Goal: Task Accomplishment & Management: Complete application form

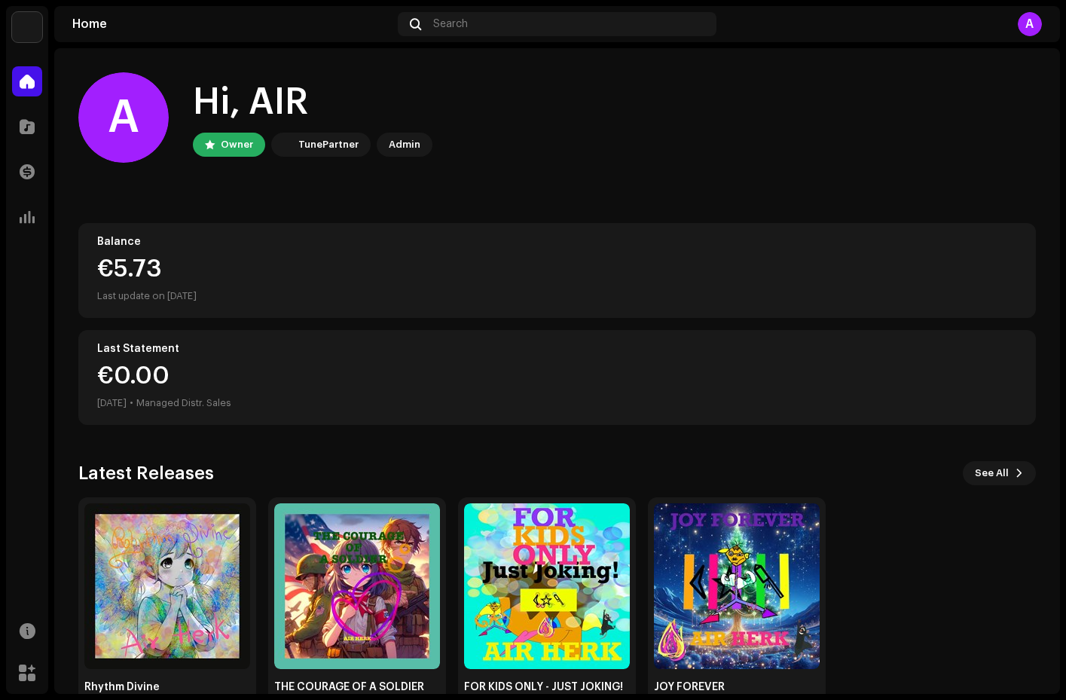
click at [127, 128] on div "A" at bounding box center [123, 117] width 90 height 90
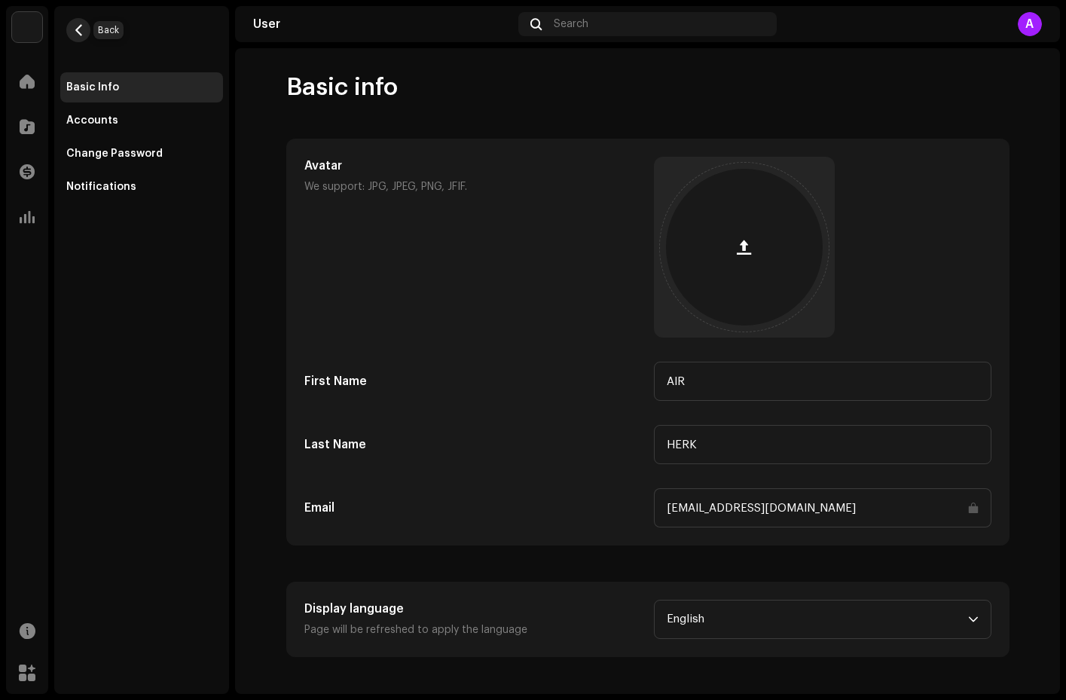
click at [76, 28] on span "button" at bounding box center [78, 30] width 11 height 12
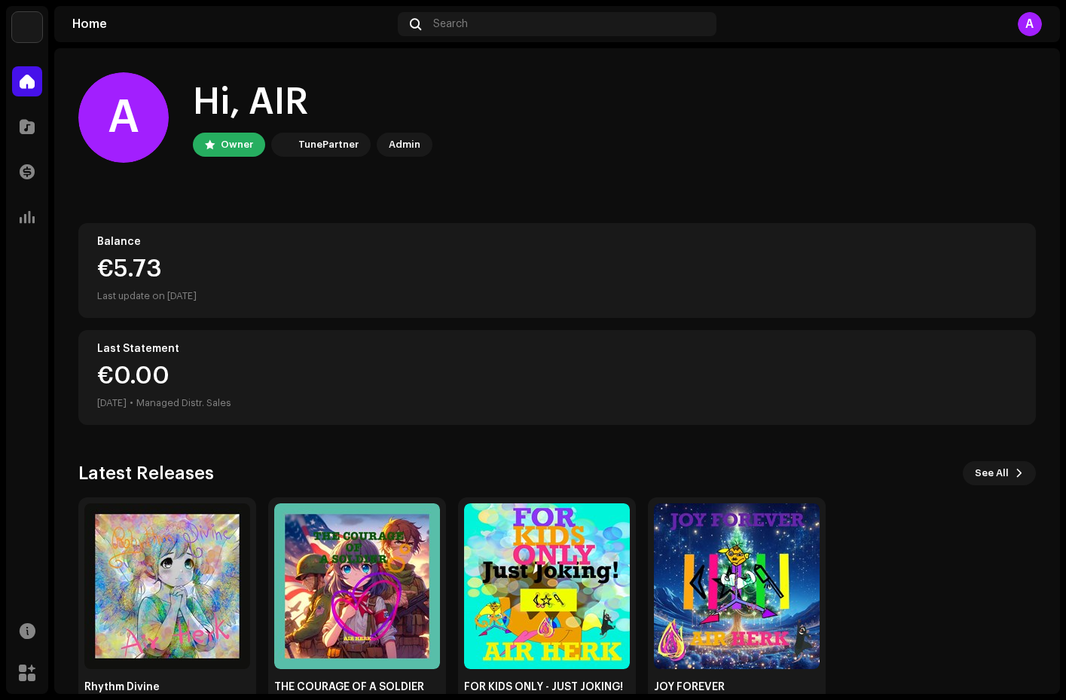
click at [1023, 22] on div "A" at bounding box center [1030, 24] width 24 height 24
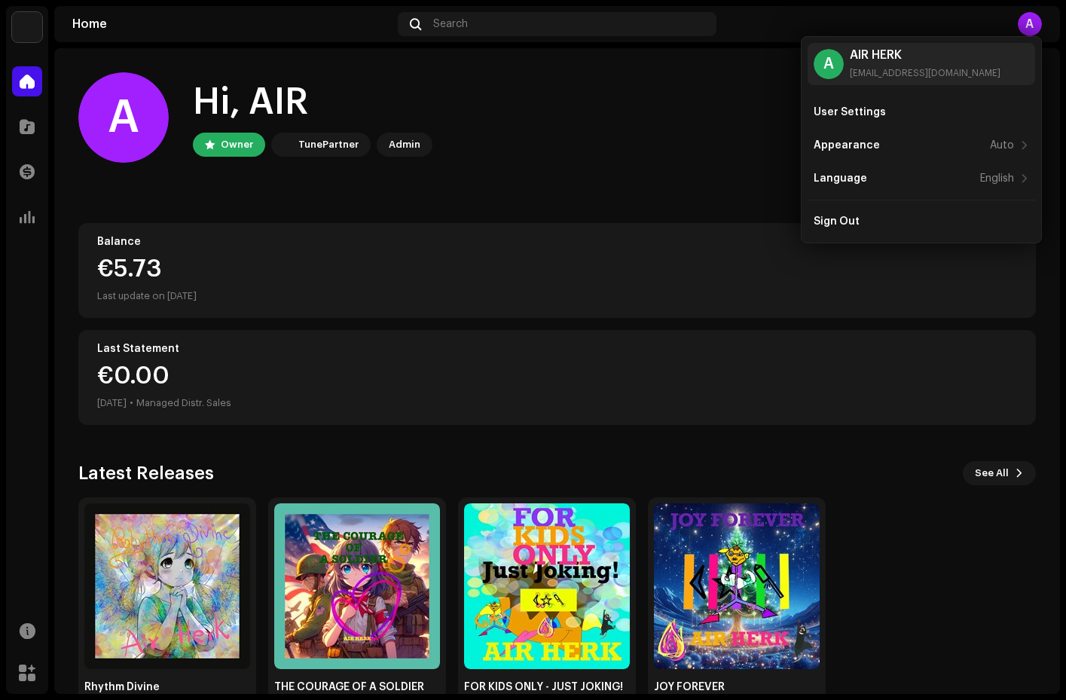
click at [684, 136] on div "A Hi, AIR Owner TunePartner Admin" at bounding box center [557, 117] width 958 height 90
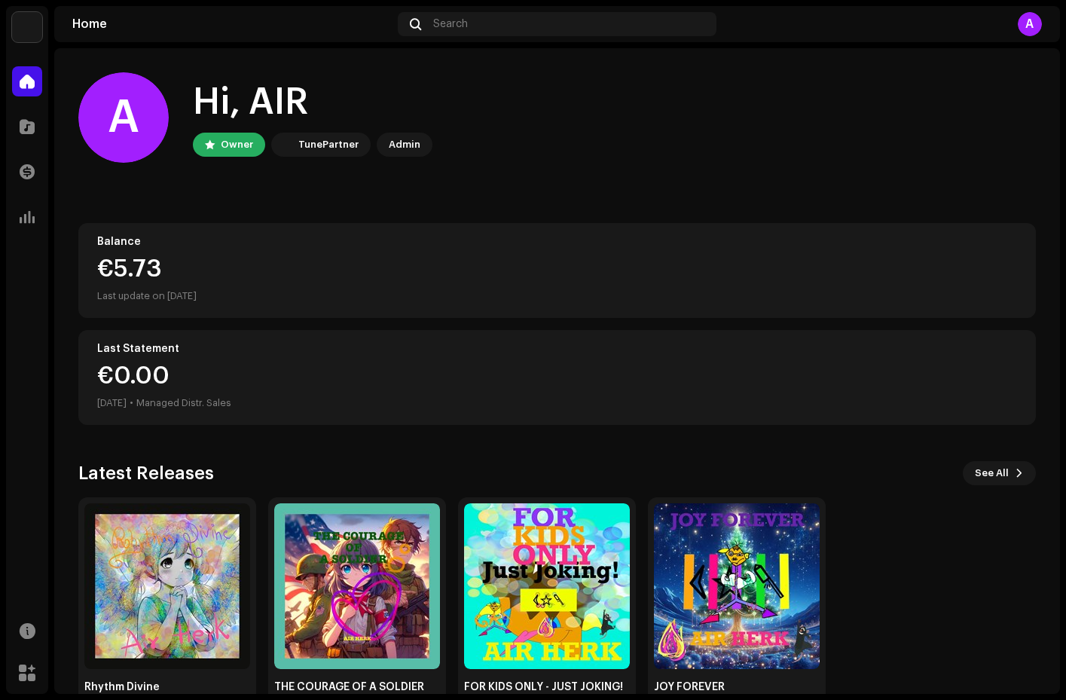
click at [24, 29] on img at bounding box center [27, 27] width 30 height 30
click at [111, 33] on div "AIR HERK Workspace" at bounding box center [136, 33] width 55 height 27
click at [660, 133] on div "A Hi, AIR Owner TunePartner Admin" at bounding box center [557, 117] width 958 height 90
click at [33, 125] on span at bounding box center [27, 127] width 15 height 12
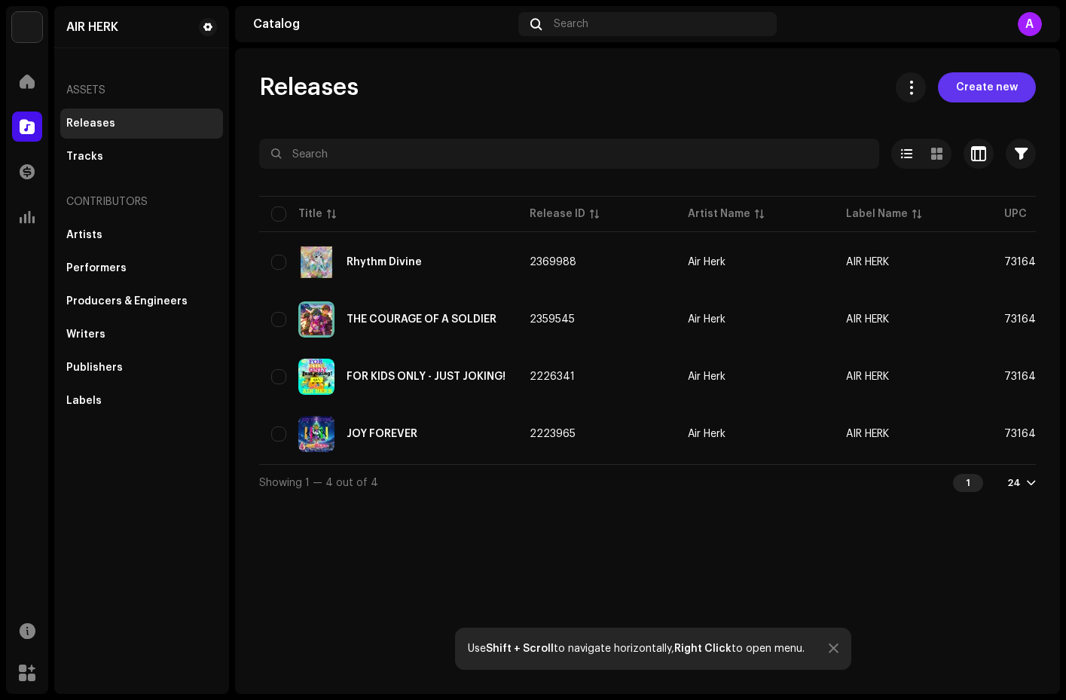
click at [984, 90] on span "Create new" at bounding box center [987, 87] width 62 height 30
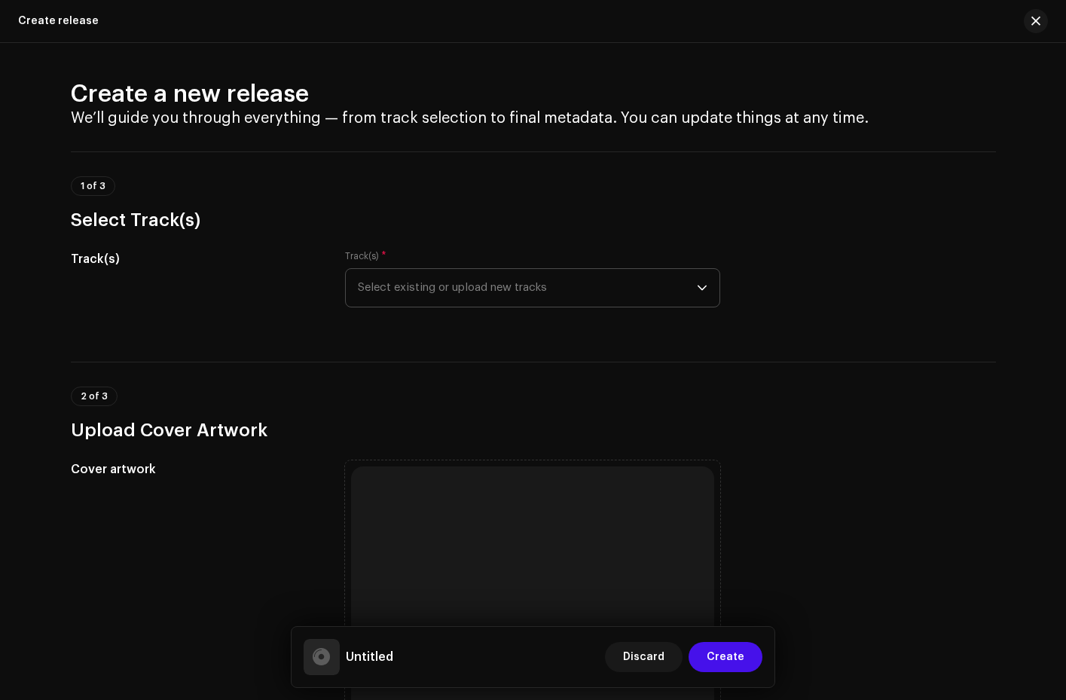
click at [697, 287] on icon "dropdown trigger" at bounding box center [702, 288] width 11 height 11
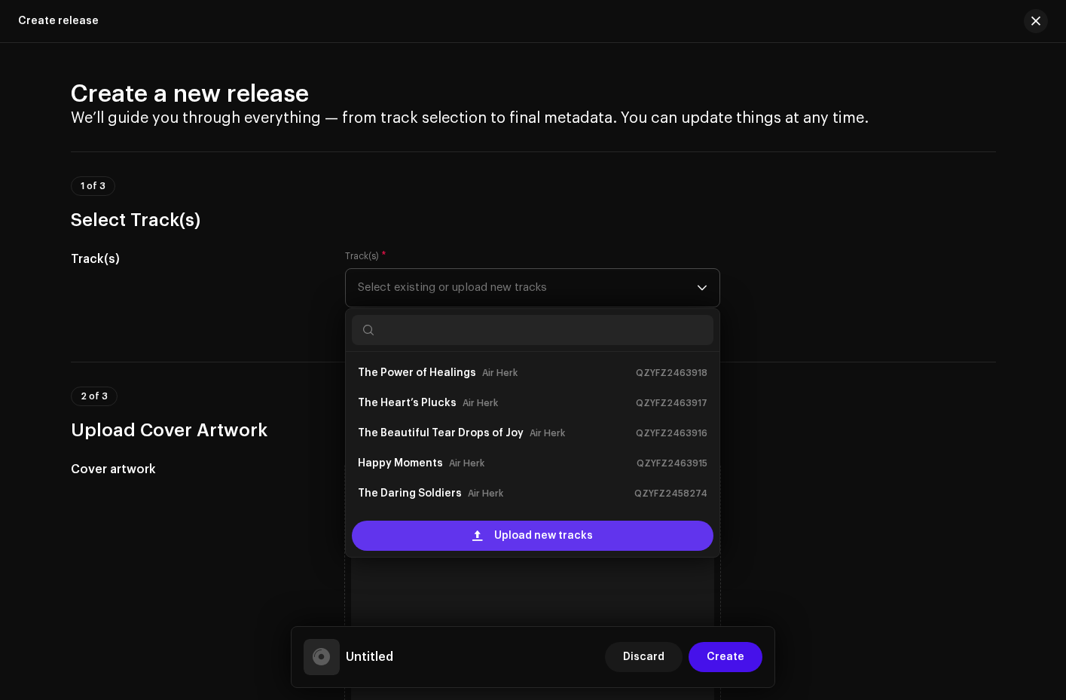
scroll to position [24, 0]
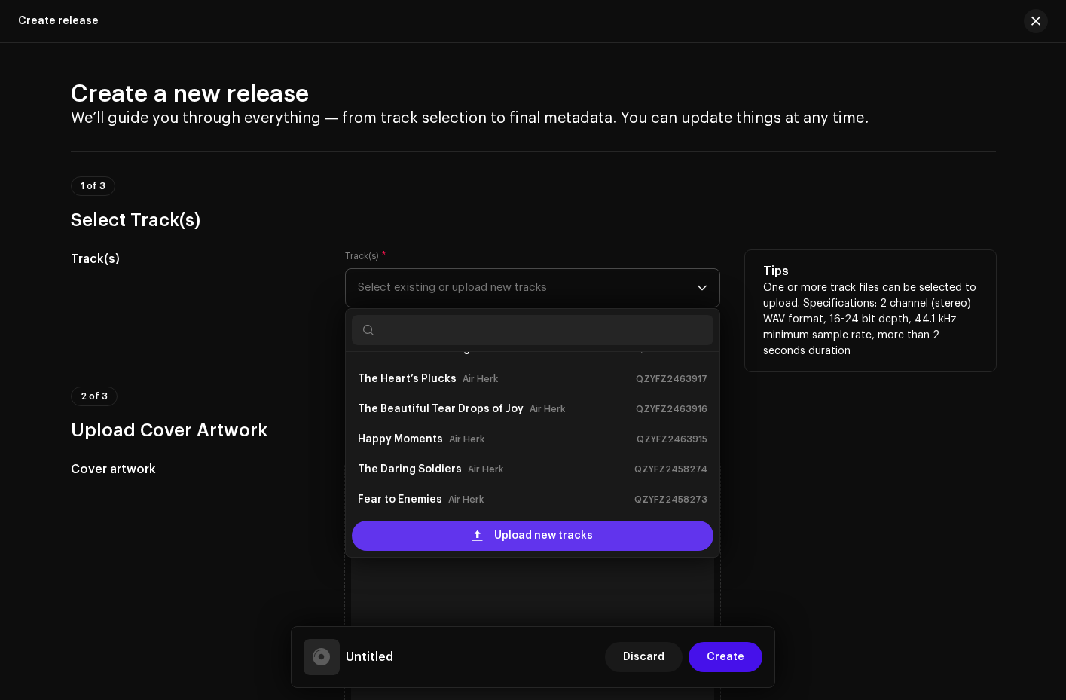
click at [545, 537] on span "Upload new tracks" at bounding box center [543, 536] width 99 height 30
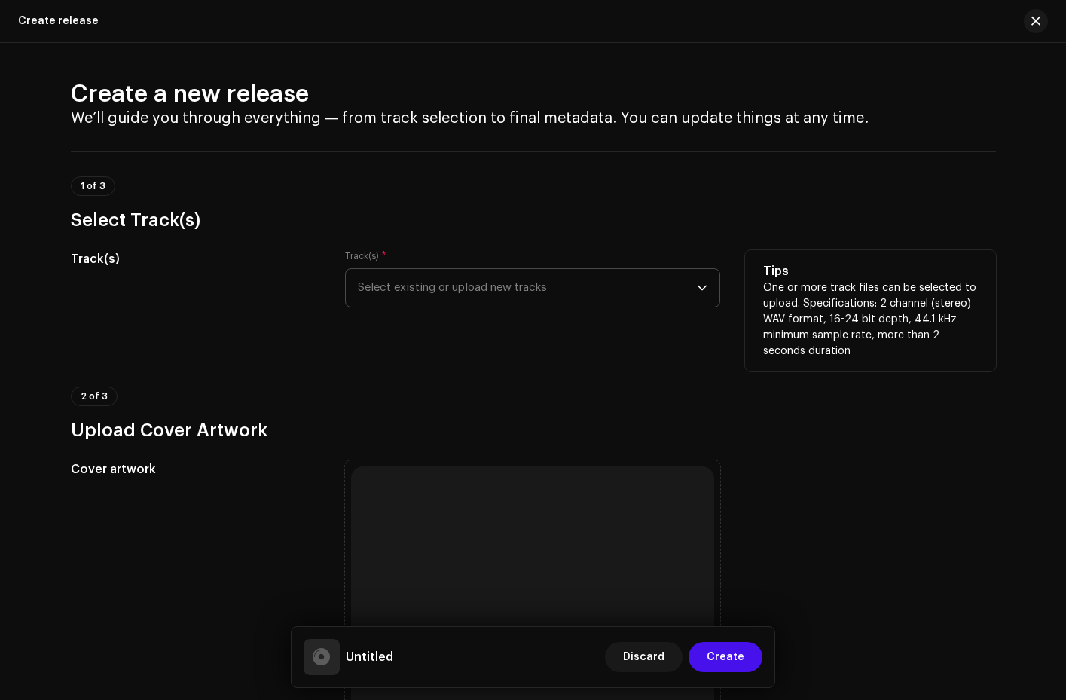
click at [704, 289] on icon "dropdown trigger" at bounding box center [702, 288] width 11 height 11
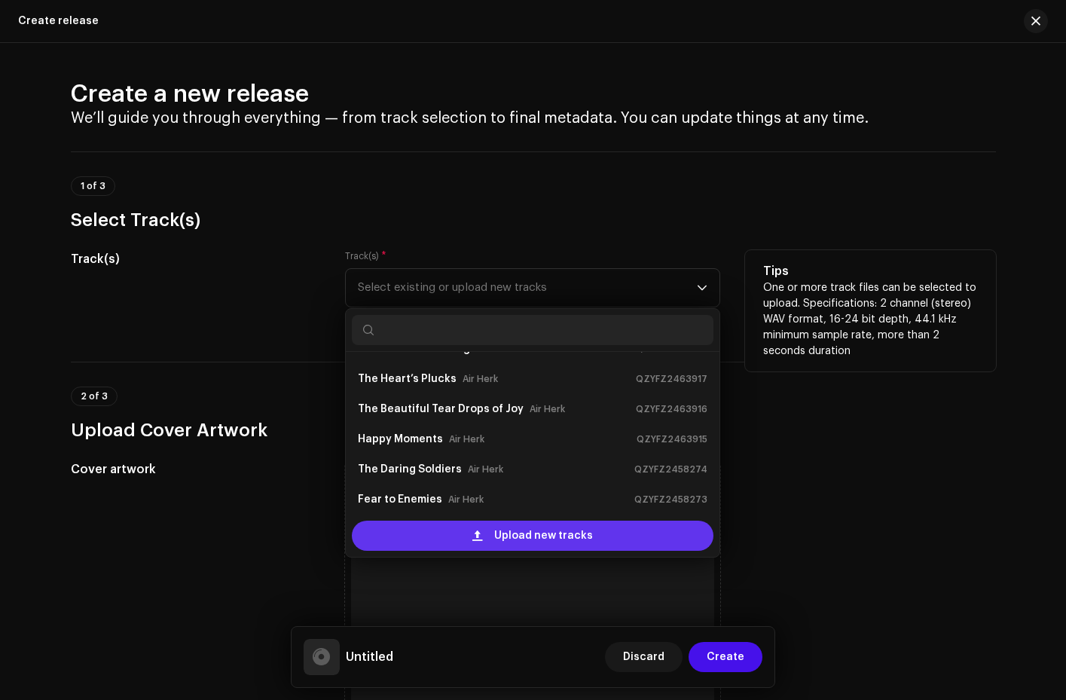
click at [540, 537] on span "Upload new tracks" at bounding box center [543, 536] width 99 height 30
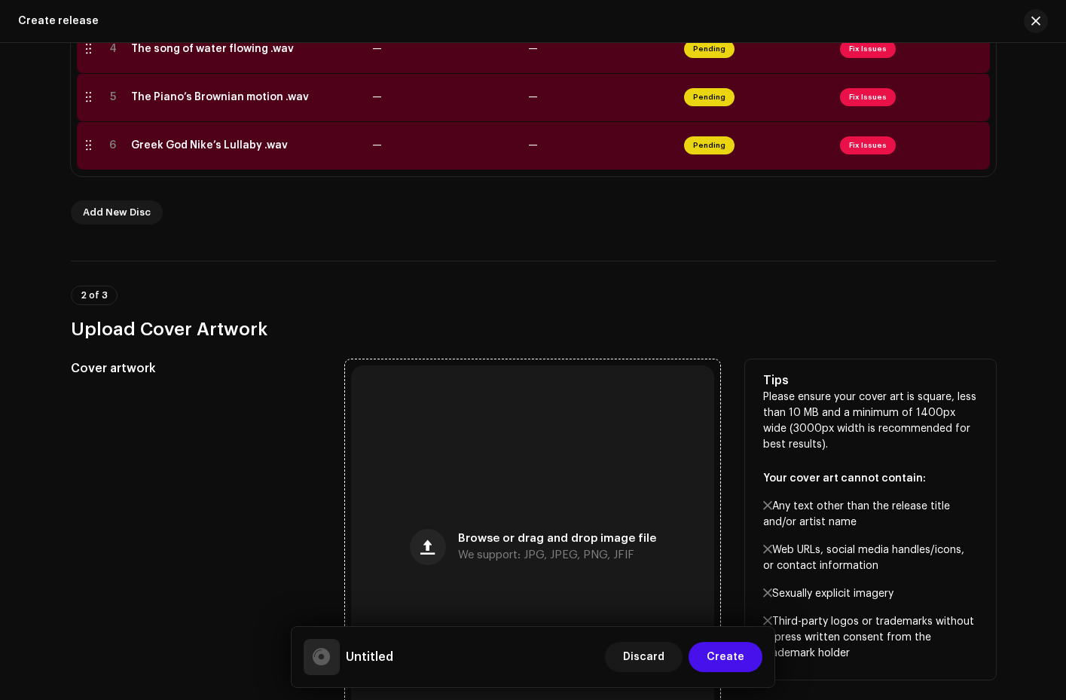
scroll to position [635, 0]
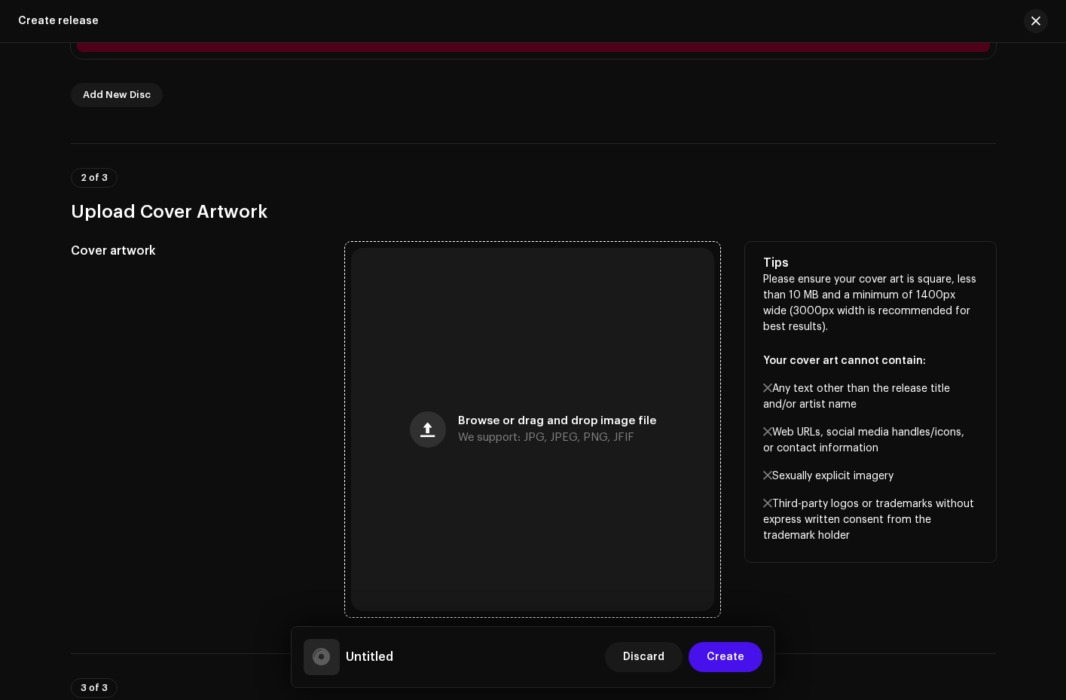
click at [434, 433] on span "button" at bounding box center [428, 430] width 14 height 12
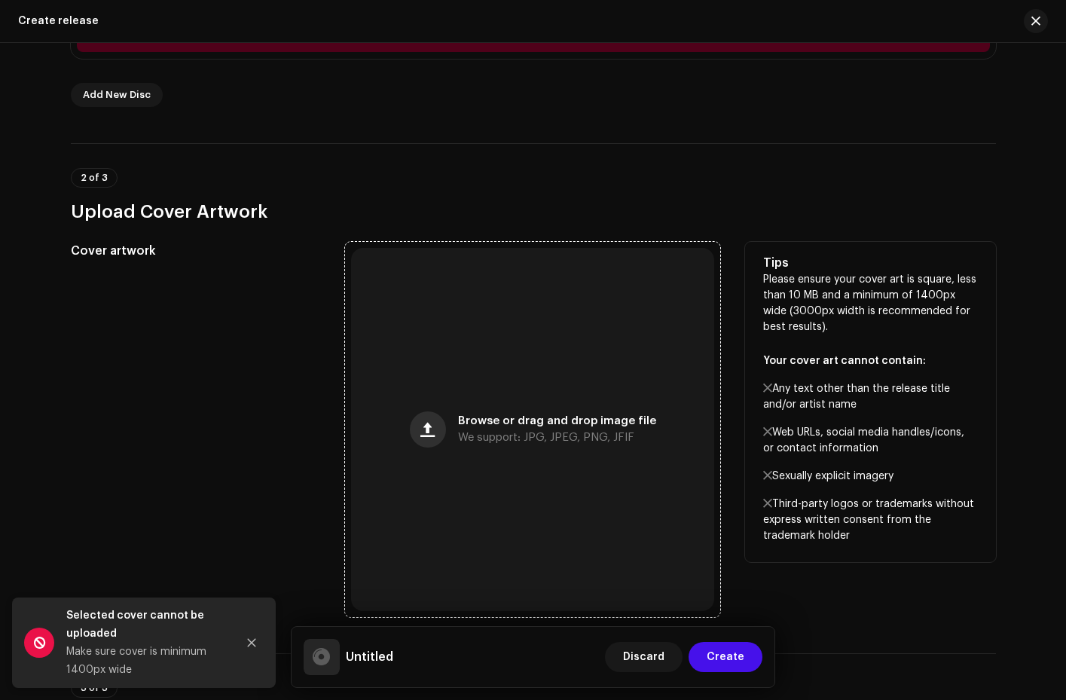
click at [431, 433] on span "button" at bounding box center [428, 430] width 14 height 12
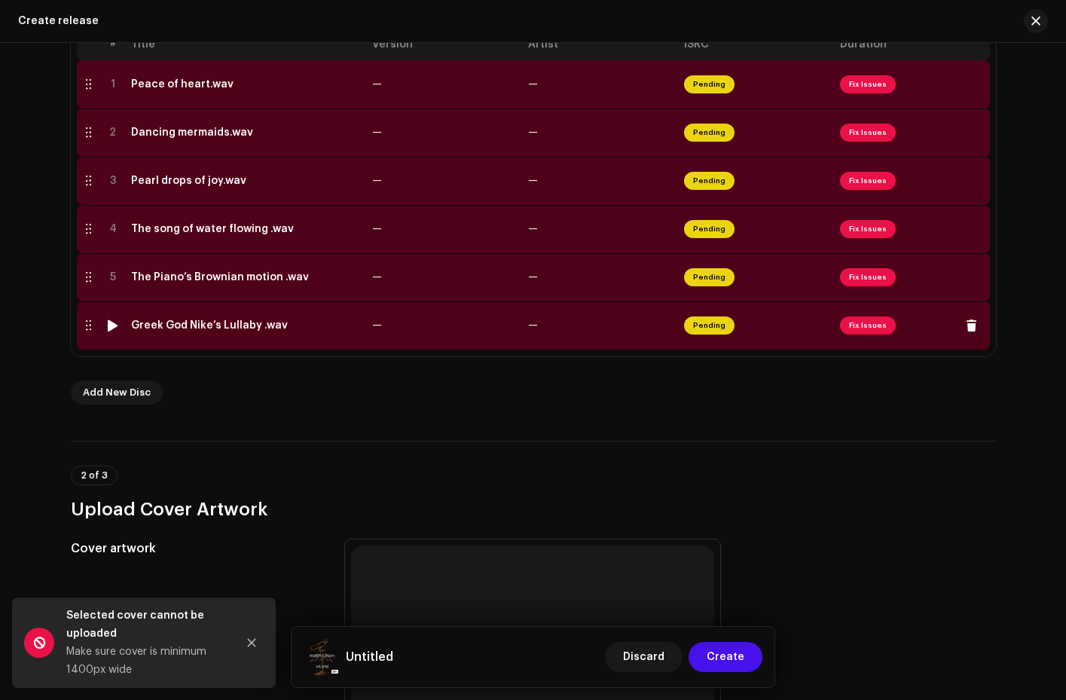
scroll to position [197, 0]
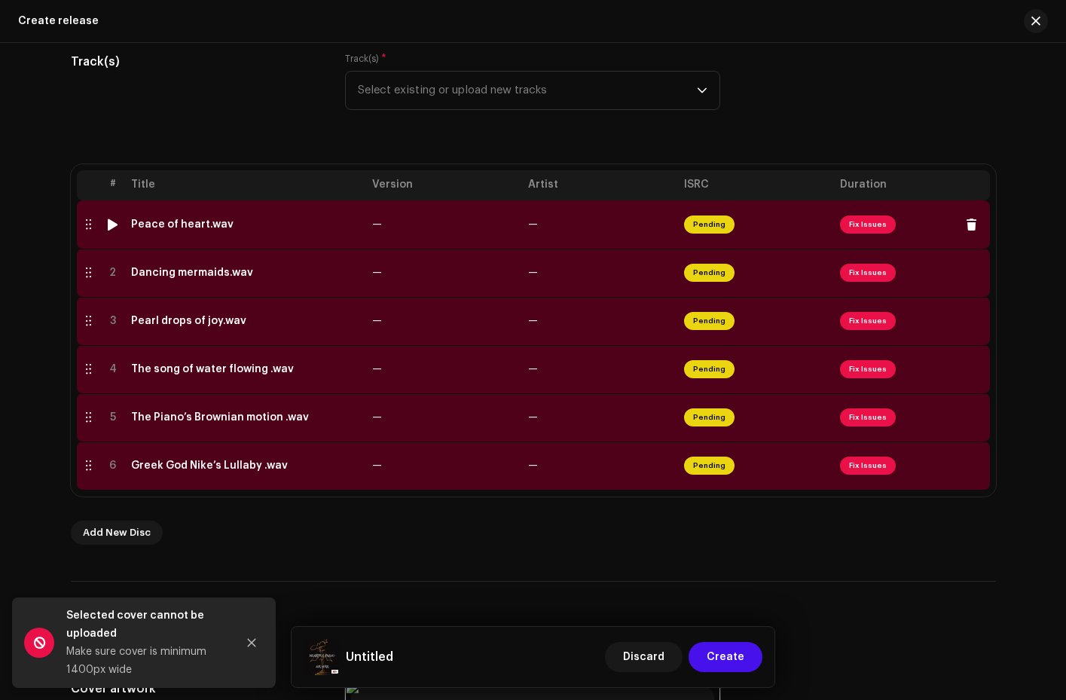
click at [863, 235] on span "Fix Issues" at bounding box center [912, 225] width 144 height 24
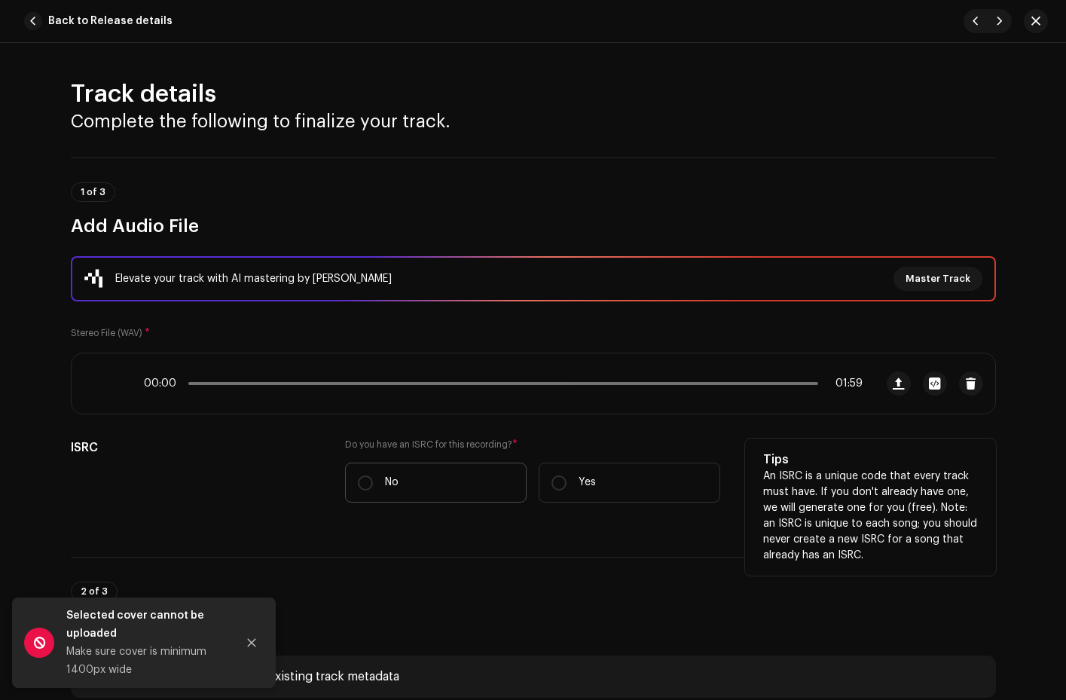
click at [371, 483] on label "No" at bounding box center [436, 483] width 182 height 40
click at [371, 483] on input "No" at bounding box center [365, 483] width 15 height 15
radio input "true"
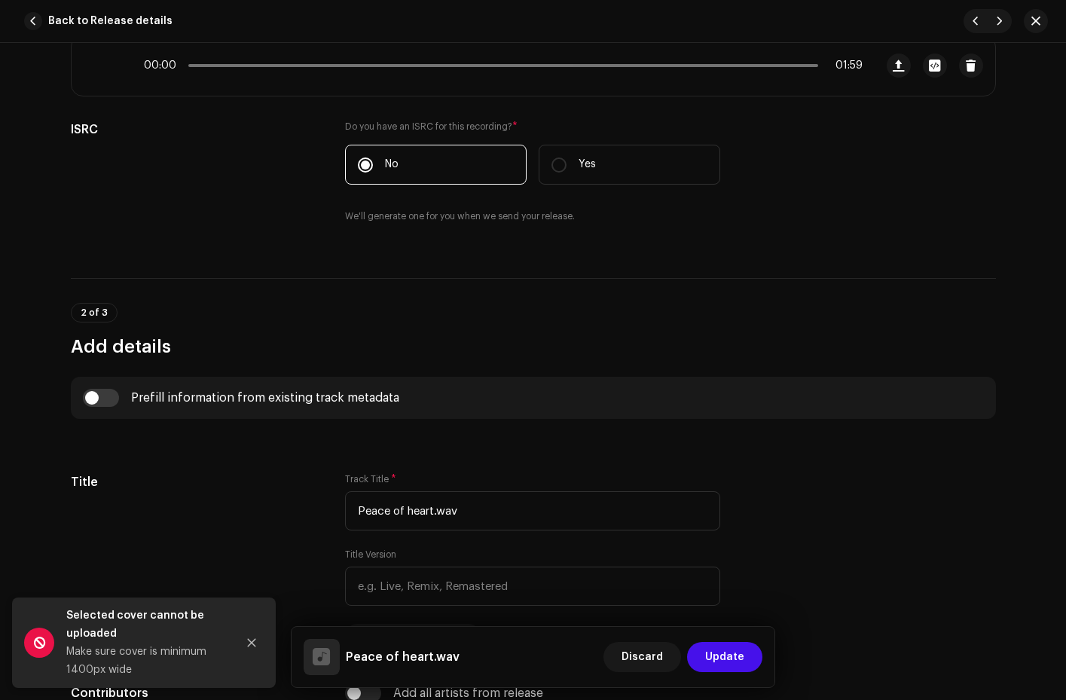
scroll to position [439, 0]
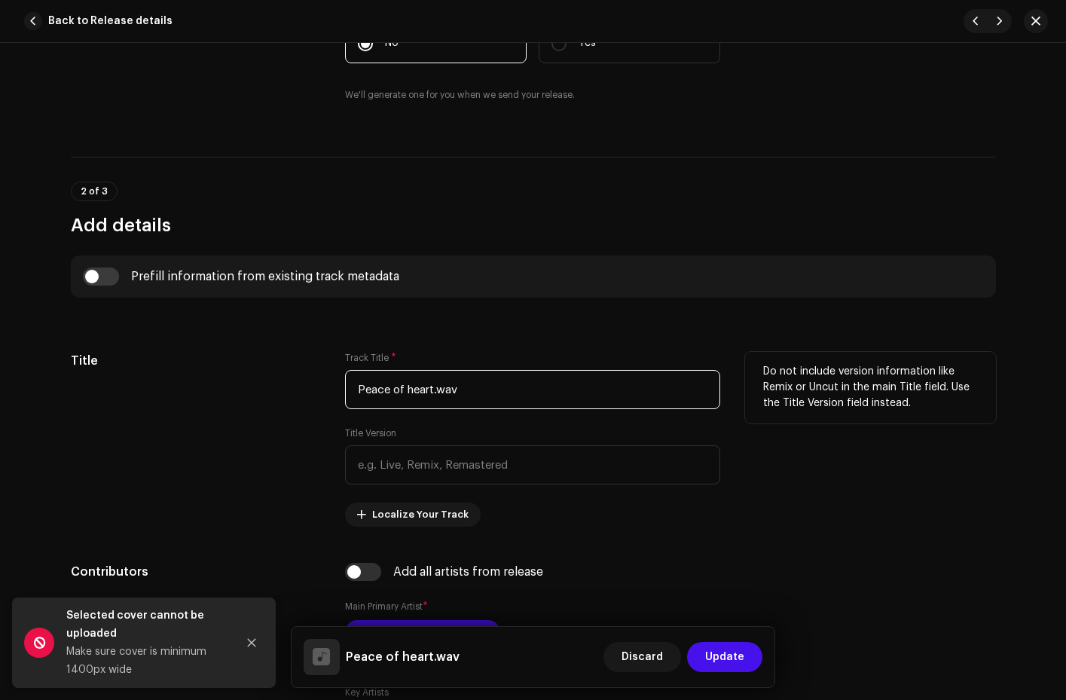
drag, startPoint x: 463, startPoint y: 388, endPoint x: 434, endPoint y: 392, distance: 28.9
click at [434, 392] on input "Peace of heart.wav" at bounding box center [532, 389] width 375 height 39
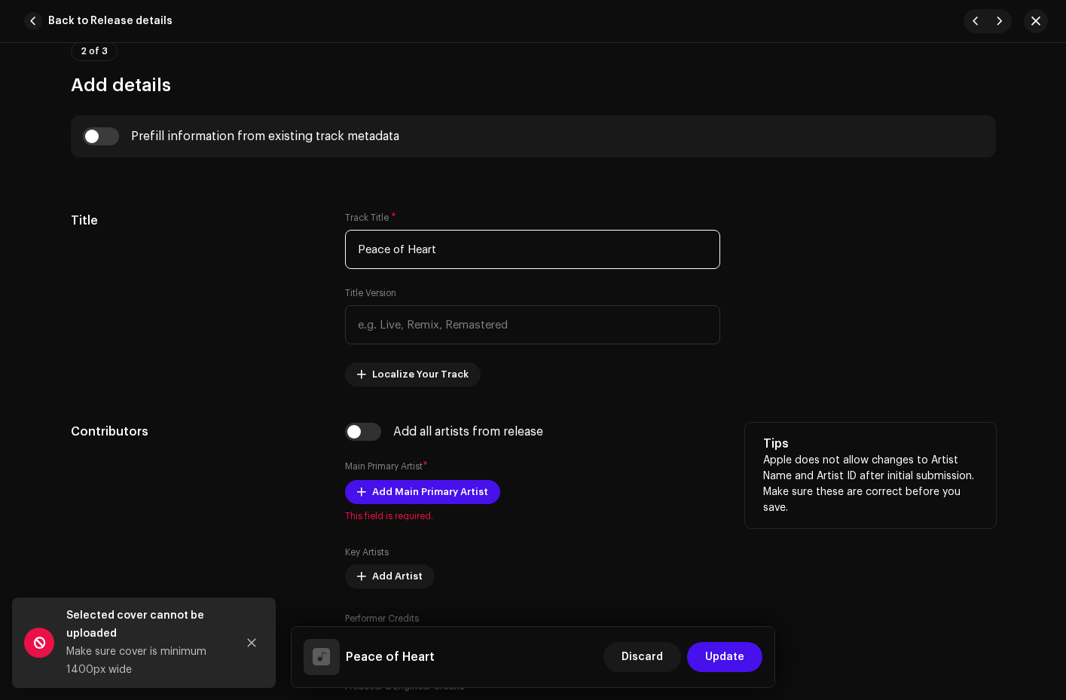
scroll to position [695, 0]
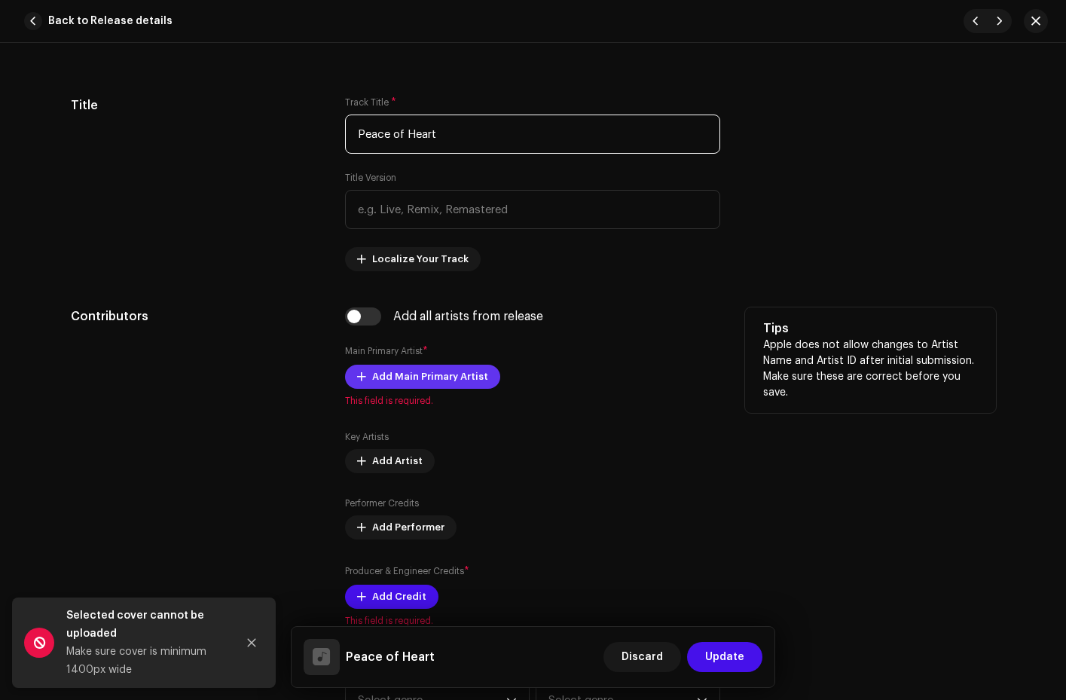
type input "Peace of Heart"
click at [376, 377] on span "Add Main Primary Artist" at bounding box center [430, 377] width 116 height 30
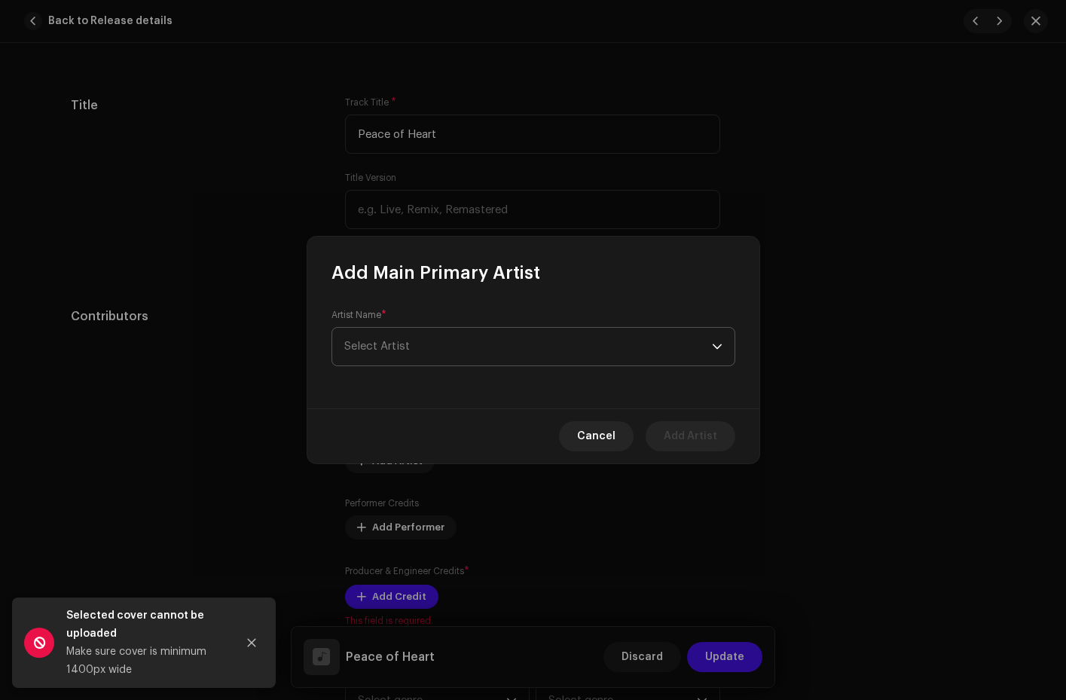
click at [377, 343] on span "Select Artist" at bounding box center [377, 346] width 66 height 11
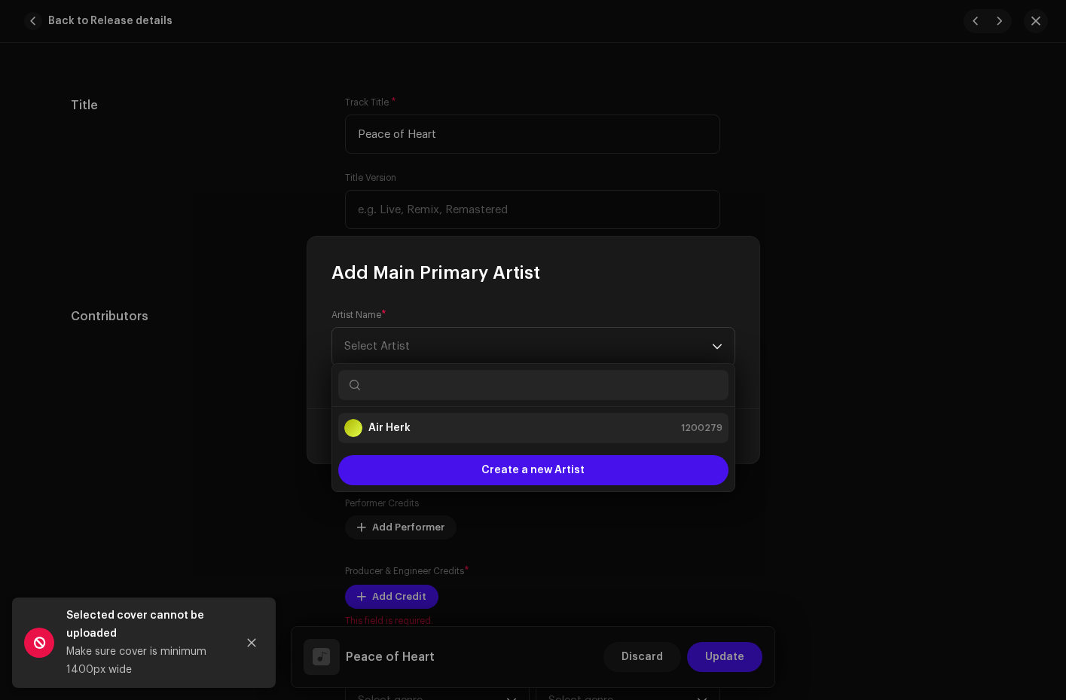
click at [381, 423] on strong "Air Herk" at bounding box center [390, 428] width 42 height 15
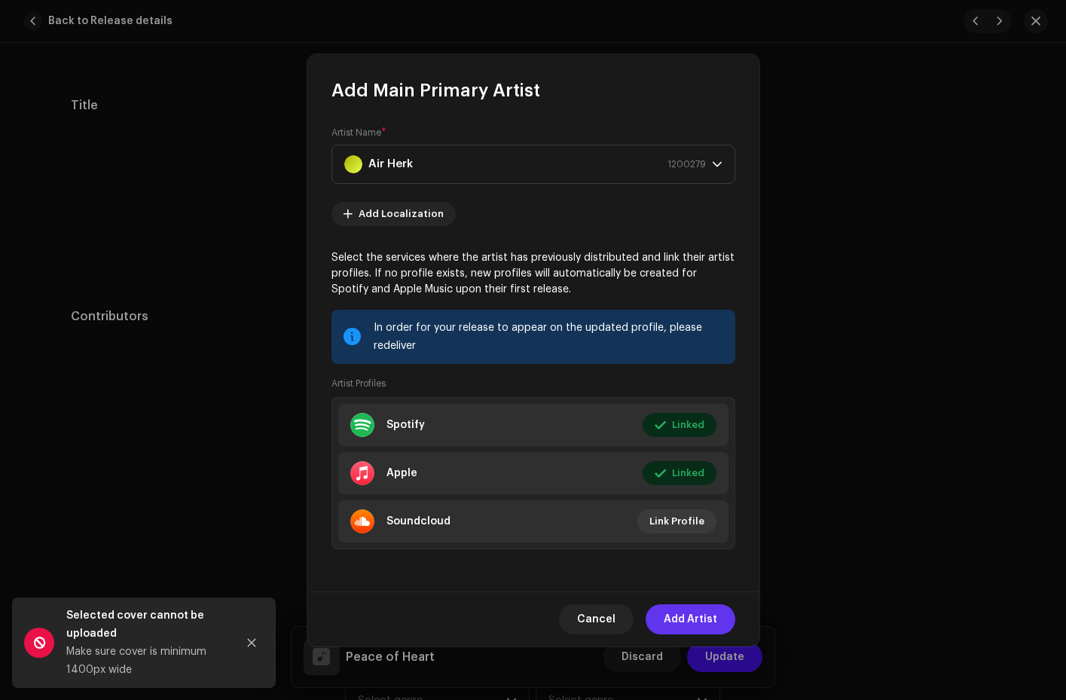
click at [670, 623] on span "Add Artist" at bounding box center [691, 619] width 54 height 30
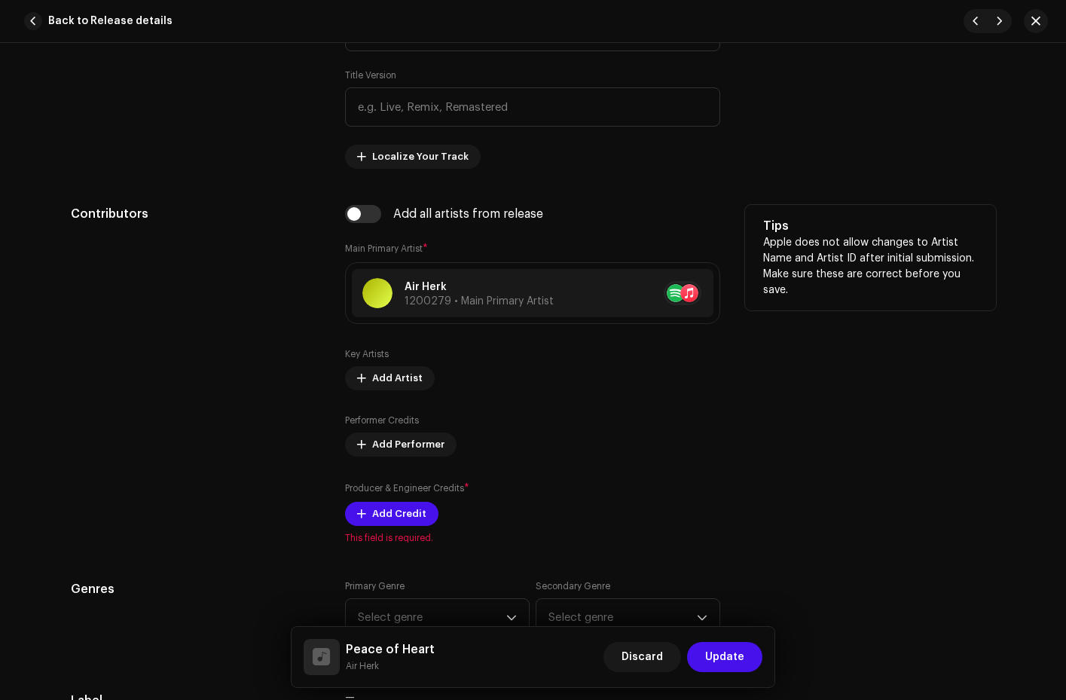
scroll to position [1011, 0]
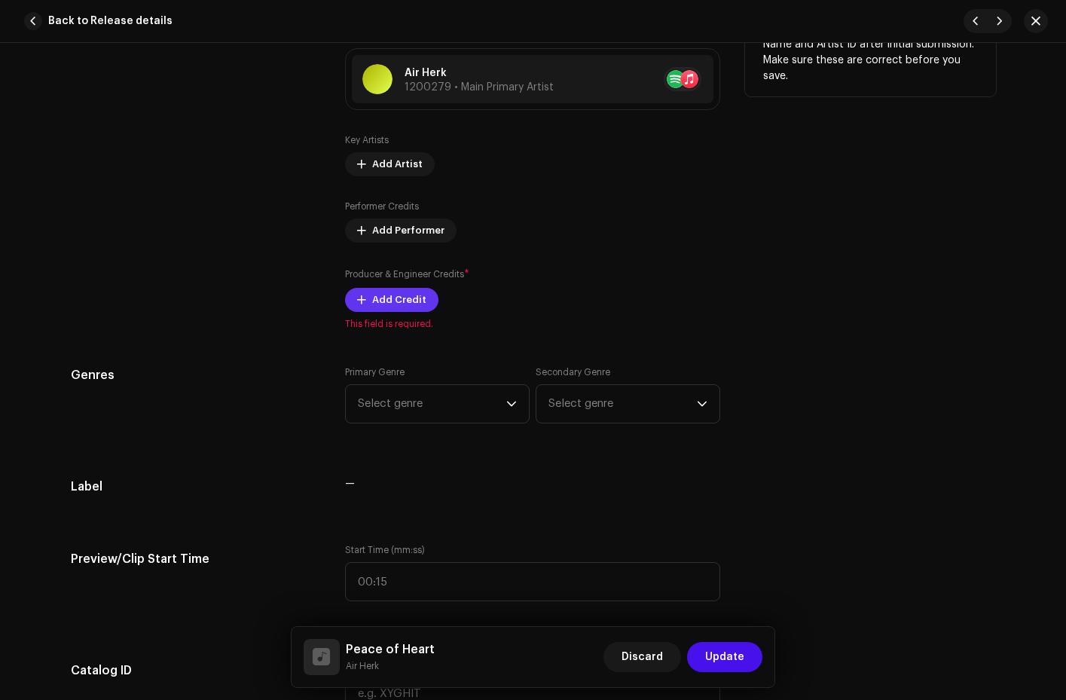
click at [400, 302] on span "Add Credit" at bounding box center [399, 300] width 54 height 30
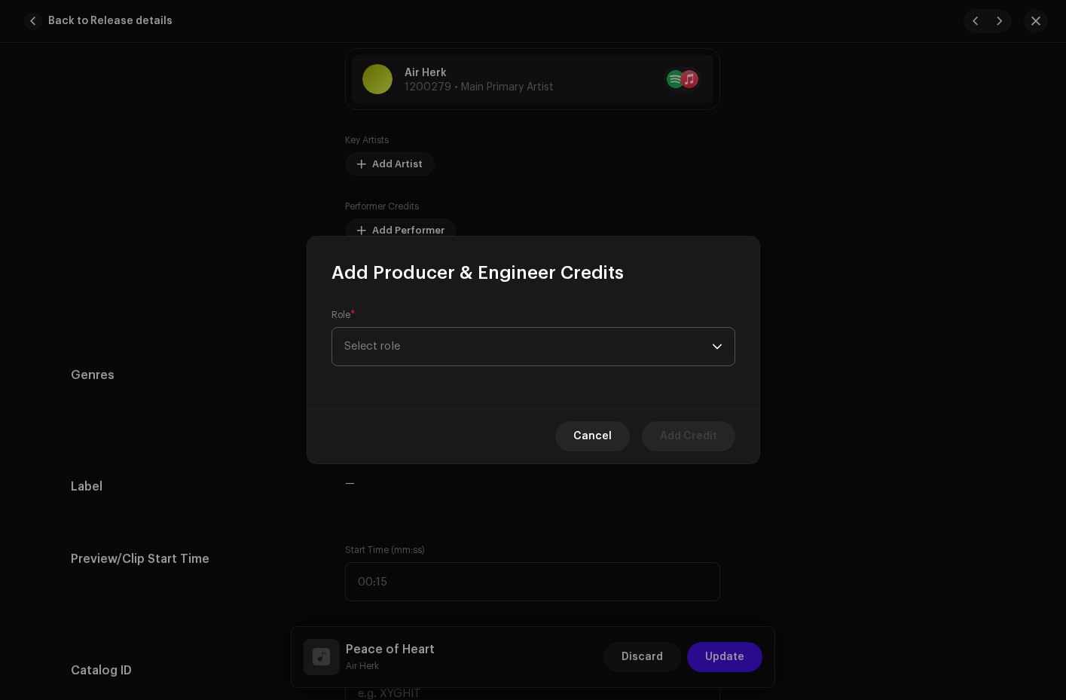
click at [425, 344] on span "Select role" at bounding box center [528, 347] width 368 height 38
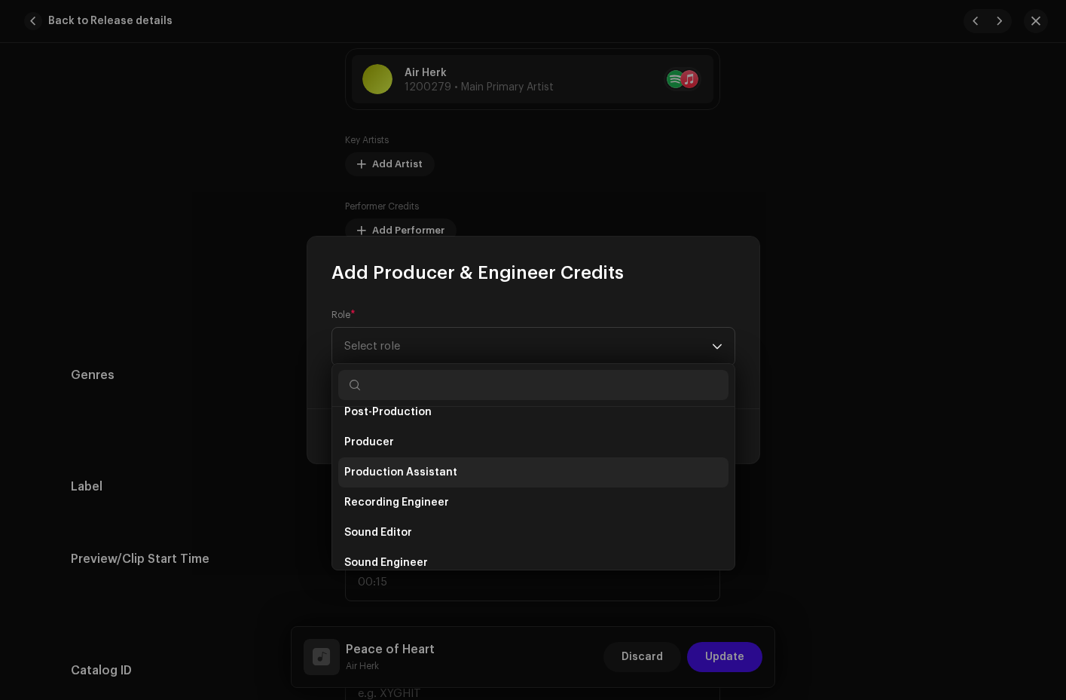
scroll to position [572, 0]
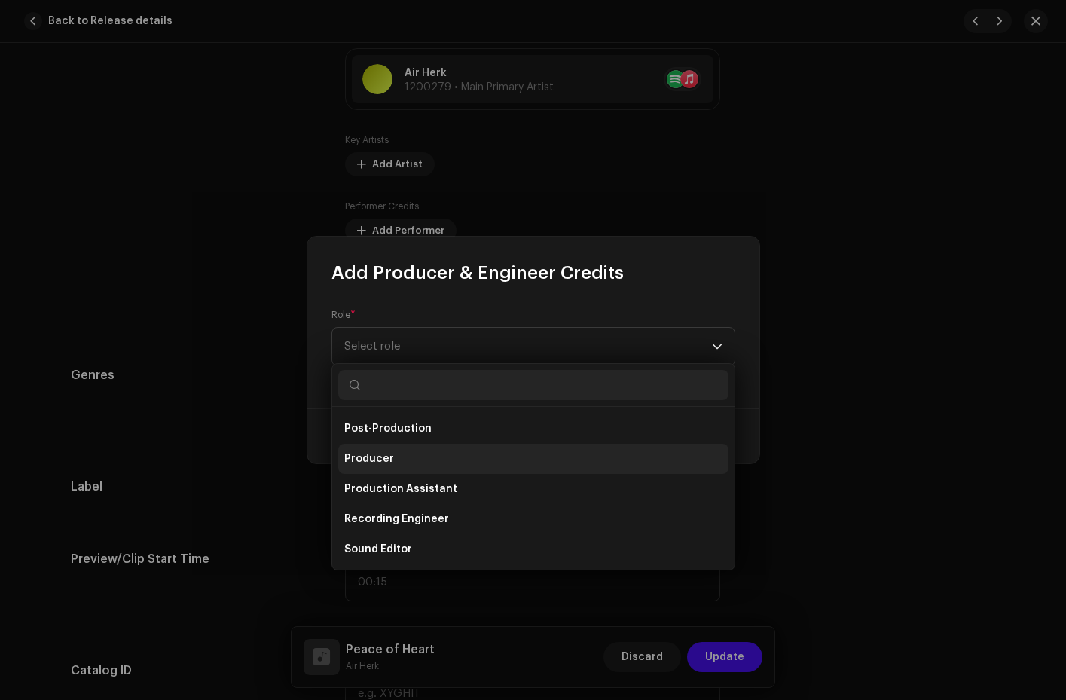
click at [387, 457] on span "Producer" at bounding box center [369, 458] width 50 height 15
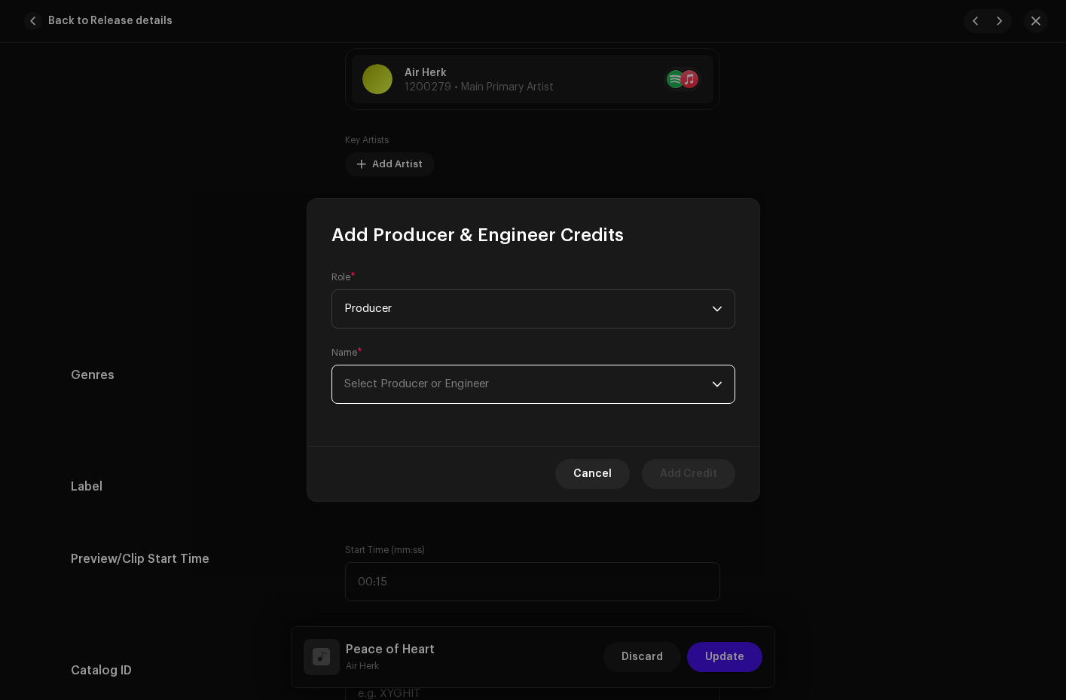
click at [516, 391] on span "Select Producer or Engineer" at bounding box center [528, 385] width 368 height 38
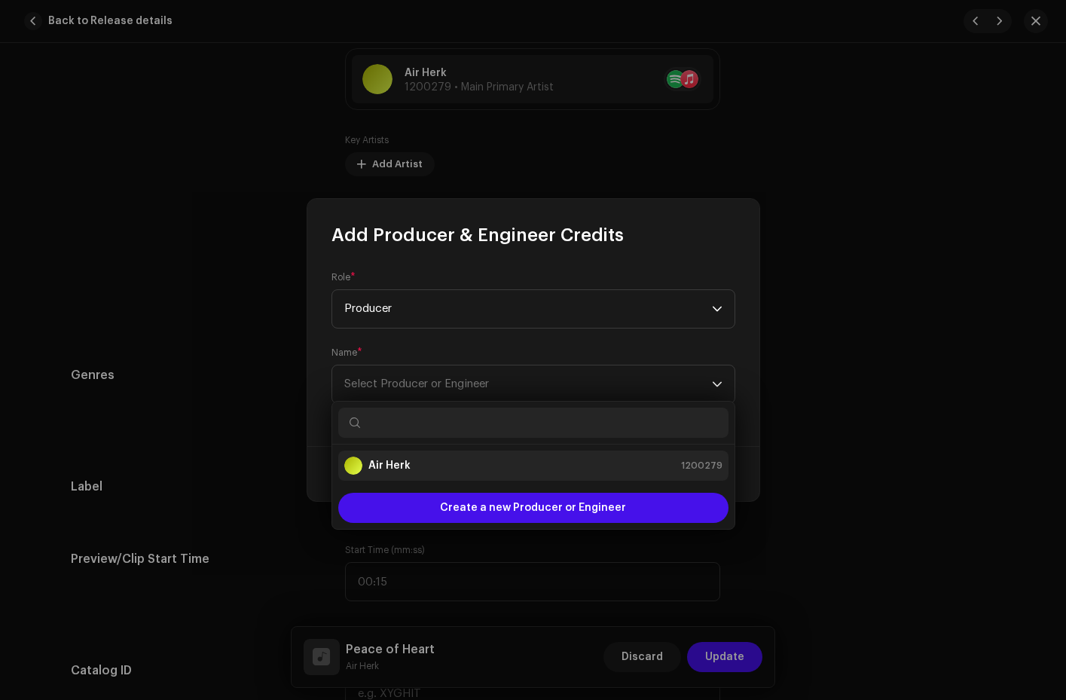
click at [429, 466] on div "Air Herk 1200279" at bounding box center [533, 466] width 378 height 18
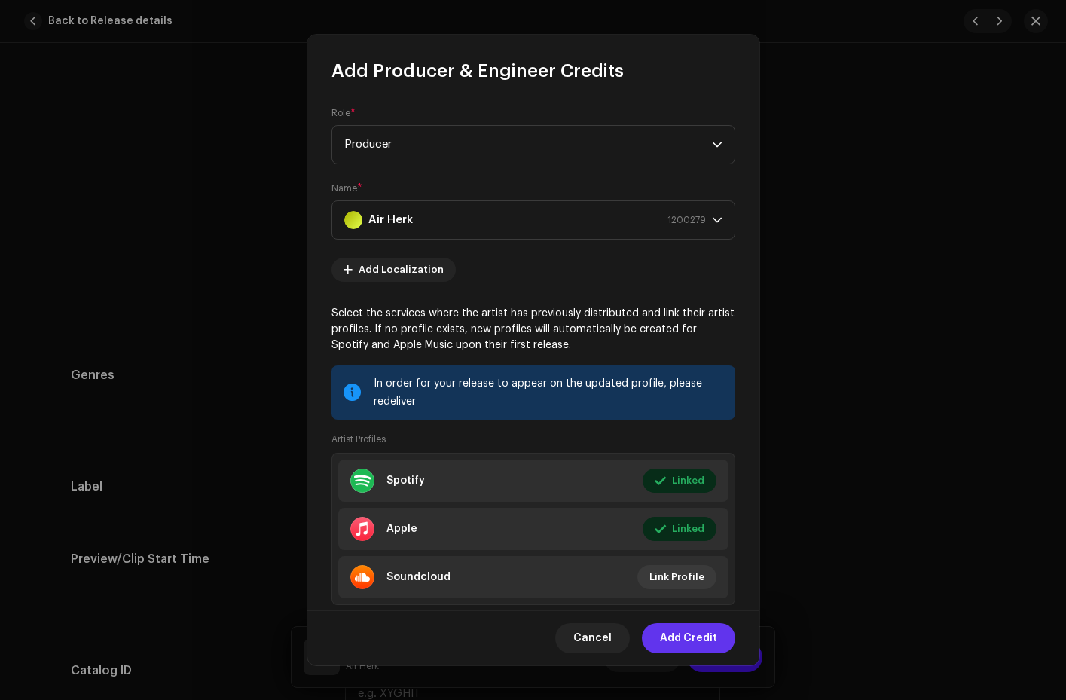
click at [671, 639] on span "Add Credit" at bounding box center [688, 638] width 57 height 30
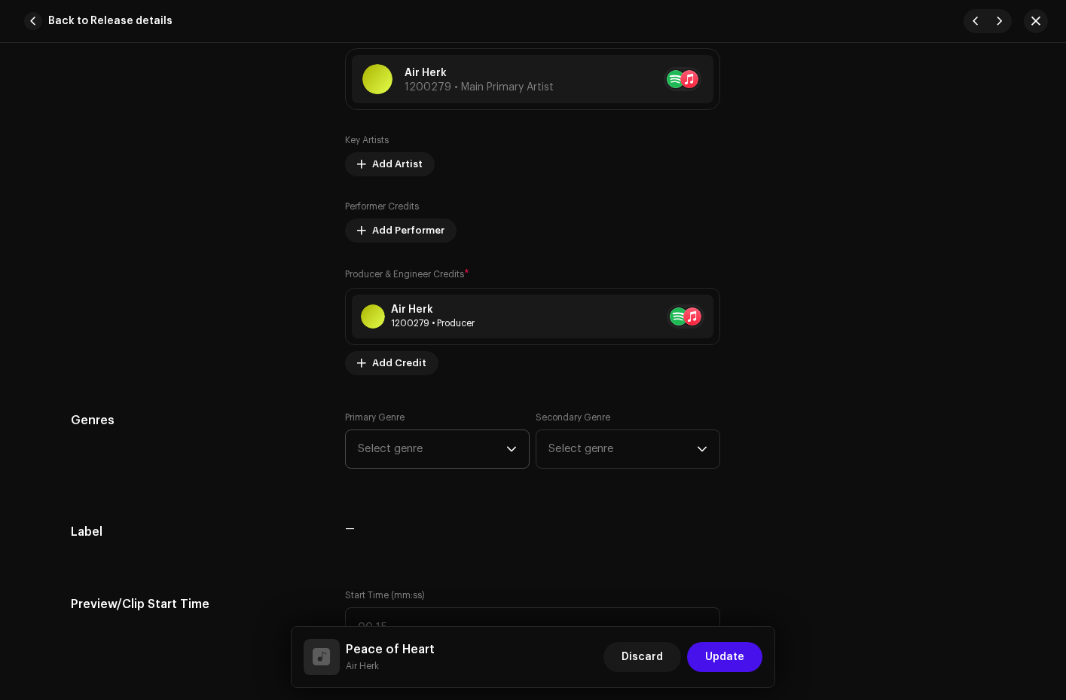
click at [509, 447] on icon "dropdown trigger" at bounding box center [511, 449] width 11 height 11
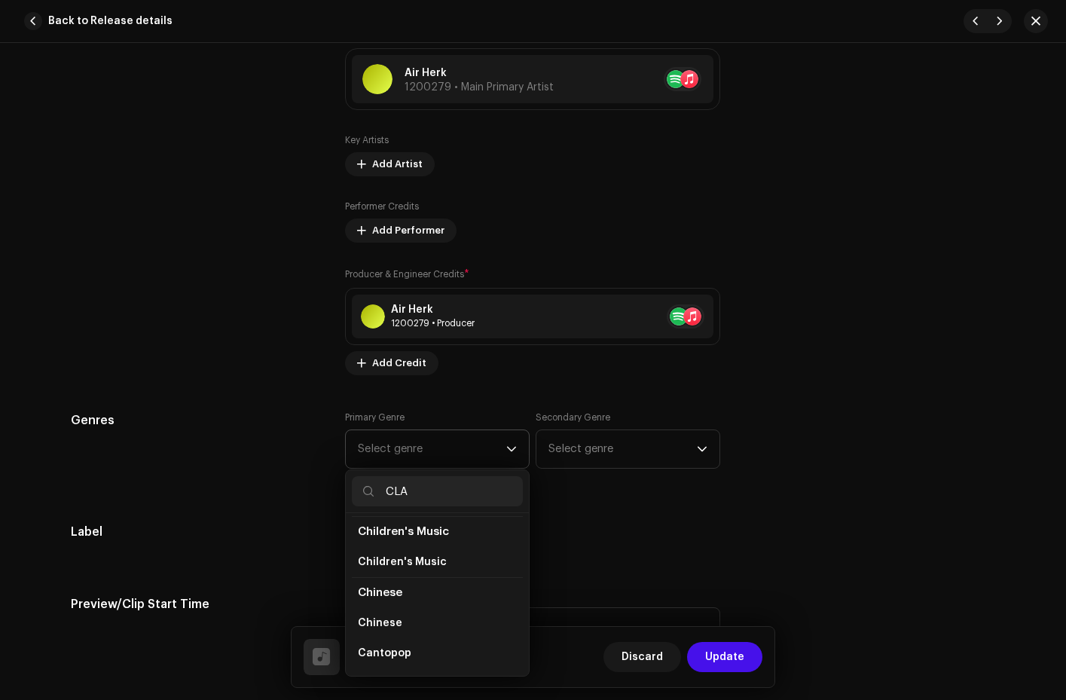
scroll to position [487, 0]
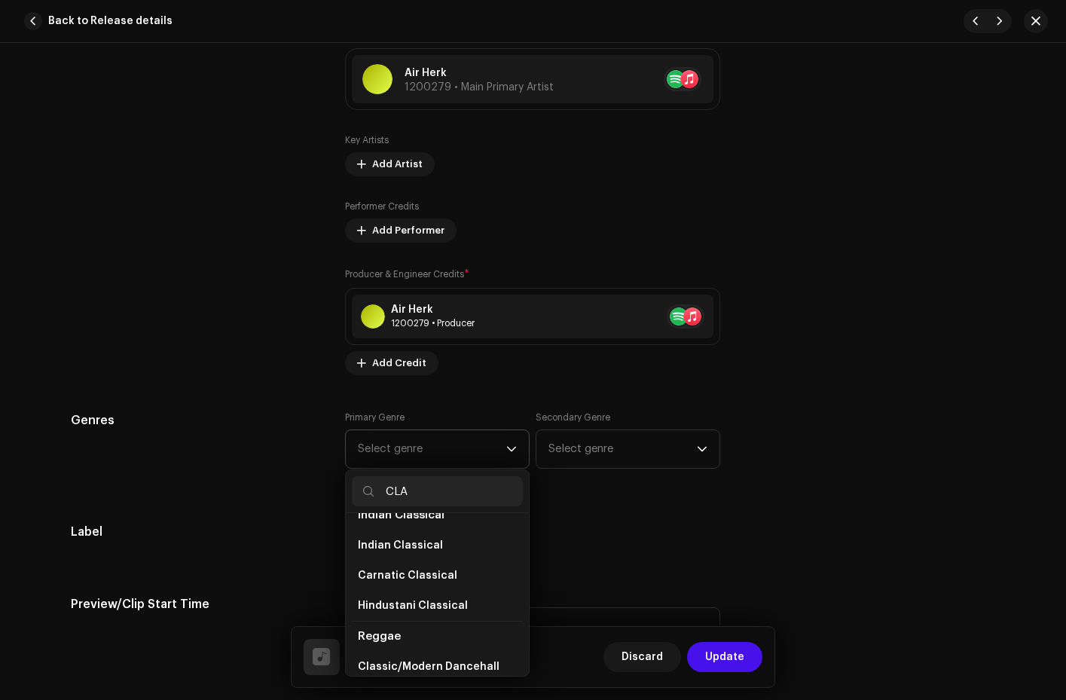
type input "CLAS"
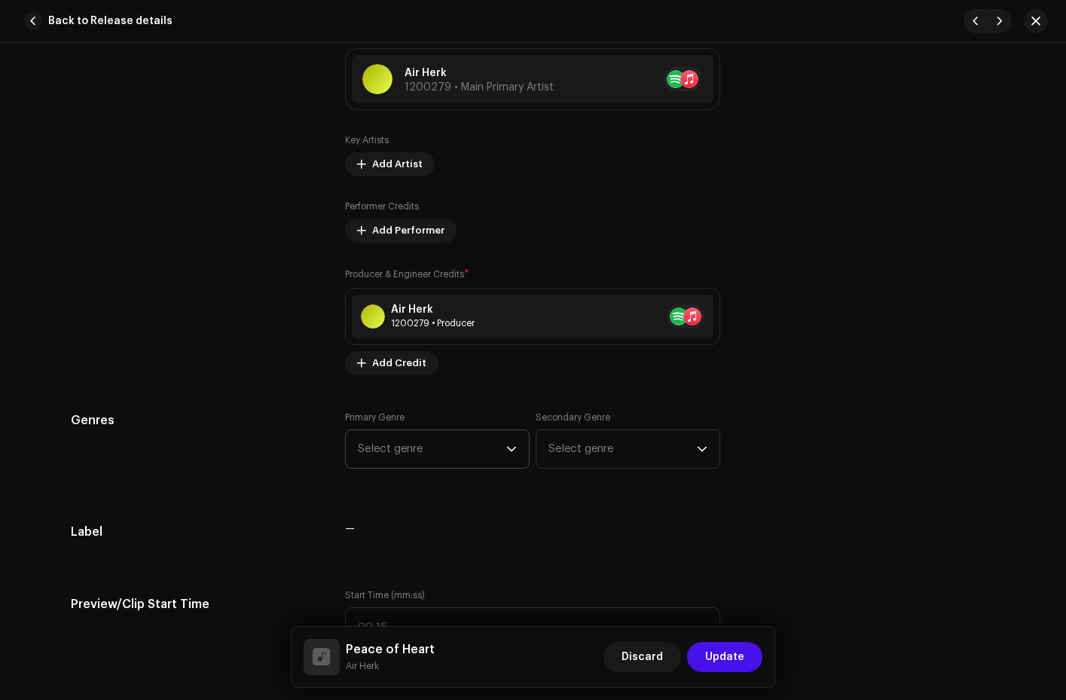
scroll to position [1030, 0]
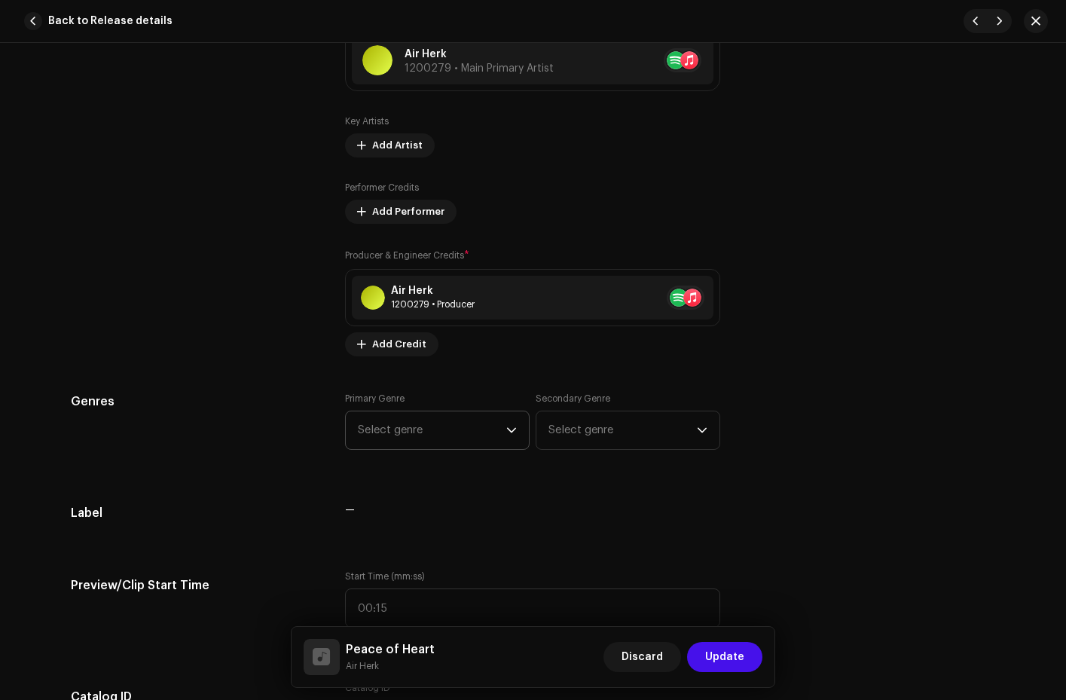
click at [454, 433] on span "Select genre" at bounding box center [432, 430] width 148 height 38
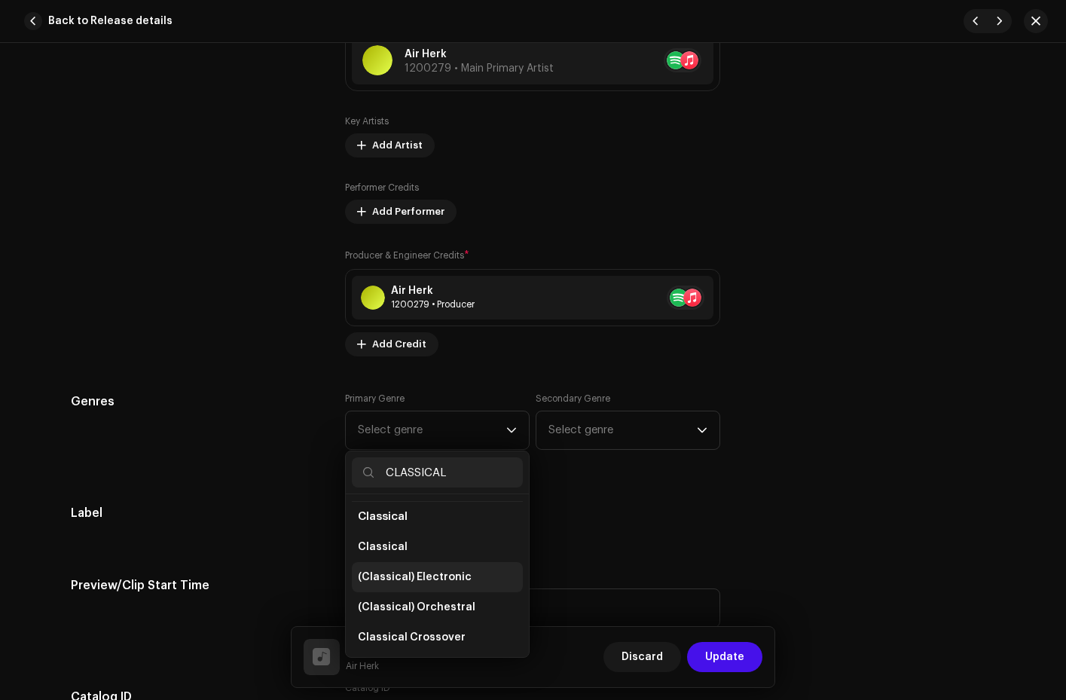
scroll to position [75, 0]
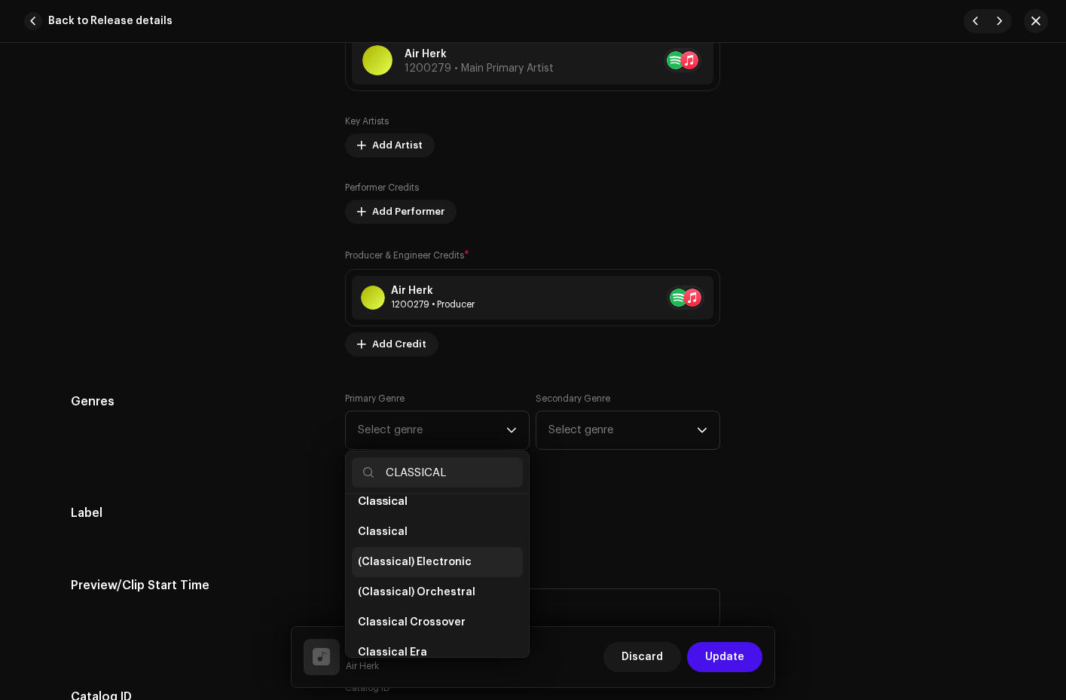
type input "CLASSICAL"
click at [424, 565] on span "(Classical) Electronic" at bounding box center [415, 562] width 114 height 15
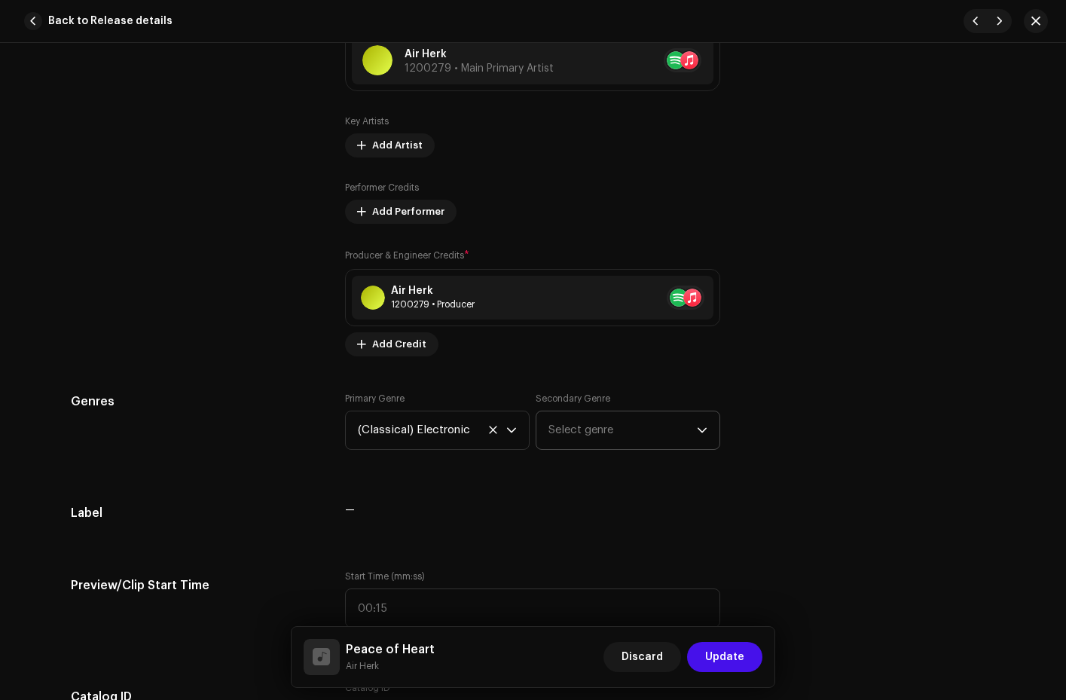
click at [699, 435] on icon "dropdown trigger" at bounding box center [702, 430] width 11 height 11
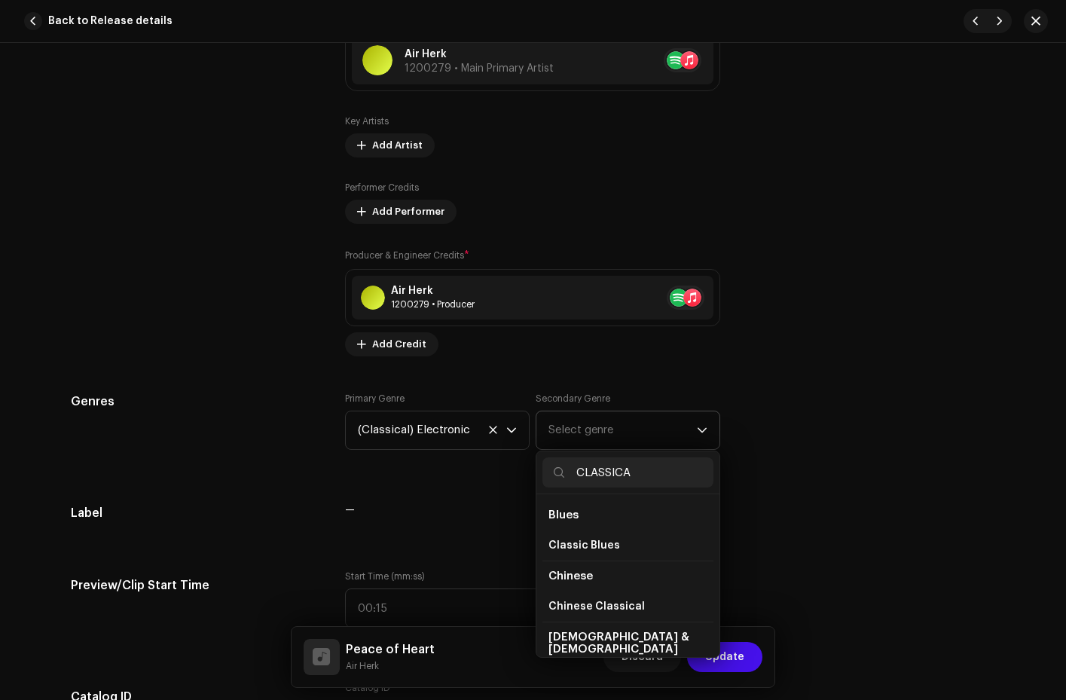
type input "CLASSICAL"
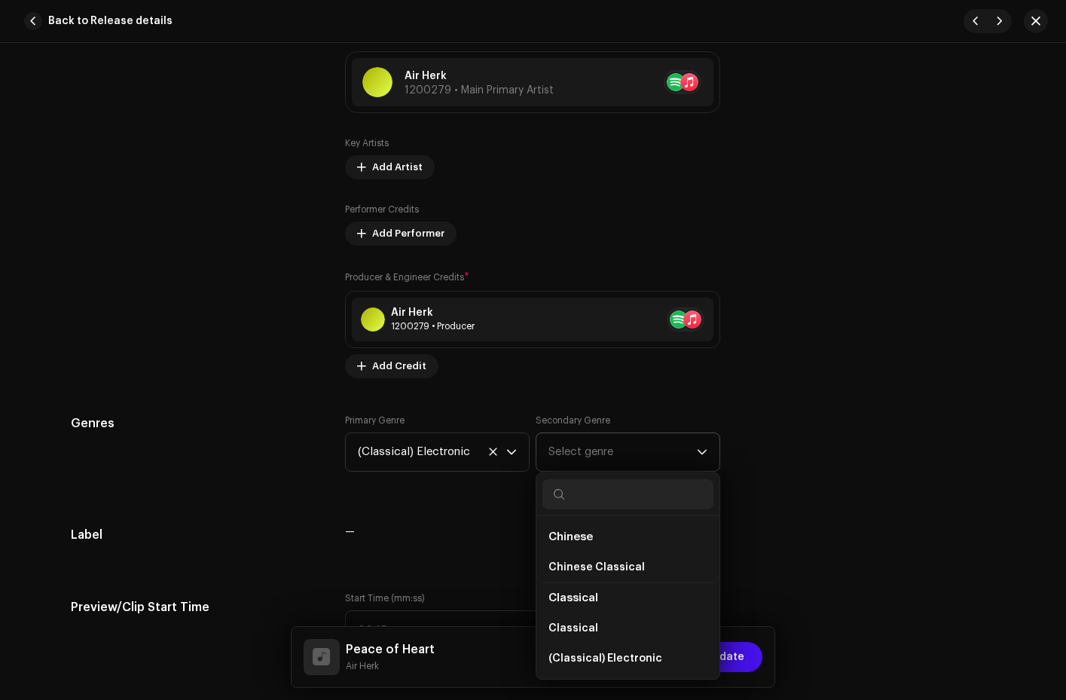
scroll to position [948, 0]
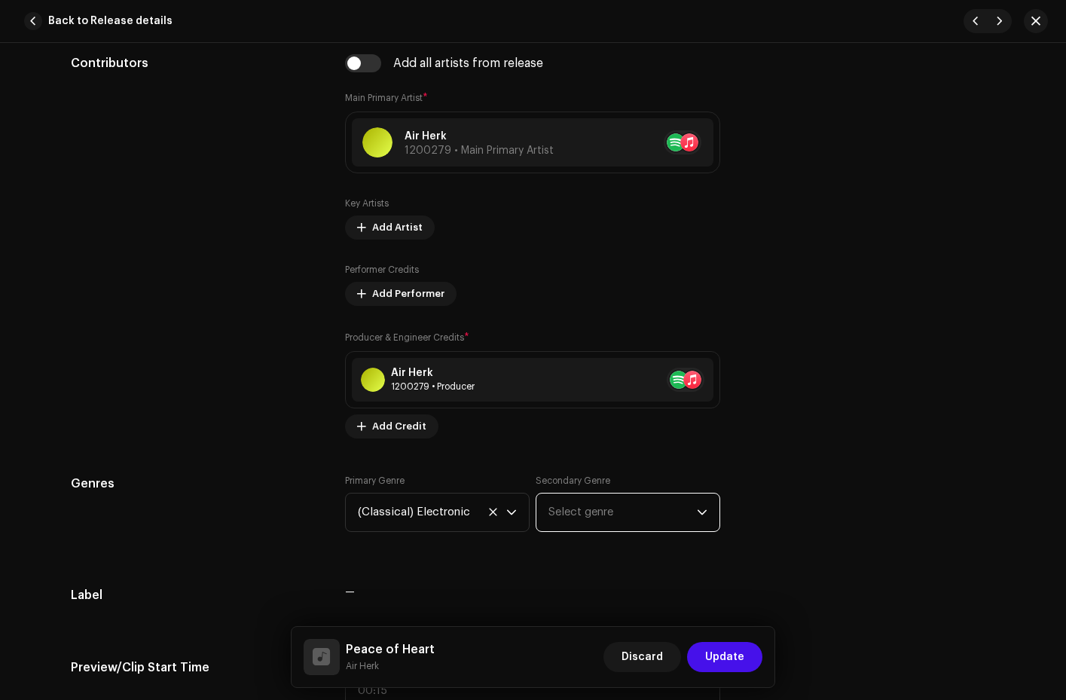
click at [693, 519] on span "Select genre" at bounding box center [623, 513] width 148 height 38
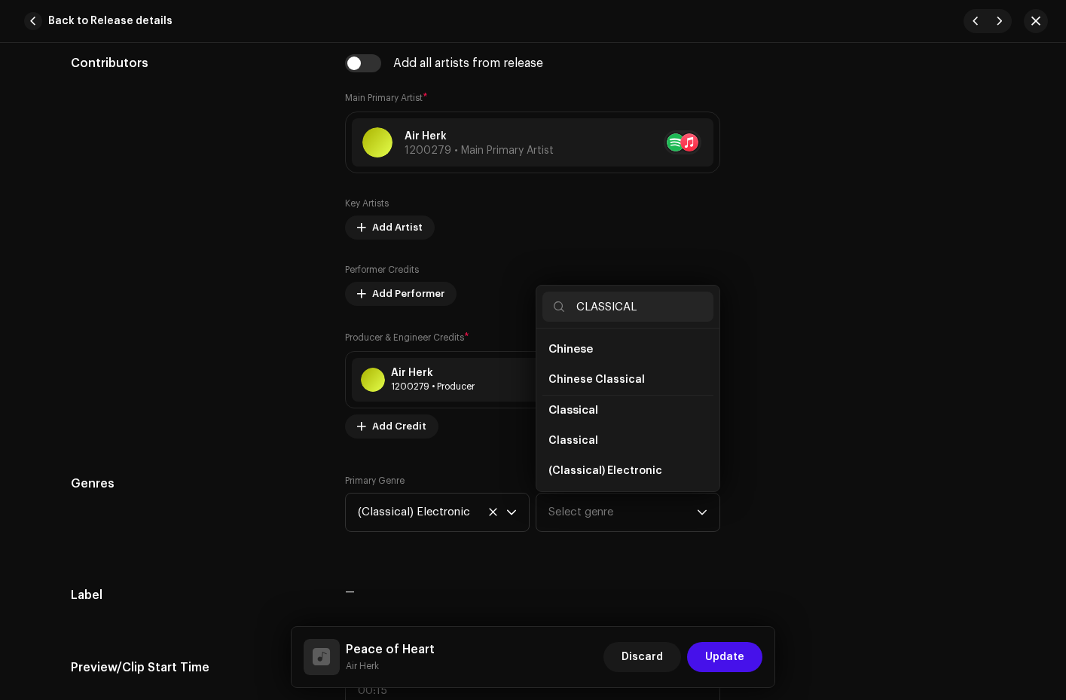
type input "CLASSICAL"
click at [628, 410] on li "Classical" at bounding box center [628, 410] width 171 height 31
click at [569, 408] on span "Classical" at bounding box center [574, 410] width 50 height 11
click at [574, 411] on span "Classical" at bounding box center [574, 410] width 50 height 11
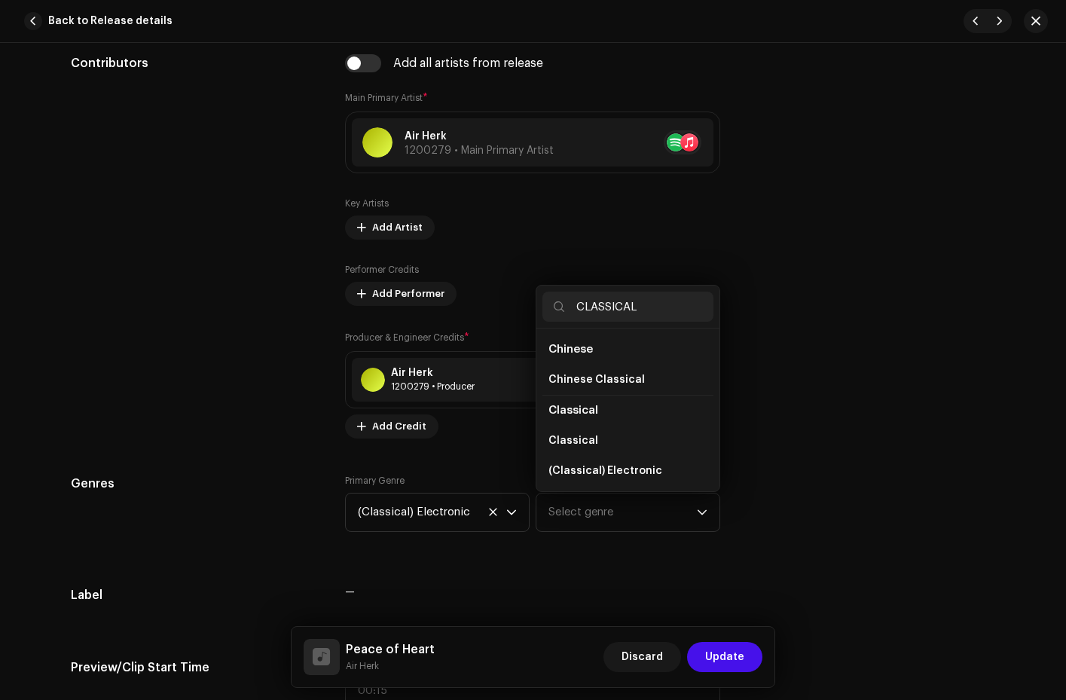
click at [574, 411] on span "Classical" at bounding box center [574, 410] width 50 height 11
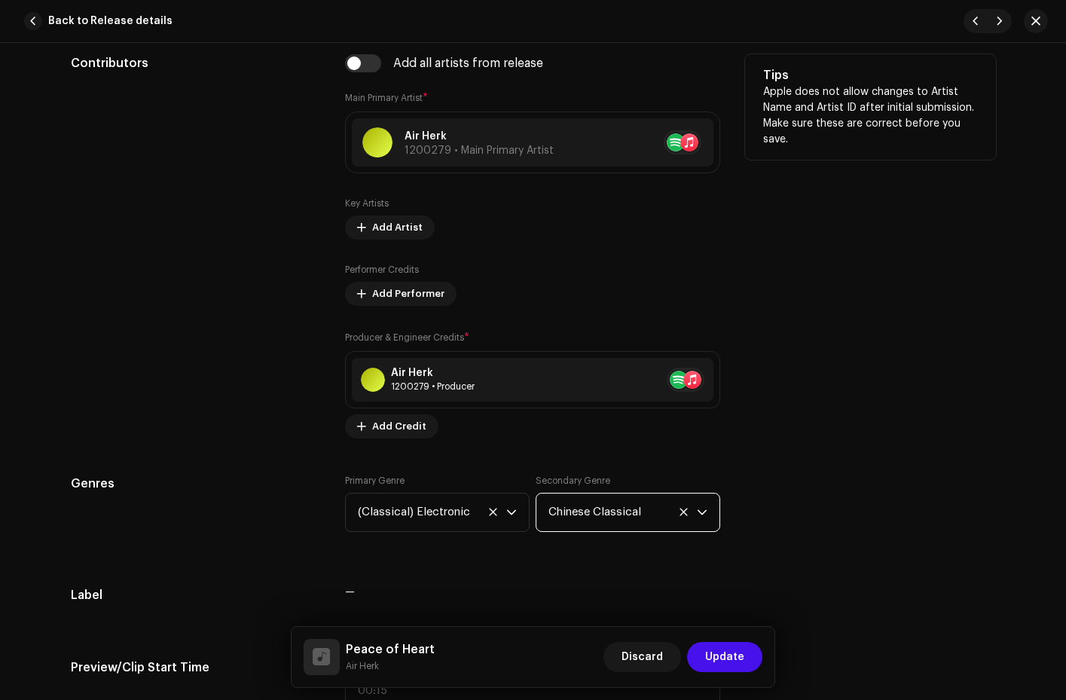
scroll to position [951, 0]
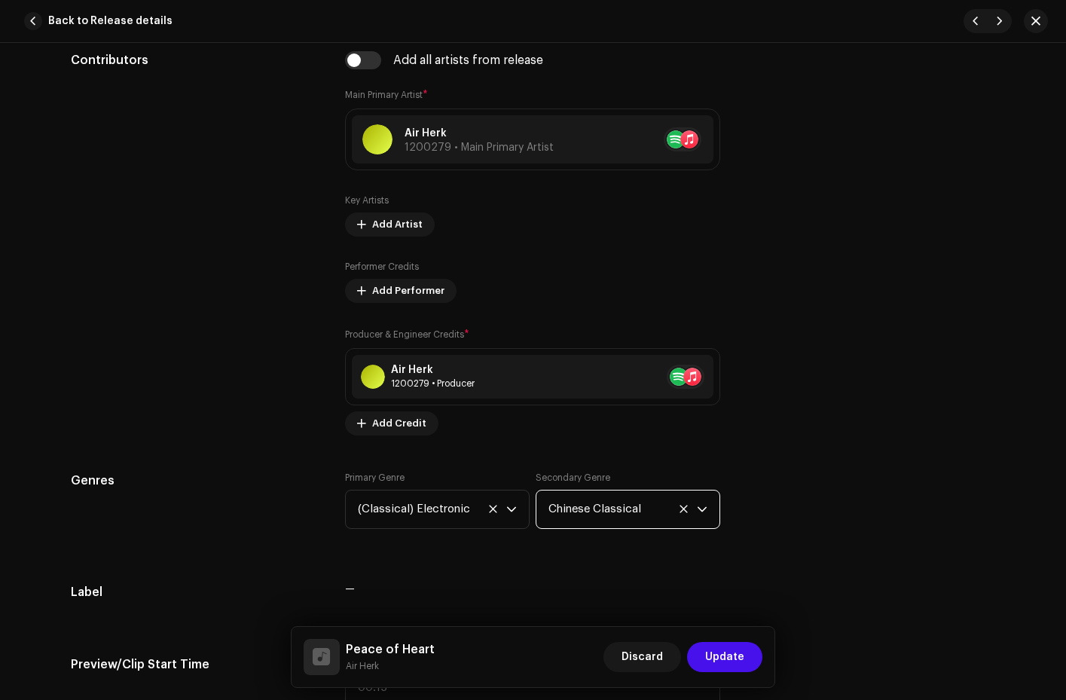
click at [681, 508] on icon at bounding box center [684, 509] width 10 height 10
click at [598, 508] on span "Select genre" at bounding box center [623, 510] width 148 height 38
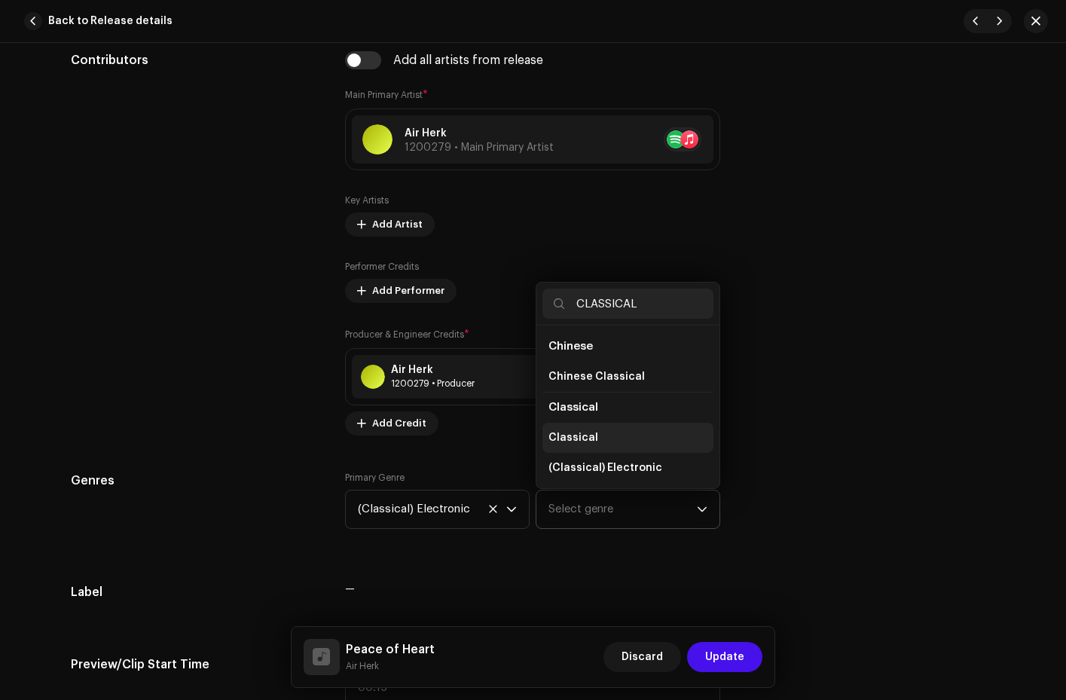
scroll to position [25, 0]
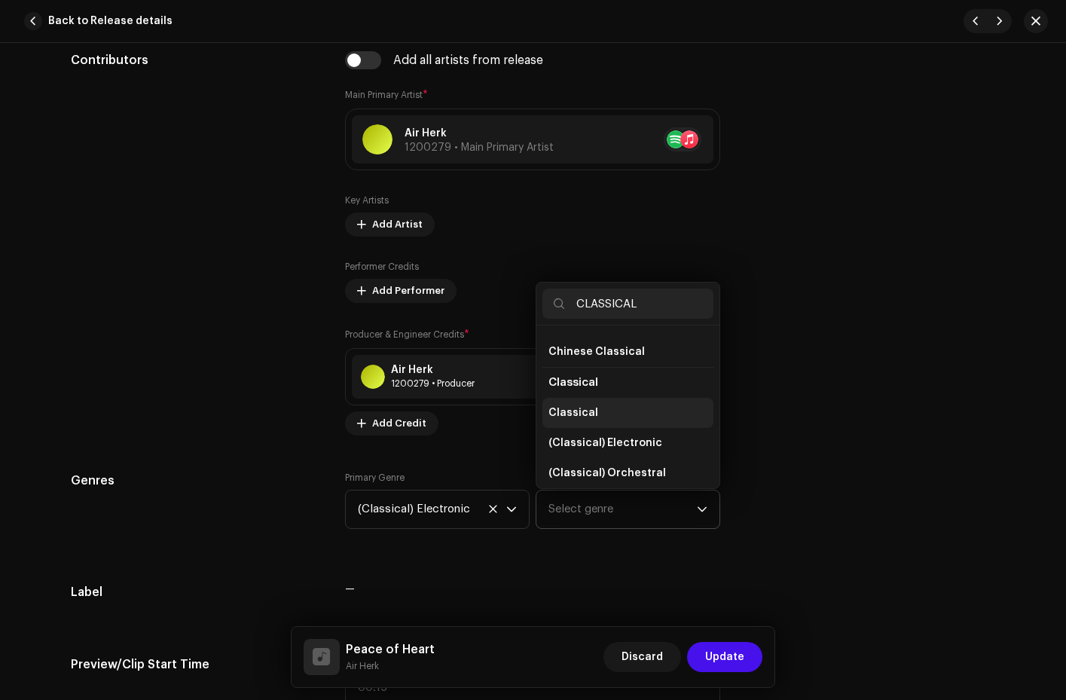
type input "CLASSICAL"
click at [591, 413] on li "Classical" at bounding box center [628, 413] width 171 height 30
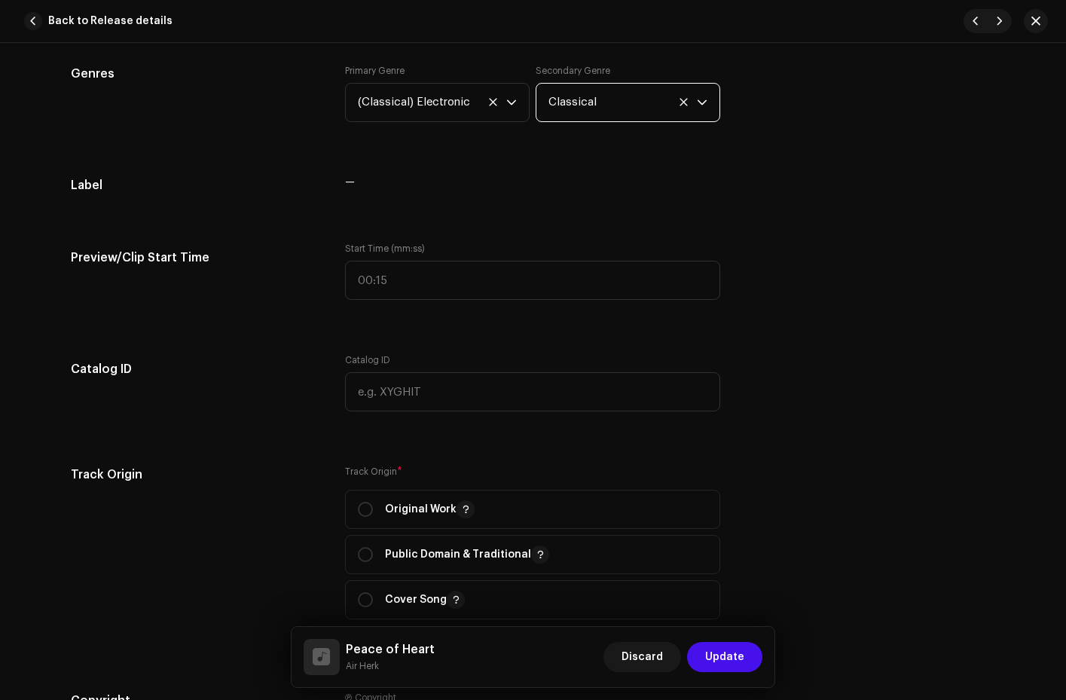
scroll to position [1534, 0]
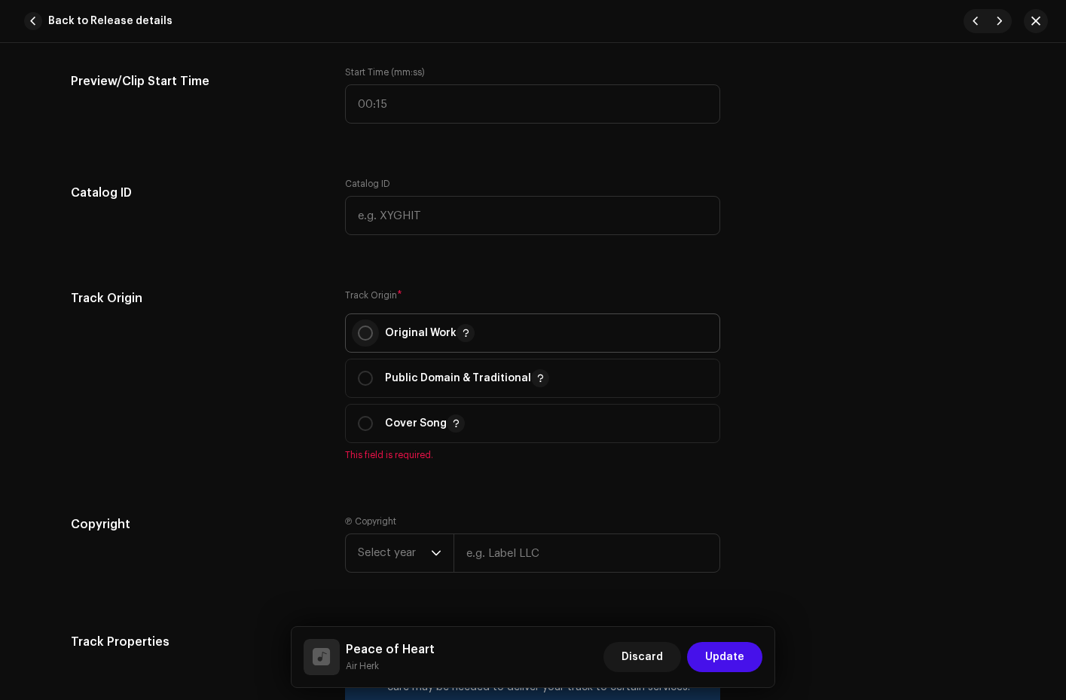
click at [358, 332] on input "radio" at bounding box center [365, 333] width 15 height 15
radio input "true"
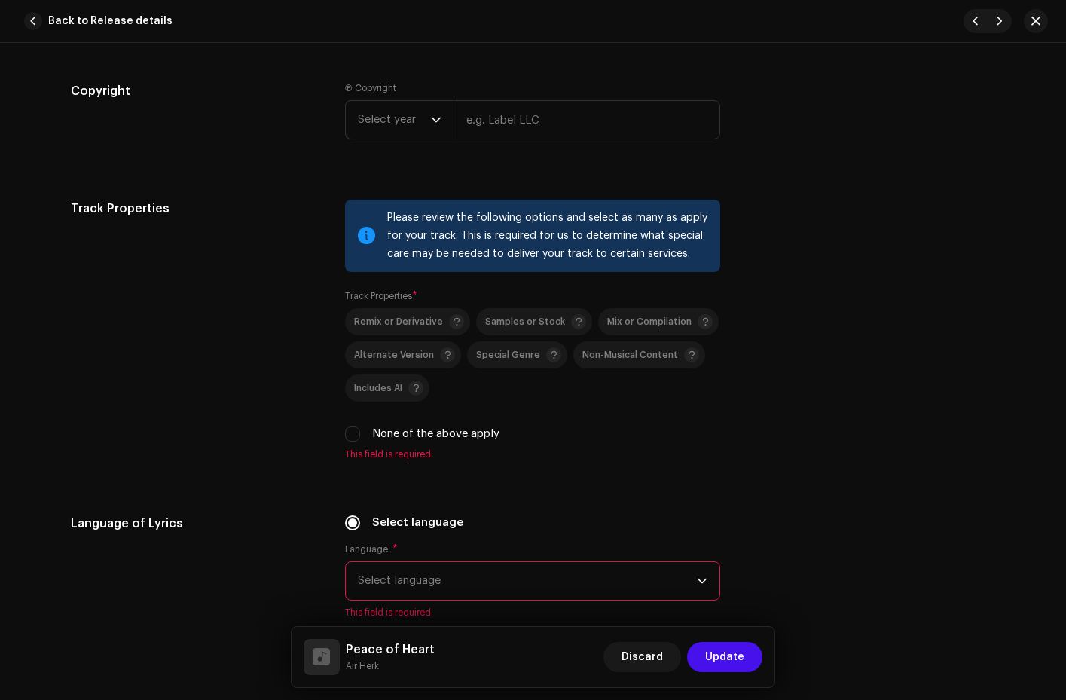
scroll to position [2222, 0]
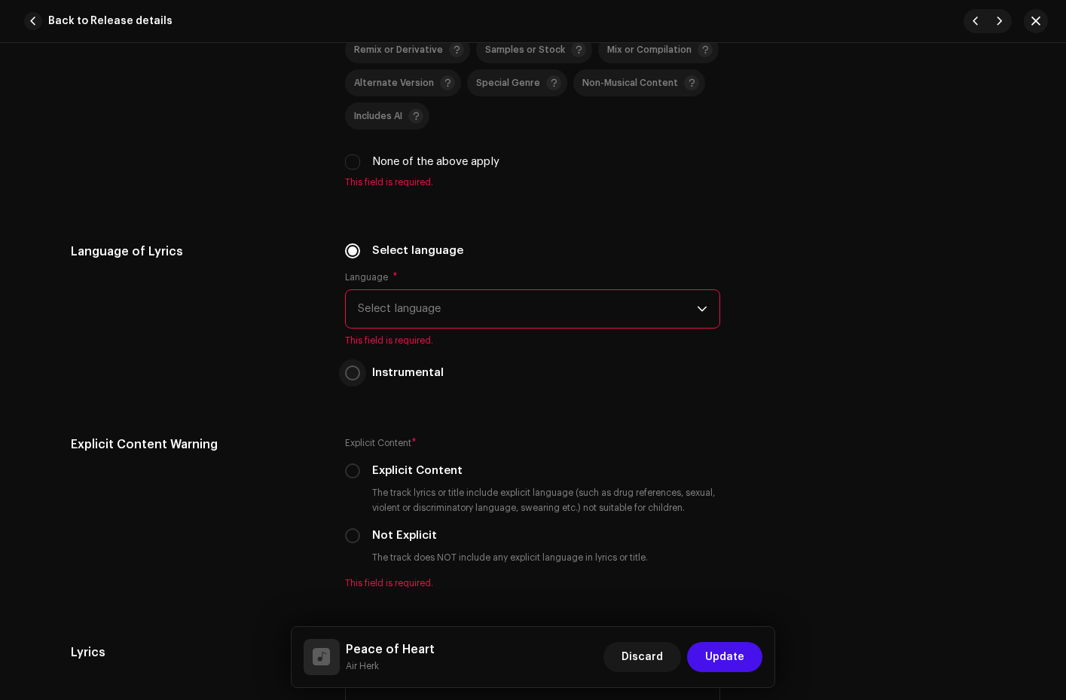
click at [349, 369] on input "Instrumental" at bounding box center [352, 373] width 15 height 15
radio input "true"
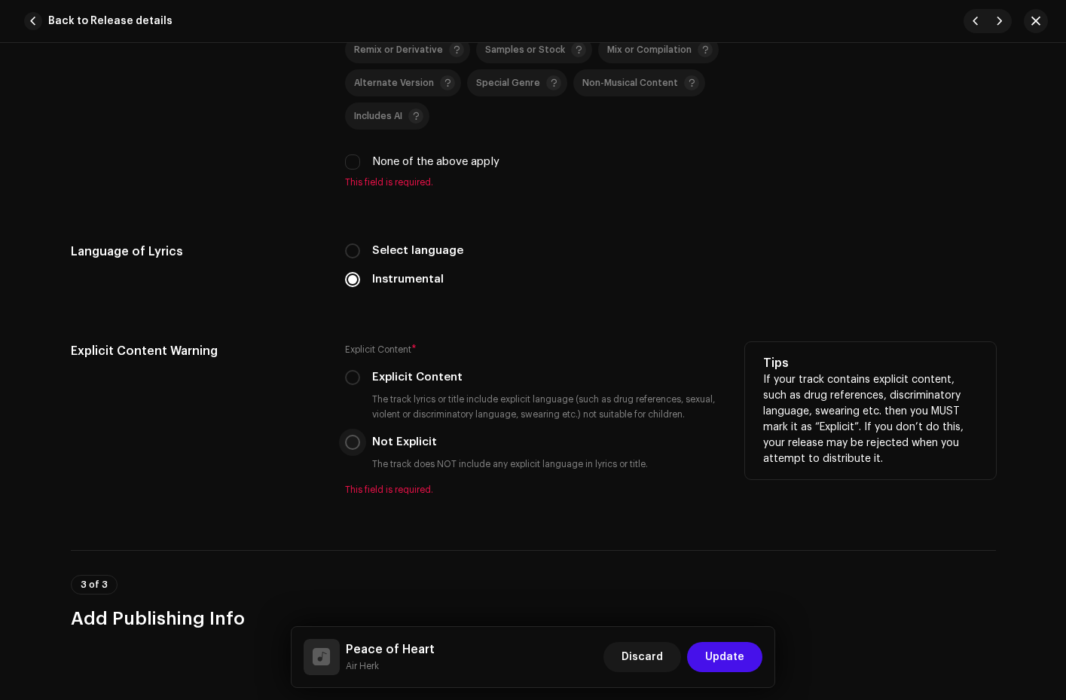
click at [352, 442] on input "Not Explicit" at bounding box center [352, 442] width 15 height 15
radio input "true"
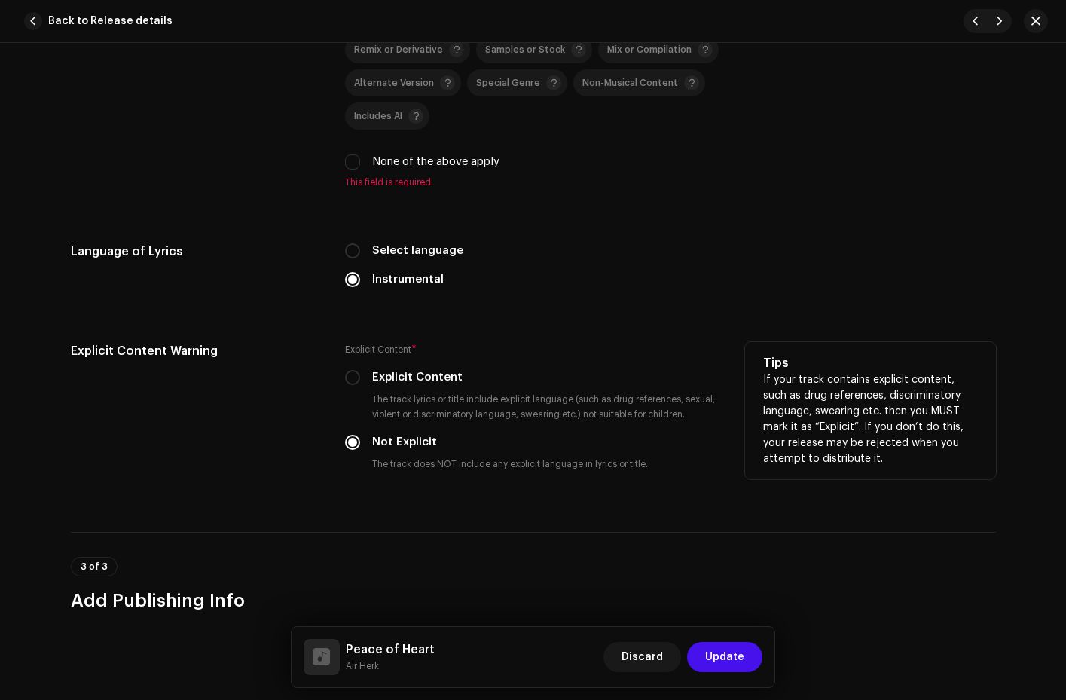
scroll to position [2535, 0]
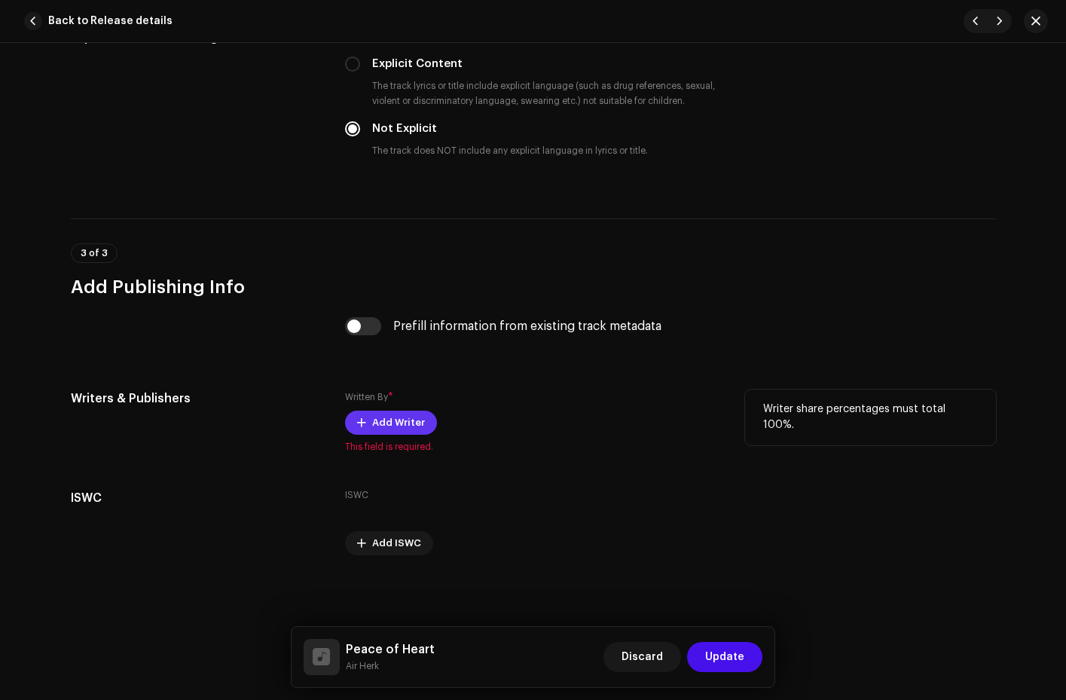
click at [380, 421] on span "Add Writer" at bounding box center [398, 423] width 53 height 30
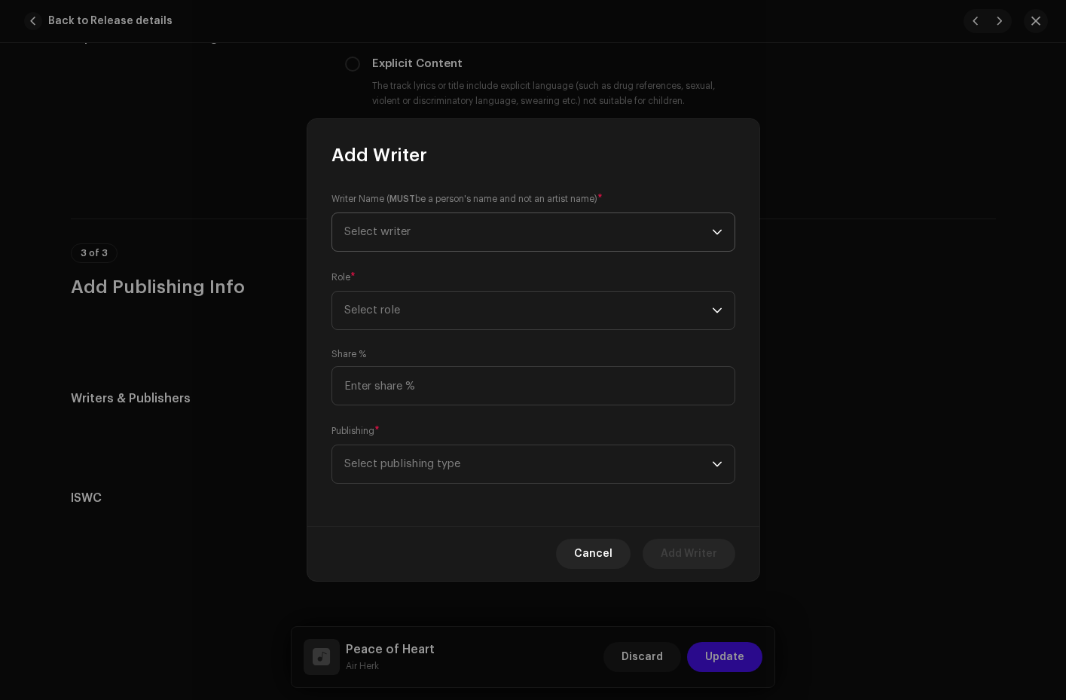
click at [429, 229] on span "Select writer" at bounding box center [528, 232] width 368 height 38
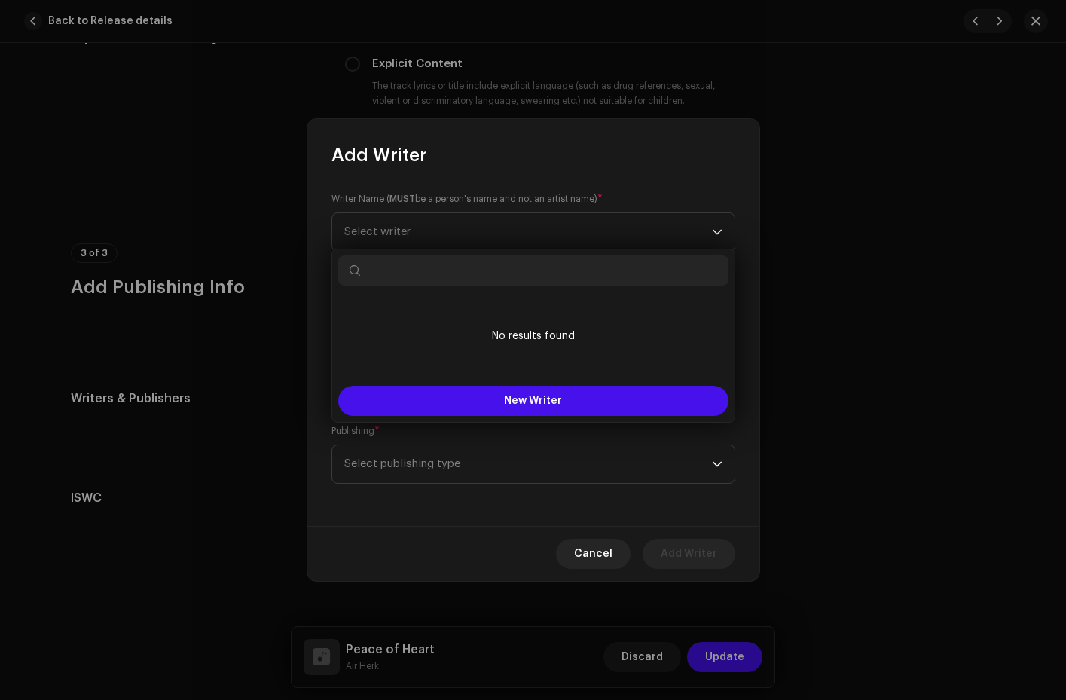
click at [720, 154] on div "Add Writer" at bounding box center [533, 143] width 452 height 48
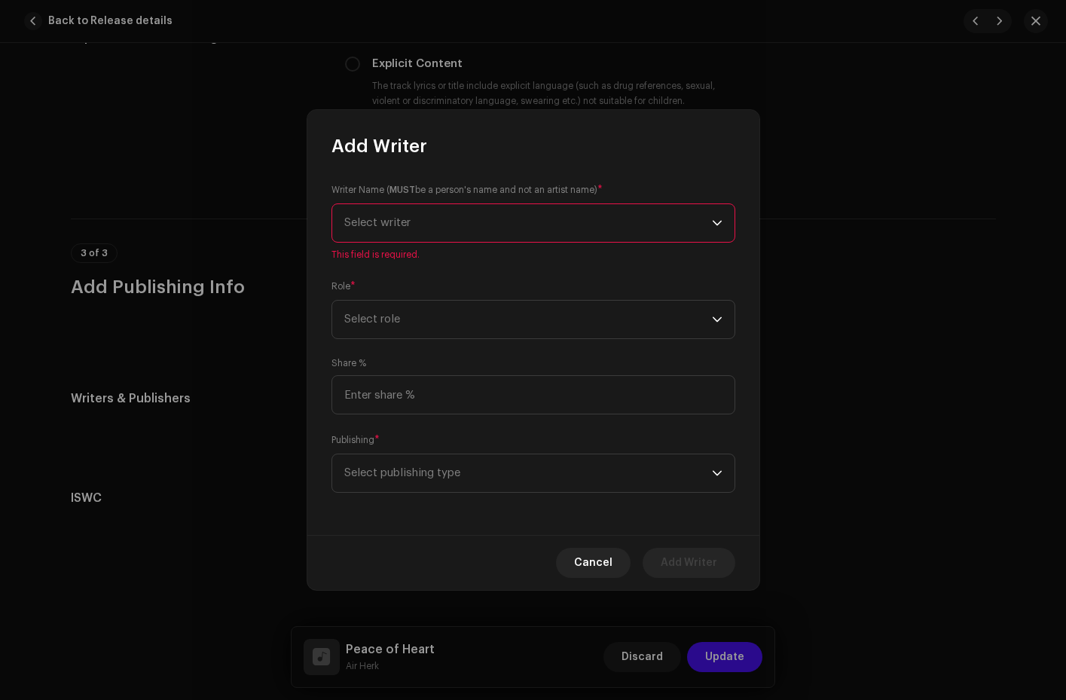
click at [423, 221] on span "Select writer" at bounding box center [528, 223] width 368 height 38
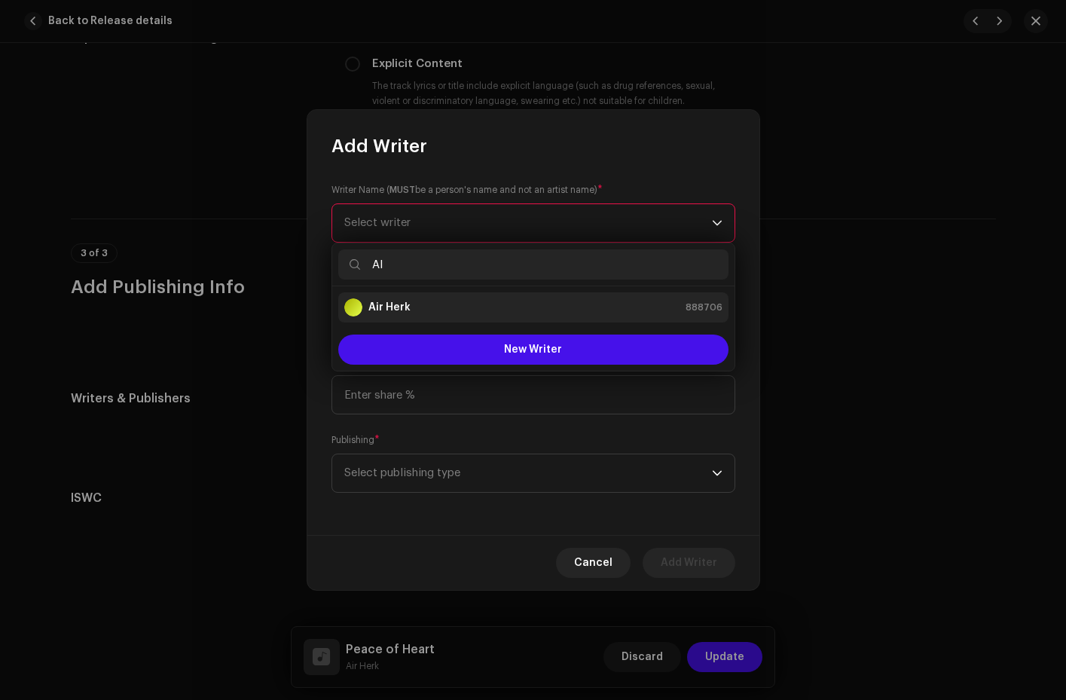
type input "AI"
click at [408, 310] on strong "Air Herk" at bounding box center [390, 307] width 42 height 15
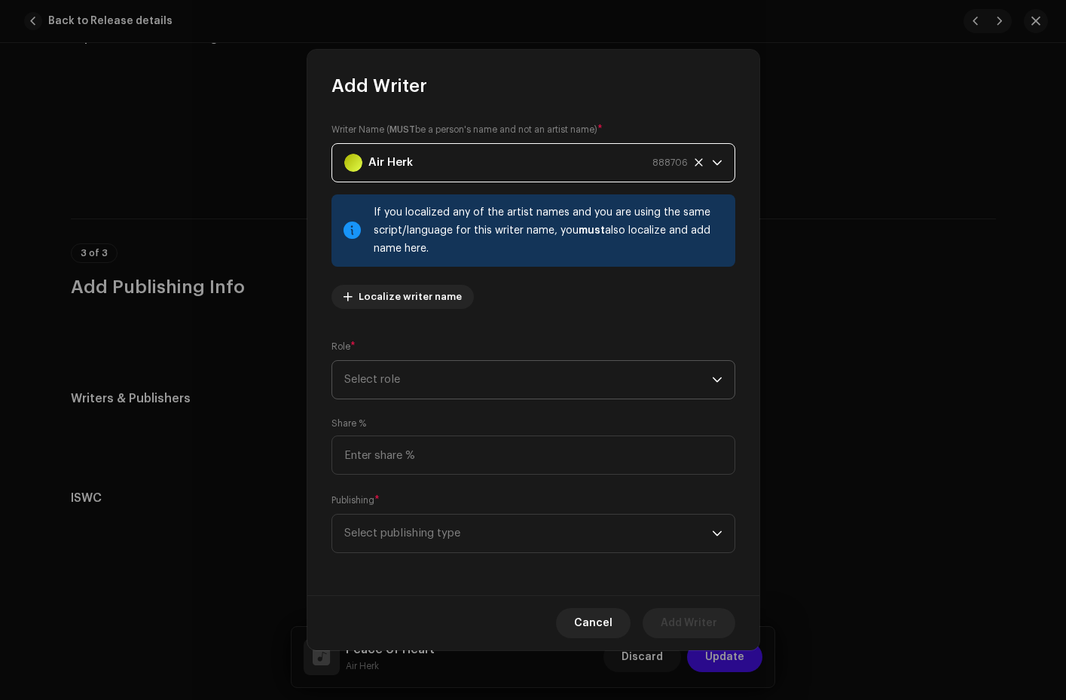
click at [403, 381] on span "Select role" at bounding box center [528, 380] width 368 height 38
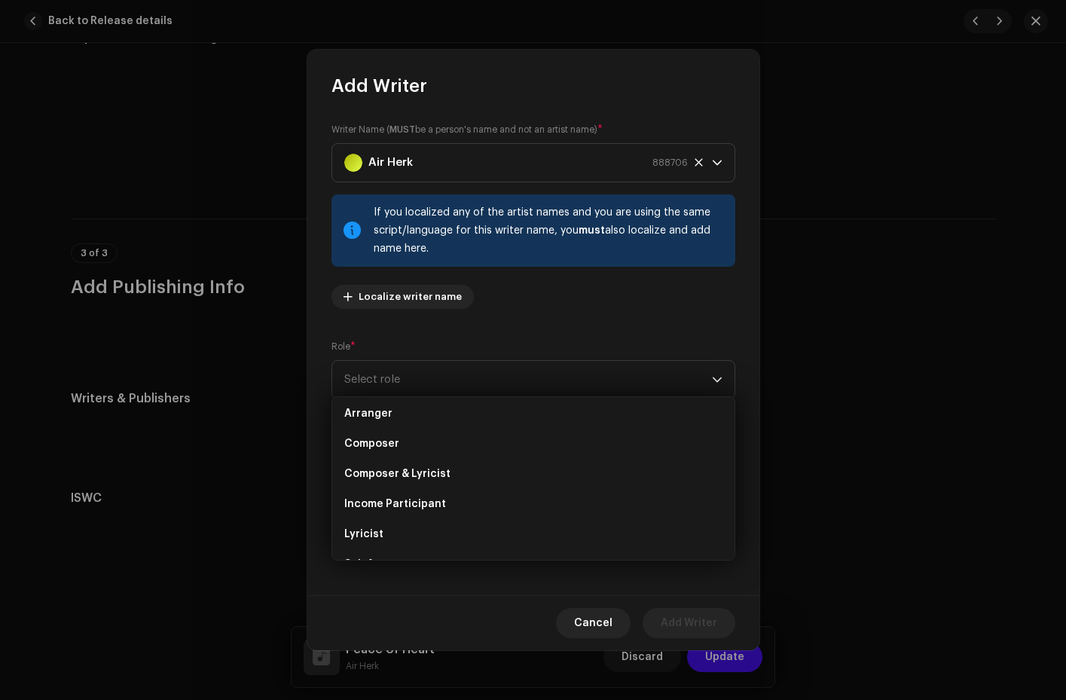
scroll to position [0, 0]
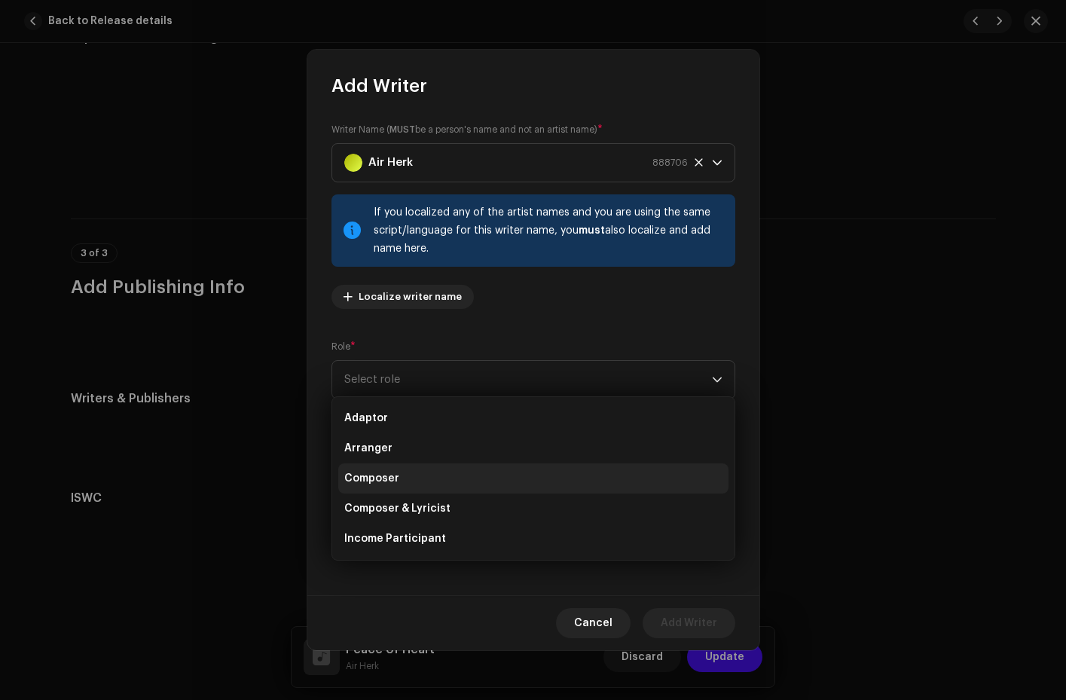
click at [405, 467] on li "Composer" at bounding box center [533, 478] width 390 height 30
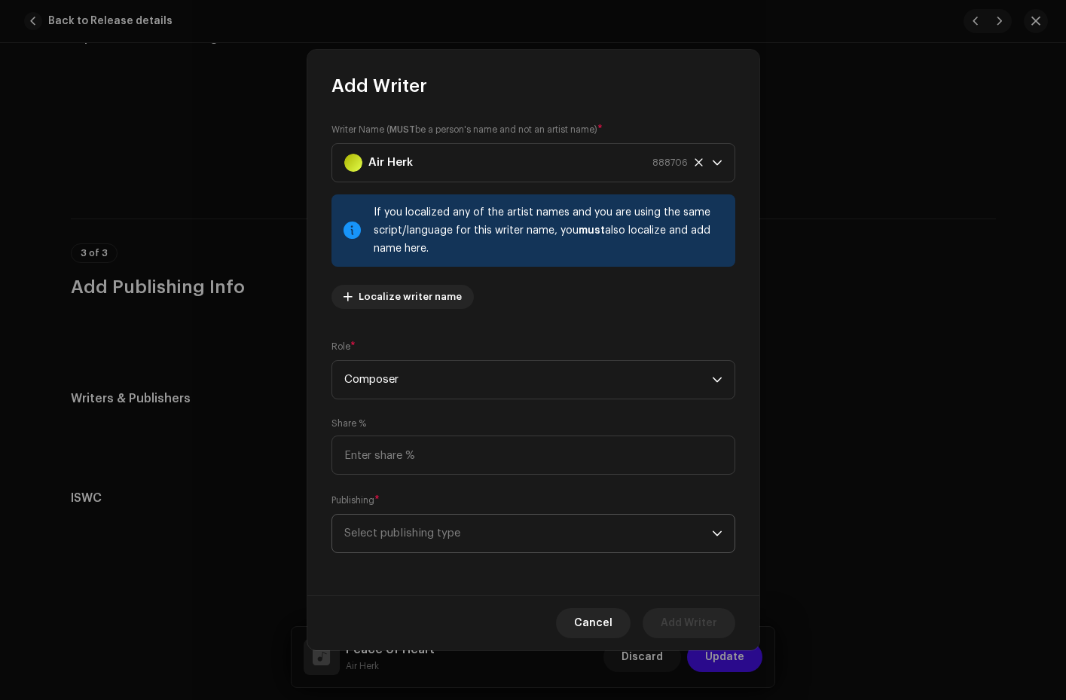
click at [494, 534] on span "Select publishing type" at bounding box center [528, 534] width 368 height 38
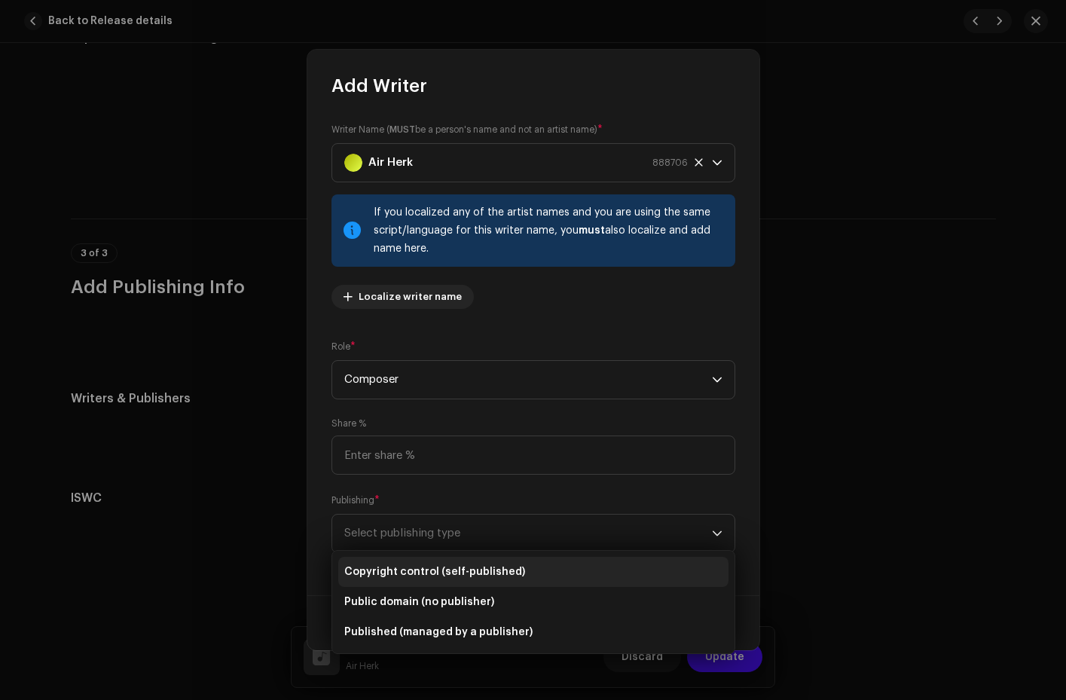
click at [475, 571] on span "Copyright control (self-published)" at bounding box center [434, 571] width 181 height 15
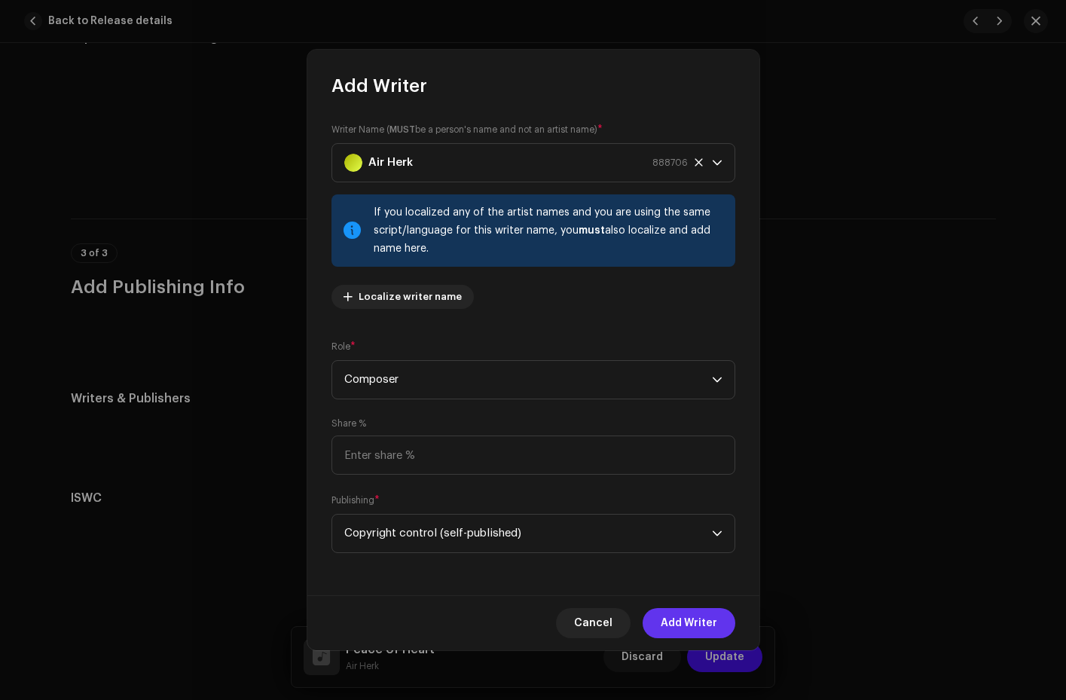
click at [690, 622] on span "Add Writer" at bounding box center [689, 623] width 57 height 30
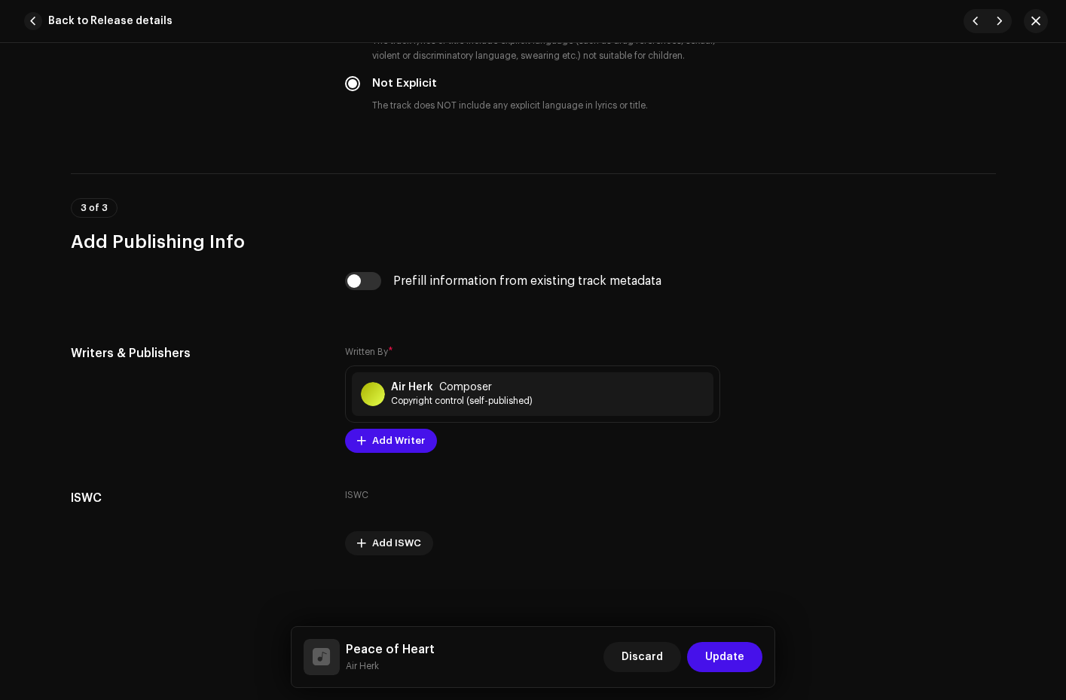
scroll to position [1886, 0]
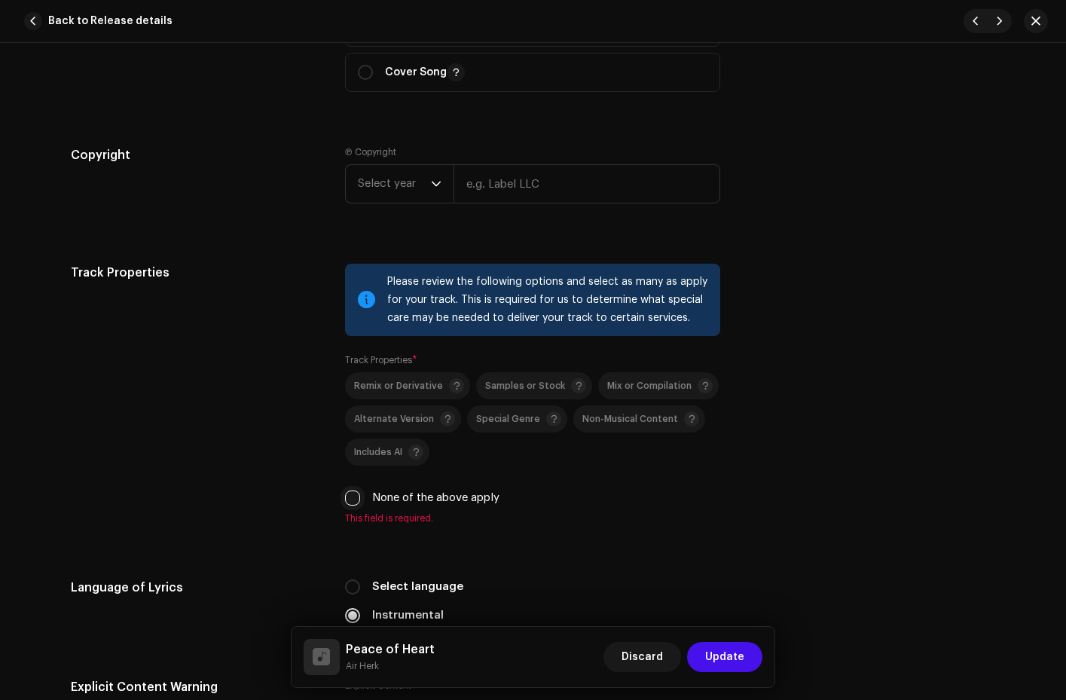
click at [348, 497] on input "None of the above apply" at bounding box center [352, 498] width 15 height 15
checkbox input "true"
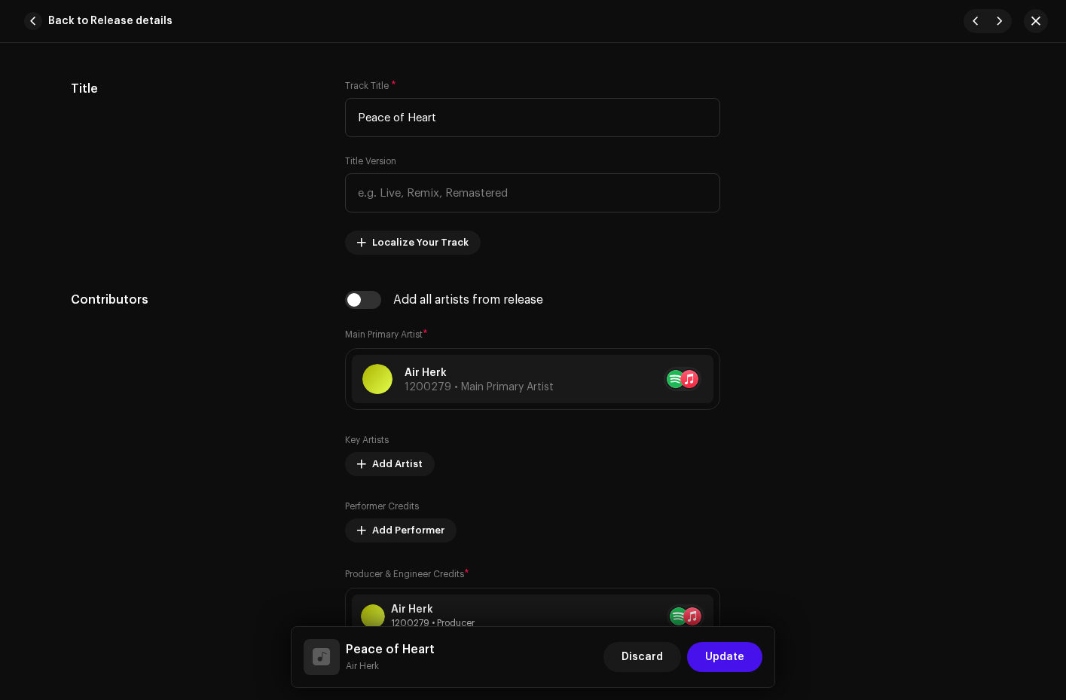
scroll to position [0, 0]
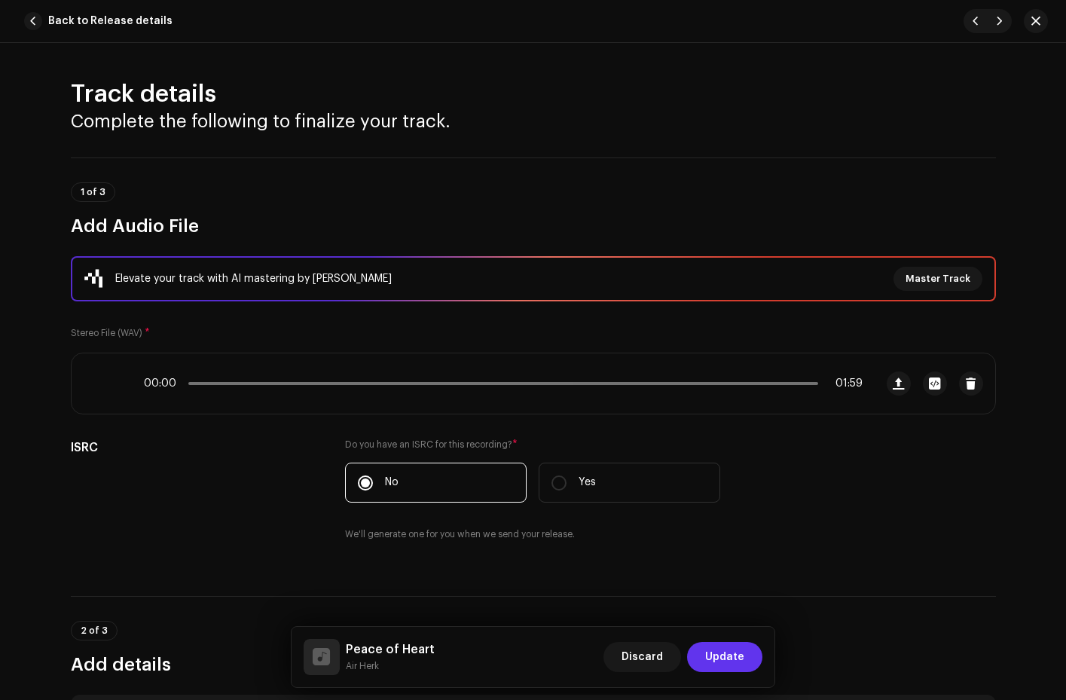
click at [719, 654] on span "Update" at bounding box center [724, 657] width 39 height 30
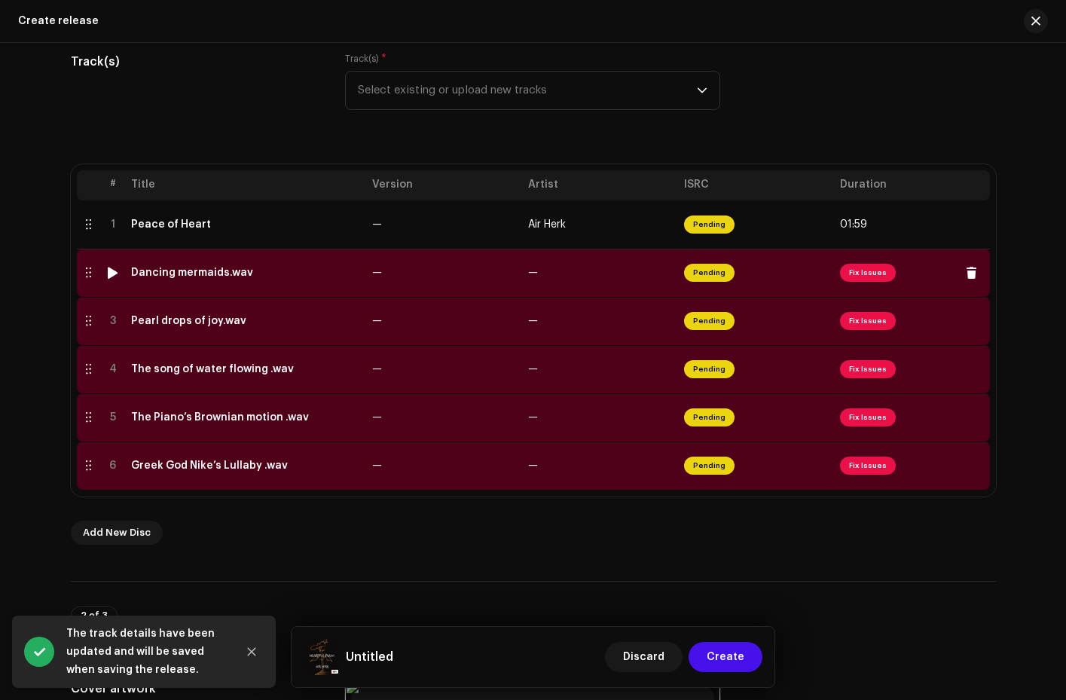
click at [861, 282] on span "Fix Issues" at bounding box center [912, 273] width 144 height 24
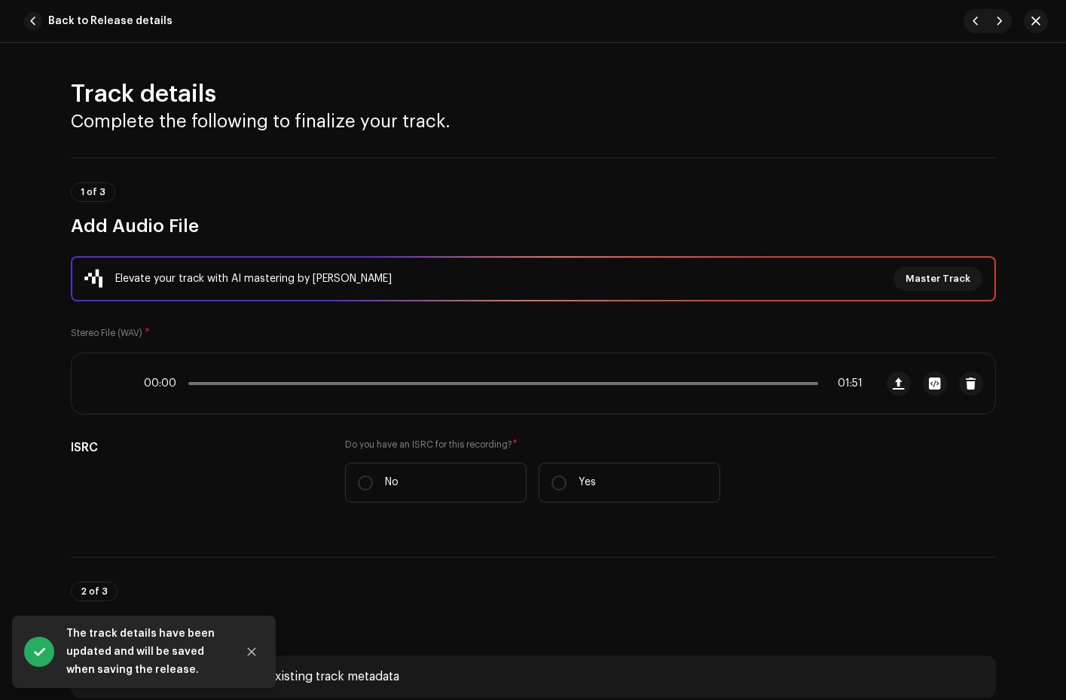
scroll to position [13, 0]
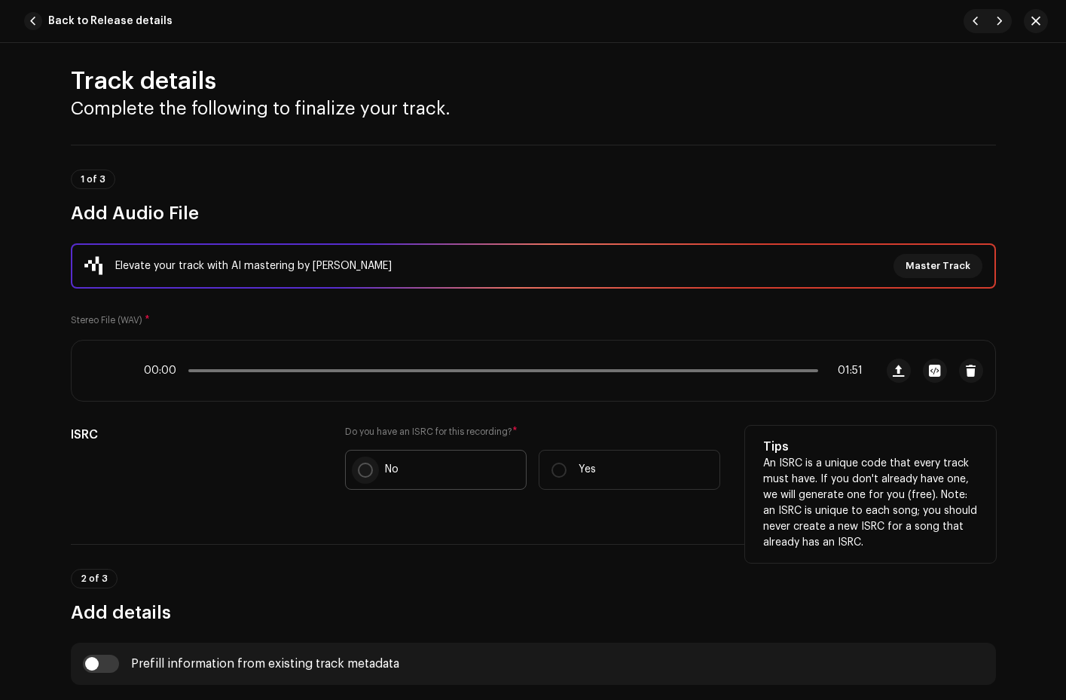
click at [358, 469] on input "No" at bounding box center [365, 470] width 15 height 15
radio input "true"
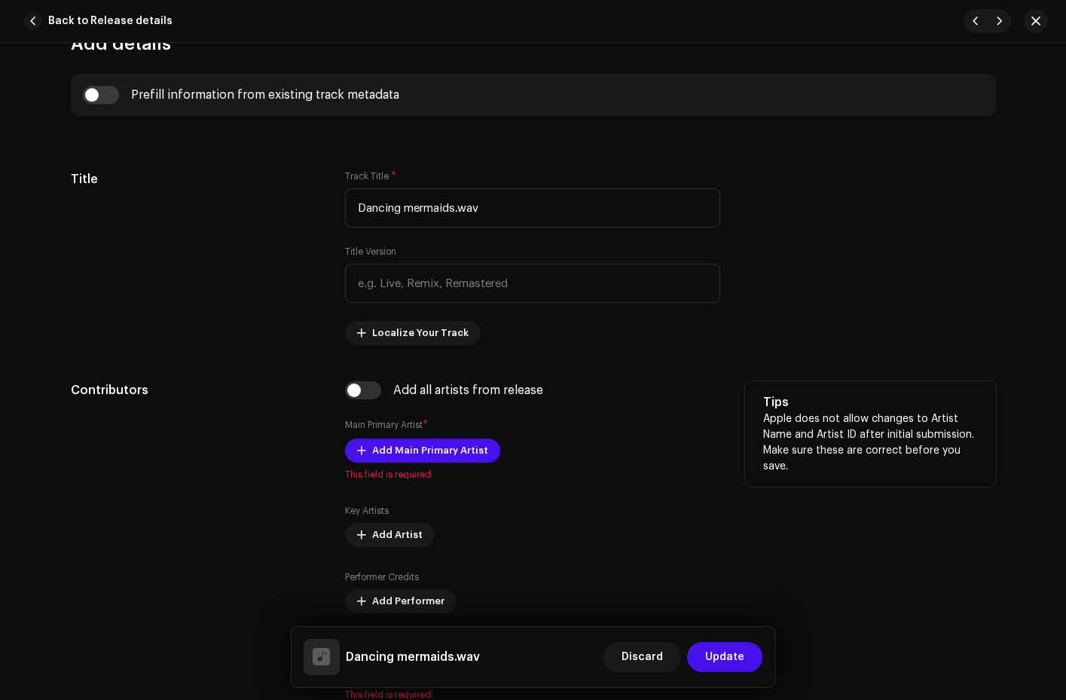
scroll to position [644, 0]
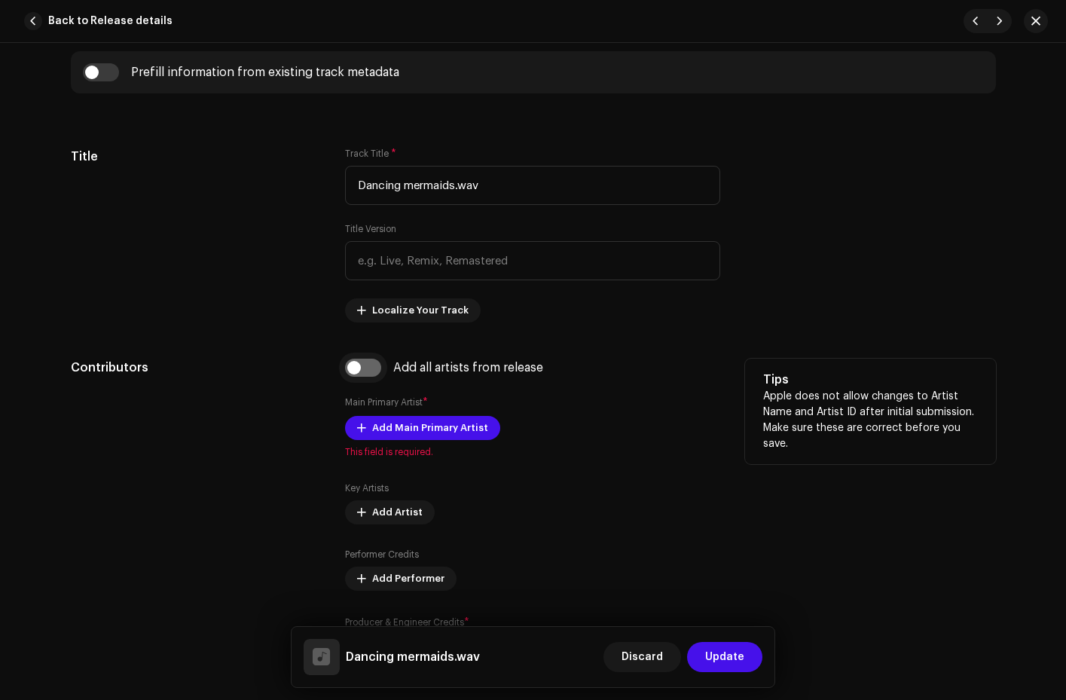
click at [372, 369] on input "checkbox" at bounding box center [363, 368] width 36 height 18
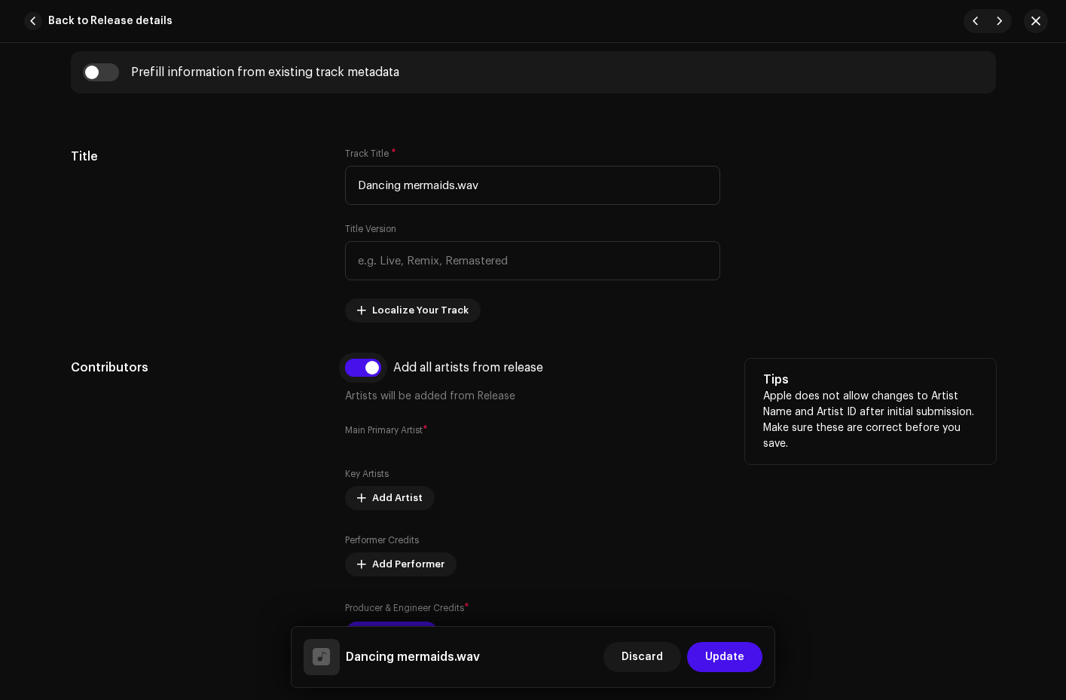
click at [345, 369] on input "checkbox" at bounding box center [363, 368] width 36 height 18
checkbox input "false"
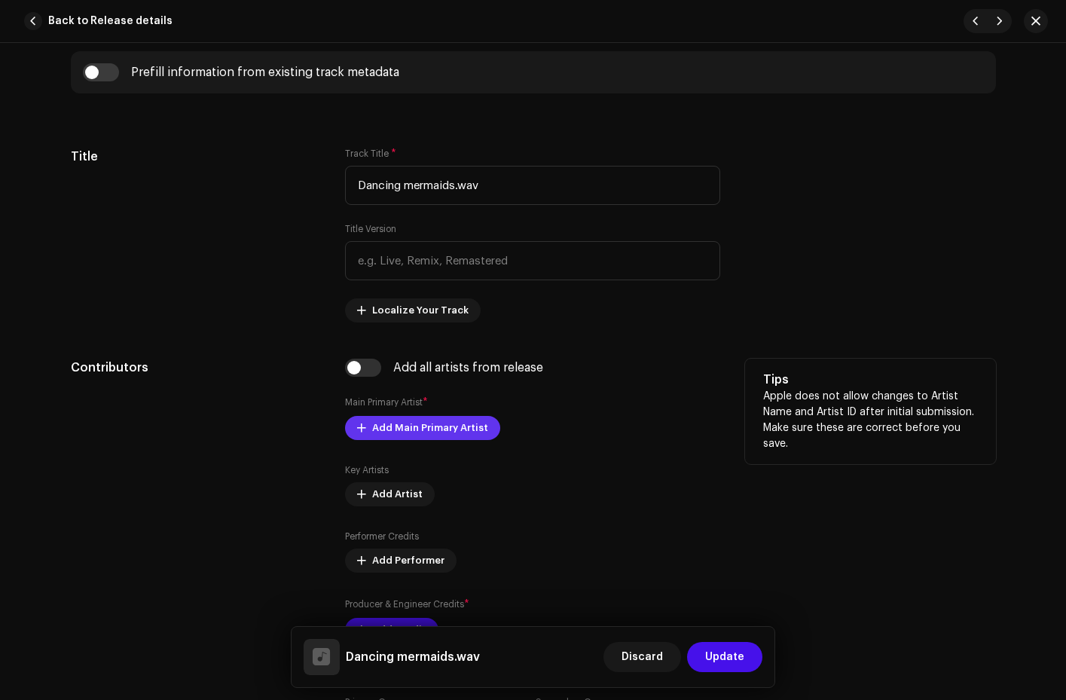
click at [418, 431] on span "Add Main Primary Artist" at bounding box center [430, 428] width 116 height 30
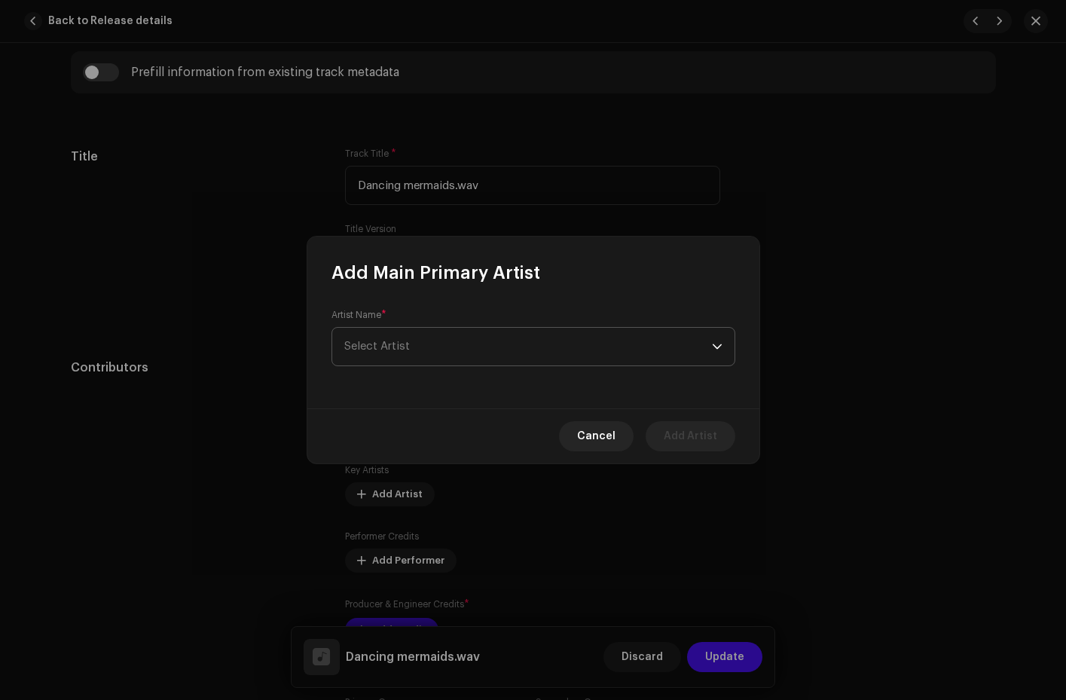
click at [470, 353] on span "Select Artist" at bounding box center [528, 347] width 368 height 38
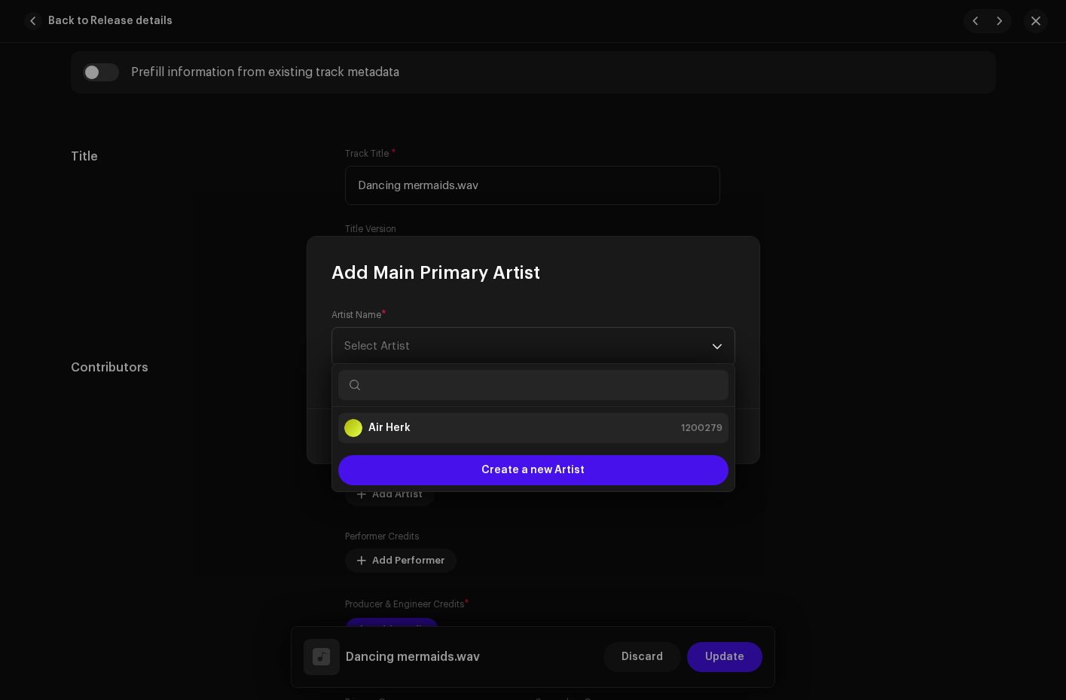
click at [442, 428] on div "Air Herk 1200279" at bounding box center [533, 428] width 378 height 18
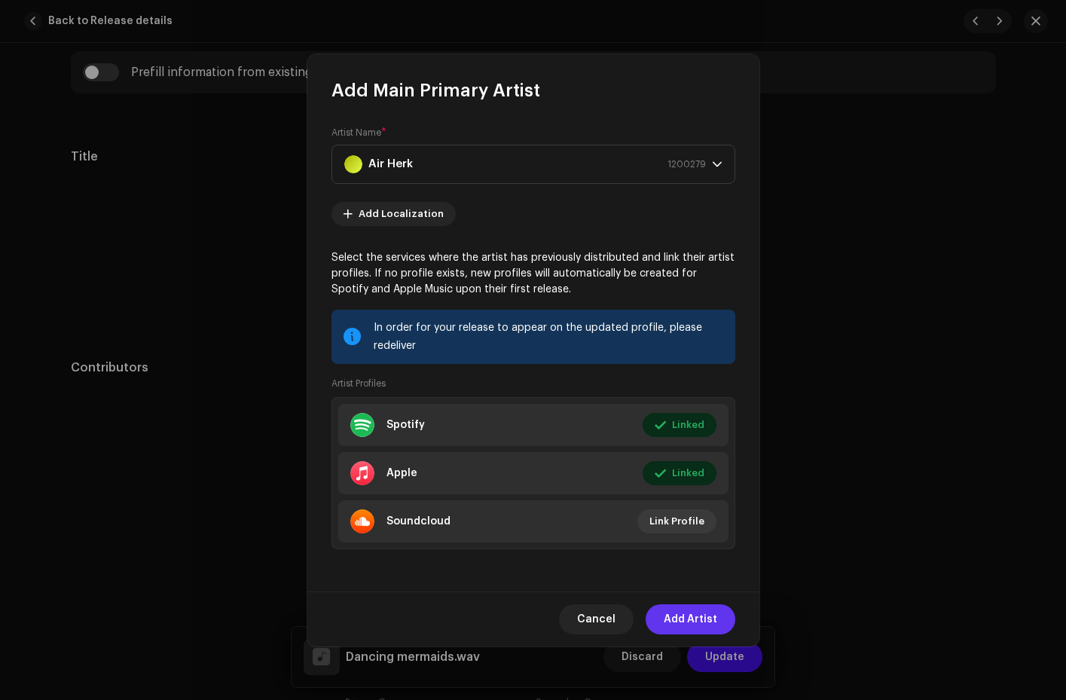
click at [686, 625] on span "Add Artist" at bounding box center [691, 619] width 54 height 30
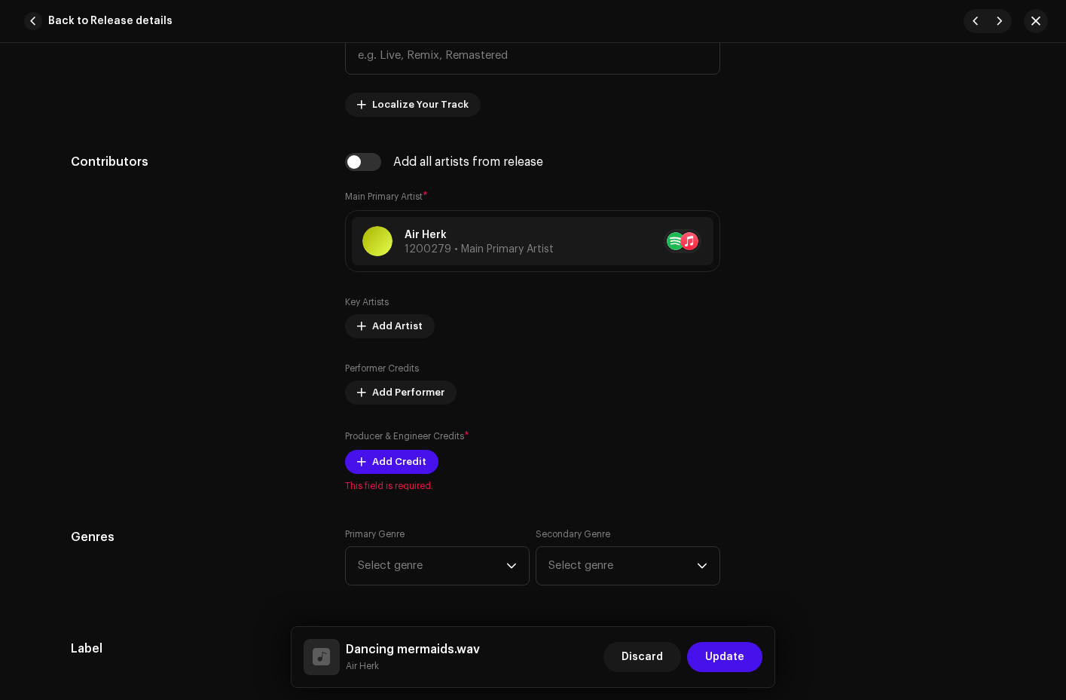
scroll to position [962, 0]
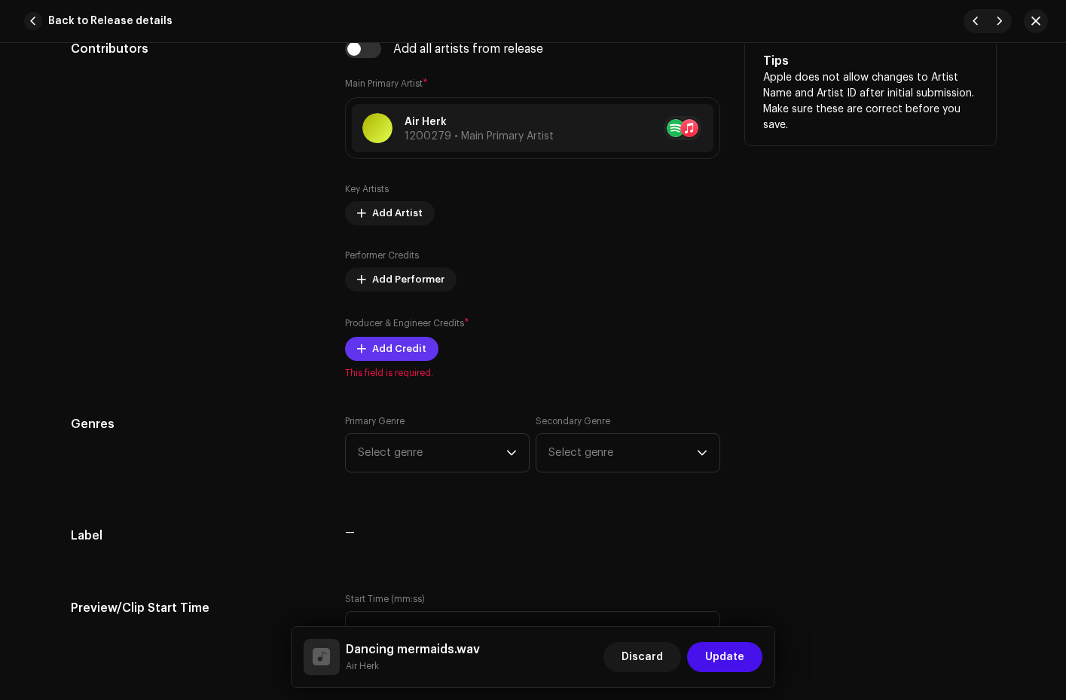
click at [413, 354] on span "Add Credit" at bounding box center [399, 349] width 54 height 30
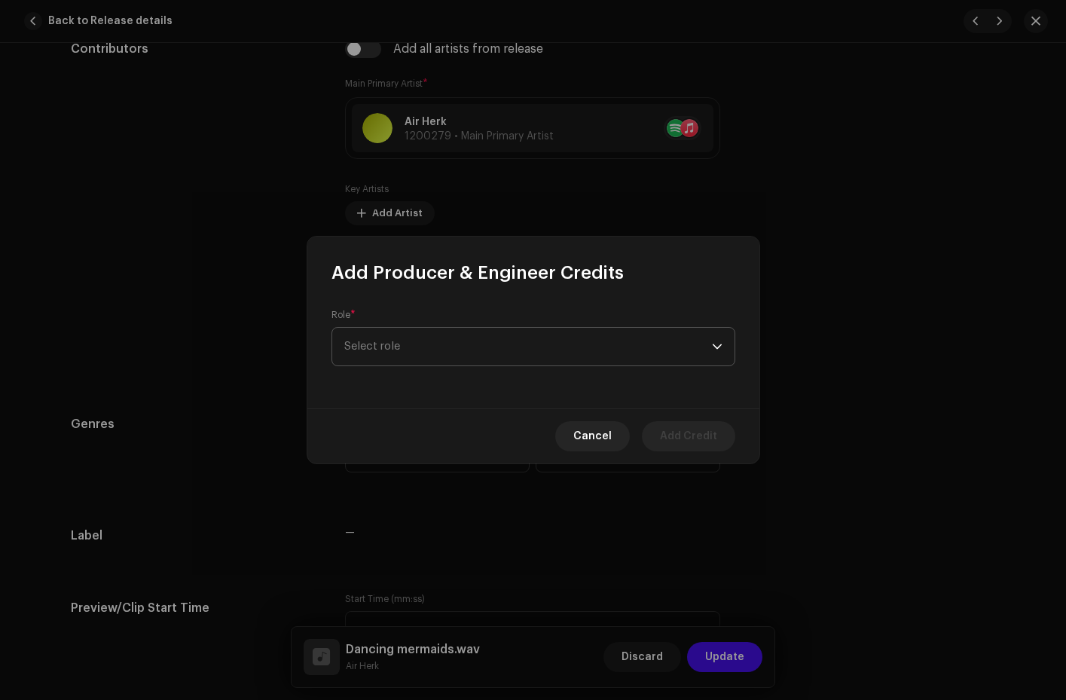
click at [577, 351] on span "Select role" at bounding box center [528, 347] width 368 height 38
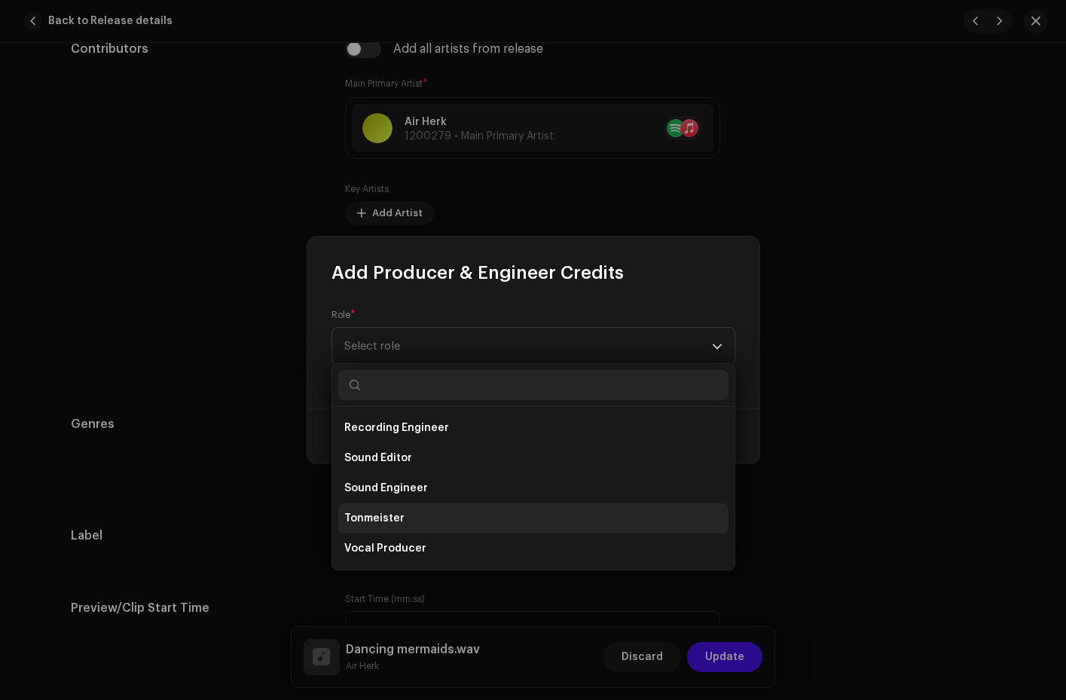
scroll to position [569, 0]
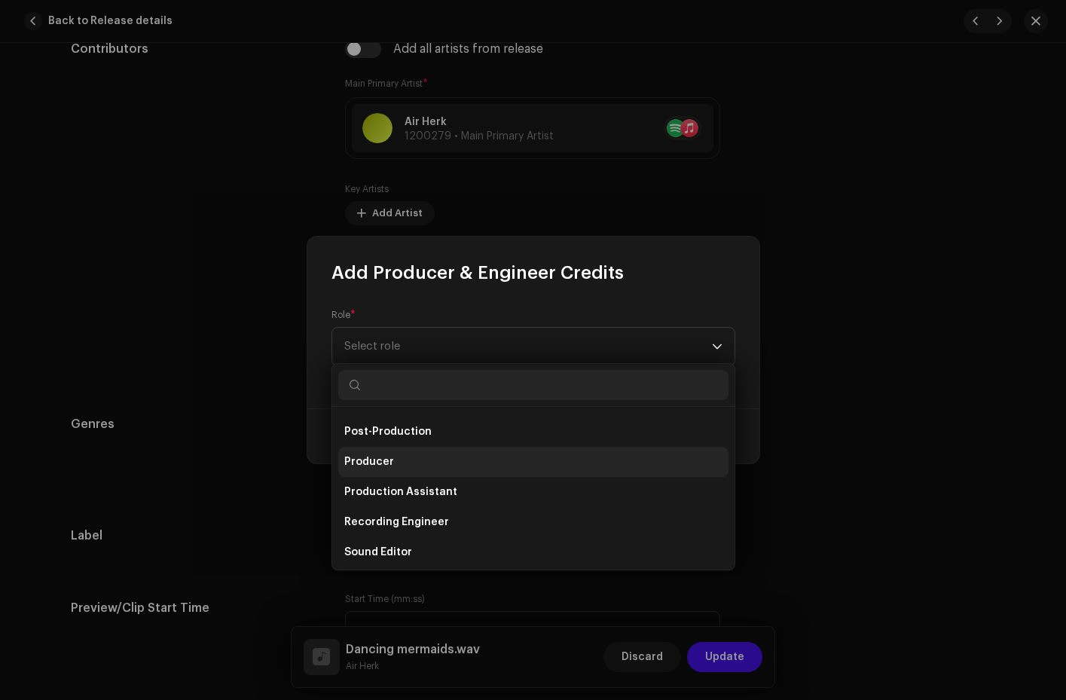
click at [439, 457] on li "Producer" at bounding box center [533, 462] width 390 height 30
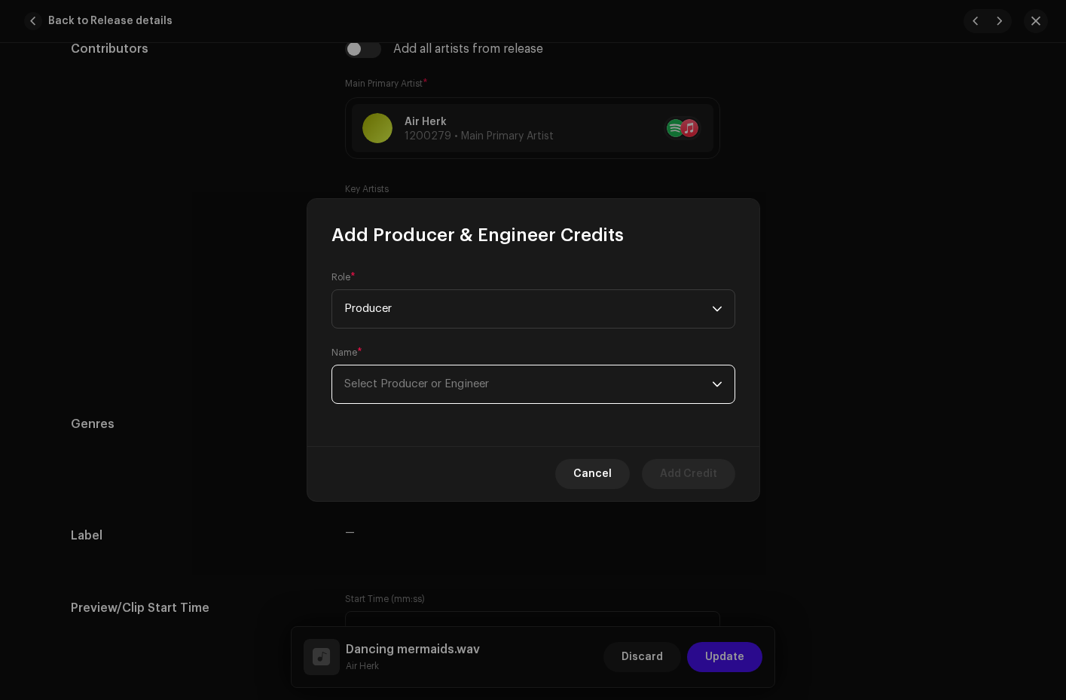
click at [497, 379] on span "Select Producer or Engineer" at bounding box center [528, 385] width 368 height 38
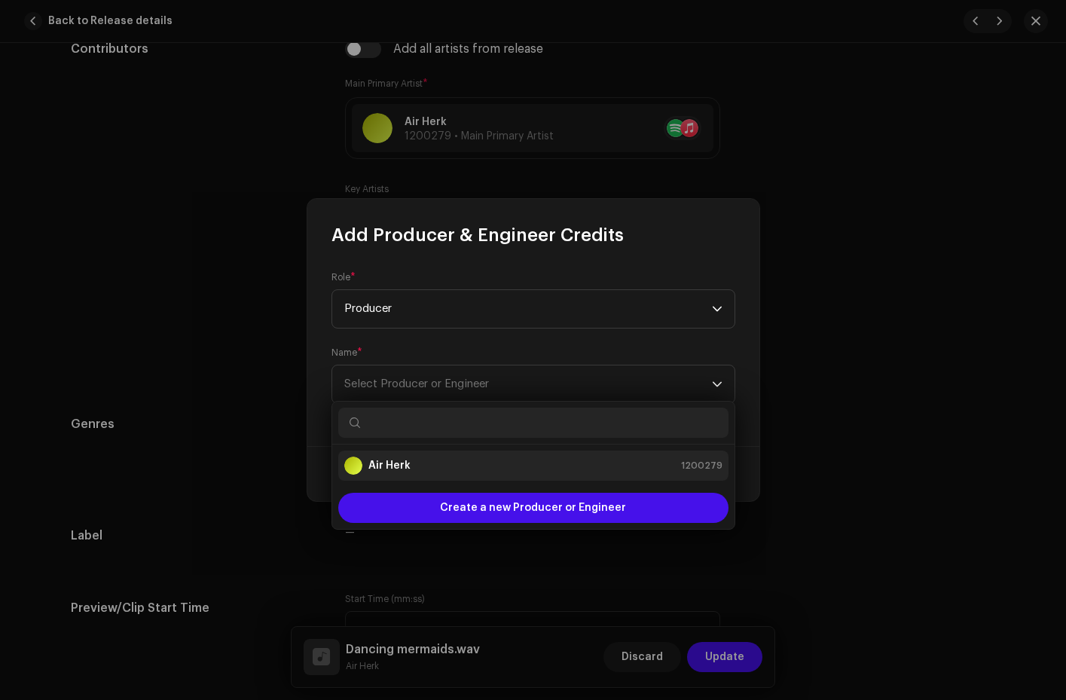
click at [458, 467] on div "Air Herk 1200279" at bounding box center [533, 466] width 378 height 18
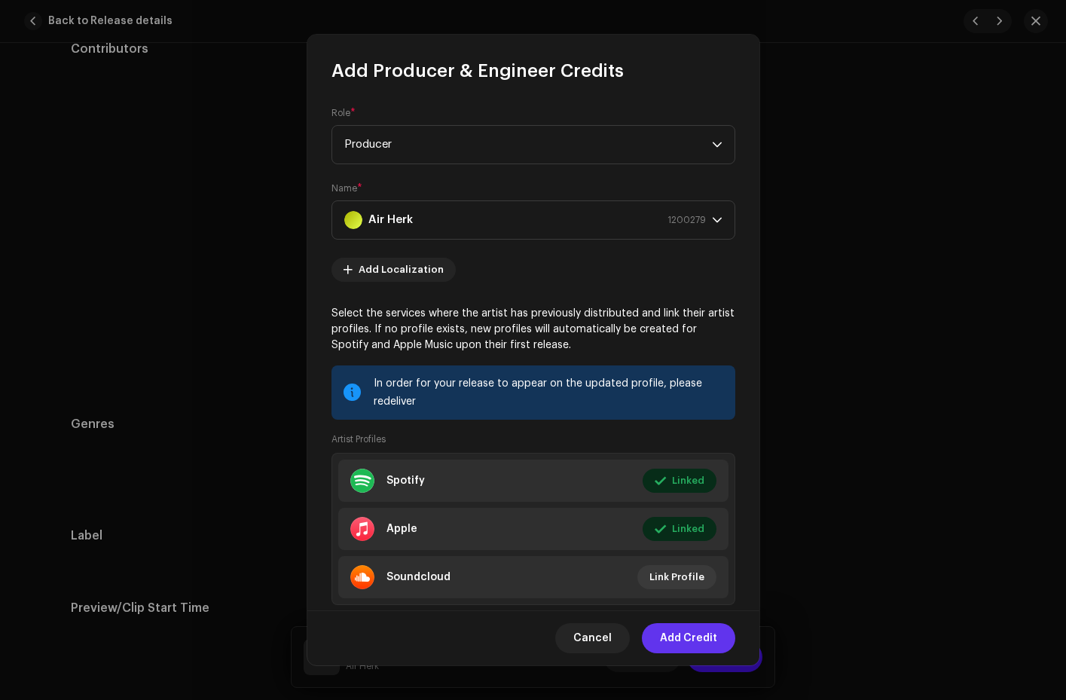
click at [691, 638] on span "Add Credit" at bounding box center [688, 638] width 57 height 30
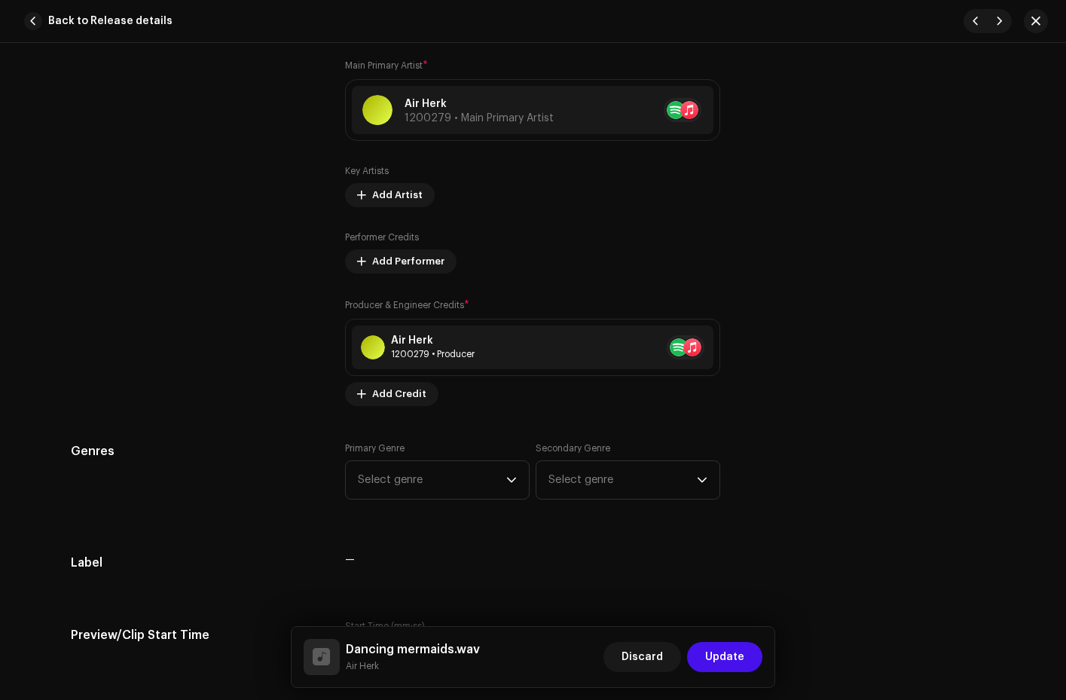
scroll to position [1155, 0]
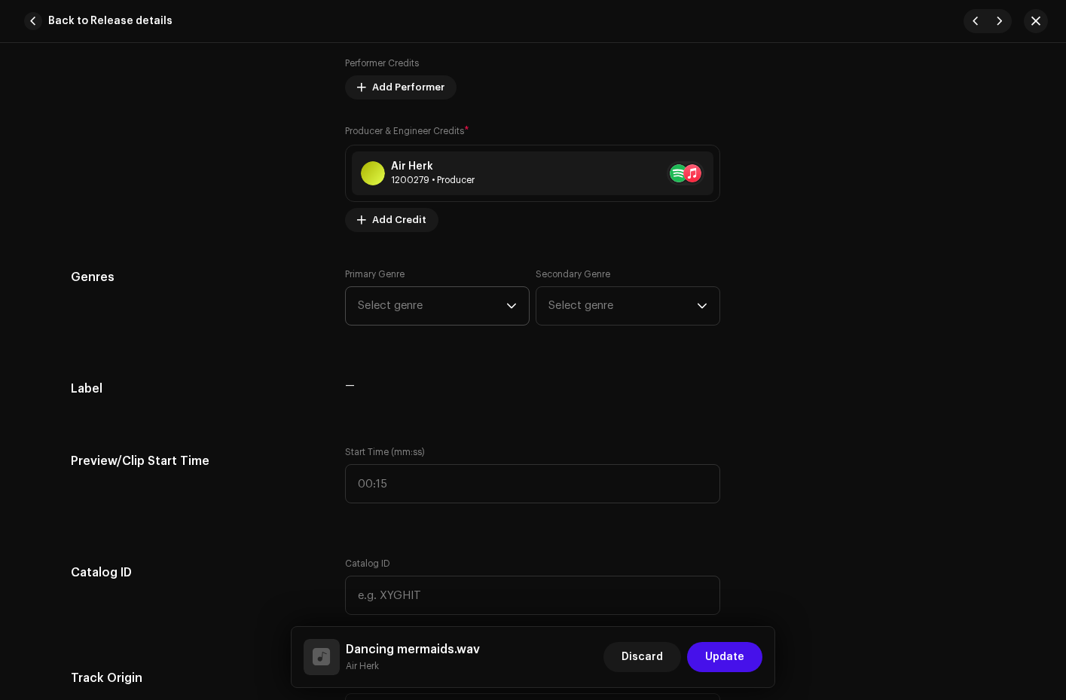
click at [511, 299] on div "dropdown trigger" at bounding box center [511, 306] width 11 height 38
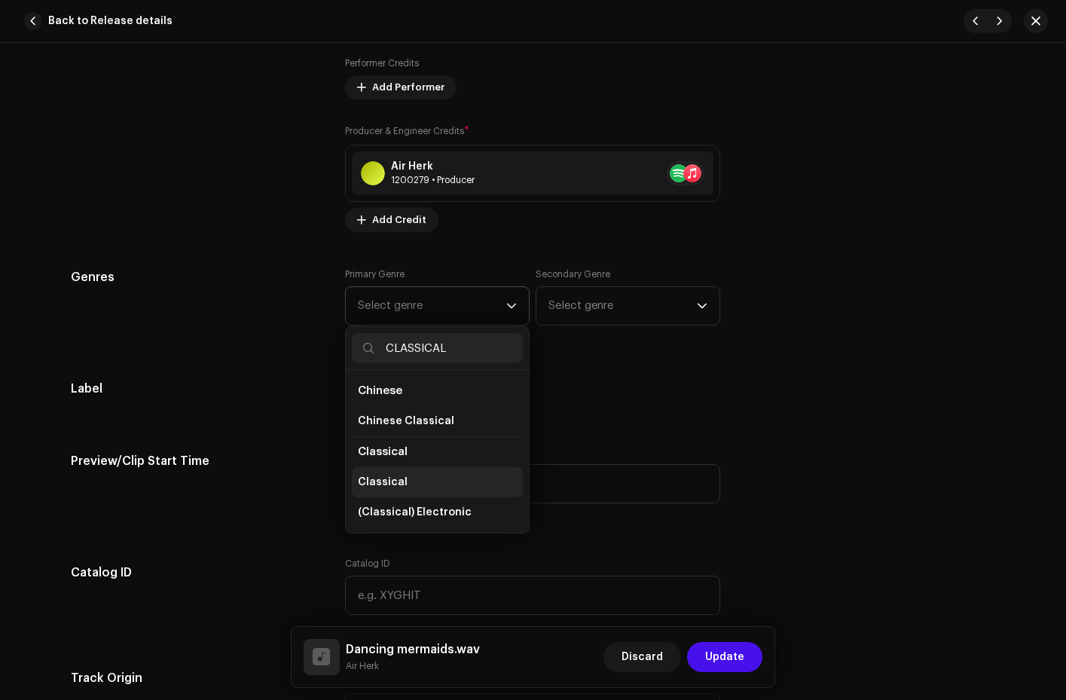
scroll to position [99, 0]
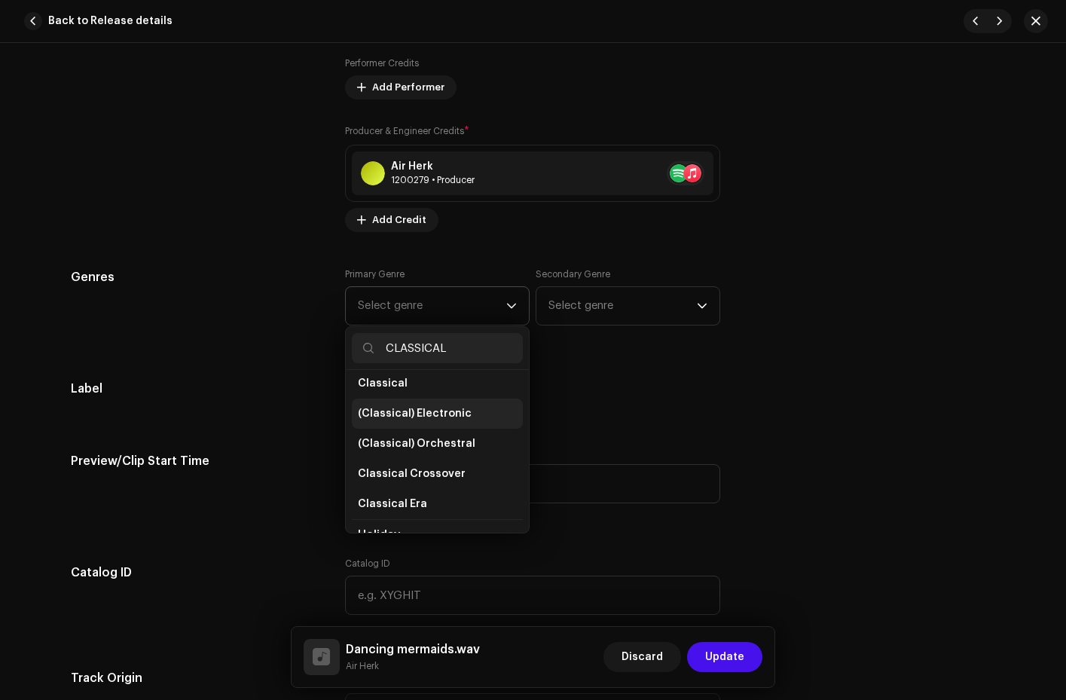
type input "CLASSICAL"
click at [445, 419] on span "(Classical) Electronic" at bounding box center [415, 413] width 114 height 15
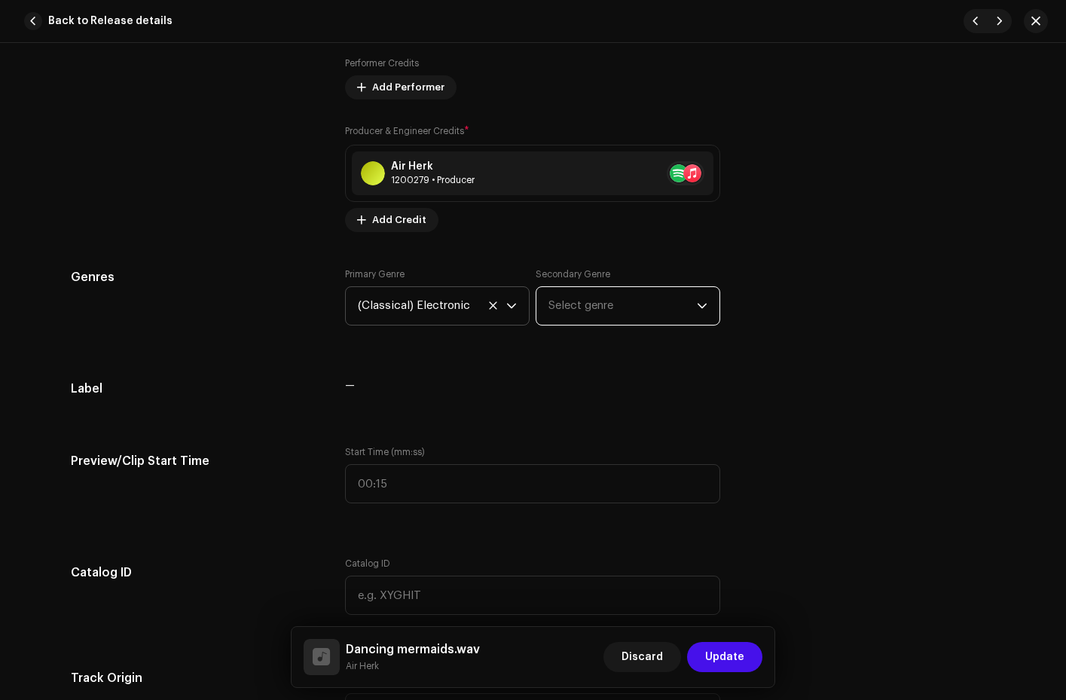
click at [675, 310] on span "Select genre" at bounding box center [623, 306] width 148 height 38
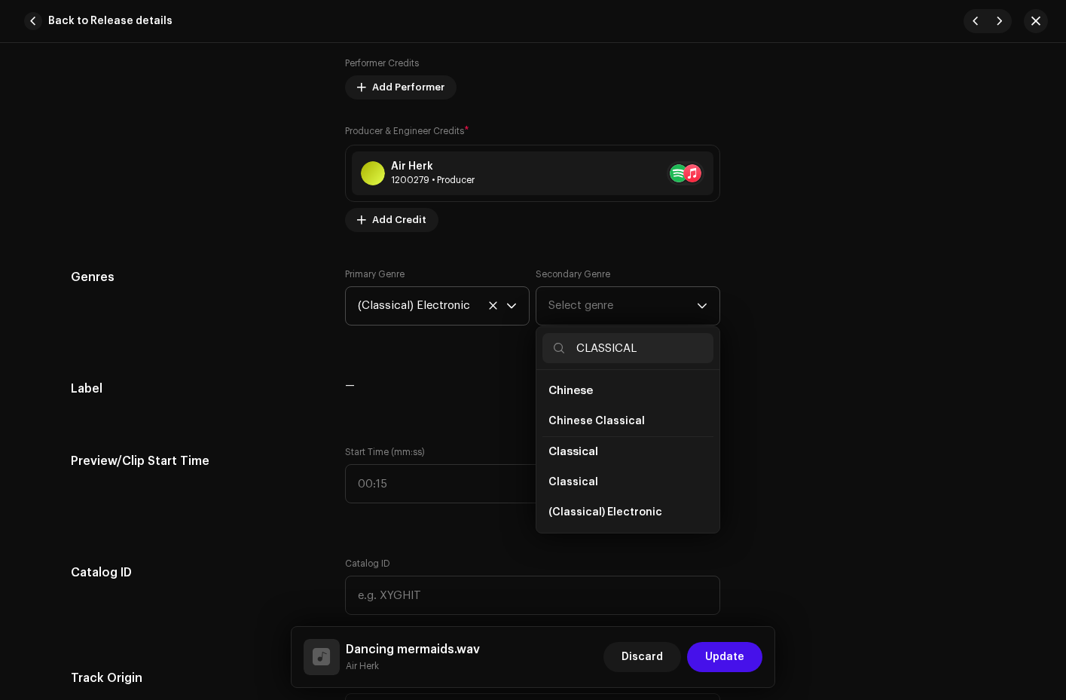
type input "CLASSICAL"
click at [613, 451] on li "Classical" at bounding box center [628, 451] width 171 height 31
click at [578, 474] on li "Classical" at bounding box center [628, 482] width 171 height 30
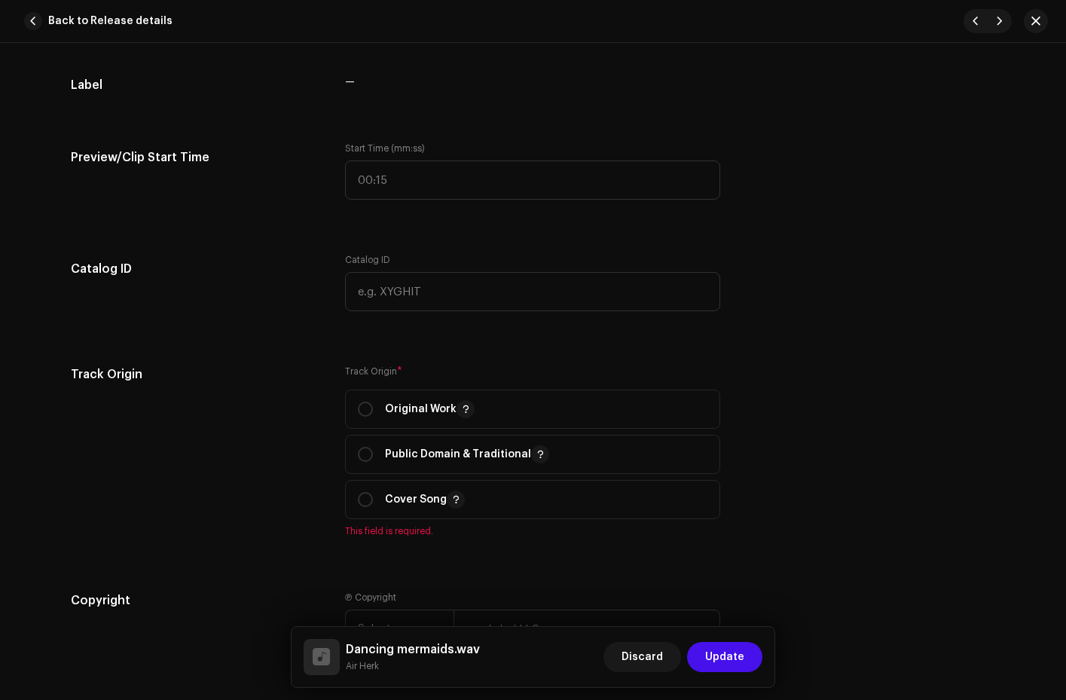
scroll to position [1530, 0]
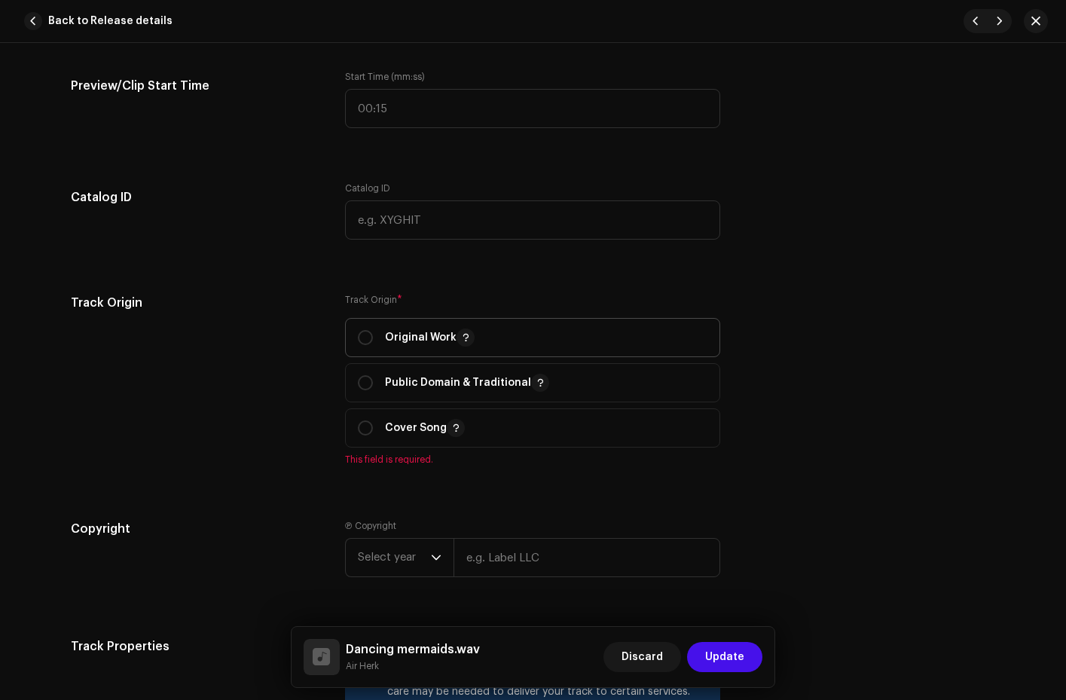
click at [372, 332] on div "Original Work" at bounding box center [416, 338] width 117 height 18
radio input "true"
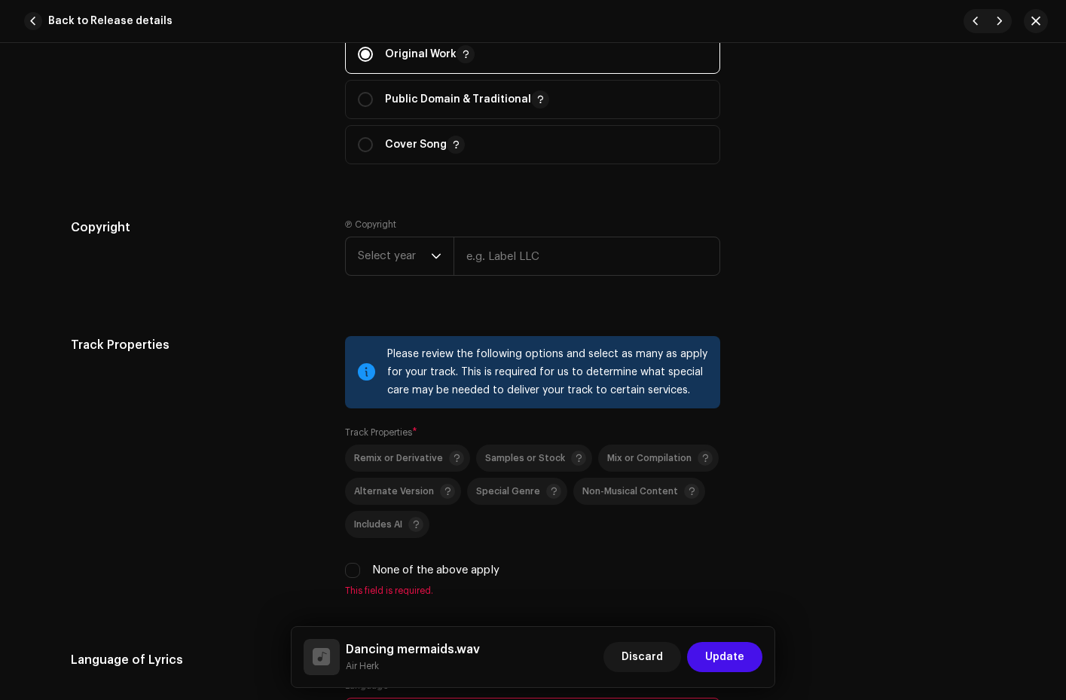
scroll to position [2064, 0]
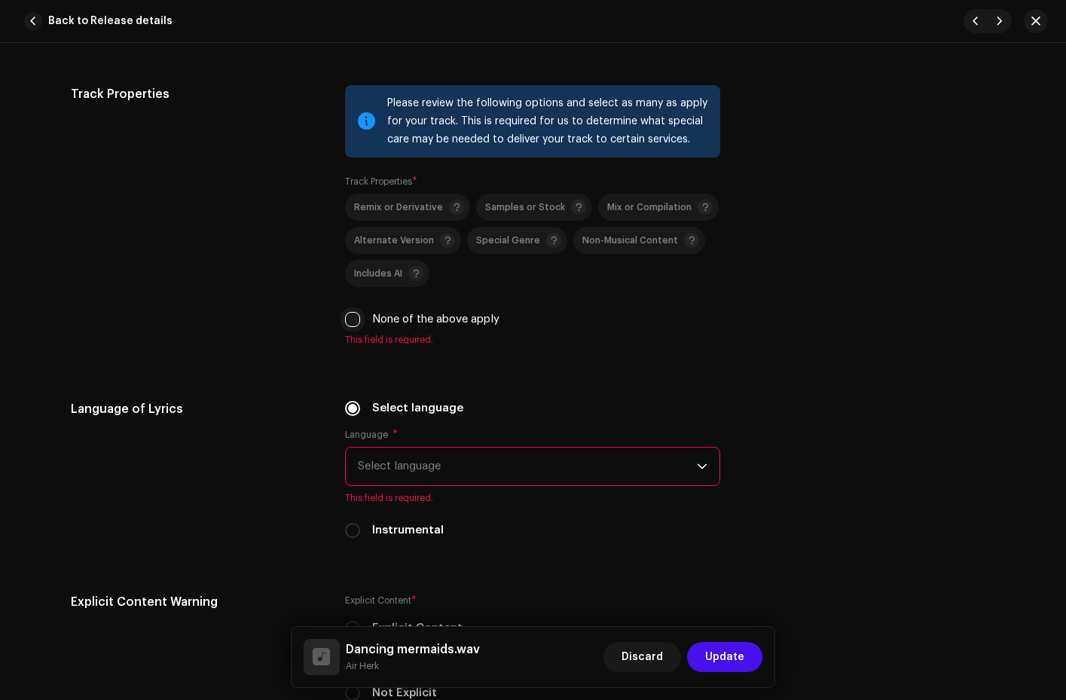
click at [347, 317] on input "None of the above apply" at bounding box center [352, 319] width 15 height 15
checkbox input "true"
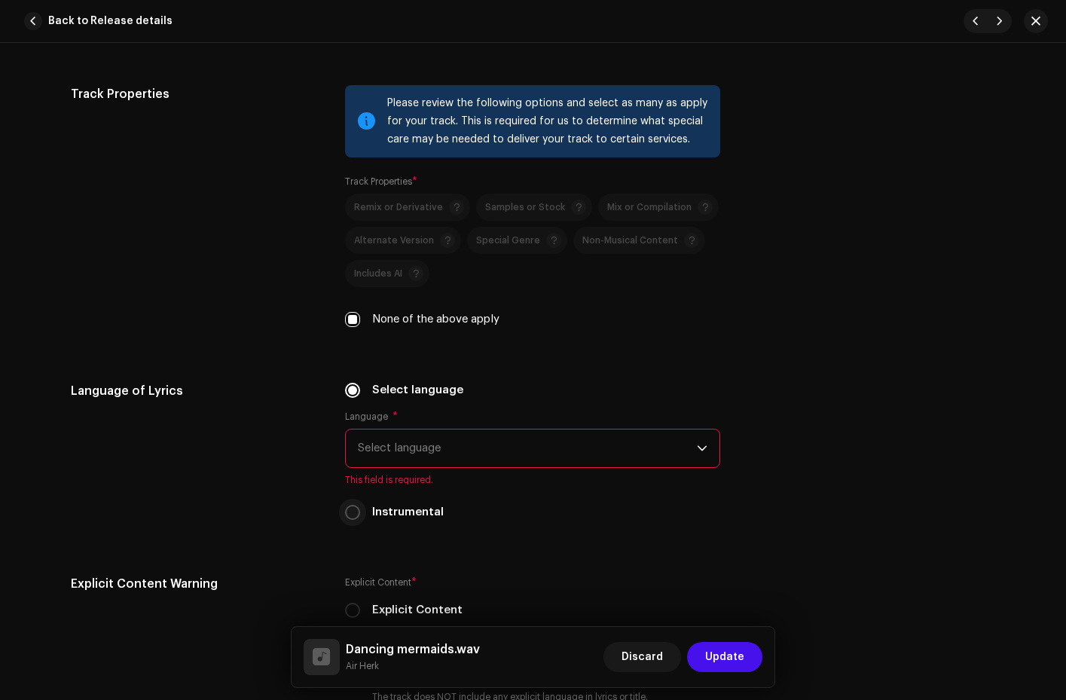
click at [350, 510] on input "Instrumental" at bounding box center [352, 512] width 15 height 15
radio input "true"
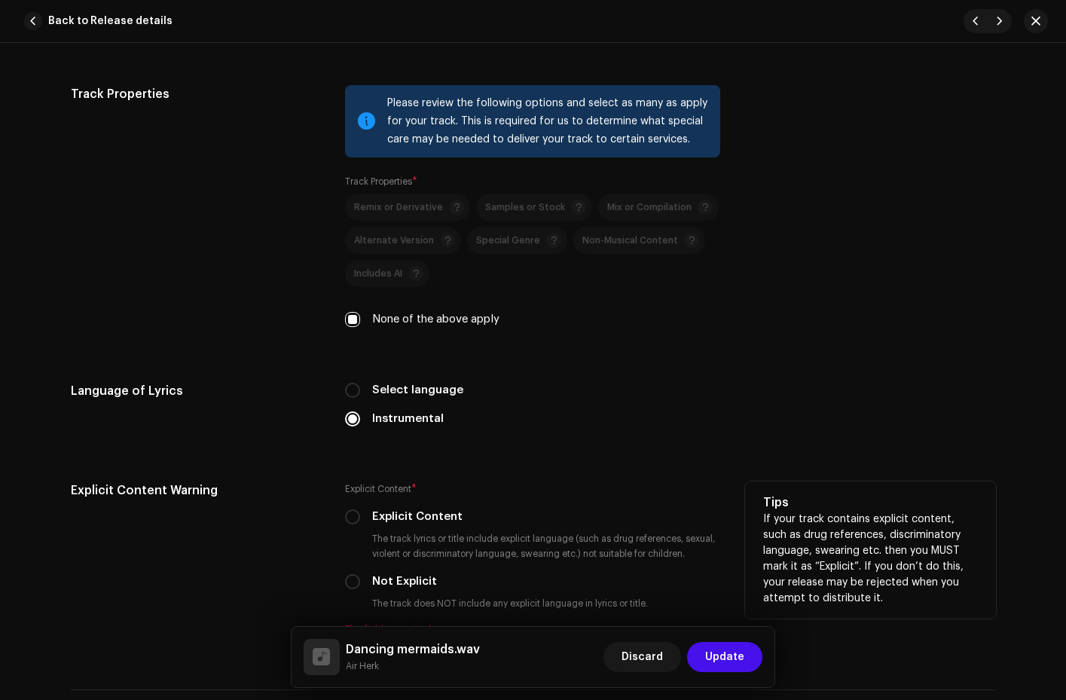
scroll to position [2348, 0]
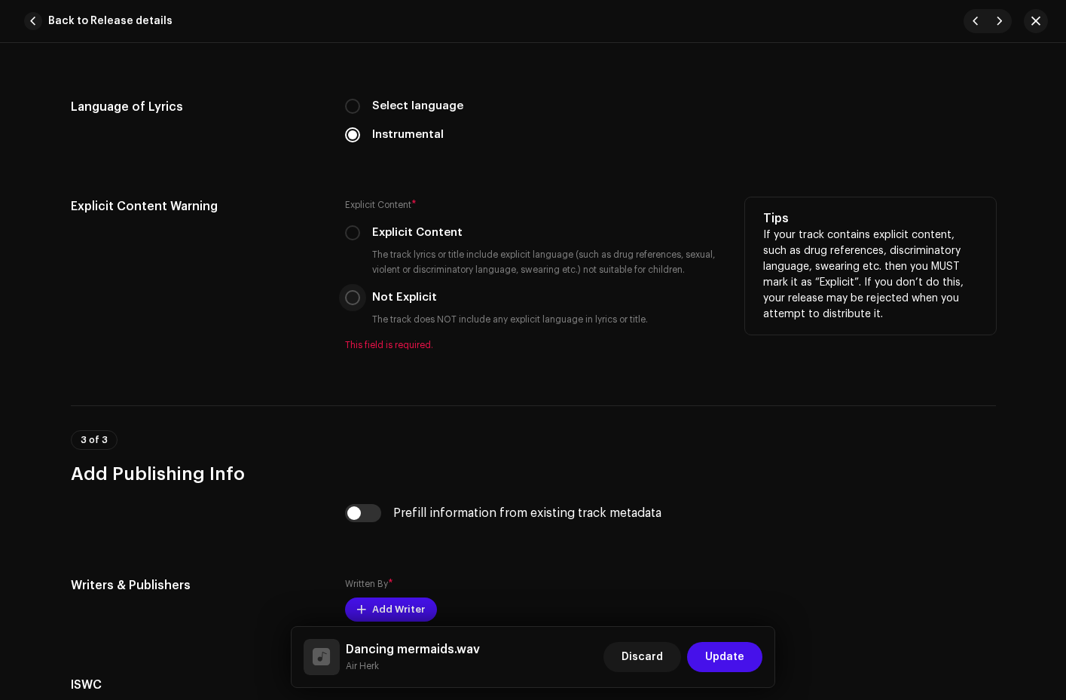
click at [350, 295] on input "Not Explicit" at bounding box center [352, 297] width 15 height 15
radio input "true"
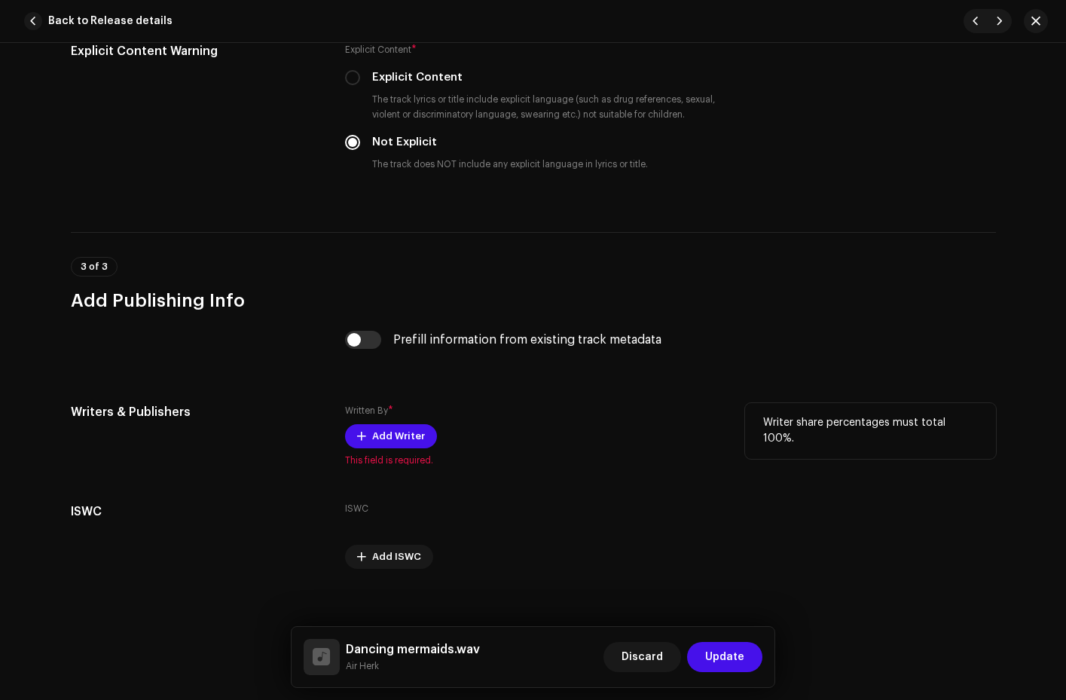
scroll to position [2469, 0]
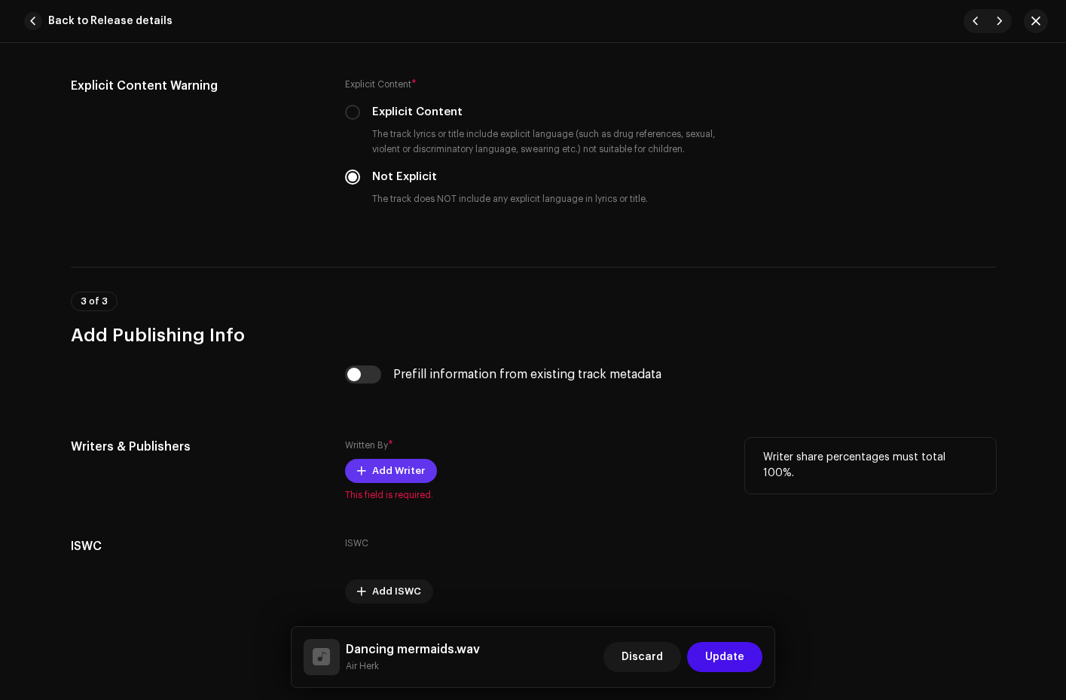
click at [392, 467] on span "Add Writer" at bounding box center [398, 471] width 53 height 30
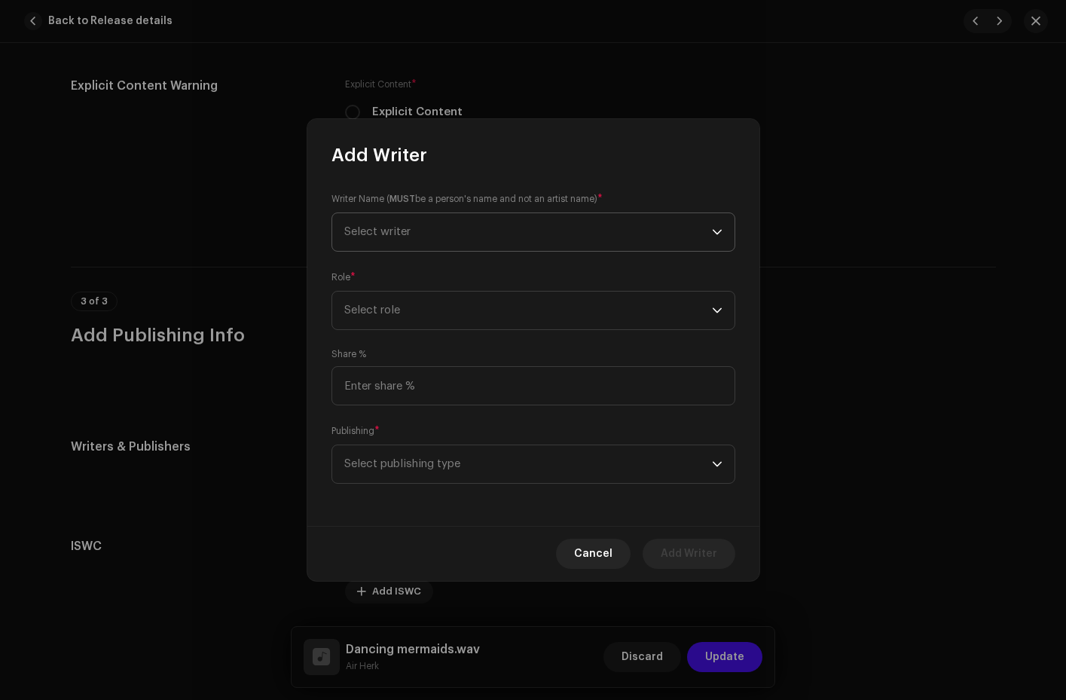
click at [393, 241] on span "Select writer" at bounding box center [528, 232] width 368 height 38
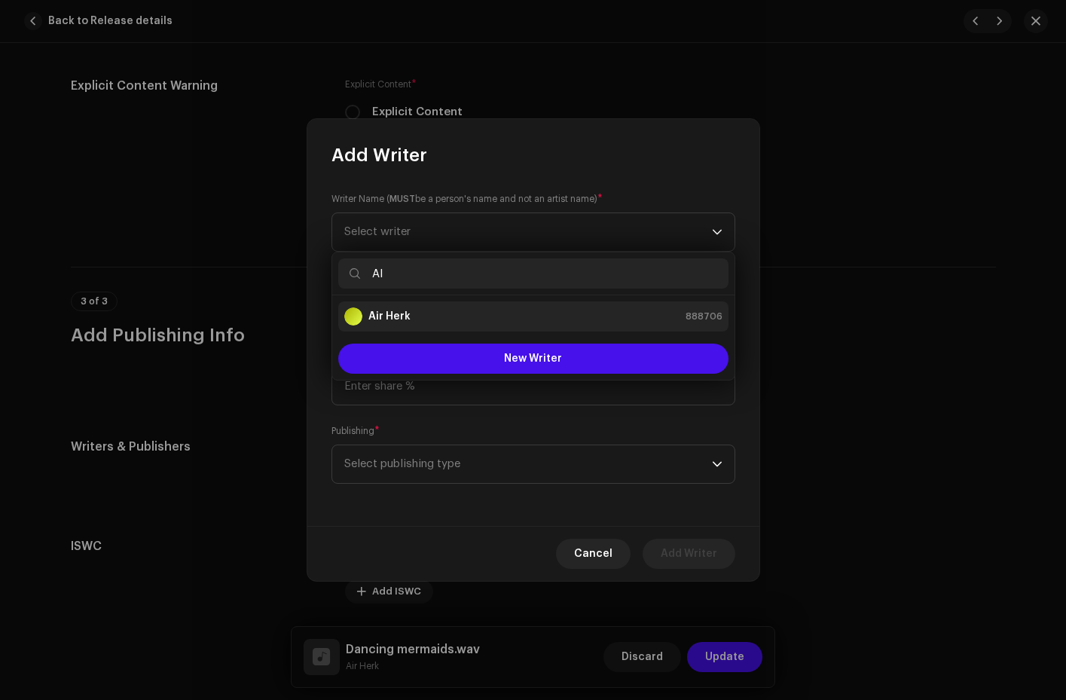
type input "AI"
click at [396, 320] on strong "Air Herk" at bounding box center [390, 316] width 42 height 15
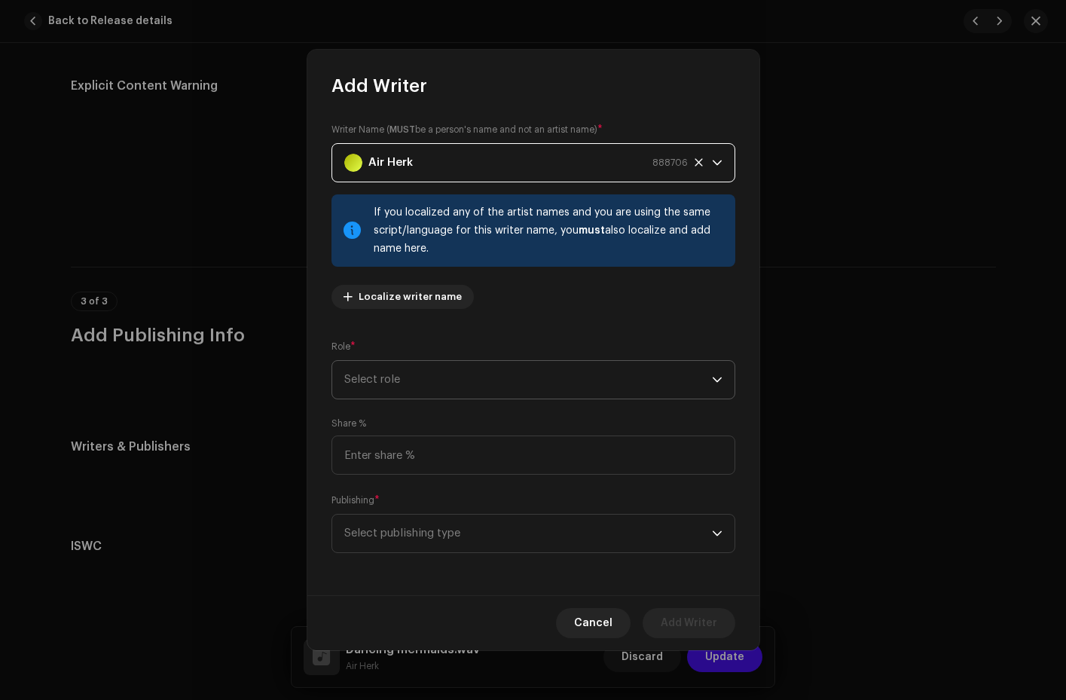
click at [394, 379] on span "Select role" at bounding box center [528, 380] width 368 height 38
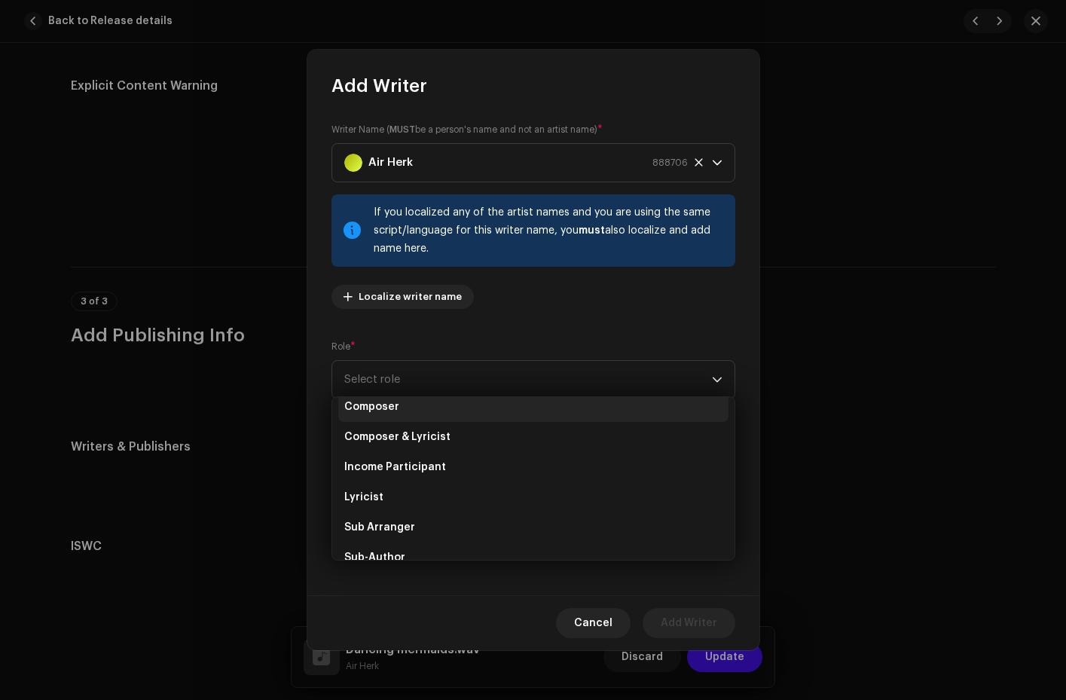
scroll to position [66, 0]
click at [405, 413] on li "Composer" at bounding box center [533, 412] width 390 height 30
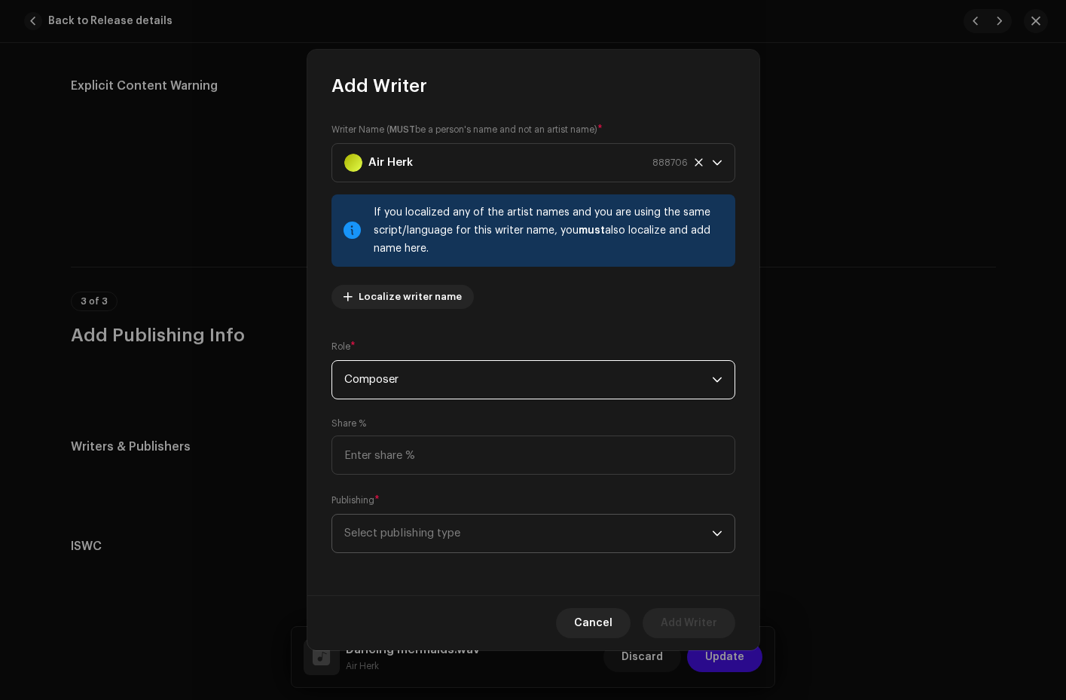
click at [377, 532] on span "Select publishing type" at bounding box center [528, 534] width 368 height 38
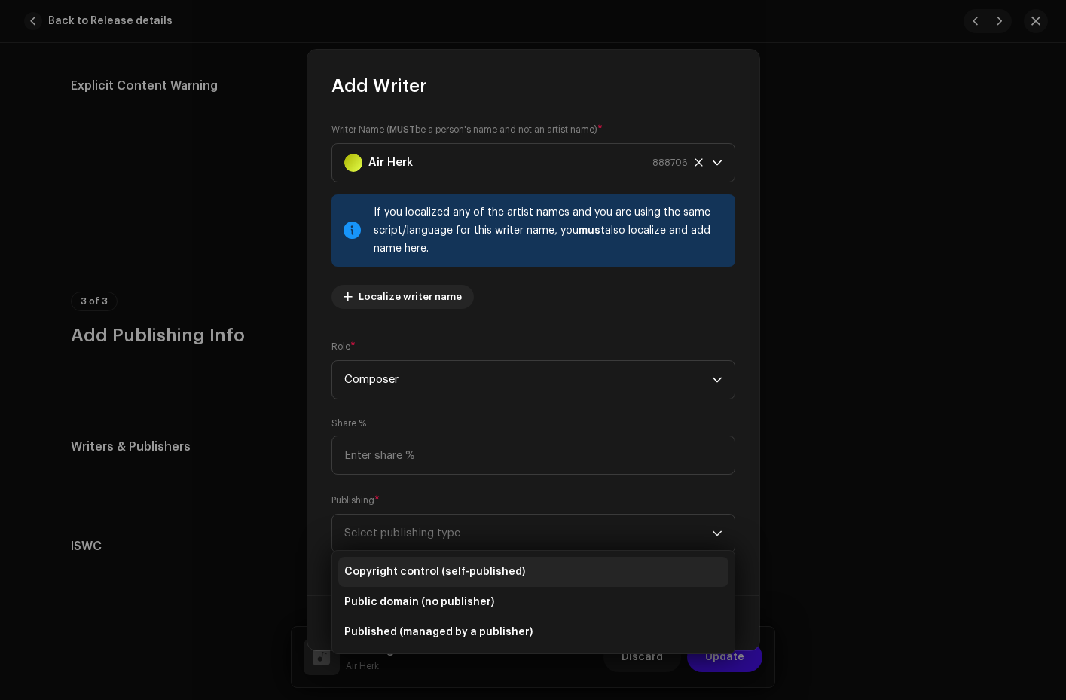
click at [380, 573] on span "Copyright control (self-published)" at bounding box center [434, 571] width 181 height 15
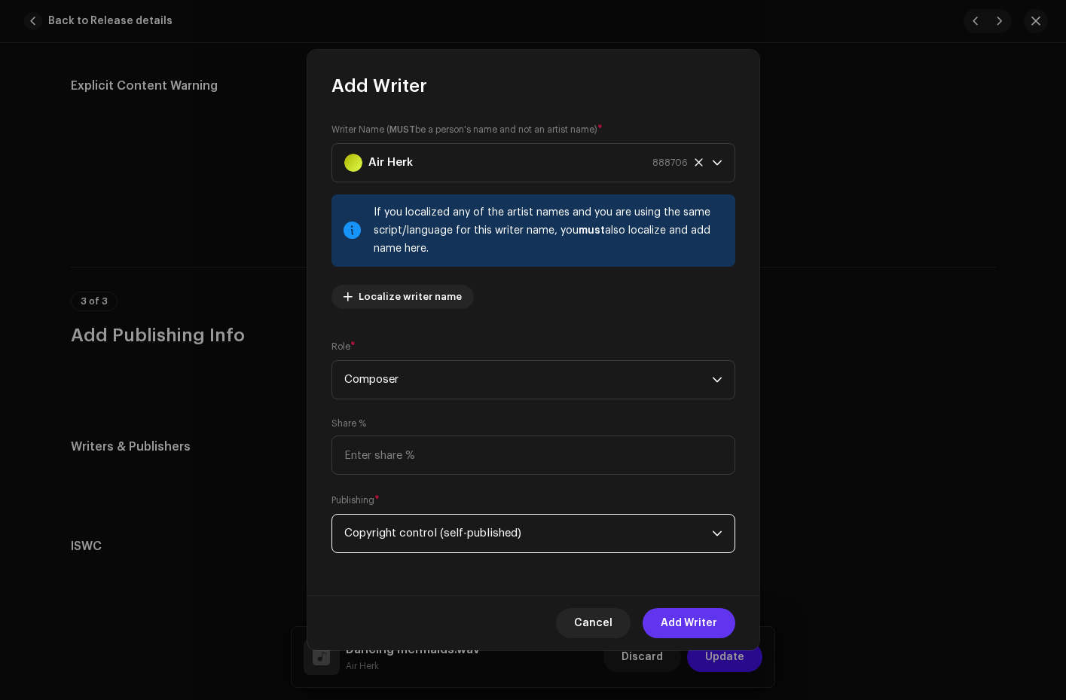
click at [712, 619] on span "Add Writer" at bounding box center [689, 623] width 57 height 30
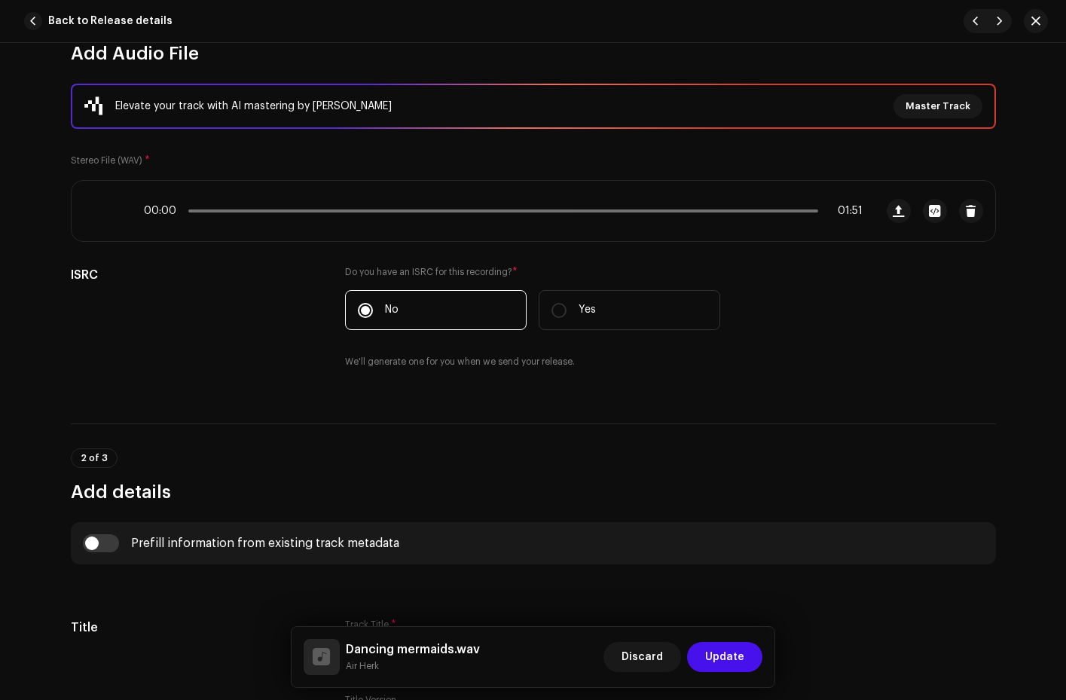
scroll to position [51, 0]
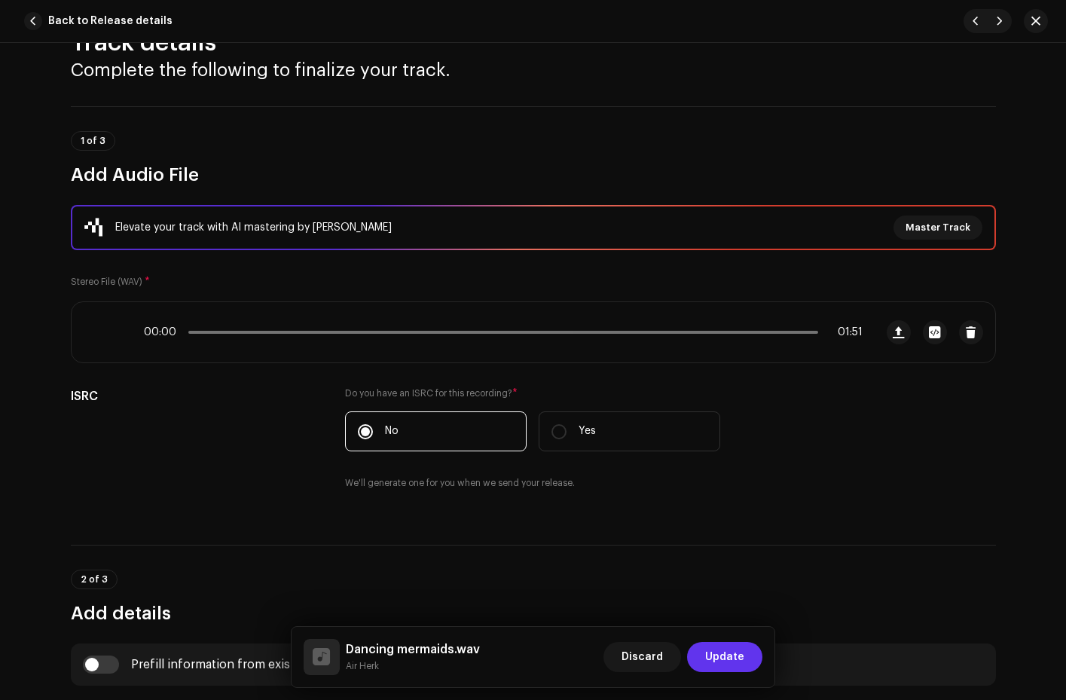
click at [722, 654] on span "Update" at bounding box center [724, 657] width 39 height 30
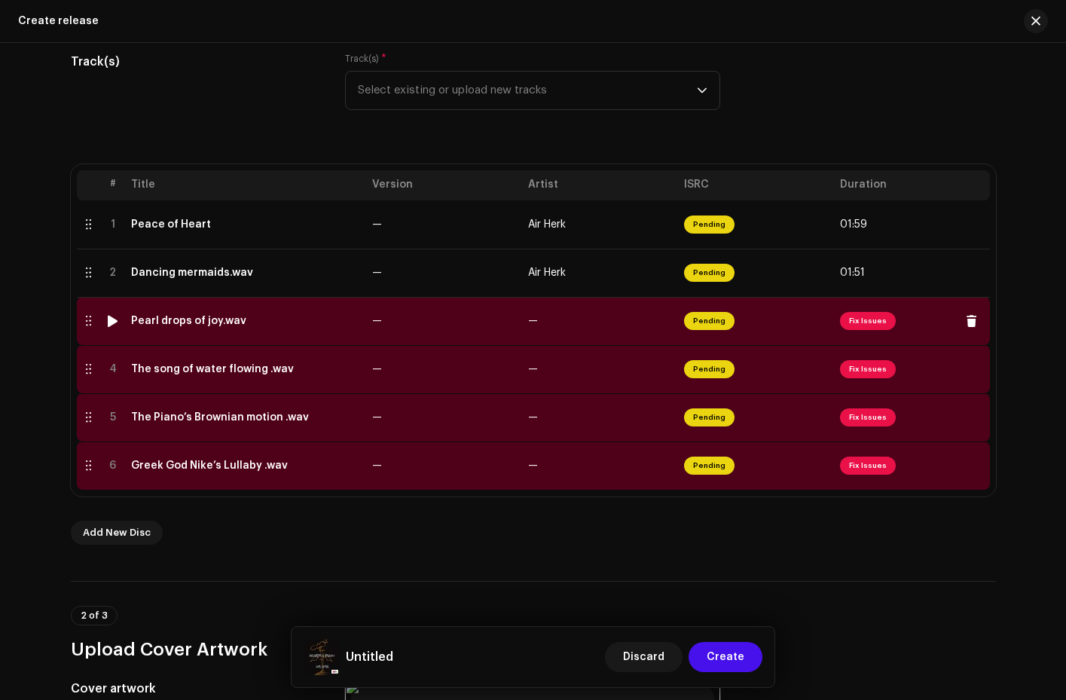
click at [864, 331] on span "Fix Issues" at bounding box center [912, 321] width 144 height 24
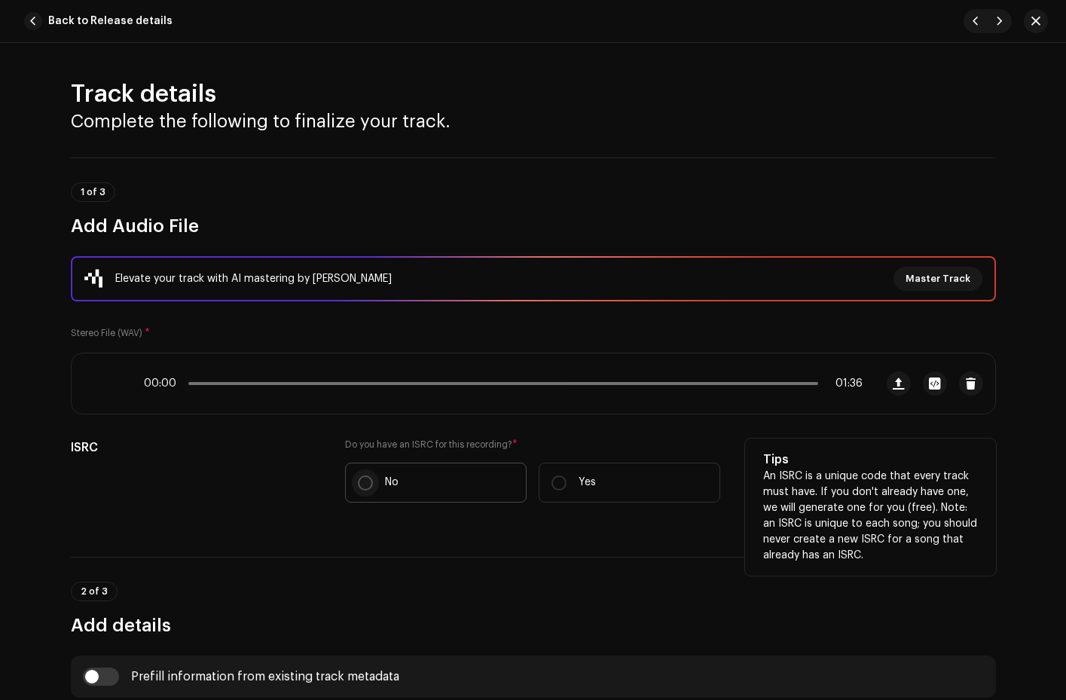
click at [362, 485] on input "No" at bounding box center [365, 483] width 15 height 15
radio input "true"
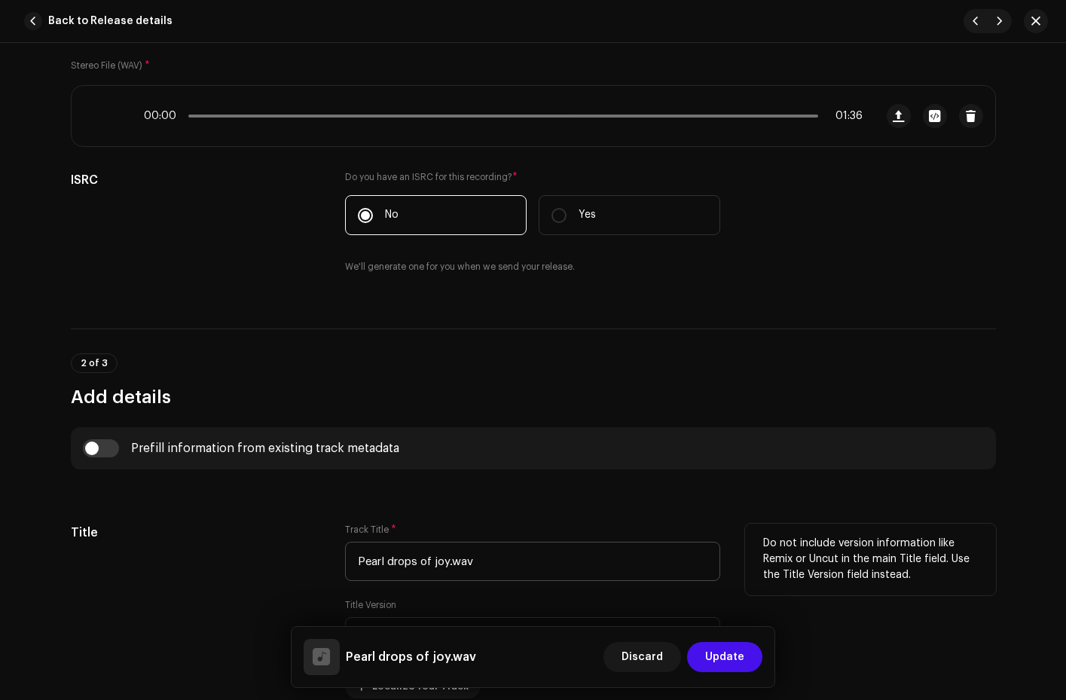
scroll to position [543, 0]
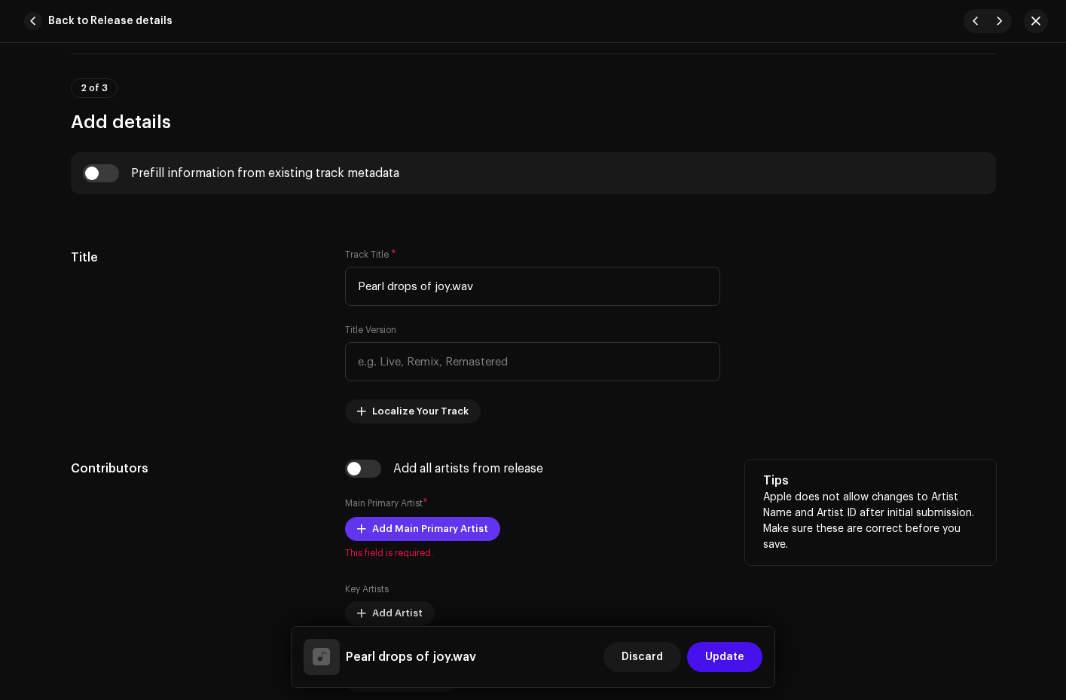
click at [396, 528] on span "Add Main Primary Artist" at bounding box center [430, 529] width 116 height 30
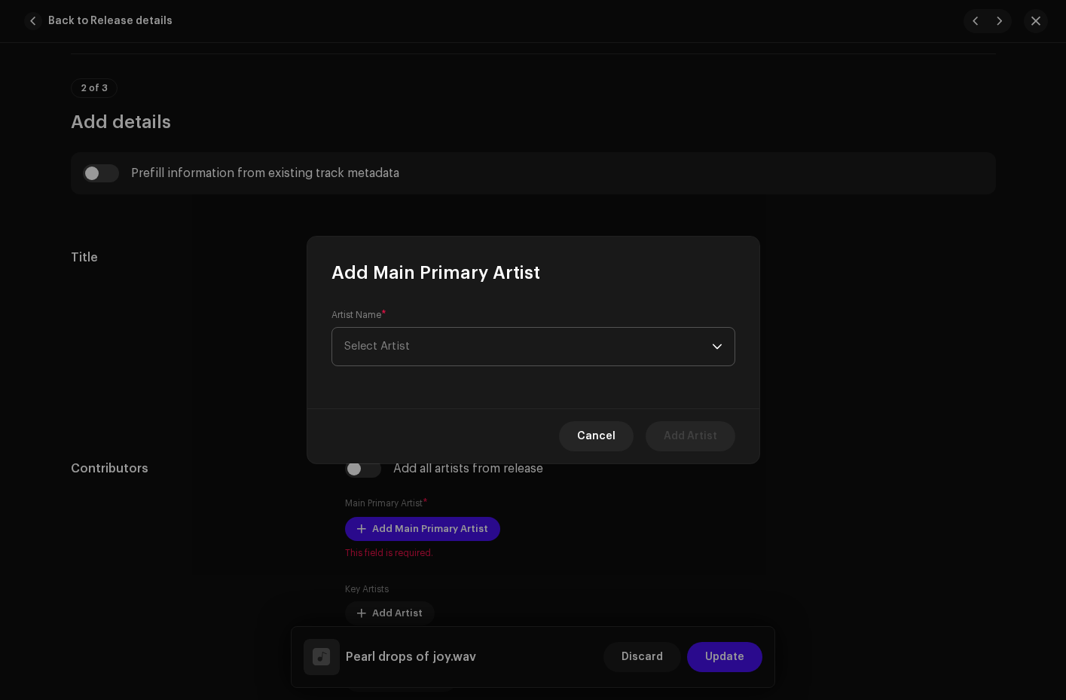
click at [443, 338] on span "Select Artist" at bounding box center [528, 347] width 368 height 38
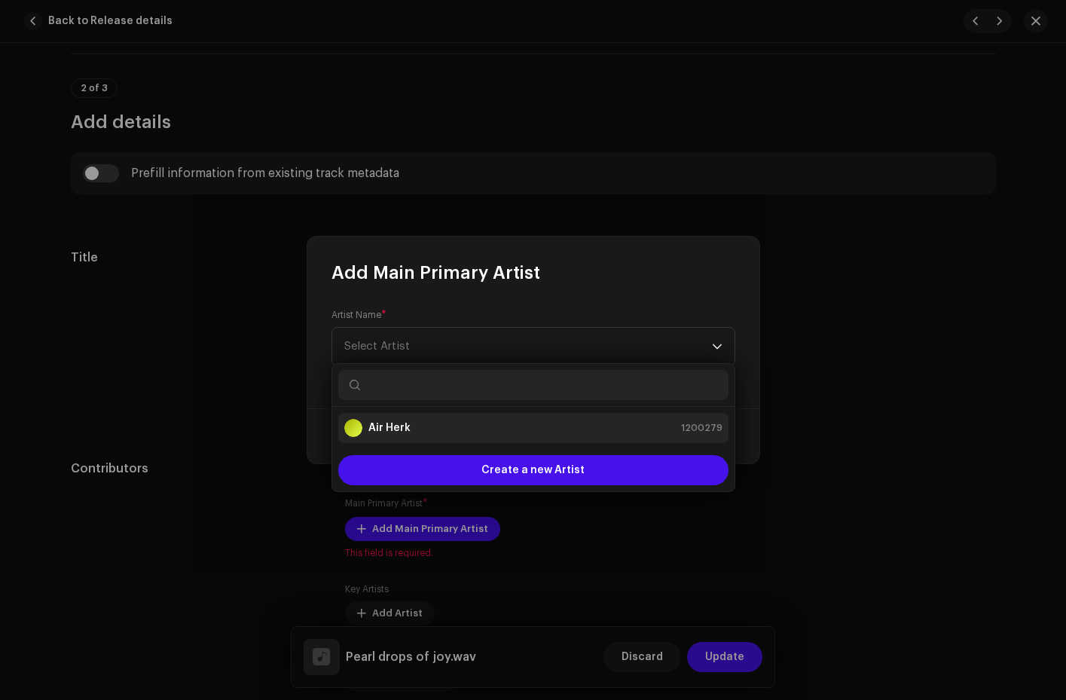
click at [420, 424] on div "Air Herk 1200279" at bounding box center [533, 428] width 378 height 18
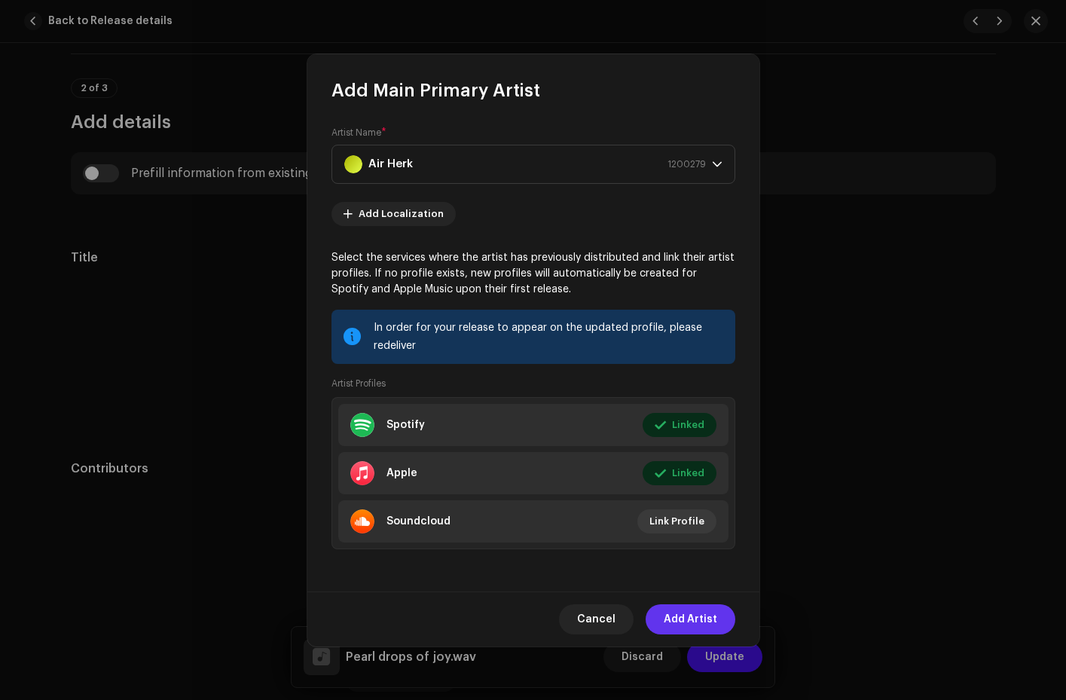
click at [693, 622] on span "Add Artist" at bounding box center [691, 619] width 54 height 30
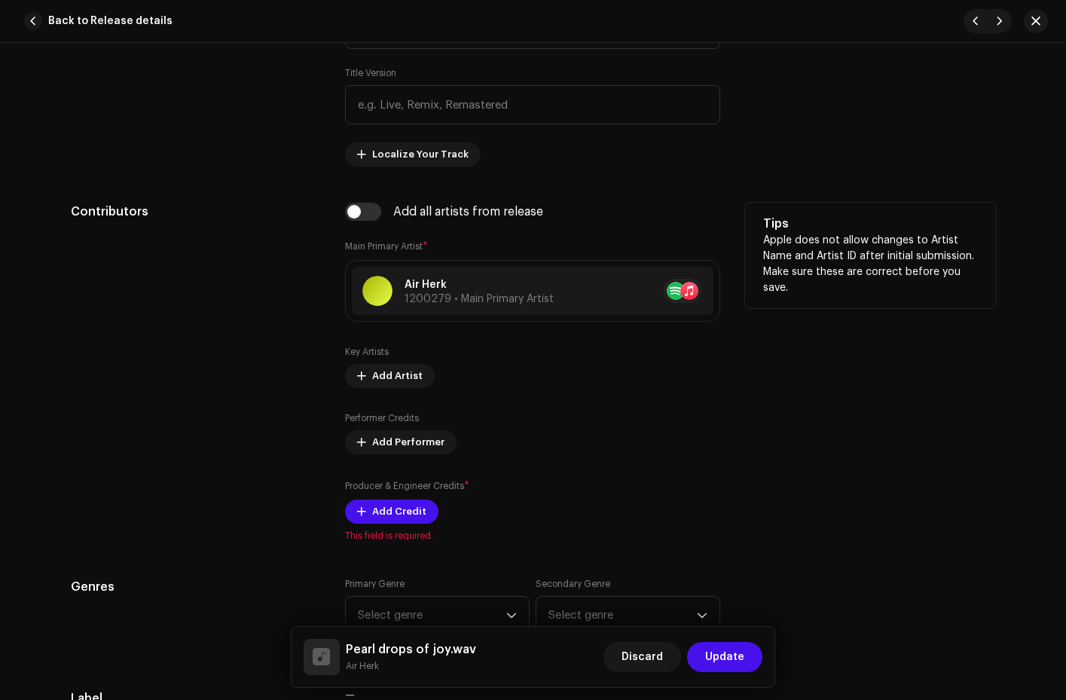
scroll to position [824, 0]
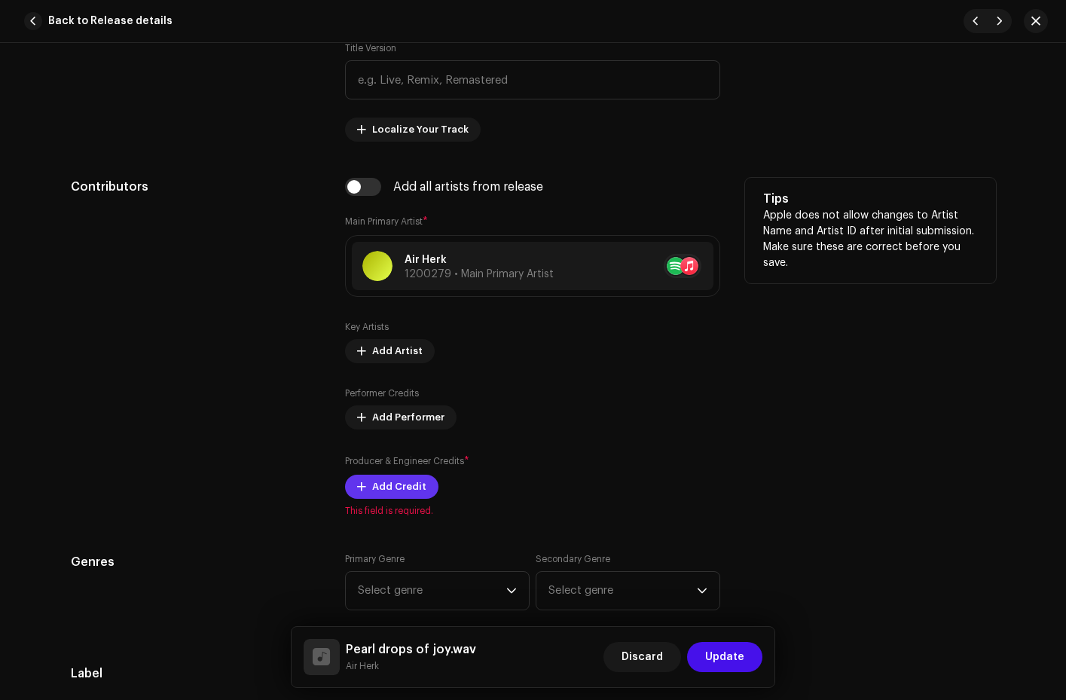
click at [402, 482] on span "Add Credit" at bounding box center [399, 487] width 54 height 30
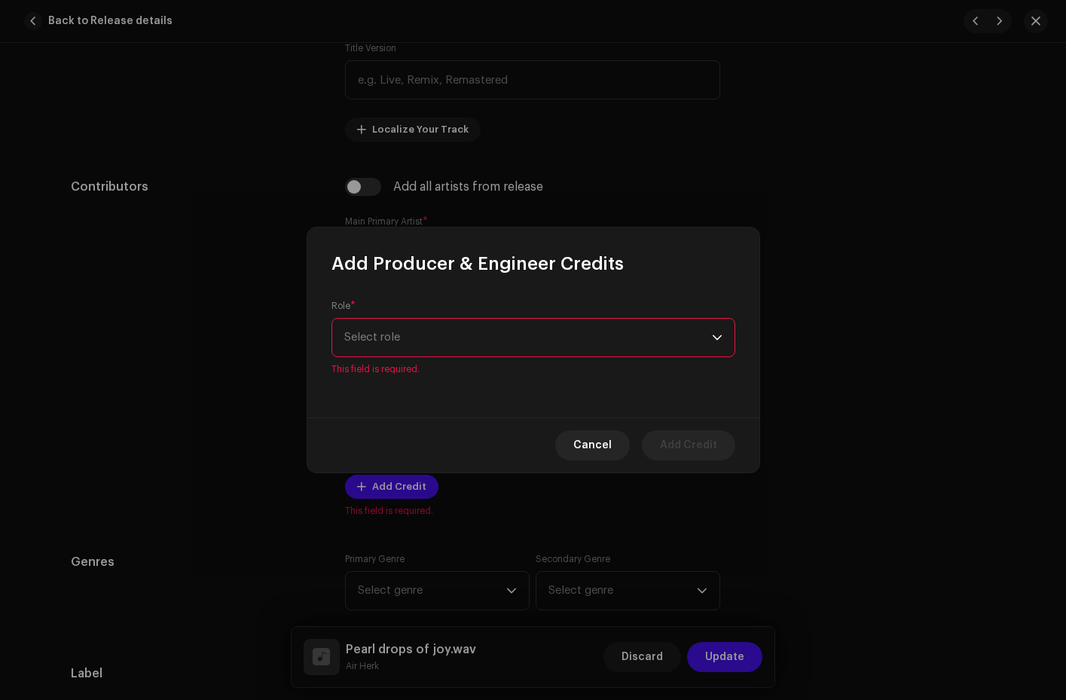
click at [717, 348] on div "dropdown trigger" at bounding box center [717, 338] width 11 height 38
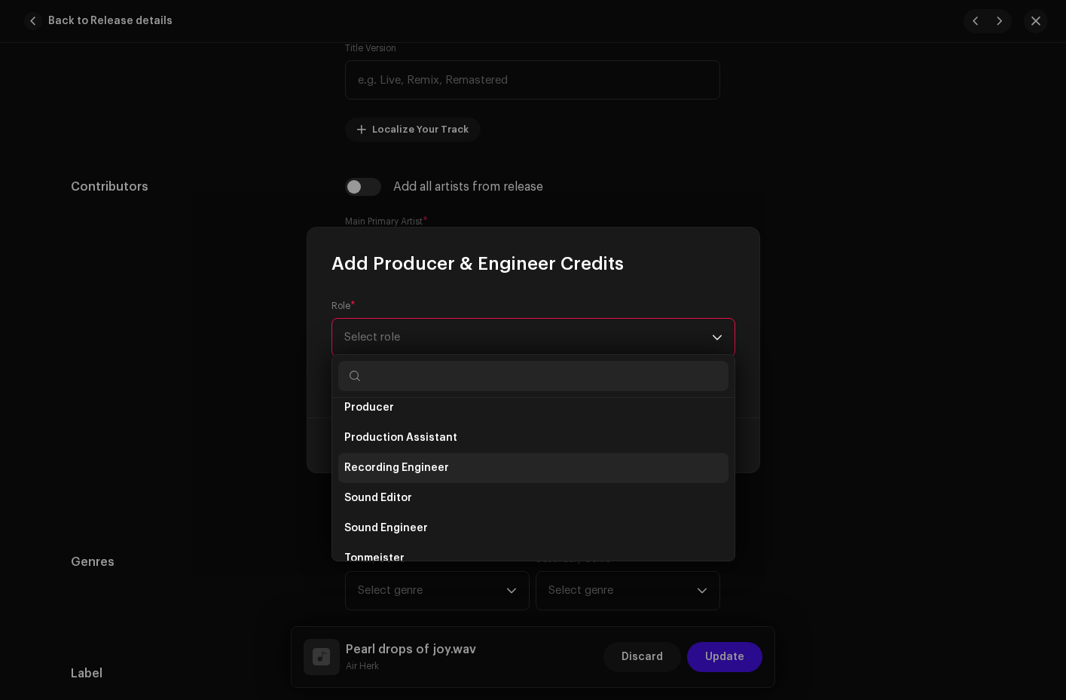
scroll to position [589, 0]
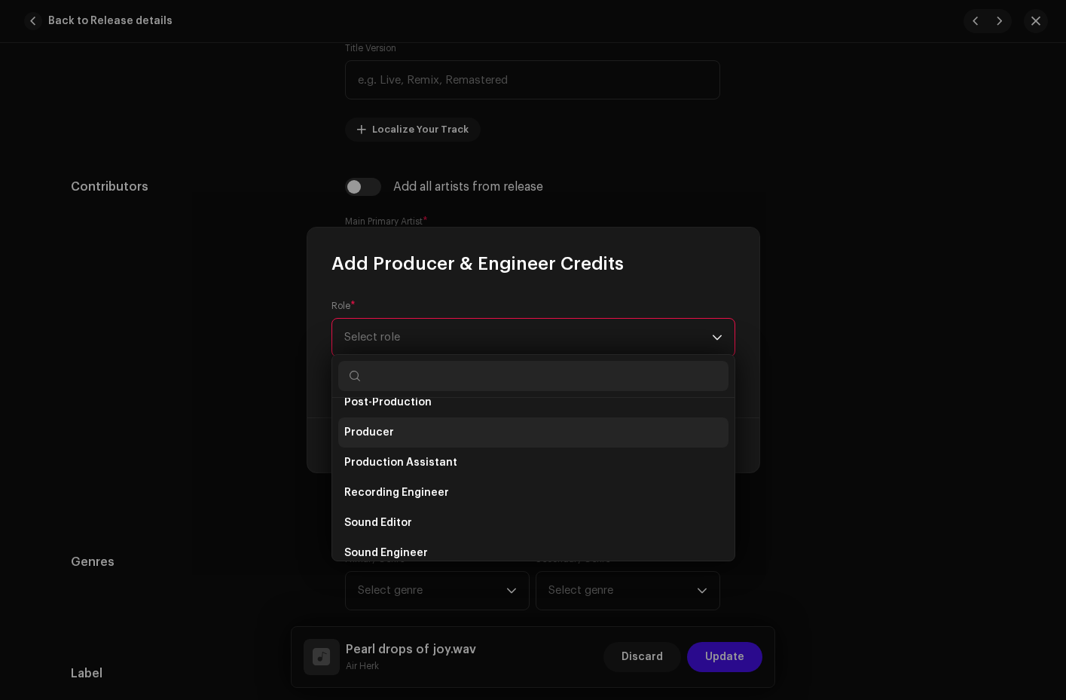
click at [437, 426] on li "Producer" at bounding box center [533, 433] width 390 height 30
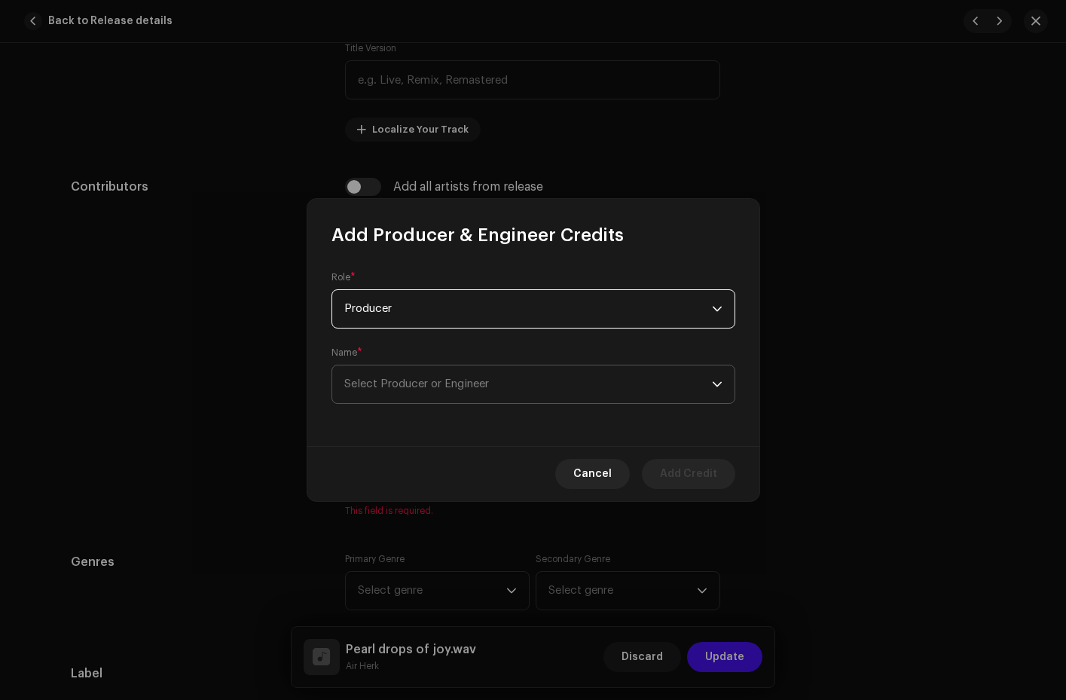
click at [487, 383] on span "Select Producer or Engineer" at bounding box center [416, 383] width 145 height 11
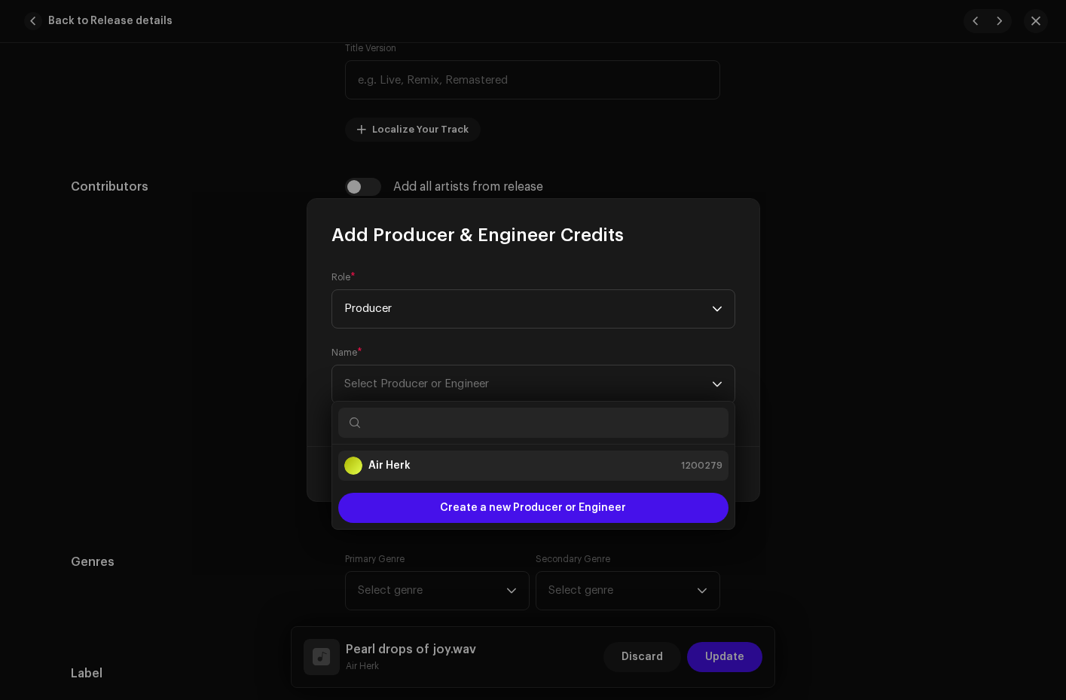
click at [445, 461] on div "Air Herk 1200279" at bounding box center [533, 466] width 378 height 18
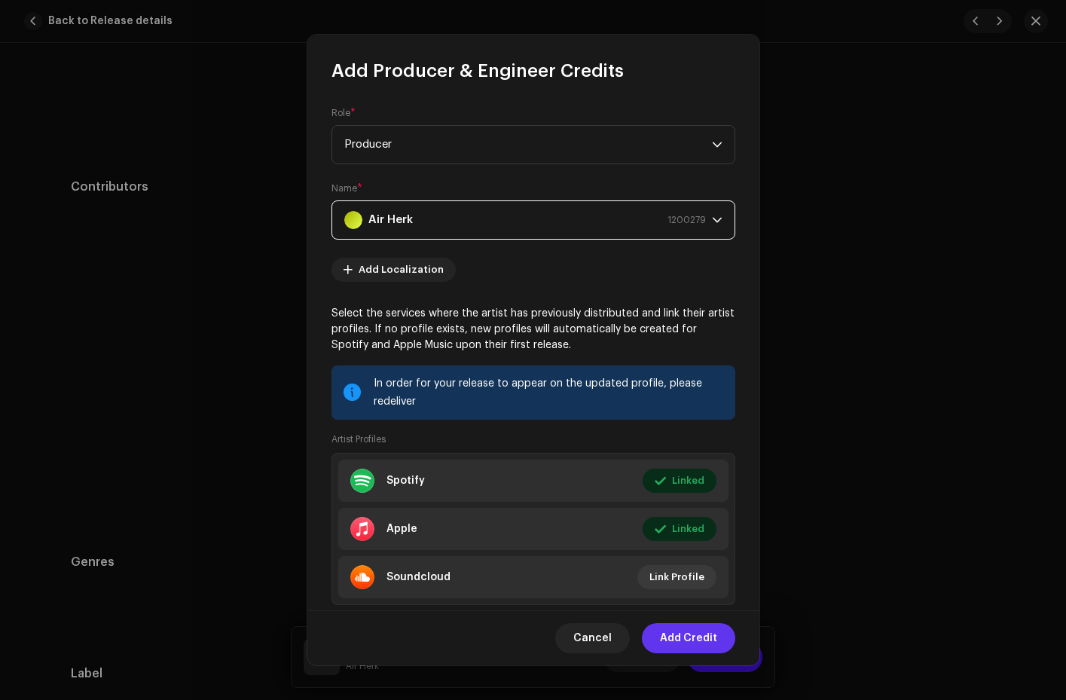
click at [686, 641] on span "Add Credit" at bounding box center [688, 638] width 57 height 30
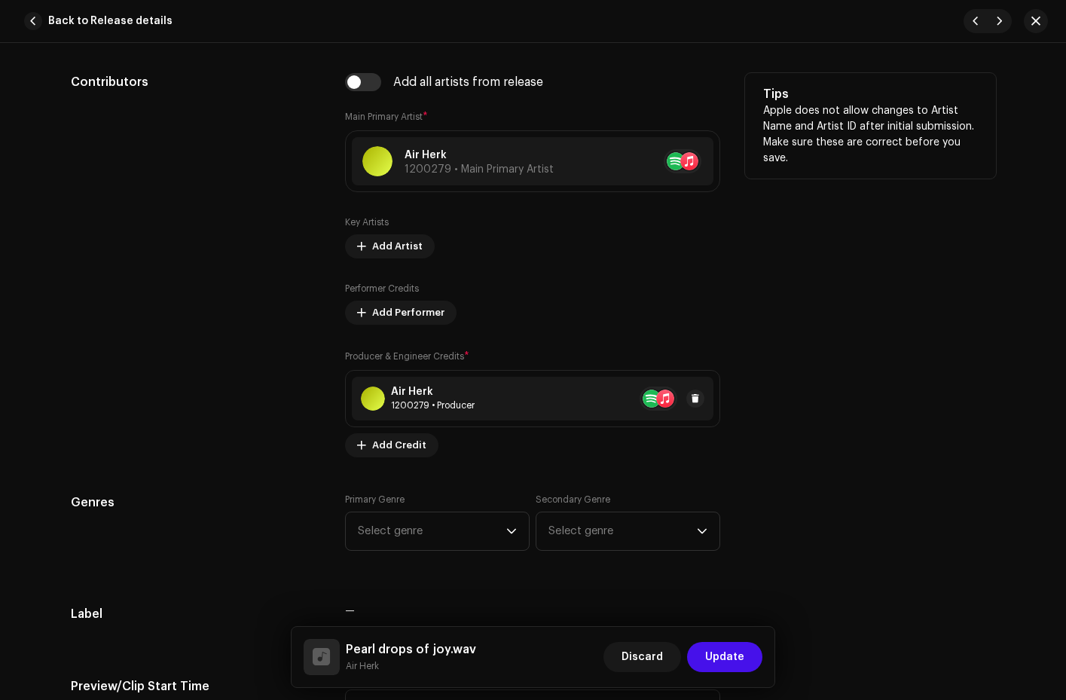
scroll to position [1032, 0]
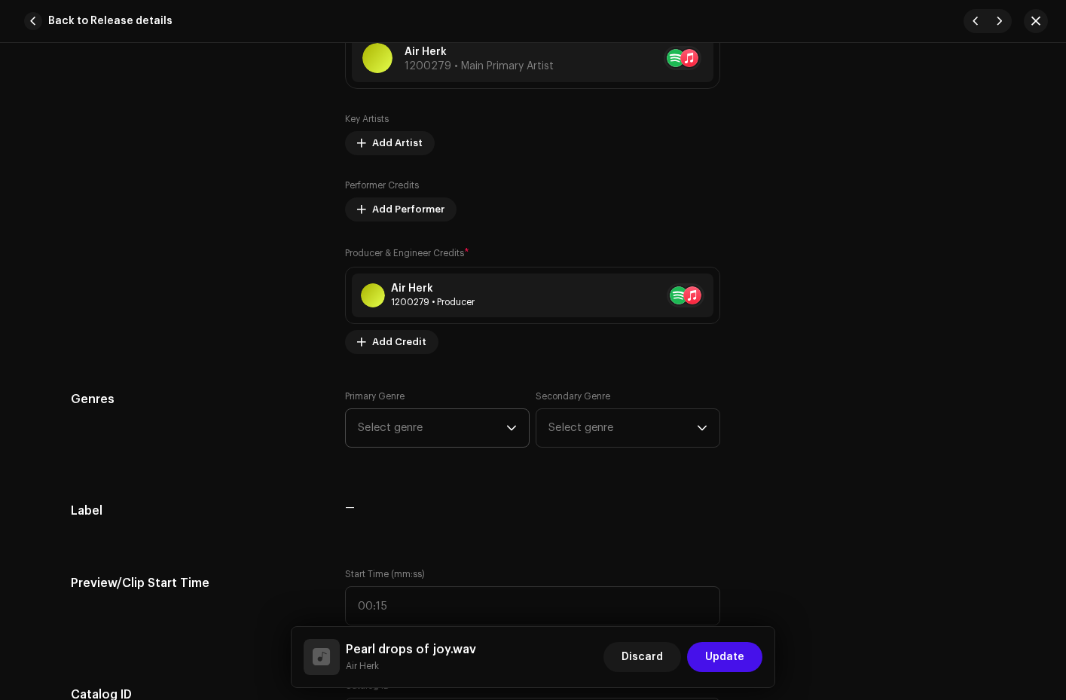
click at [506, 424] on icon "dropdown trigger" at bounding box center [511, 428] width 11 height 11
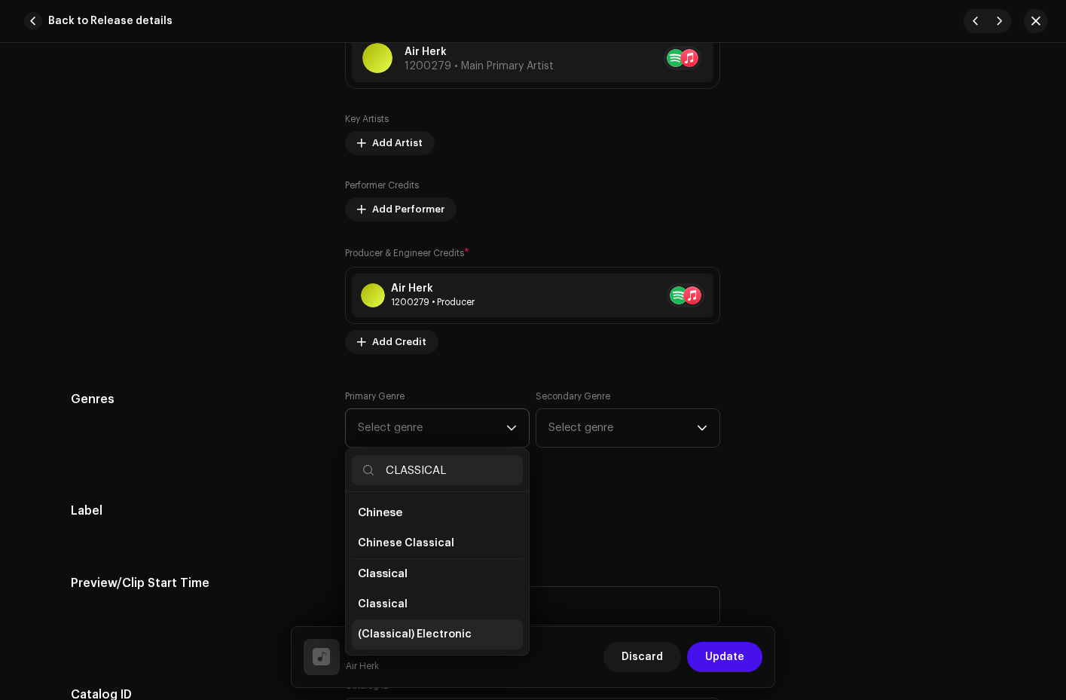
type input "CLASSICAL"
click at [463, 632] on li "(Classical) Electronic" at bounding box center [437, 634] width 171 height 30
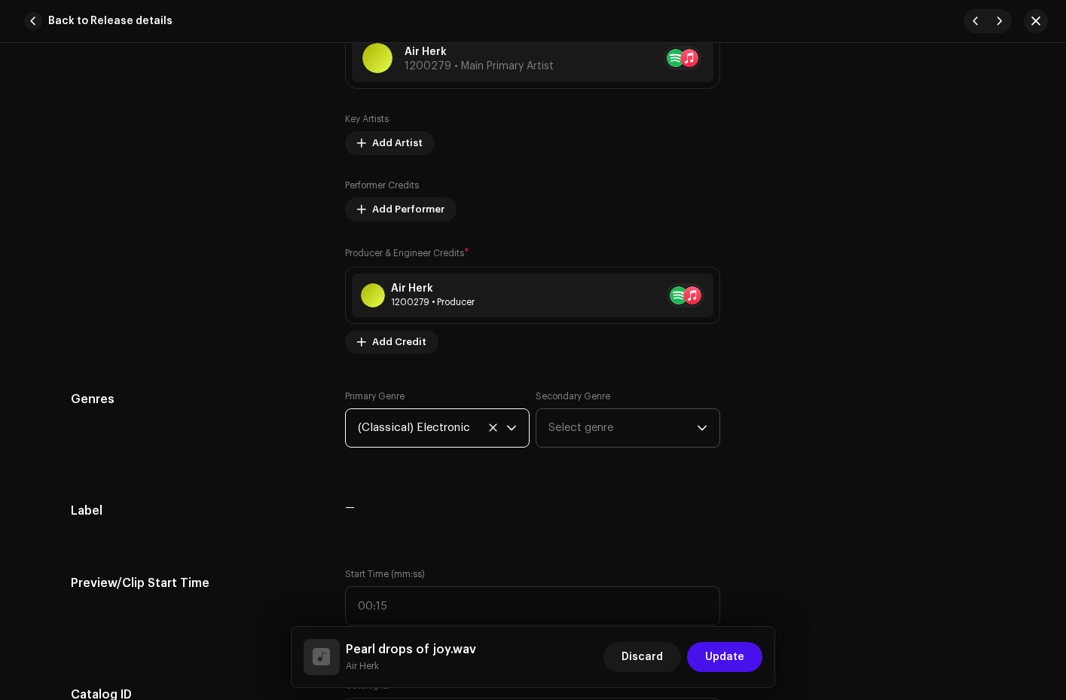
click at [618, 427] on span "Select genre" at bounding box center [623, 428] width 148 height 38
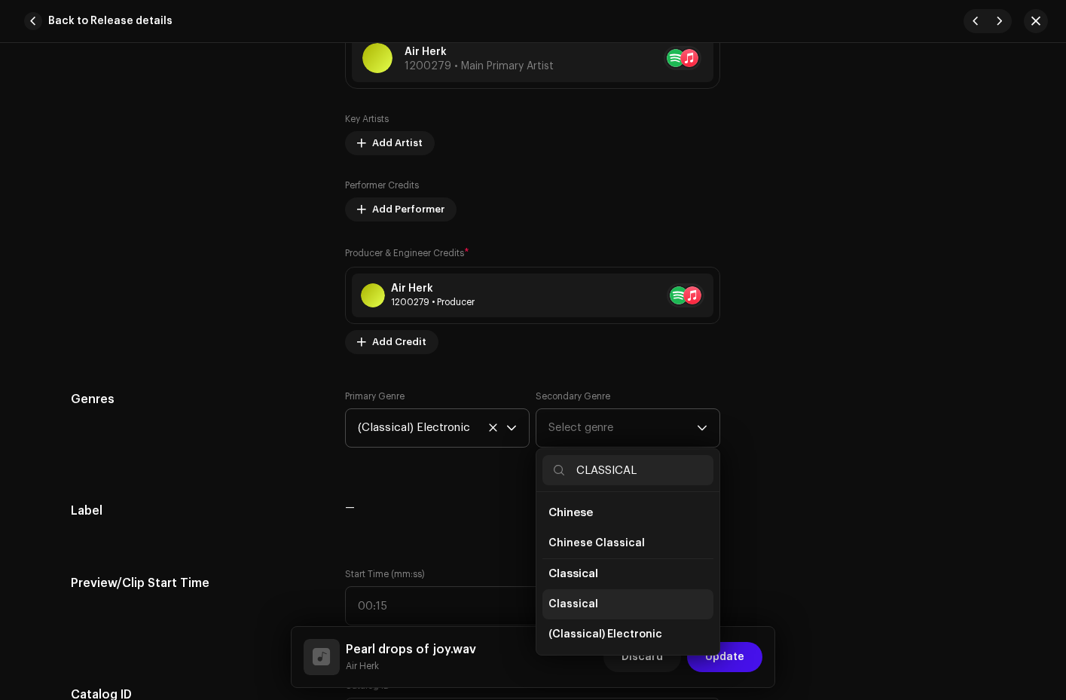
type input "CLASSICAL"
click at [583, 603] on span "Classical" at bounding box center [574, 604] width 50 height 15
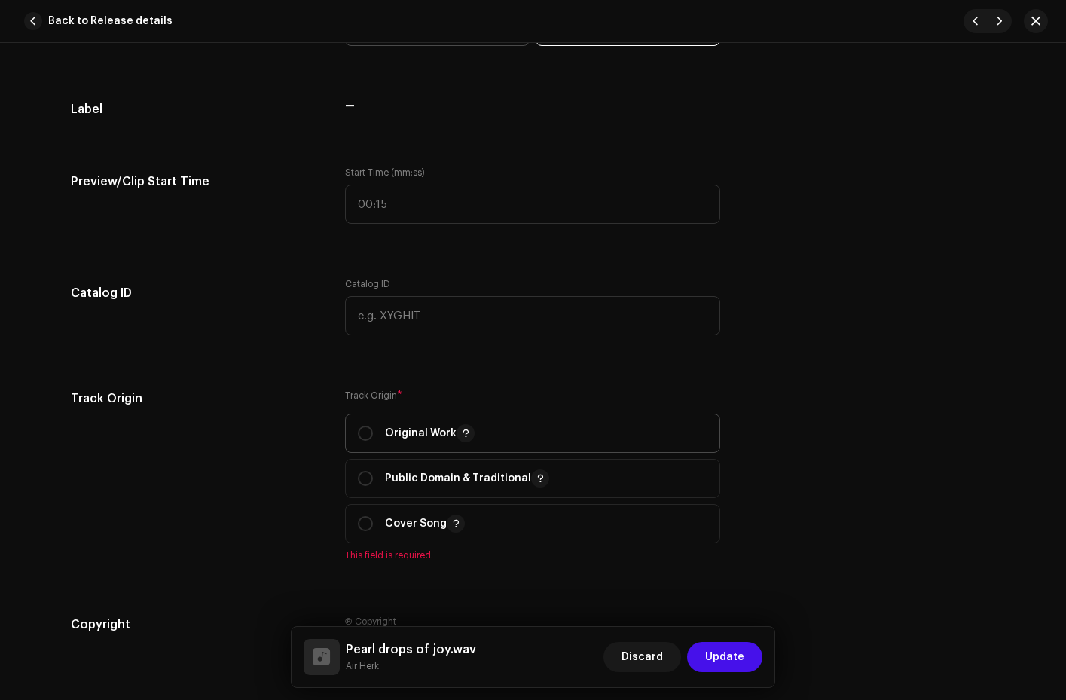
scroll to position [1561, 0]
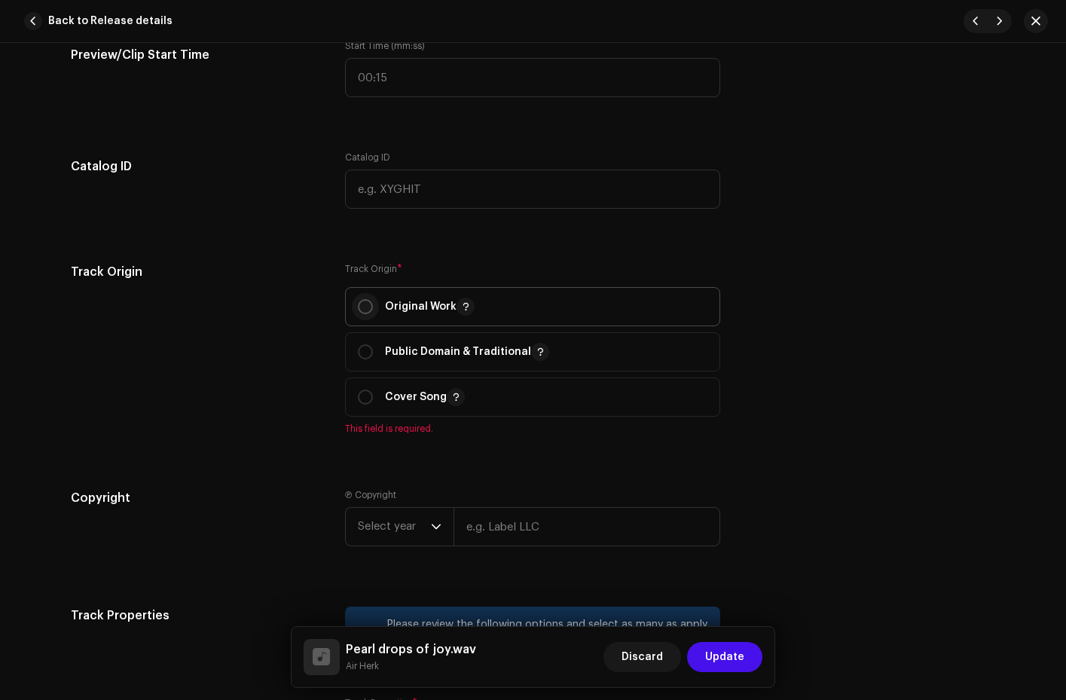
click at [358, 307] on input "radio" at bounding box center [365, 306] width 15 height 15
radio input "true"
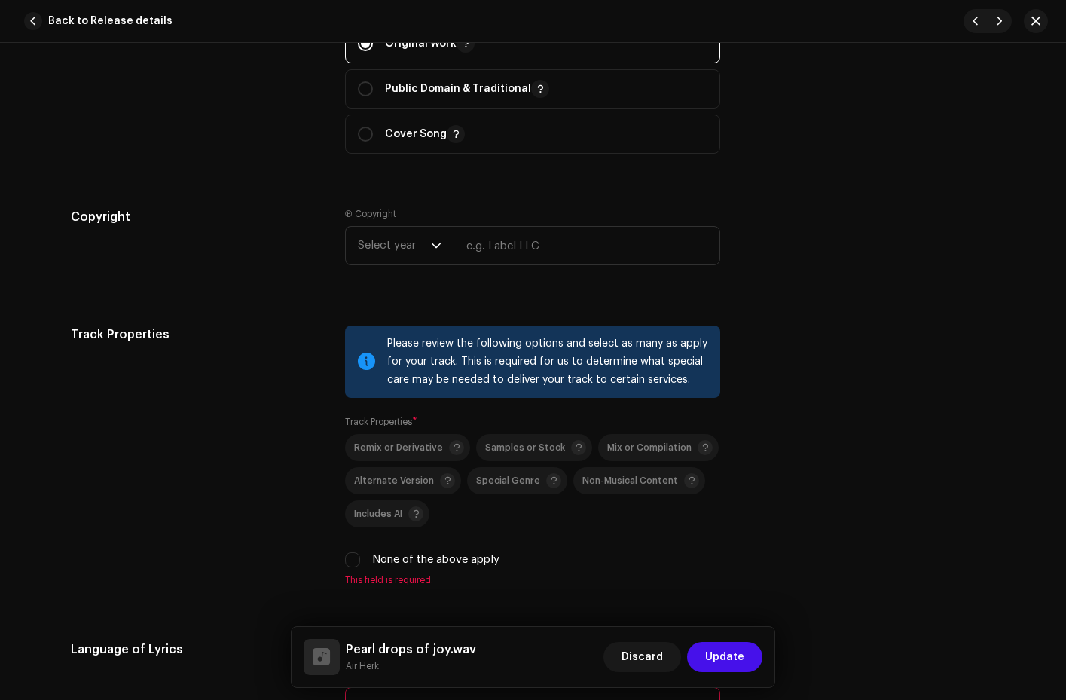
scroll to position [1953, 0]
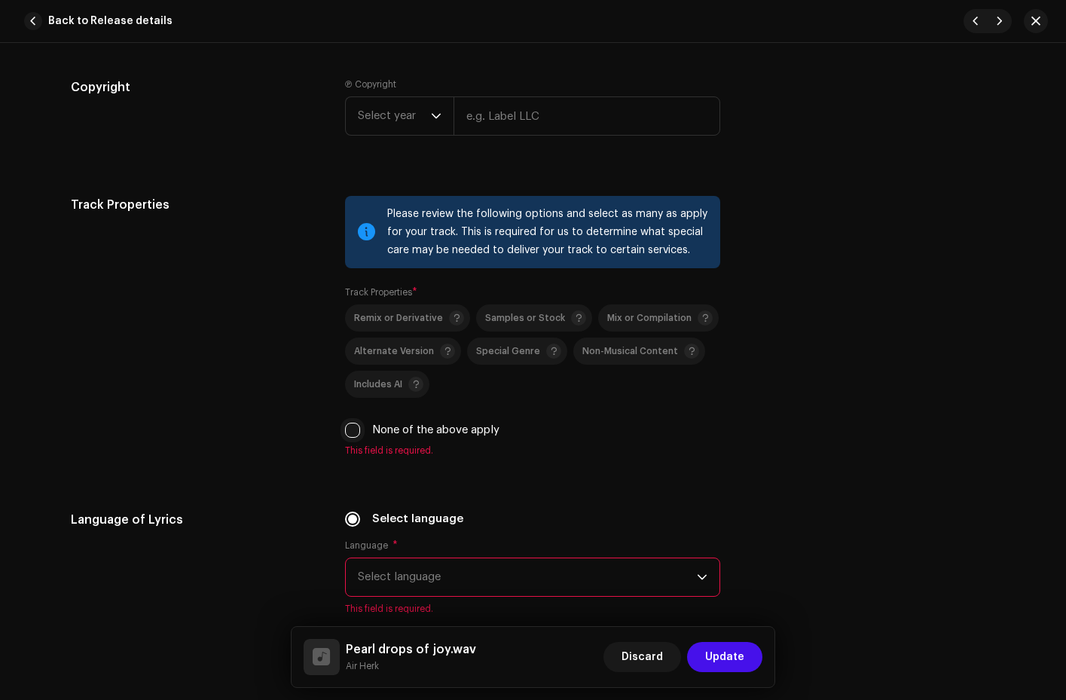
click at [354, 429] on input "None of the above apply" at bounding box center [352, 430] width 15 height 15
checkbox input "true"
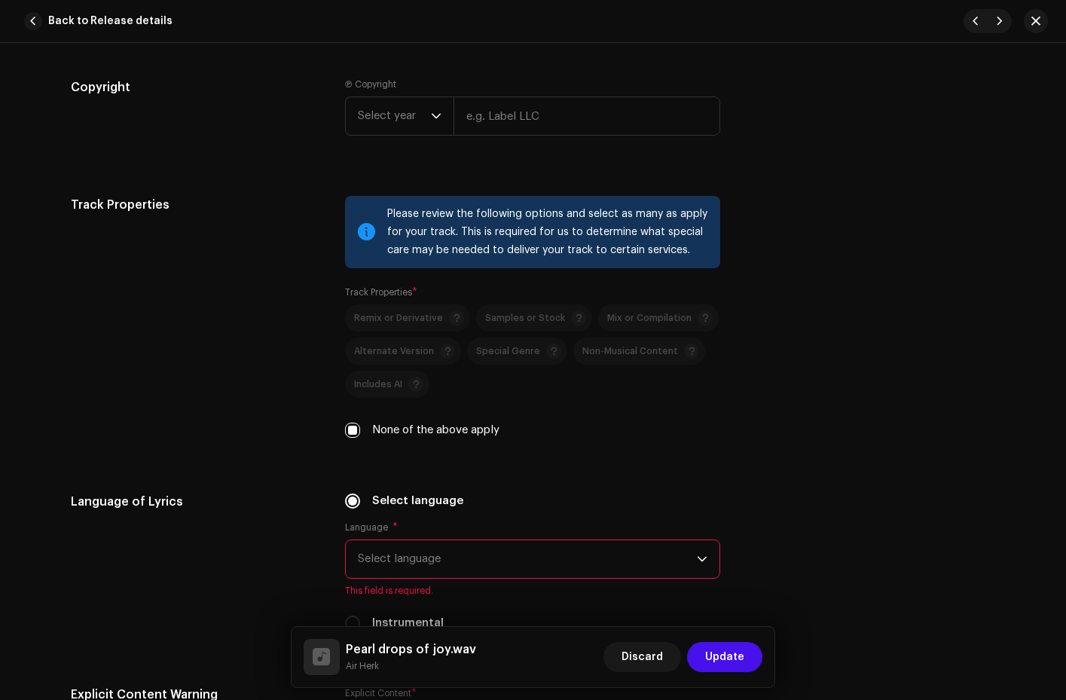
scroll to position [2087, 0]
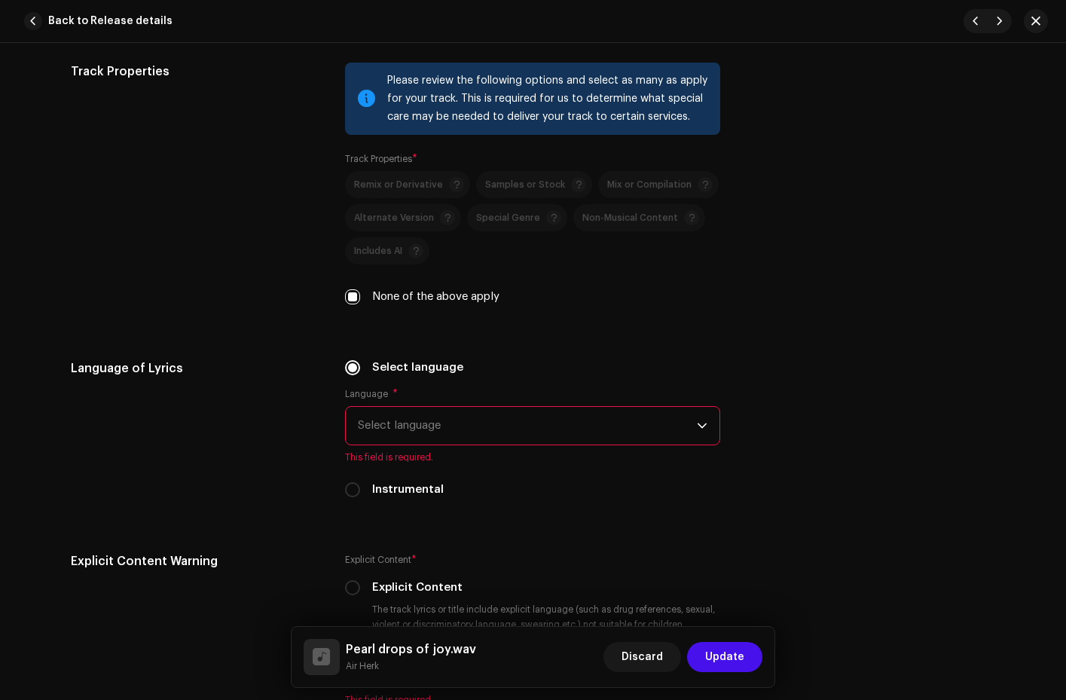
click at [515, 422] on span "Select language" at bounding box center [527, 426] width 339 height 38
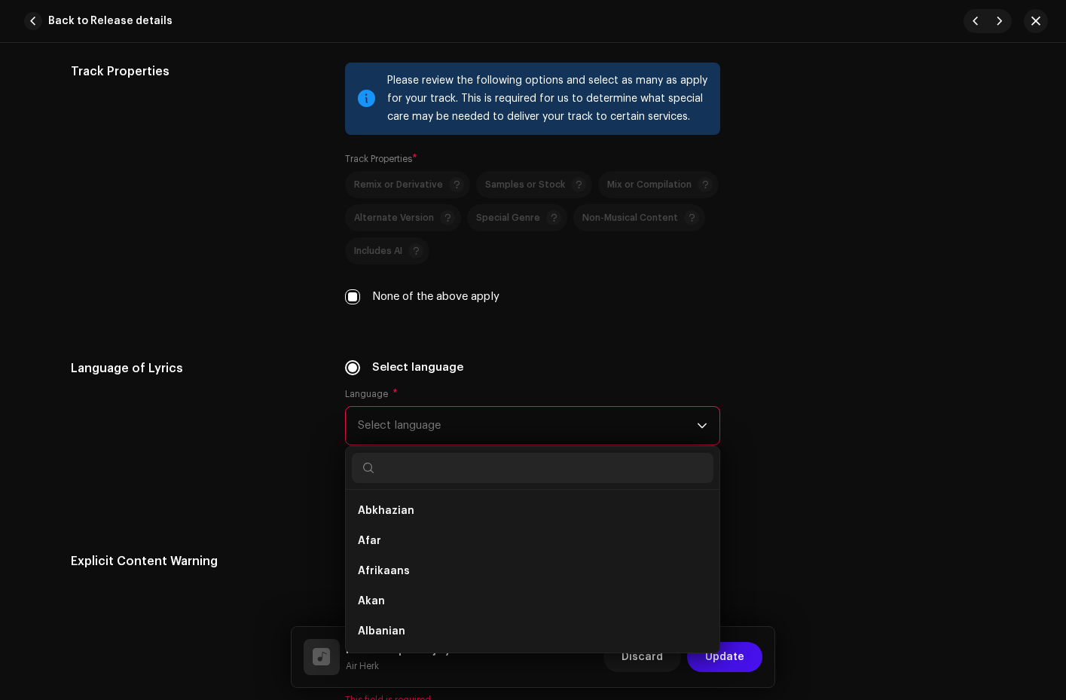
click at [907, 394] on div "Language of Lyrics Select language Language * Select language Abkhazian Afar Af…" at bounding box center [533, 437] width 925 height 157
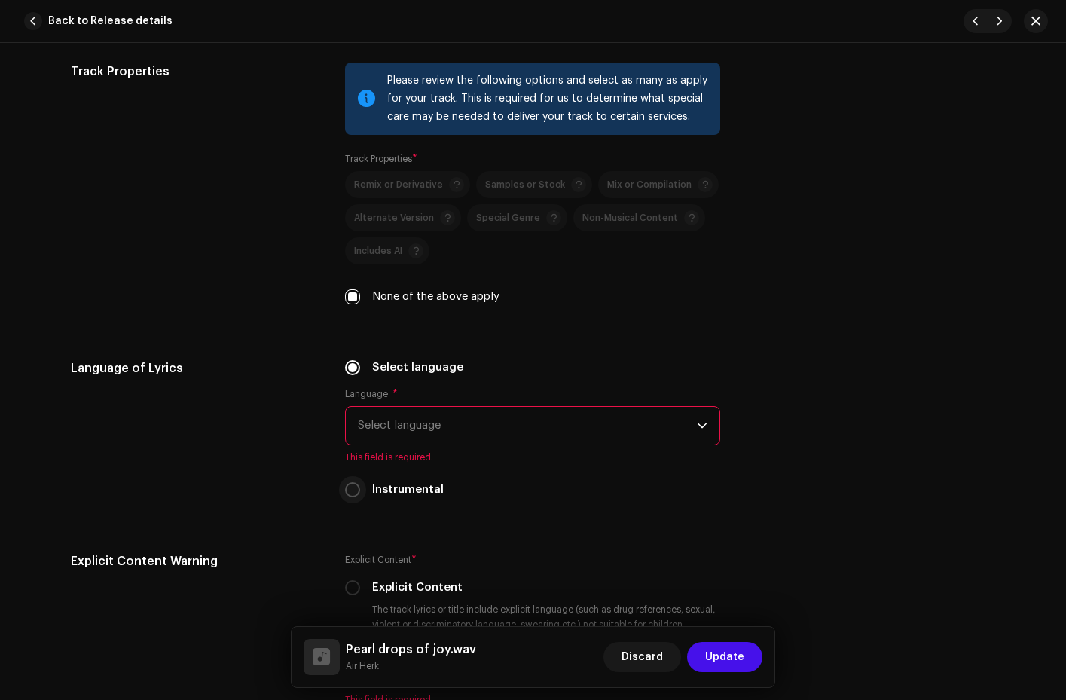
click at [346, 487] on input "Instrumental" at bounding box center [352, 489] width 15 height 15
radio input "true"
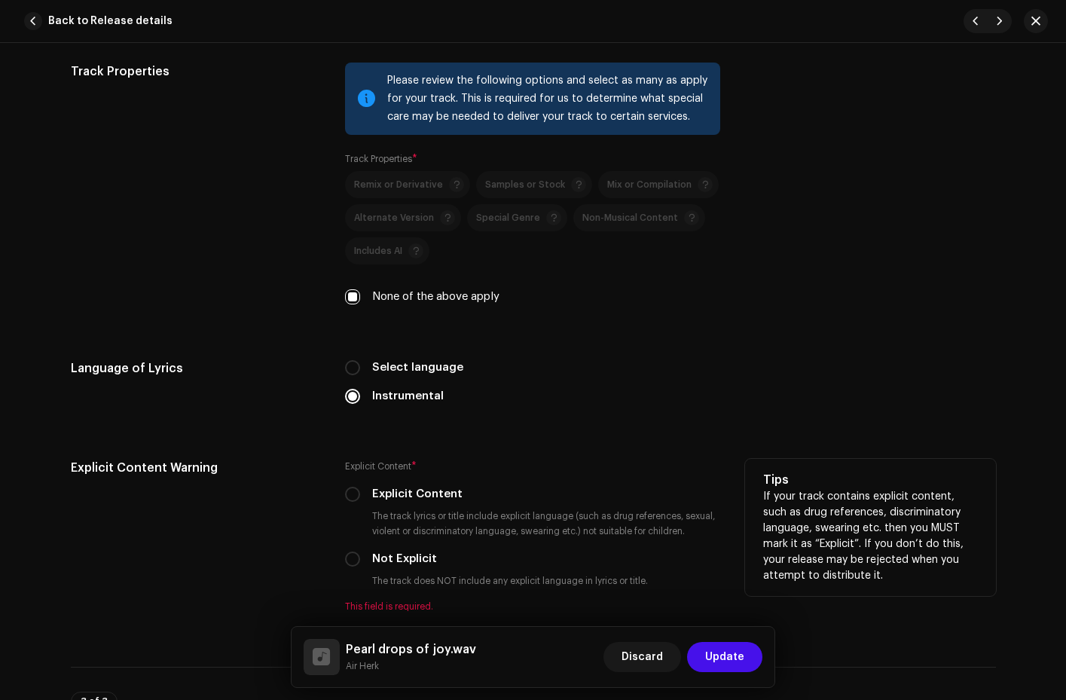
scroll to position [2352, 0]
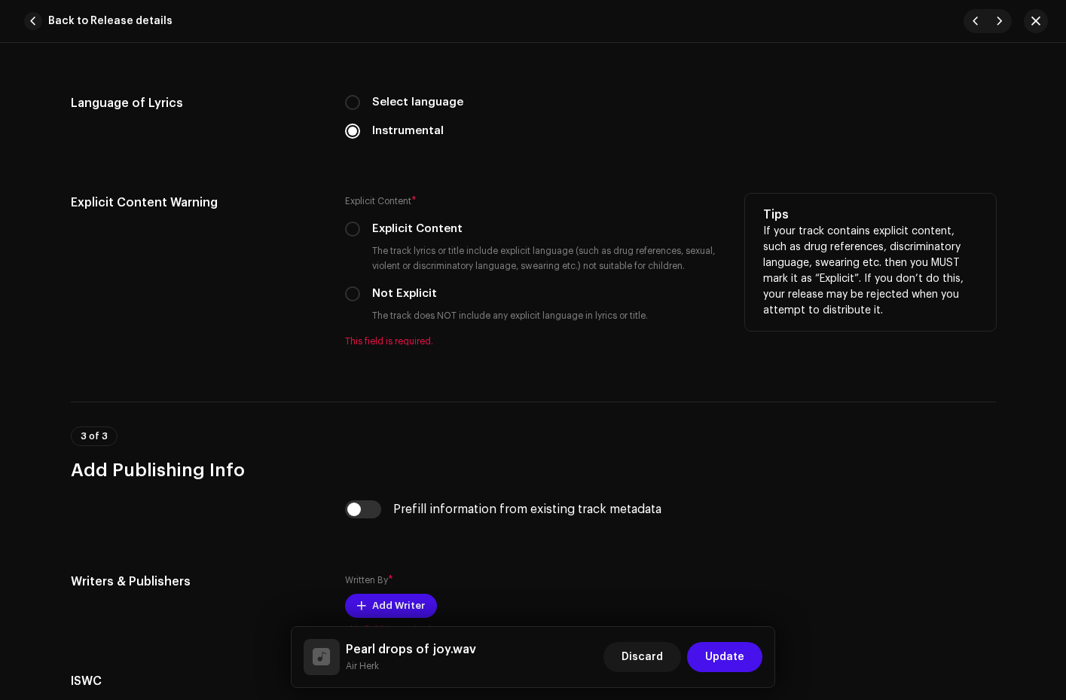
click at [353, 302] on div "Explicit Content * Explicit Content The track lyrics or title include explicit …" at bounding box center [532, 271] width 375 height 154
click at [353, 298] on input "Not Explicit" at bounding box center [352, 293] width 15 height 15
radio input "true"
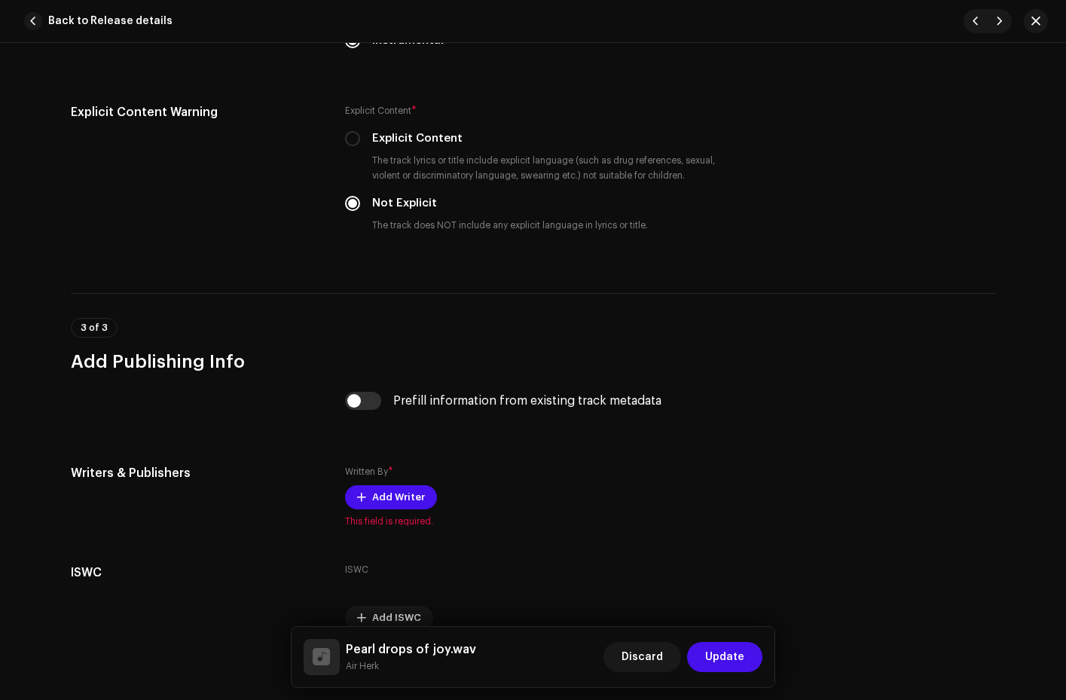
scroll to position [2517, 0]
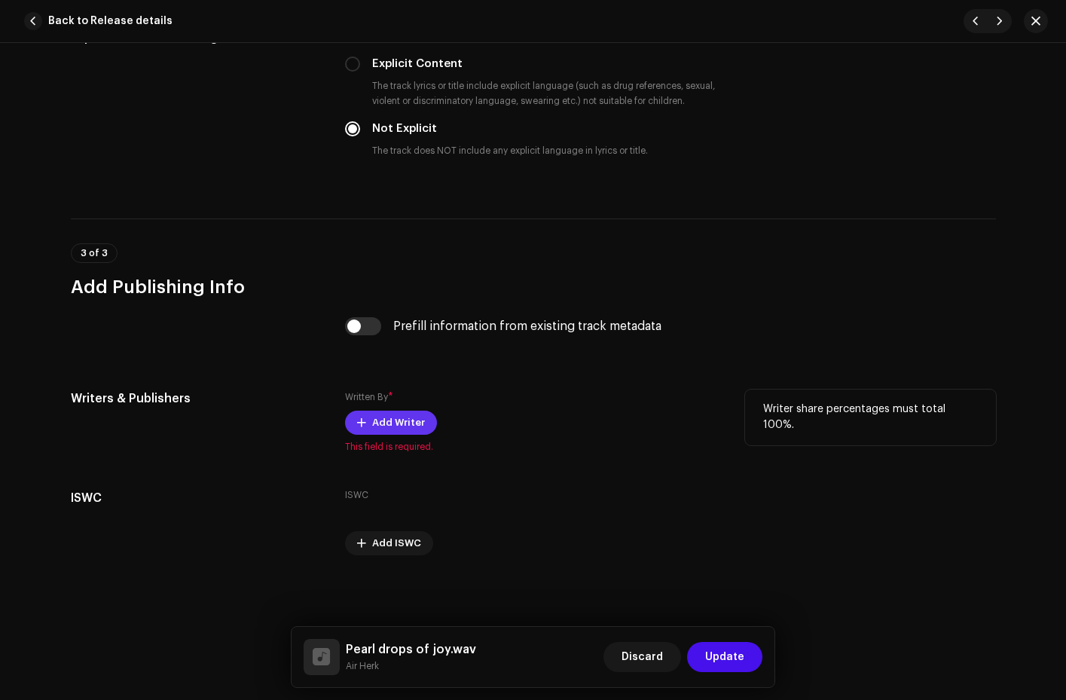
click at [411, 424] on span "Add Writer" at bounding box center [398, 423] width 53 height 30
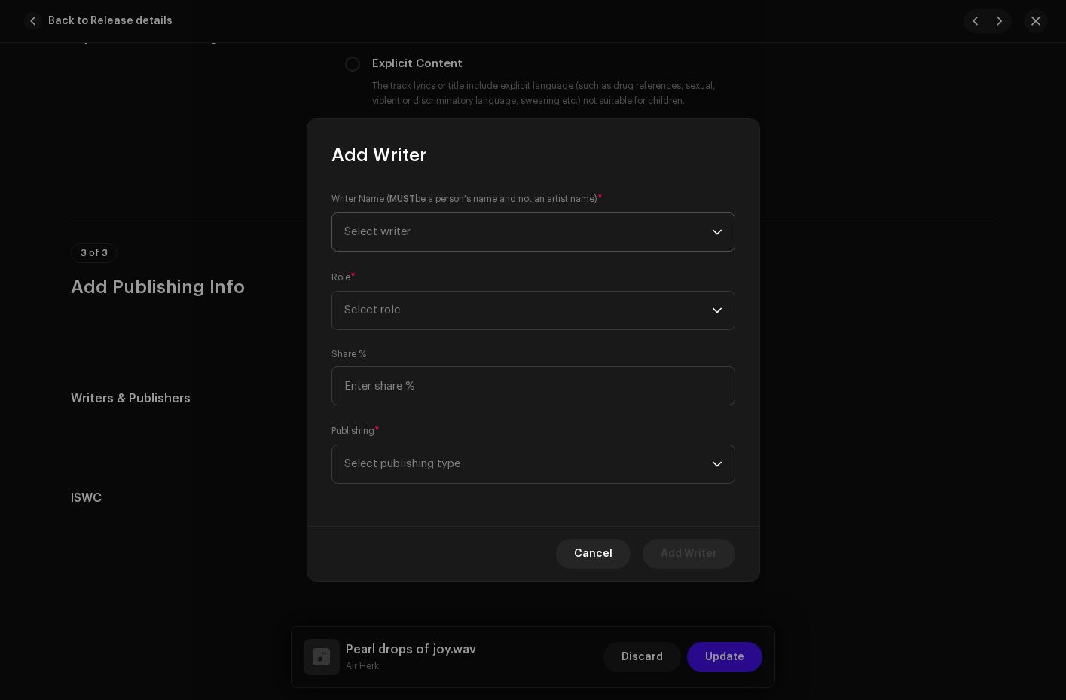
click at [706, 229] on span "Select writer" at bounding box center [528, 232] width 368 height 38
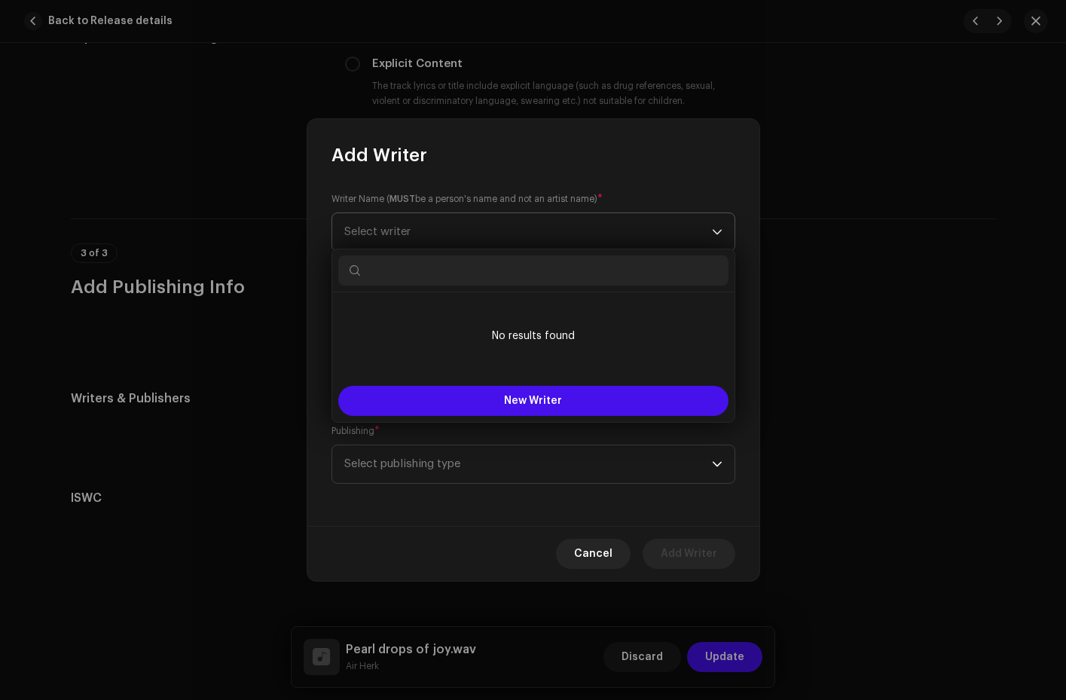
click at [384, 233] on span "Select writer" at bounding box center [377, 231] width 66 height 11
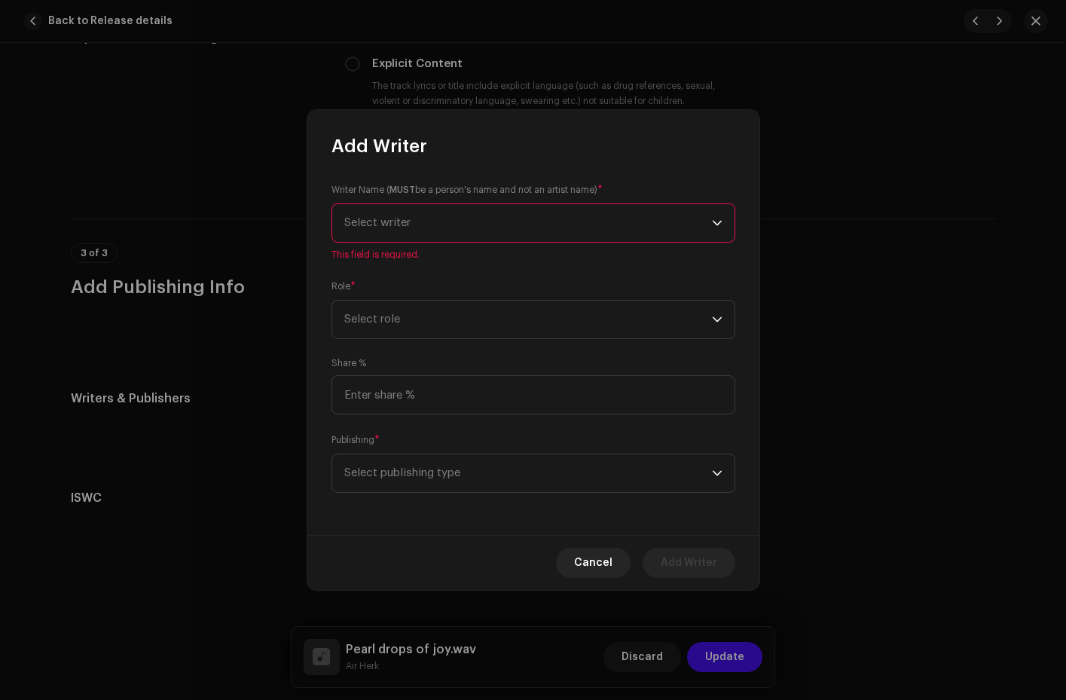
click at [384, 220] on span "Select writer" at bounding box center [377, 222] width 66 height 11
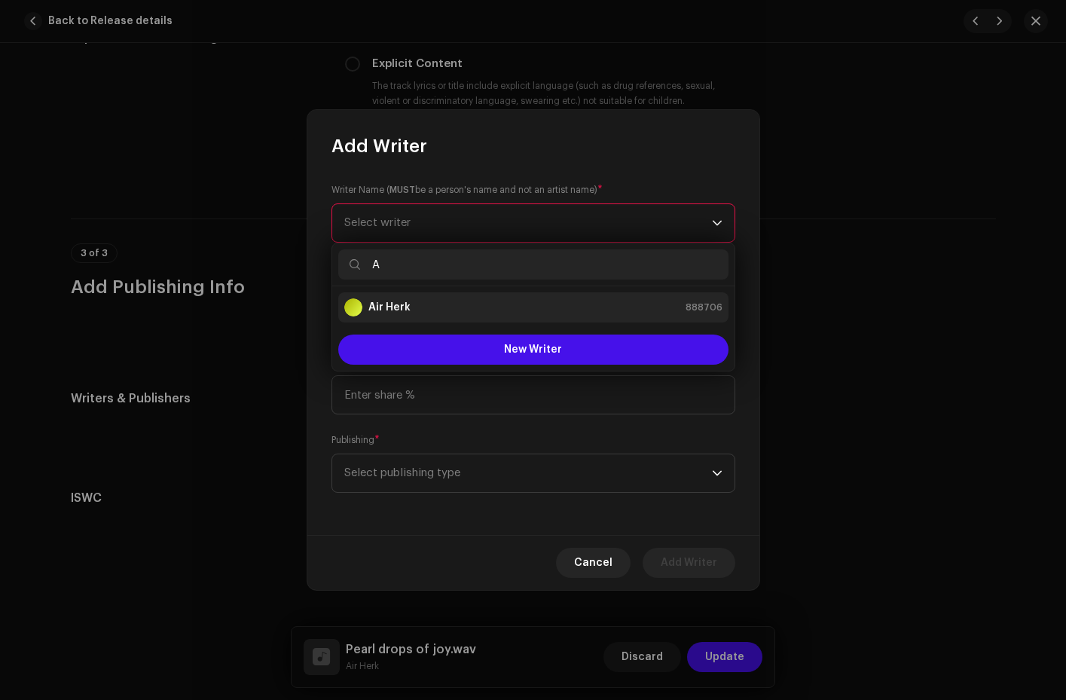
type input "A"
click at [408, 301] on strong "Air Herk" at bounding box center [390, 307] width 42 height 15
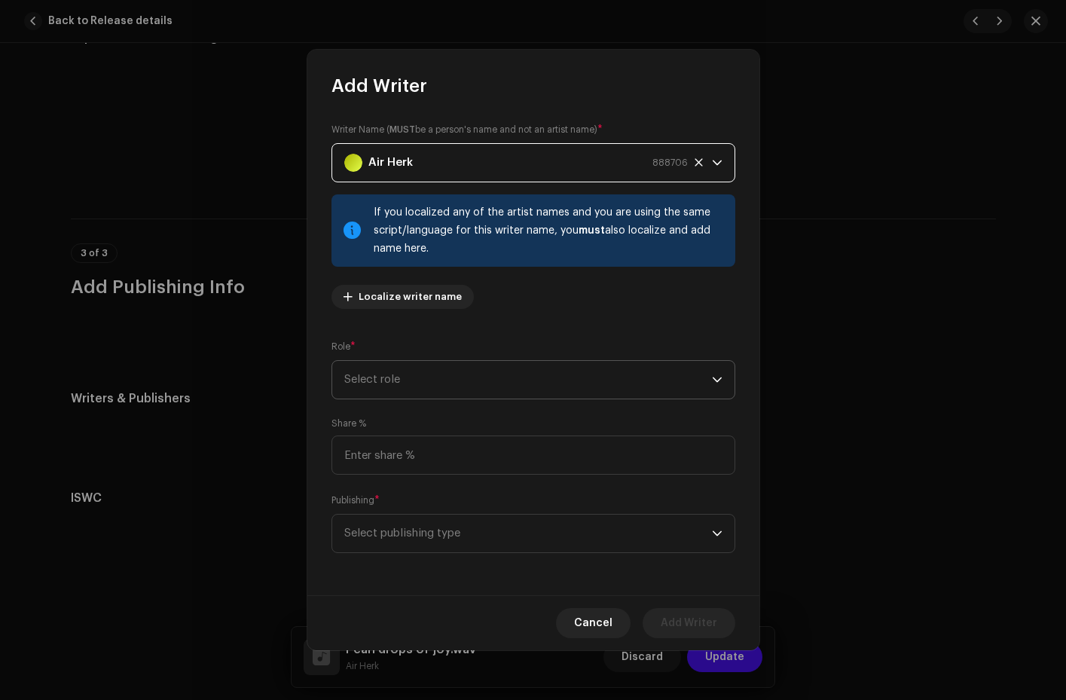
click at [371, 374] on span "Select role" at bounding box center [528, 380] width 368 height 38
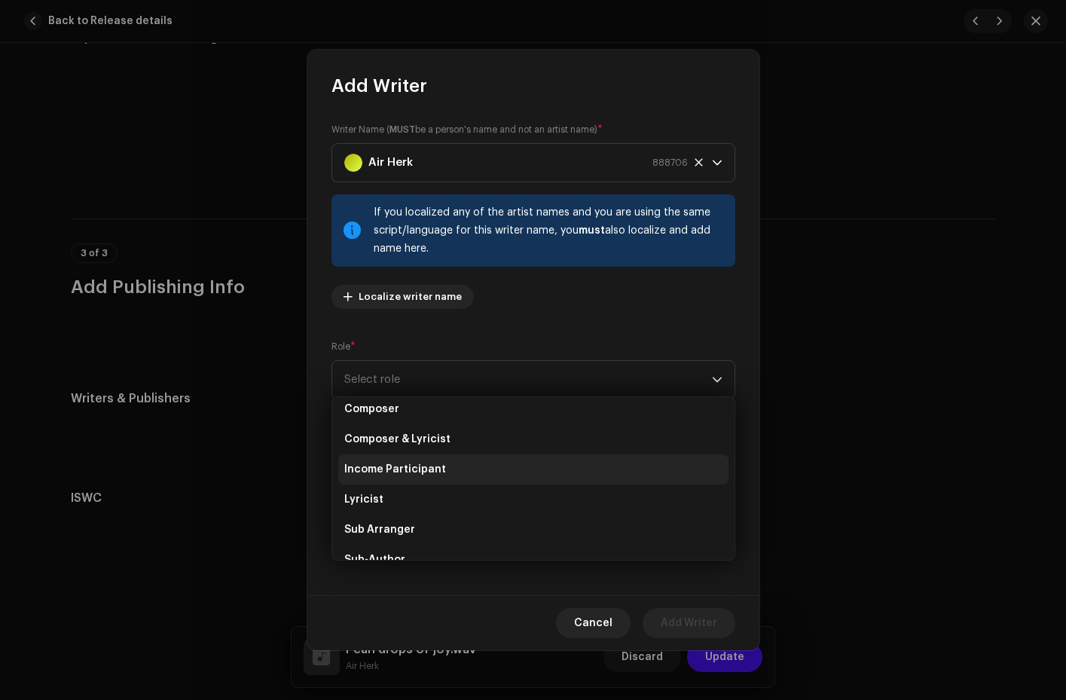
scroll to position [66, 0]
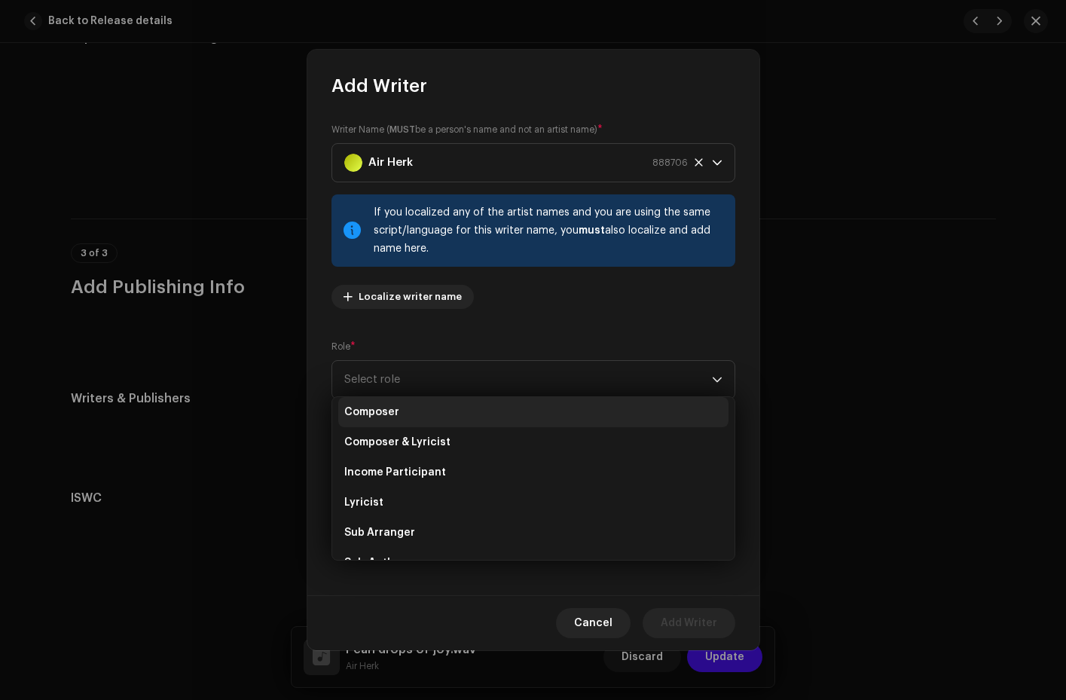
click at [384, 411] on span "Composer" at bounding box center [371, 412] width 55 height 15
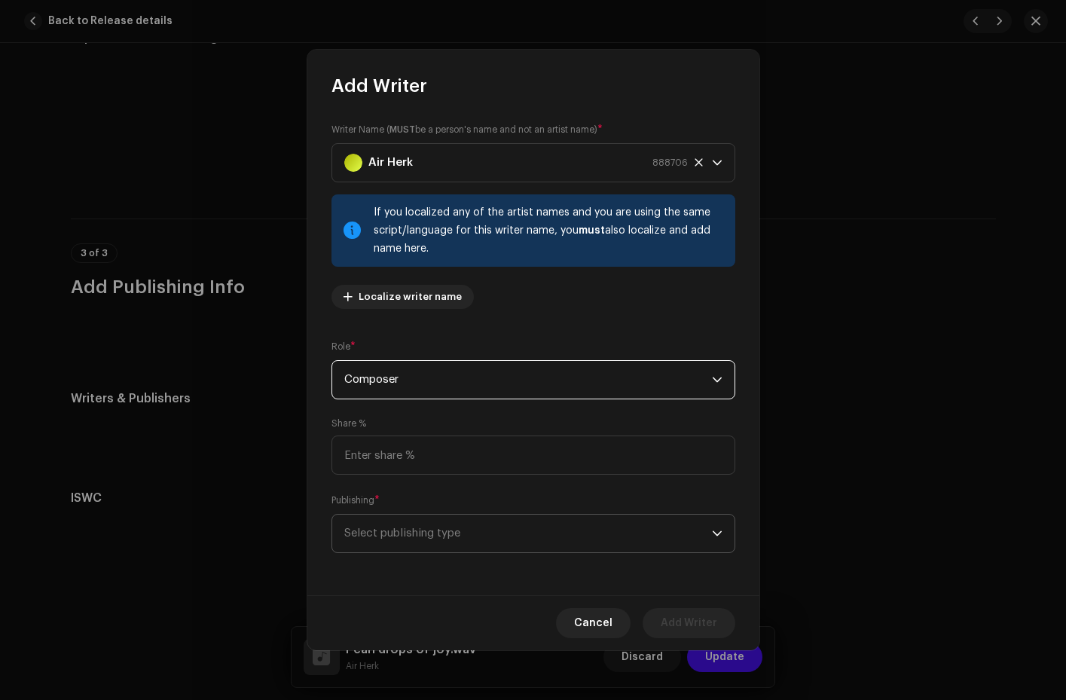
click at [396, 527] on span "Select publishing type" at bounding box center [528, 534] width 368 height 38
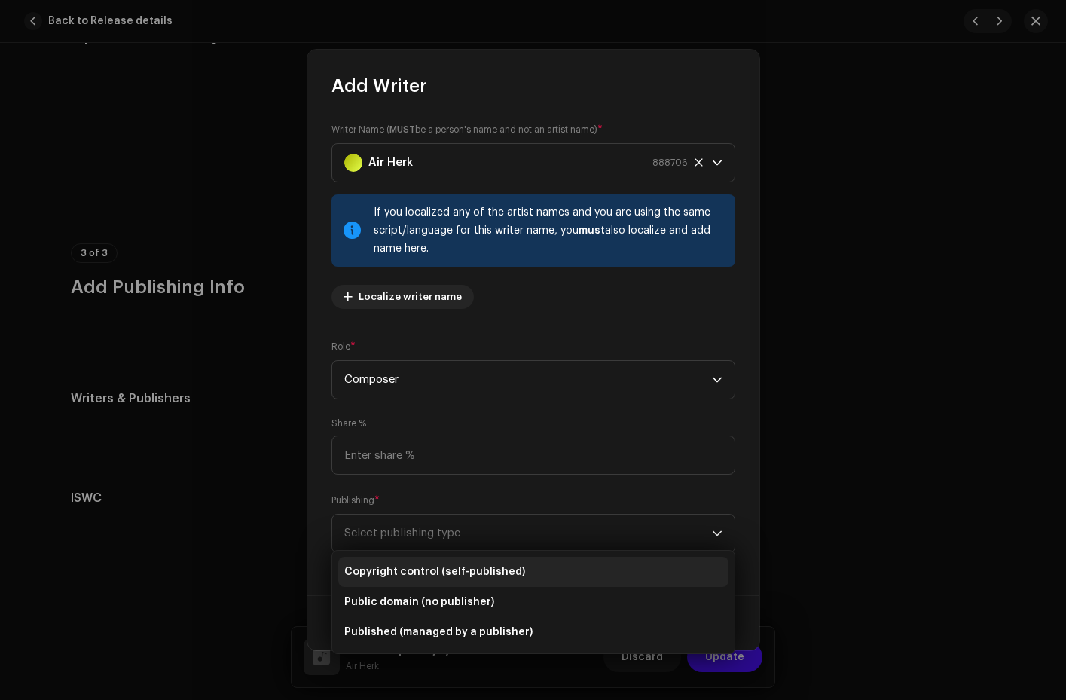
click at [406, 573] on span "Copyright control (self-published)" at bounding box center [434, 571] width 181 height 15
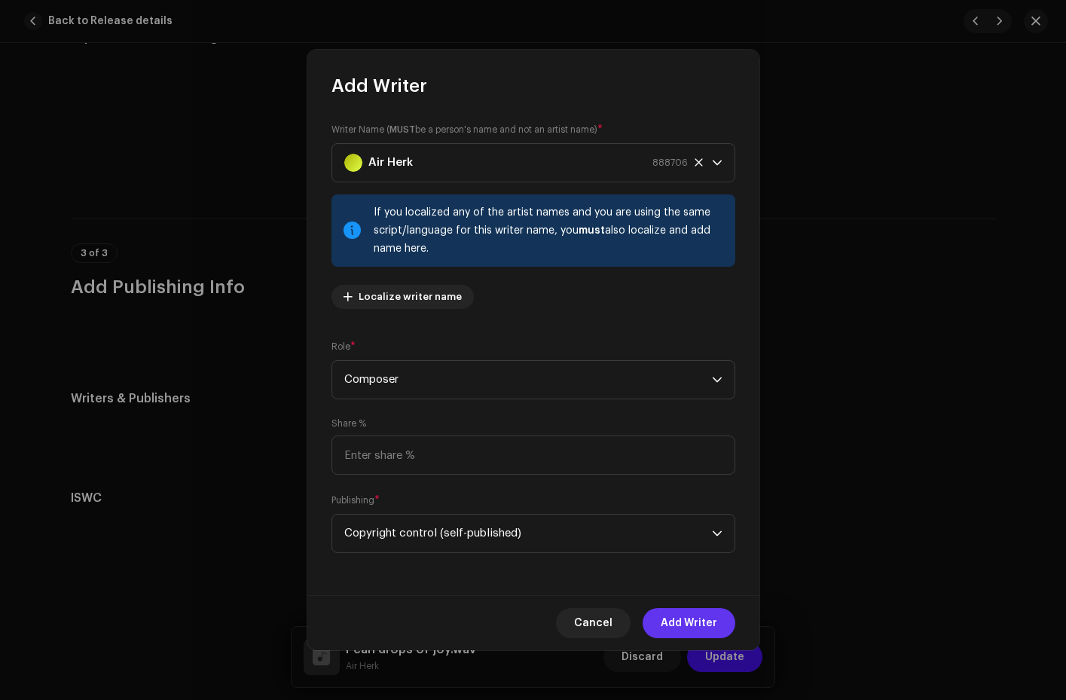
click at [662, 623] on button "Add Writer" at bounding box center [689, 623] width 93 height 30
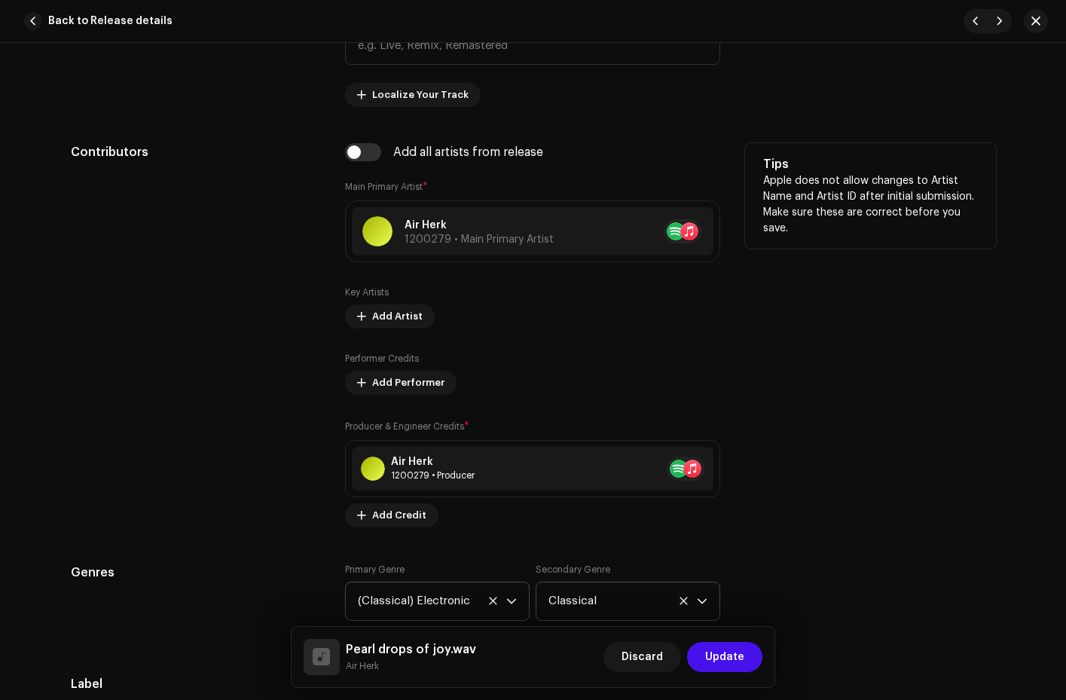
scroll to position [0, 0]
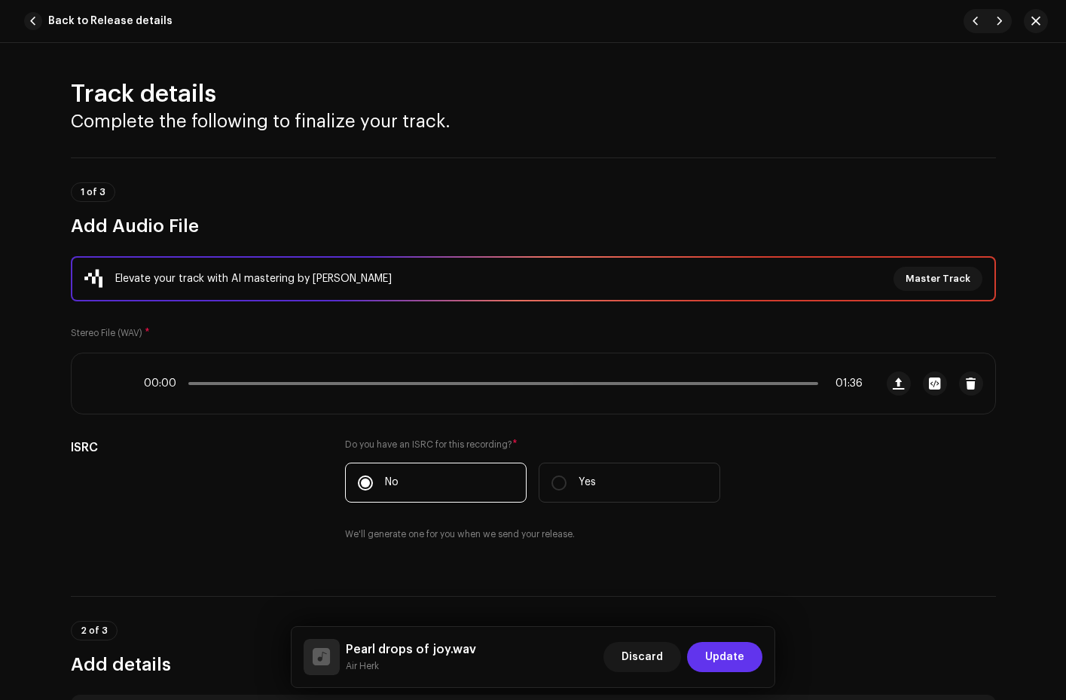
click at [727, 665] on span "Update" at bounding box center [724, 657] width 39 height 30
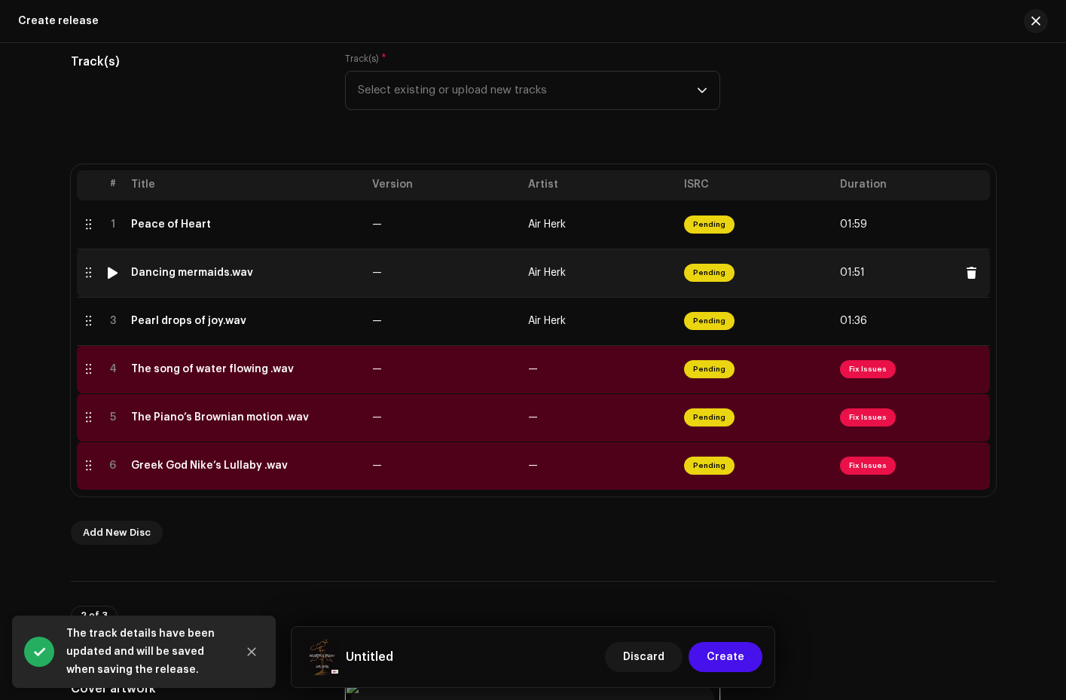
click at [829, 279] on td "Pending" at bounding box center [756, 273] width 156 height 48
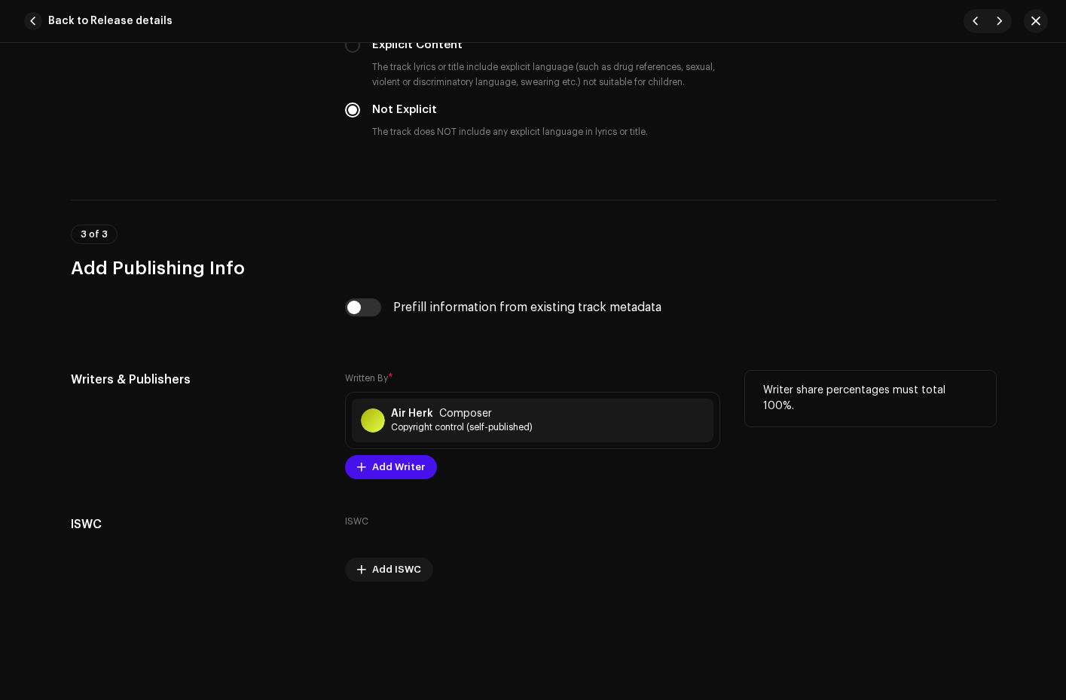
scroll to position [2562, 0]
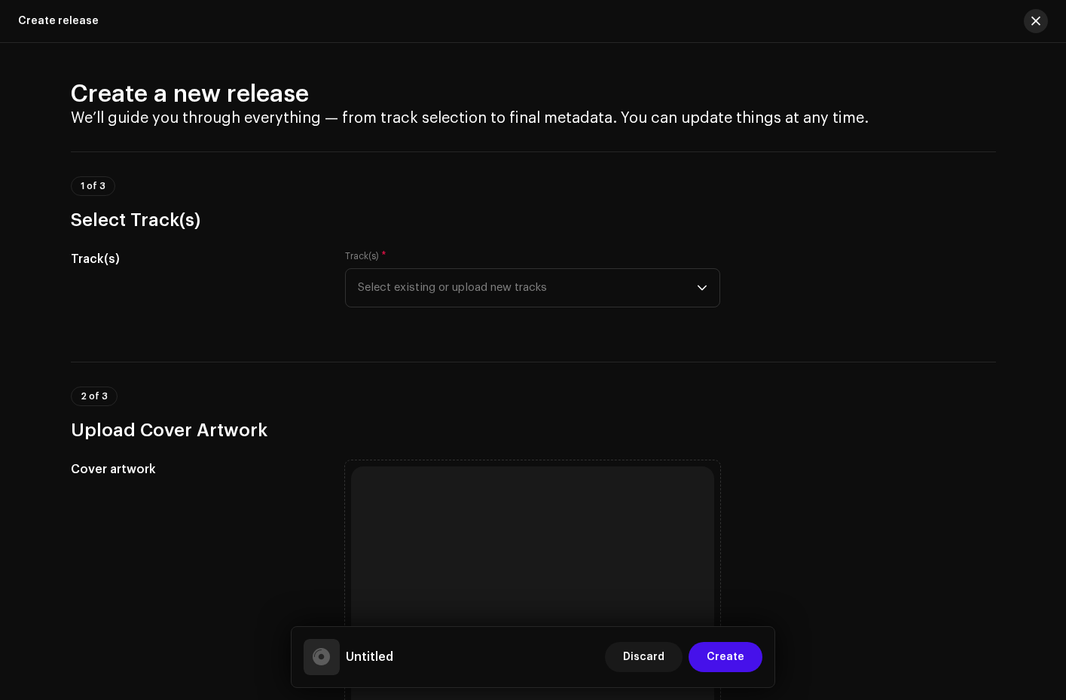
click at [1036, 21] on span "button" at bounding box center [1036, 21] width 9 height 12
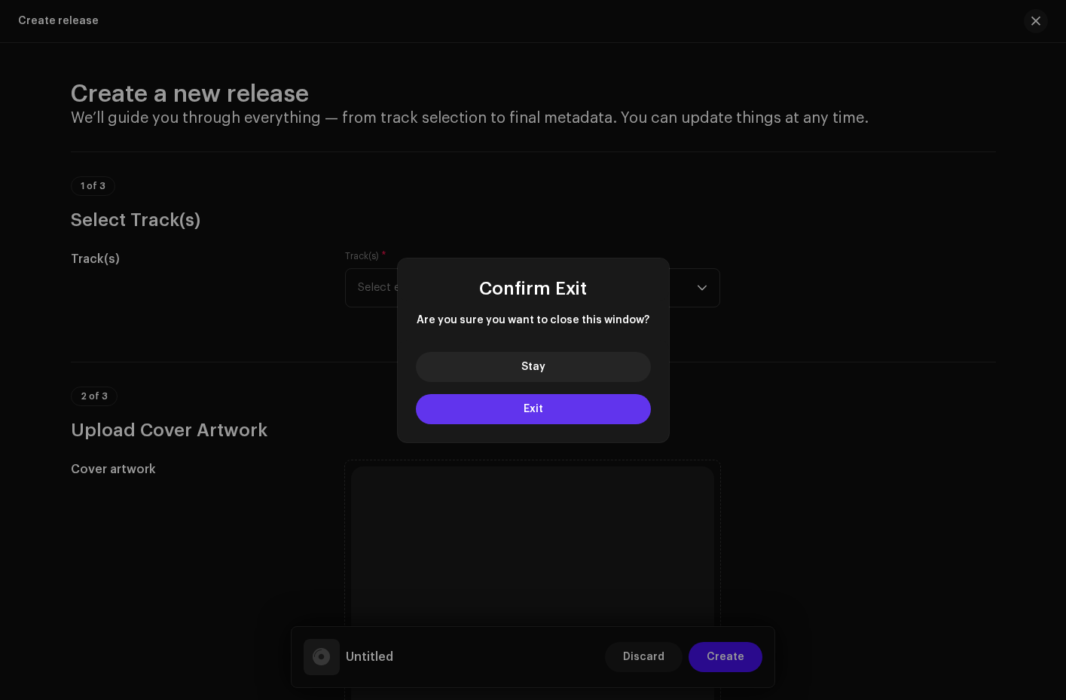
click at [534, 408] on span "Exit" at bounding box center [534, 409] width 20 height 11
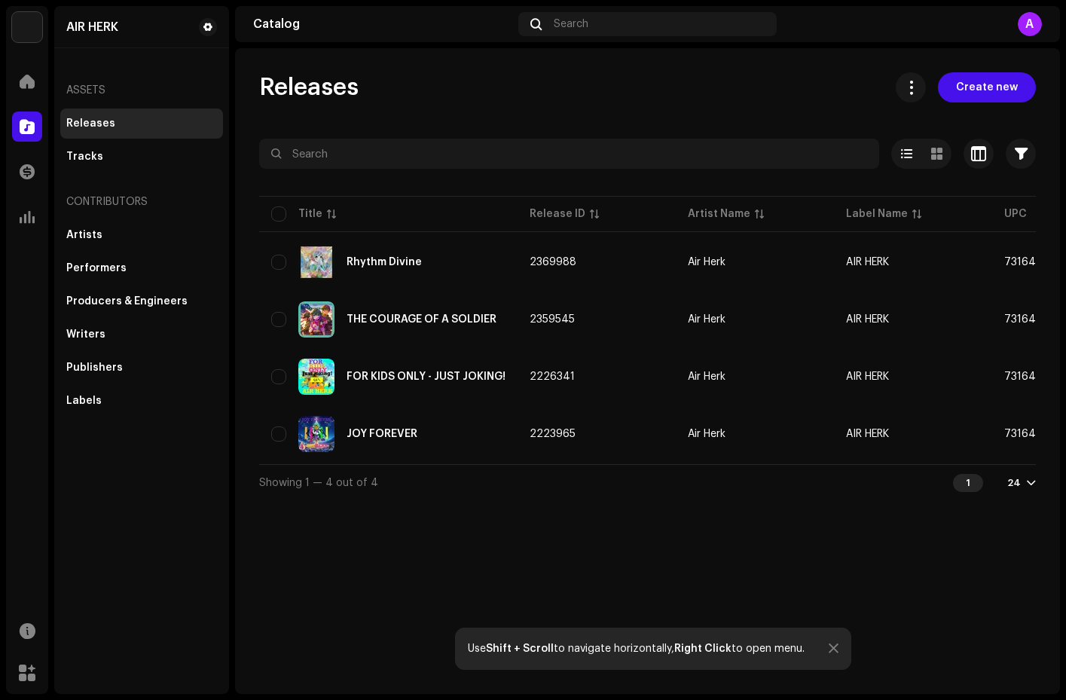
click at [156, 119] on div "Releases" at bounding box center [141, 124] width 151 height 12
click at [104, 95] on div "Assets" at bounding box center [141, 90] width 163 height 36
click at [976, 86] on span "Create new" at bounding box center [987, 87] width 62 height 30
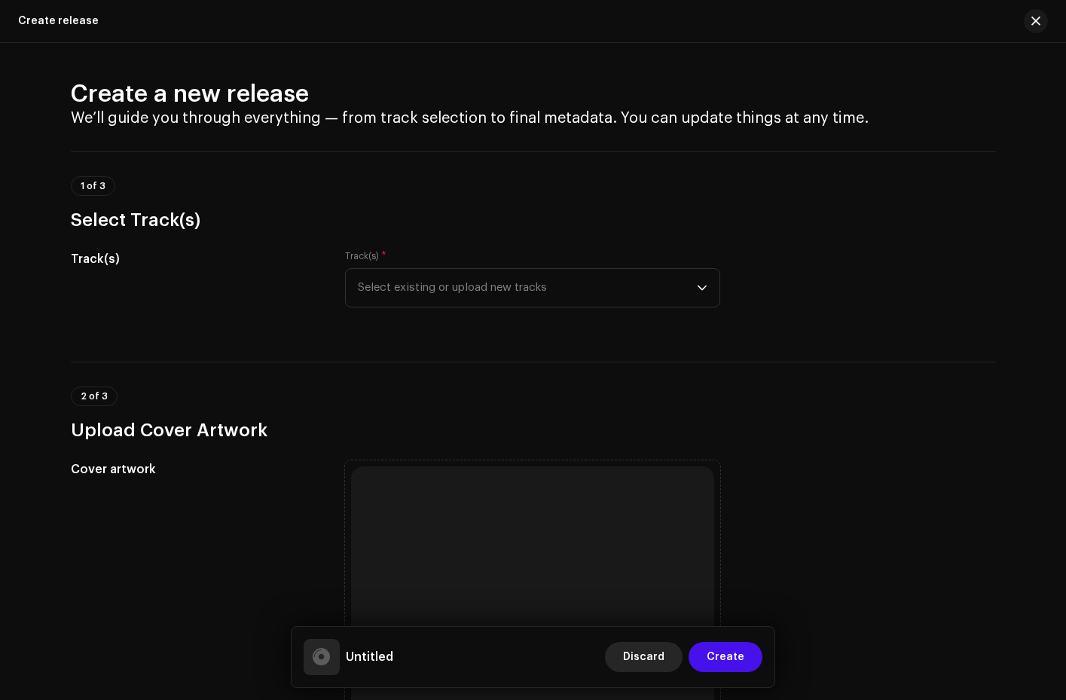
click at [647, 661] on span "Discard" at bounding box center [643, 657] width 41 height 30
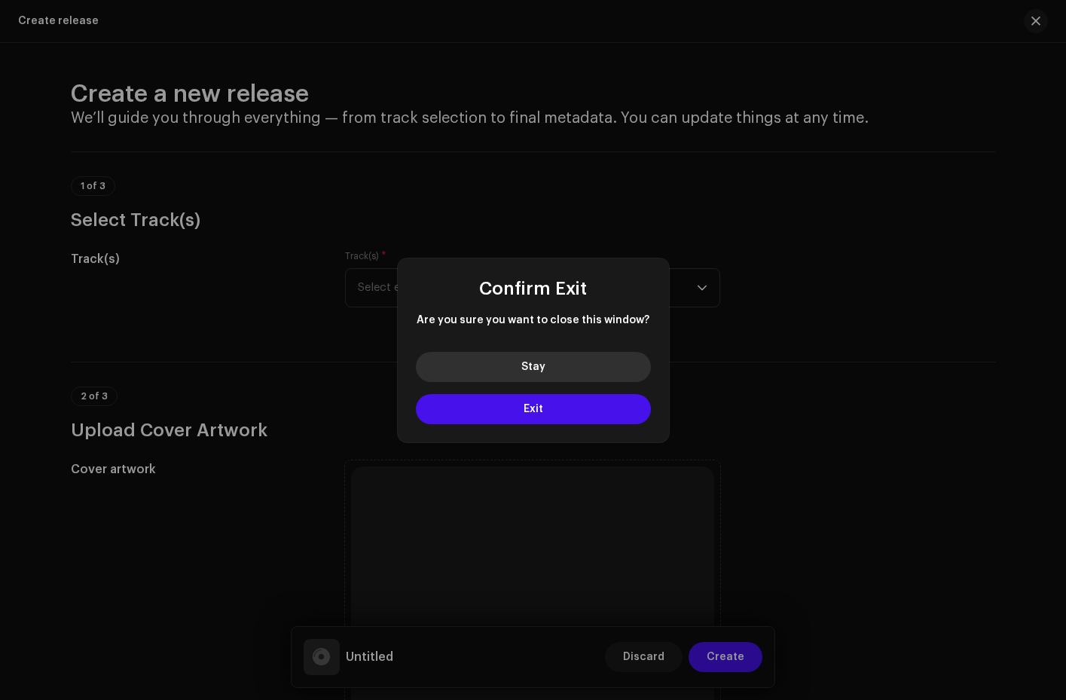
click at [552, 369] on button "Stay" at bounding box center [533, 367] width 235 height 30
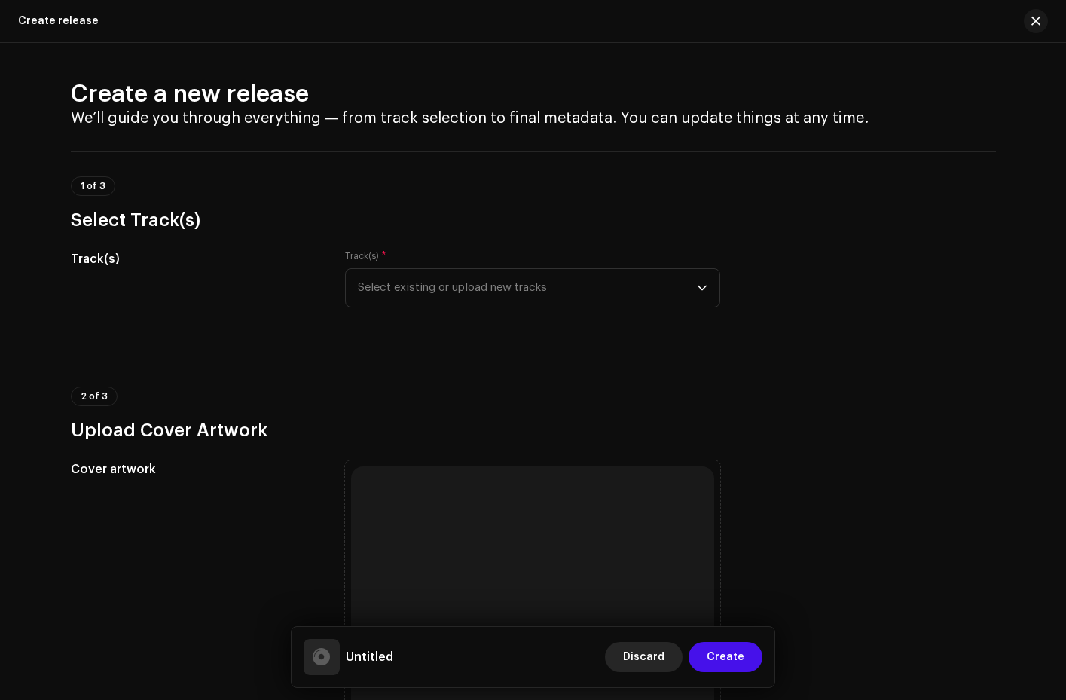
click at [635, 650] on span "Discard" at bounding box center [643, 657] width 41 height 30
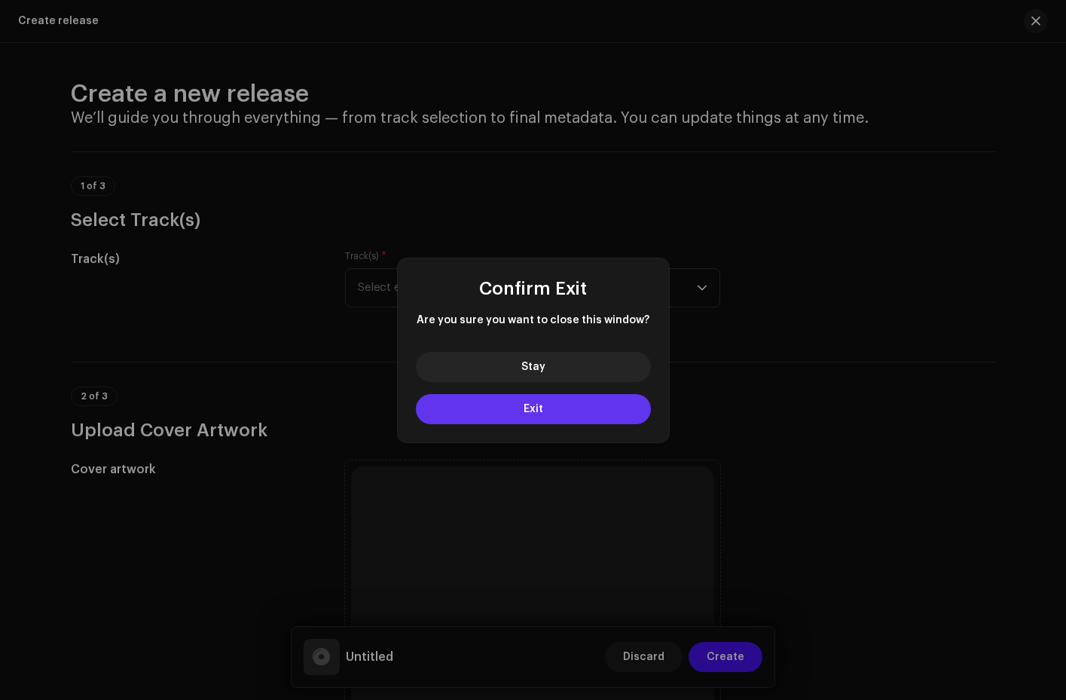
click at [564, 406] on button "Exit" at bounding box center [533, 409] width 235 height 30
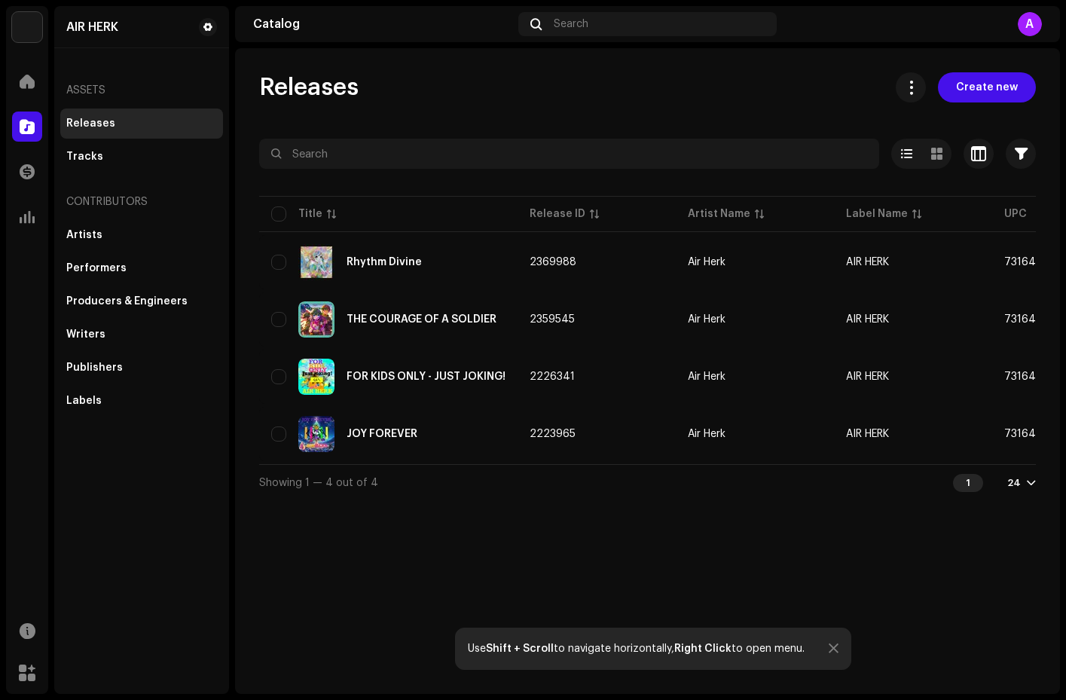
click at [29, 24] on img at bounding box center [27, 27] width 30 height 30
click at [258, 26] on div "Catalog" at bounding box center [382, 24] width 259 height 12
click at [915, 95] on button at bounding box center [911, 87] width 30 height 30
click at [730, 77] on div "Releases Create new" at bounding box center [647, 87] width 777 height 30
click at [164, 164] on div "Tracks" at bounding box center [141, 157] width 163 height 30
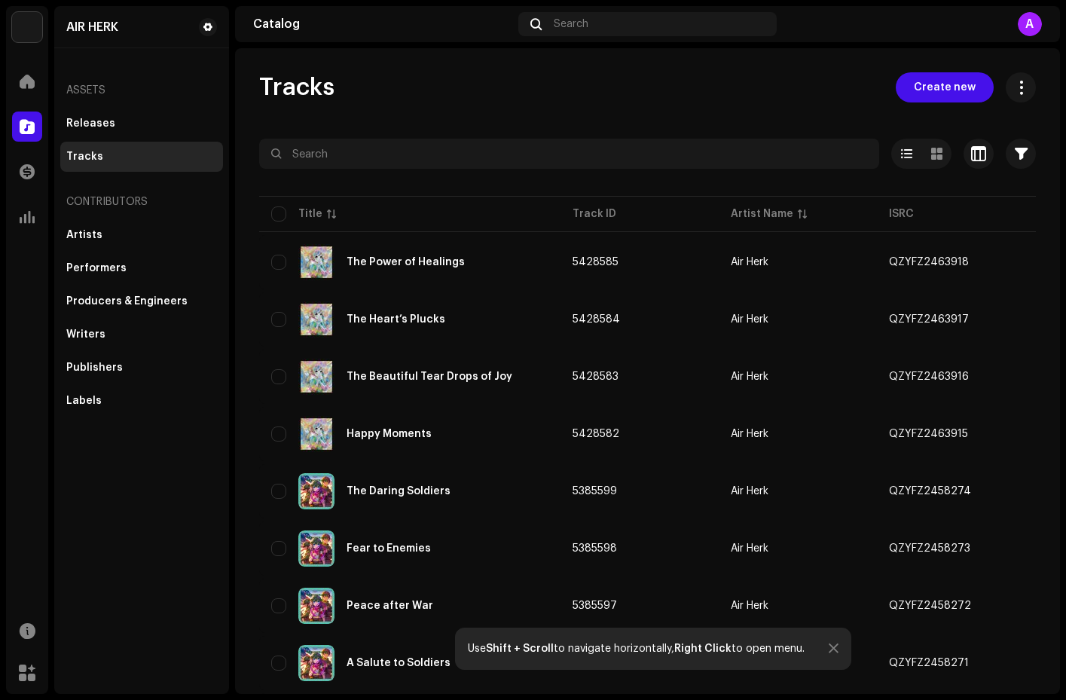
click at [995, 93] on re-m-release-batch-export at bounding box center [1015, 87] width 42 height 30
click at [1014, 93] on span at bounding box center [1021, 87] width 14 height 12
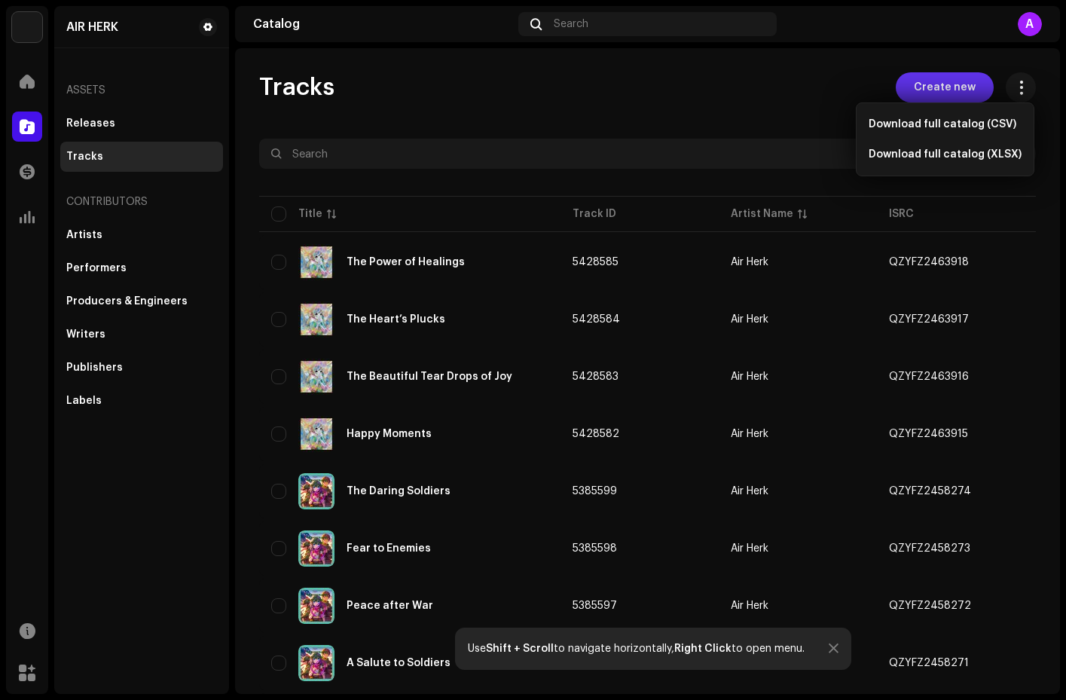
click at [896, 87] on button "Create new" at bounding box center [945, 87] width 98 height 30
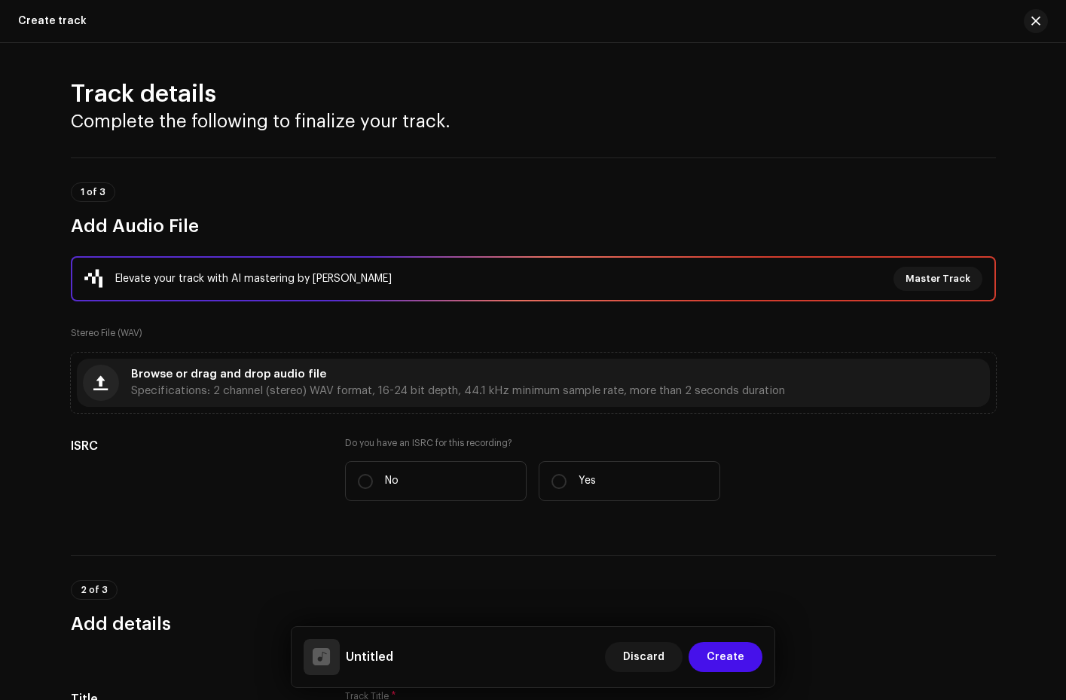
click at [912, 88] on h2 "Track details" at bounding box center [533, 94] width 925 height 30
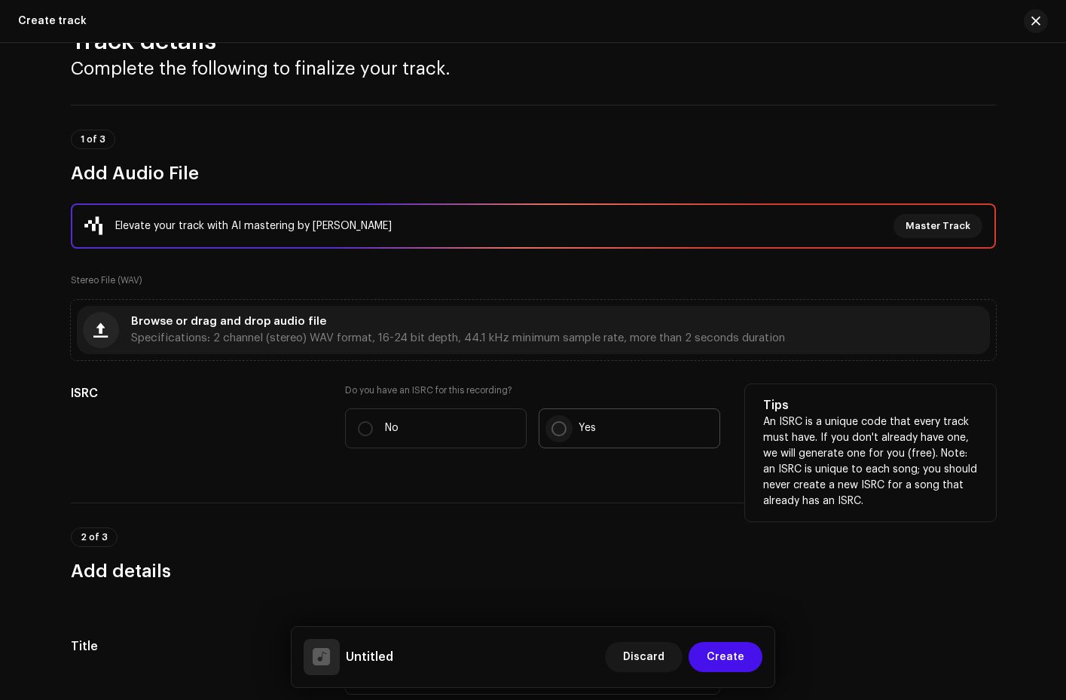
scroll to position [35, 0]
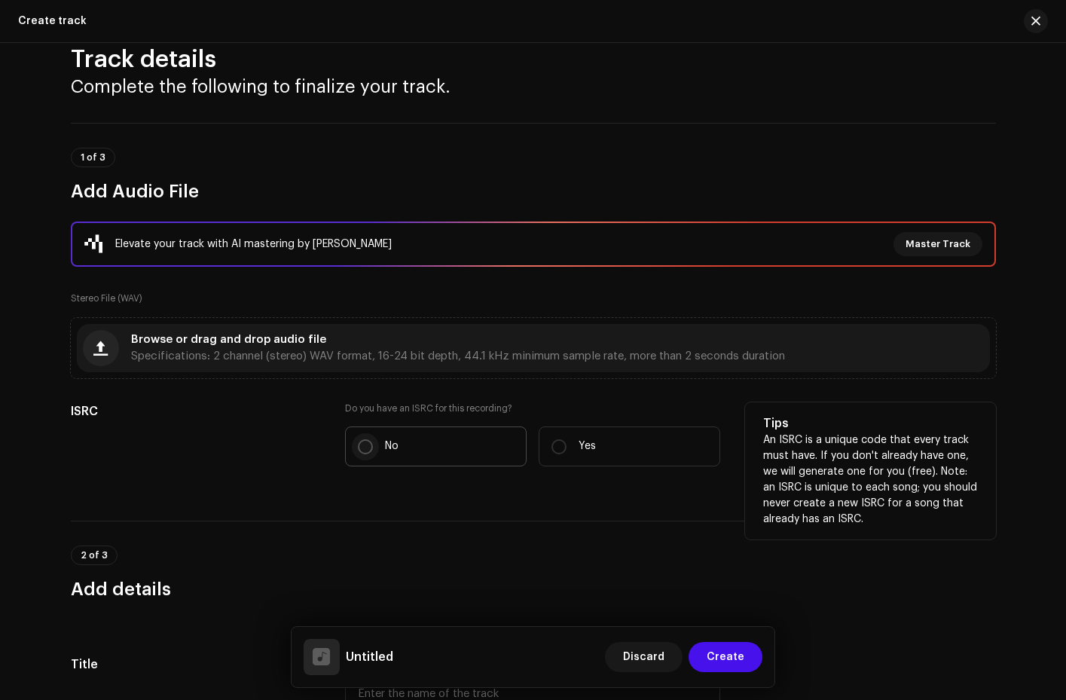
click at [364, 446] on input "No" at bounding box center [365, 446] width 15 height 15
radio input "true"
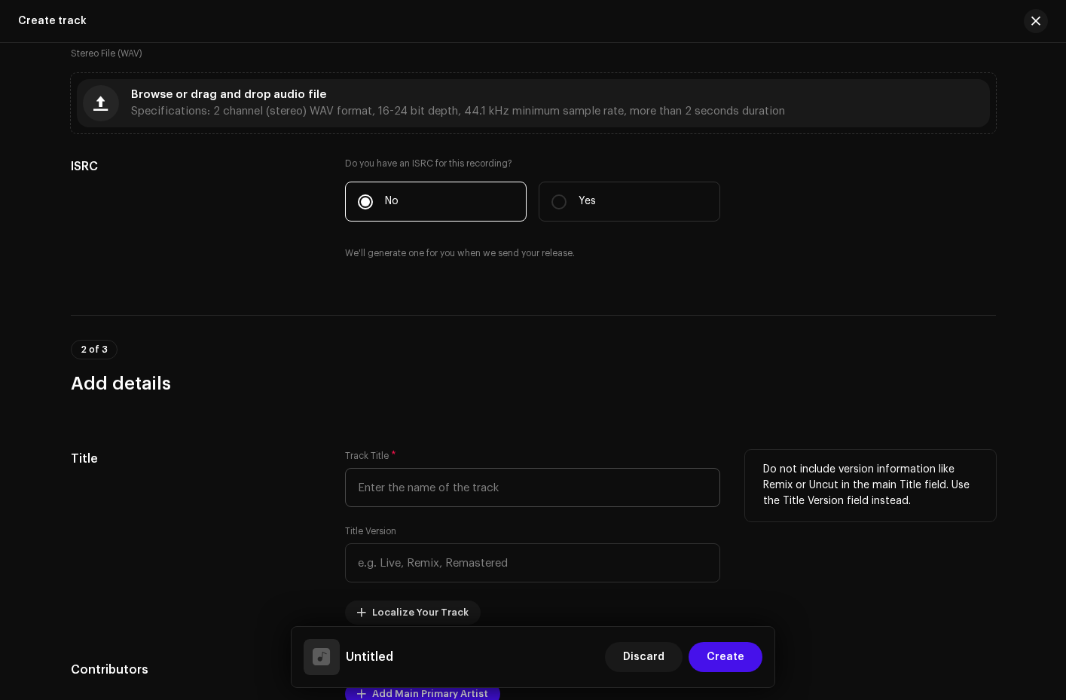
scroll to position [384, 0]
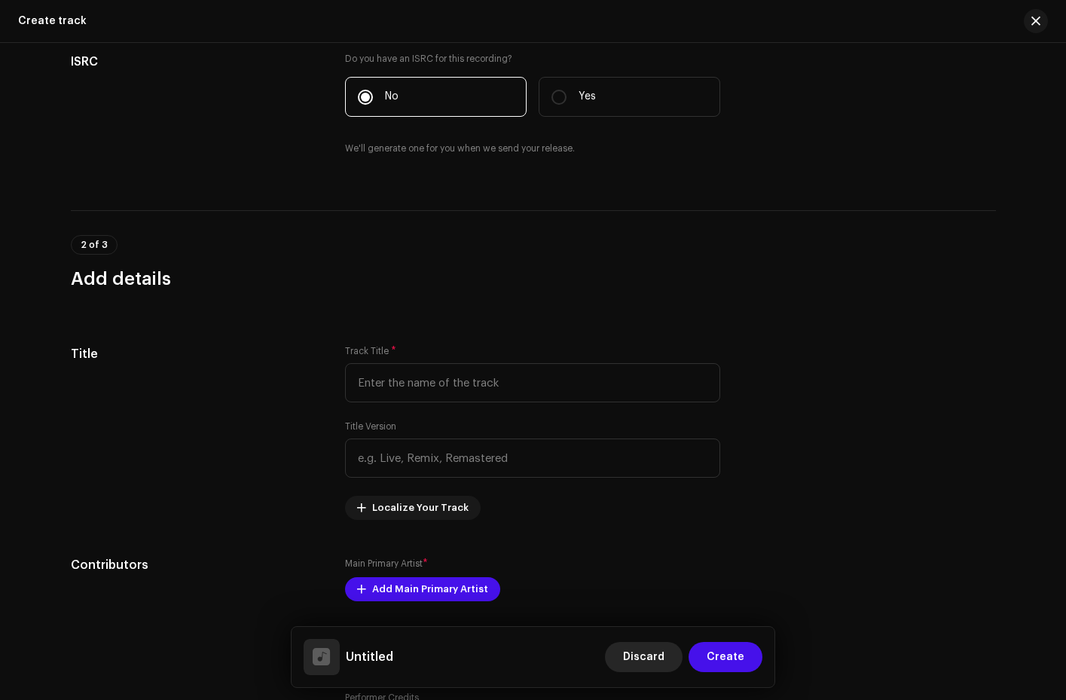
click at [638, 658] on span "Discard" at bounding box center [643, 657] width 41 height 30
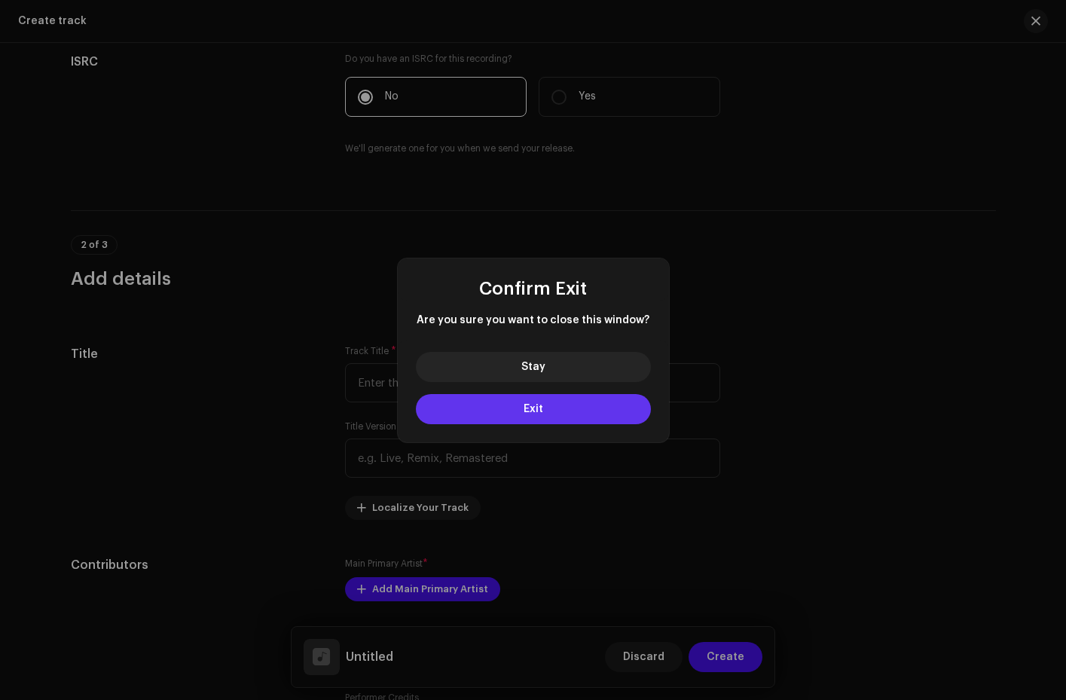
click at [536, 408] on span "Exit" at bounding box center [534, 409] width 20 height 11
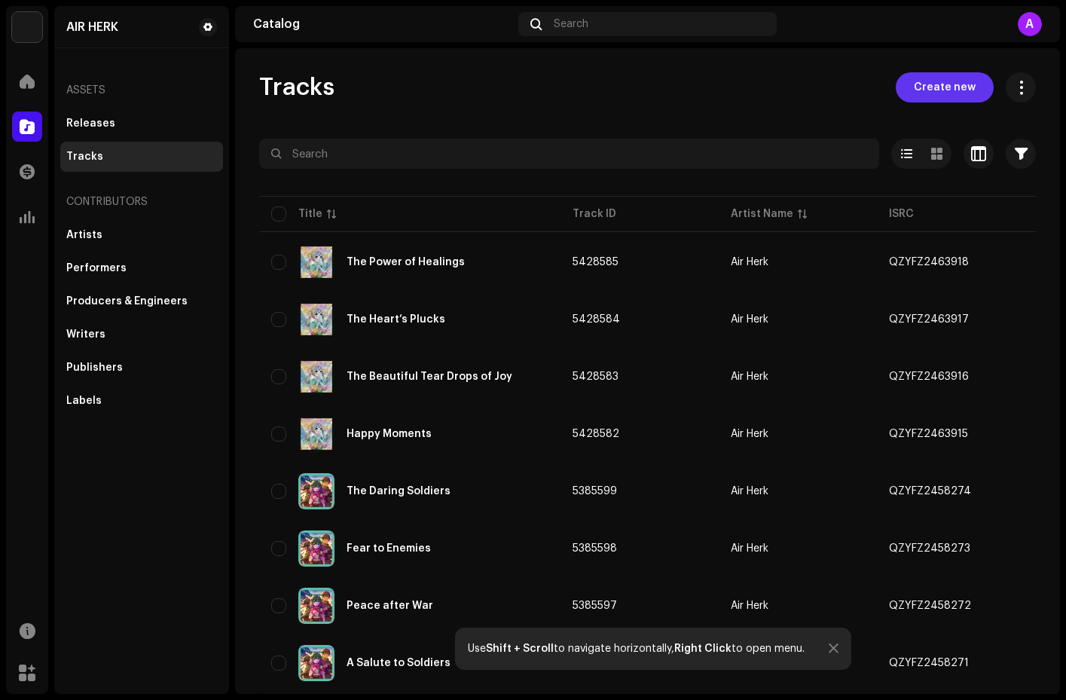
click at [920, 93] on span "Create new" at bounding box center [945, 87] width 62 height 30
click at [106, 123] on div "Releases" at bounding box center [90, 124] width 49 height 12
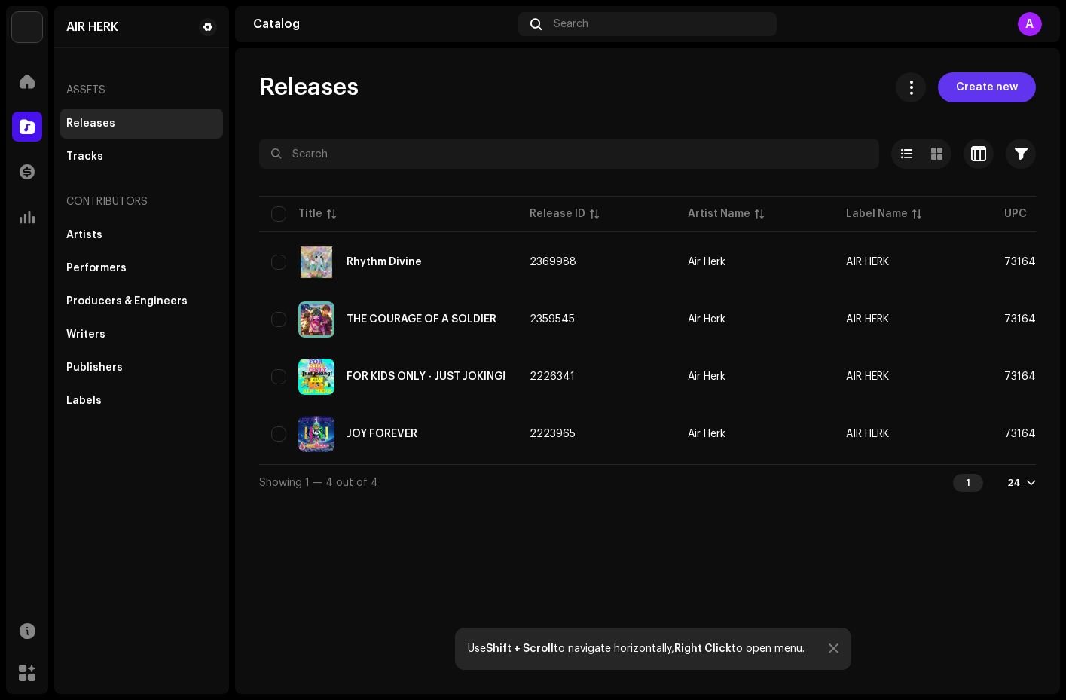
click at [996, 98] on span "Create new" at bounding box center [987, 87] width 62 height 30
click at [32, 26] on img at bounding box center [27, 27] width 30 height 30
click at [96, 26] on img at bounding box center [82, 34] width 30 height 30
click at [169, 31] on li "AIR HERK Workspace" at bounding box center [140, 34] width 158 height 42
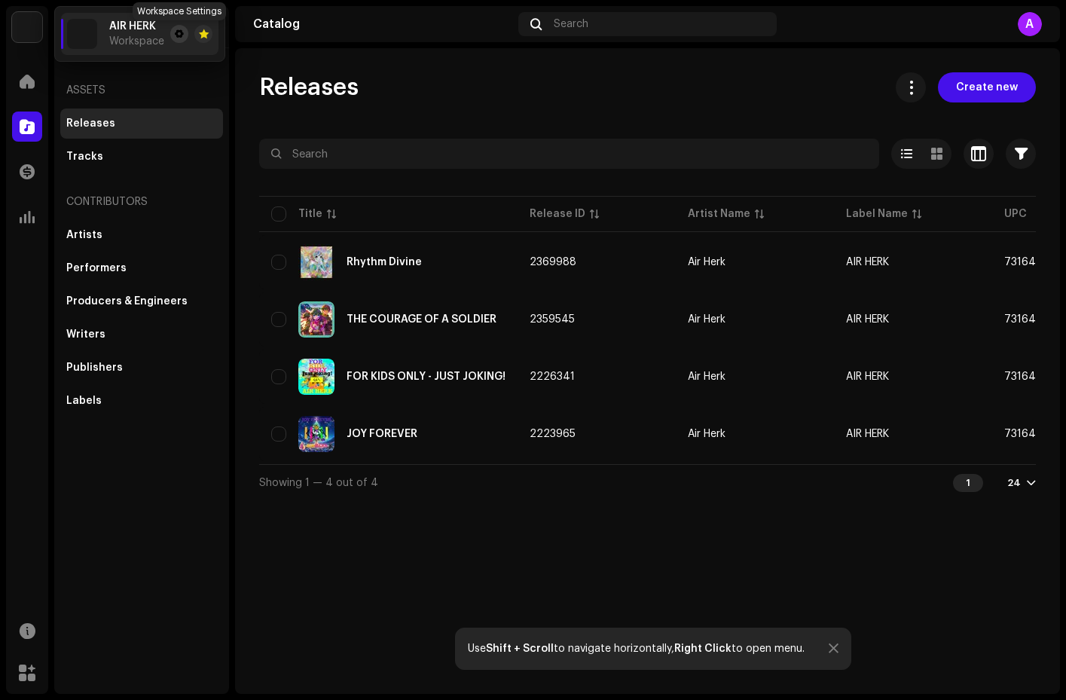
click at [177, 33] on span at bounding box center [179, 34] width 9 height 12
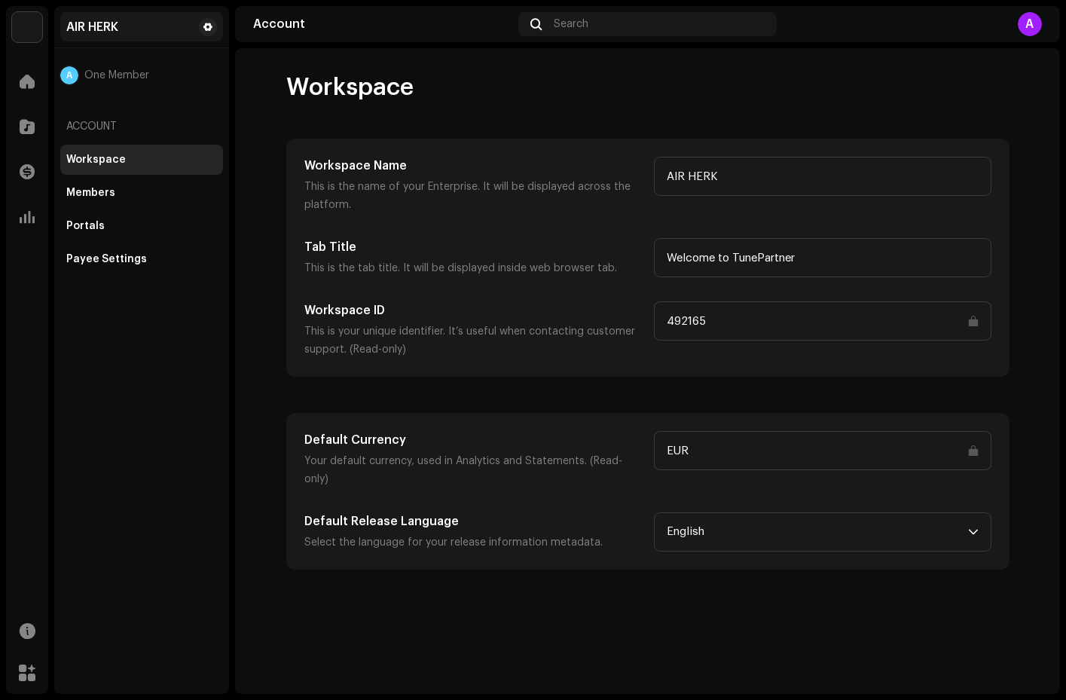
click at [92, 29] on div "AIR HERK" at bounding box center [92, 27] width 52 height 12
click at [34, 87] on span at bounding box center [27, 81] width 15 height 12
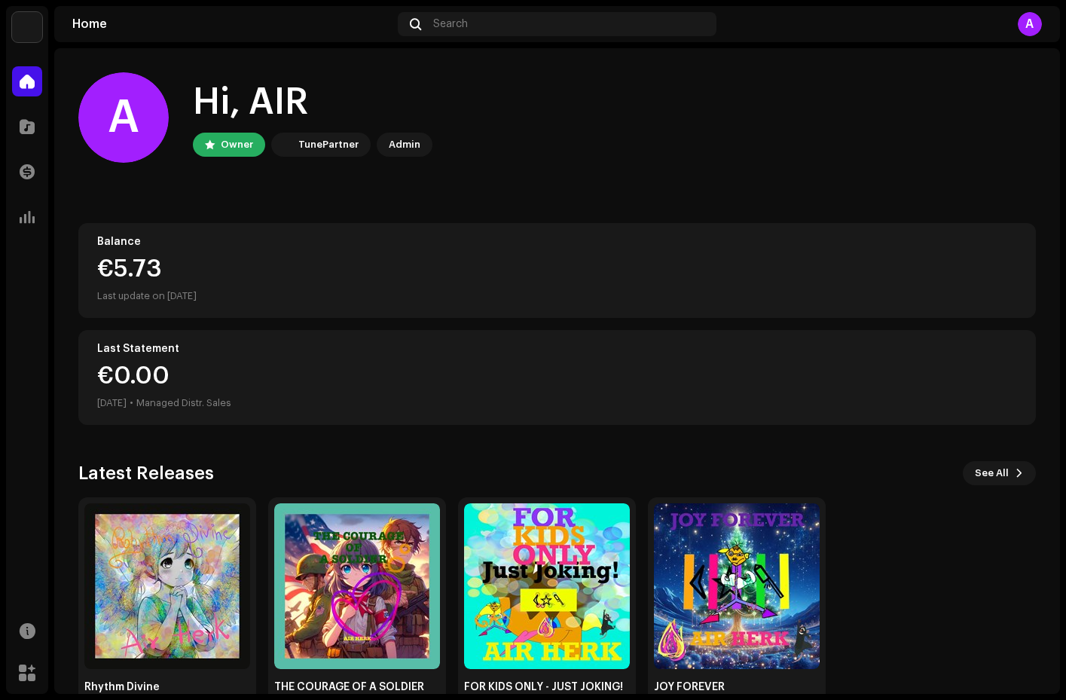
scroll to position [44, 0]
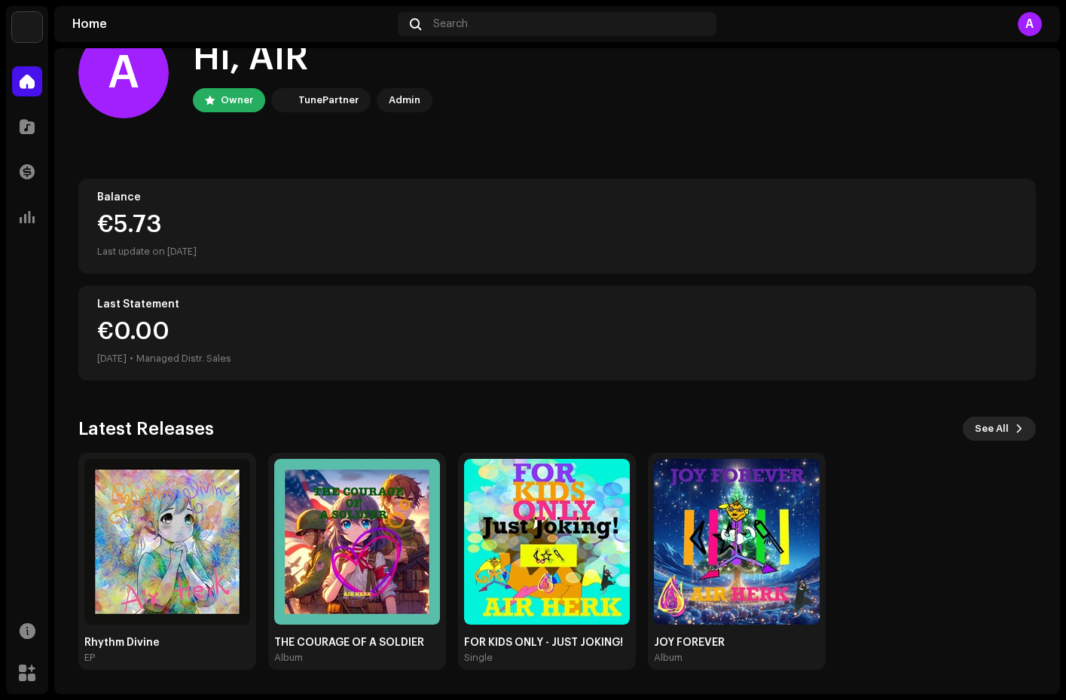
click at [992, 427] on span "See All" at bounding box center [992, 429] width 34 height 30
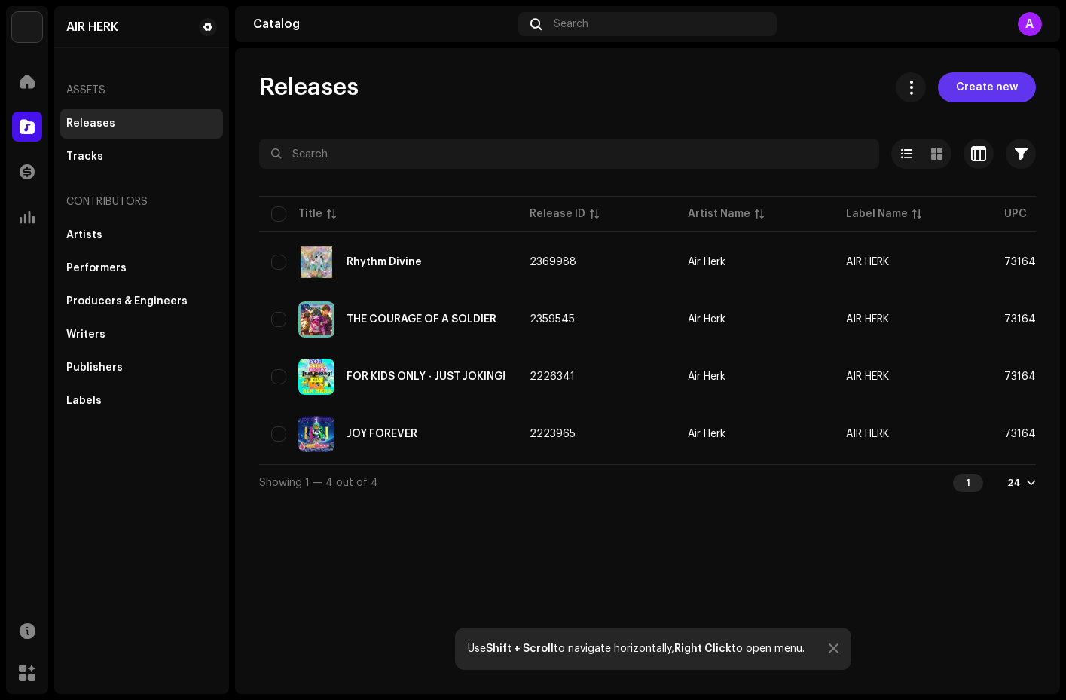
click at [994, 94] on span "Create new" at bounding box center [987, 87] width 62 height 30
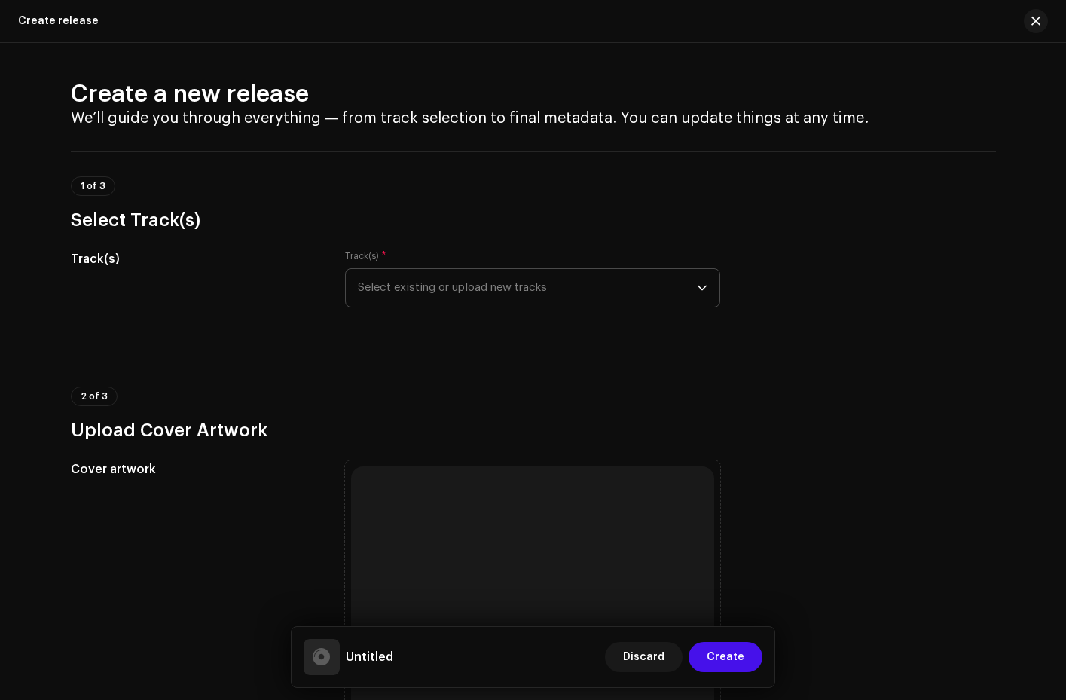
click at [704, 292] on icon "dropdown trigger" at bounding box center [702, 288] width 11 height 11
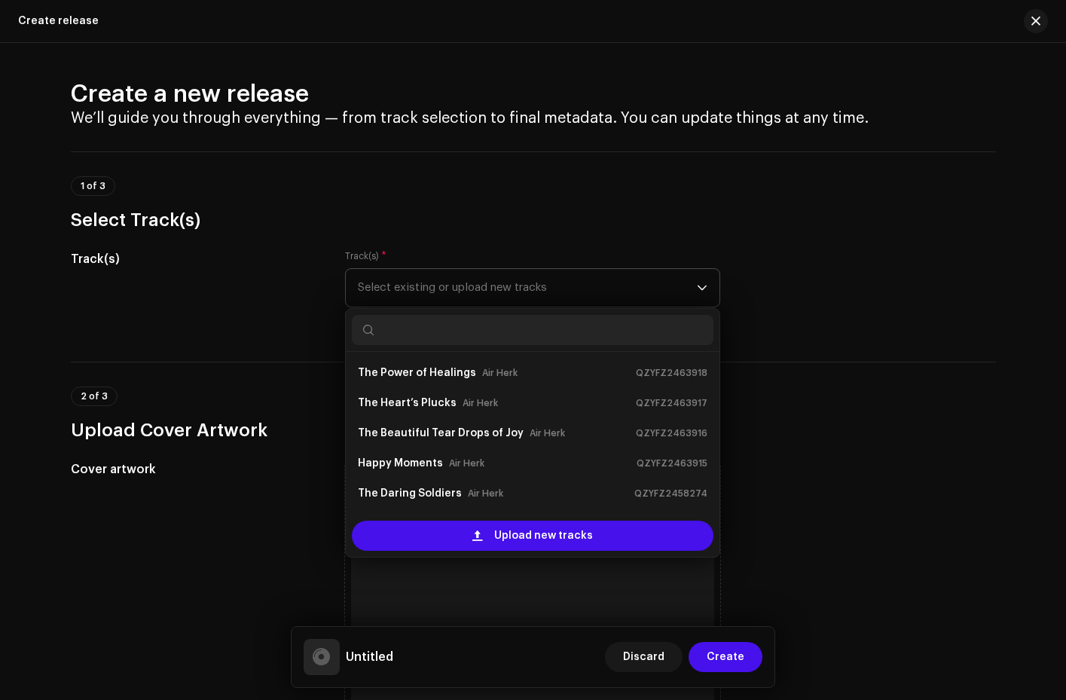
scroll to position [24, 0]
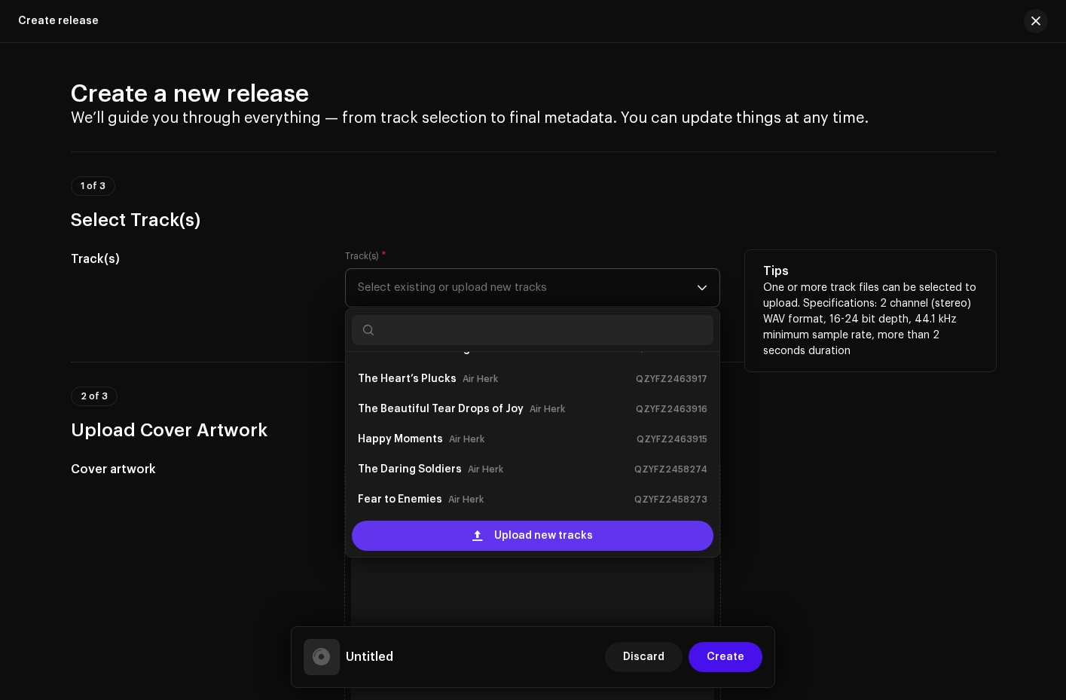
click at [534, 539] on span "Upload new tracks" at bounding box center [543, 536] width 99 height 30
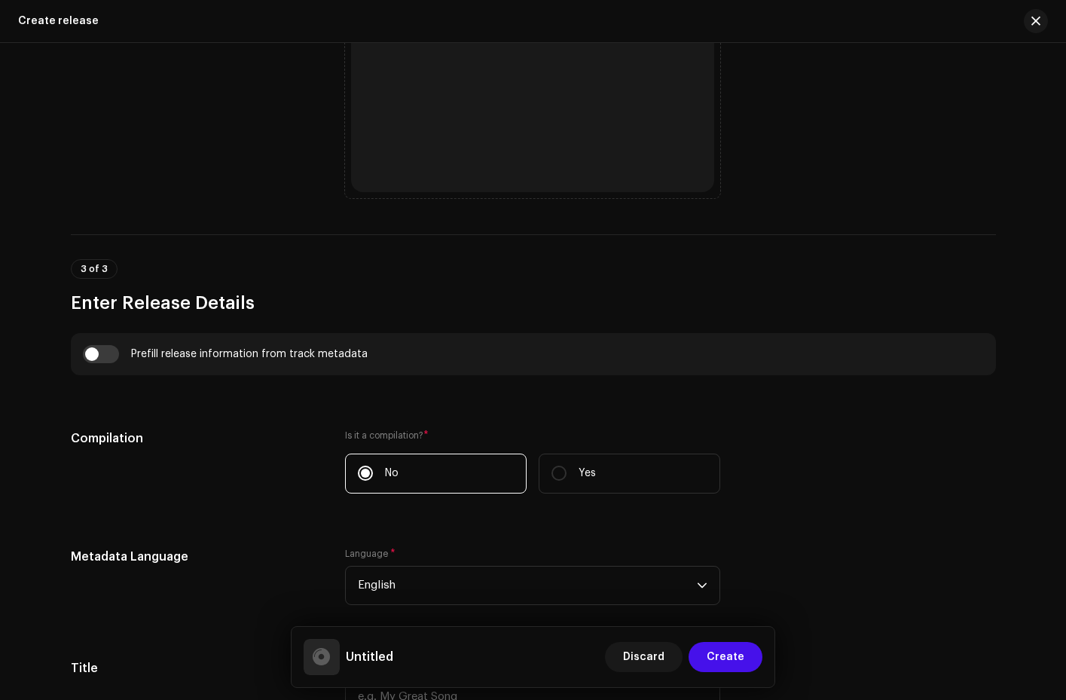
scroll to position [780, 0]
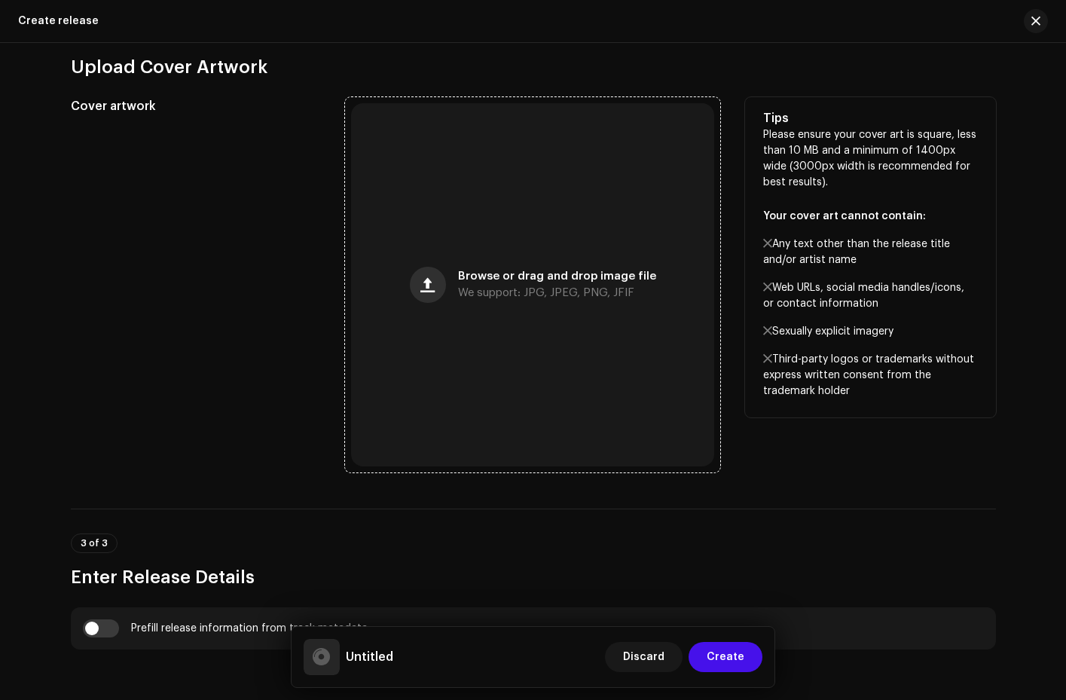
click at [433, 276] on button "button" at bounding box center [428, 285] width 36 height 36
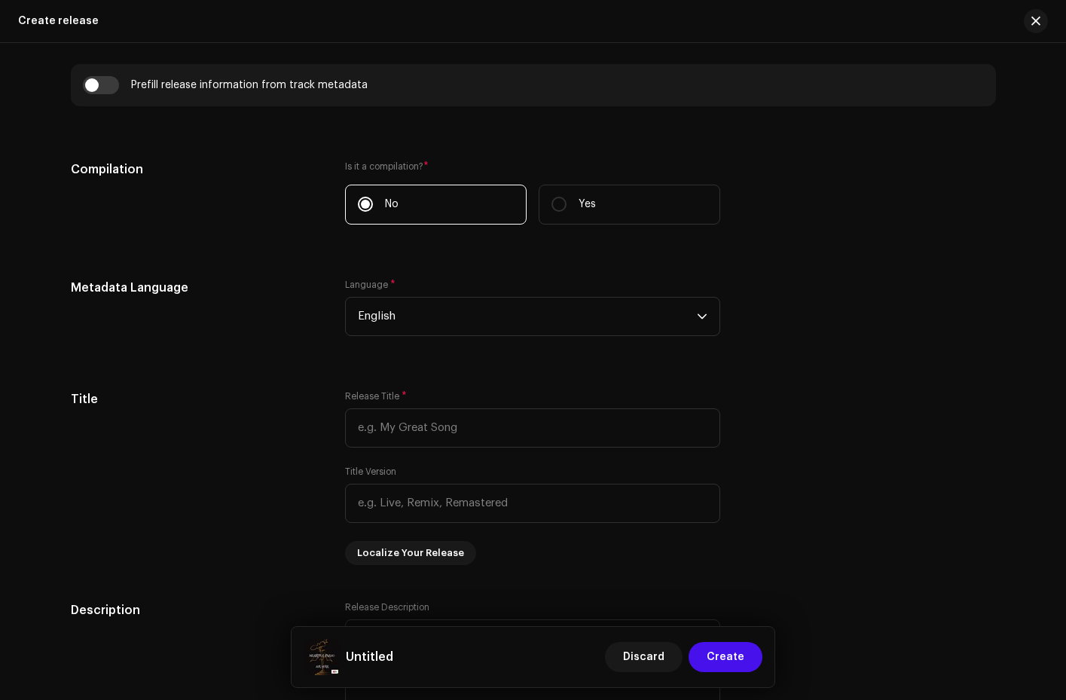
scroll to position [1346, 0]
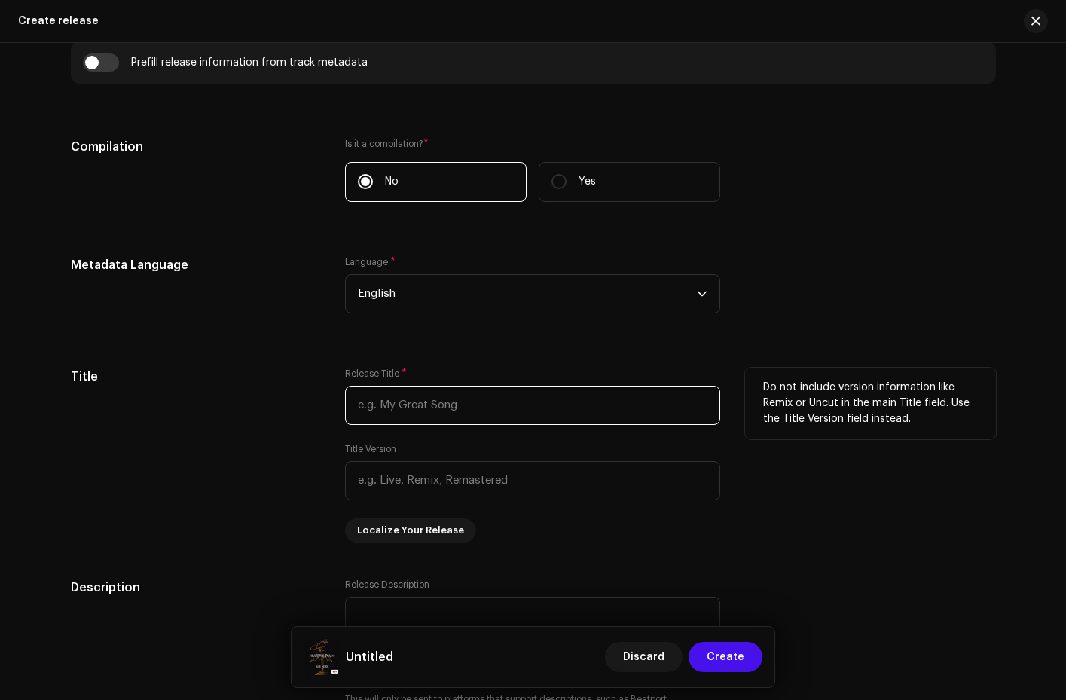
click at [393, 404] on input "text" at bounding box center [532, 405] width 375 height 39
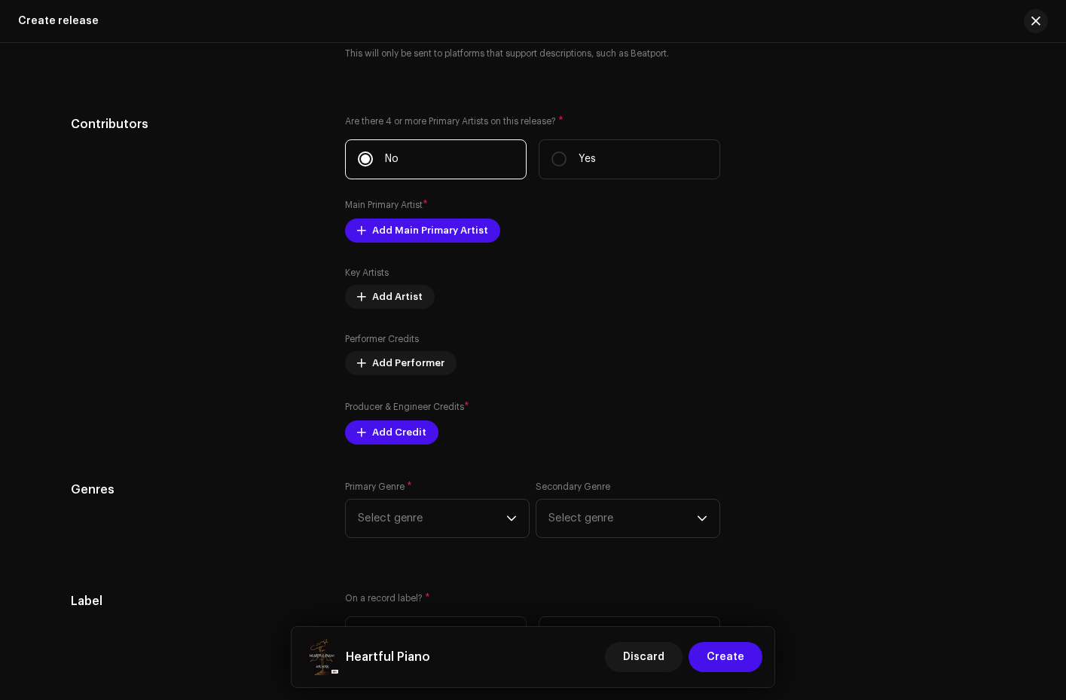
scroll to position [2091, 0]
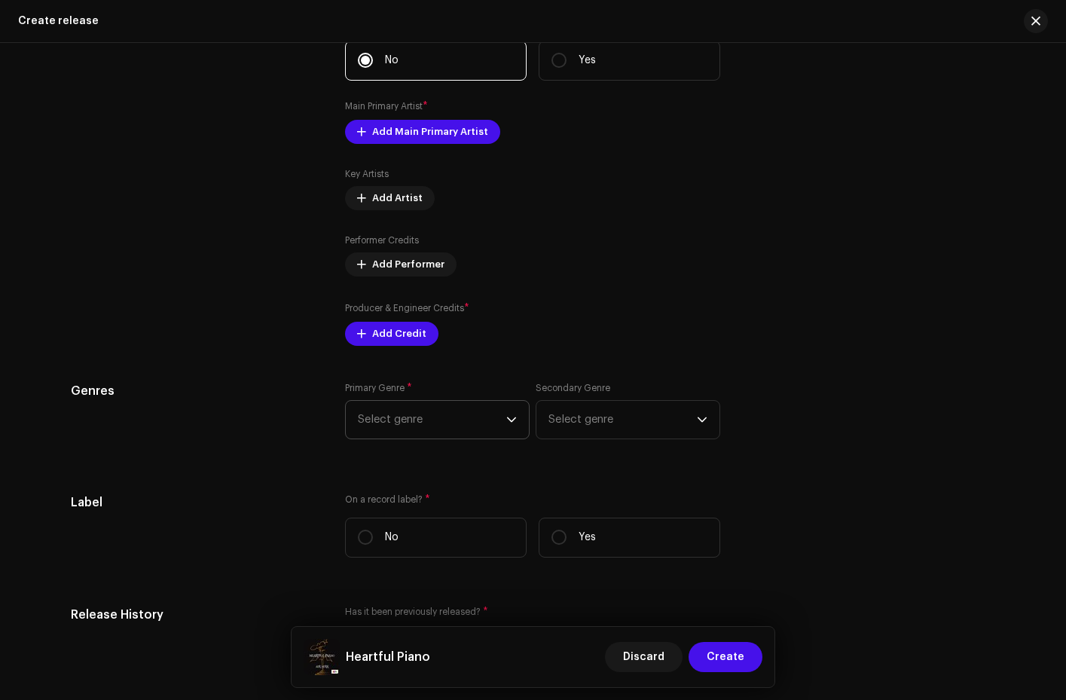
type input "Heartful Piano"
click at [509, 417] on icon "dropdown trigger" at bounding box center [511, 420] width 11 height 11
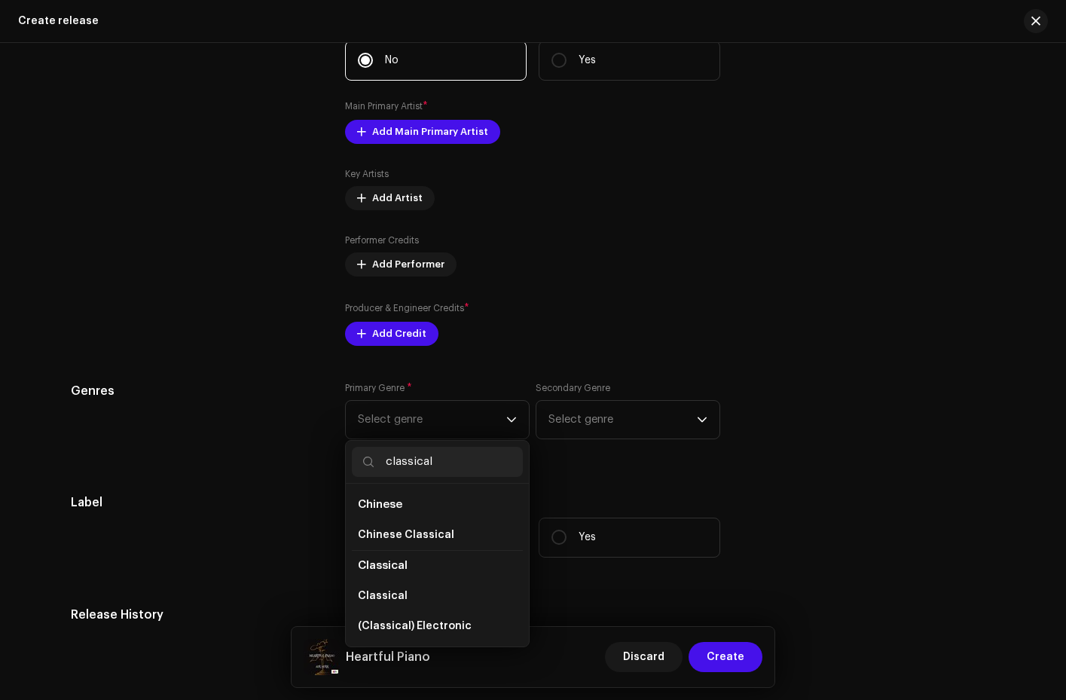
scroll to position [25, 0]
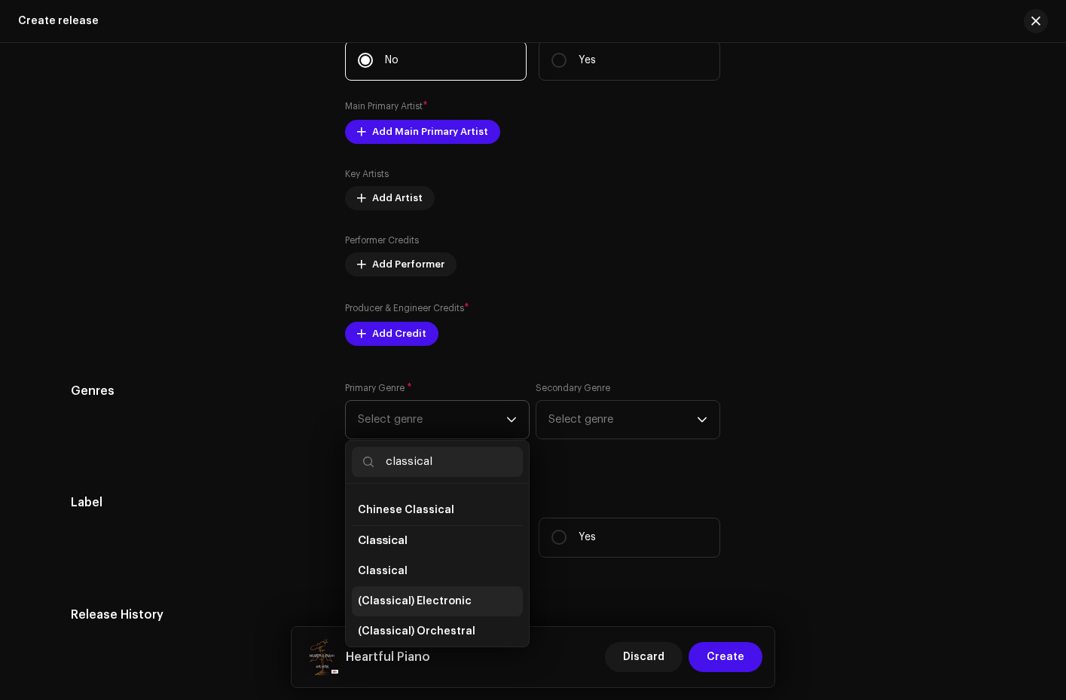
type input "classical"
click at [431, 604] on span "(Classical) Electronic" at bounding box center [415, 601] width 114 height 15
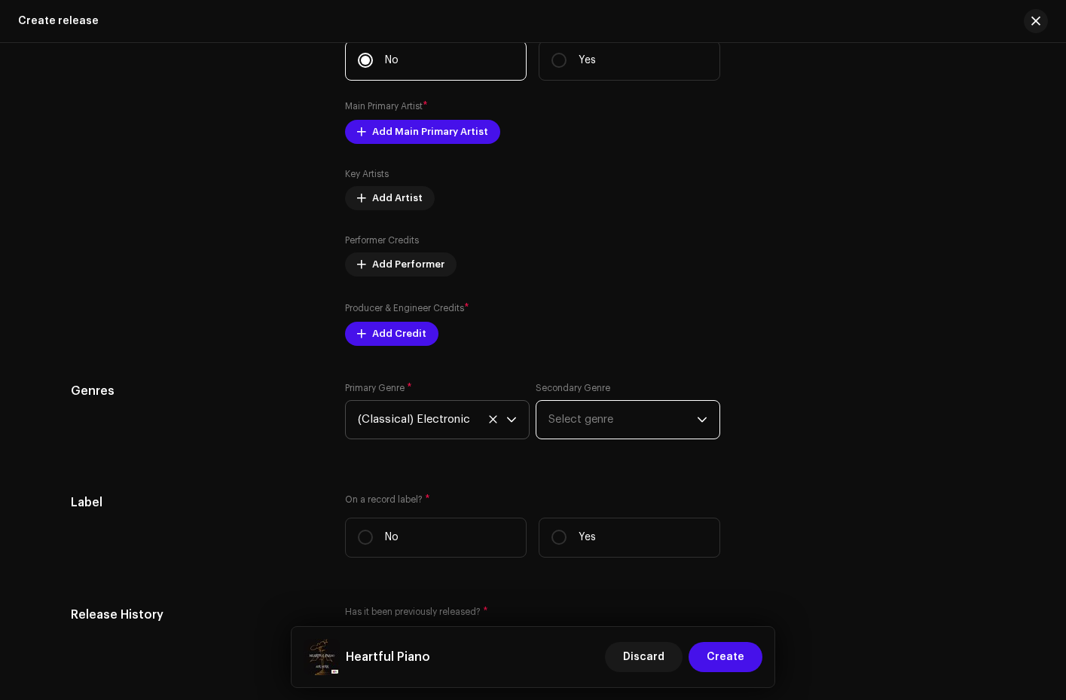
click at [622, 421] on span "Select genre" at bounding box center [623, 420] width 148 height 38
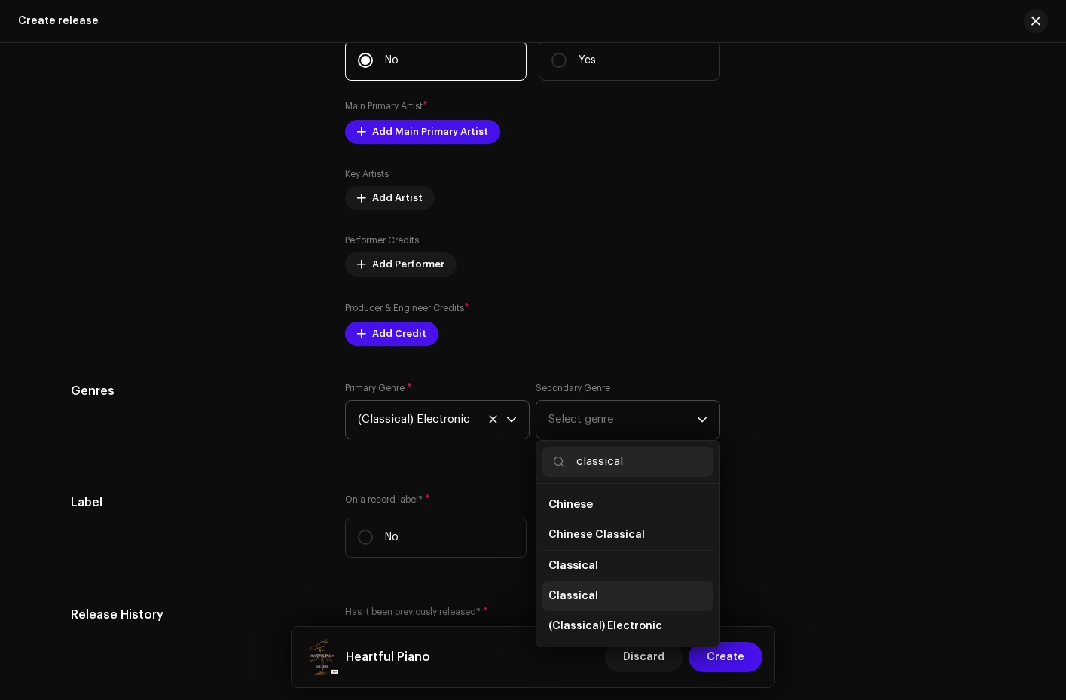
type input "classical"
click at [594, 595] on li "Classical" at bounding box center [628, 596] width 171 height 30
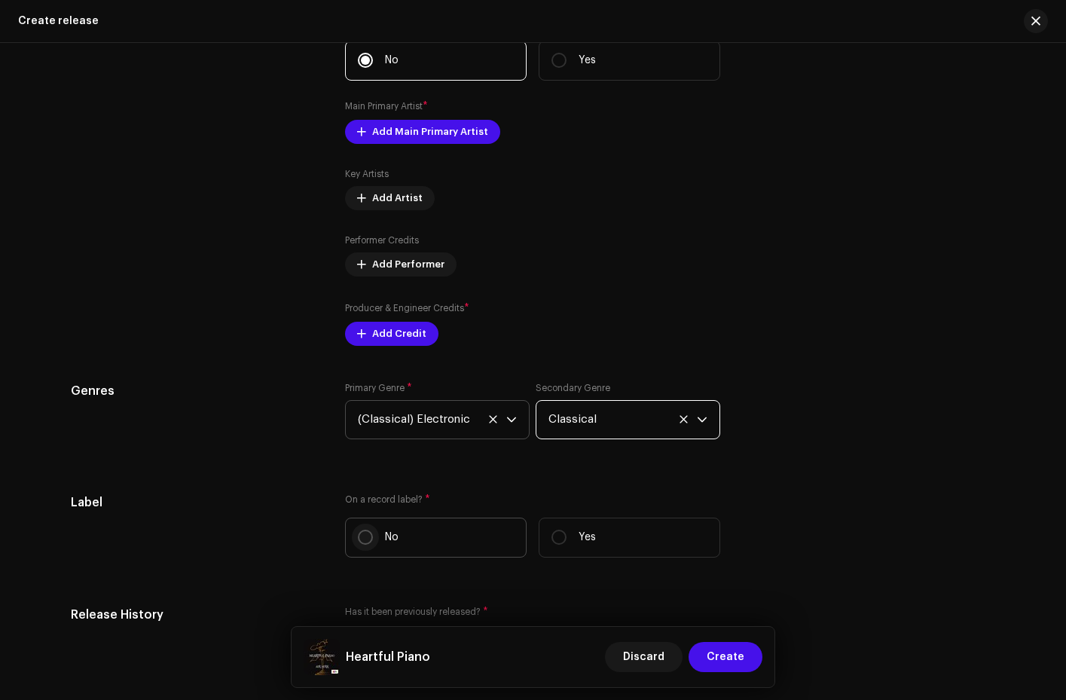
click at [360, 539] on input "No" at bounding box center [365, 537] width 15 height 15
radio input "true"
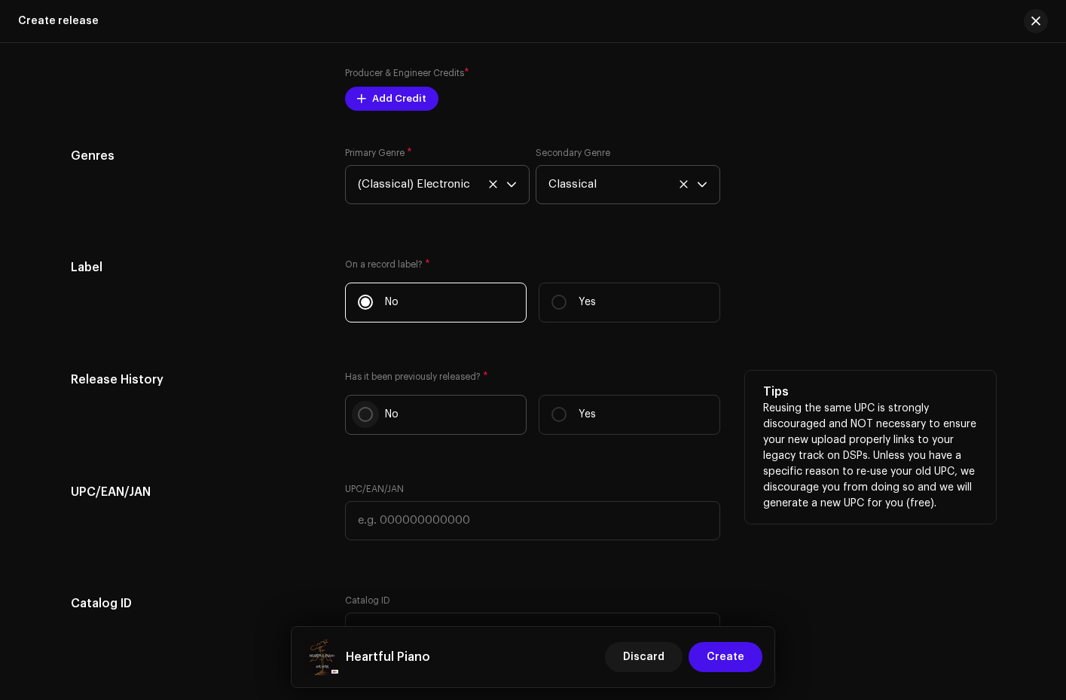
click at [359, 417] on input "No" at bounding box center [365, 414] width 15 height 15
radio input "true"
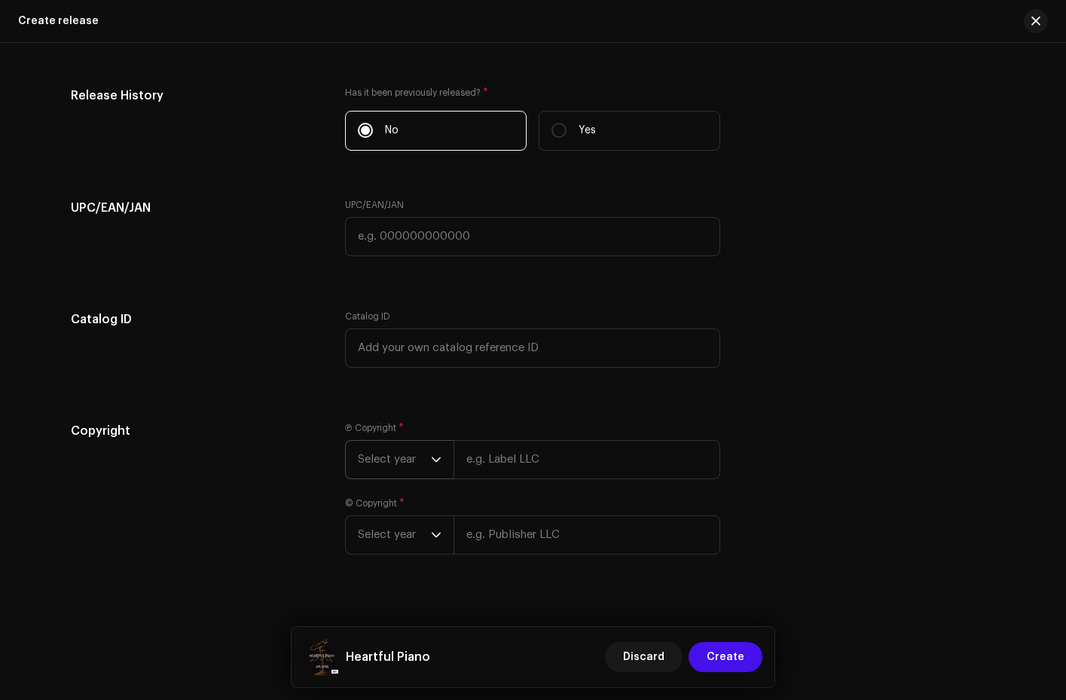
scroll to position [2626, 0]
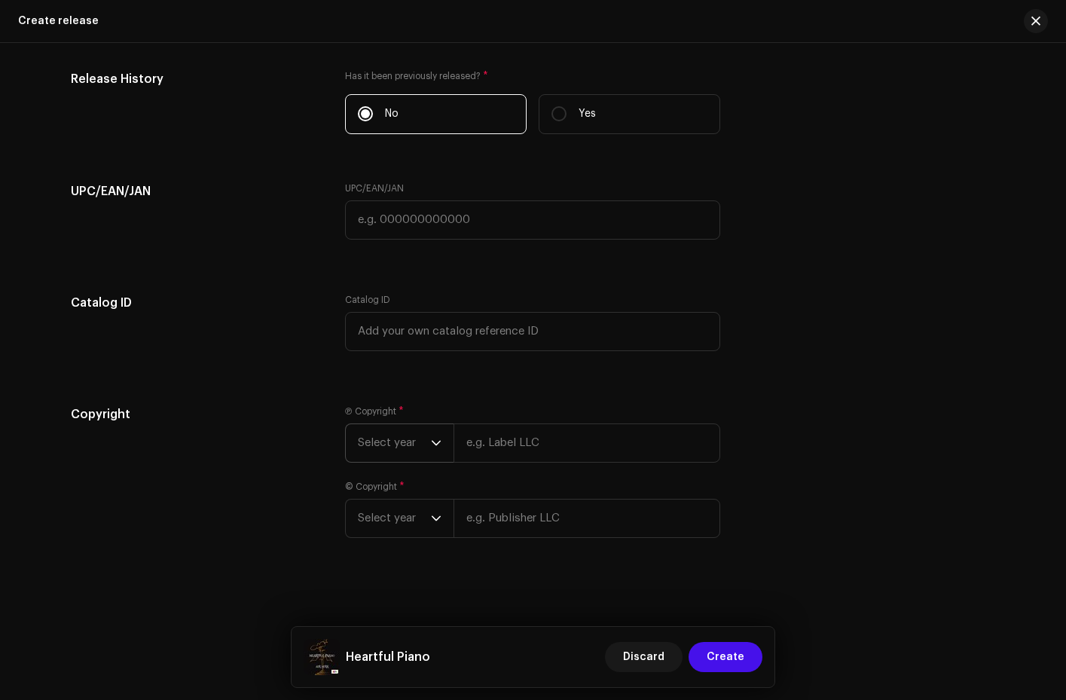
click at [433, 442] on icon "dropdown trigger" at bounding box center [436, 443] width 11 height 11
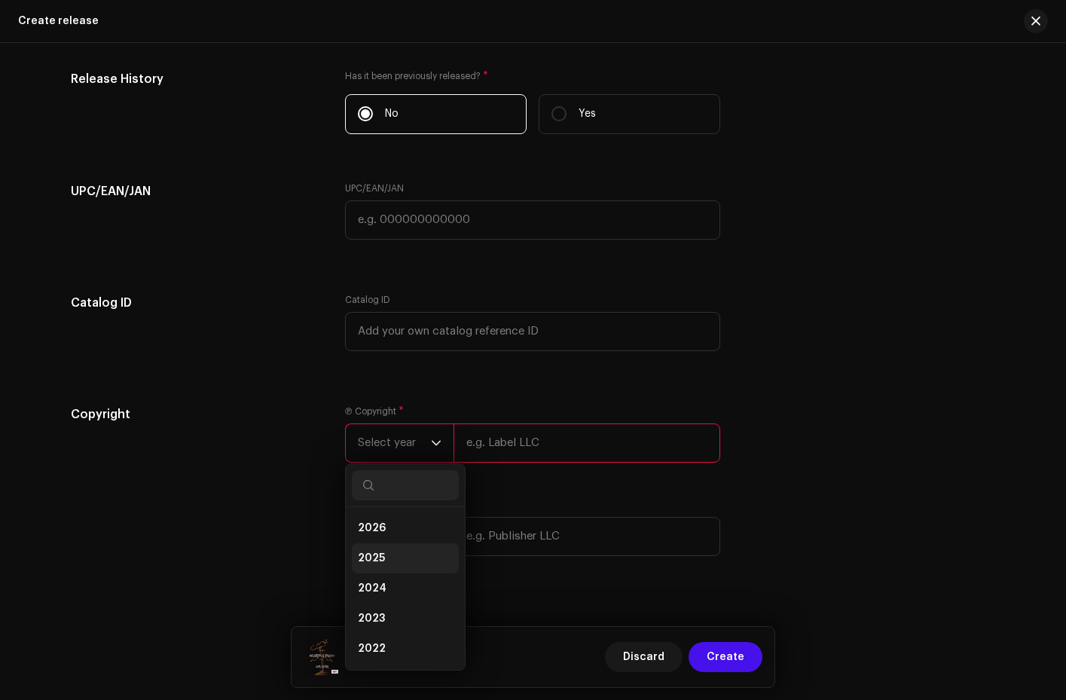
click at [400, 551] on li "2025" at bounding box center [405, 558] width 107 height 30
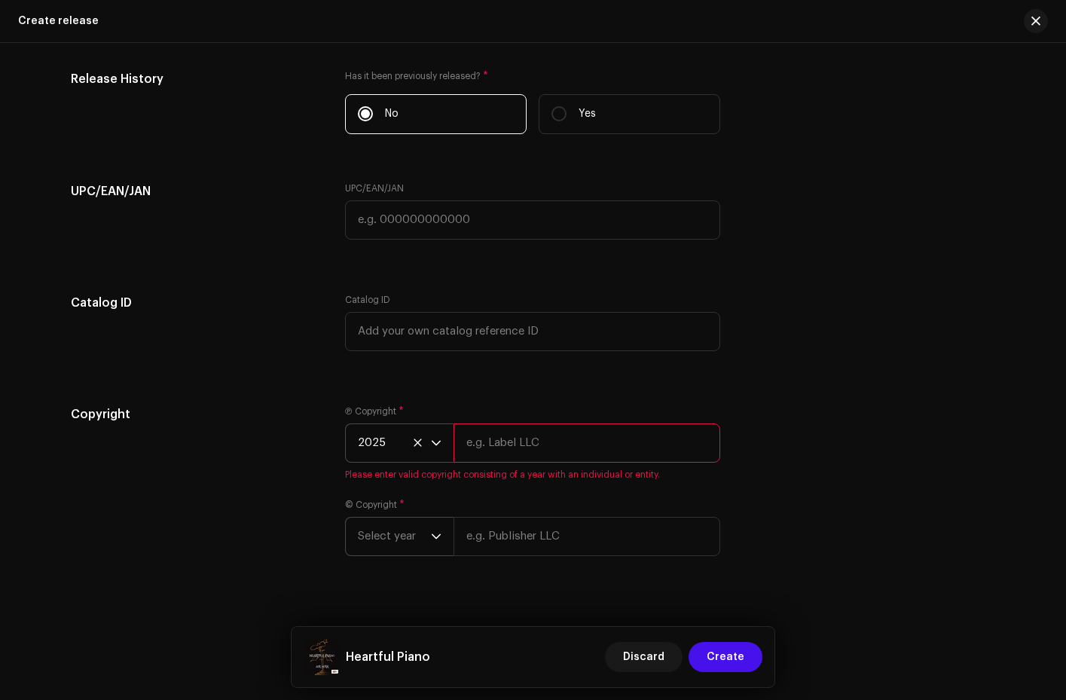
click at [437, 534] on icon "dropdown trigger" at bounding box center [436, 536] width 9 height 5
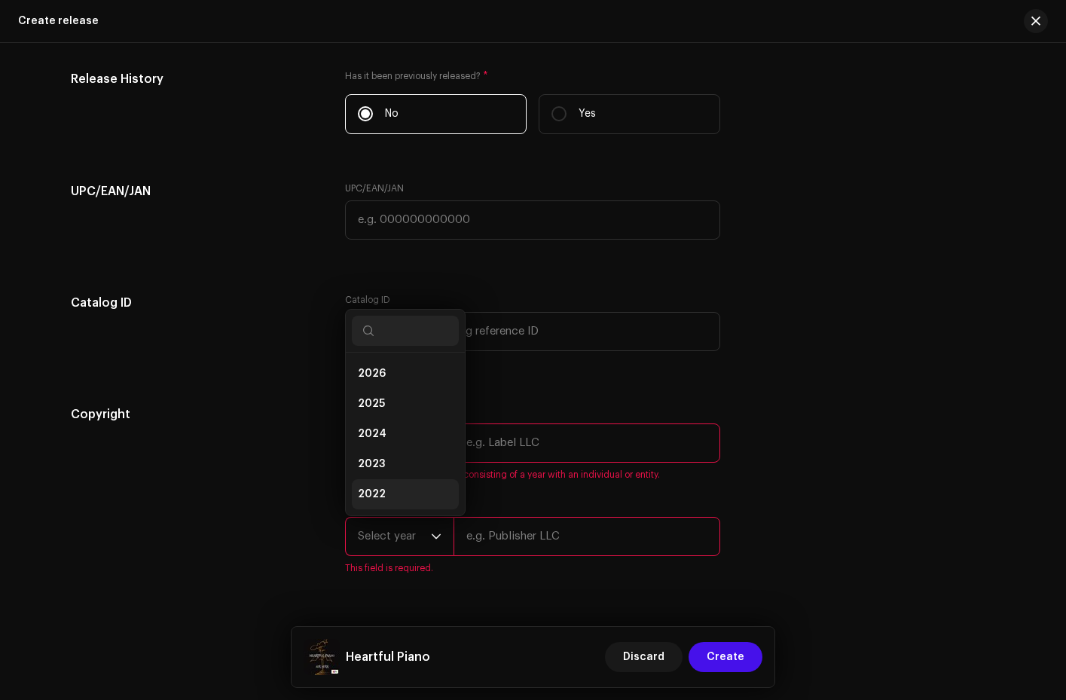
scroll to position [24, 0]
click at [395, 379] on li "2025" at bounding box center [405, 380] width 107 height 30
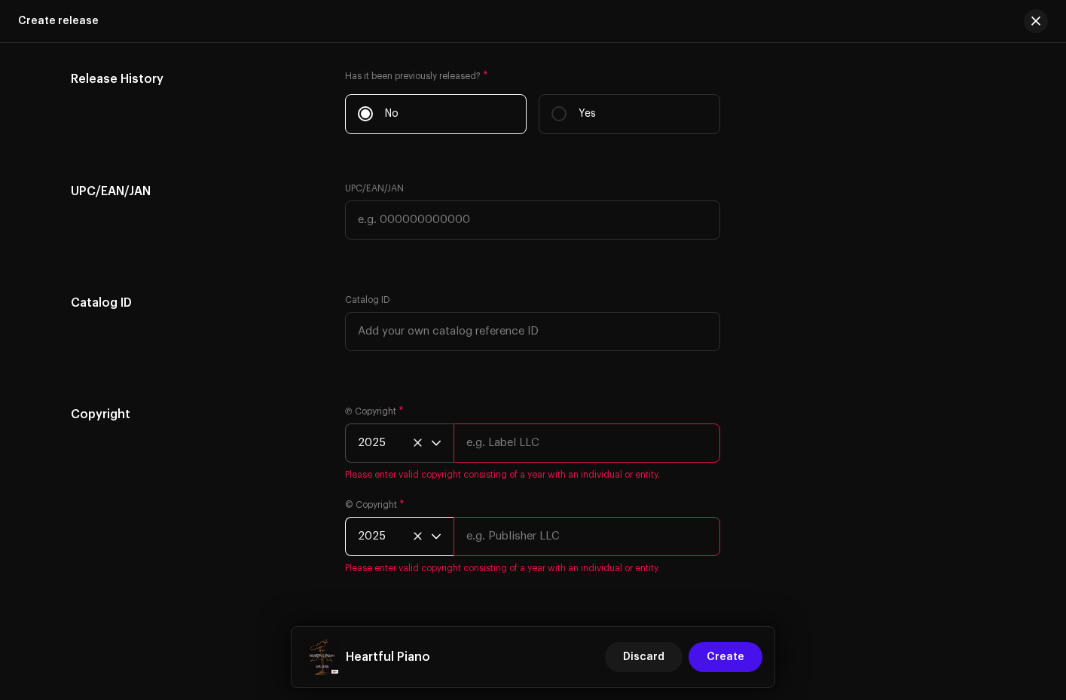
click at [304, 501] on div "Copyright" at bounding box center [196, 498] width 251 height 187
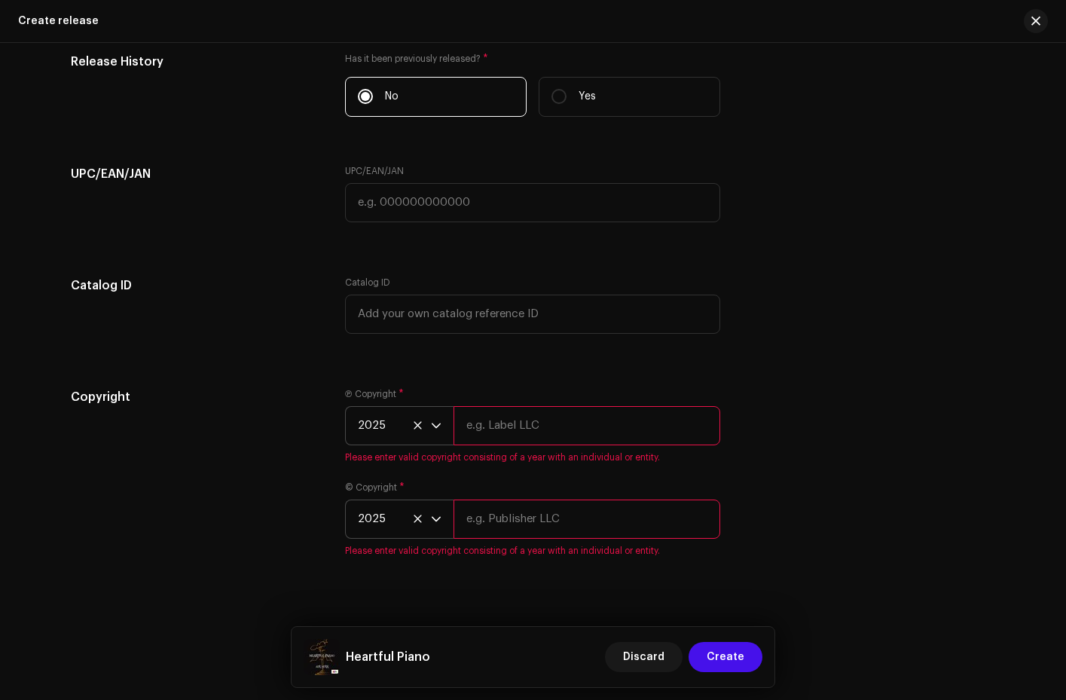
scroll to position [2611, 0]
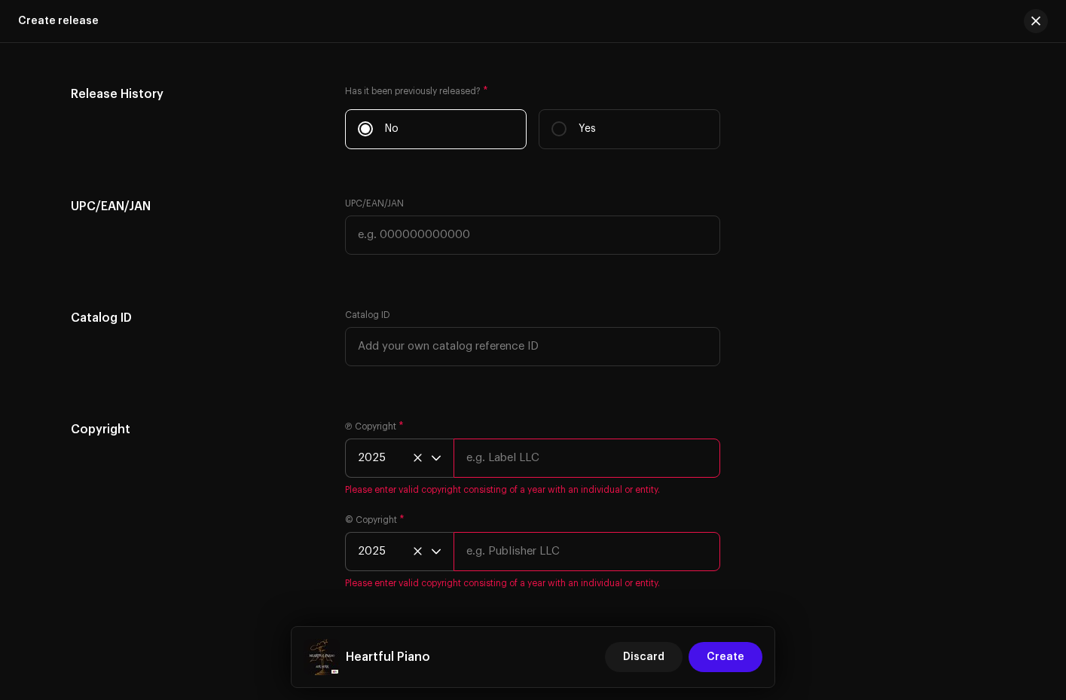
click at [469, 457] on input "text" at bounding box center [587, 458] width 267 height 39
type input "Air Herk"
click at [473, 555] on div "© Copyright * 2025 Please enter valid copyright consisting of a year with an in…" at bounding box center [532, 551] width 375 height 75
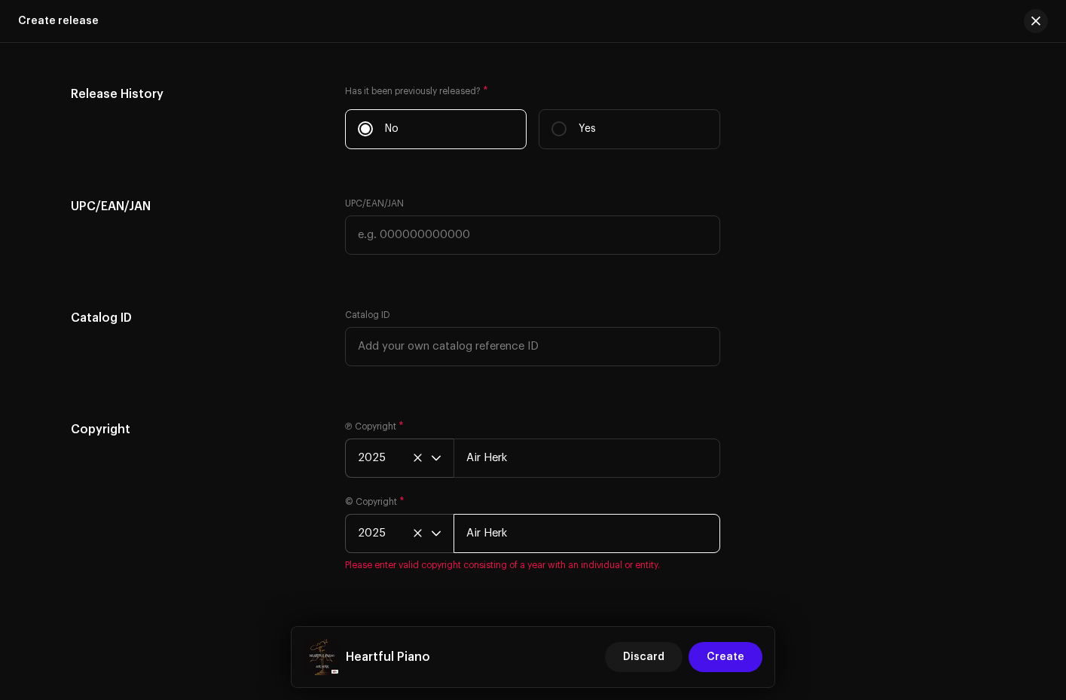
type input "Air Herk"
click at [850, 497] on div "Copyright Ⓟ Copyright * 2025 Air Herk © Copyright * 2025 Air Herk Please enter …" at bounding box center [533, 505] width 925 height 169
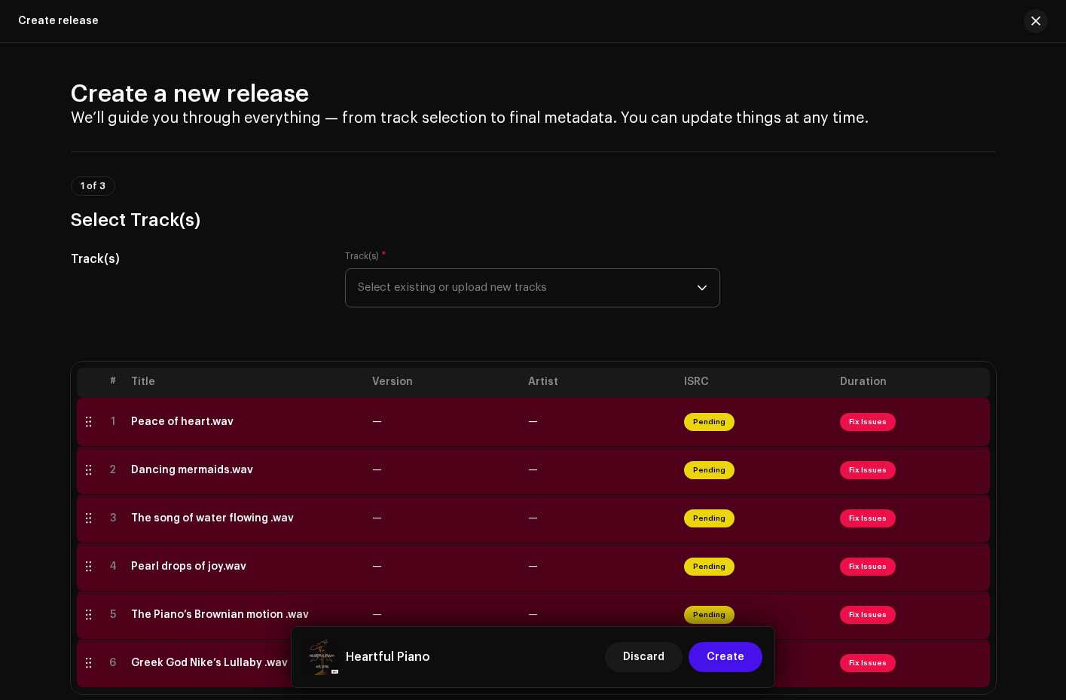
scroll to position [124, 0]
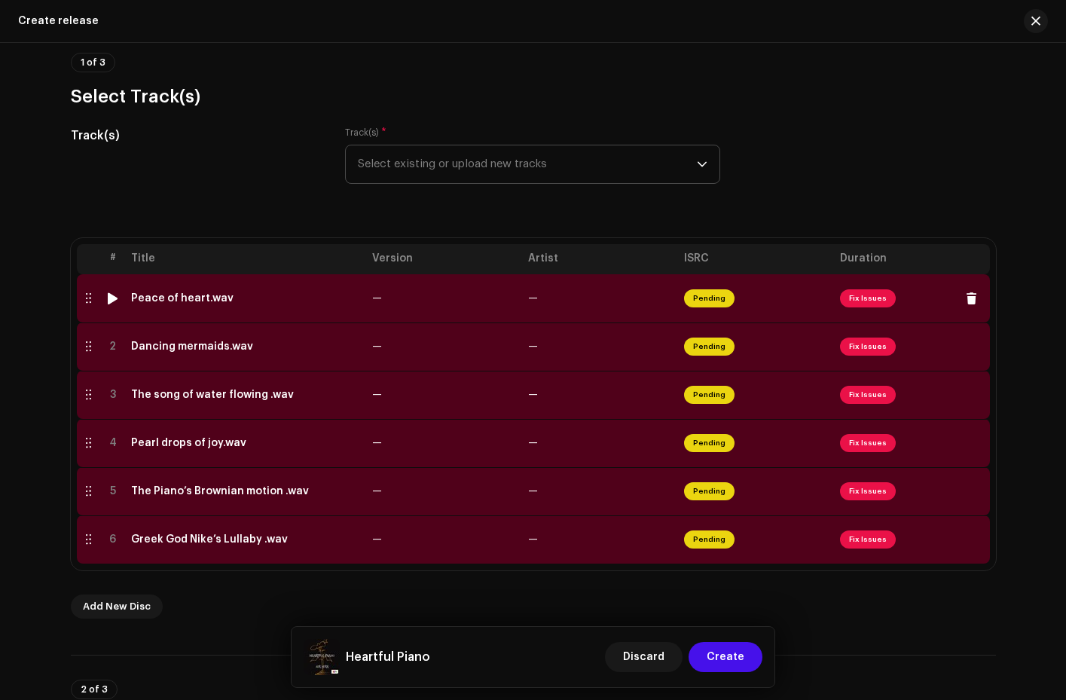
click at [854, 297] on span "Fix Issues" at bounding box center [868, 298] width 56 height 18
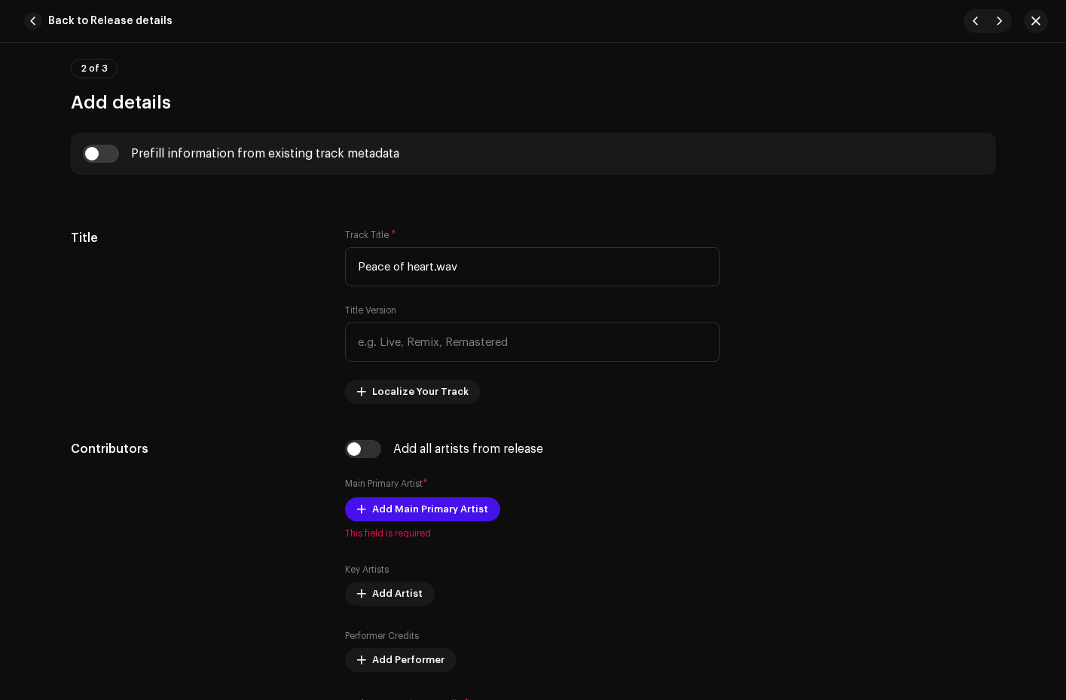
scroll to position [674, 0]
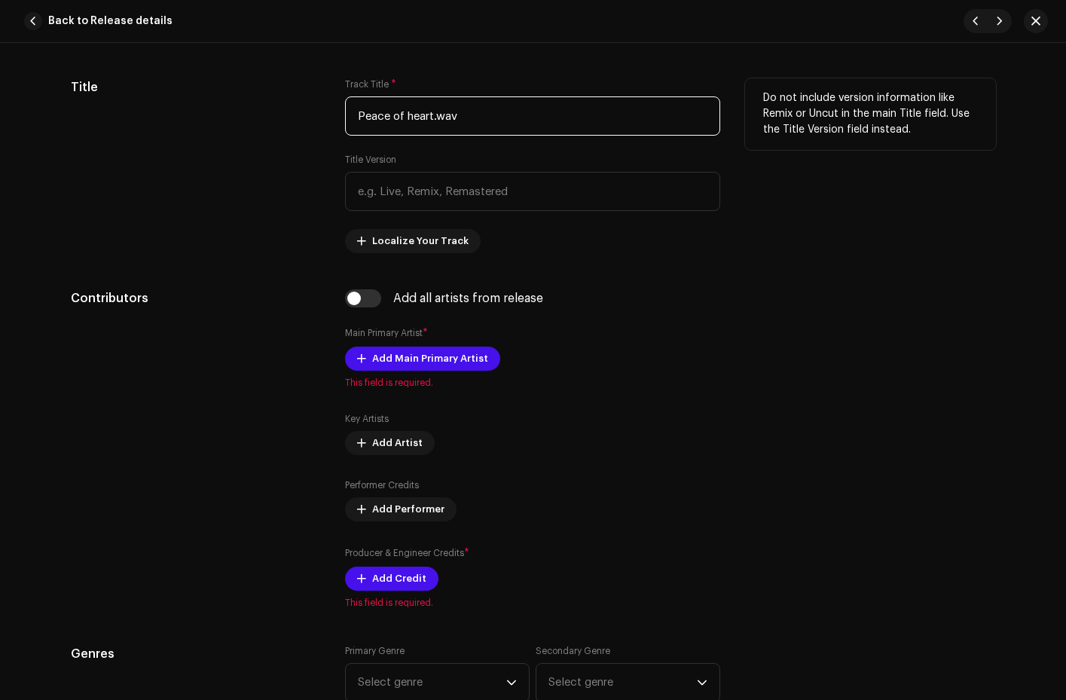
click at [469, 114] on input "Peace of heart.wav" at bounding box center [532, 115] width 375 height 39
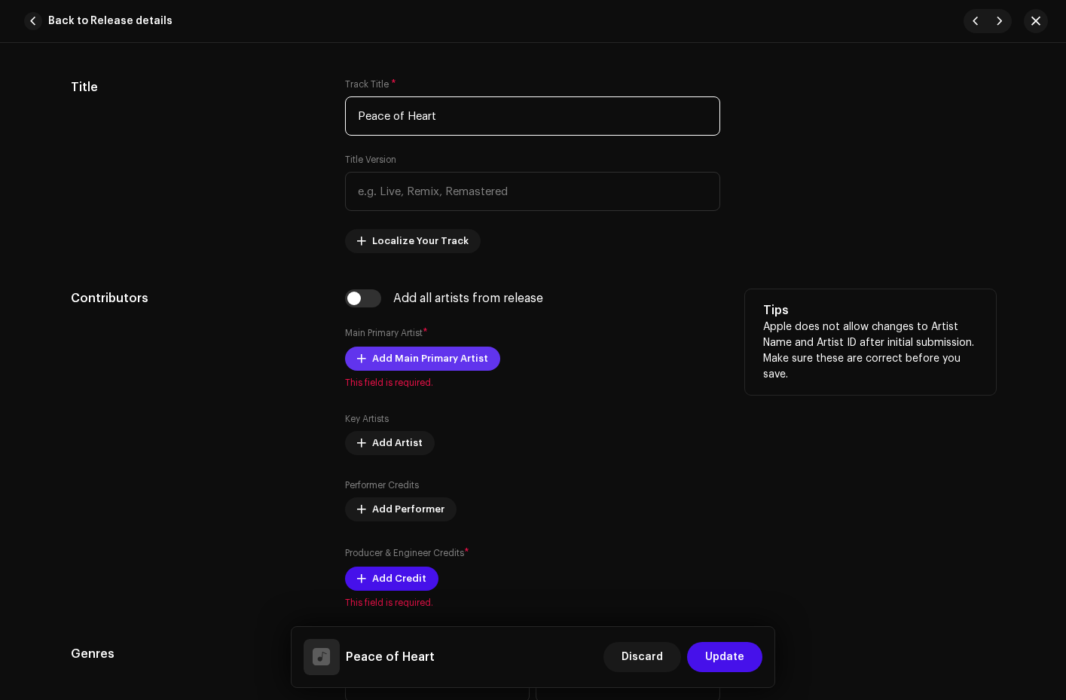
type input "Peace of Heart"
click at [389, 357] on span "Add Main Primary Artist" at bounding box center [430, 359] width 116 height 30
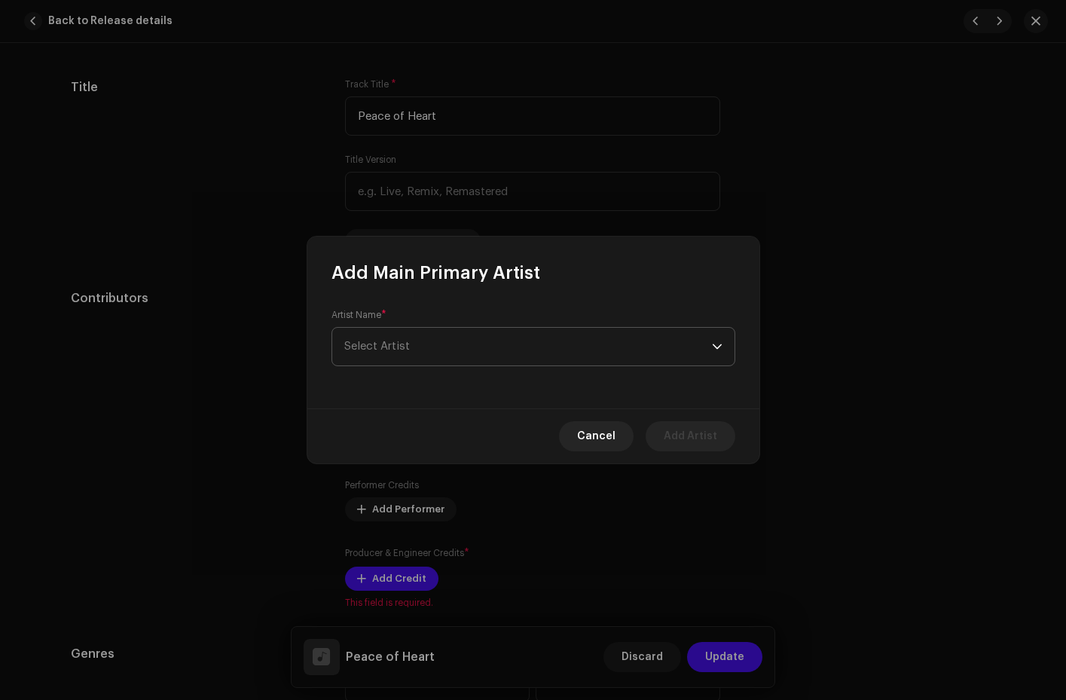
click at [389, 355] on span "Select Artist" at bounding box center [528, 347] width 368 height 38
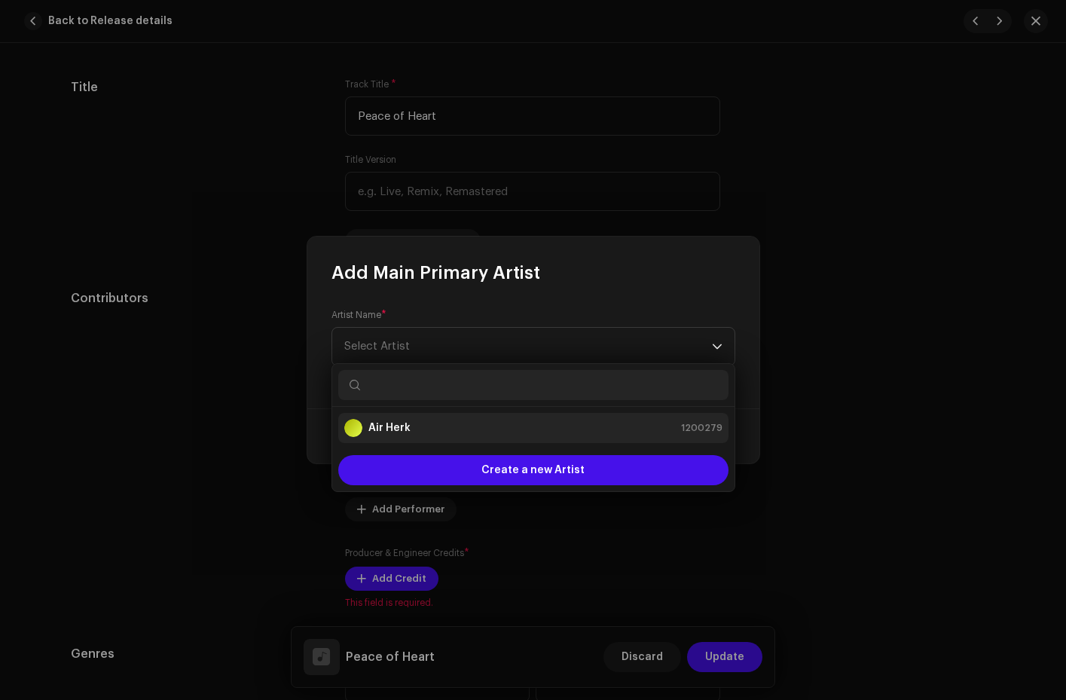
click at [390, 418] on li "Air Herk 1200279" at bounding box center [533, 428] width 390 height 30
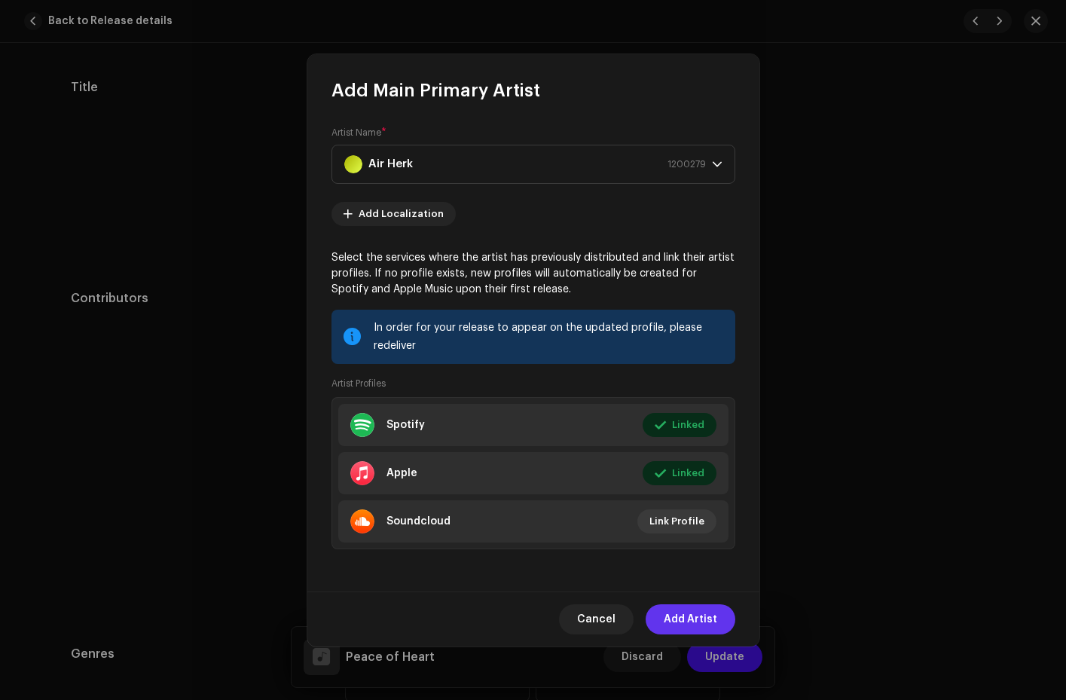
click at [692, 621] on span "Add Artist" at bounding box center [691, 619] width 54 height 30
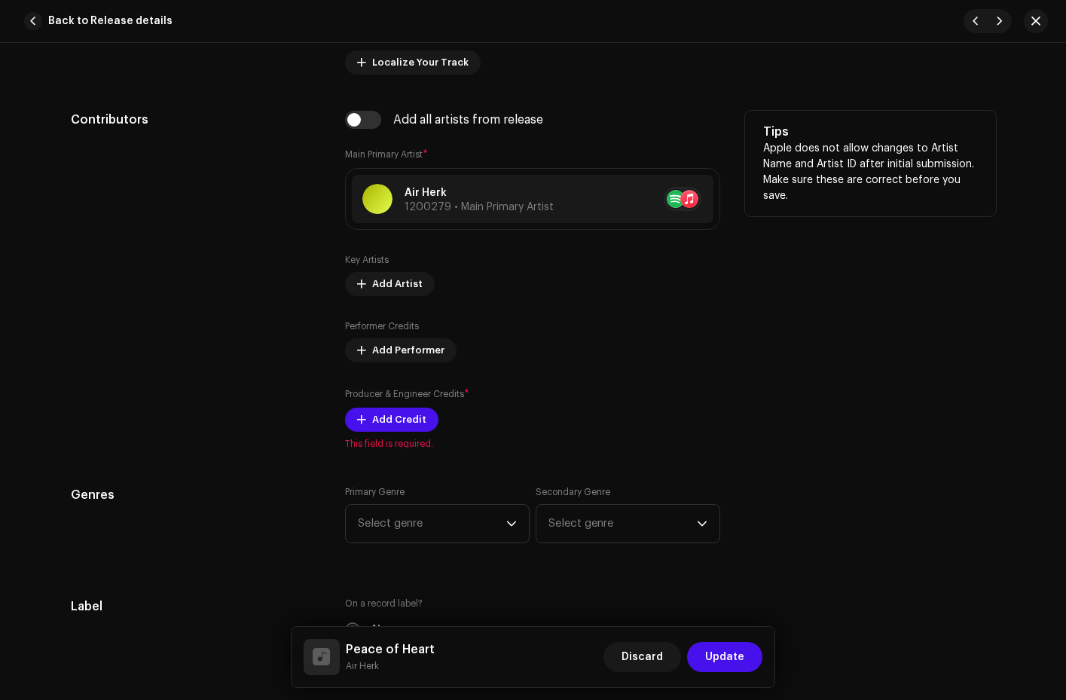
scroll to position [949, 0]
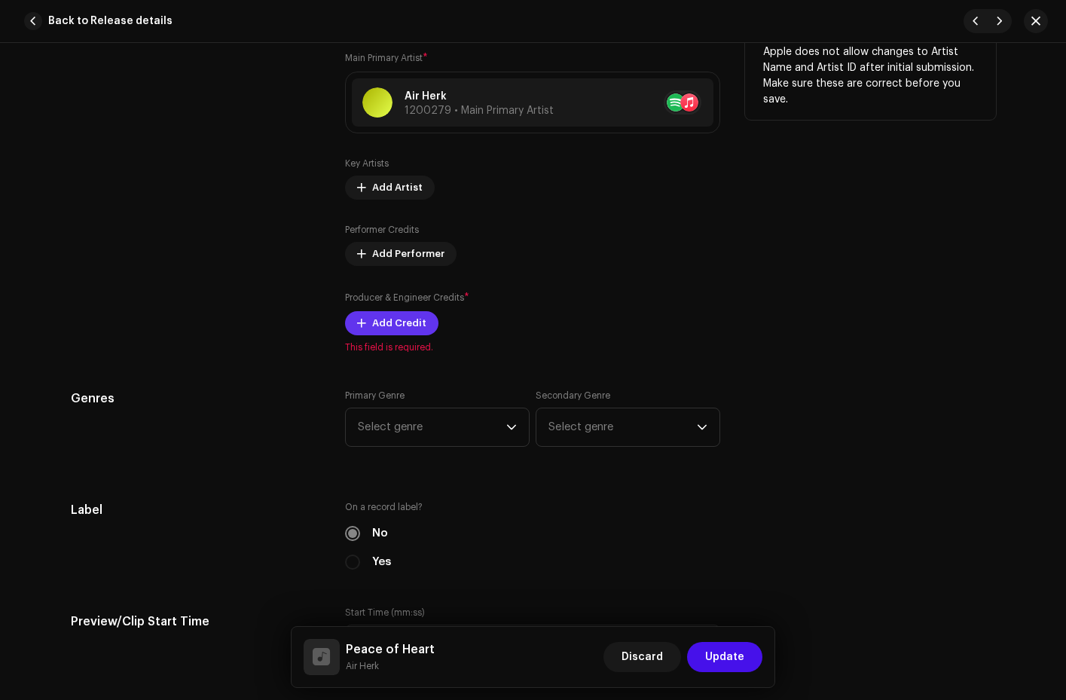
click at [401, 322] on span "Add Credit" at bounding box center [399, 323] width 54 height 30
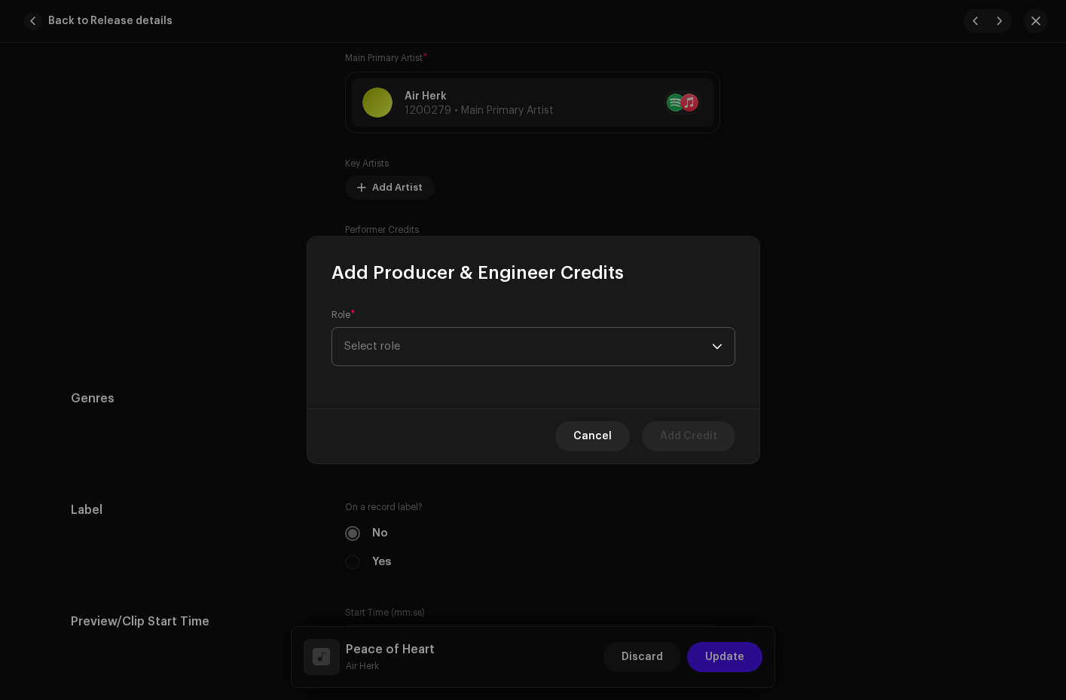
click at [420, 344] on span "Select role" at bounding box center [528, 347] width 368 height 38
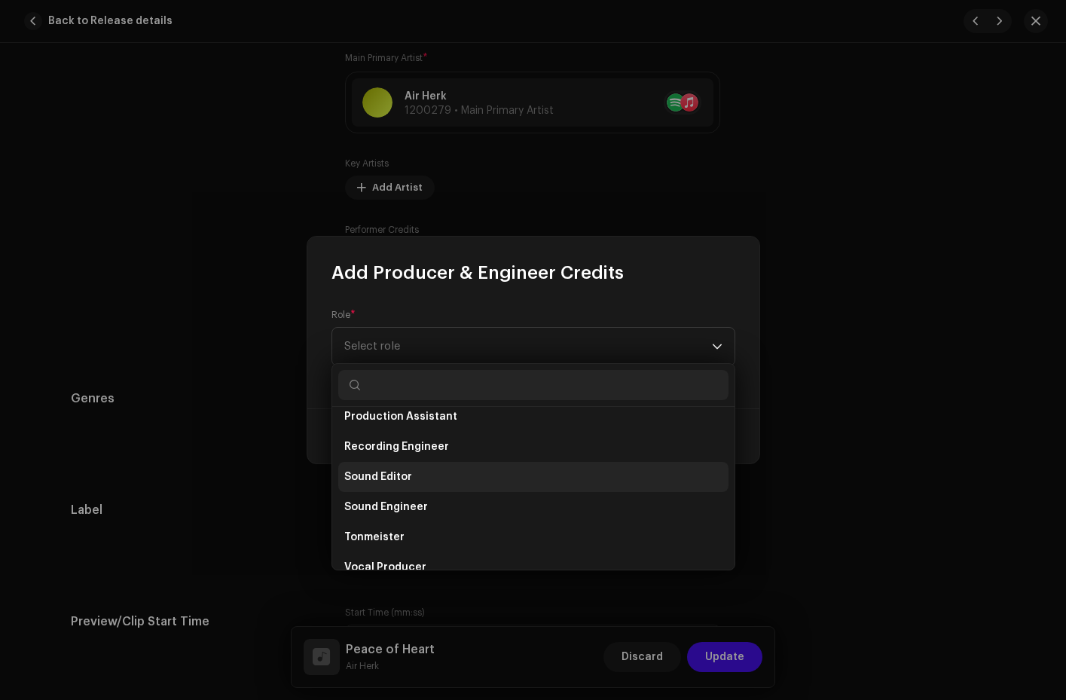
scroll to position [582, 0]
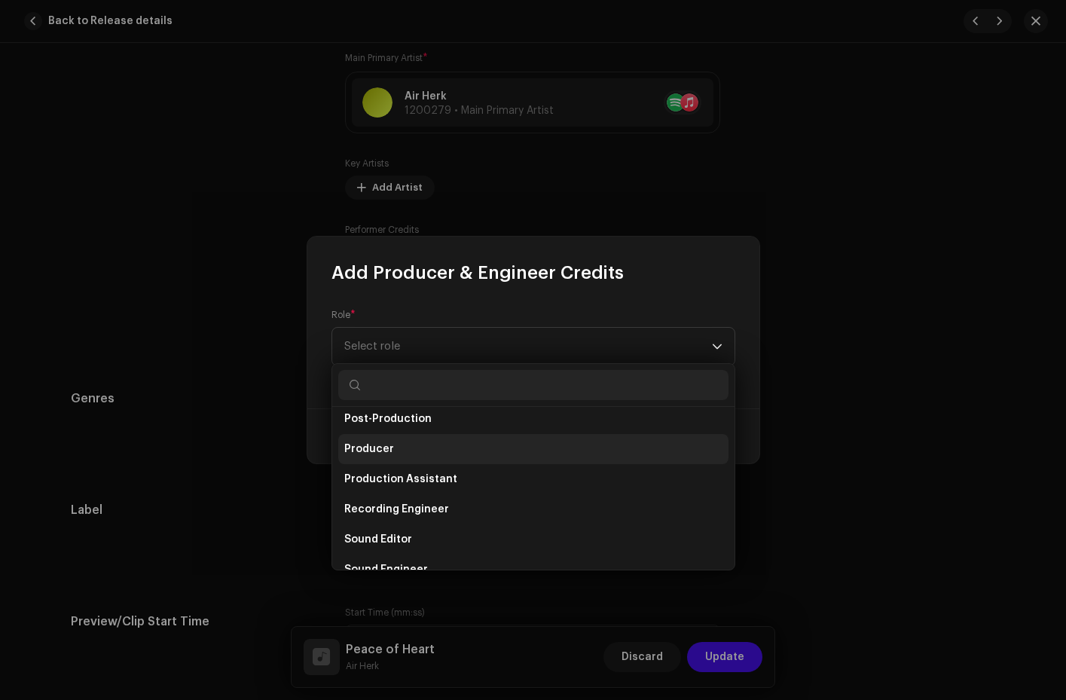
click at [415, 458] on li "Producer" at bounding box center [533, 449] width 390 height 30
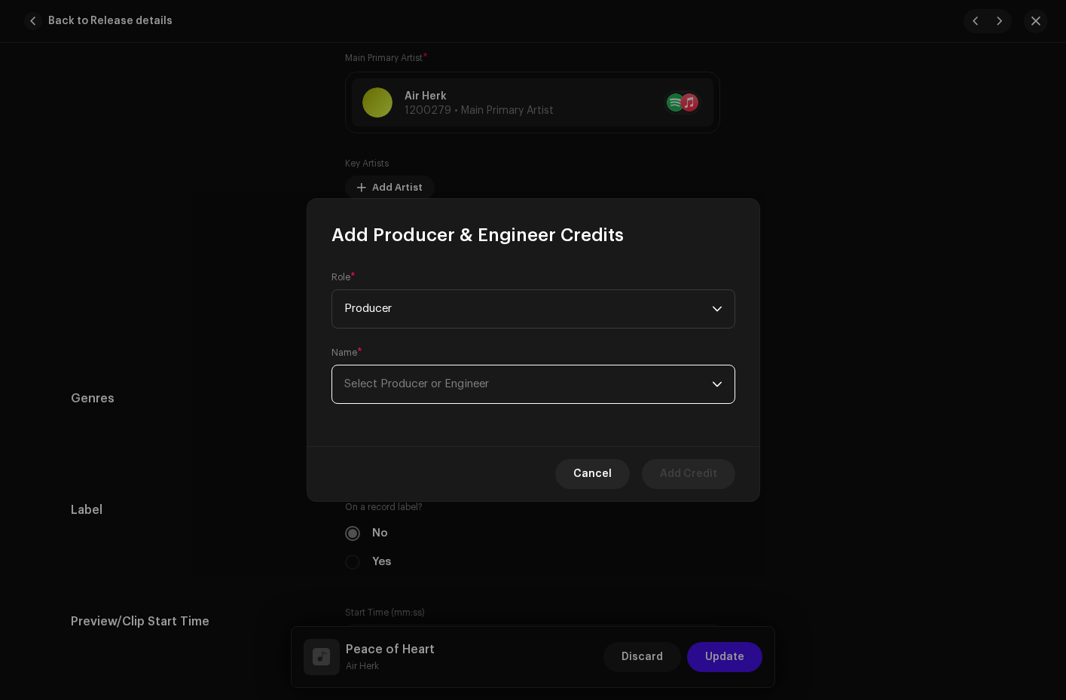
click at [480, 386] on span "Select Producer or Engineer" at bounding box center [416, 383] width 145 height 11
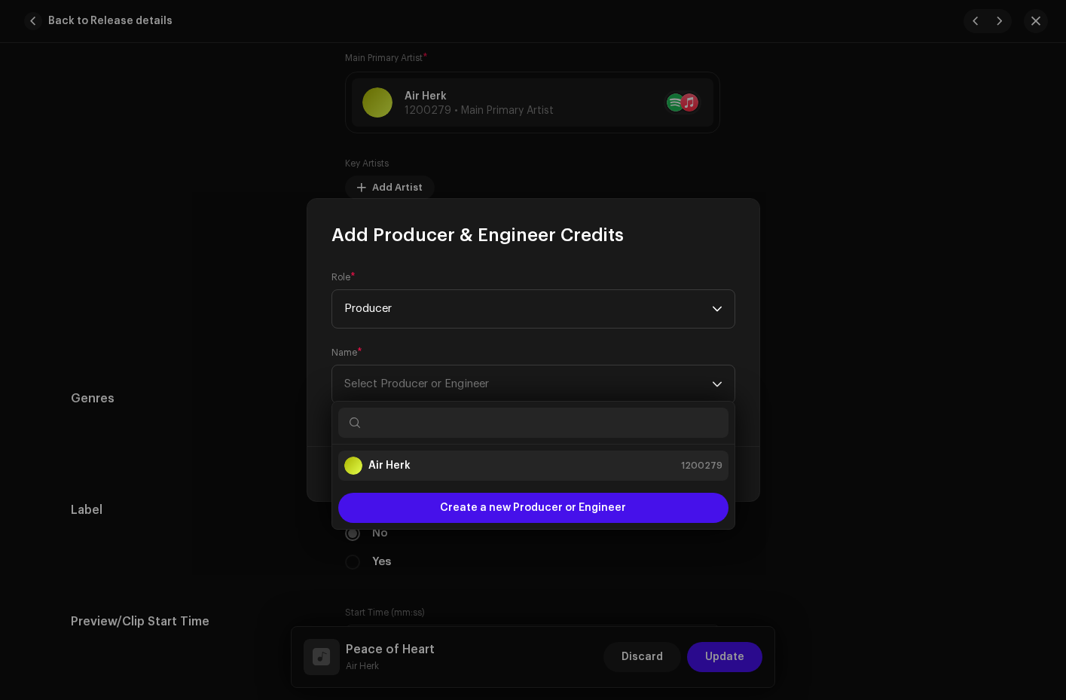
click at [439, 467] on div "Air Herk 1200279" at bounding box center [533, 466] width 378 height 18
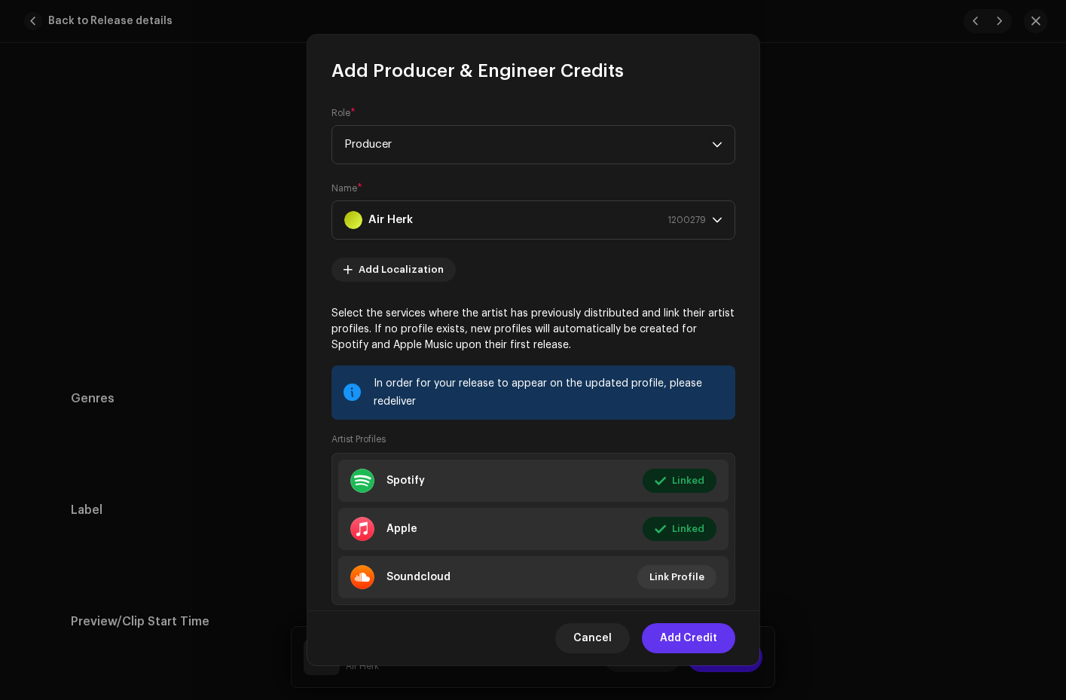
click at [678, 630] on span "Add Credit" at bounding box center [688, 638] width 57 height 30
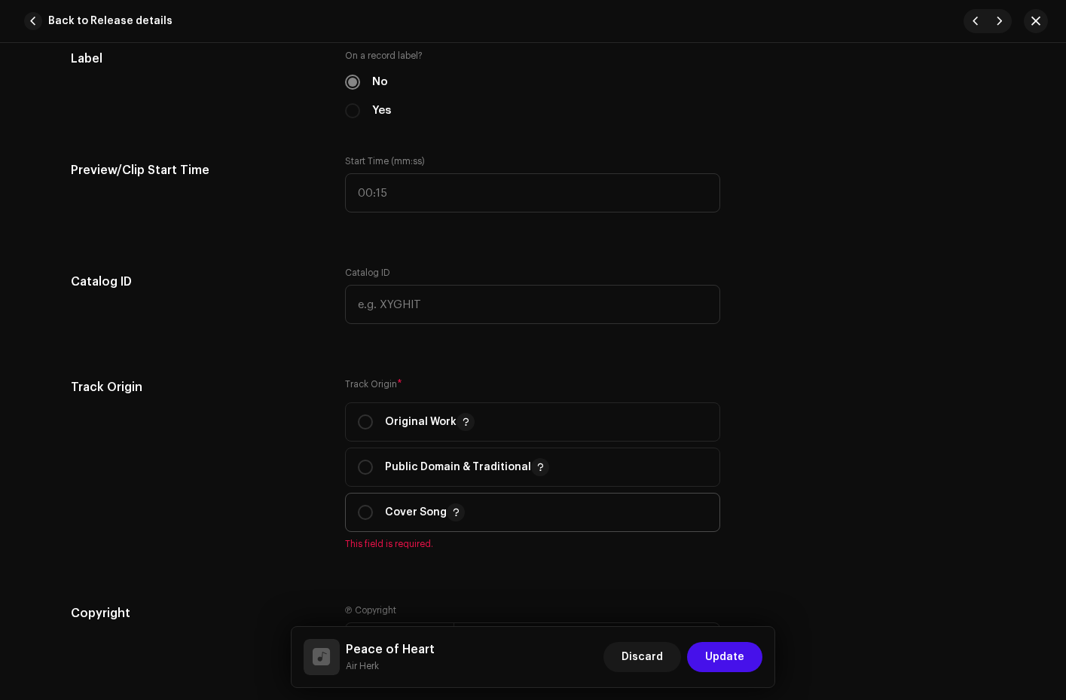
scroll to position [1524, 0]
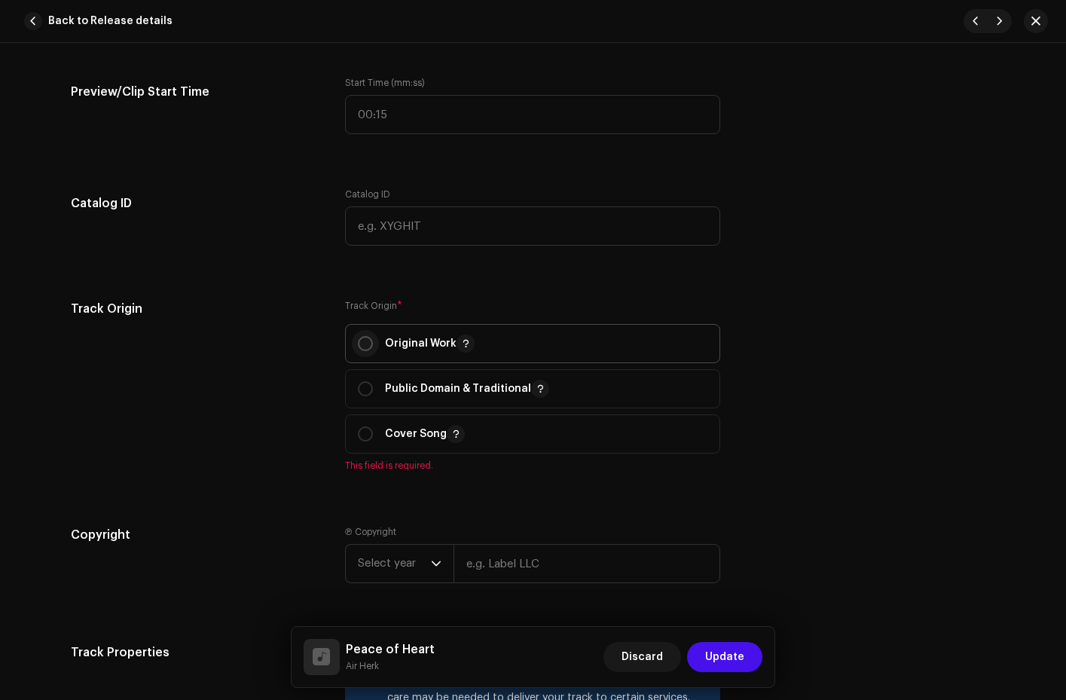
click at [366, 344] on input "radio" at bounding box center [365, 343] width 15 height 15
radio input "true"
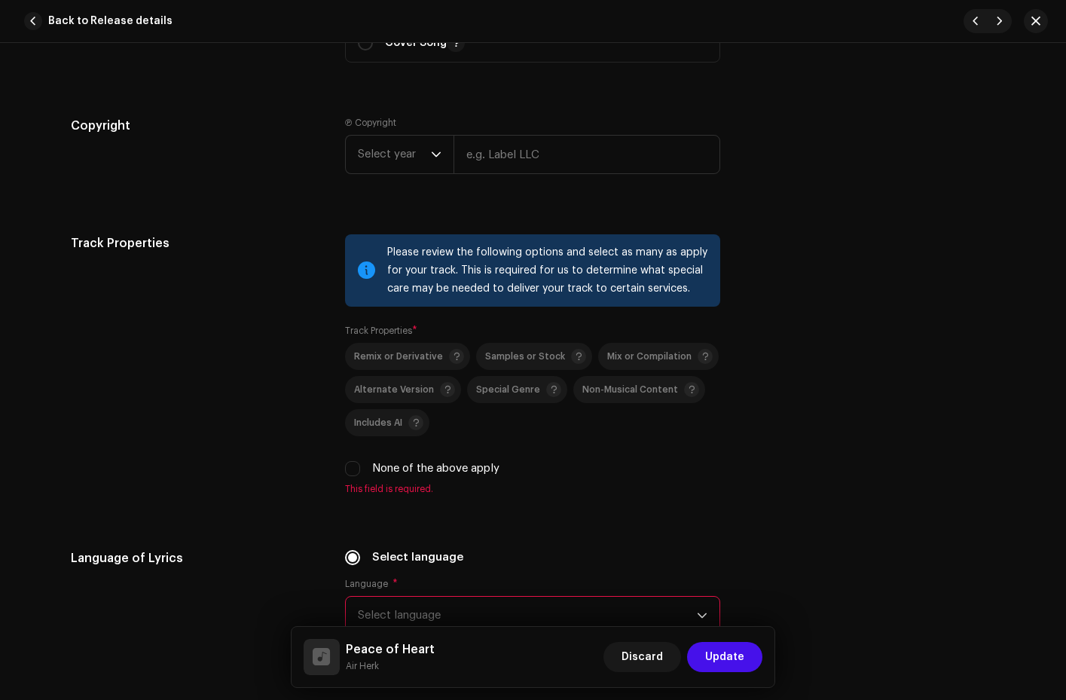
scroll to position [2033, 0]
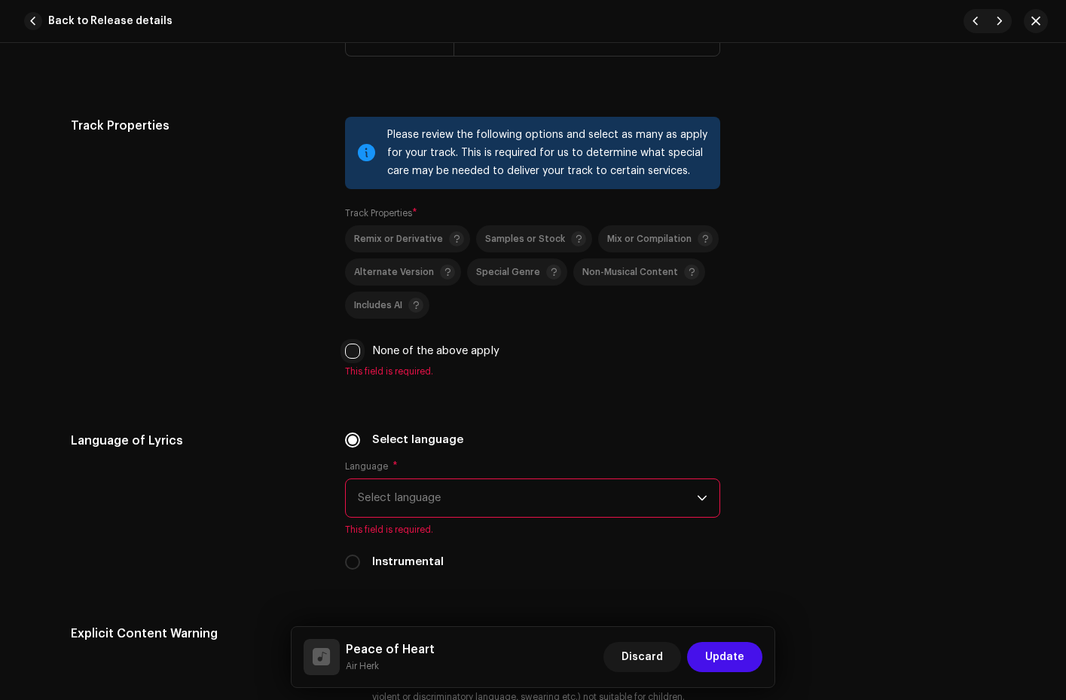
click at [347, 347] on input "None of the above apply" at bounding box center [352, 351] width 15 height 15
checkbox input "true"
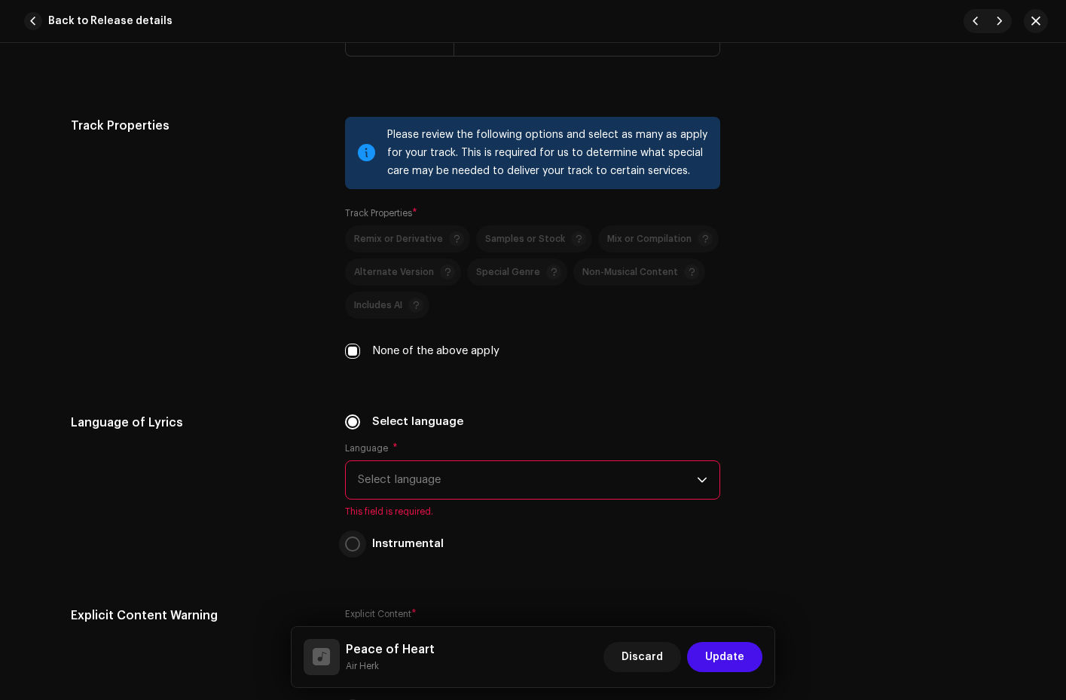
click at [351, 539] on input "Instrumental" at bounding box center [352, 544] width 15 height 15
radio input "true"
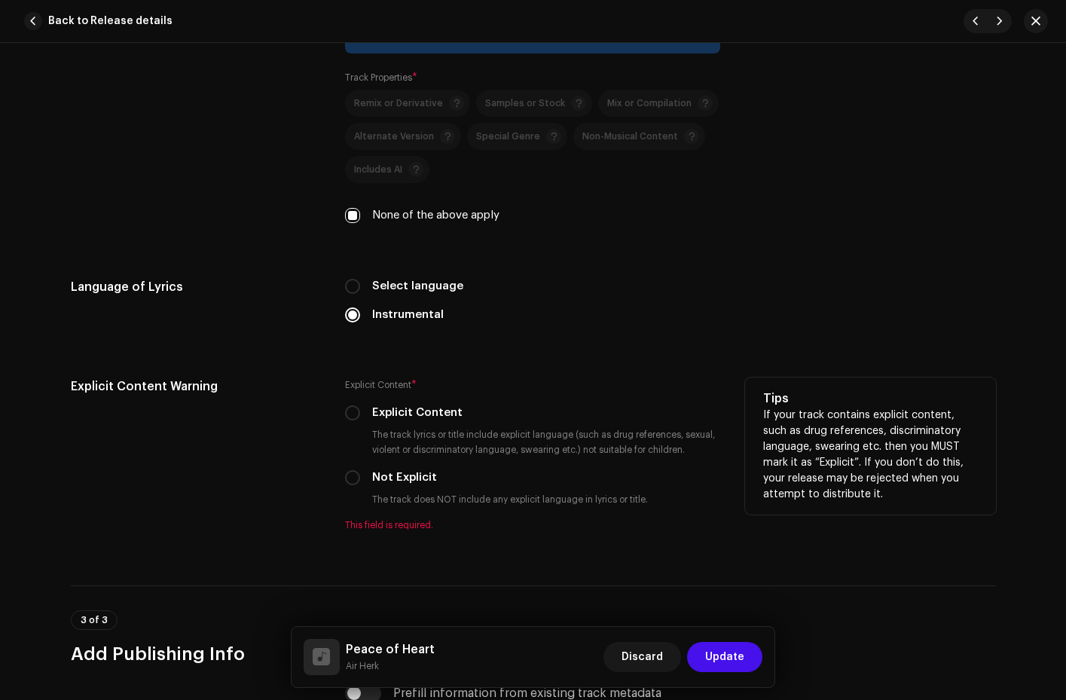
scroll to position [2290, 0]
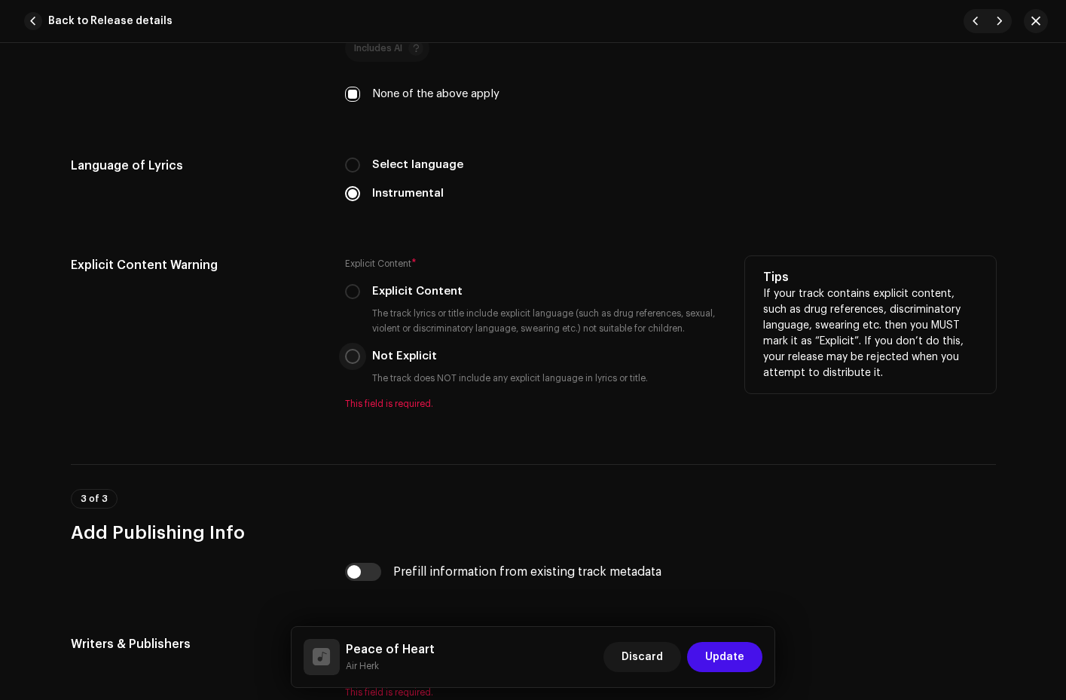
click at [349, 359] on input "Not Explicit" at bounding box center [352, 356] width 15 height 15
radio input "true"
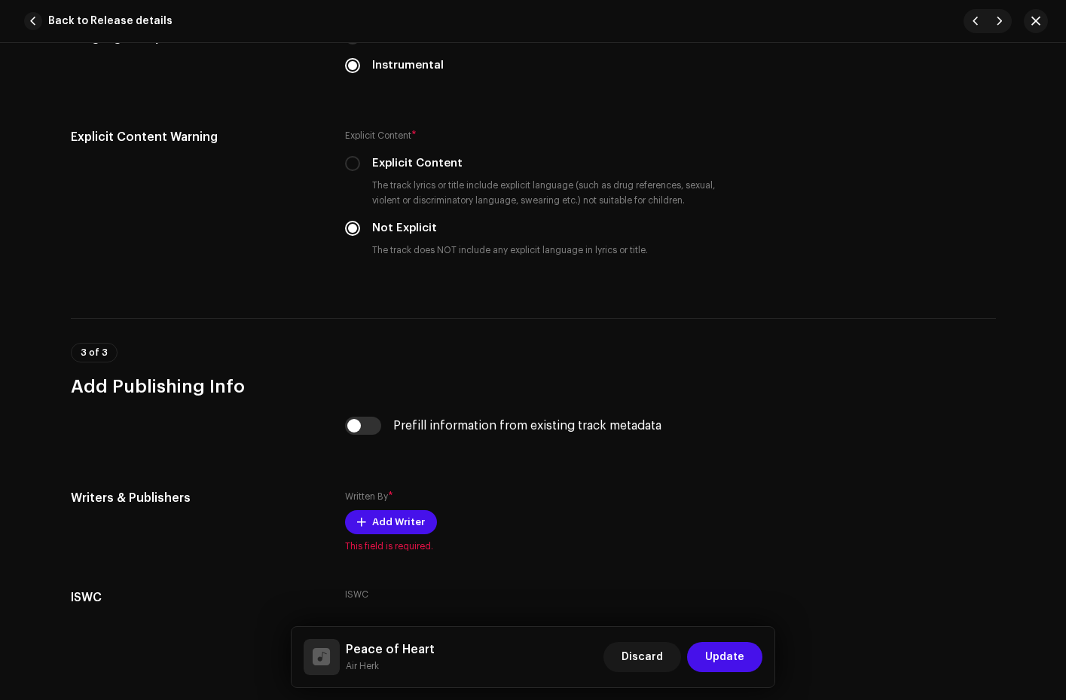
scroll to position [2517, 0]
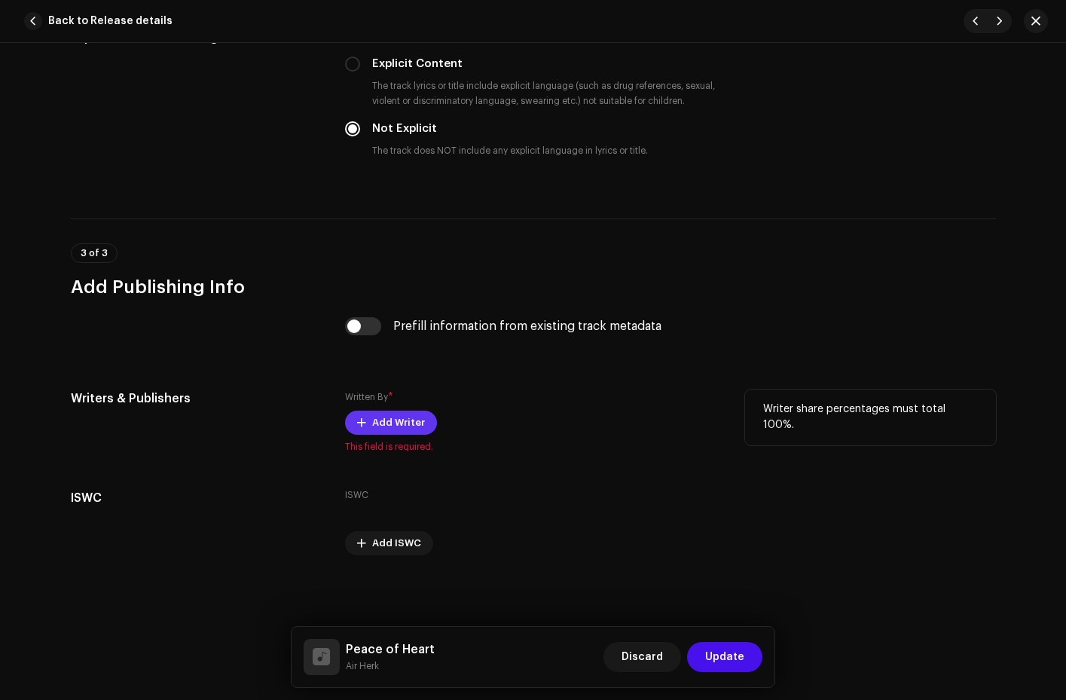
click at [386, 425] on span "Add Writer" at bounding box center [398, 423] width 53 height 30
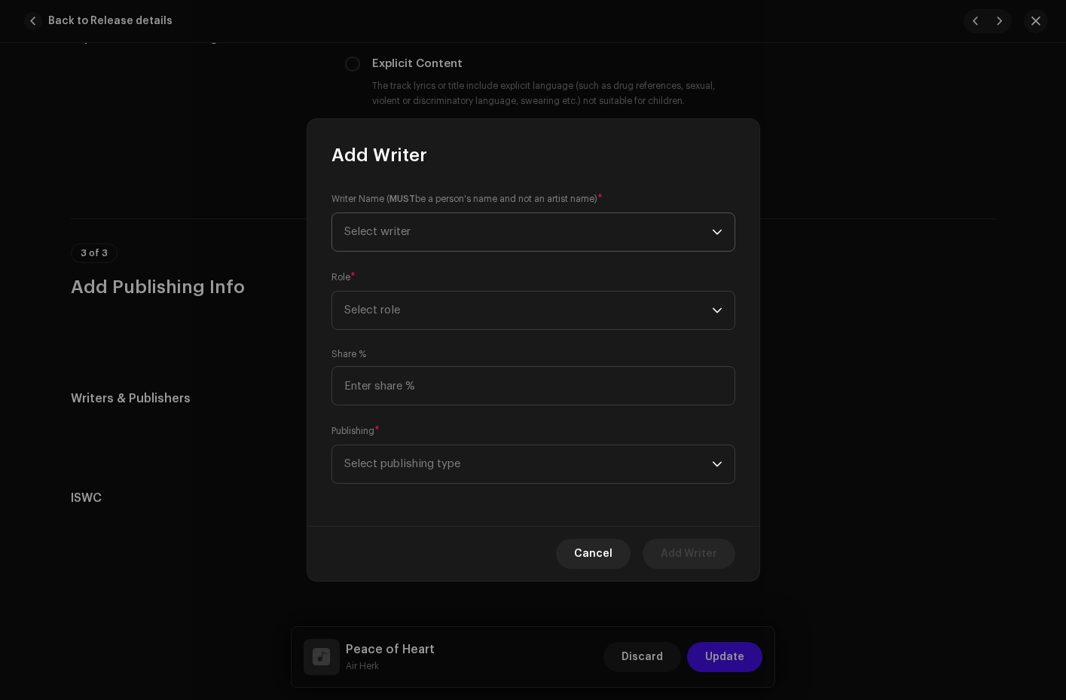
click at [470, 237] on span "Select writer" at bounding box center [528, 232] width 368 height 38
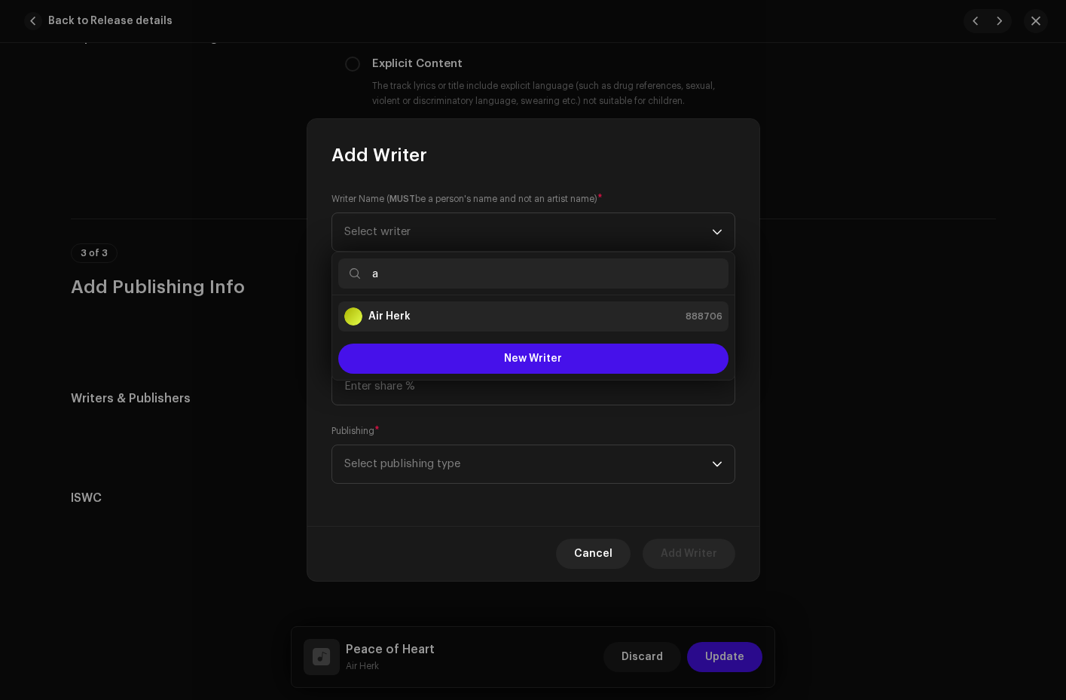
type input "a"
click at [436, 314] on div "Air Herk 888706" at bounding box center [533, 316] width 378 height 18
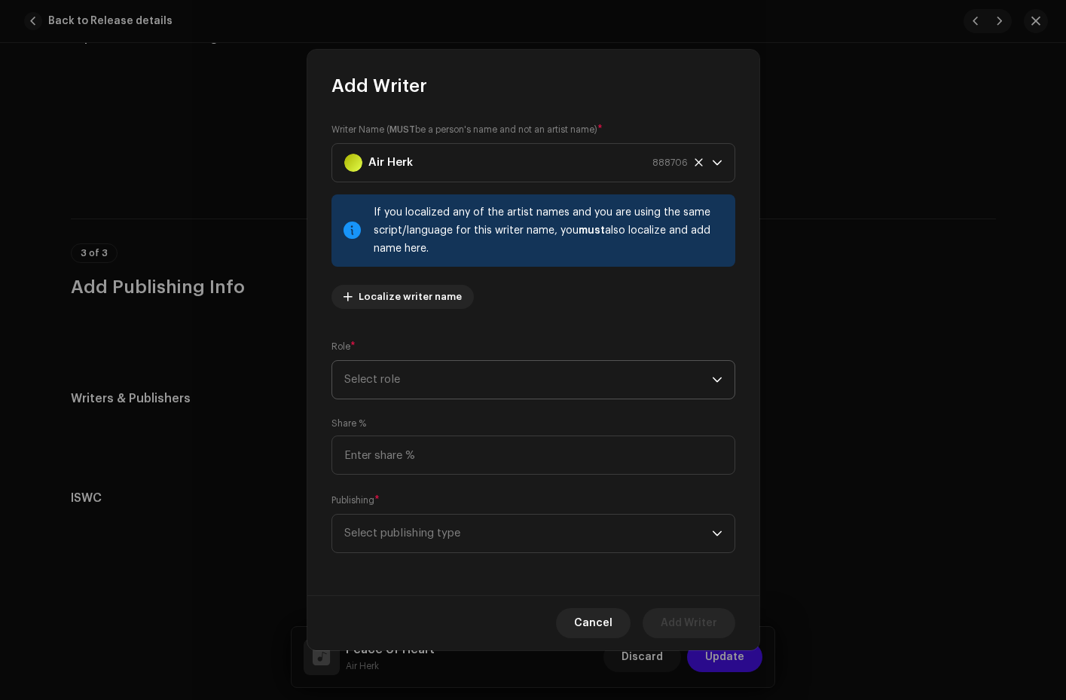
click at [374, 384] on span "Select role" at bounding box center [528, 380] width 368 height 38
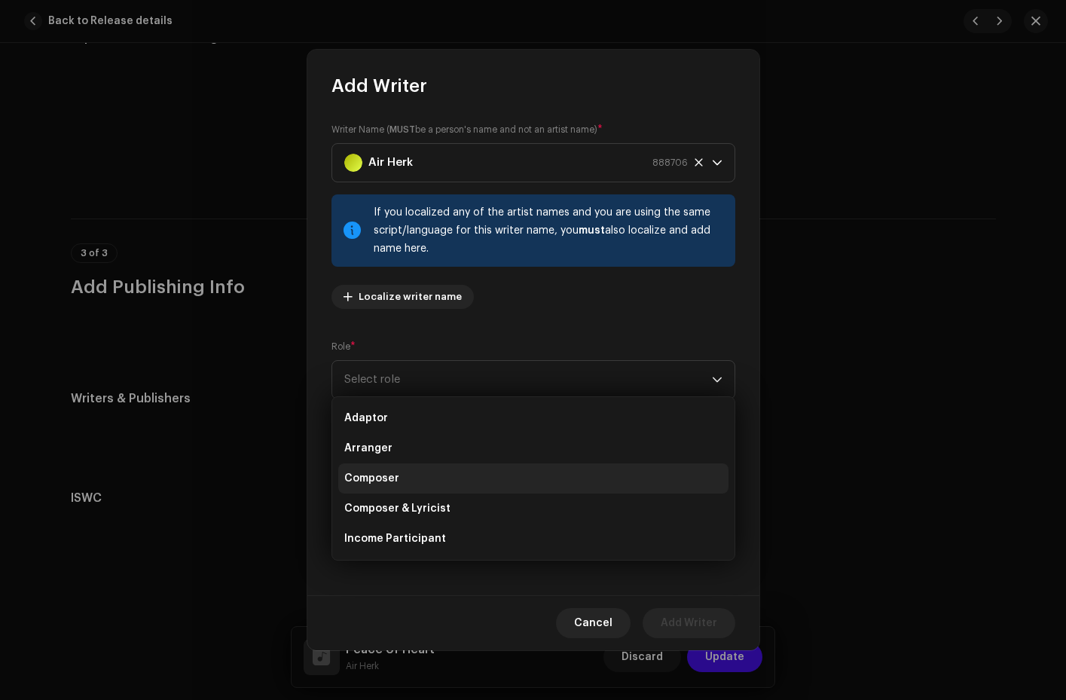
click at [375, 474] on span "Composer" at bounding box center [371, 478] width 55 height 15
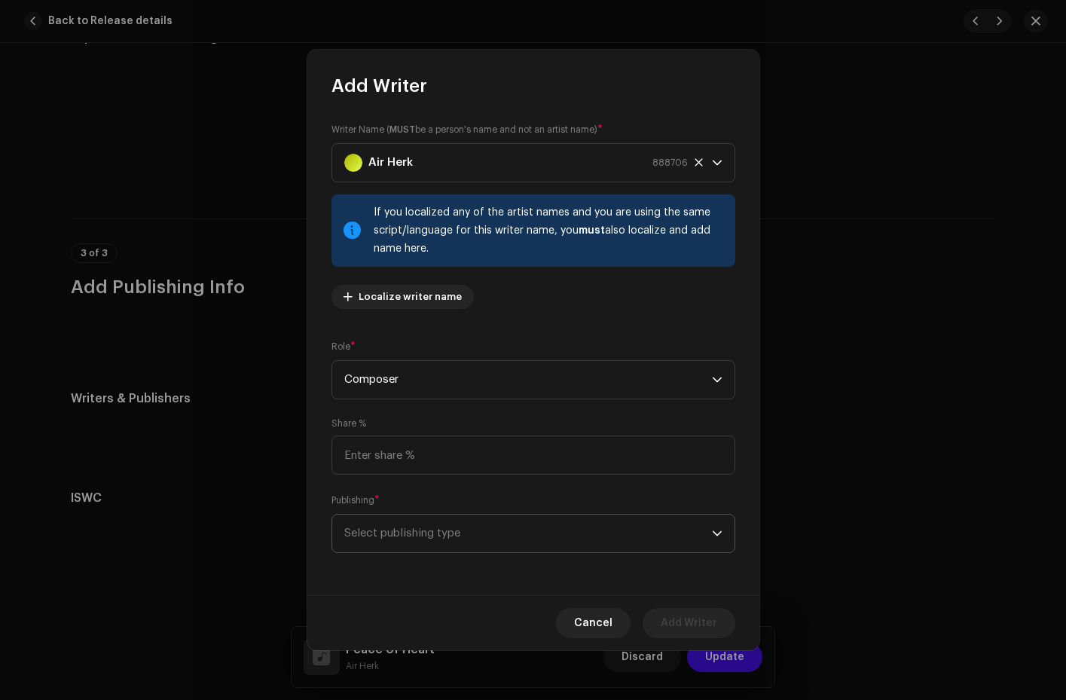
click at [378, 535] on span "Select publishing type" at bounding box center [528, 534] width 368 height 38
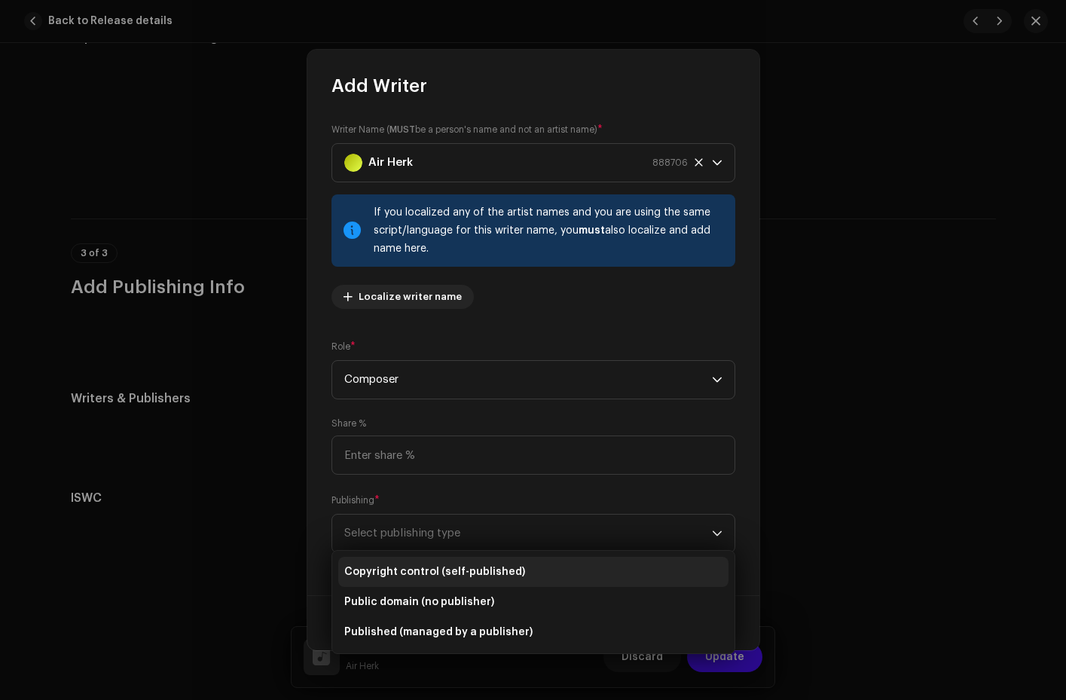
click at [380, 574] on span "Copyright control (self-published)" at bounding box center [434, 571] width 181 height 15
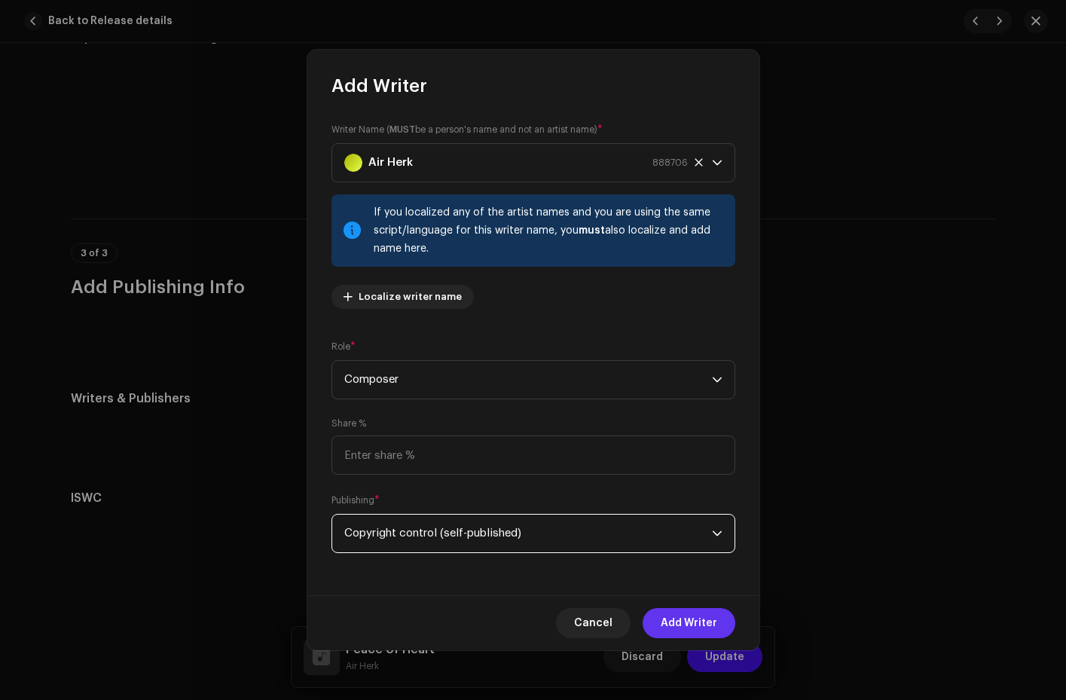
click at [696, 623] on span "Add Writer" at bounding box center [689, 623] width 57 height 30
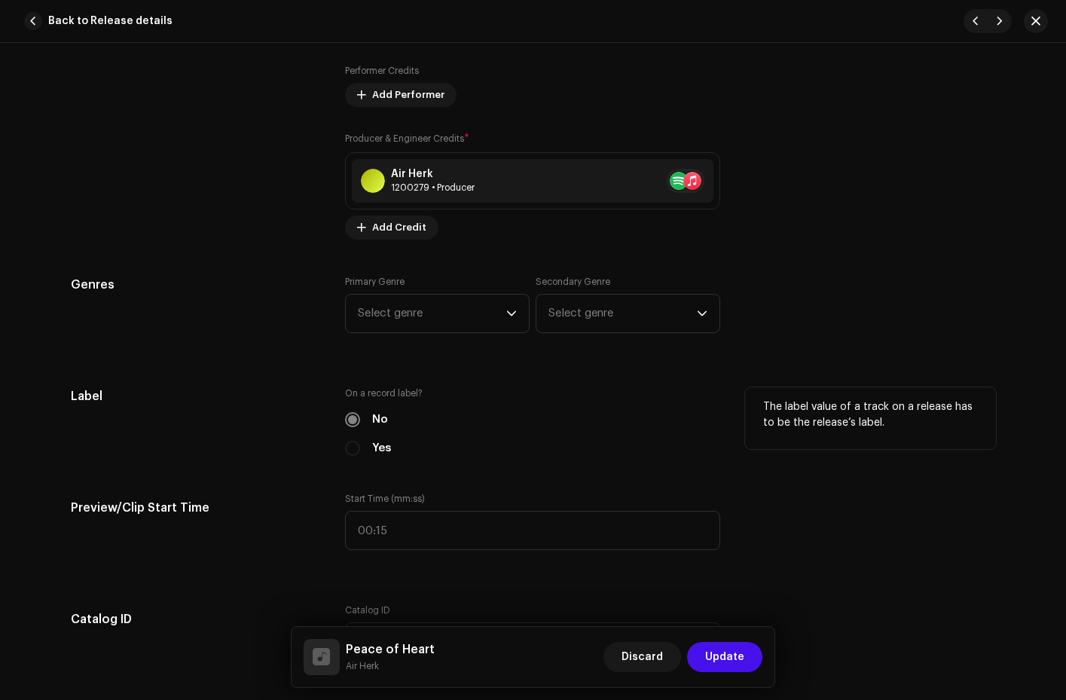
scroll to position [1051, 0]
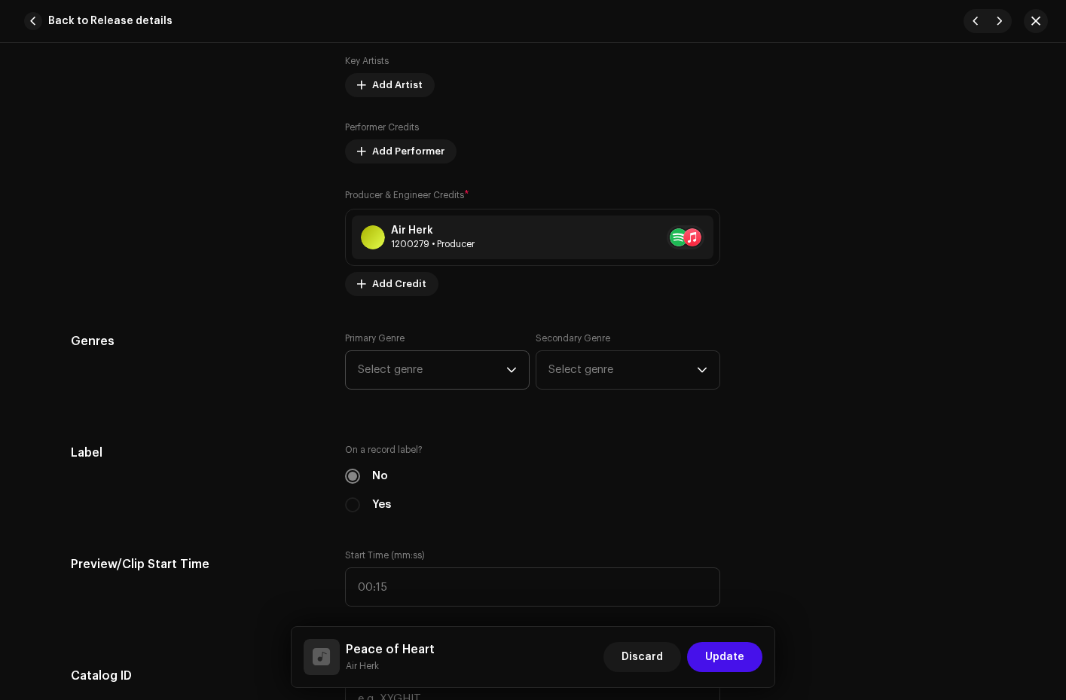
click at [509, 366] on icon "dropdown trigger" at bounding box center [511, 370] width 11 height 11
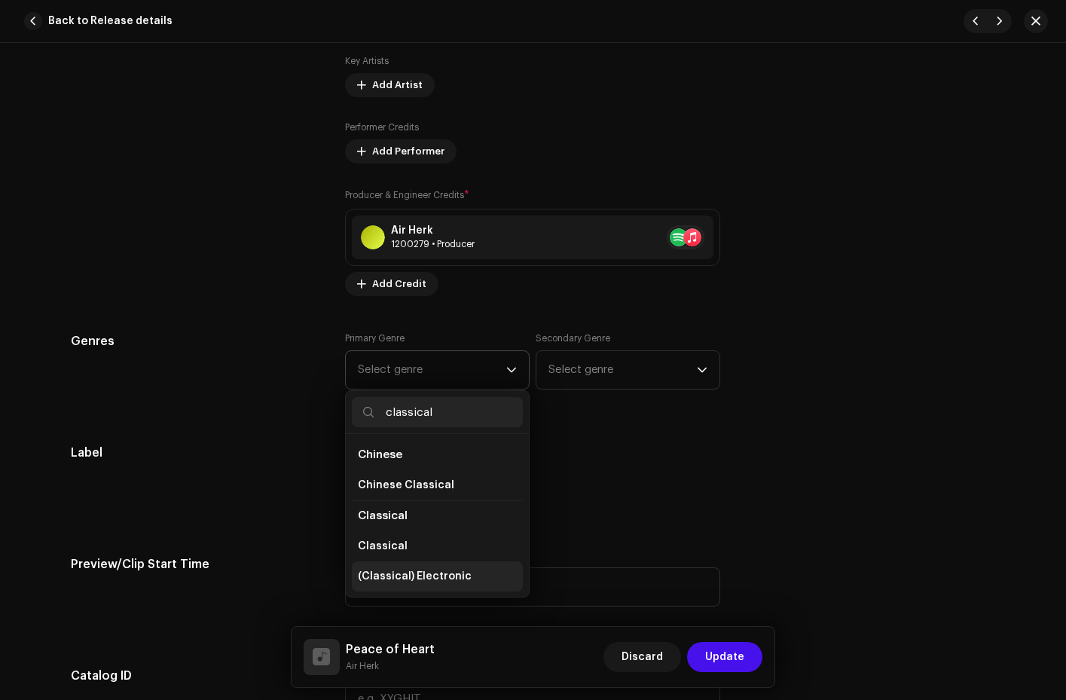
type input "classical"
click at [461, 571] on li "(Classical) Electronic" at bounding box center [437, 576] width 171 height 30
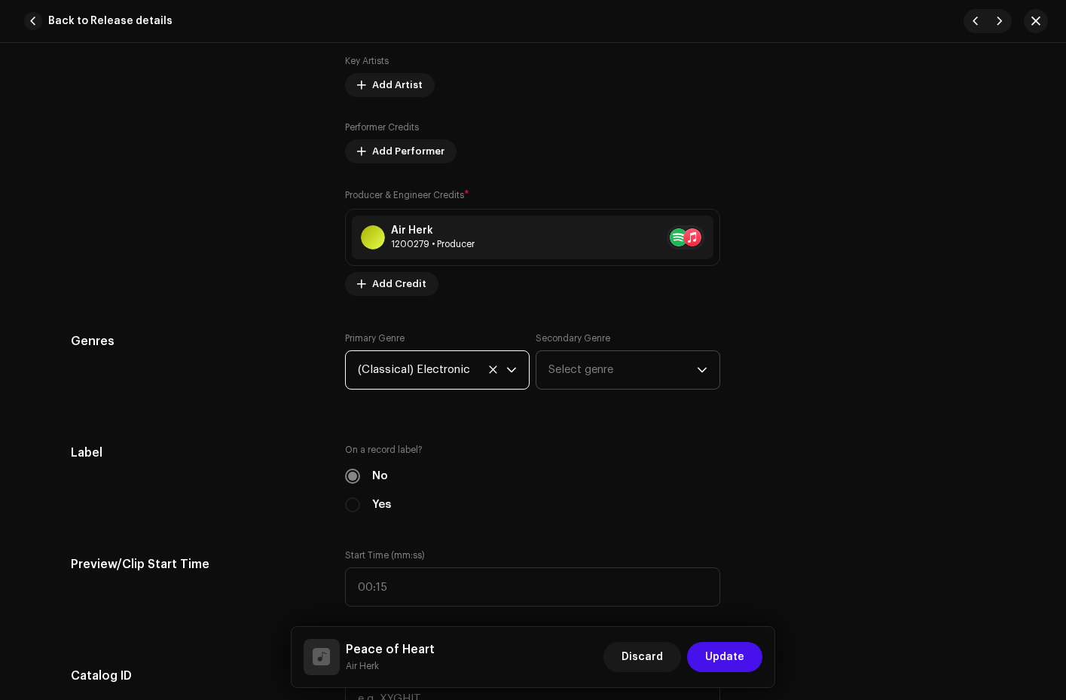
click at [635, 361] on span "Select genre" at bounding box center [623, 370] width 148 height 38
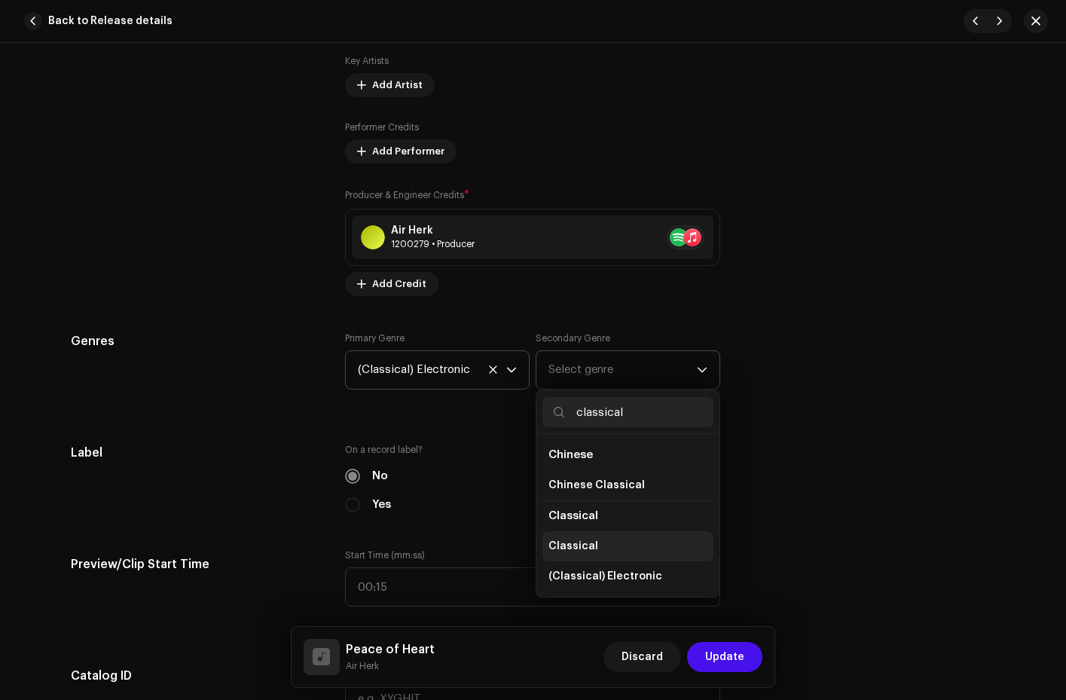
type input "classical"
click at [574, 549] on span "Classical" at bounding box center [574, 546] width 50 height 15
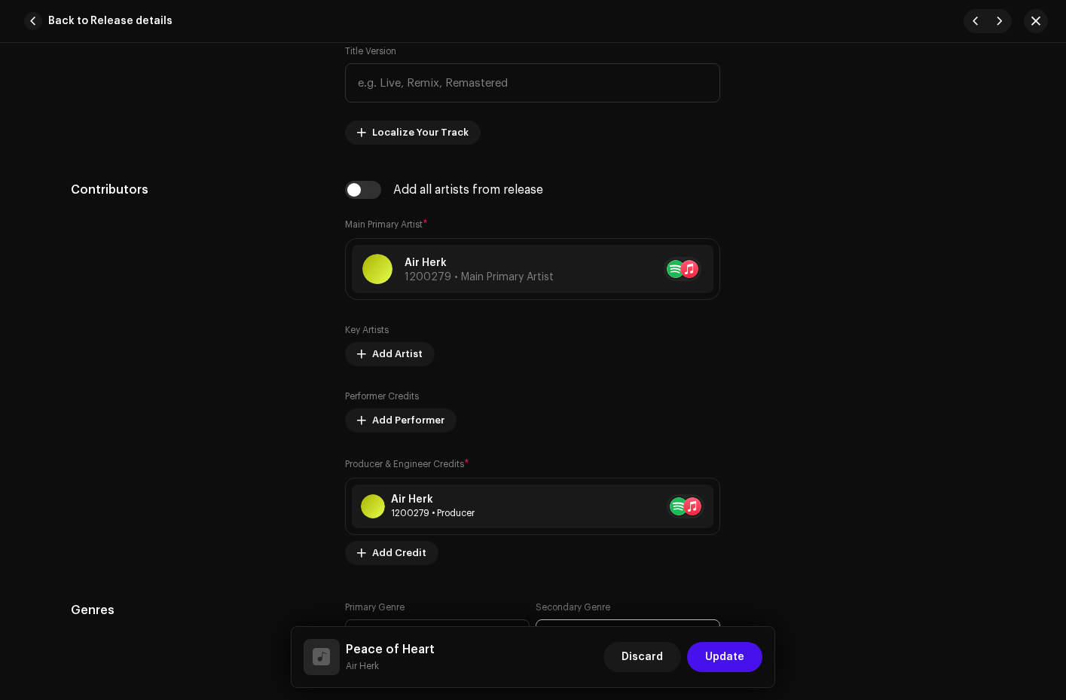
scroll to position [610, 0]
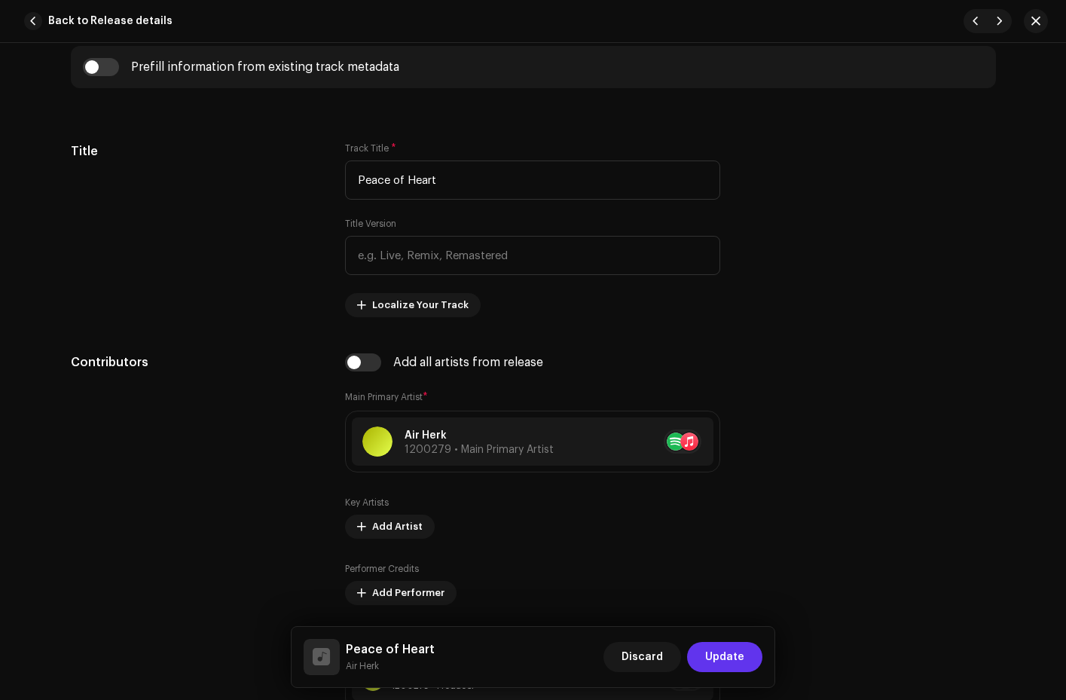
click at [718, 653] on span "Update" at bounding box center [724, 657] width 39 height 30
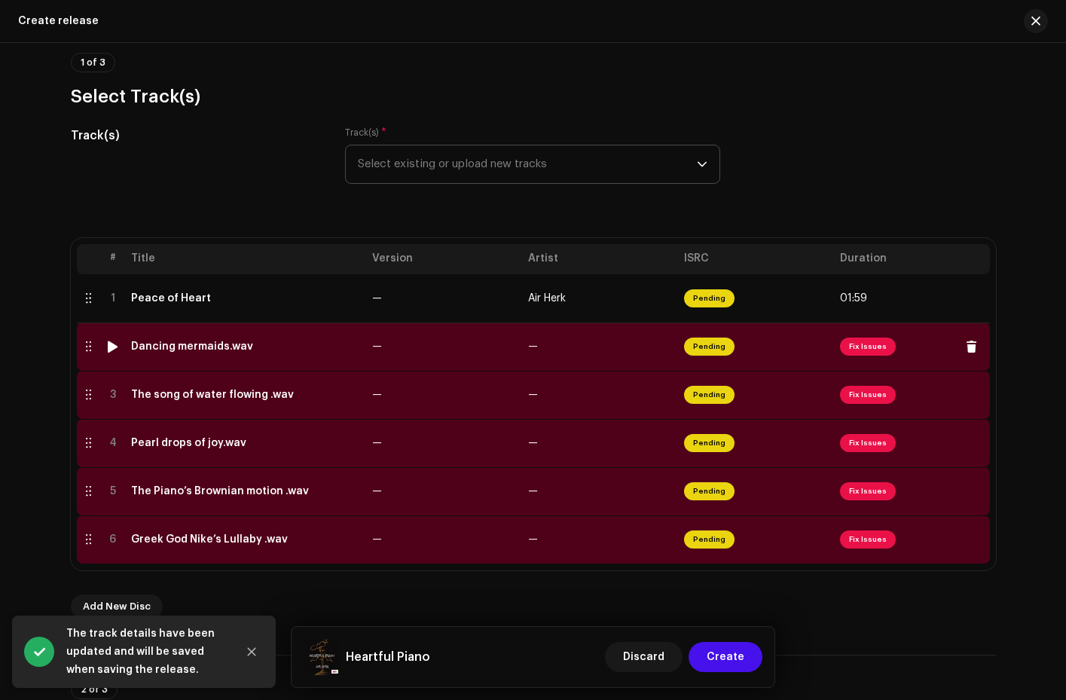
click at [851, 356] on span "Fix Issues" at bounding box center [912, 347] width 144 height 24
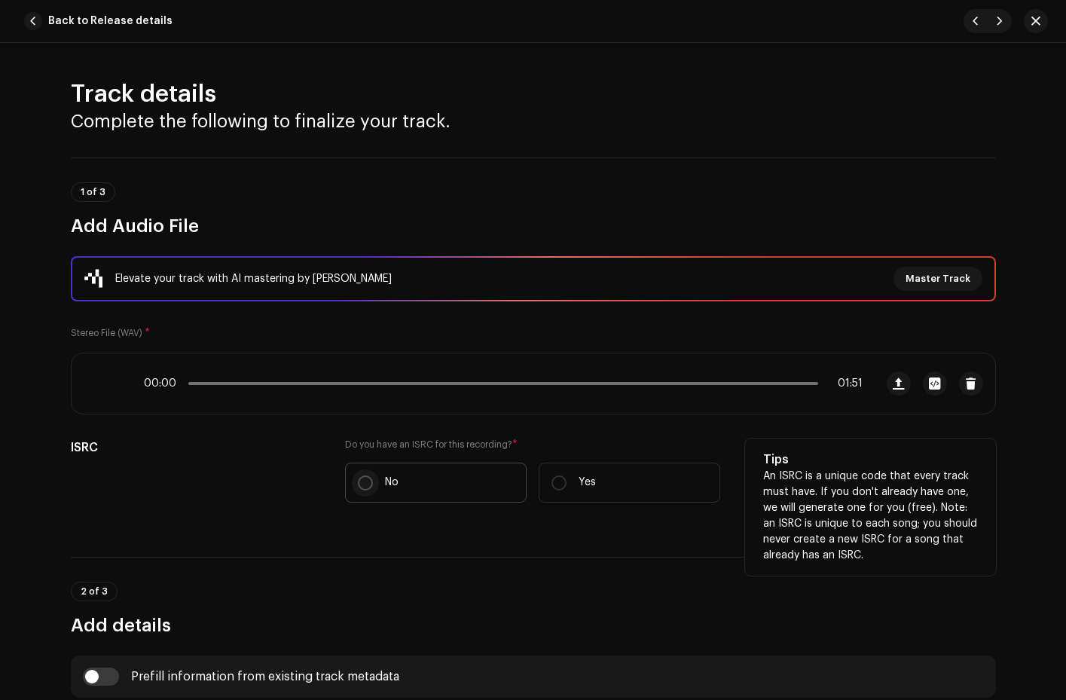
click at [358, 483] on input "No" at bounding box center [365, 483] width 15 height 15
radio input "true"
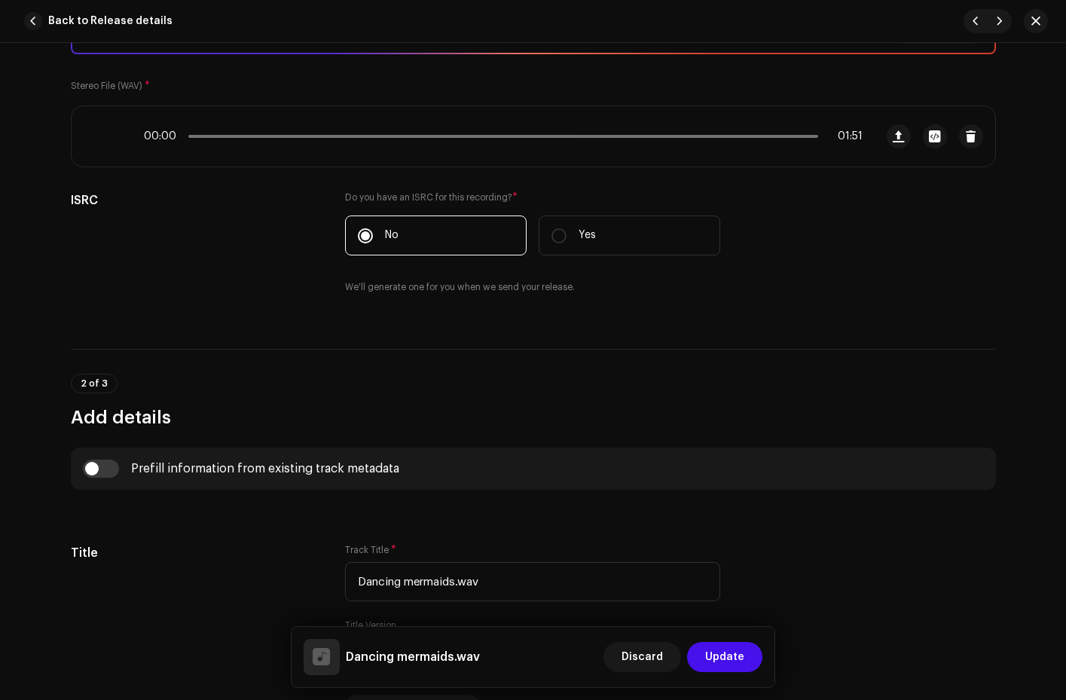
scroll to position [501, 0]
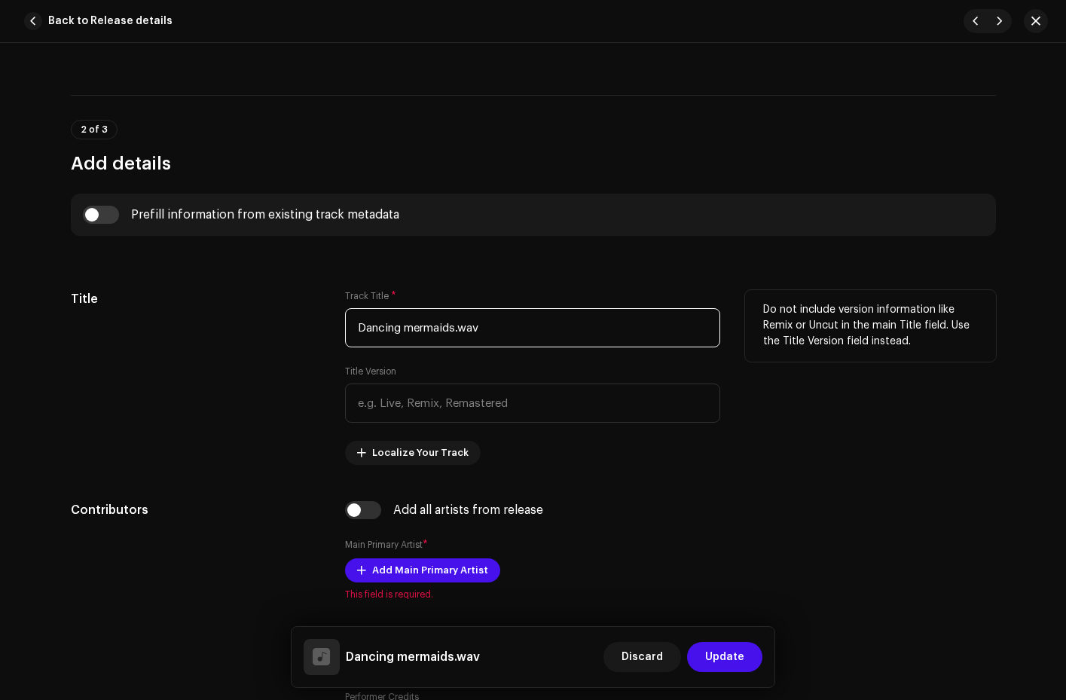
click at [489, 326] on input "Dancing mermaids.wav" at bounding box center [532, 327] width 375 height 39
type input "Dancing Mermaids"
click at [300, 402] on div "Title" at bounding box center [196, 377] width 251 height 175
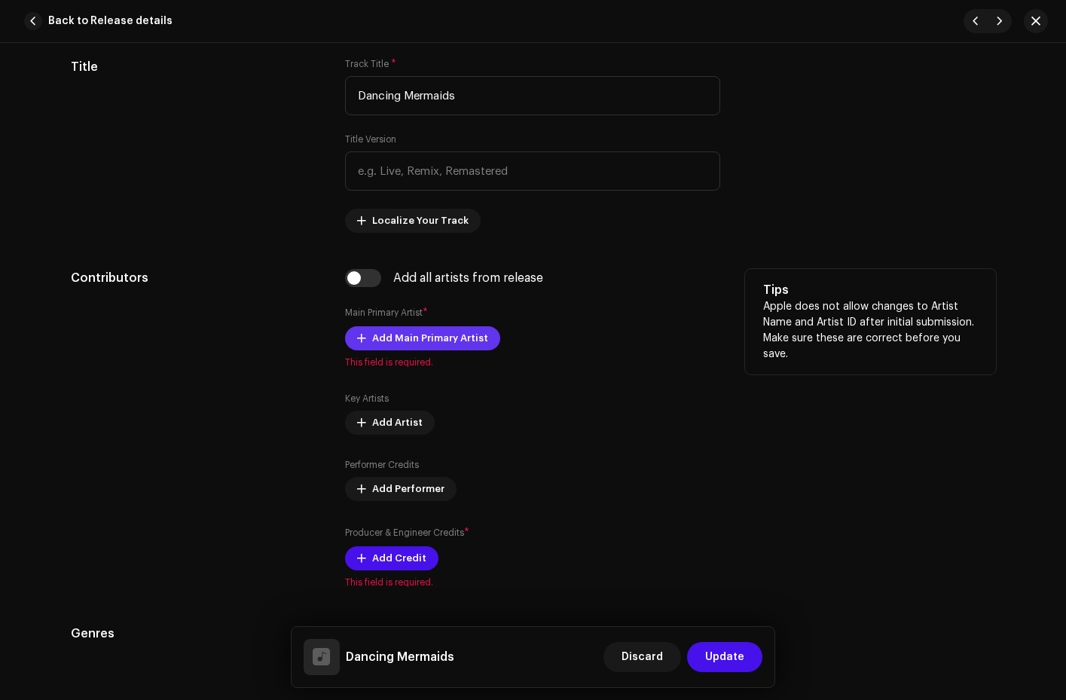
click at [398, 334] on span "Add Main Primary Artist" at bounding box center [430, 338] width 116 height 30
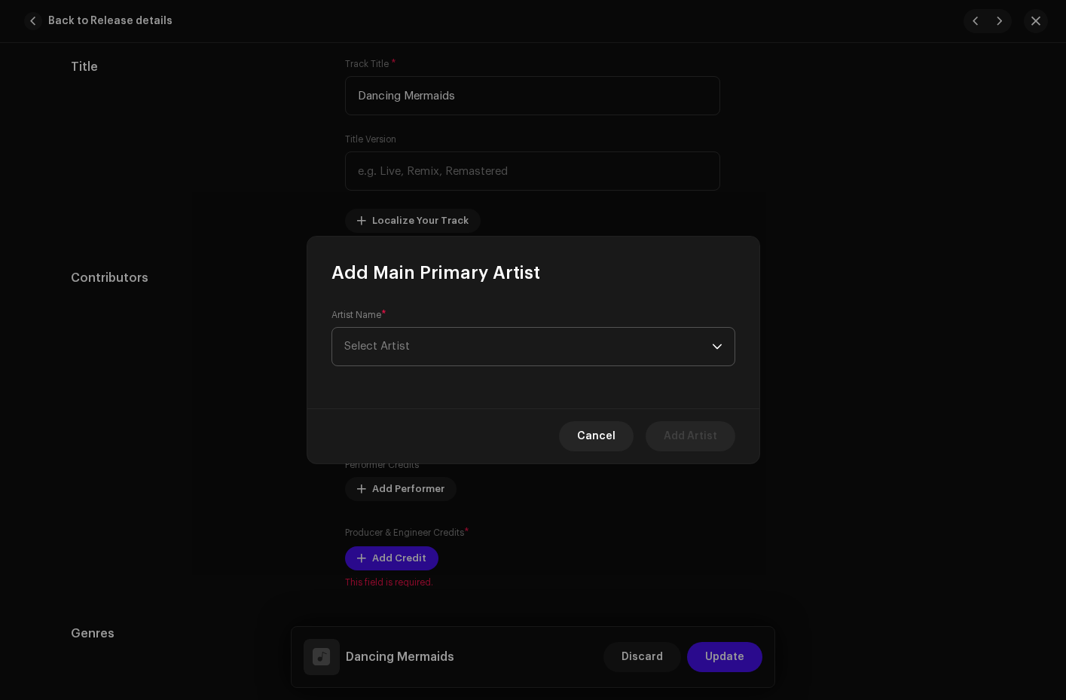
click at [399, 347] on span "Select Artist" at bounding box center [377, 346] width 66 height 11
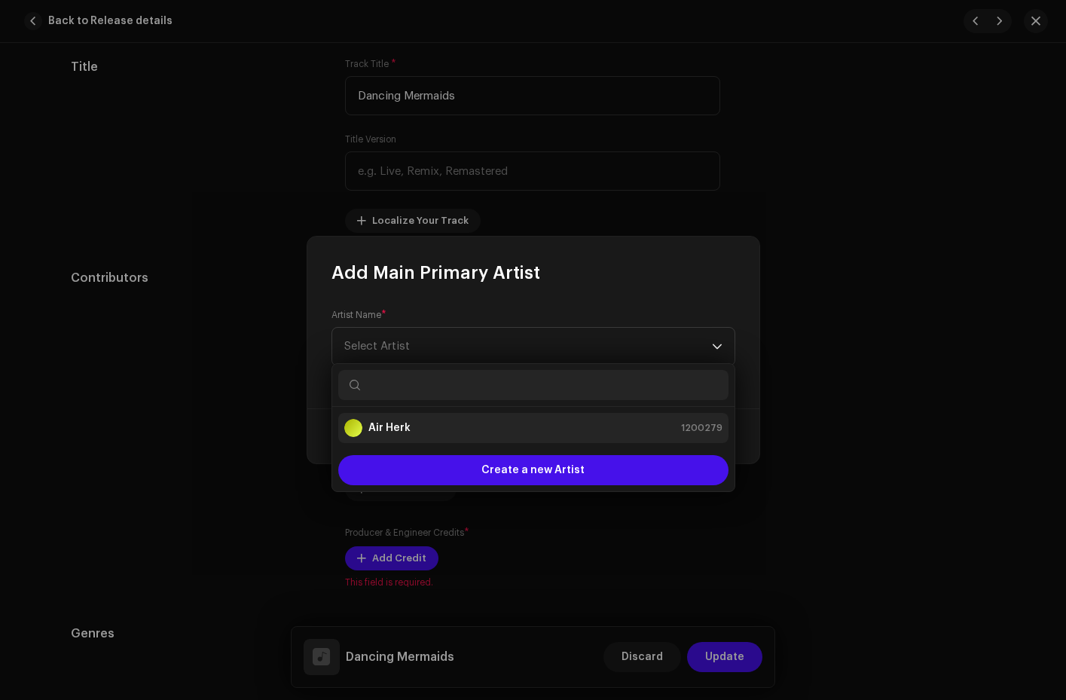
click at [398, 427] on strong "Air Herk" at bounding box center [390, 428] width 42 height 15
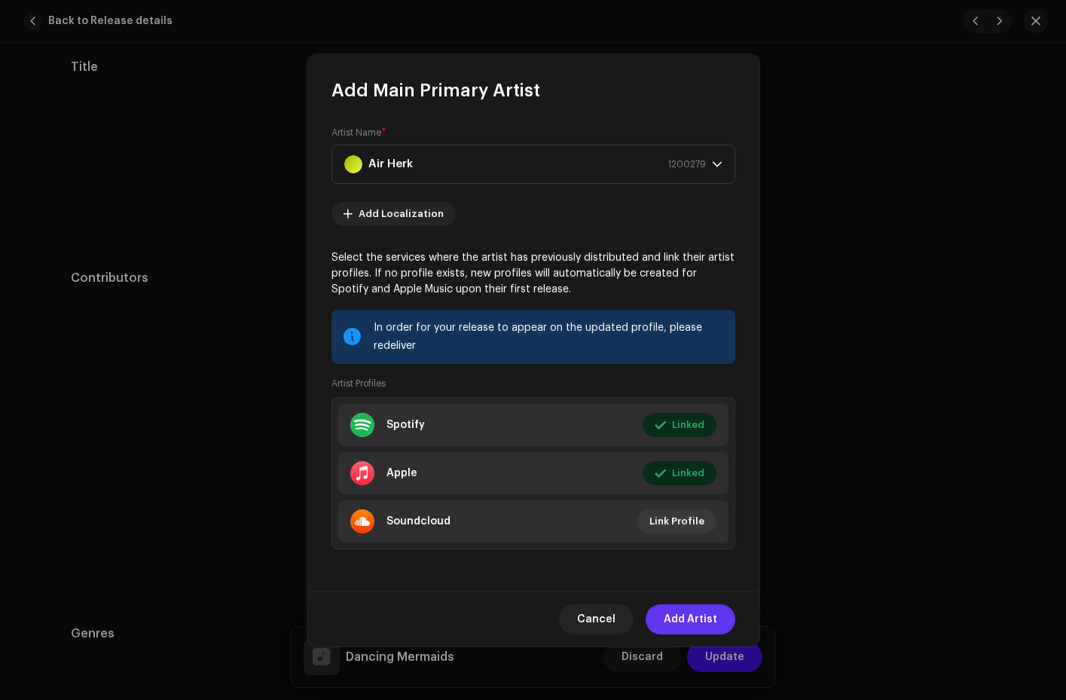
click at [680, 613] on span "Add Artist" at bounding box center [691, 619] width 54 height 30
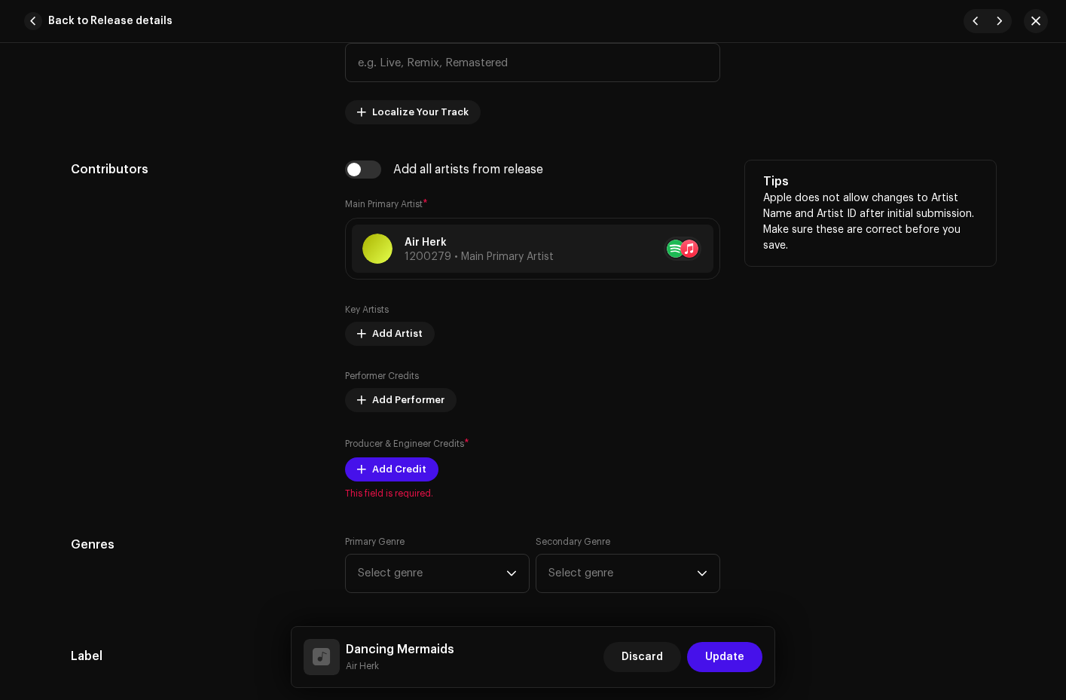
scroll to position [963, 0]
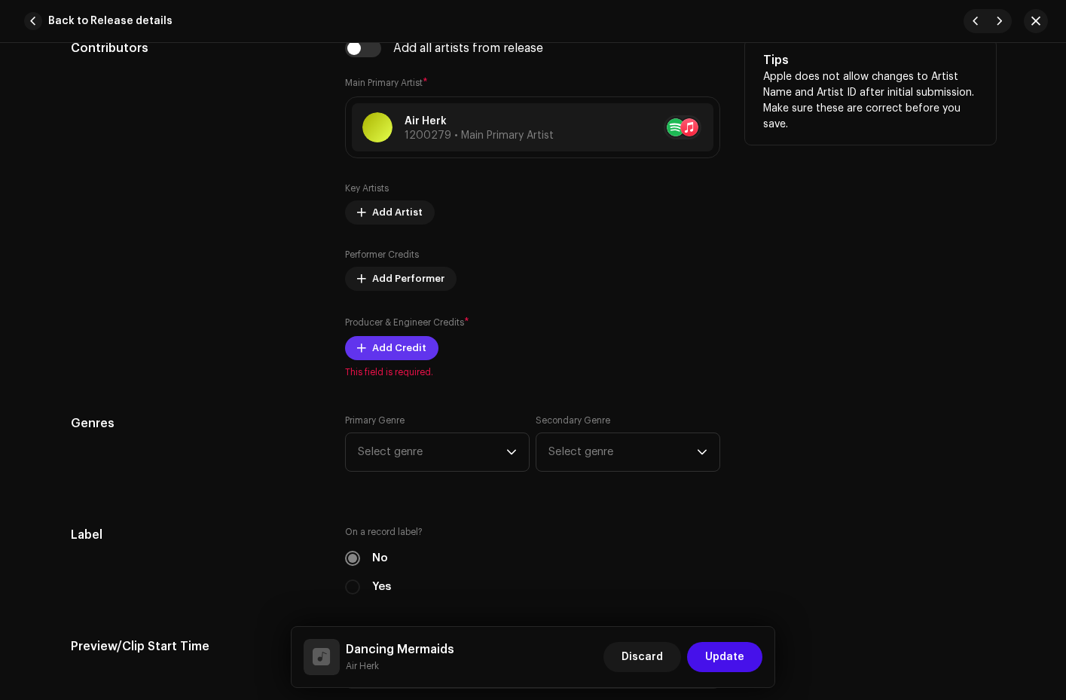
click at [390, 351] on span "Add Credit" at bounding box center [399, 348] width 54 height 30
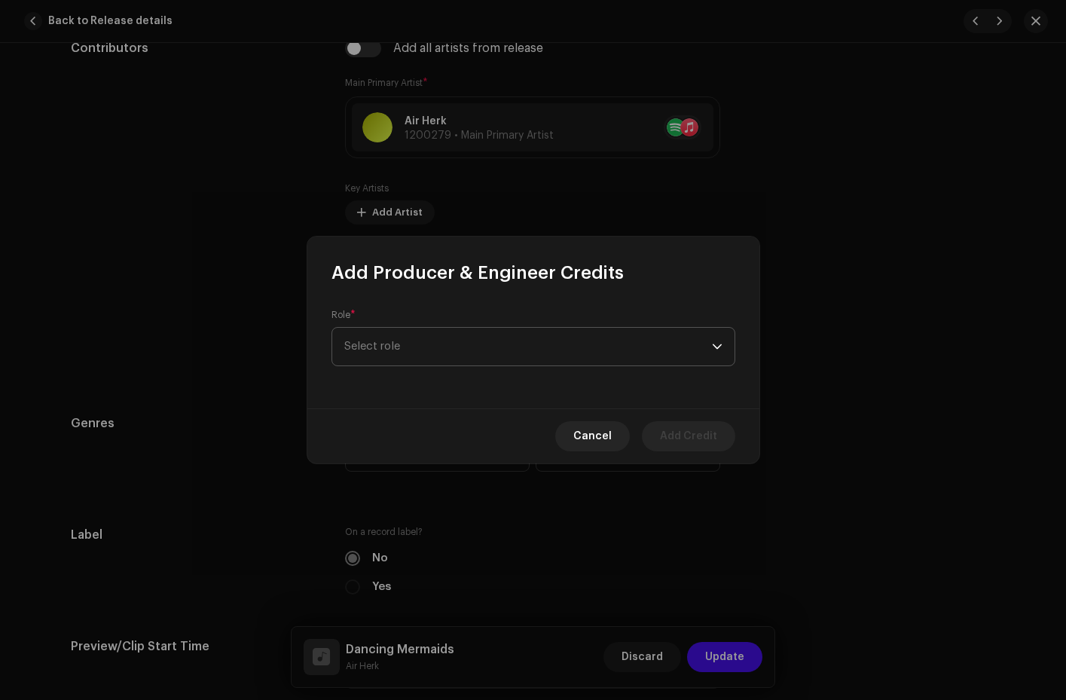
click at [427, 347] on span "Select role" at bounding box center [528, 347] width 368 height 38
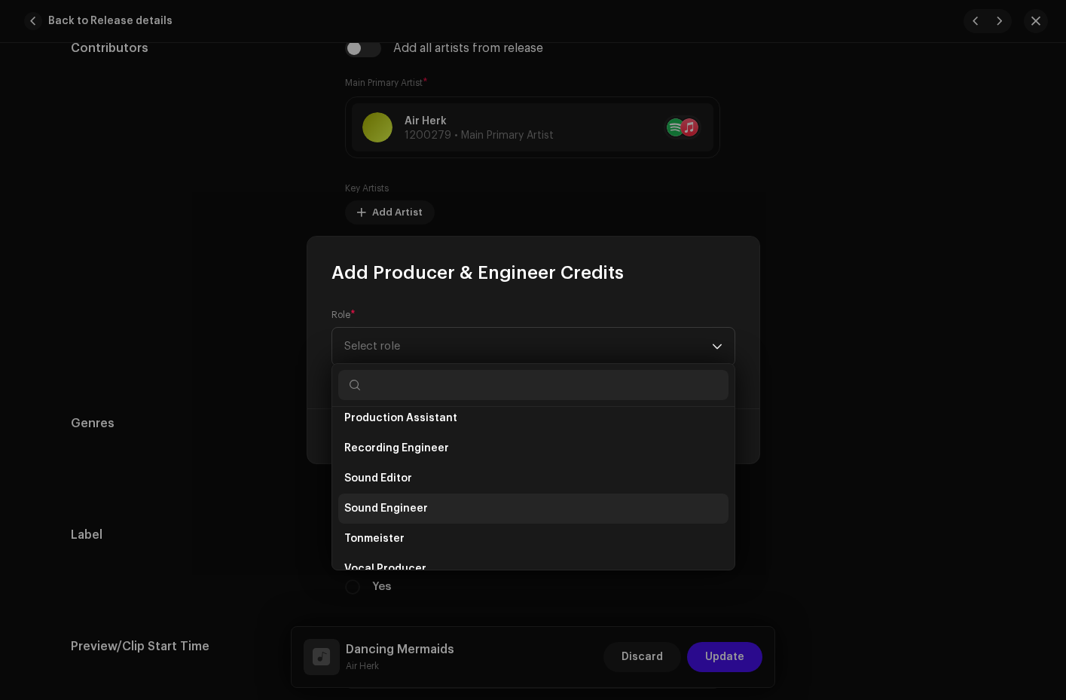
scroll to position [582, 0]
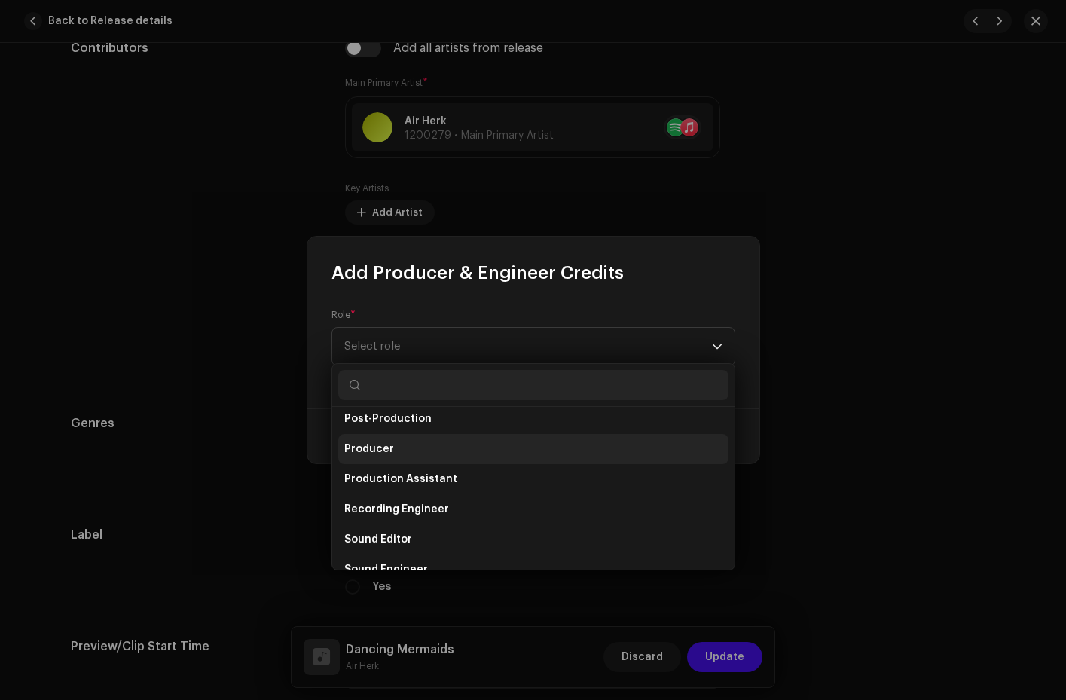
click at [404, 451] on li "Producer" at bounding box center [533, 449] width 390 height 30
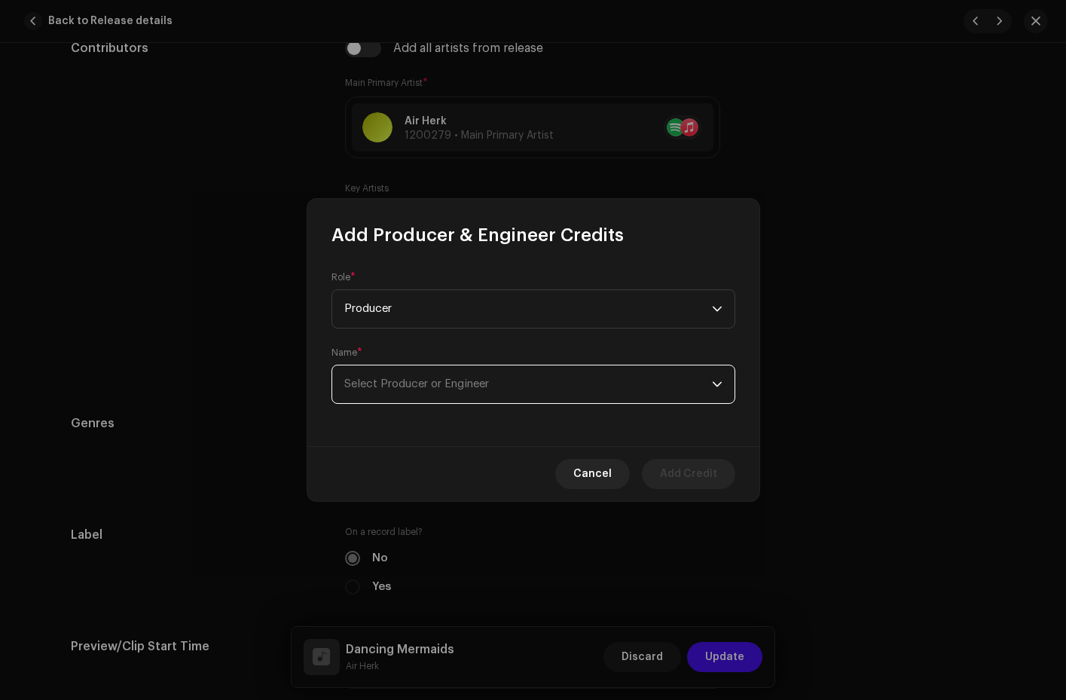
click at [471, 393] on span "Select Producer or Engineer" at bounding box center [528, 385] width 368 height 38
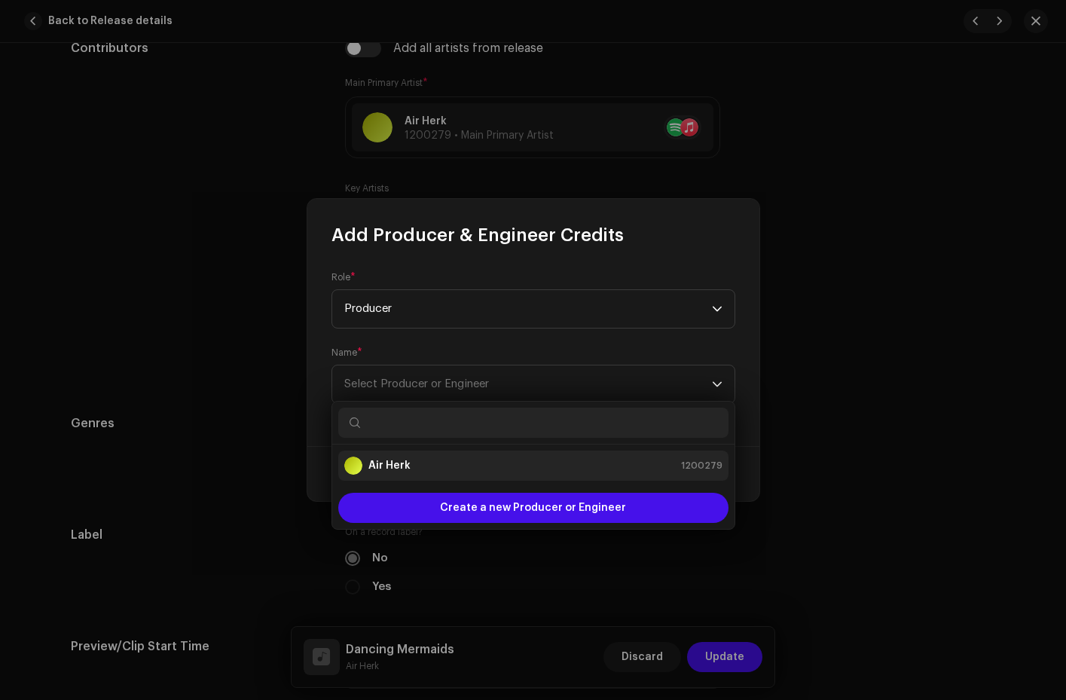
click at [424, 467] on div "Air Herk 1200279" at bounding box center [533, 466] width 378 height 18
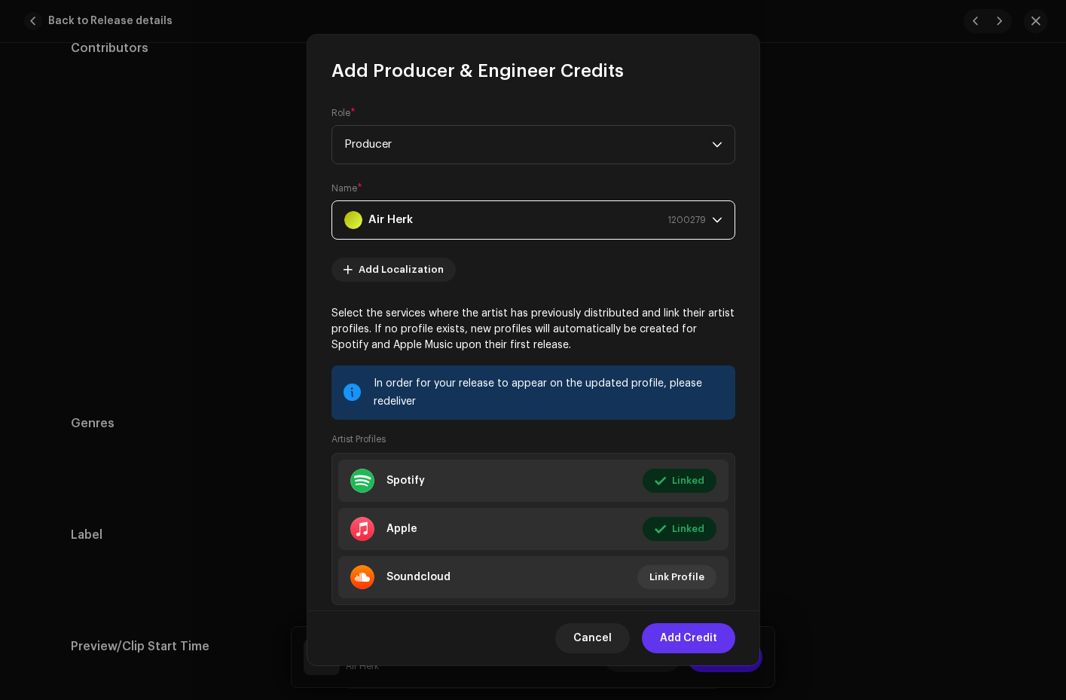
click at [680, 636] on span "Add Credit" at bounding box center [688, 638] width 57 height 30
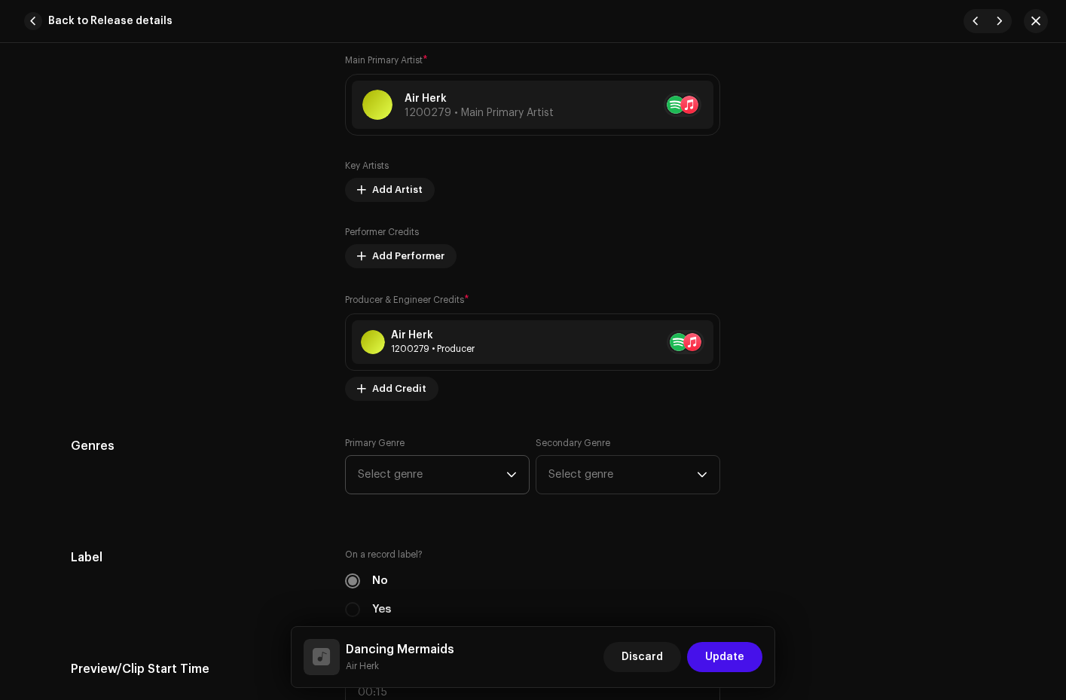
scroll to position [1028, 0]
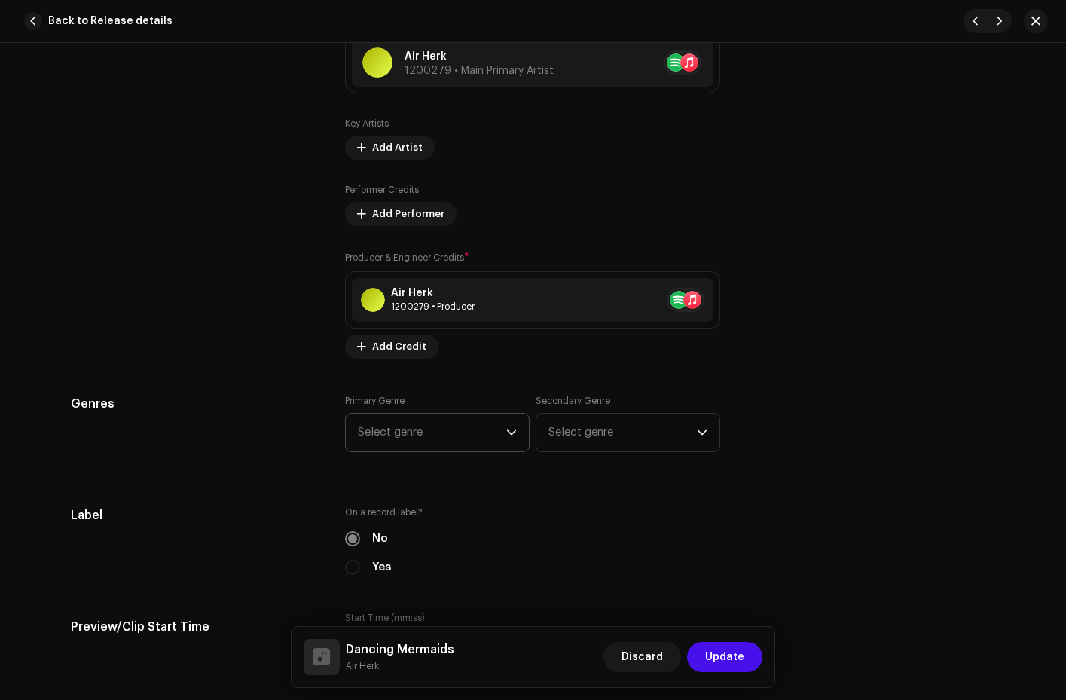
click at [509, 436] on icon "dropdown trigger" at bounding box center [511, 432] width 11 height 11
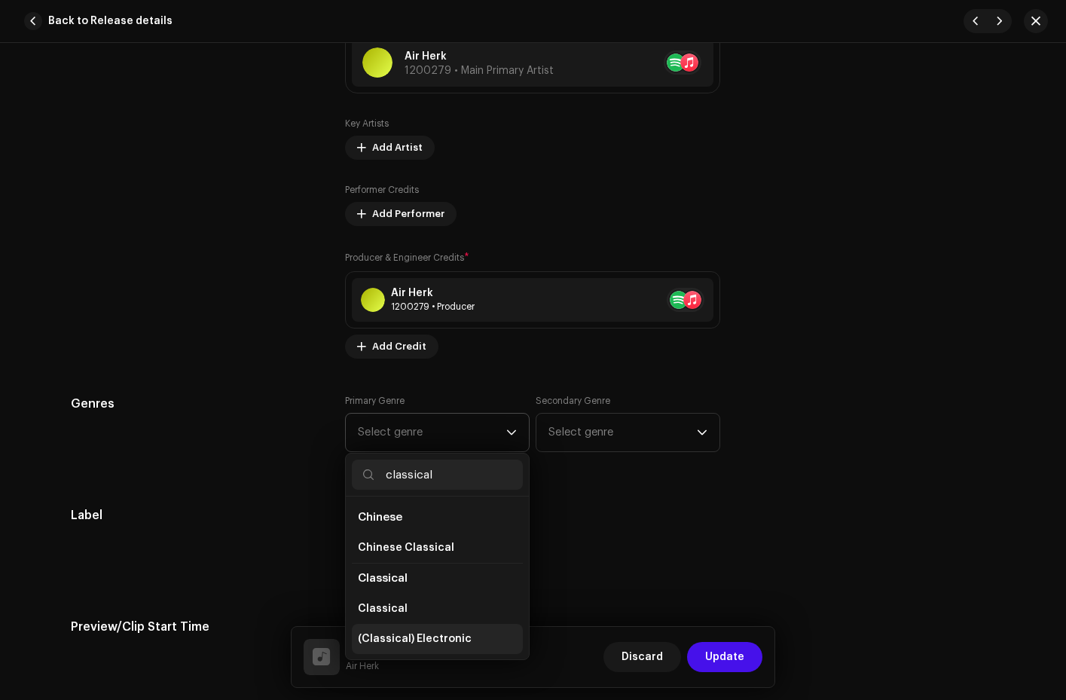
type input "classical"
click at [415, 637] on span "(Classical) Electronic" at bounding box center [415, 639] width 114 height 15
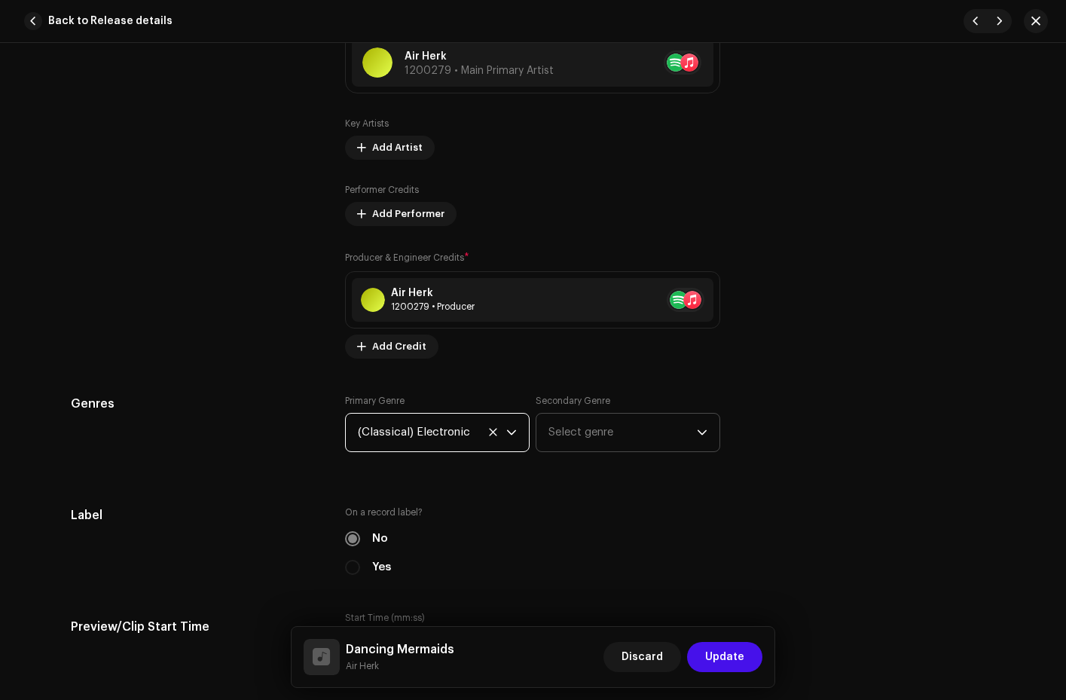
click at [607, 430] on span "Select genre" at bounding box center [623, 433] width 148 height 38
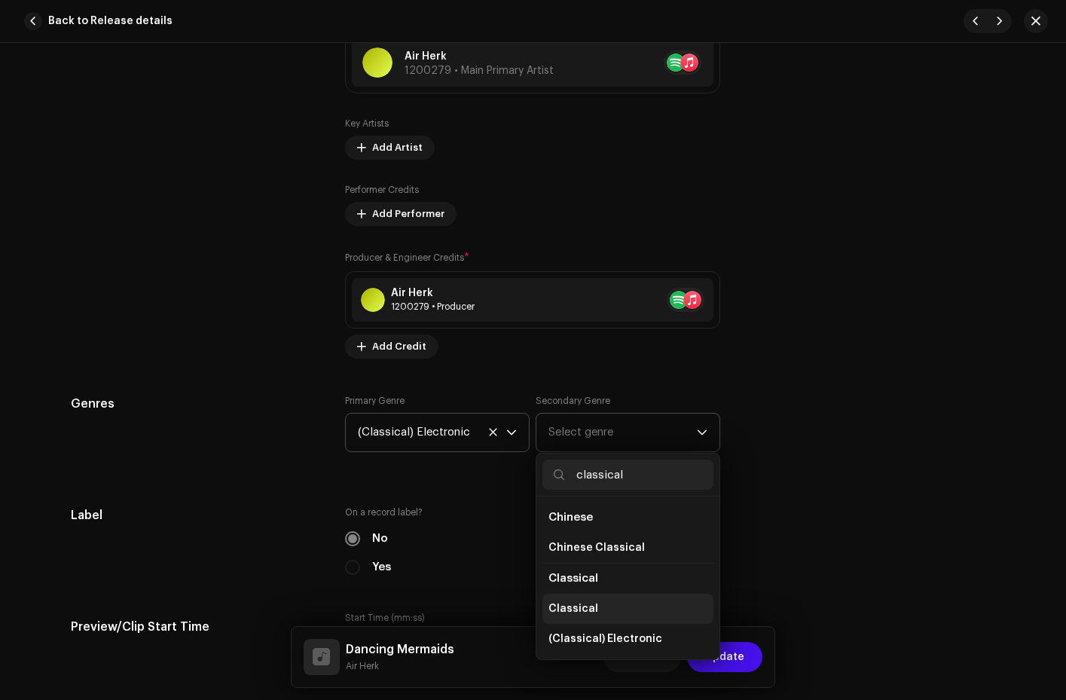
type input "classical"
click at [598, 614] on li "Classical" at bounding box center [628, 609] width 171 height 30
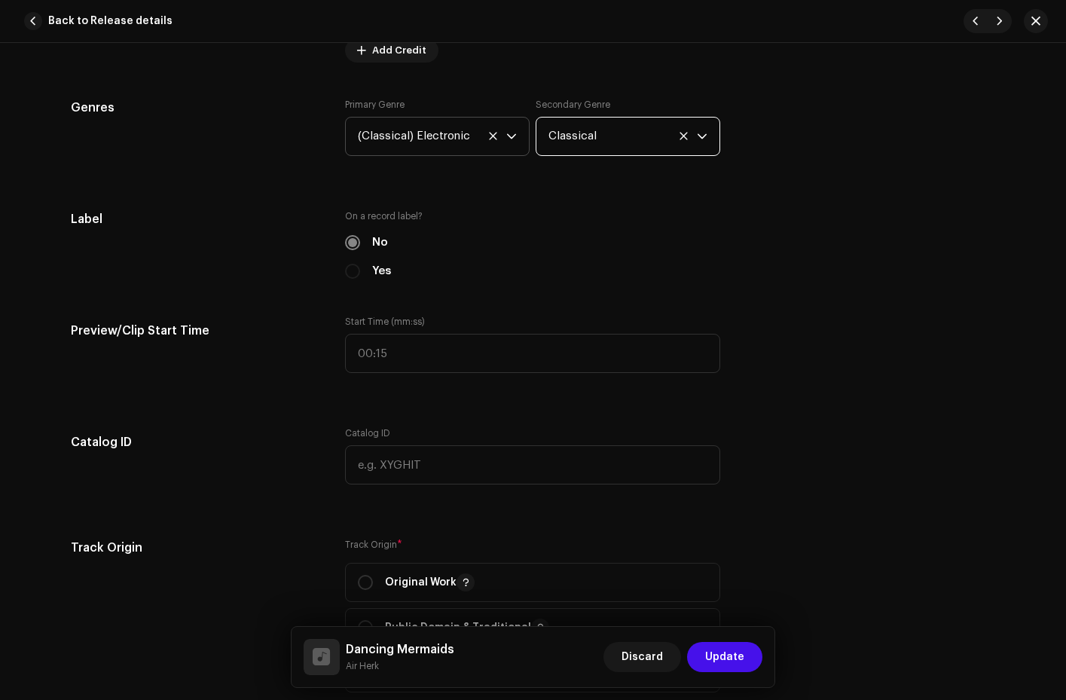
scroll to position [1436, 0]
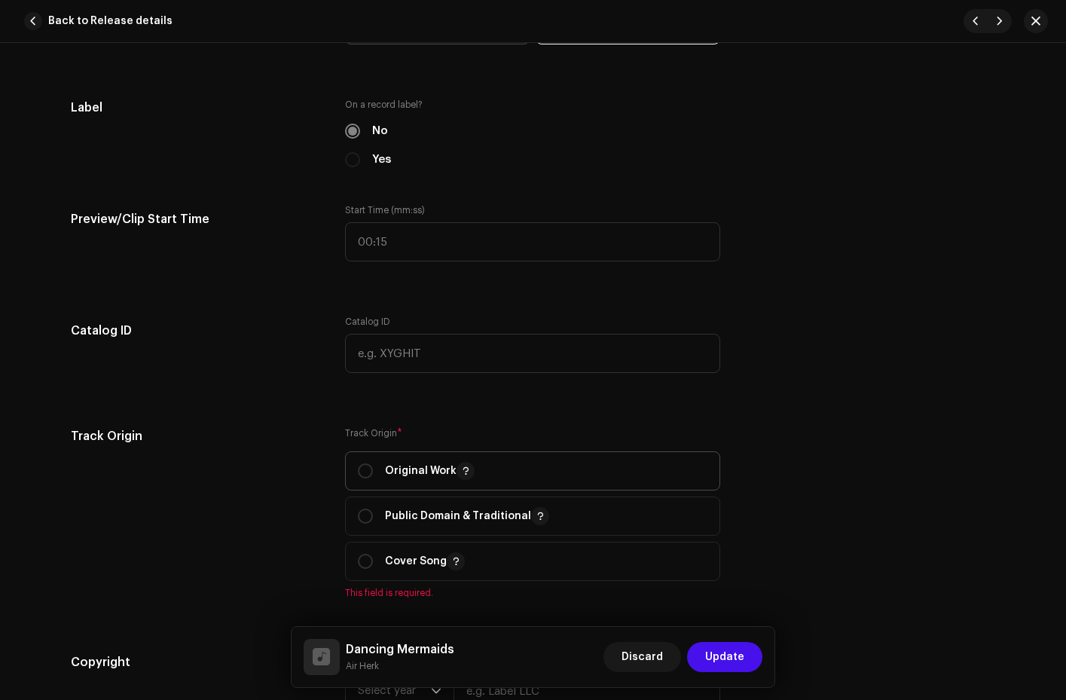
click at [372, 469] on div "Original Work" at bounding box center [416, 471] width 117 height 18
radio input "true"
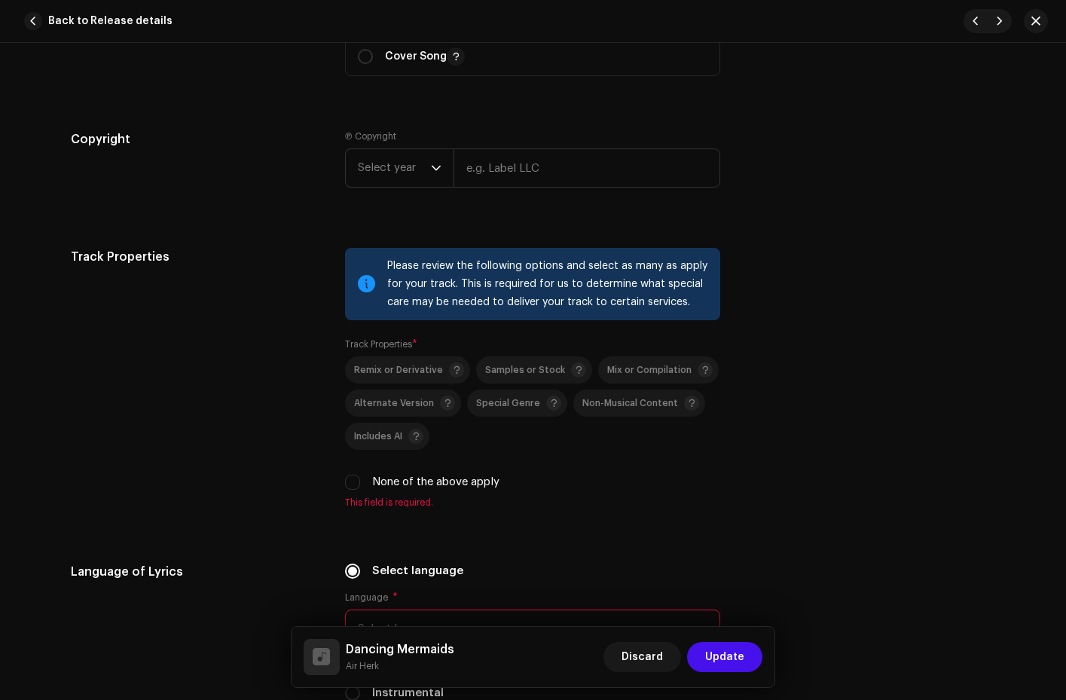
scroll to position [1993, 0]
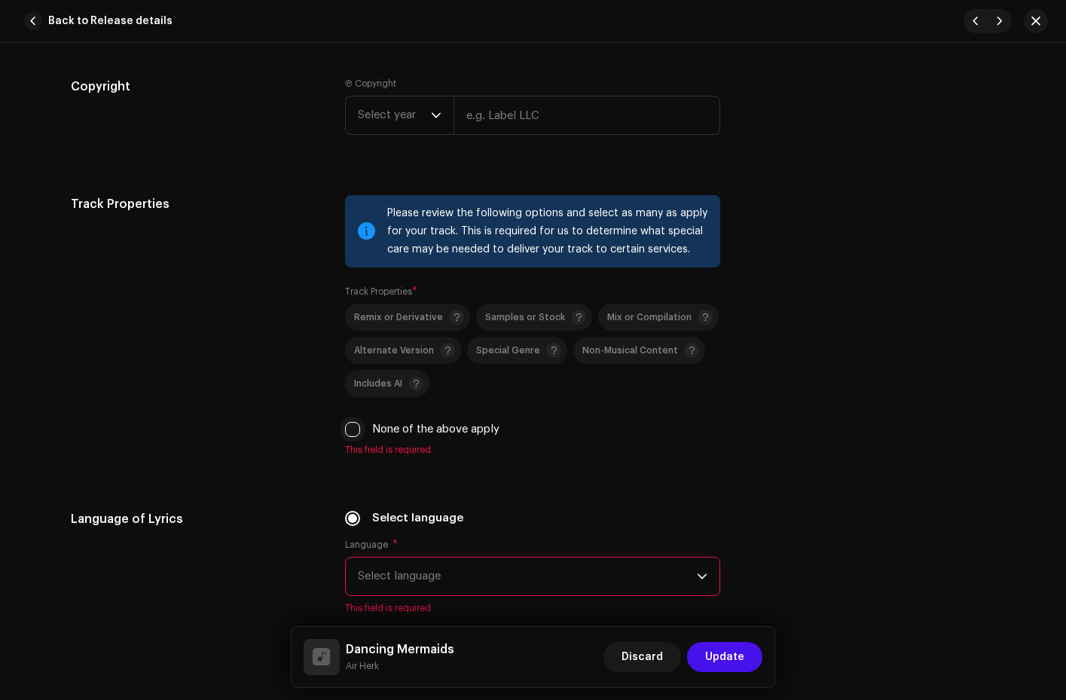
click at [352, 427] on input "None of the above apply" at bounding box center [352, 429] width 15 height 15
checkbox input "true"
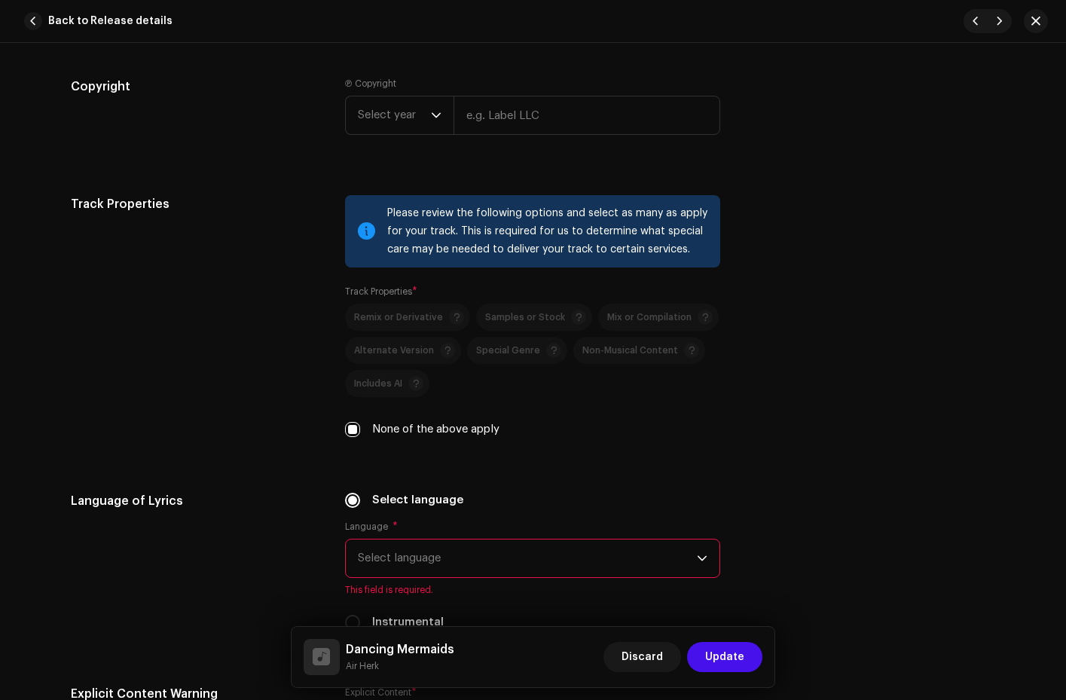
scroll to position [2111, 0]
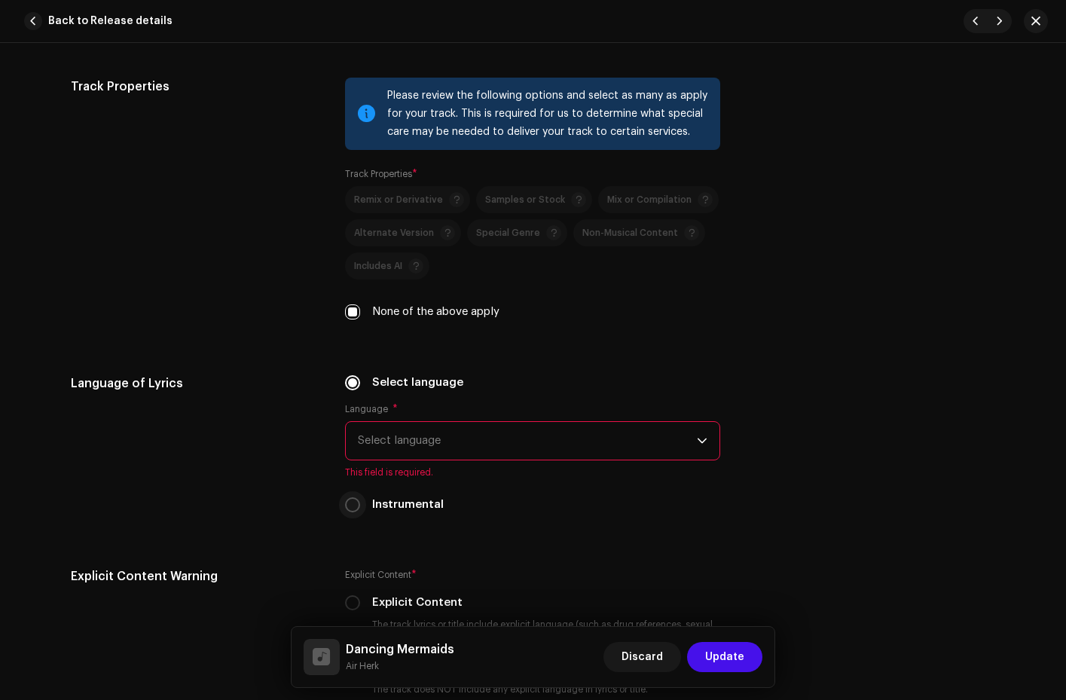
click at [350, 503] on input "Instrumental" at bounding box center [352, 504] width 15 height 15
radio input "true"
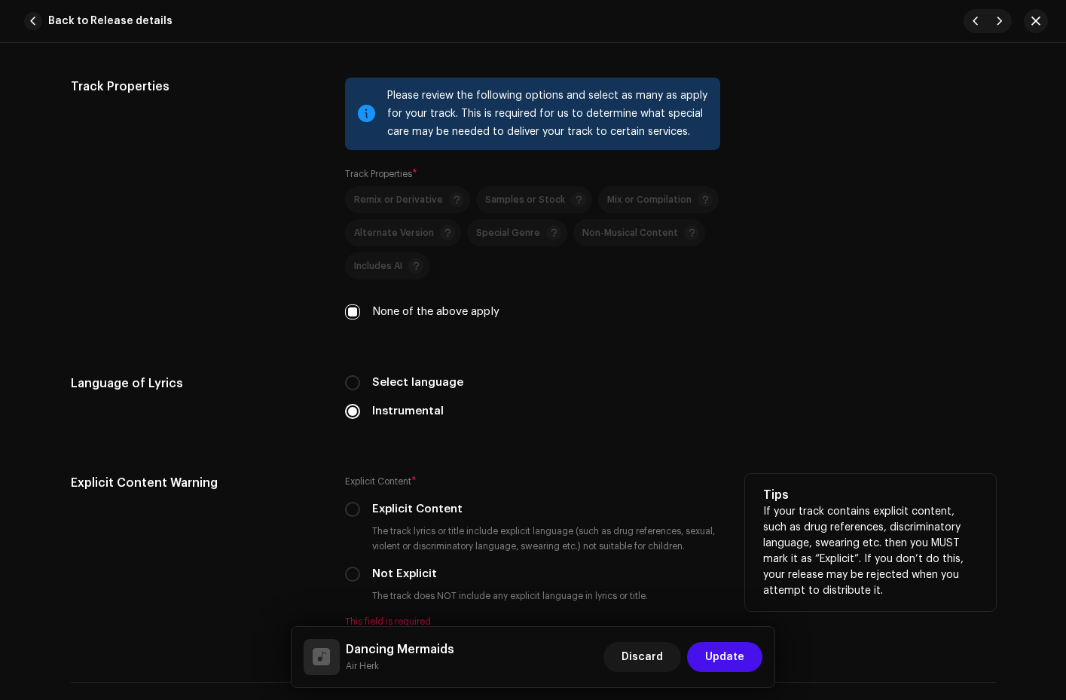
scroll to position [2383, 0]
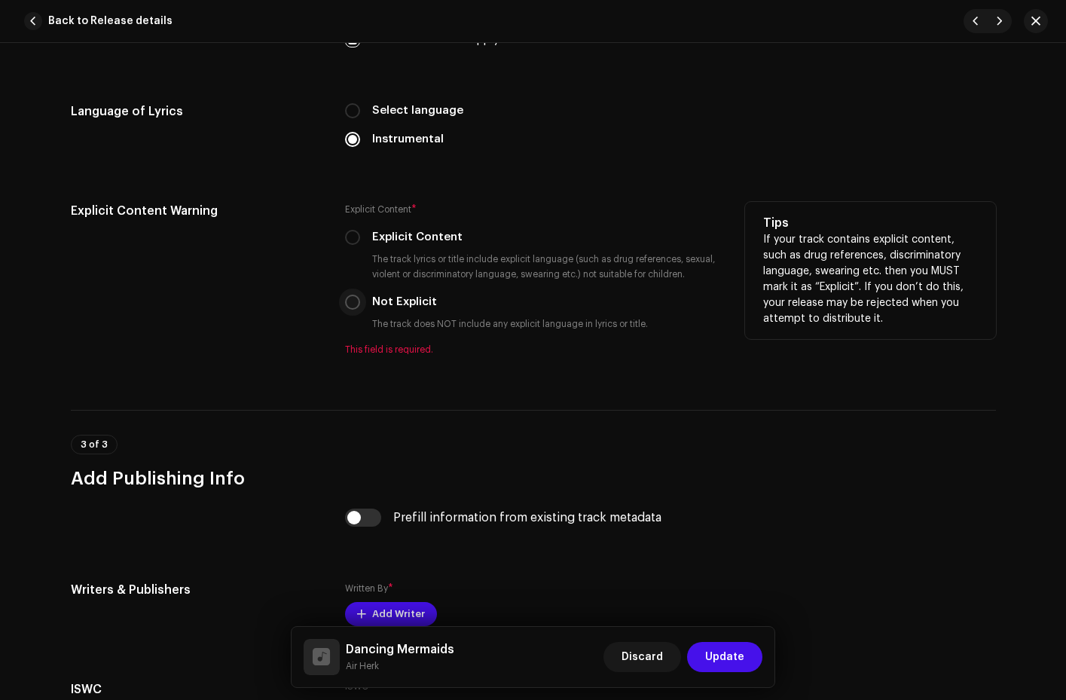
click at [348, 299] on input "Not Explicit" at bounding box center [352, 302] width 15 height 15
radio input "true"
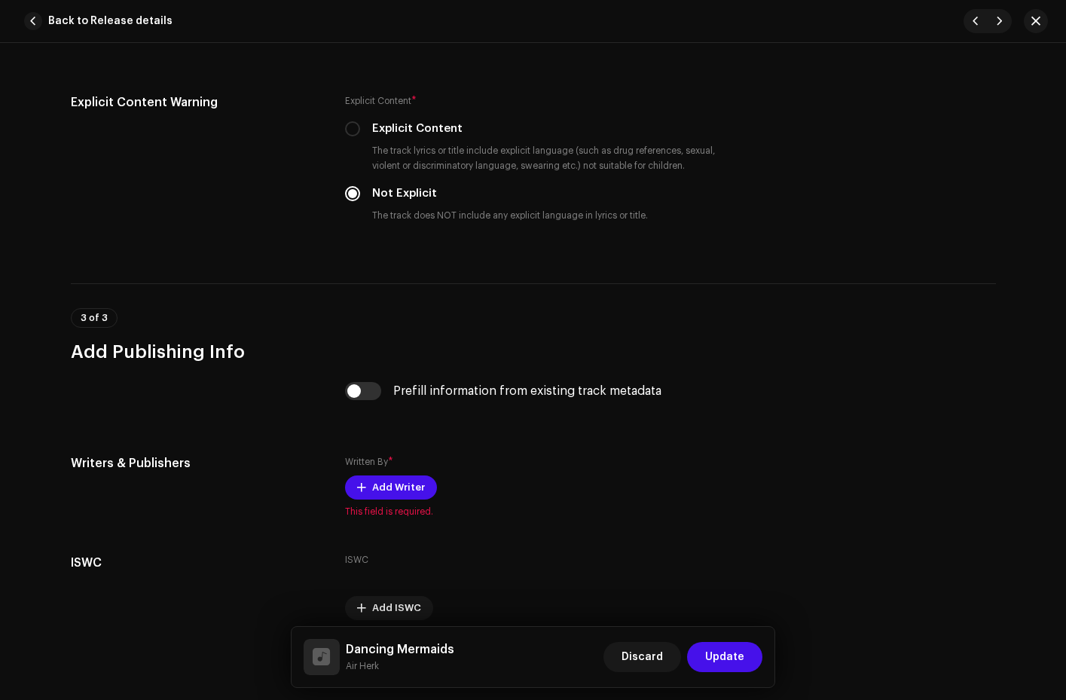
scroll to position [2556, 0]
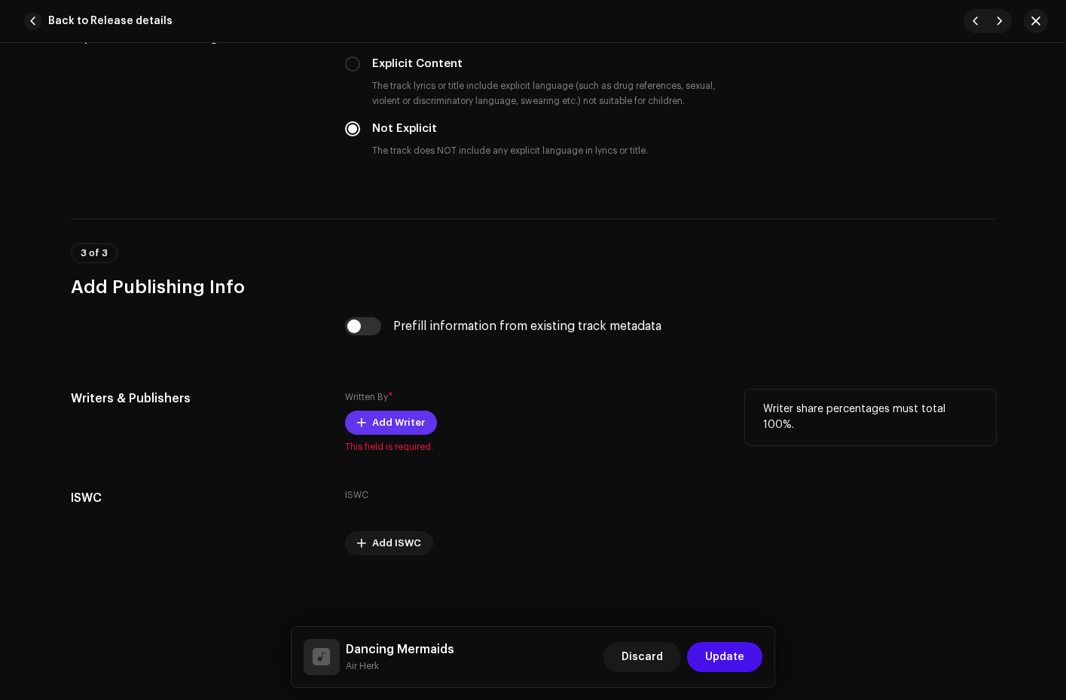
click at [372, 418] on span "Add Writer" at bounding box center [398, 423] width 53 height 30
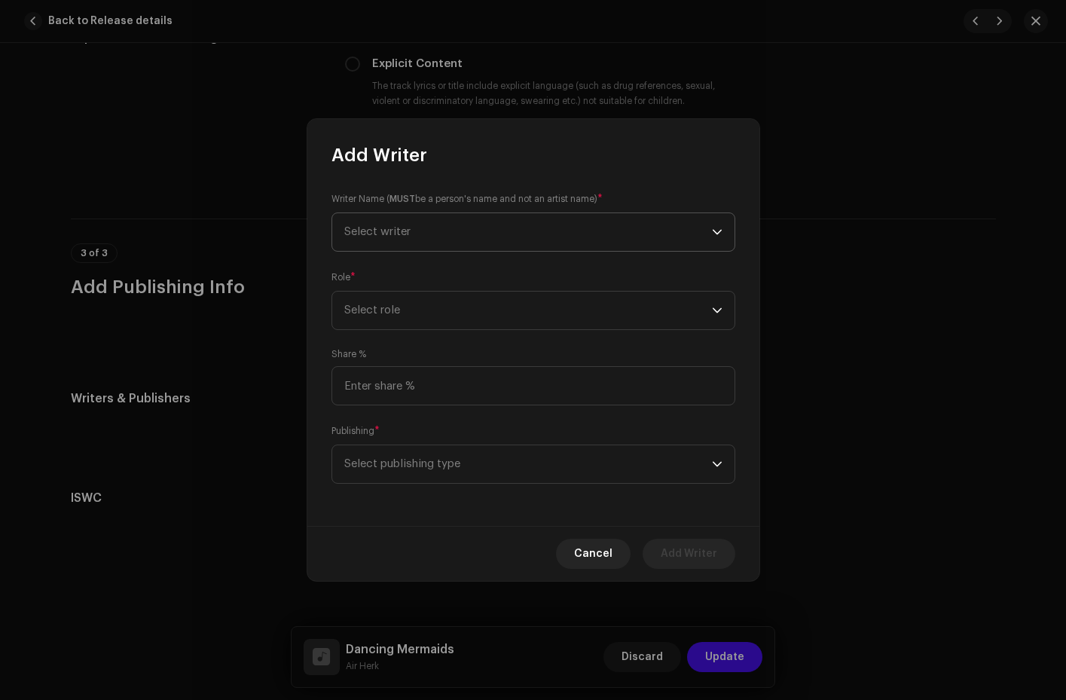
click at [433, 228] on span "Select writer" at bounding box center [528, 232] width 368 height 38
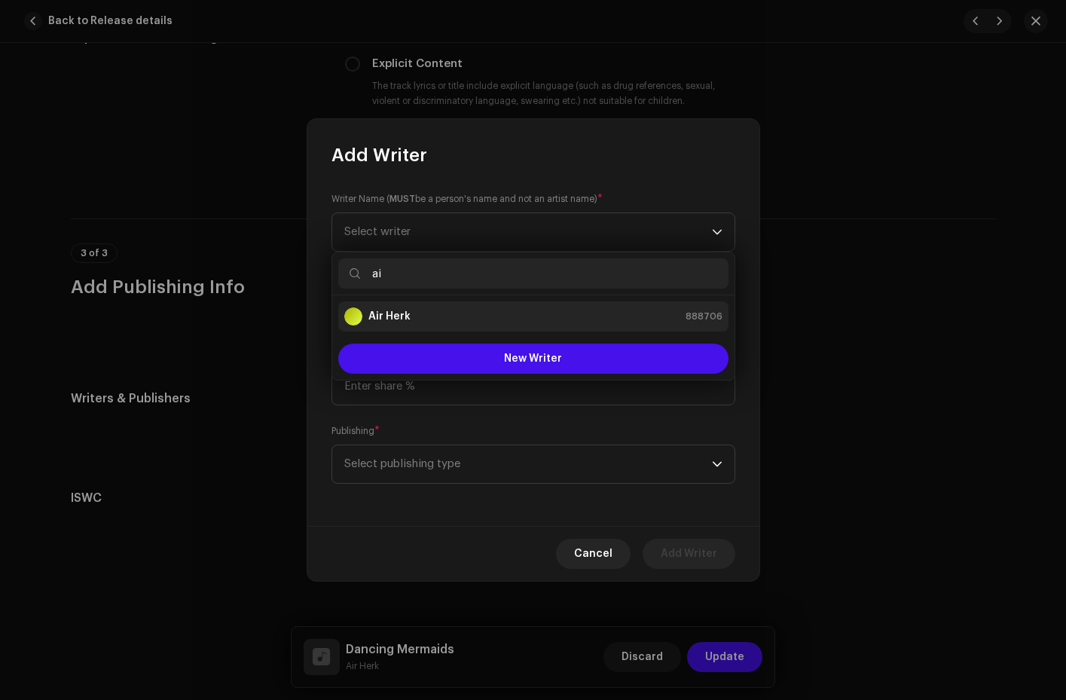
type input "ai"
click at [381, 318] on strong "Air Herk" at bounding box center [390, 316] width 42 height 15
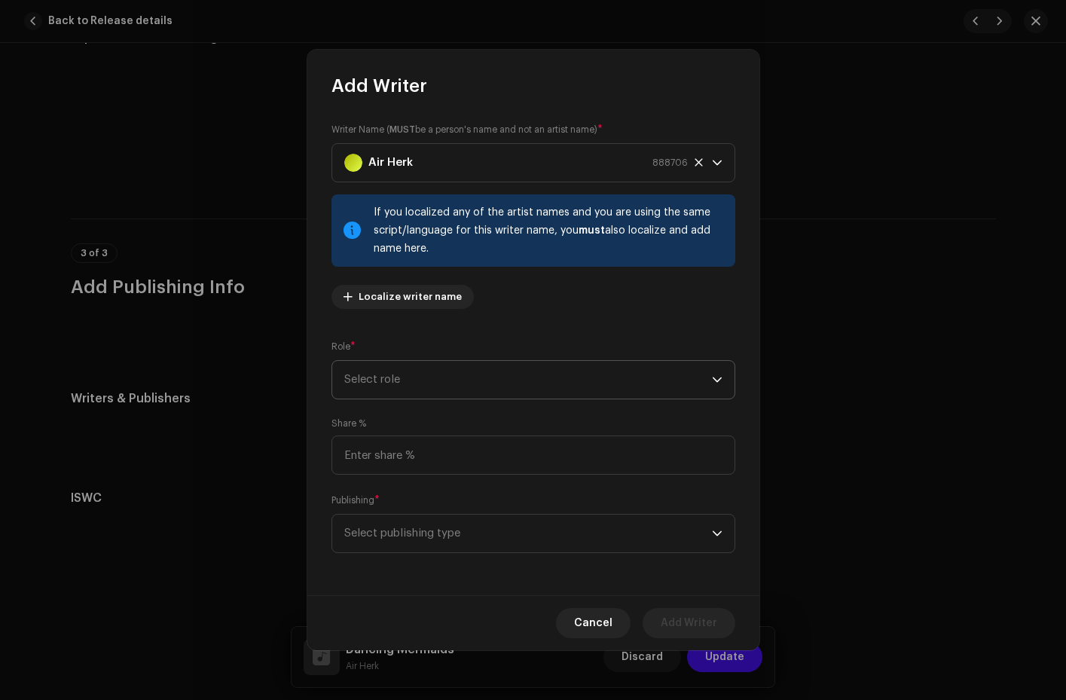
click at [376, 372] on span "Select role" at bounding box center [528, 380] width 368 height 38
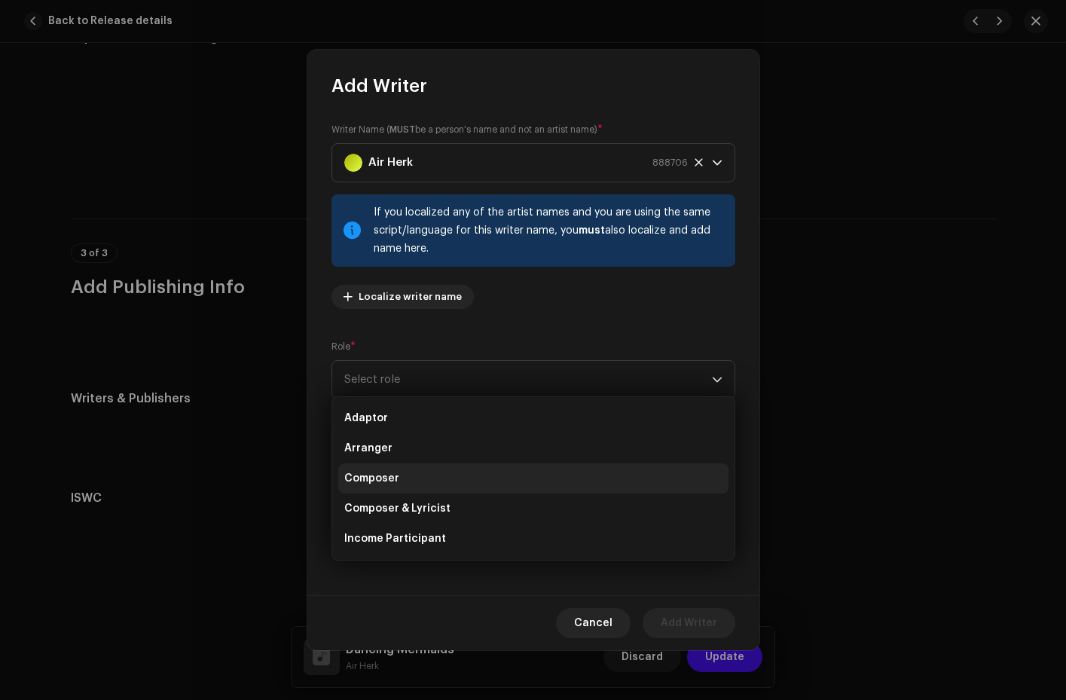
click at [397, 467] on li "Composer" at bounding box center [533, 478] width 390 height 30
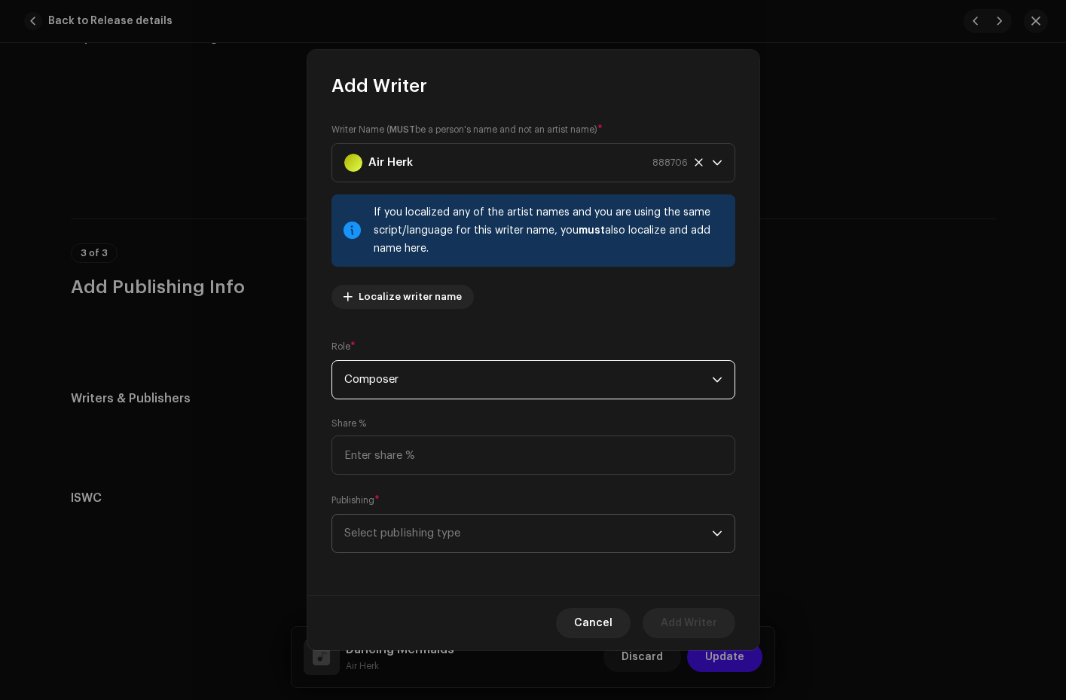
click at [387, 545] on span "Select publishing type" at bounding box center [528, 534] width 368 height 38
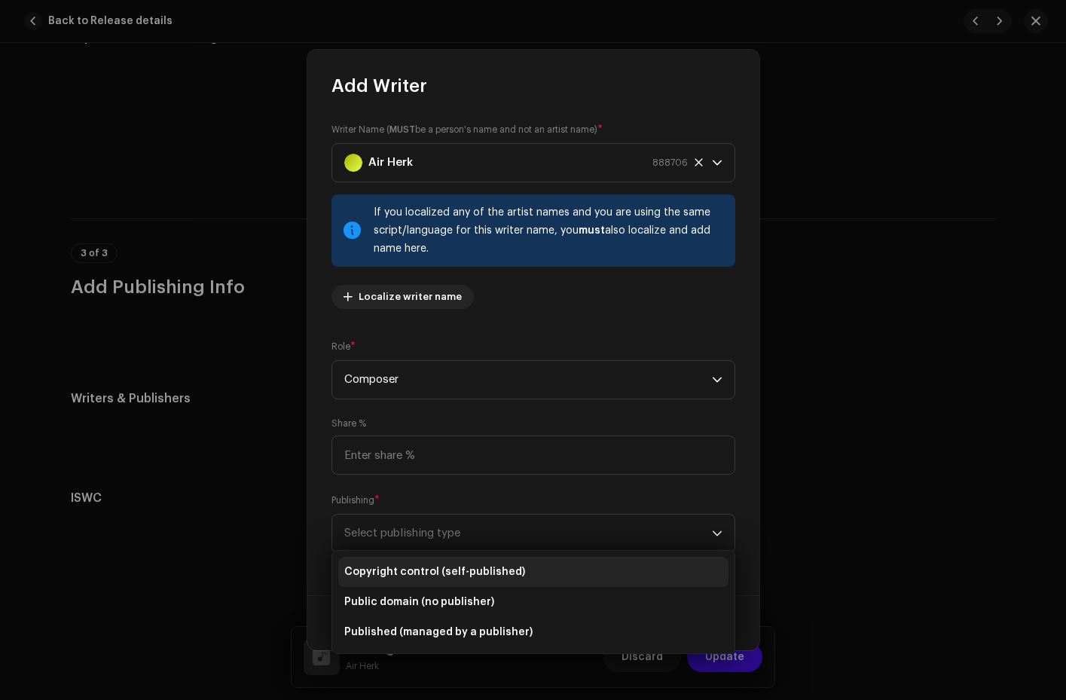
click at [387, 576] on span "Copyright control (self-published)" at bounding box center [434, 571] width 181 height 15
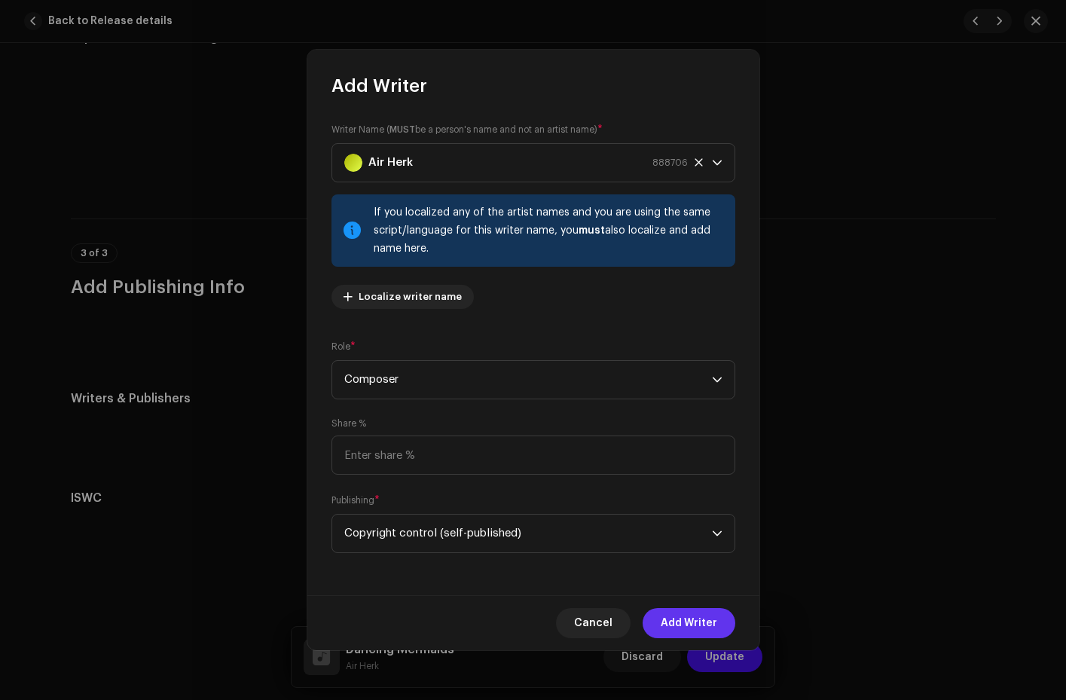
click at [687, 622] on span "Add Writer" at bounding box center [689, 623] width 57 height 30
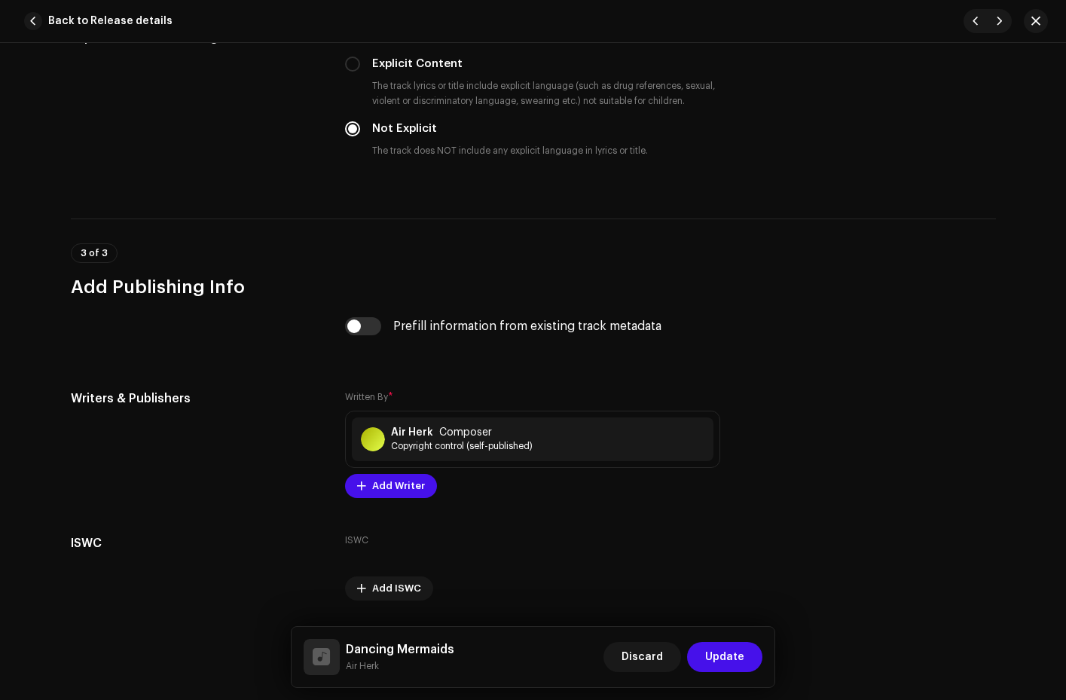
scroll to position [2602, 0]
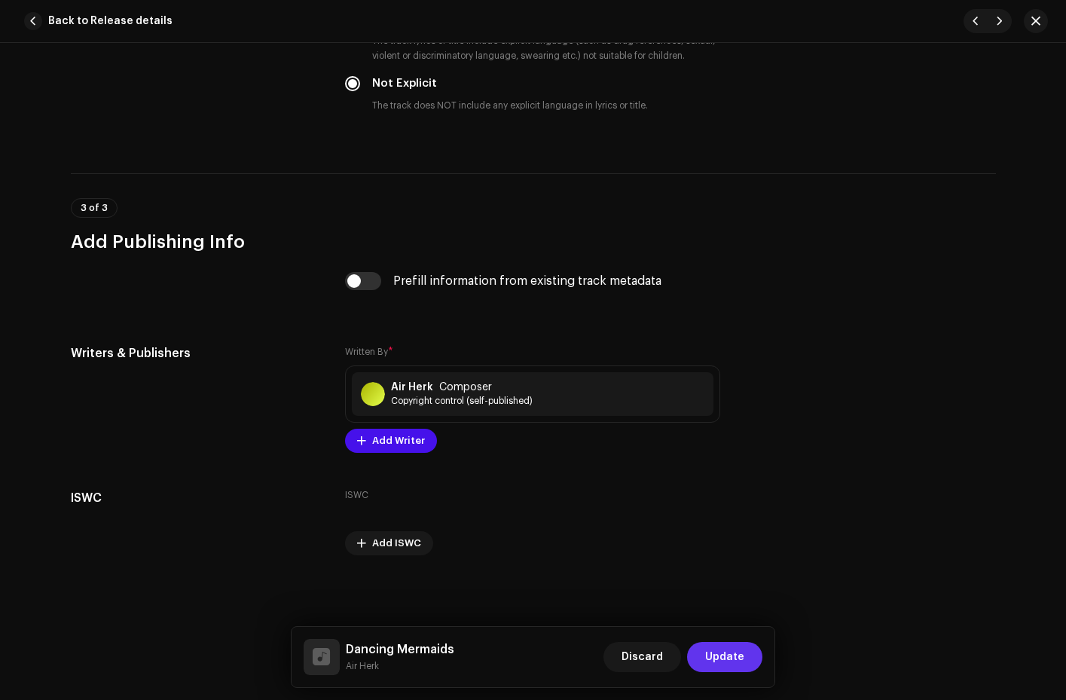
click at [708, 657] on span "Update" at bounding box center [724, 657] width 39 height 30
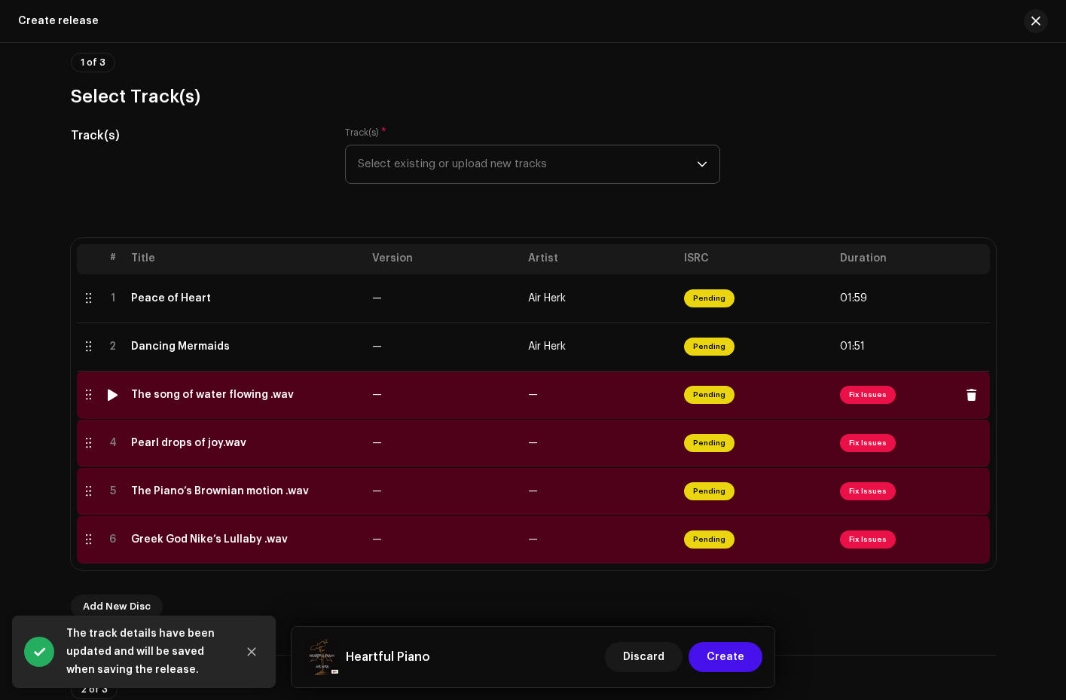
click at [862, 394] on span "Fix Issues" at bounding box center [868, 395] width 56 height 18
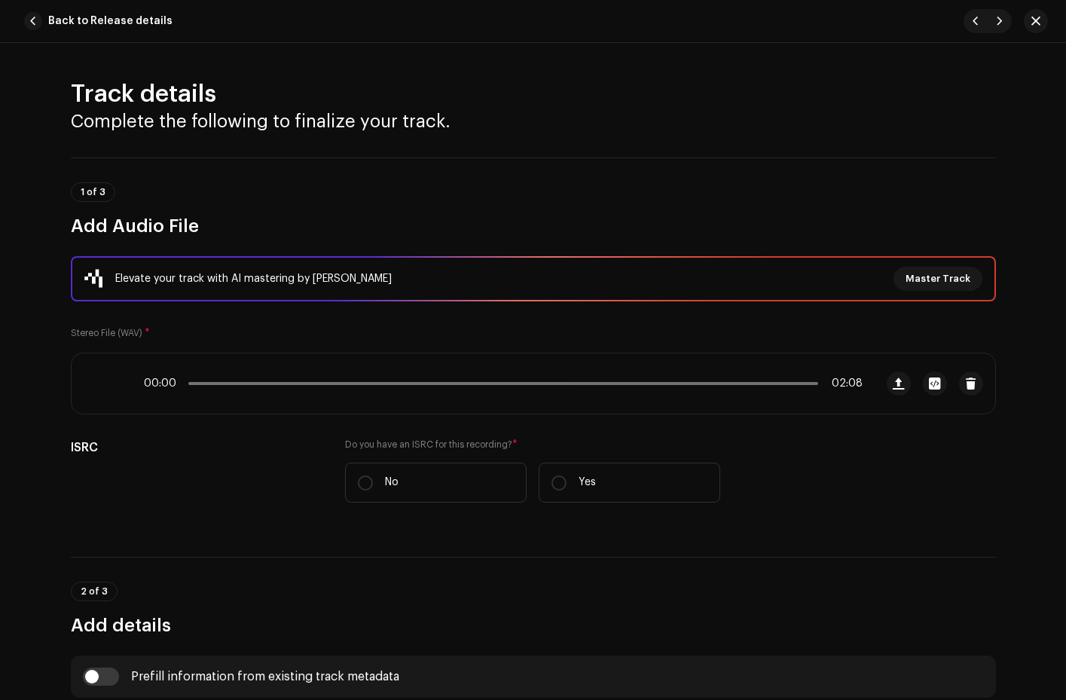
scroll to position [285, 0]
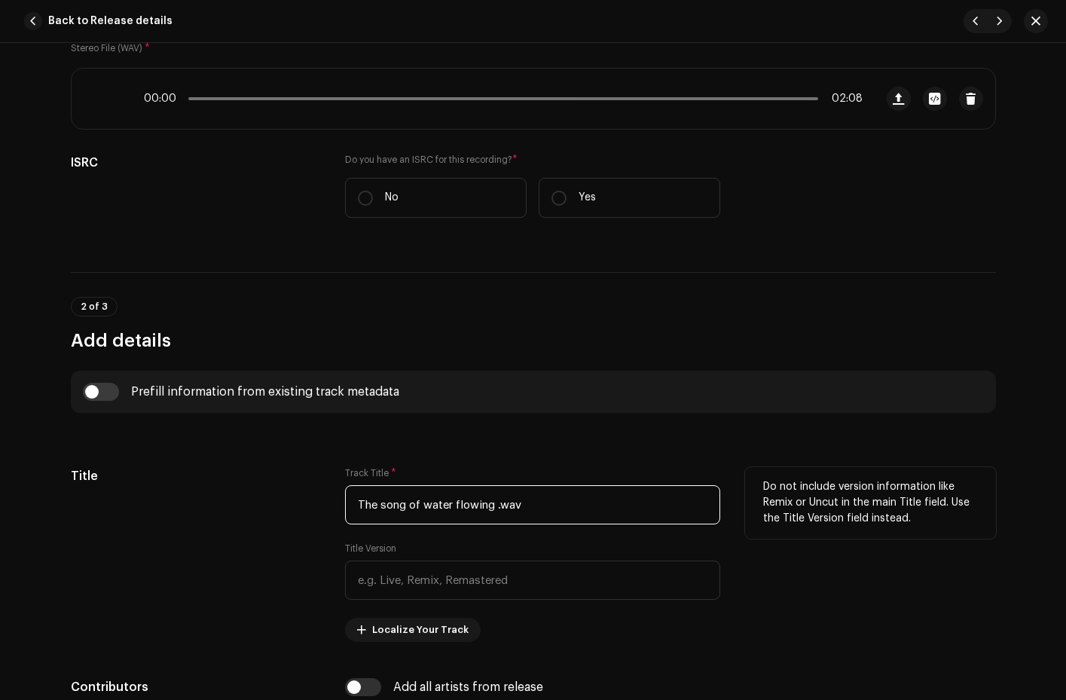
click at [384, 508] on input "The song of water flowing .wav" at bounding box center [532, 504] width 375 height 39
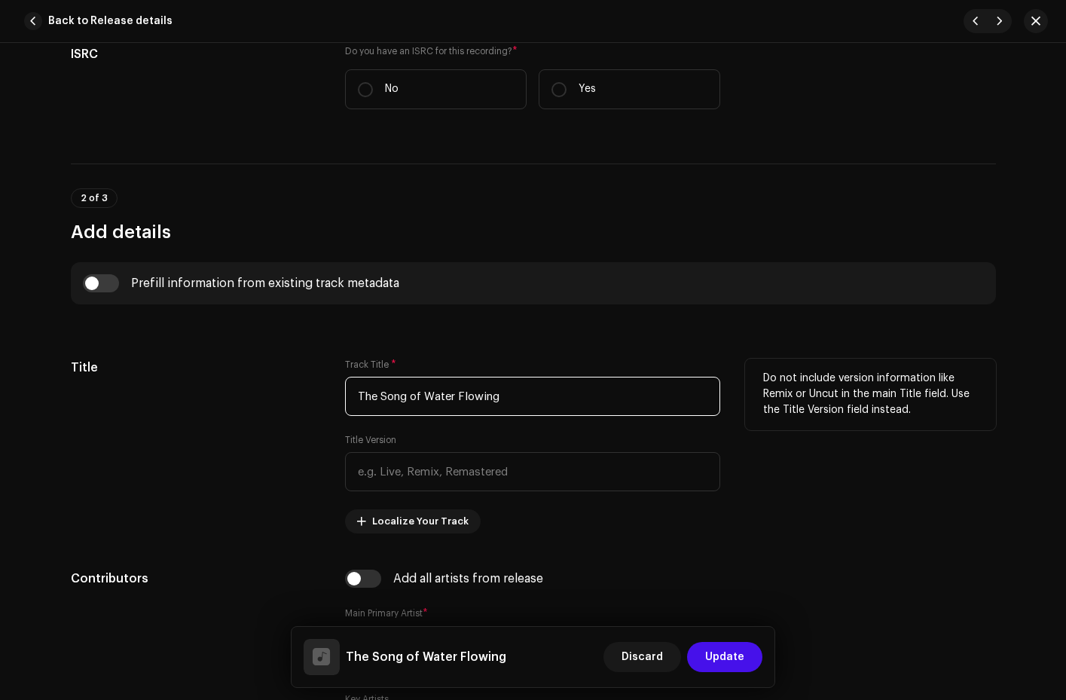
scroll to position [506, 0]
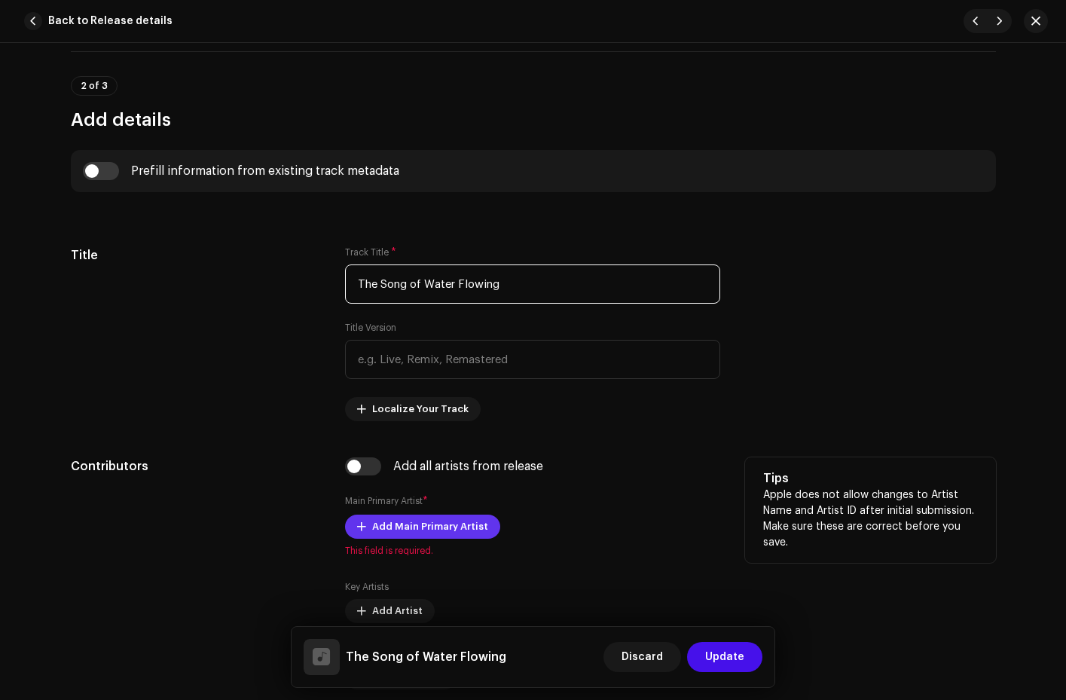
type input "The Song of Water Flowing"
click at [379, 521] on span "Add Main Primary Artist" at bounding box center [430, 527] width 116 height 30
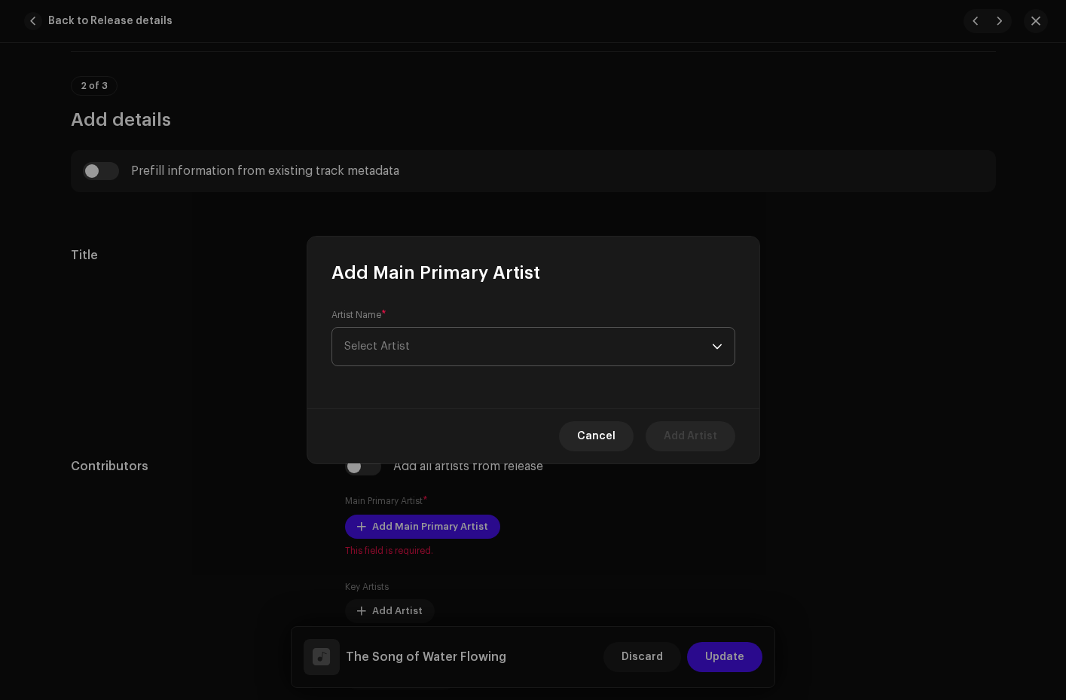
click at [385, 355] on span "Select Artist" at bounding box center [528, 347] width 368 height 38
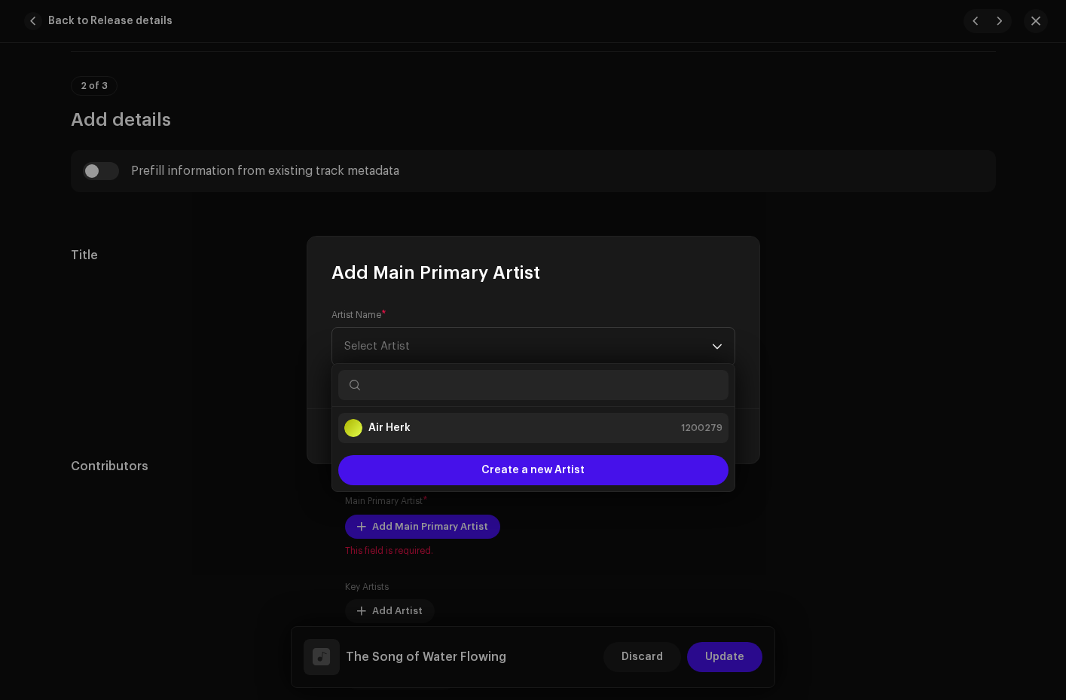
click at [390, 430] on strong "Air Herk" at bounding box center [390, 428] width 42 height 15
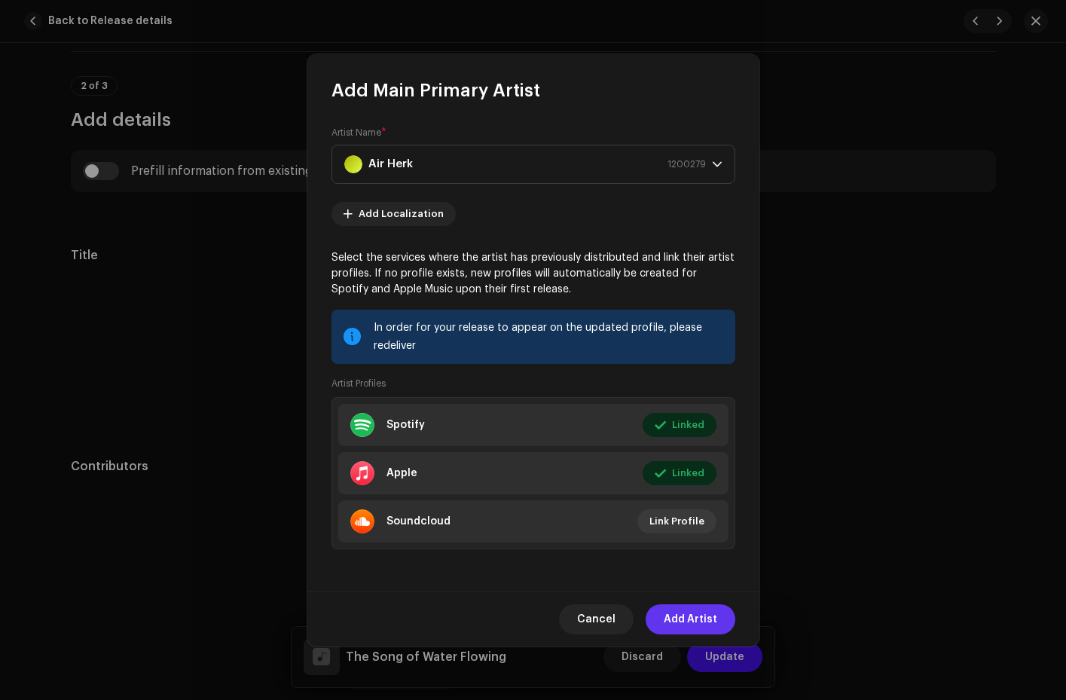
click at [685, 614] on span "Add Artist" at bounding box center [691, 619] width 54 height 30
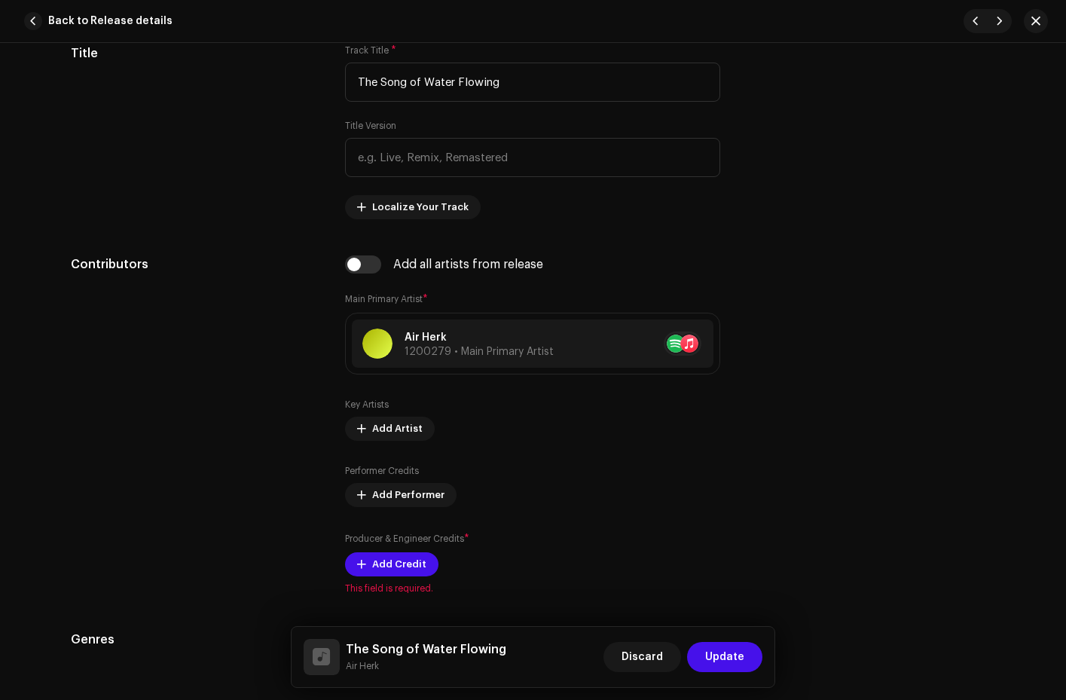
scroll to position [816, 0]
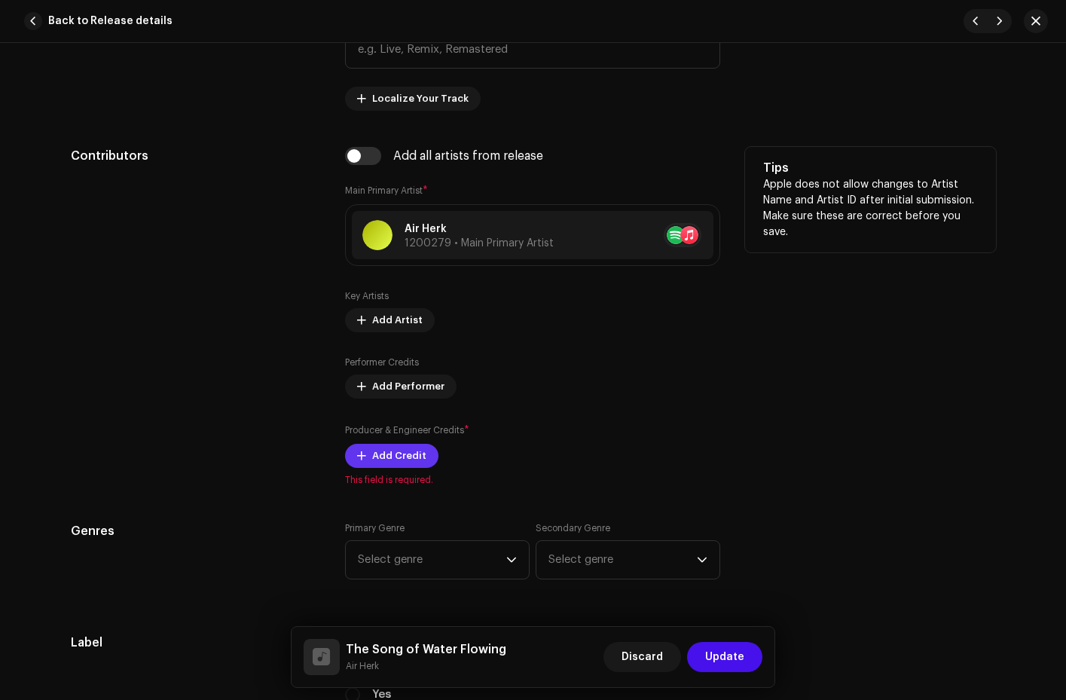
click at [399, 448] on span "Add Credit" at bounding box center [399, 456] width 54 height 30
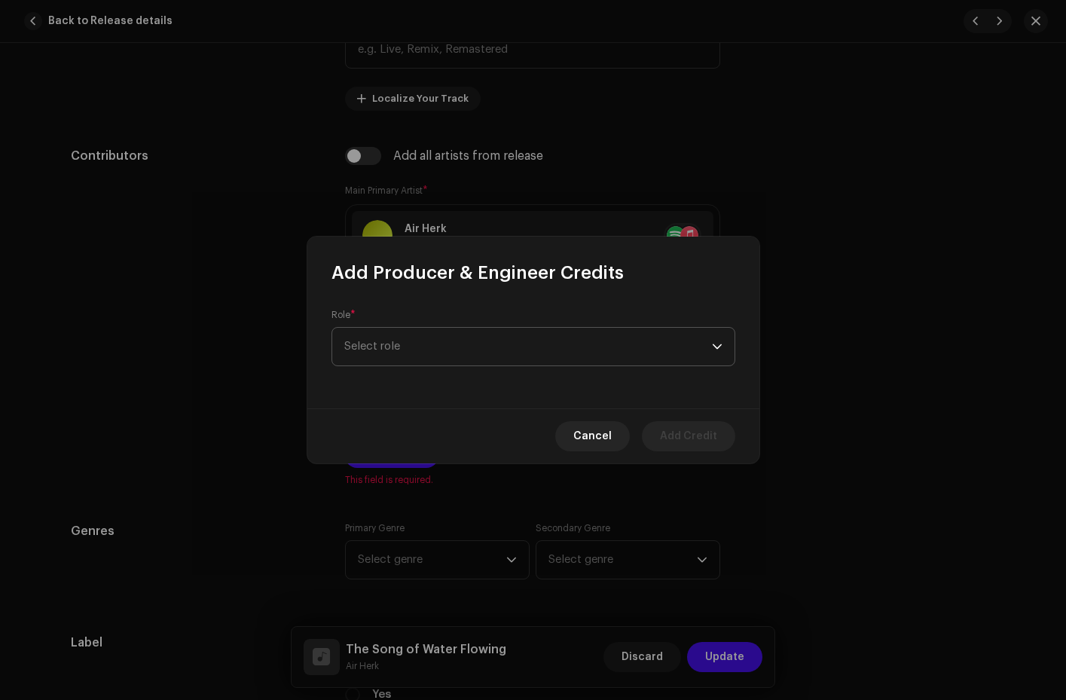
click at [632, 357] on span "Select role" at bounding box center [528, 347] width 368 height 38
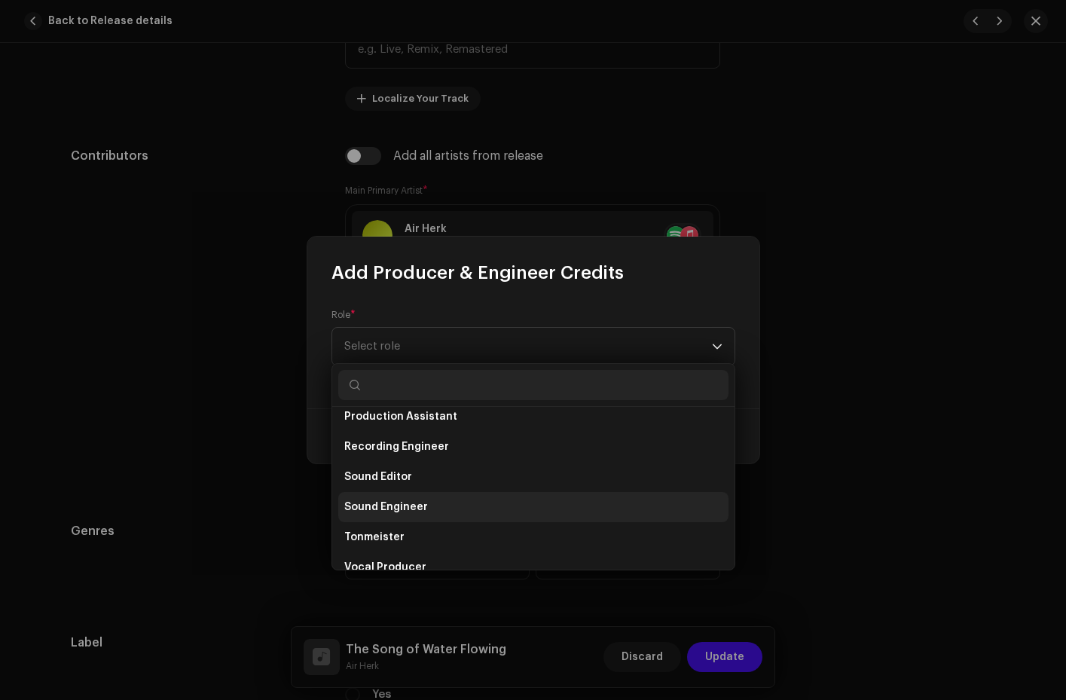
scroll to position [526, 0]
click at [497, 496] on li "Producer" at bounding box center [533, 505] width 390 height 30
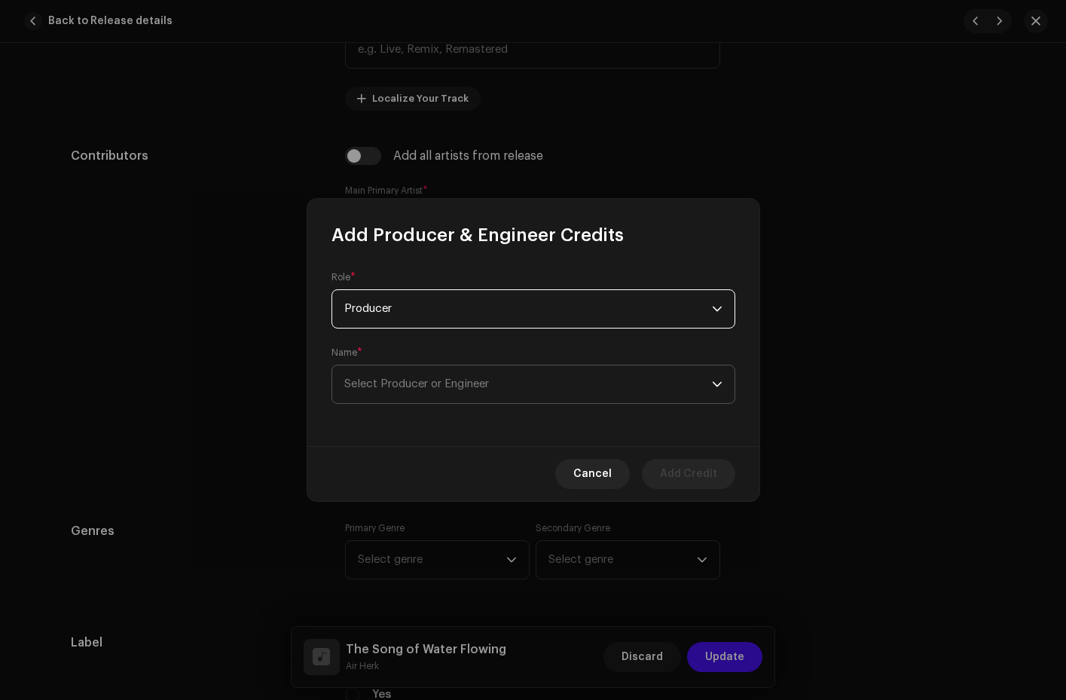
click at [594, 388] on span "Select Producer or Engineer" at bounding box center [528, 385] width 368 height 38
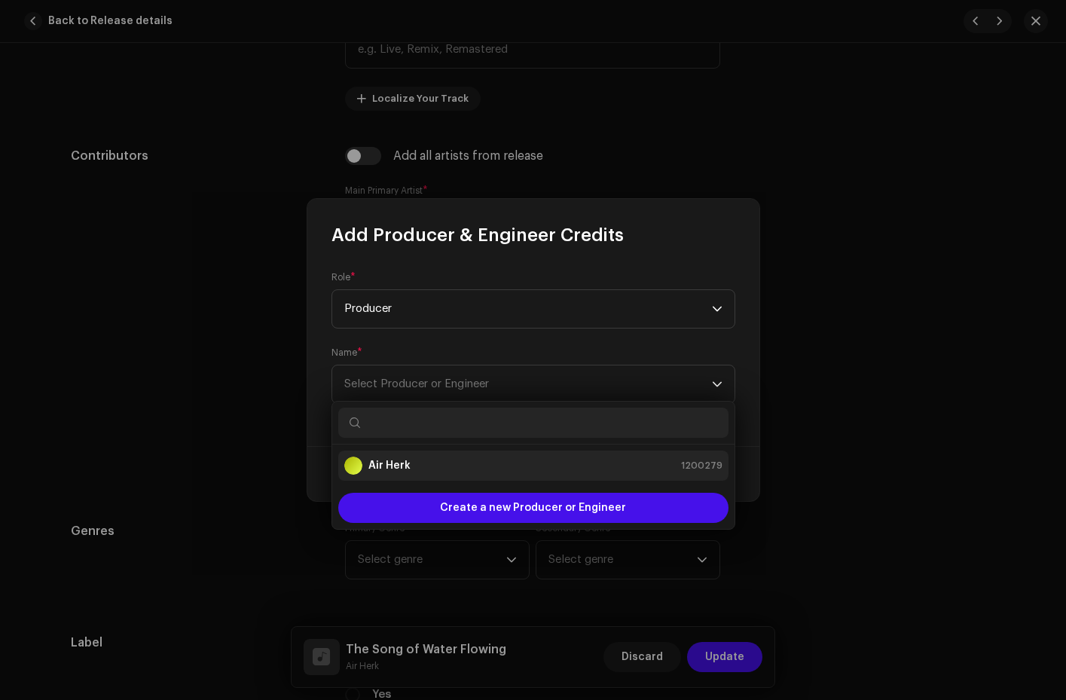
click at [567, 457] on div "Air Herk 1200279" at bounding box center [533, 466] width 378 height 18
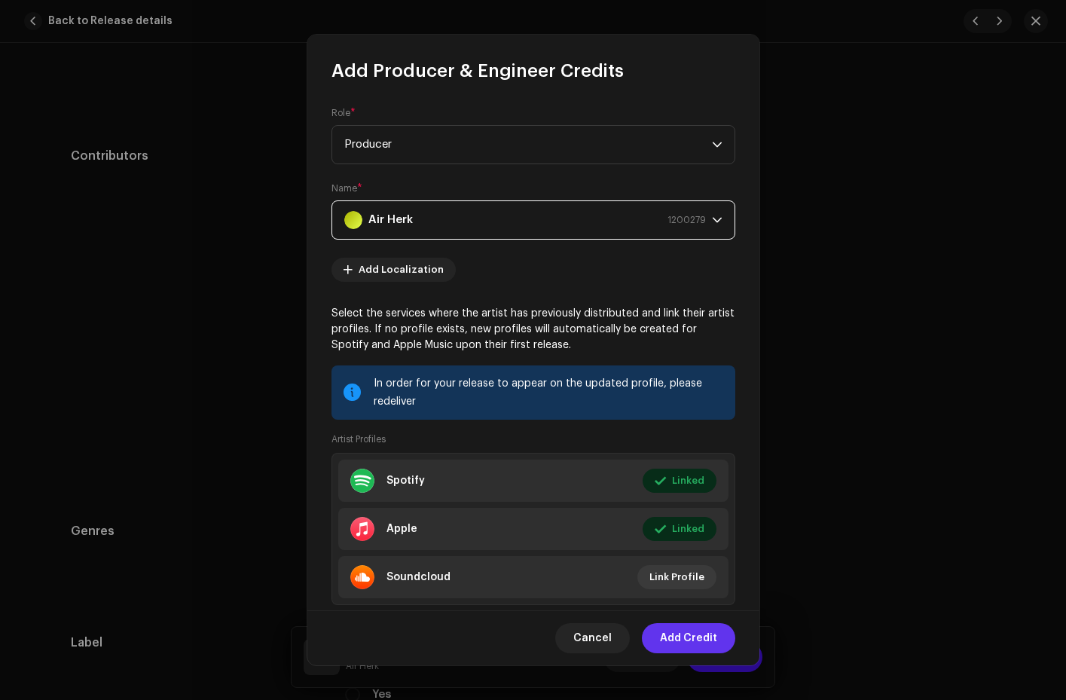
click at [692, 632] on span "Add Credit" at bounding box center [688, 638] width 57 height 30
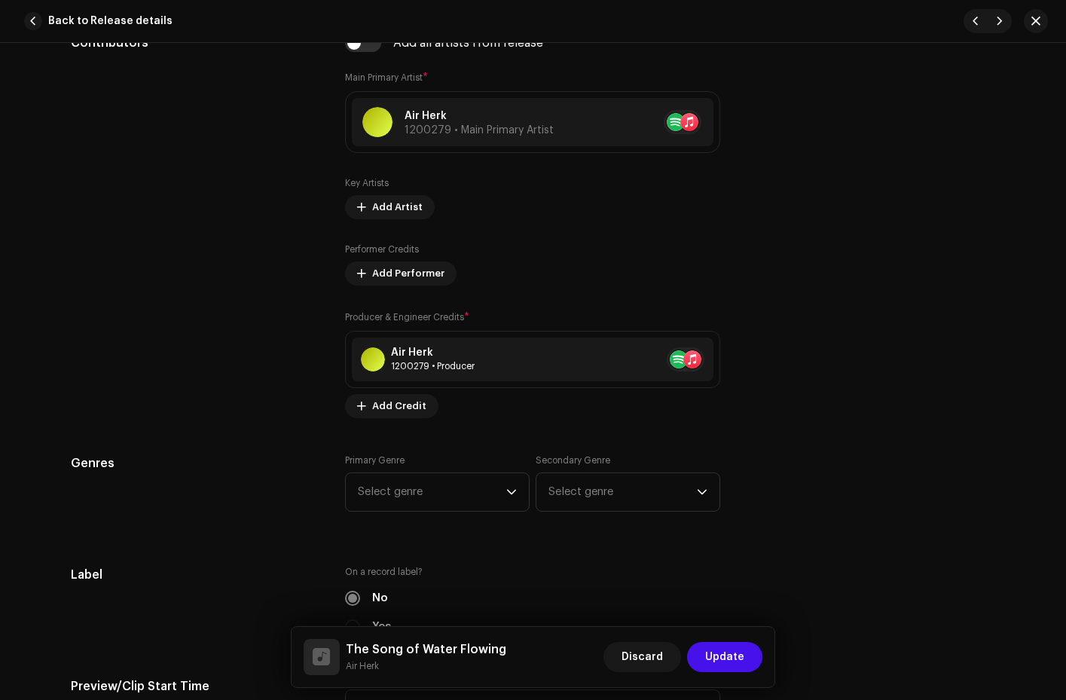
scroll to position [1057, 0]
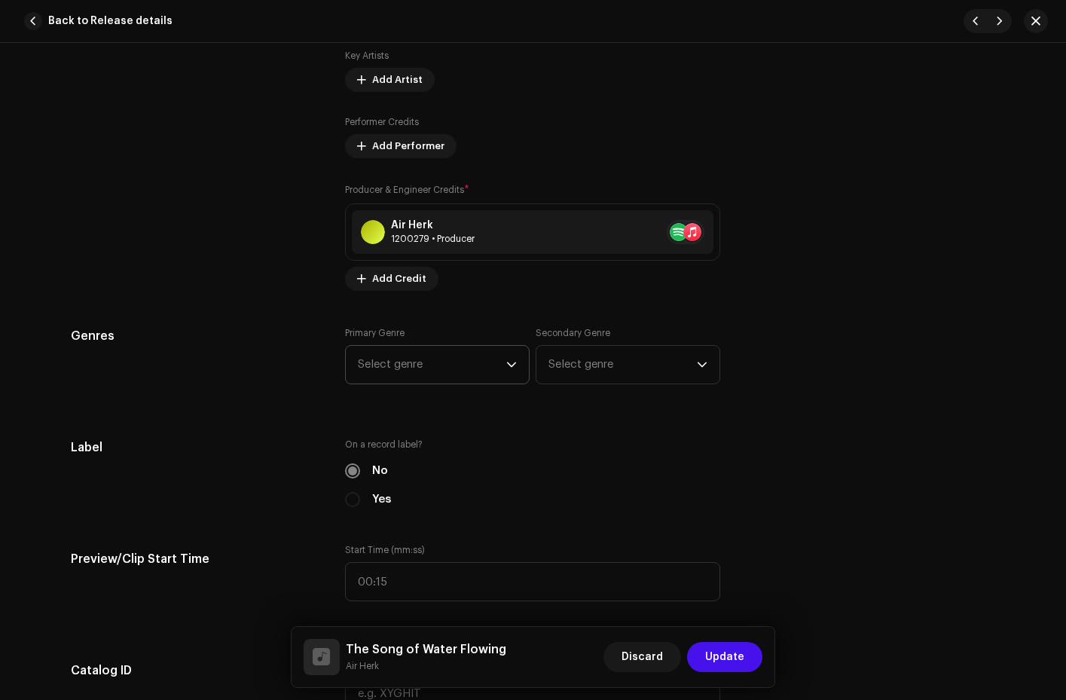
click at [509, 365] on icon "dropdown trigger" at bounding box center [511, 364] width 11 height 11
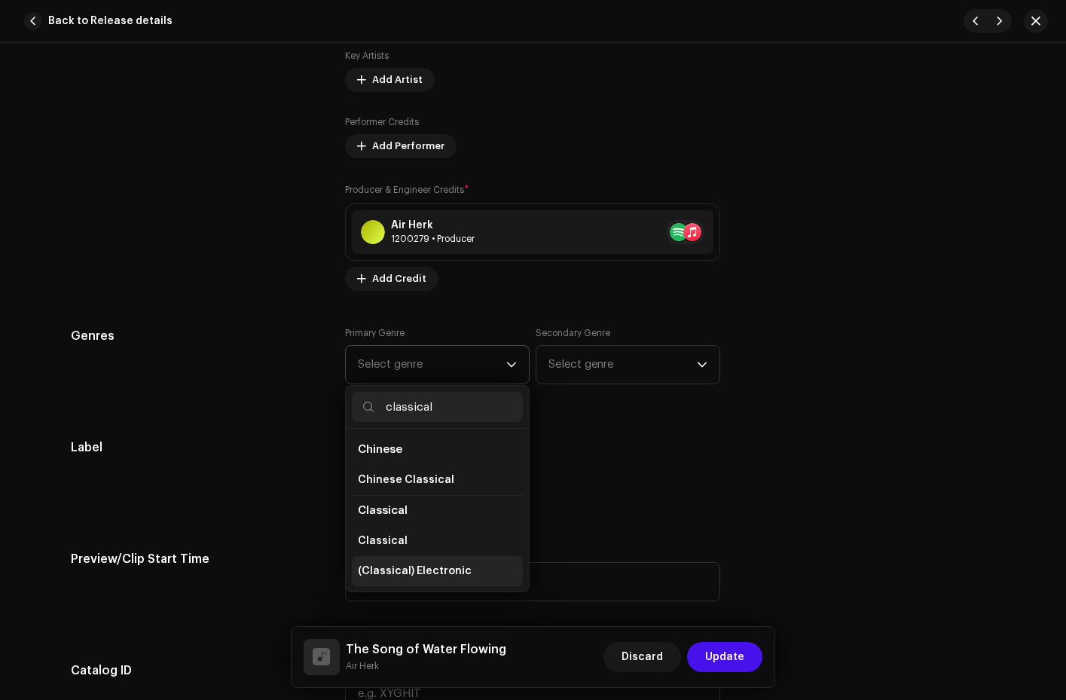
type input "classical"
click at [439, 573] on span "(Classical) Electronic" at bounding box center [415, 571] width 114 height 15
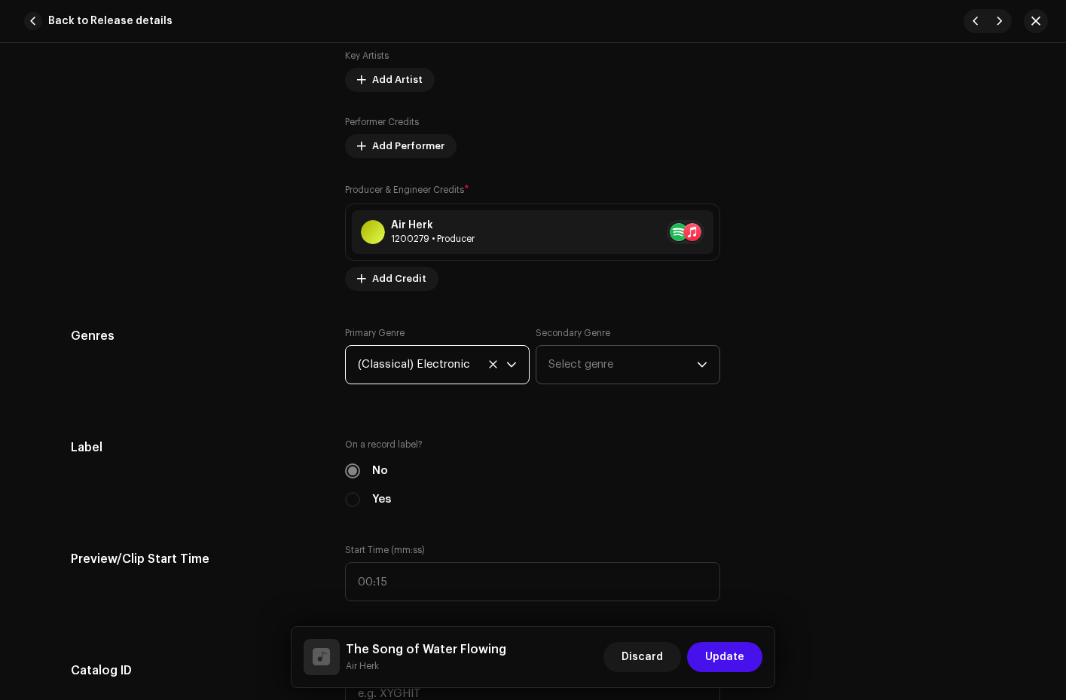
click at [650, 355] on span "Select genre" at bounding box center [623, 365] width 148 height 38
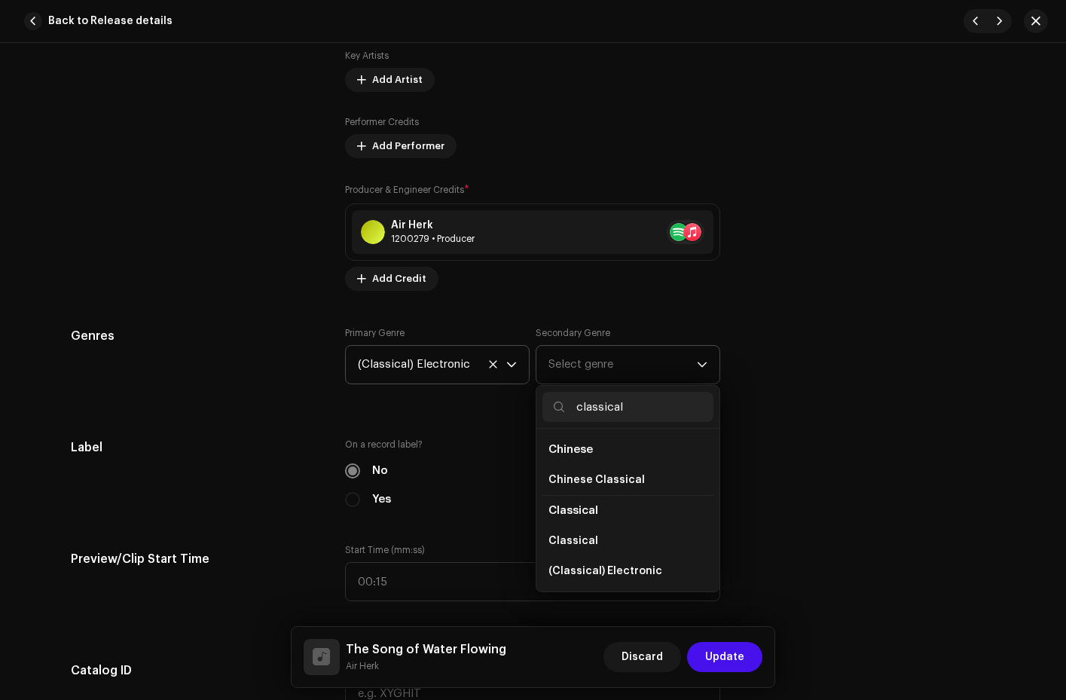
type input "classical"
click at [586, 515] on span "Classical" at bounding box center [574, 510] width 50 height 11
click at [584, 506] on span "Classical" at bounding box center [574, 510] width 50 height 11
click at [579, 543] on span "Classical" at bounding box center [574, 541] width 50 height 15
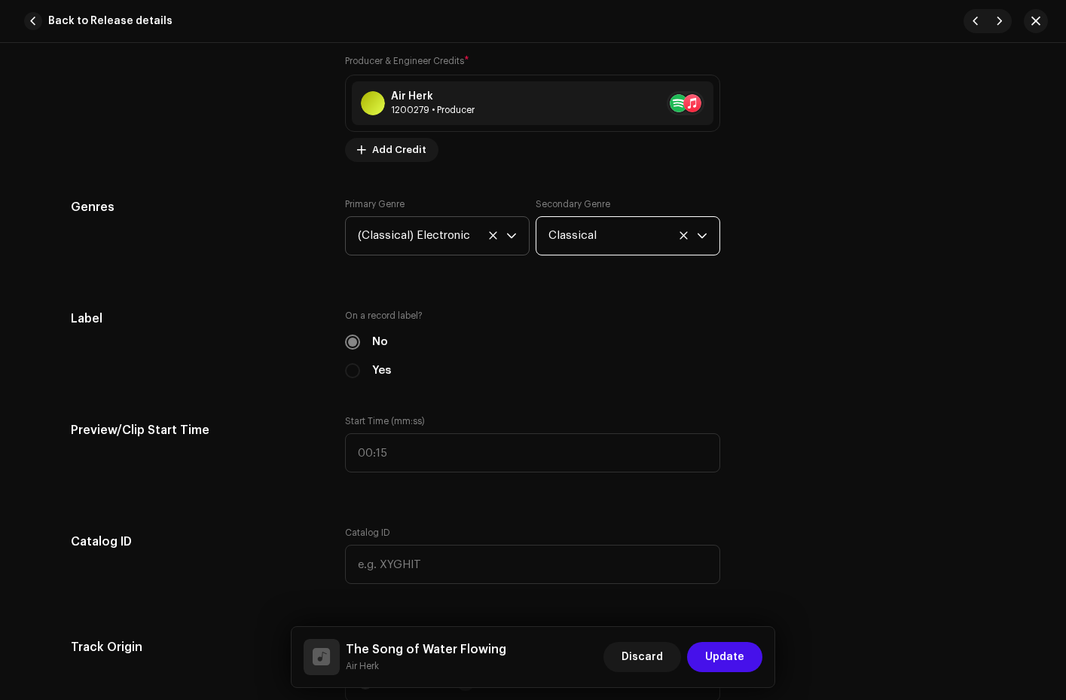
scroll to position [1427, 0]
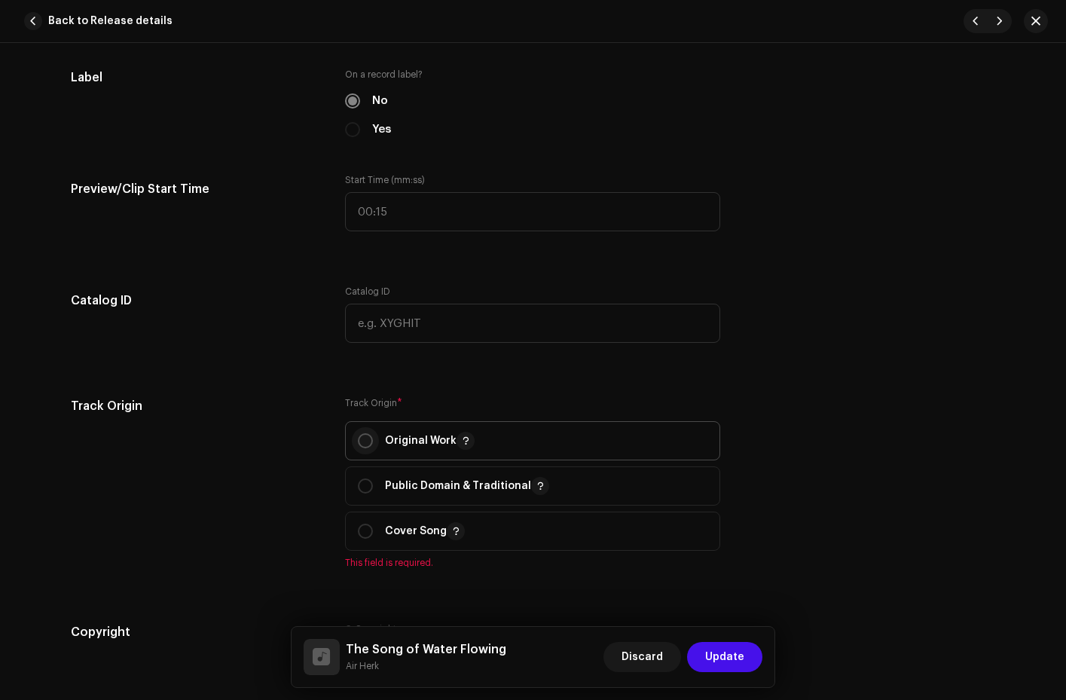
click at [363, 441] on input "radio" at bounding box center [365, 440] width 15 height 15
radio input "true"
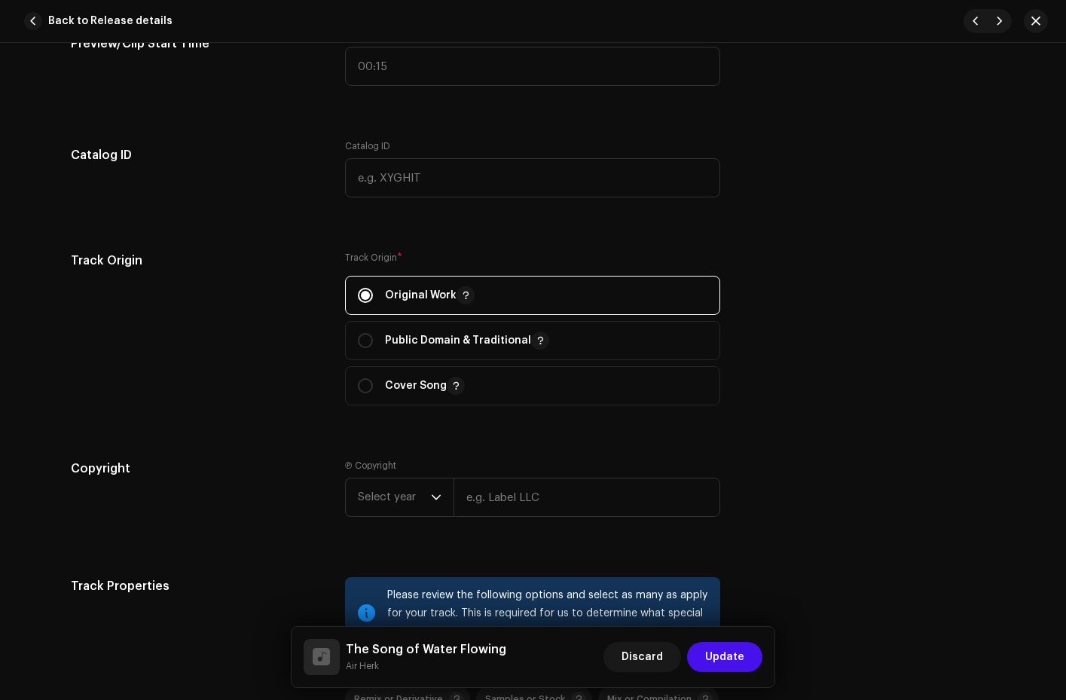
scroll to position [1834, 0]
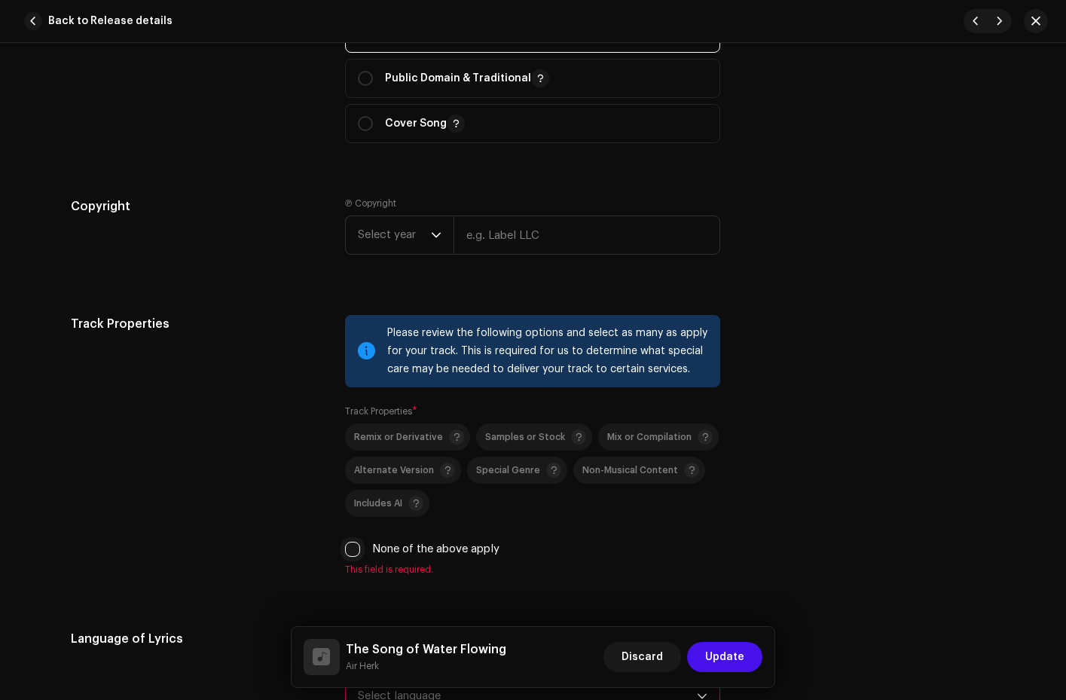
click at [353, 545] on input "None of the above apply" at bounding box center [352, 549] width 15 height 15
checkbox input "true"
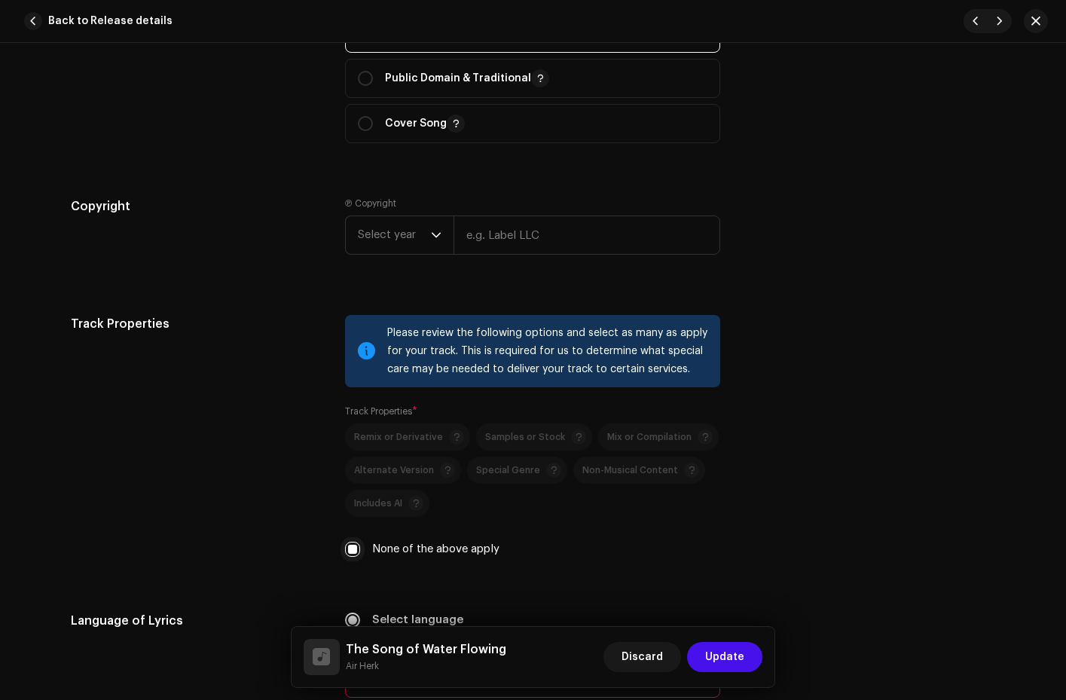
scroll to position [2115, 0]
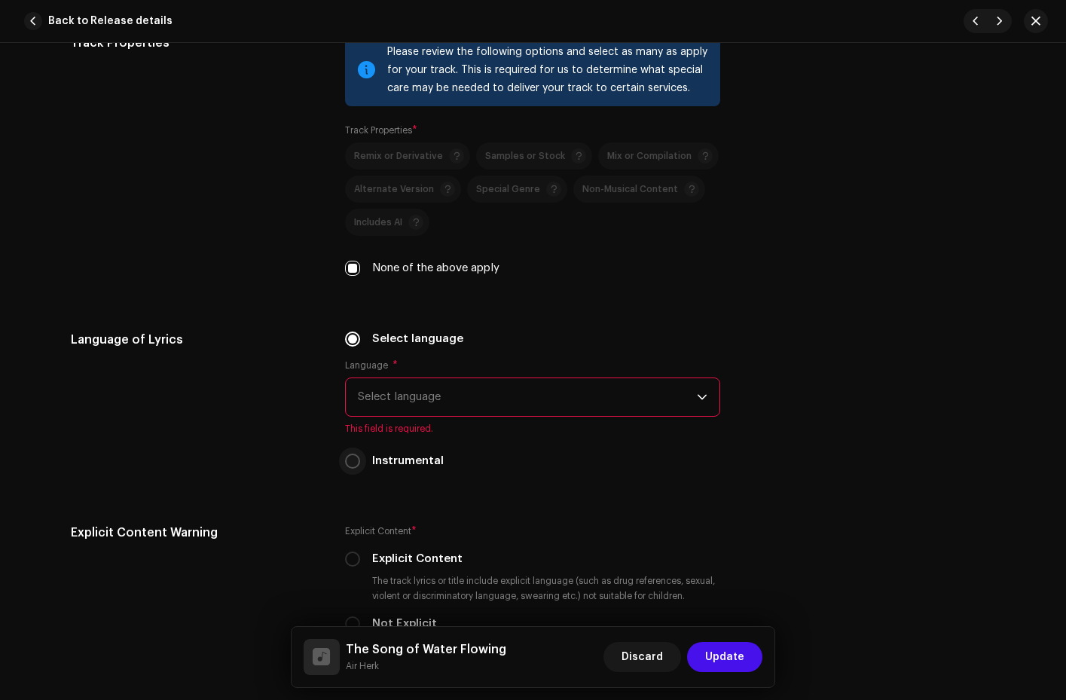
click at [357, 464] on p-radiobutton at bounding box center [352, 461] width 15 height 15
click at [353, 464] on input "Instrumental" at bounding box center [352, 461] width 15 height 15
radio input "true"
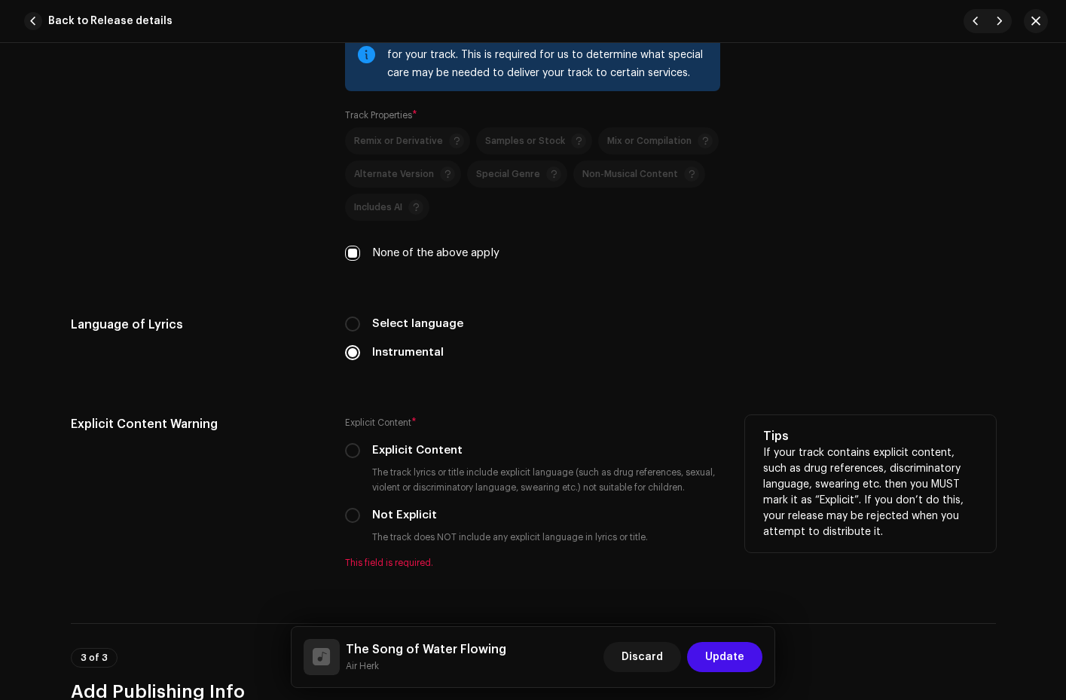
scroll to position [2246, 0]
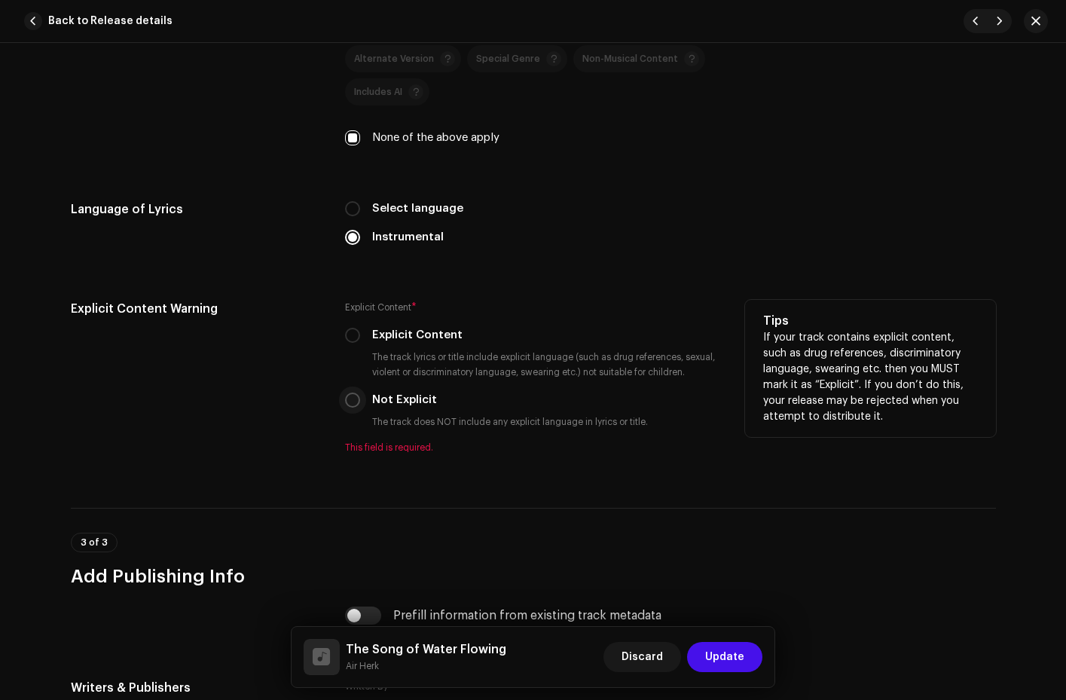
click at [345, 402] on input "Not Explicit" at bounding box center [352, 400] width 15 height 15
radio input "true"
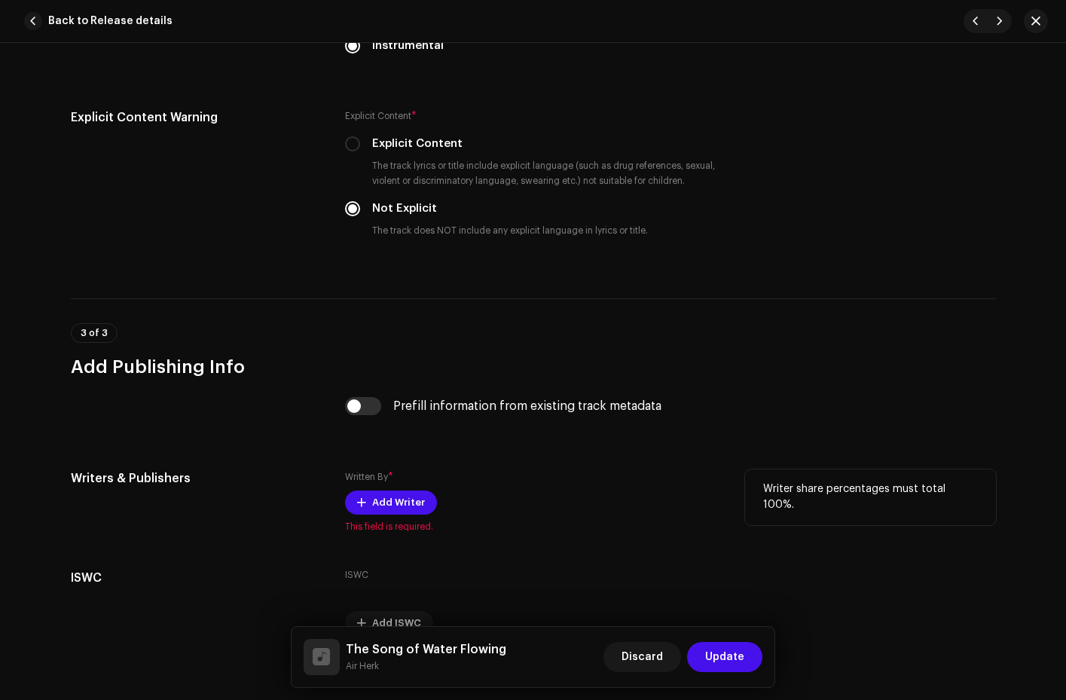
scroll to position [2517, 0]
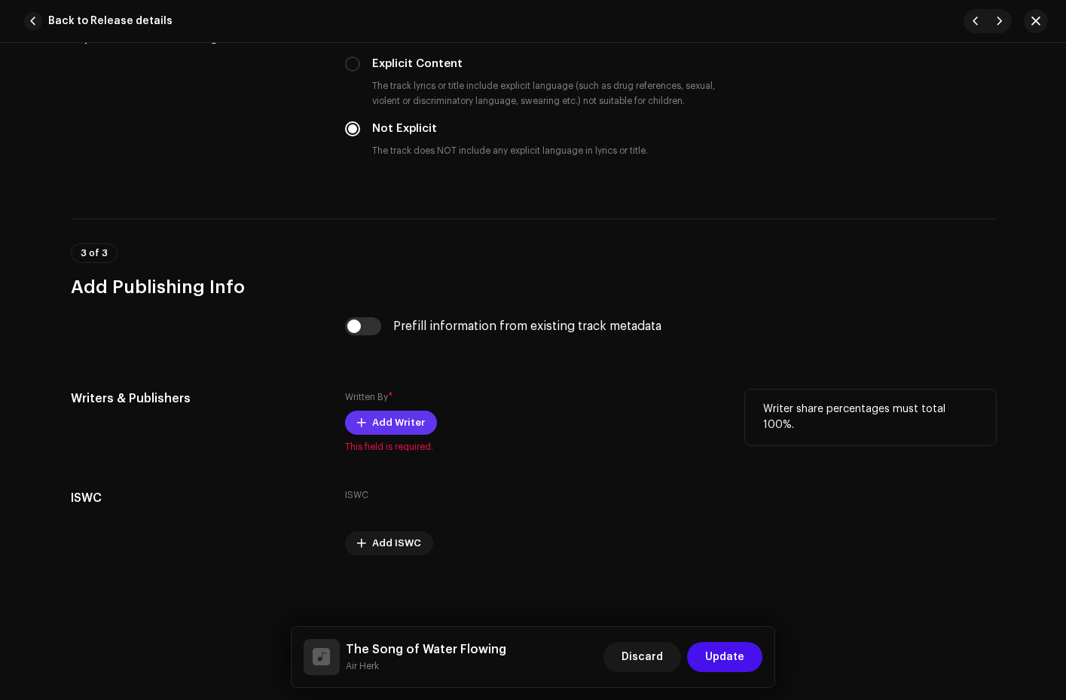
click at [376, 418] on span "Add Writer" at bounding box center [398, 423] width 53 height 30
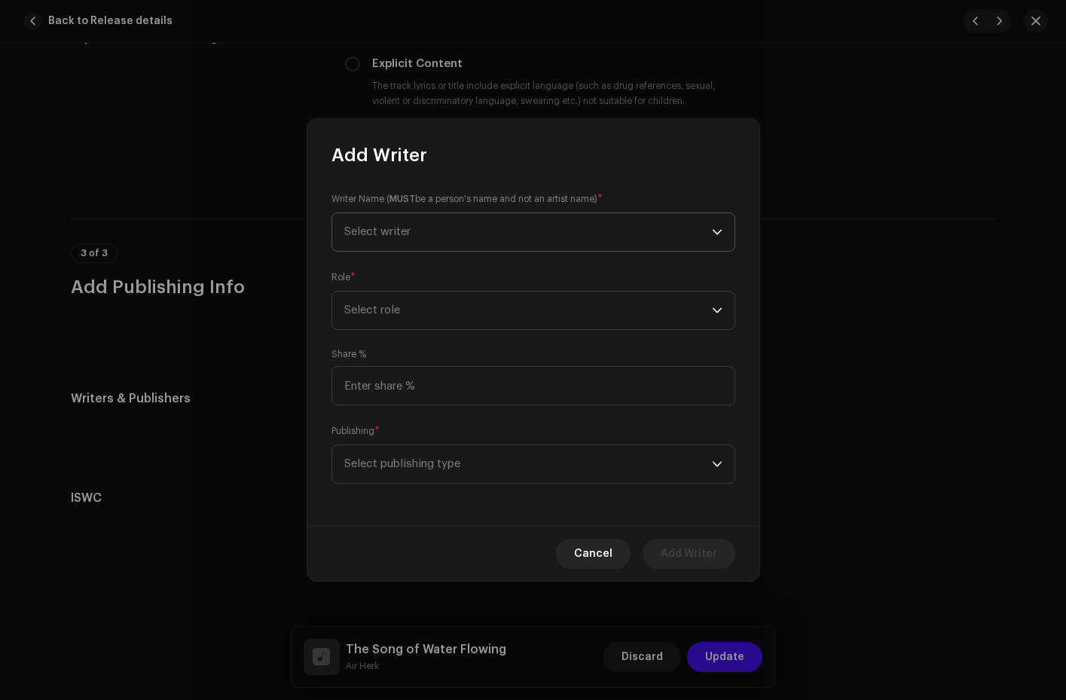
click at [498, 230] on span "Select writer" at bounding box center [528, 232] width 368 height 38
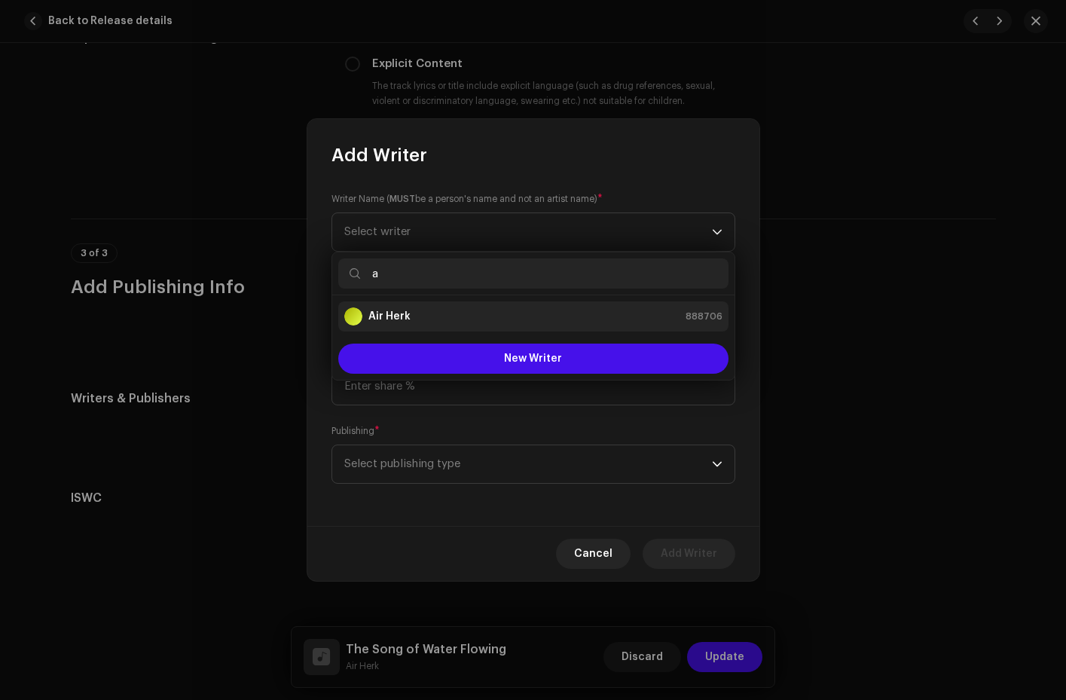
type input "a"
click at [426, 317] on div "Air Herk 888706" at bounding box center [533, 316] width 378 height 18
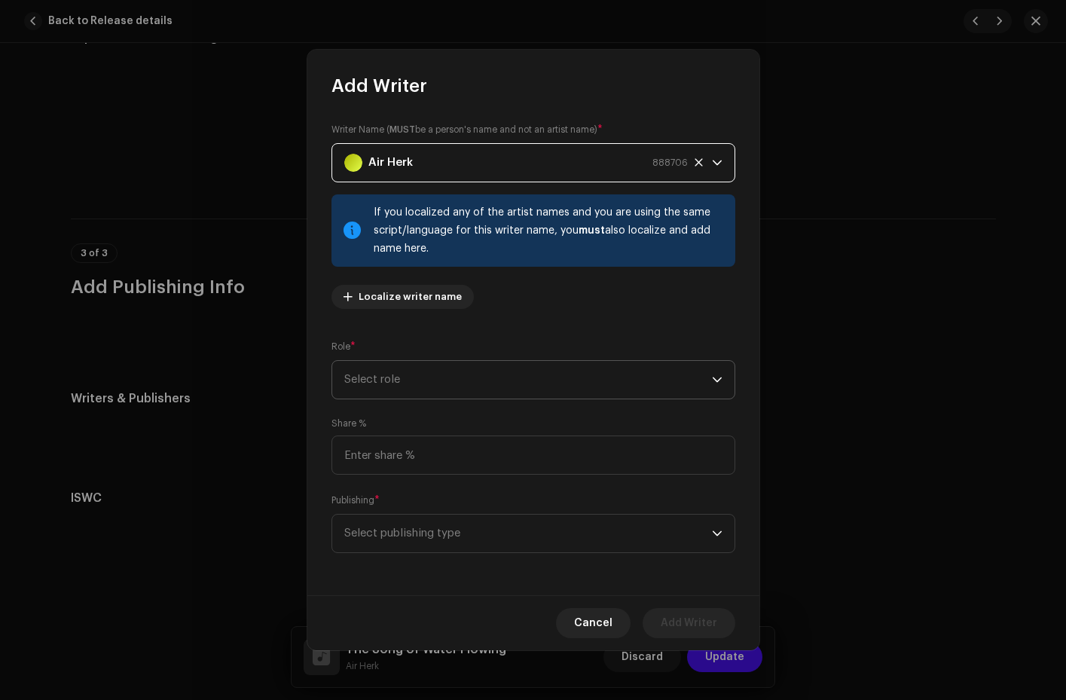
click at [395, 373] on span "Select role" at bounding box center [528, 380] width 368 height 38
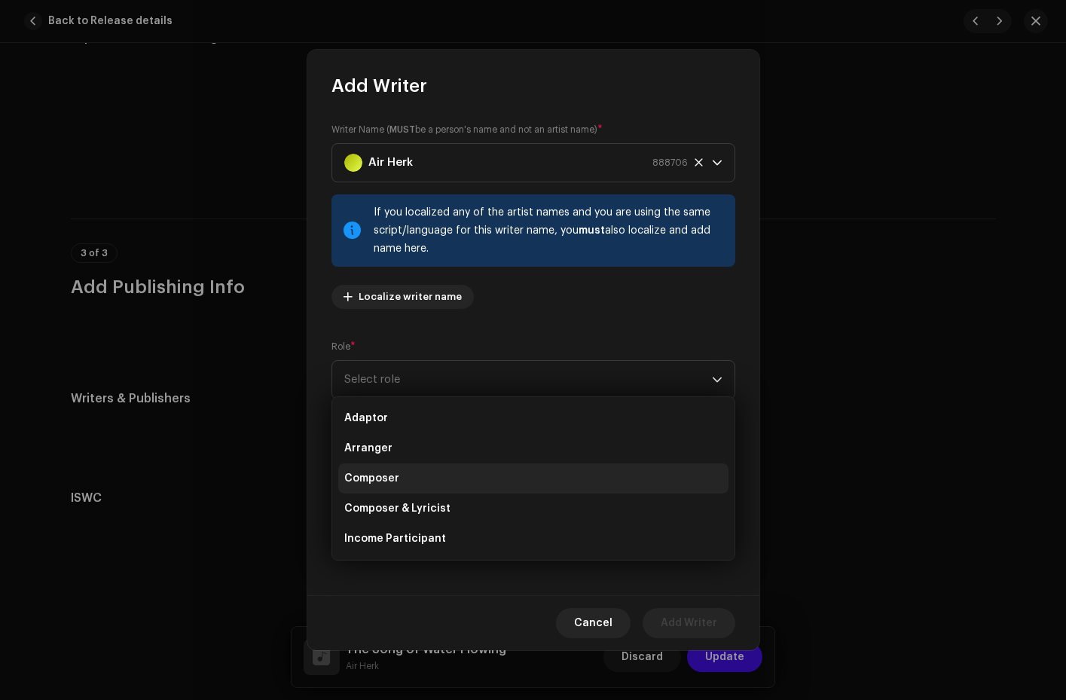
click at [396, 478] on span "Composer" at bounding box center [371, 478] width 55 height 15
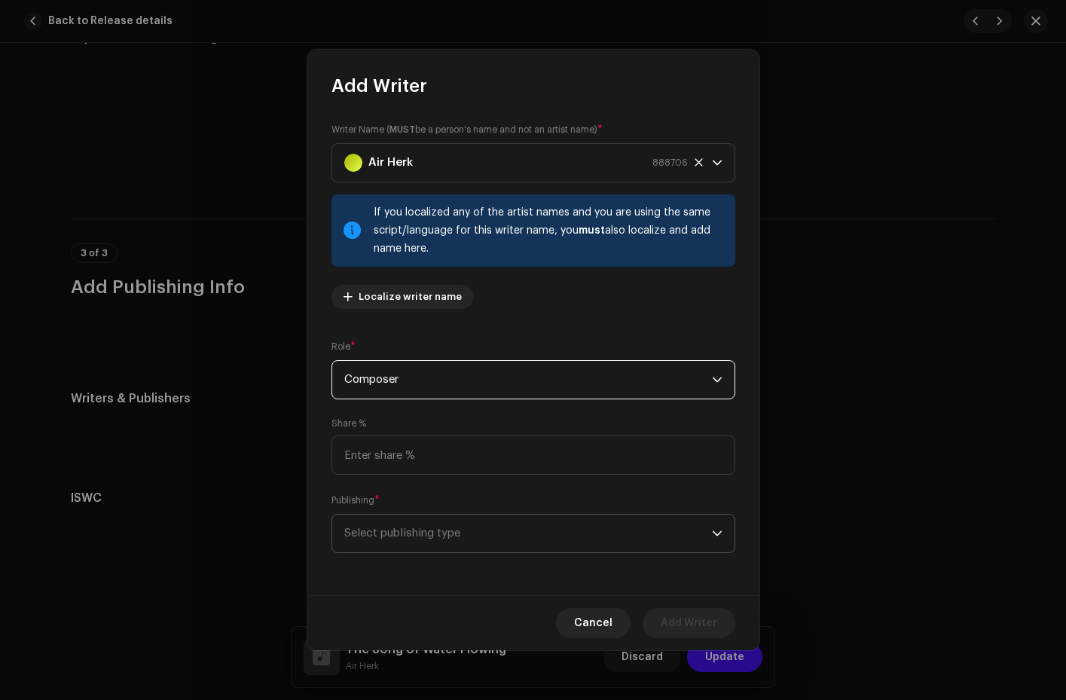
click at [392, 528] on span "Select publishing type" at bounding box center [528, 534] width 368 height 38
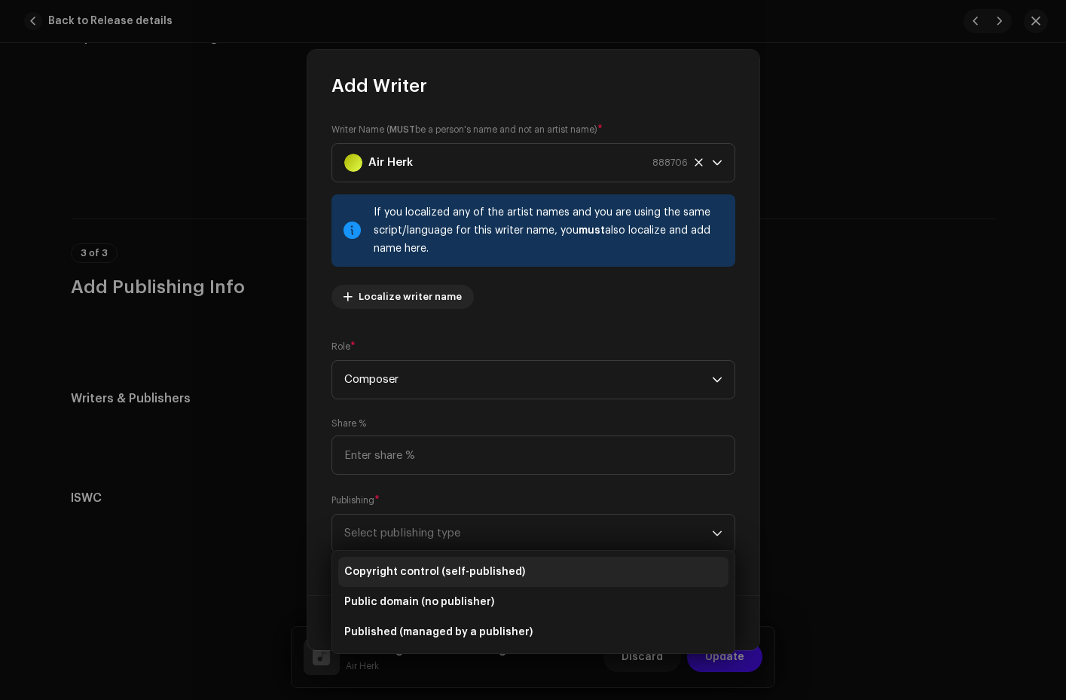
click at [395, 568] on span "Copyright control (self-published)" at bounding box center [434, 571] width 181 height 15
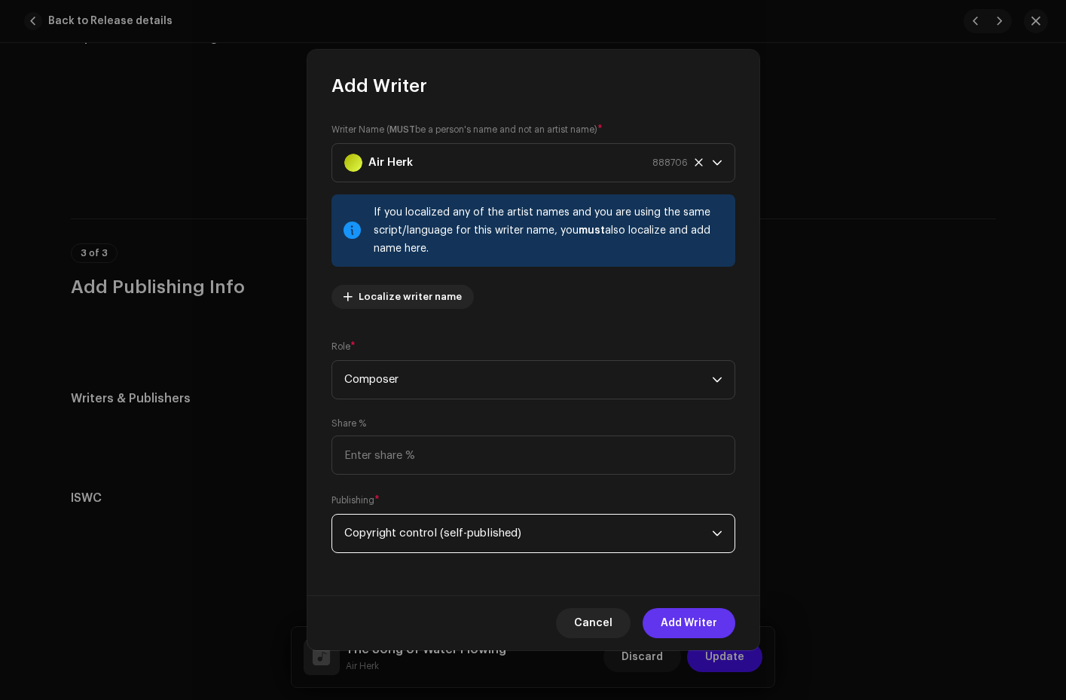
click at [696, 623] on span "Add Writer" at bounding box center [689, 623] width 57 height 30
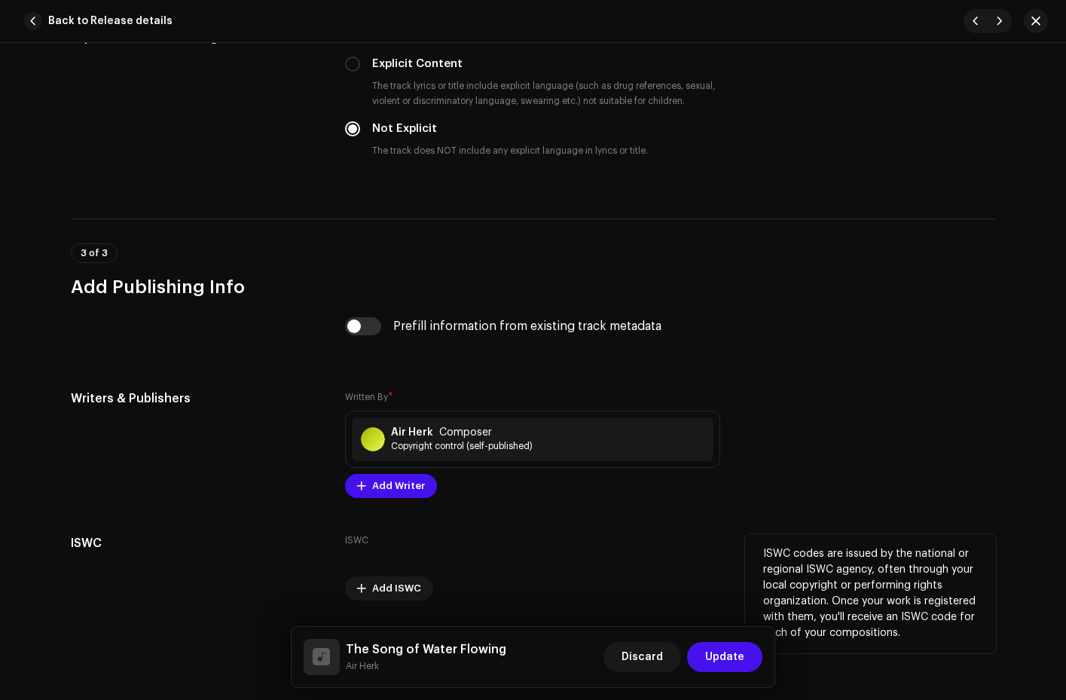
scroll to position [2562, 0]
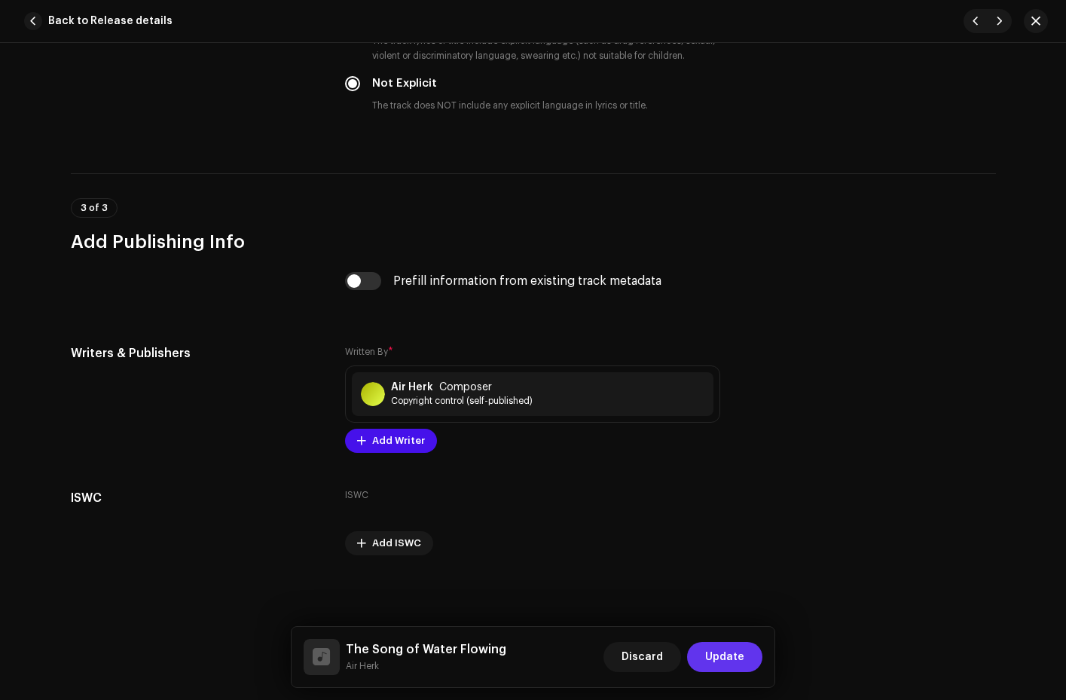
click at [731, 661] on span "Update" at bounding box center [724, 657] width 39 height 30
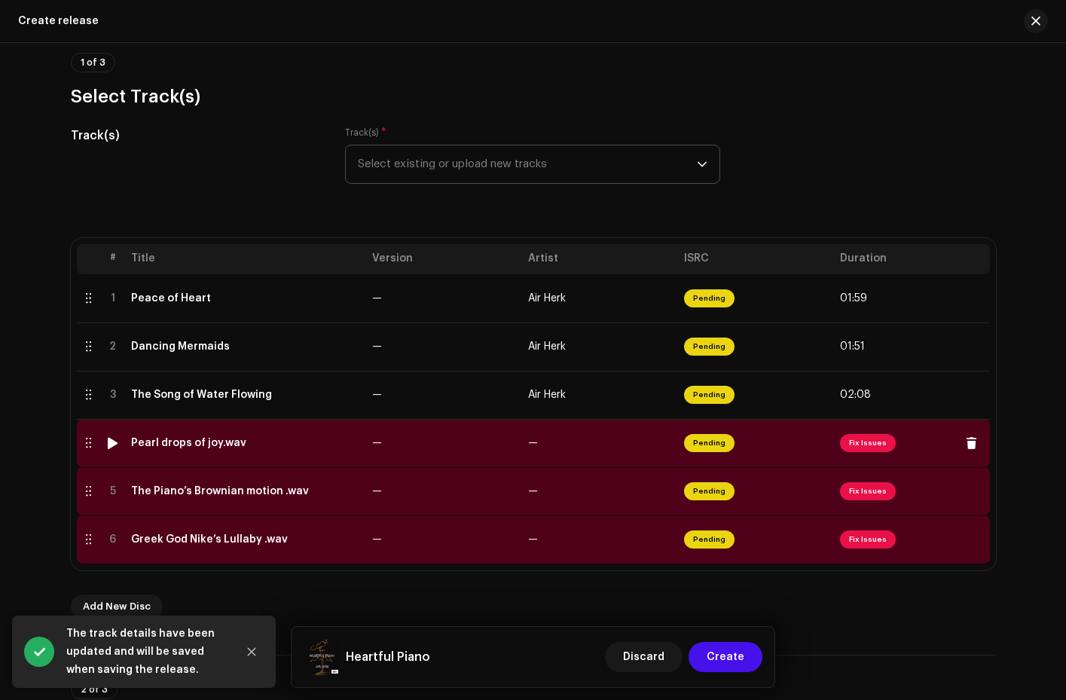
click at [859, 442] on span "Fix Issues" at bounding box center [868, 443] width 56 height 18
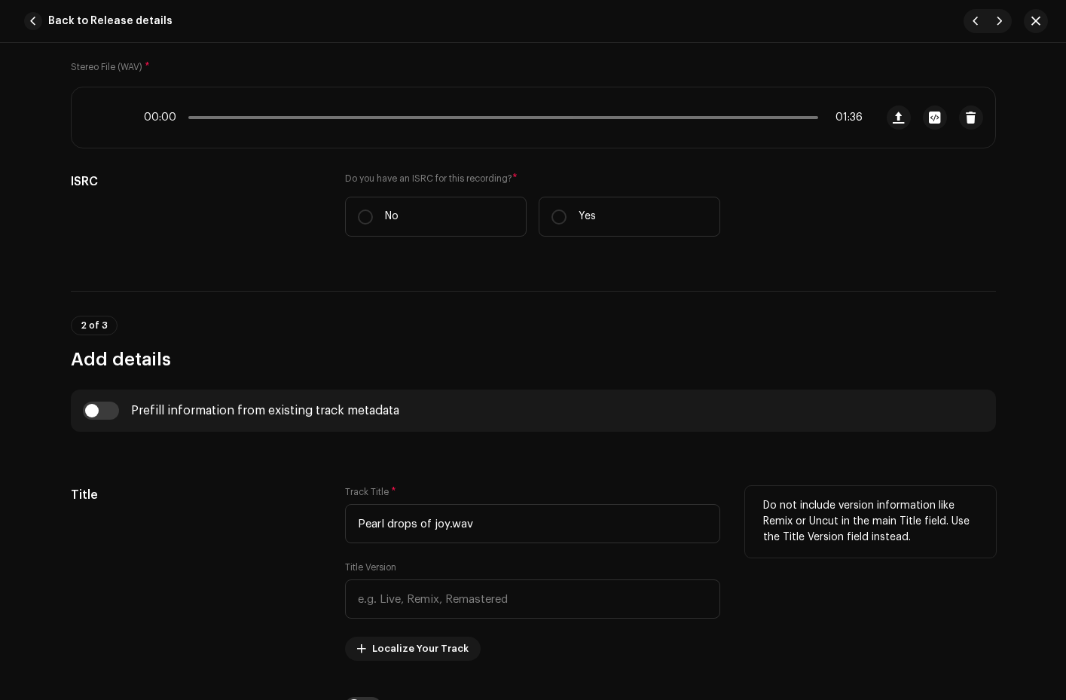
scroll to position [284, 0]
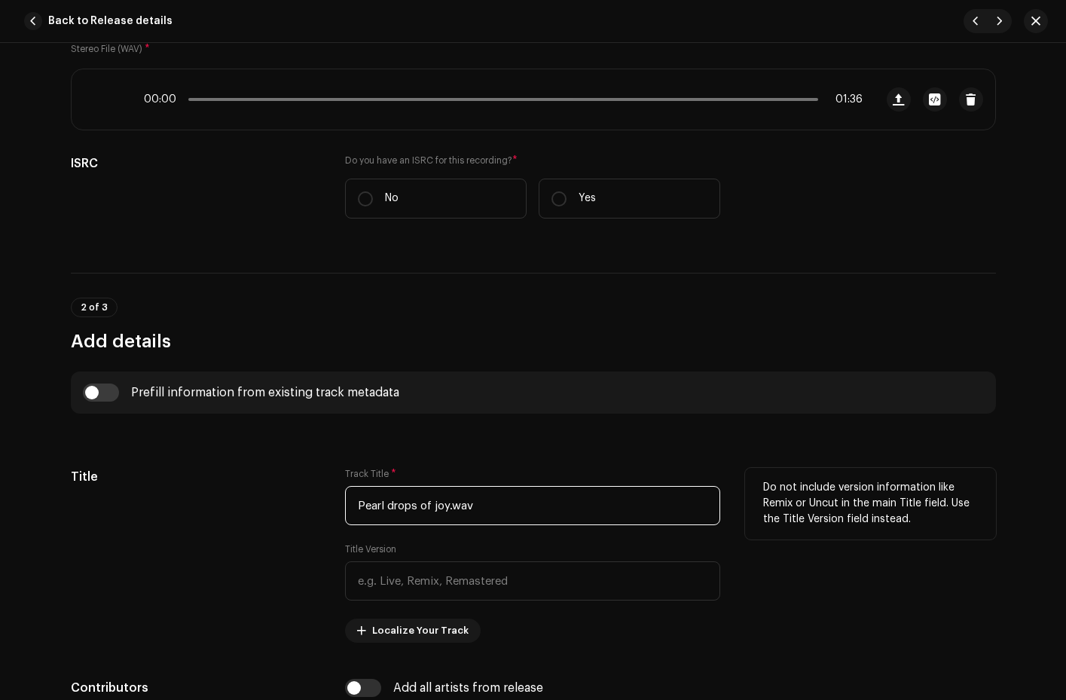
drag, startPoint x: 479, startPoint y: 503, endPoint x: 448, endPoint y: 506, distance: 31.1
click at [448, 506] on input "Pearl drops of joy.wav" at bounding box center [532, 505] width 375 height 39
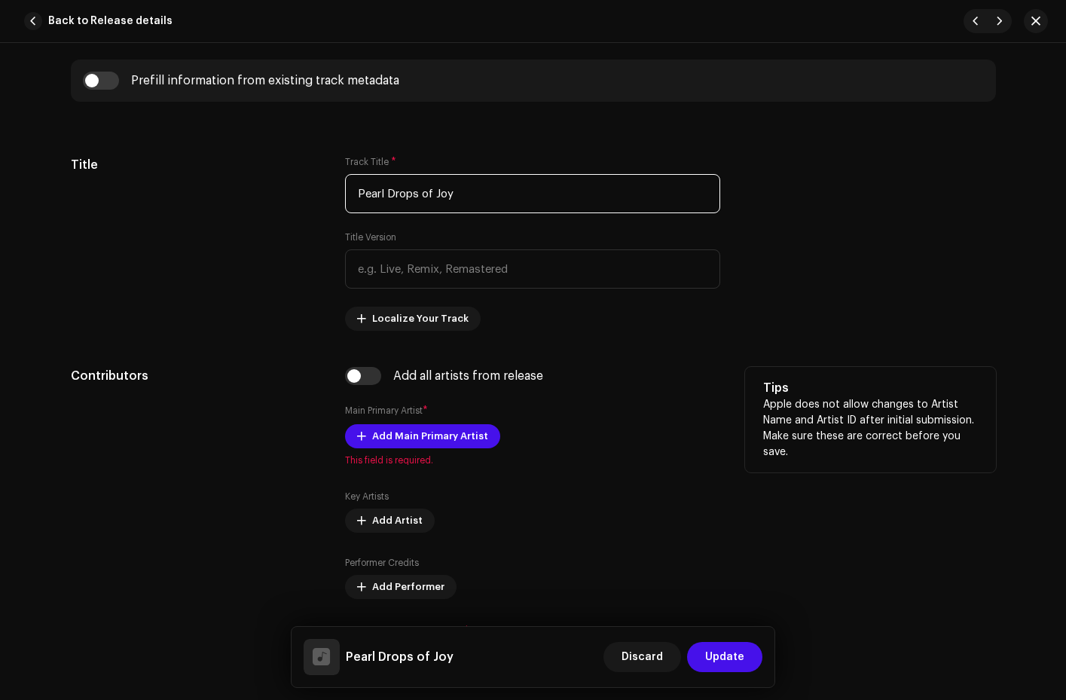
scroll to position [712, 0]
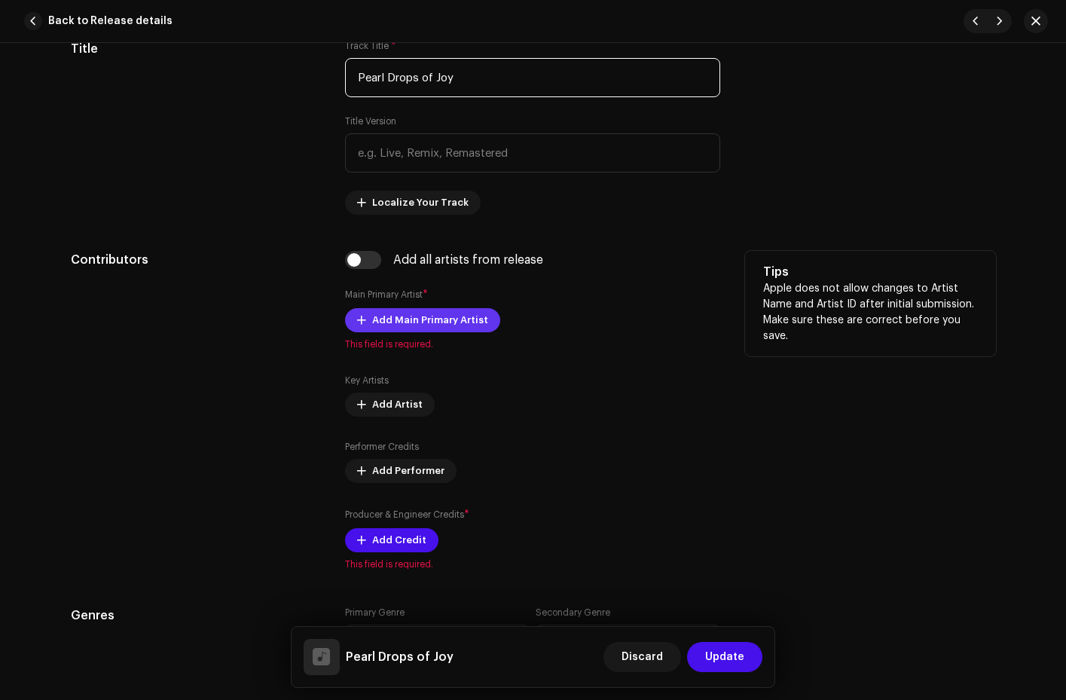
type input "Pearl Drops of Joy"
click at [392, 323] on span "Add Main Primary Artist" at bounding box center [430, 320] width 116 height 30
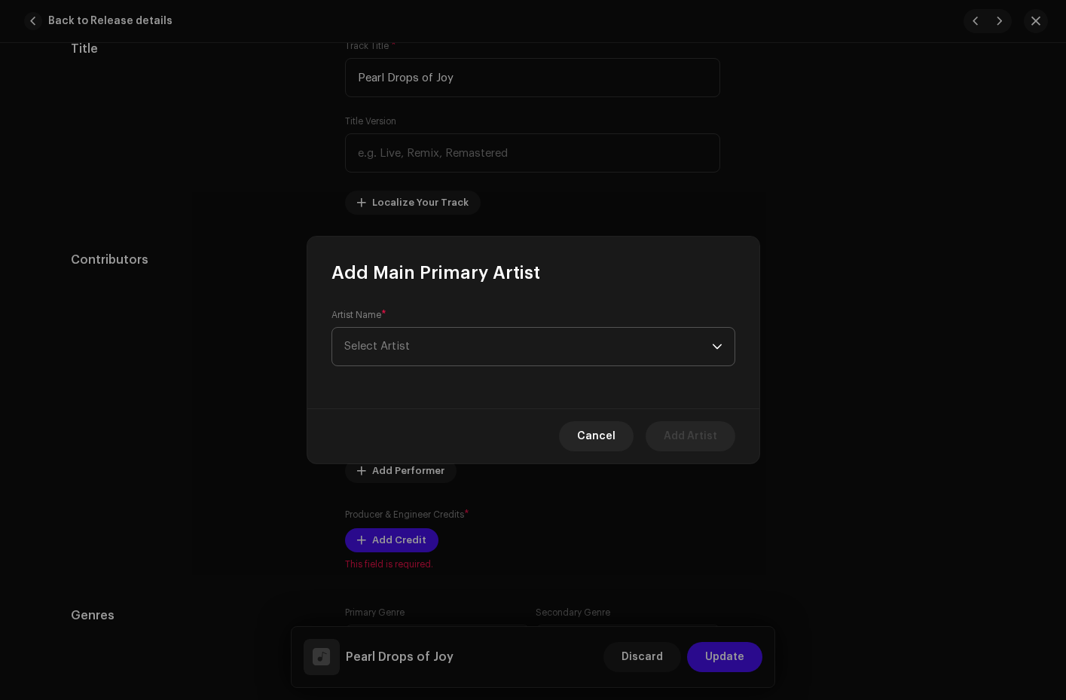
click at [387, 328] on span "Select Artist" at bounding box center [528, 347] width 368 height 38
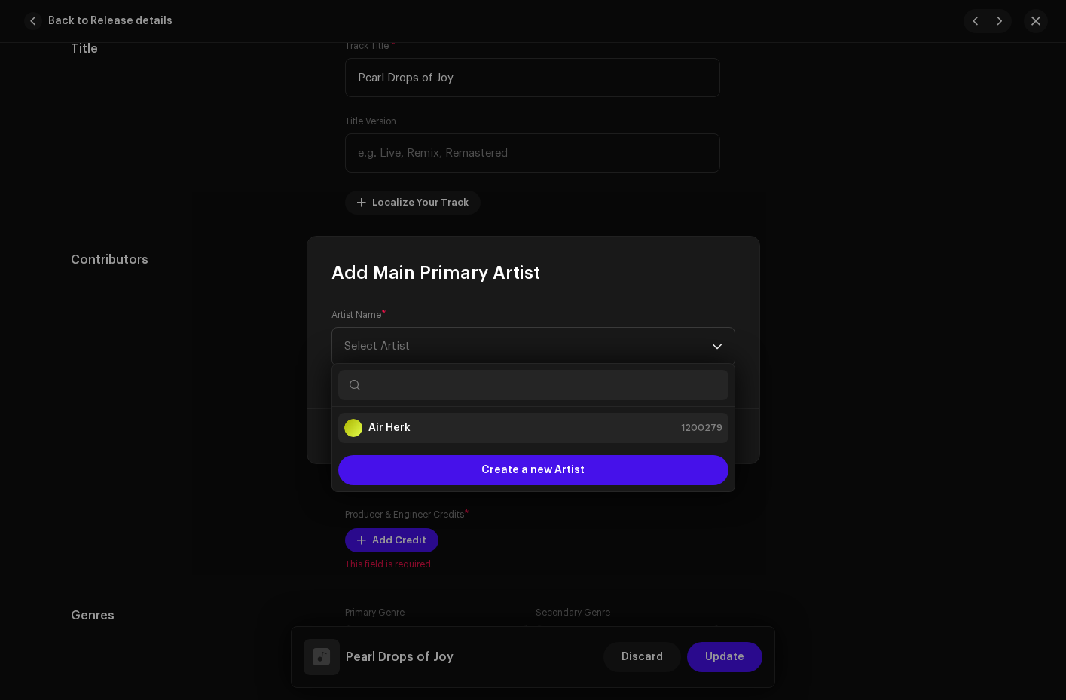
click at [375, 430] on strong "Air Herk" at bounding box center [390, 428] width 42 height 15
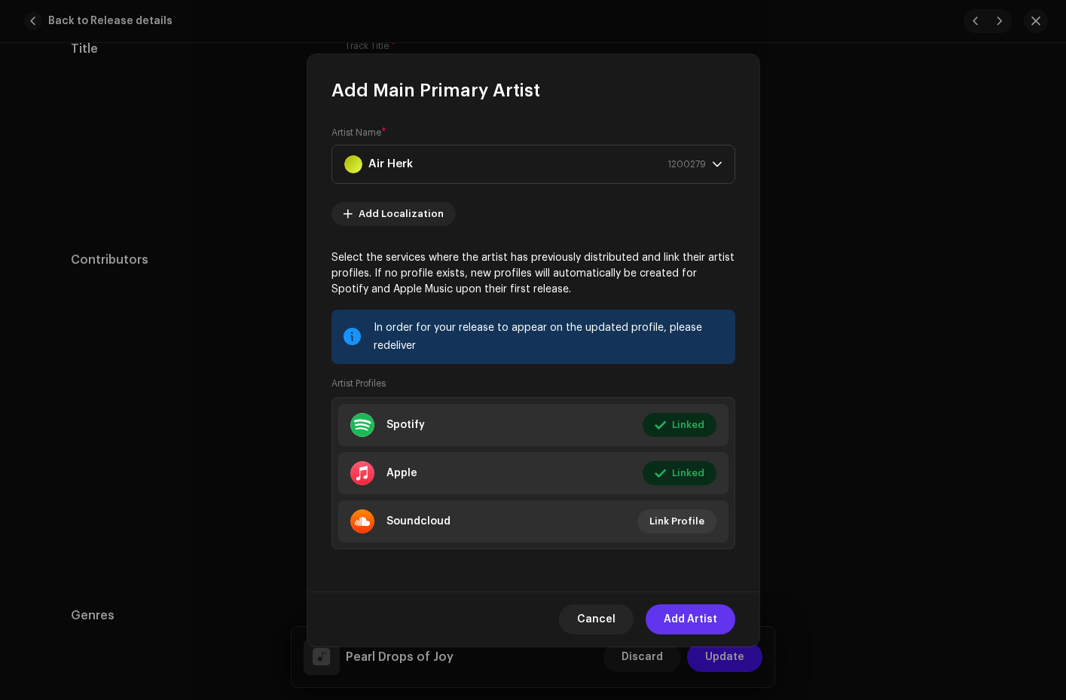
click at [678, 619] on span "Add Artist" at bounding box center [691, 619] width 54 height 30
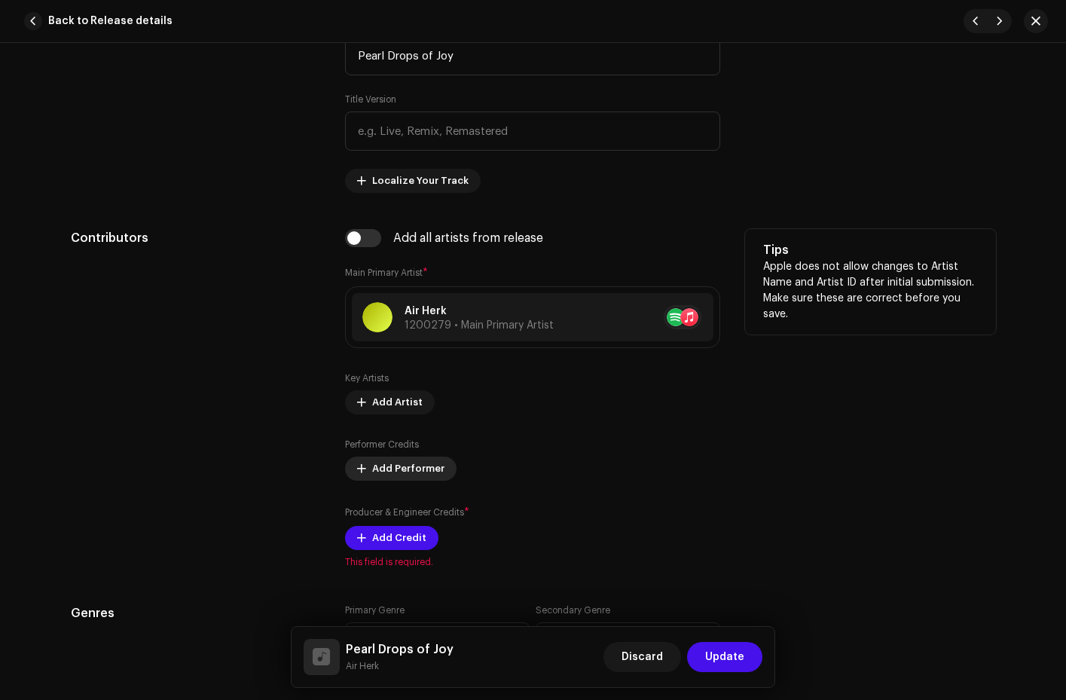
scroll to position [787, 0]
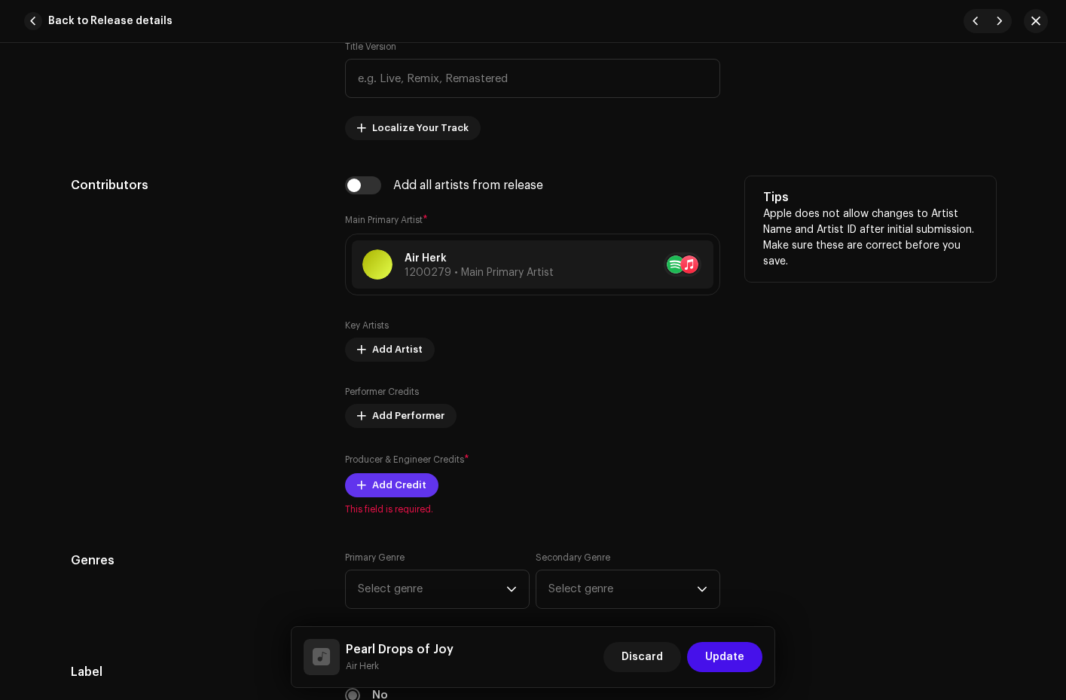
click at [391, 488] on span "Add Credit" at bounding box center [399, 485] width 54 height 30
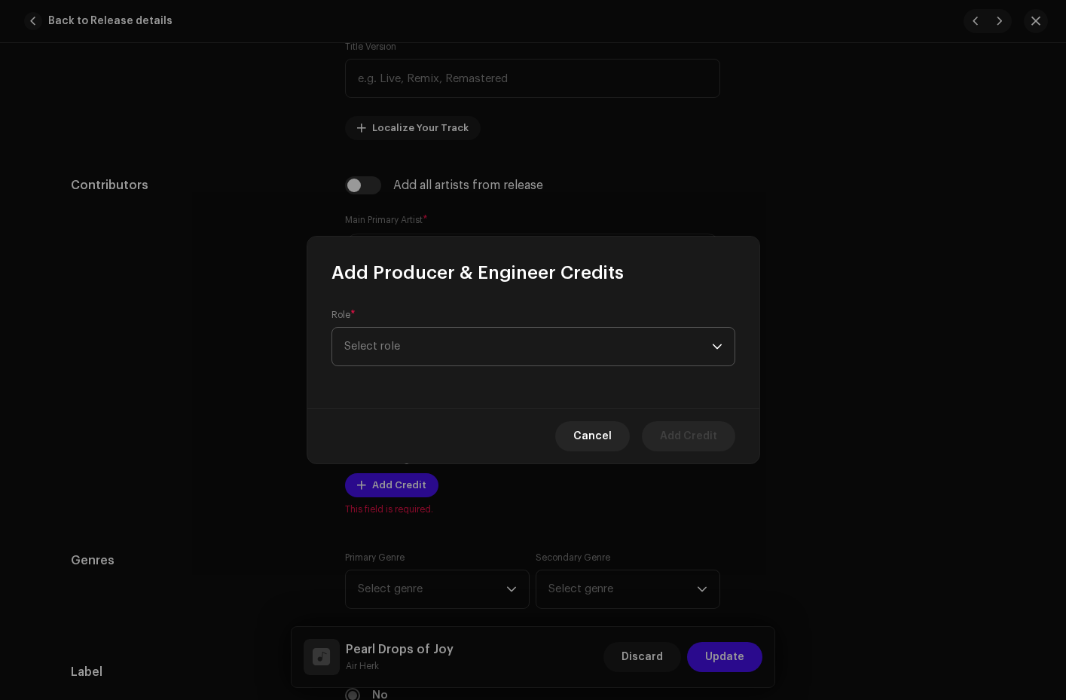
click at [524, 345] on span "Select role" at bounding box center [528, 347] width 368 height 38
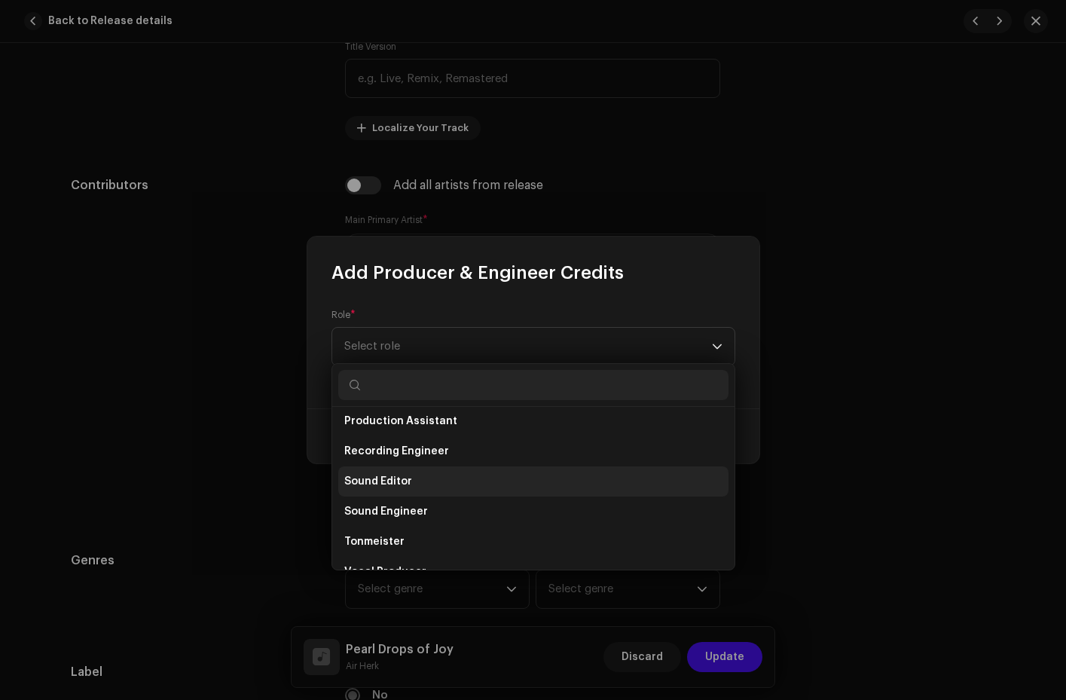
scroll to position [548, 0]
click at [468, 482] on li "Producer" at bounding box center [533, 483] width 390 height 30
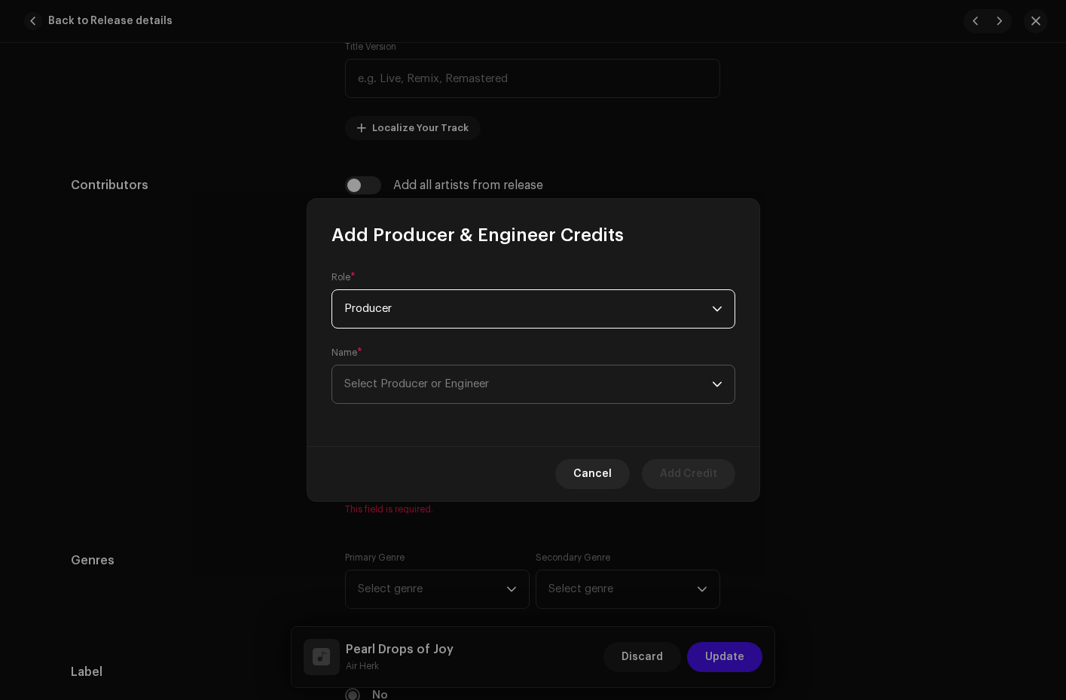
click at [446, 379] on span "Select Producer or Engineer" at bounding box center [416, 383] width 145 height 11
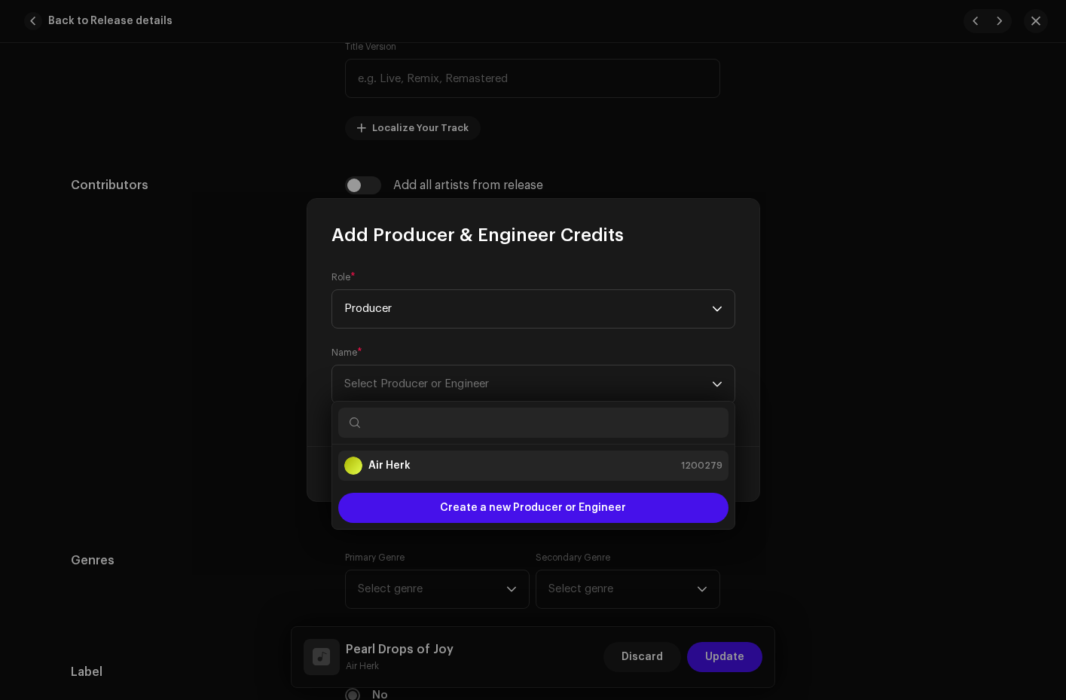
click at [442, 466] on div "Air Herk 1200279" at bounding box center [533, 466] width 378 height 18
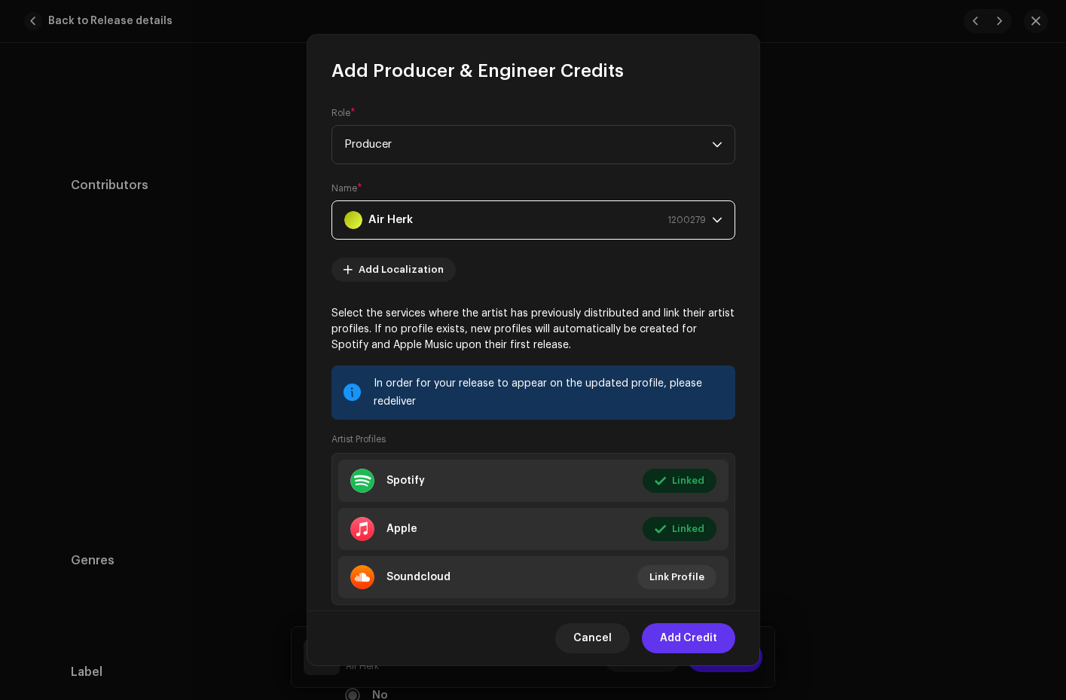
click at [689, 638] on span "Add Credit" at bounding box center [688, 638] width 57 height 30
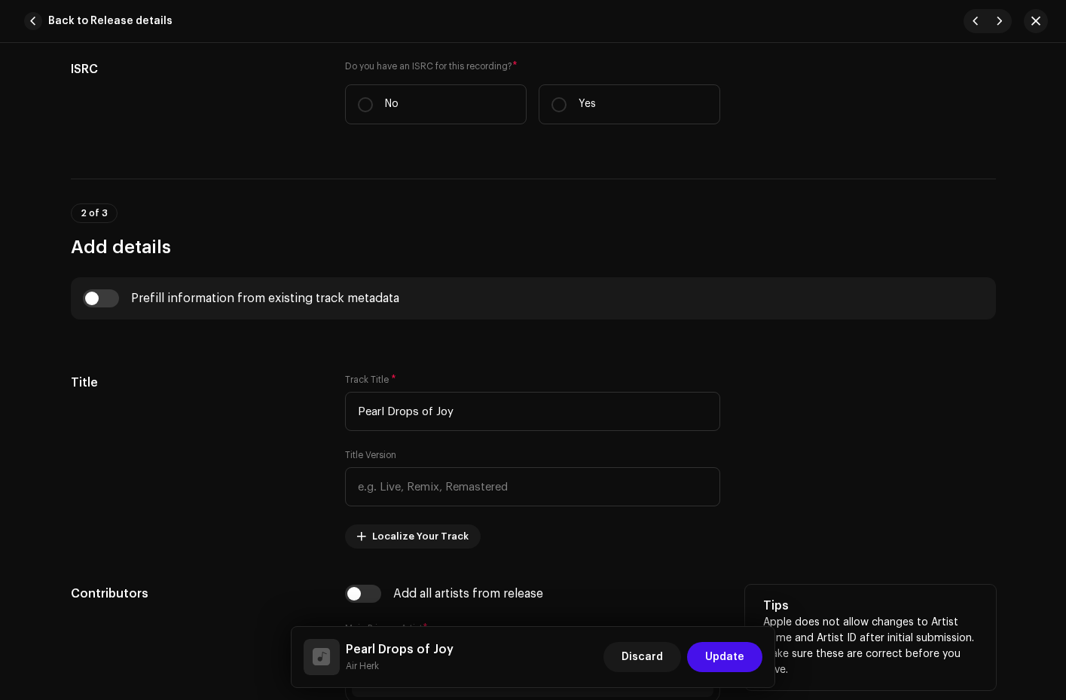
scroll to position [210, 0]
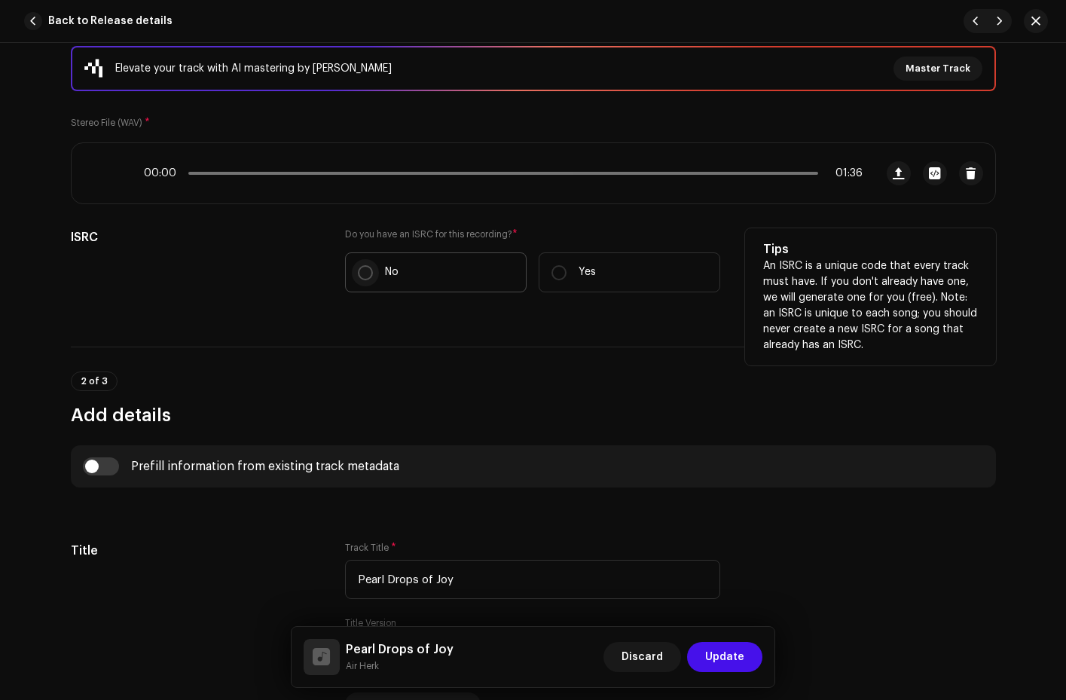
click at [360, 272] on input "No" at bounding box center [365, 272] width 15 height 15
radio input "true"
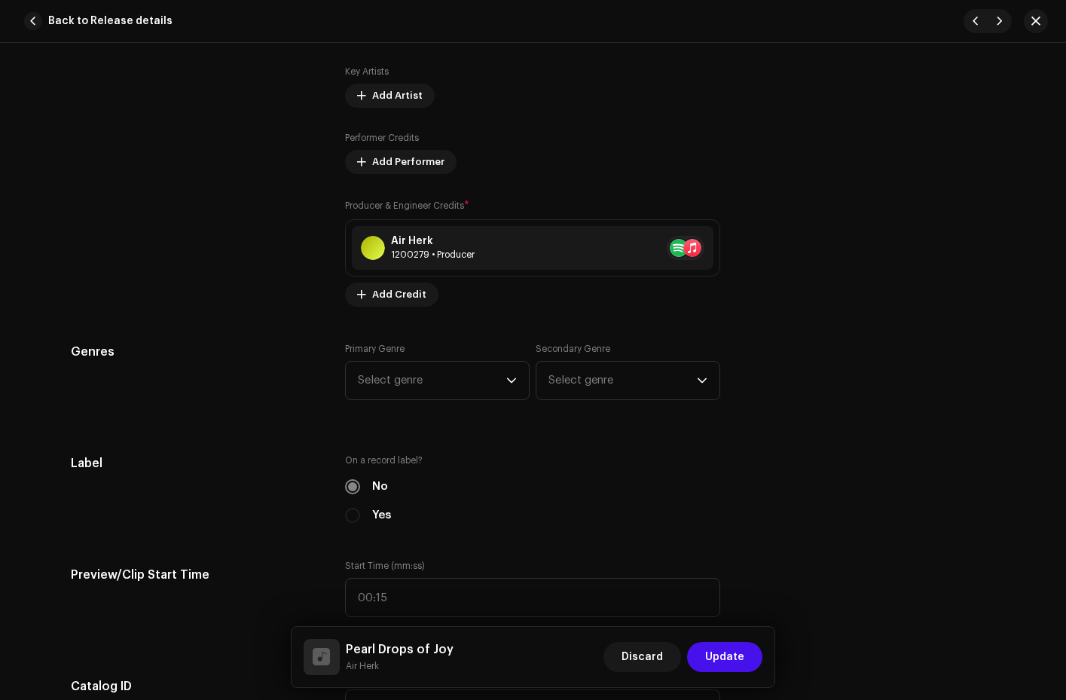
scroll to position [1188, 0]
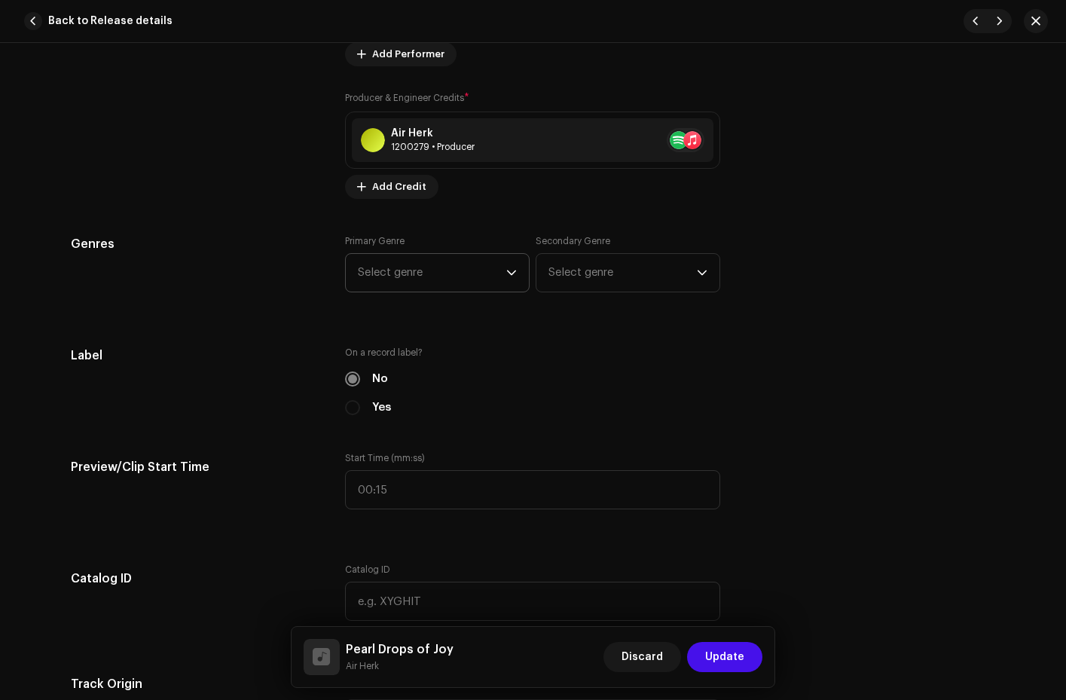
click at [512, 280] on div "dropdown trigger" at bounding box center [511, 273] width 11 height 38
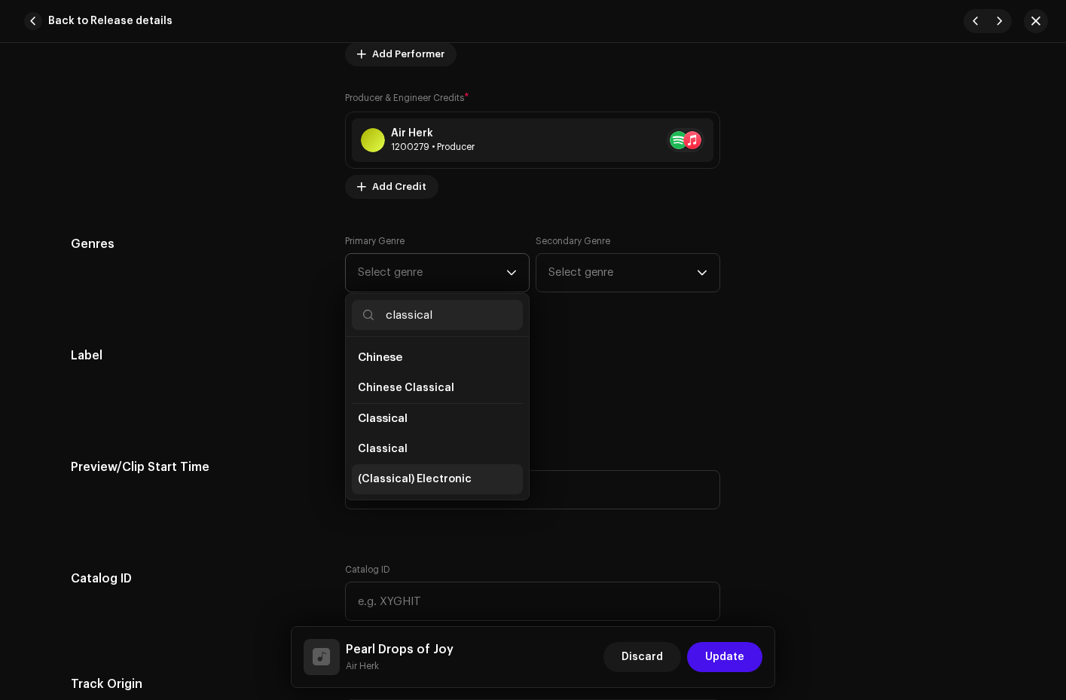
type input "classical"
click at [435, 470] on li "(Classical) Electronic" at bounding box center [437, 479] width 171 height 30
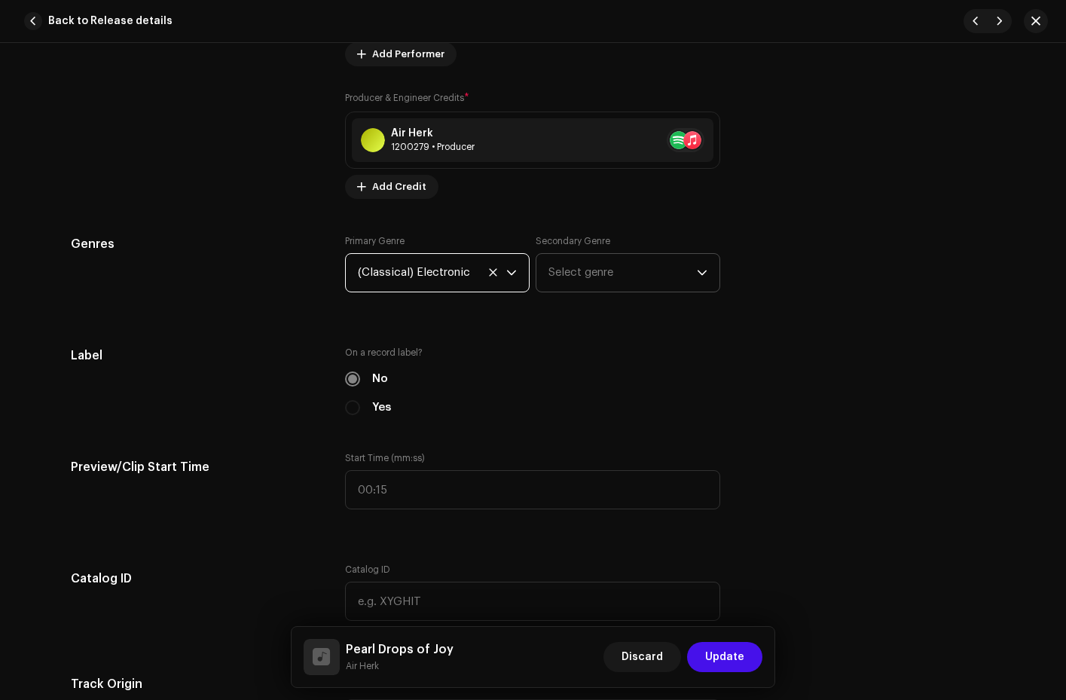
click at [652, 265] on span "Select genre" at bounding box center [623, 273] width 148 height 38
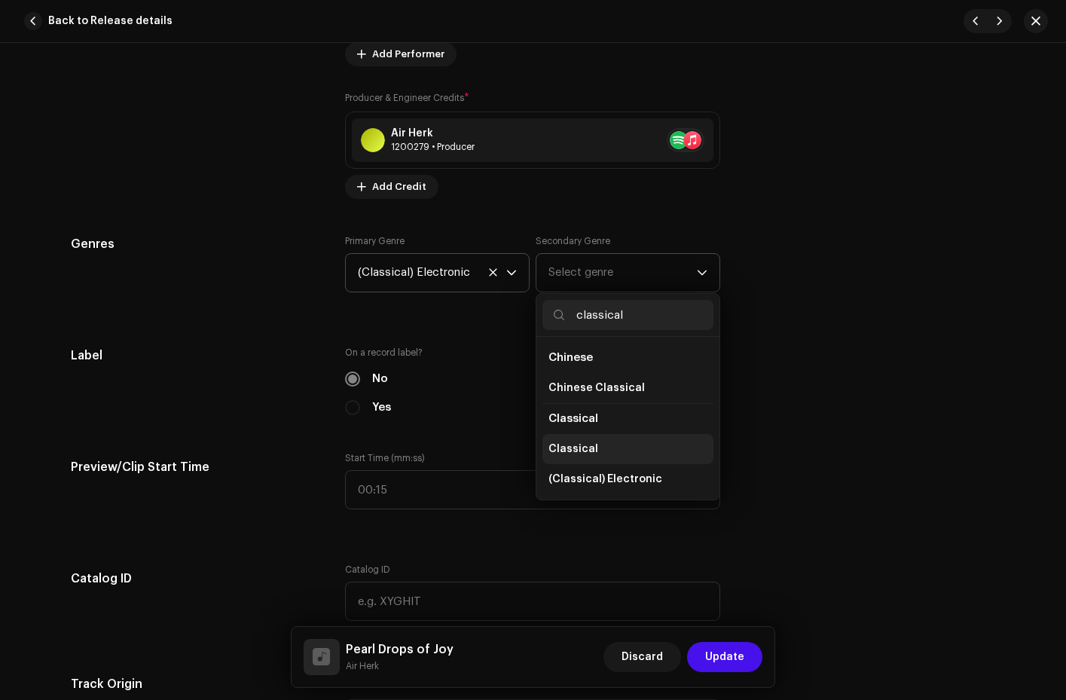
type input "classical"
click at [594, 451] on li "Classical" at bounding box center [628, 449] width 171 height 30
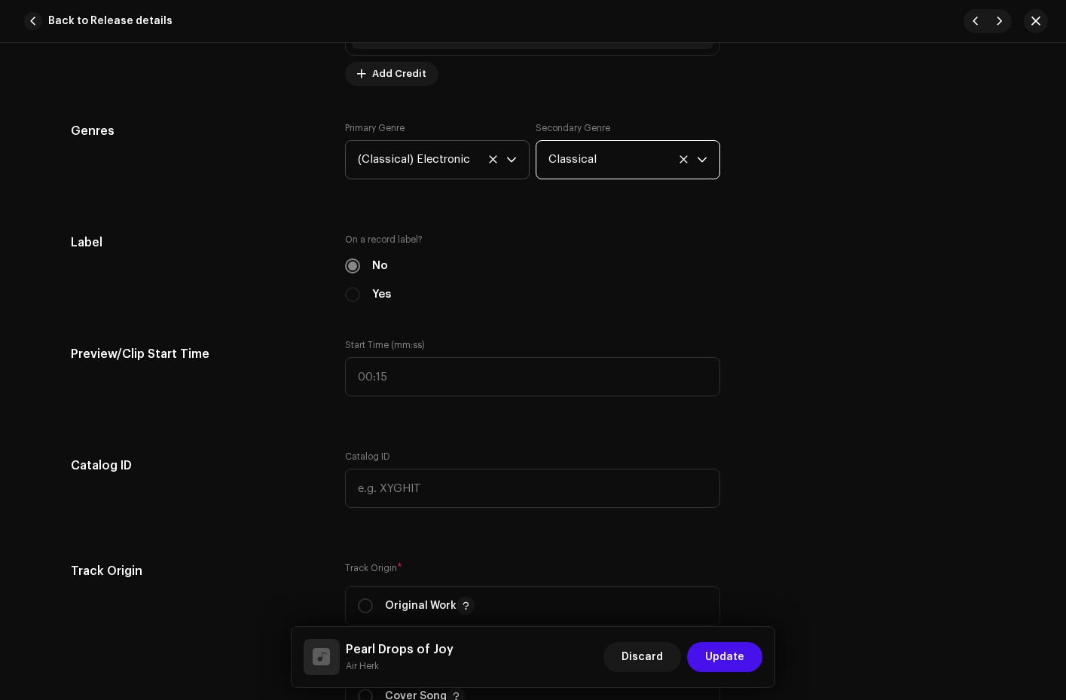
scroll to position [1422, 0]
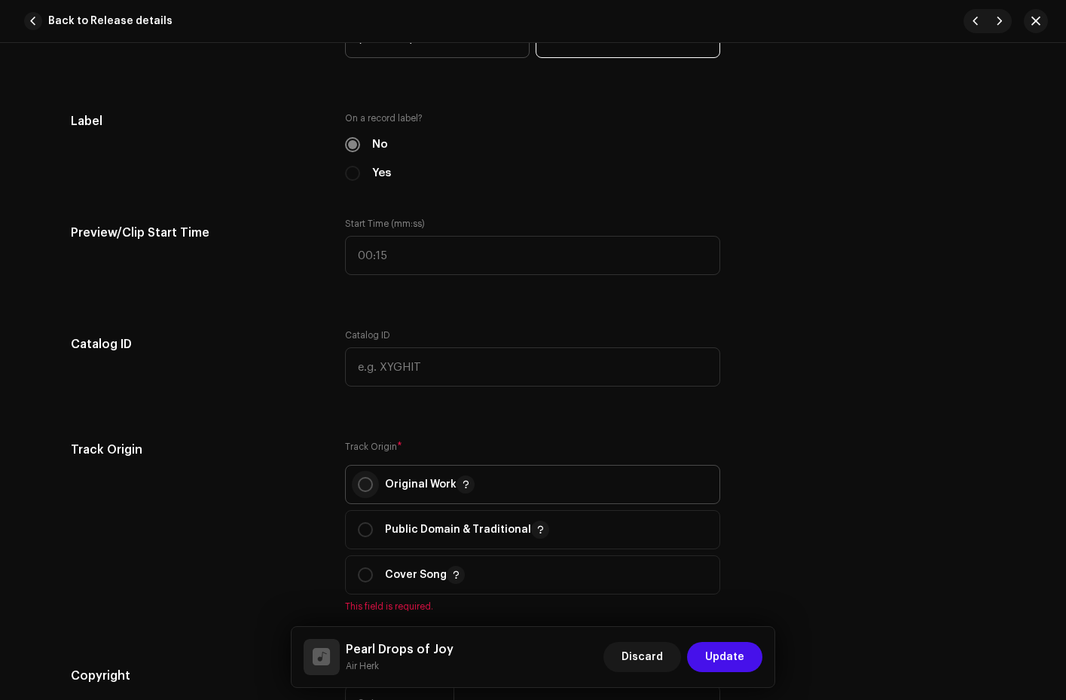
click at [364, 488] on input "radio" at bounding box center [365, 484] width 15 height 15
radio input "true"
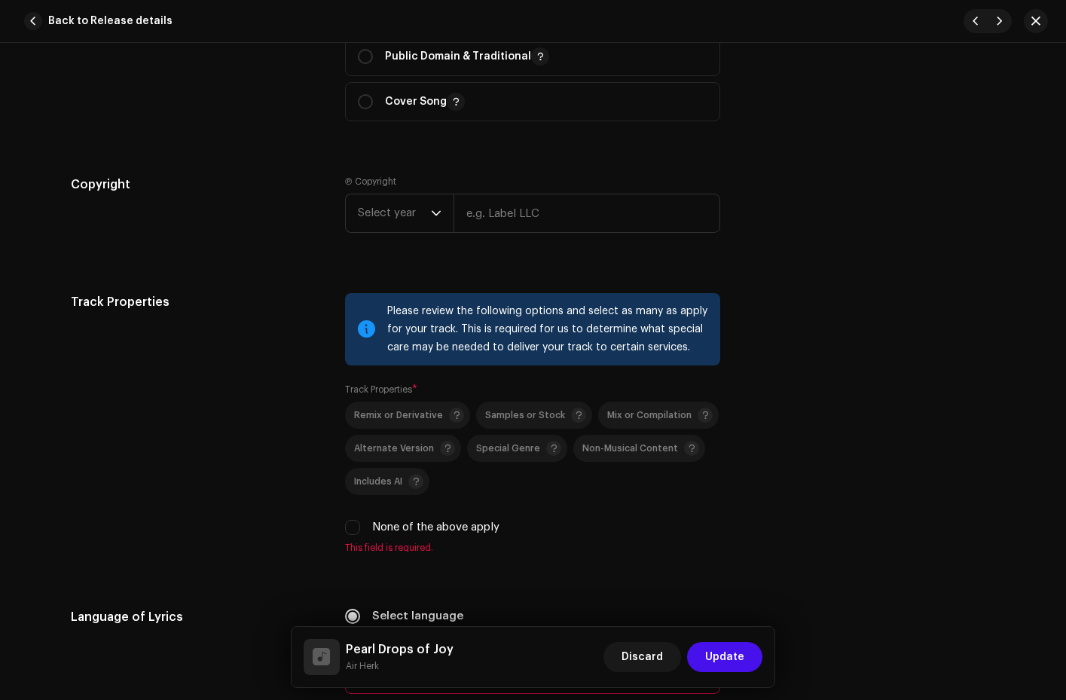
scroll to position [2003, 0]
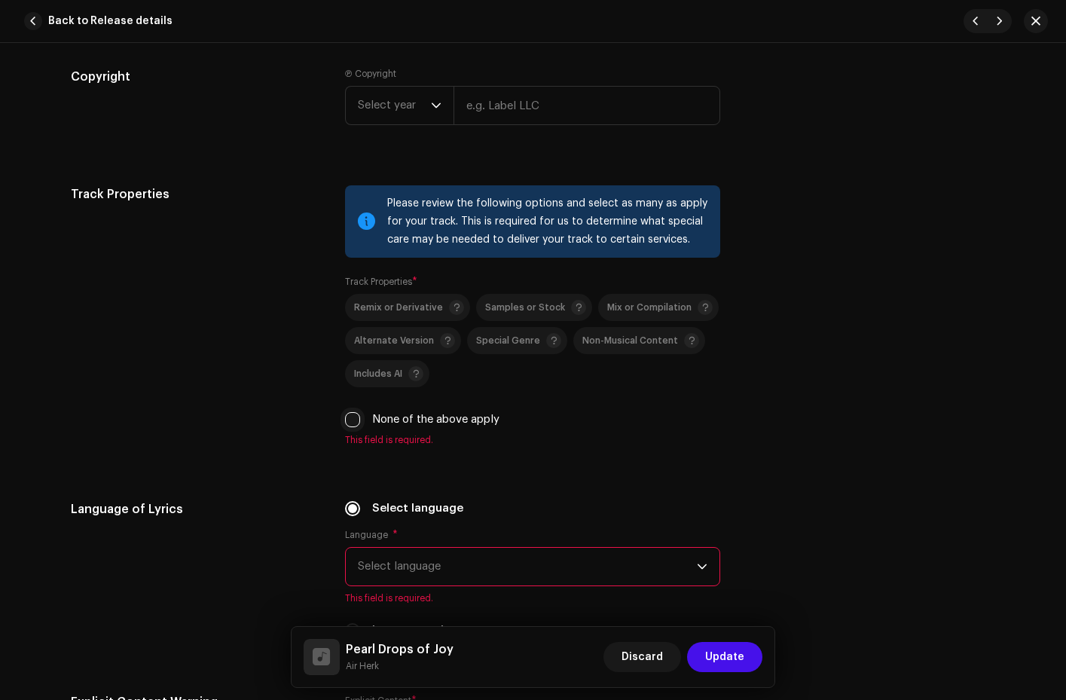
click at [349, 419] on input "None of the above apply" at bounding box center [352, 419] width 15 height 15
checkbox input "true"
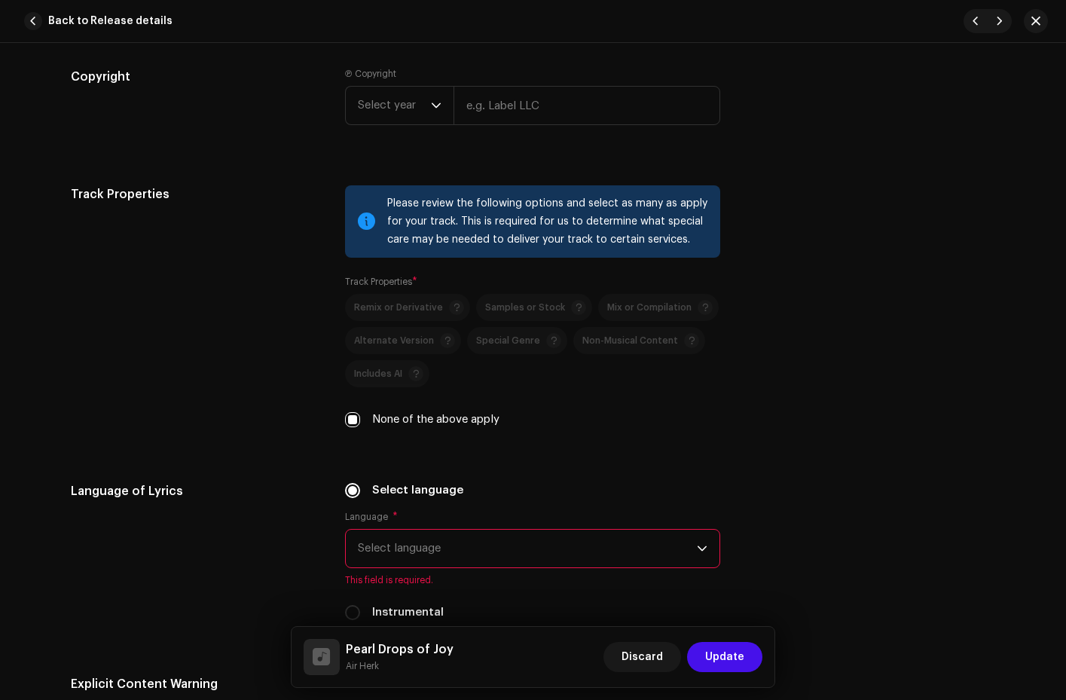
scroll to position [2133, 0]
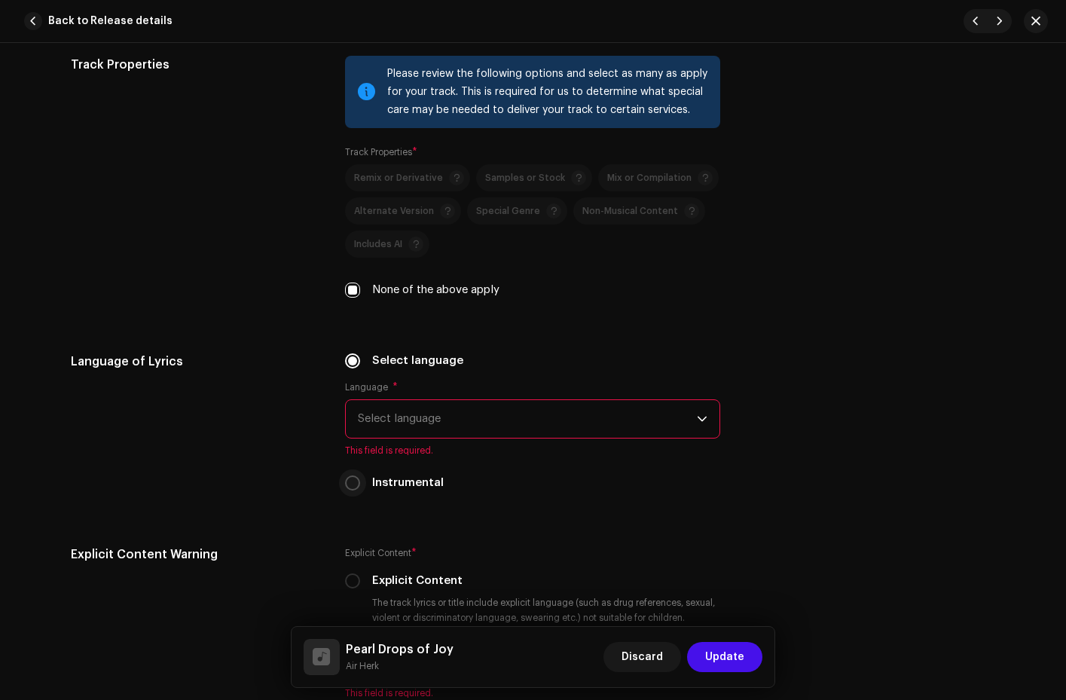
click at [348, 483] on input "Instrumental" at bounding box center [352, 483] width 15 height 15
radio input "true"
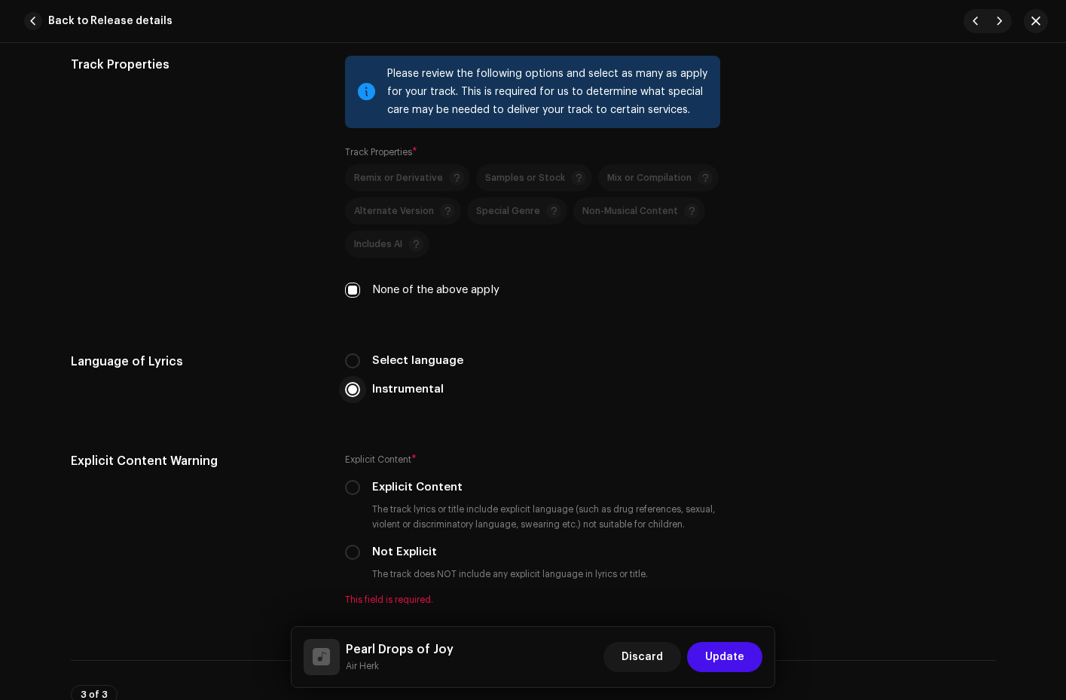
scroll to position [2408, 0]
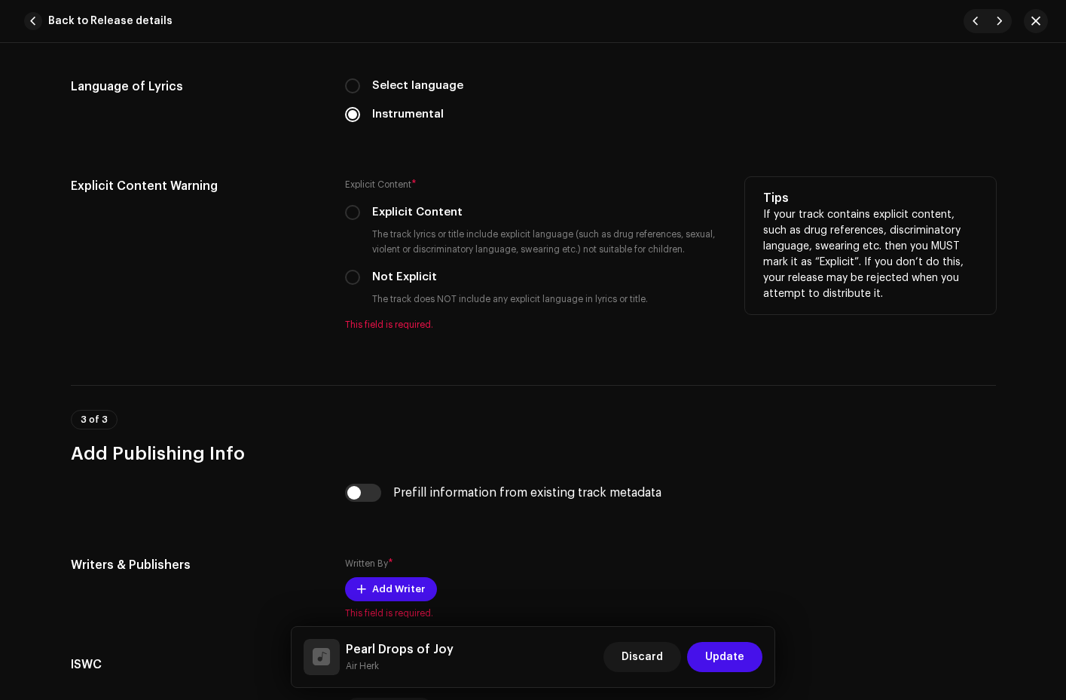
click at [359, 277] on div "Not Explicit" at bounding box center [532, 277] width 375 height 17
click at [345, 282] on input "Not Explicit" at bounding box center [352, 277] width 15 height 15
radio input "true"
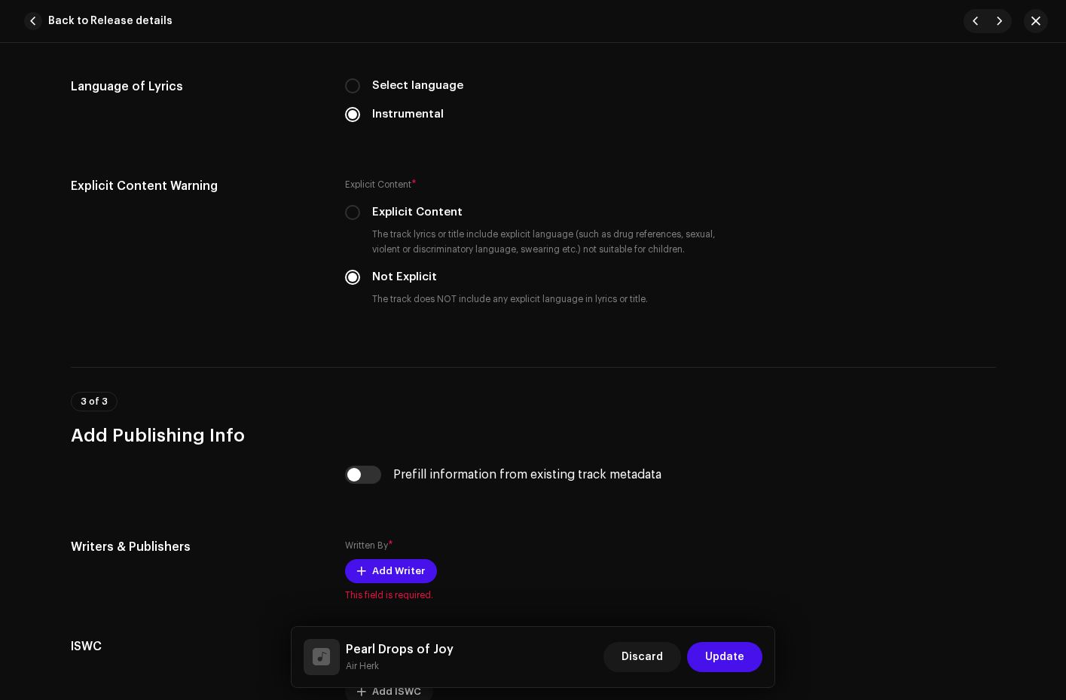
scroll to position [2531, 0]
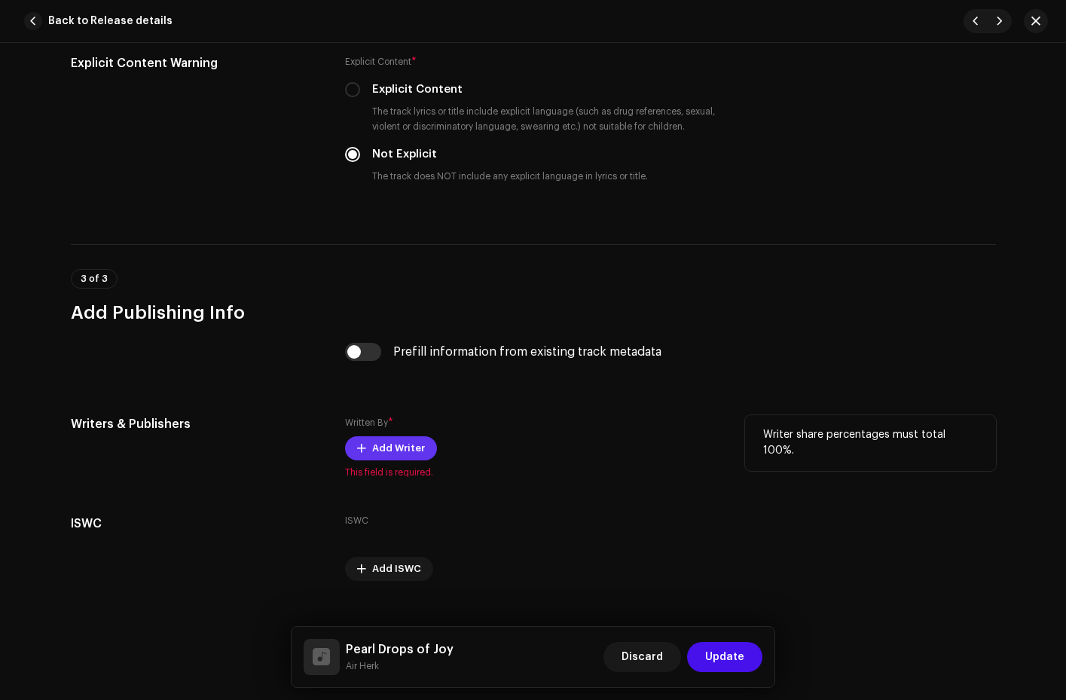
click at [386, 448] on span "Add Writer" at bounding box center [398, 448] width 53 height 30
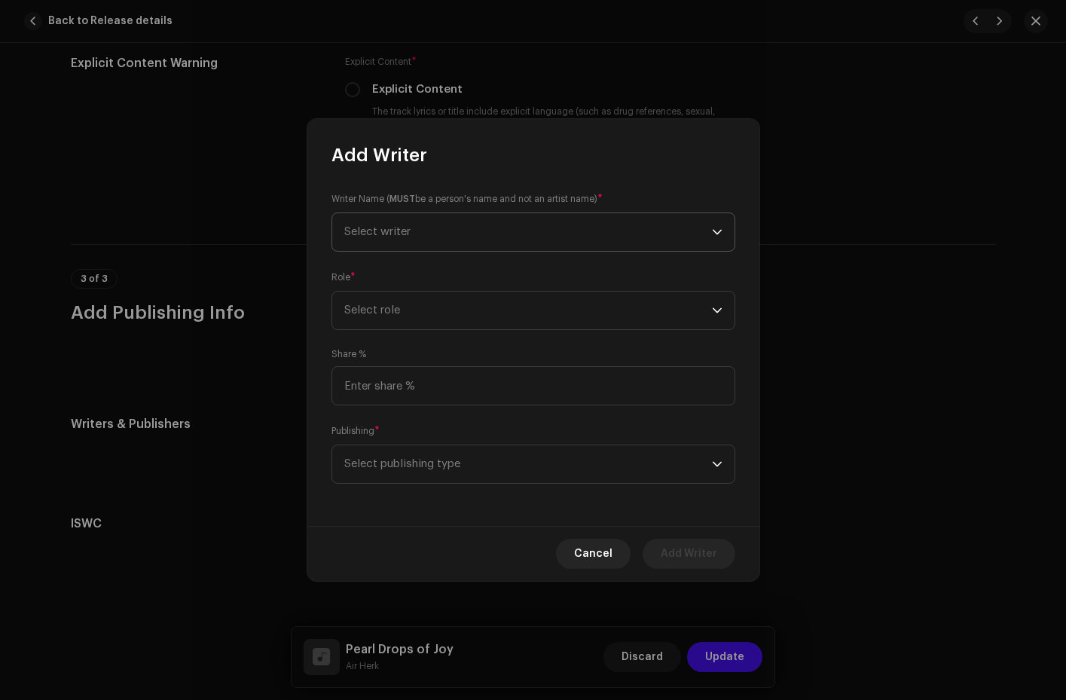
click at [470, 235] on span "Select writer" at bounding box center [528, 232] width 368 height 38
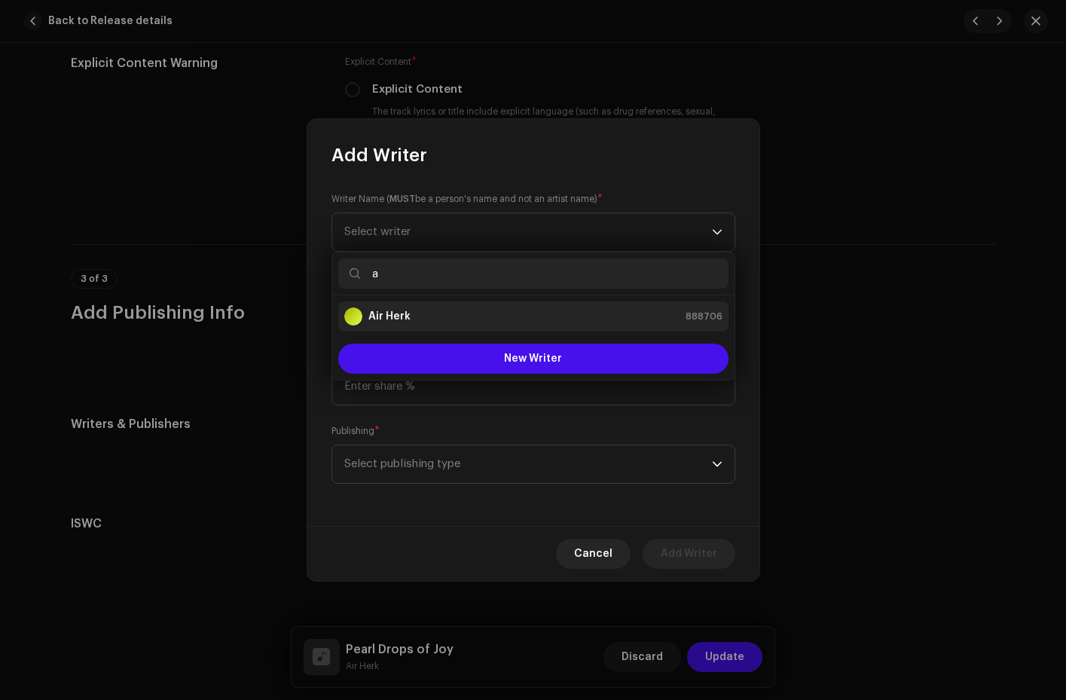
type input "a"
click at [418, 319] on div "Air Herk 888706" at bounding box center [533, 316] width 378 height 18
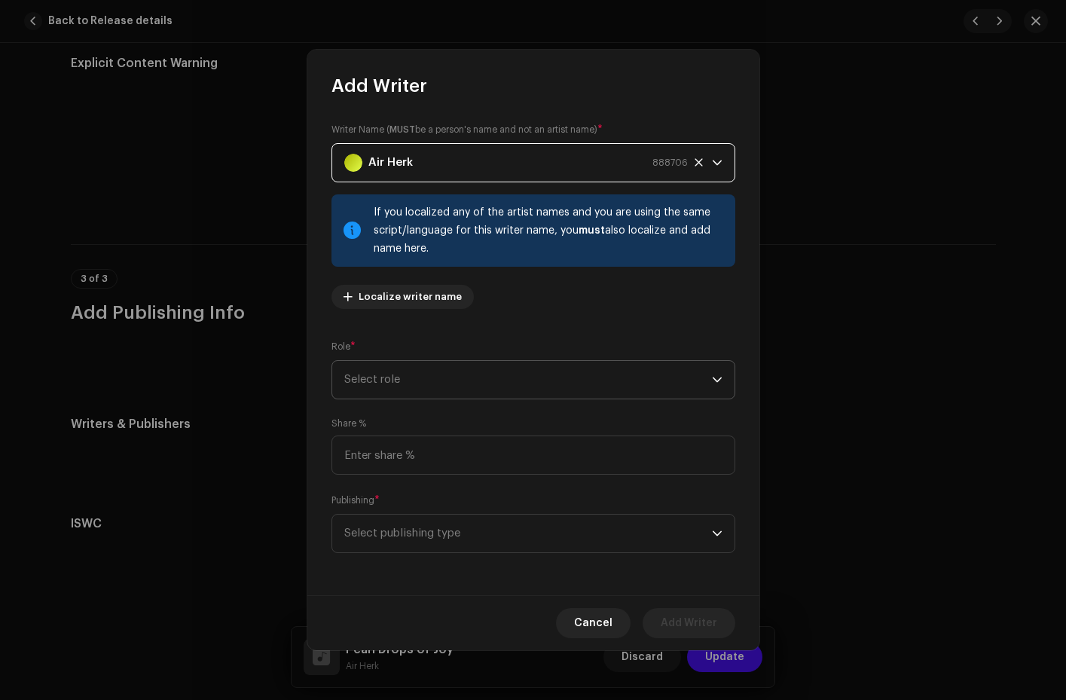
click at [403, 374] on span "Select role" at bounding box center [528, 380] width 368 height 38
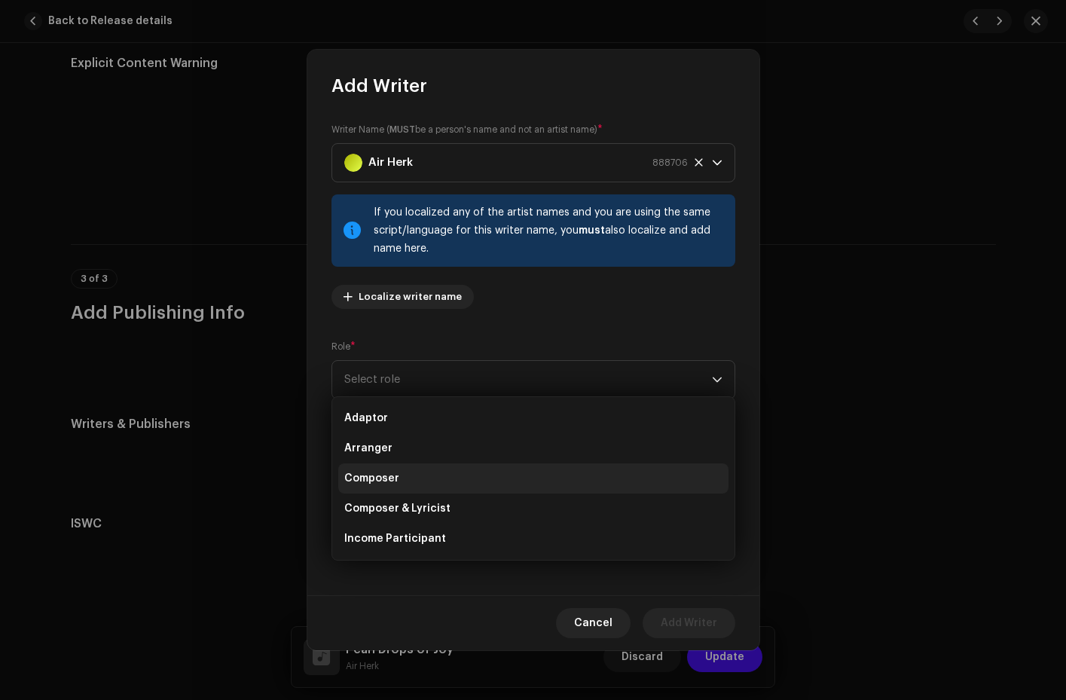
click at [402, 483] on li "Composer" at bounding box center [533, 478] width 390 height 30
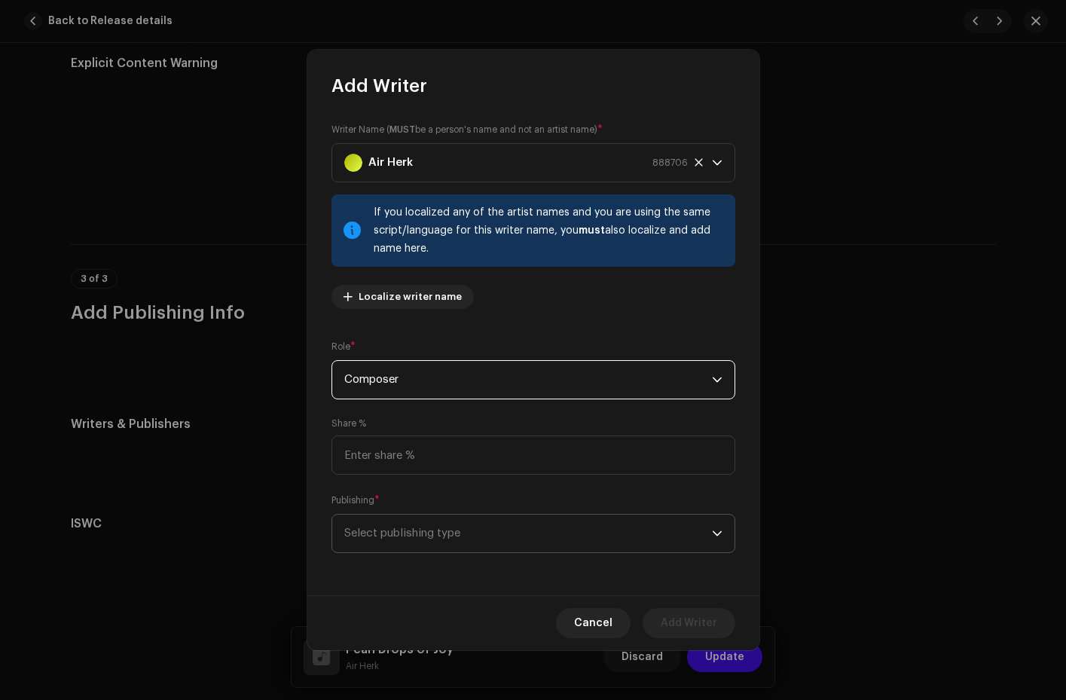
click at [394, 531] on span "Select publishing type" at bounding box center [528, 534] width 368 height 38
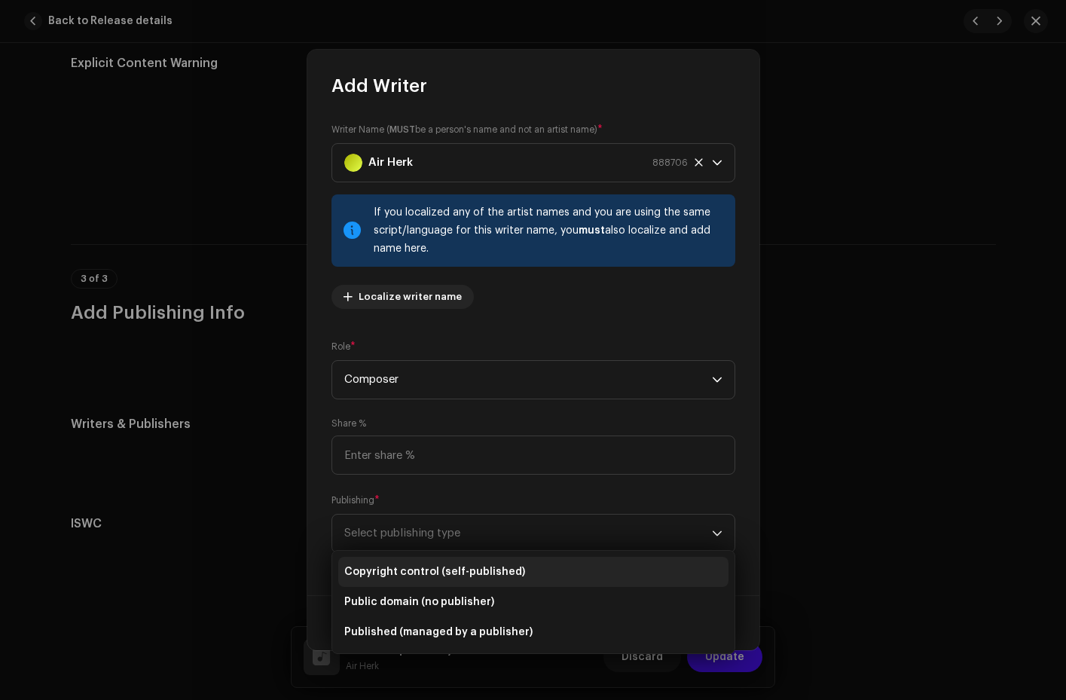
click at [402, 573] on span "Copyright control (self-published)" at bounding box center [434, 571] width 181 height 15
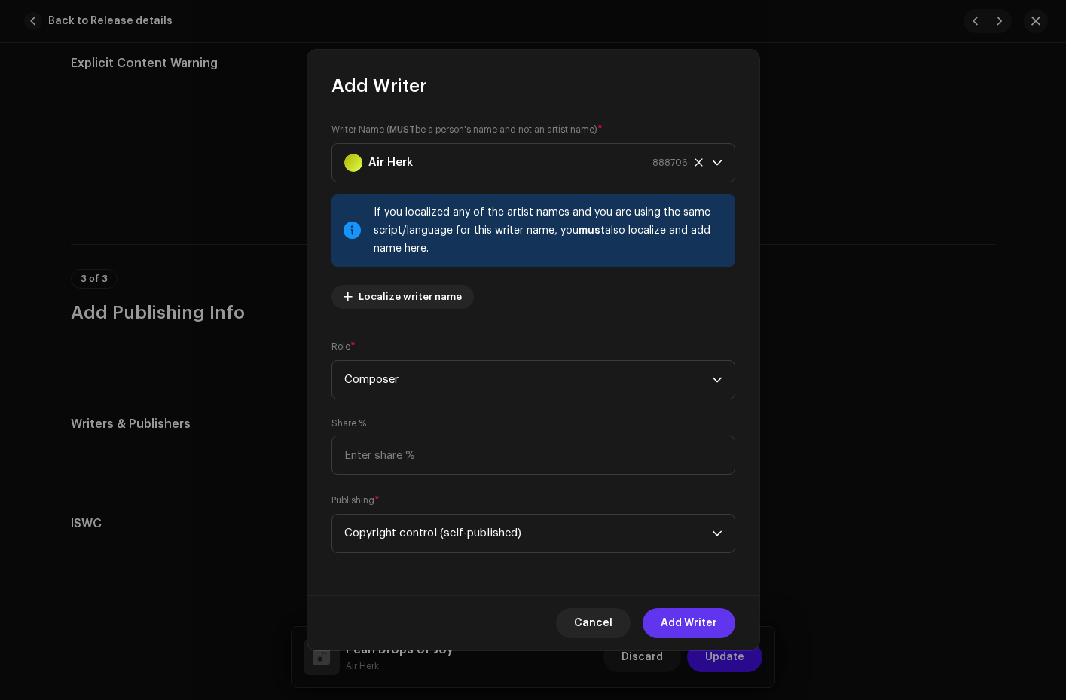
click at [678, 619] on span "Add Writer" at bounding box center [689, 623] width 57 height 30
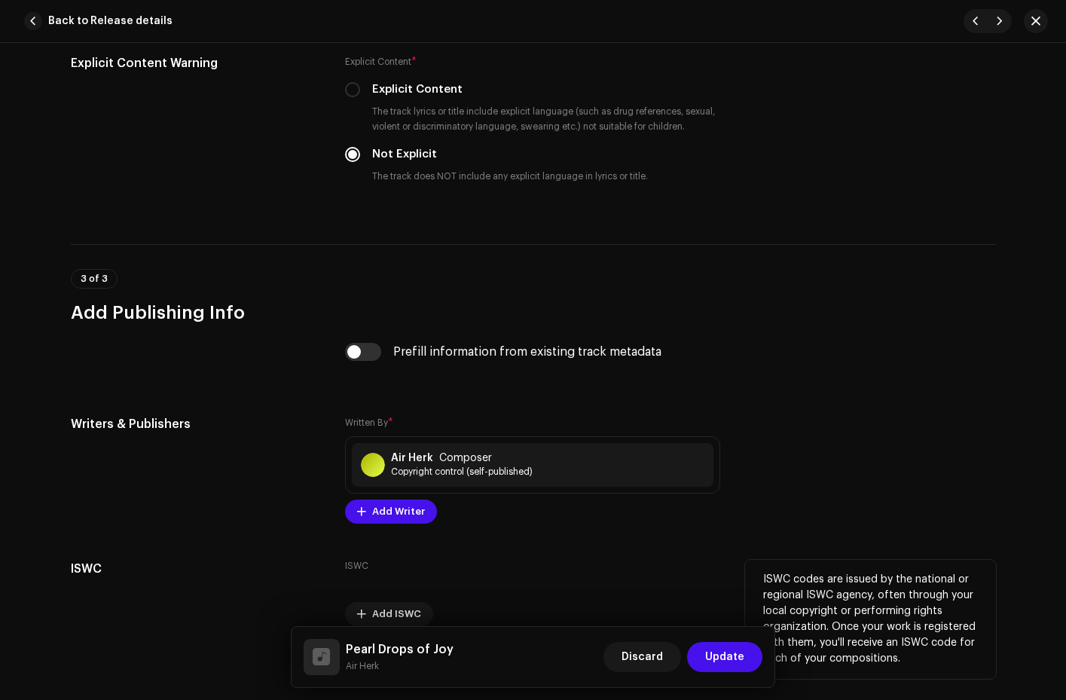
scroll to position [2602, 0]
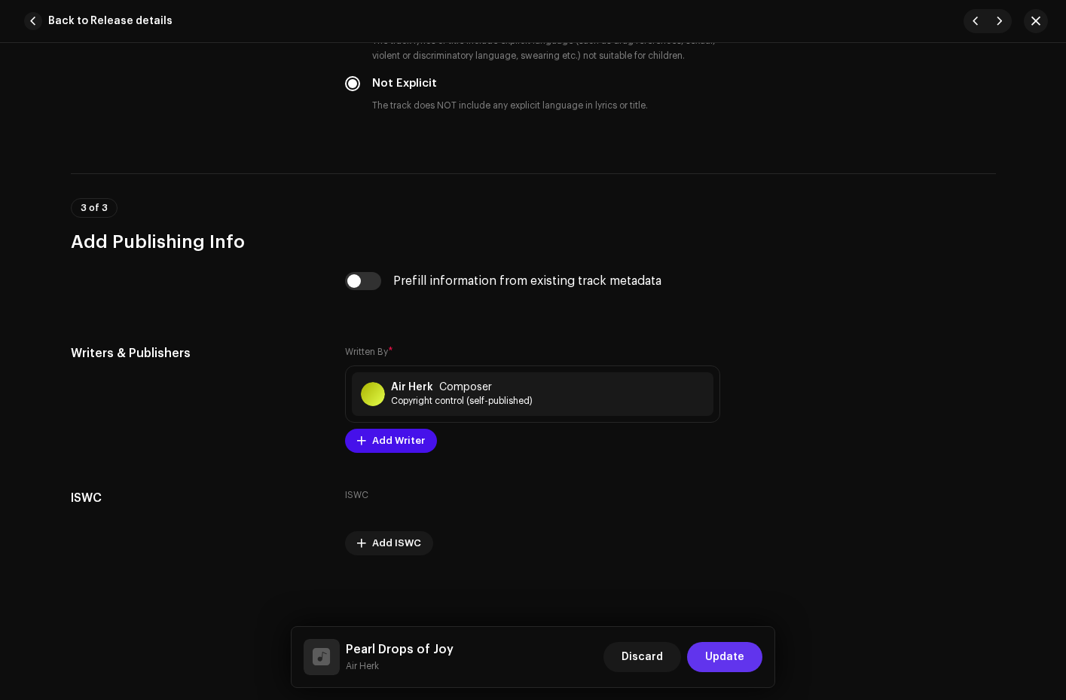
click at [722, 653] on span "Update" at bounding box center [724, 657] width 39 height 30
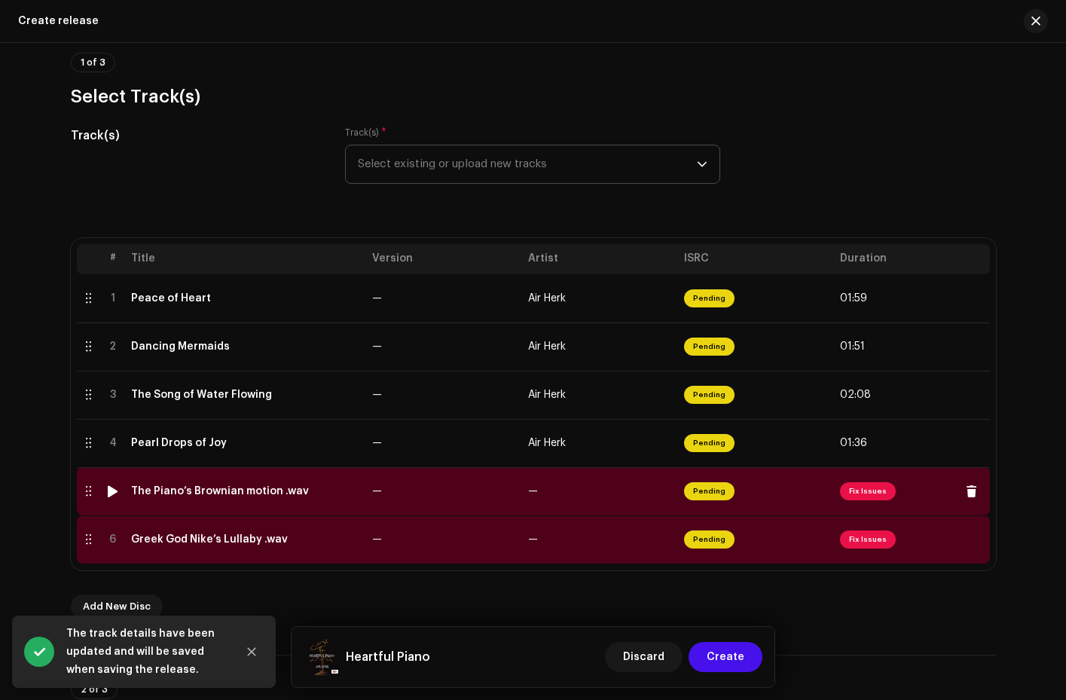
click at [852, 497] on span "Fix Issues" at bounding box center [868, 491] width 56 height 18
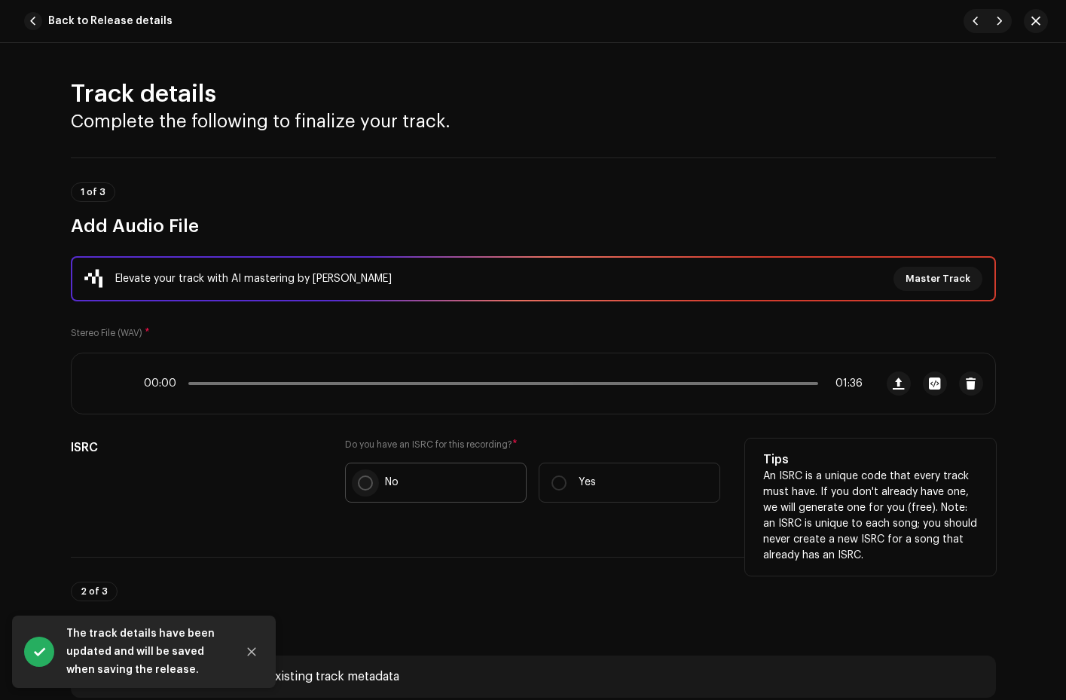
click at [364, 479] on input "No" at bounding box center [365, 483] width 15 height 15
radio input "true"
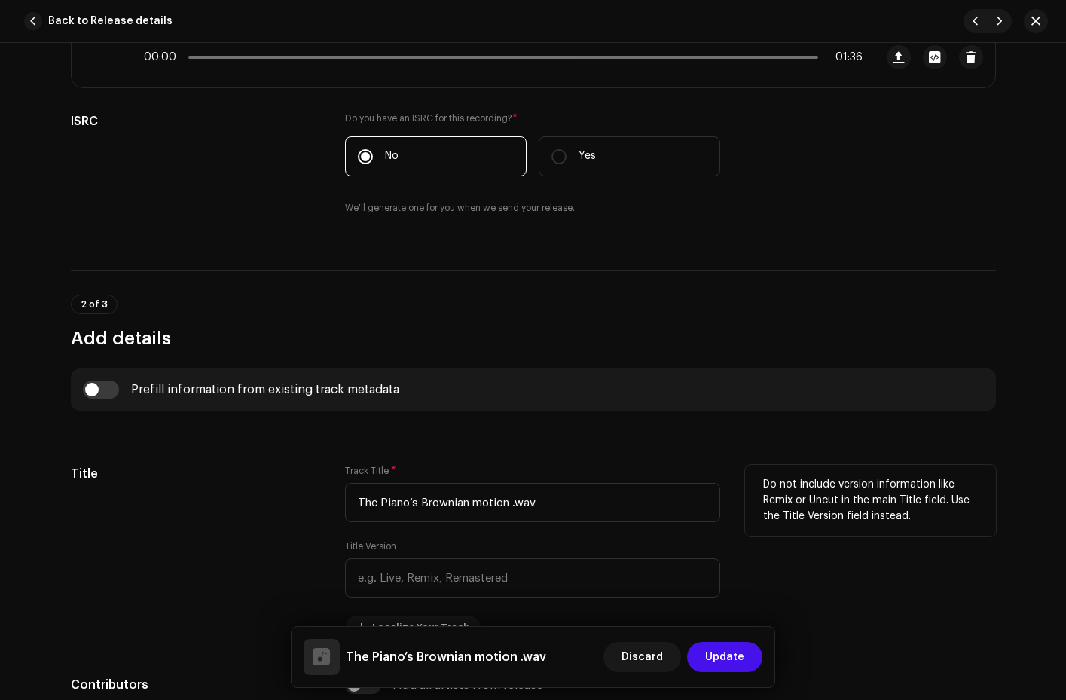
scroll to position [438, 0]
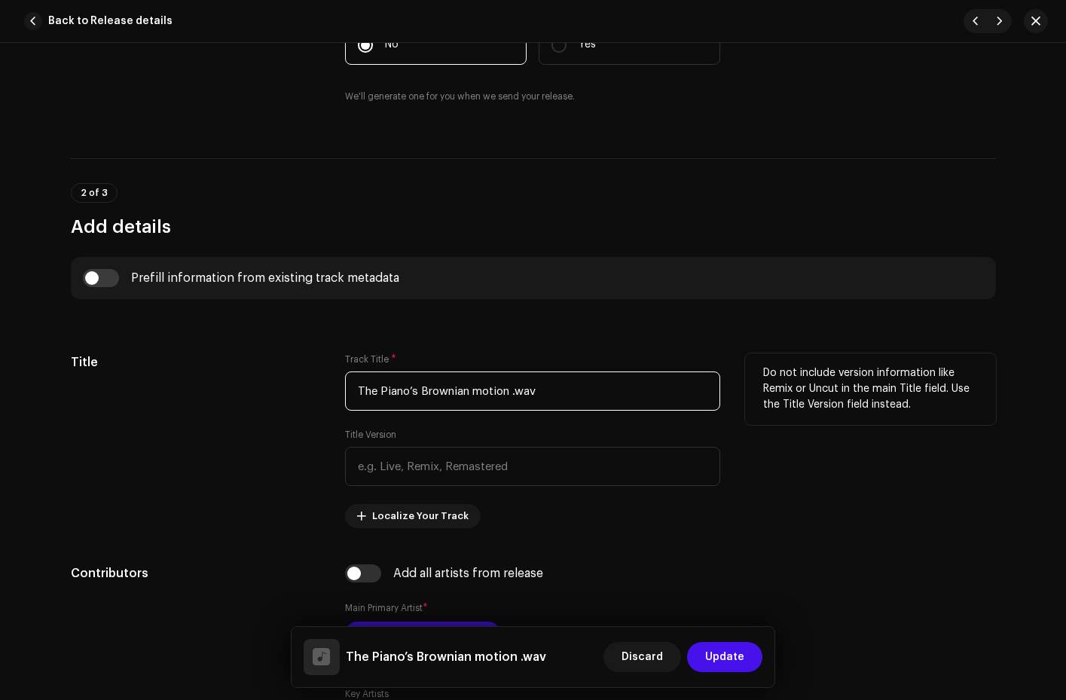
drag, startPoint x: 541, startPoint y: 391, endPoint x: 506, endPoint y: 396, distance: 35.7
click at [506, 396] on input "The Piano’s Brownian motion .wav" at bounding box center [532, 391] width 375 height 39
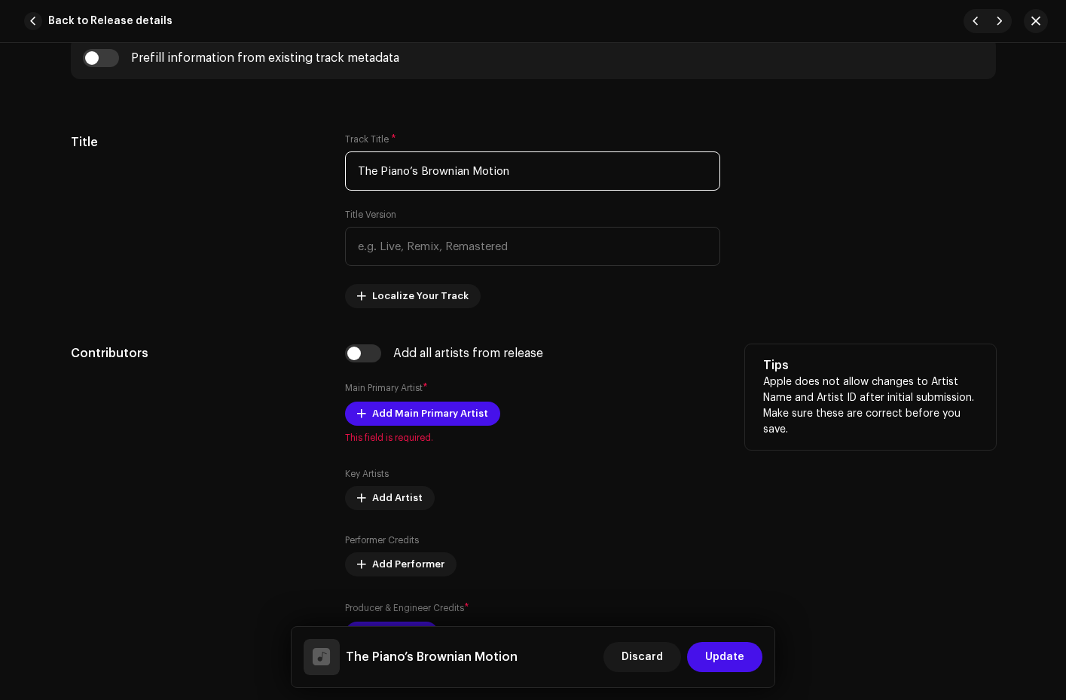
scroll to position [760, 0]
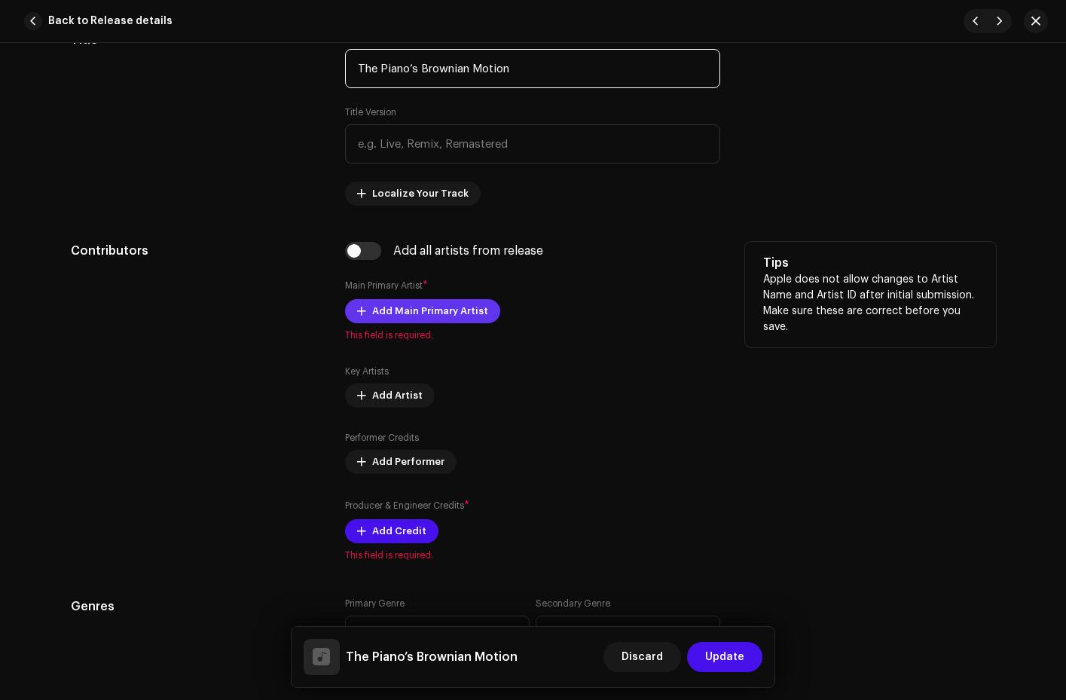
type input "The Piano’s Brownian Motion"
click at [421, 313] on span "Add Main Primary Artist" at bounding box center [430, 311] width 116 height 30
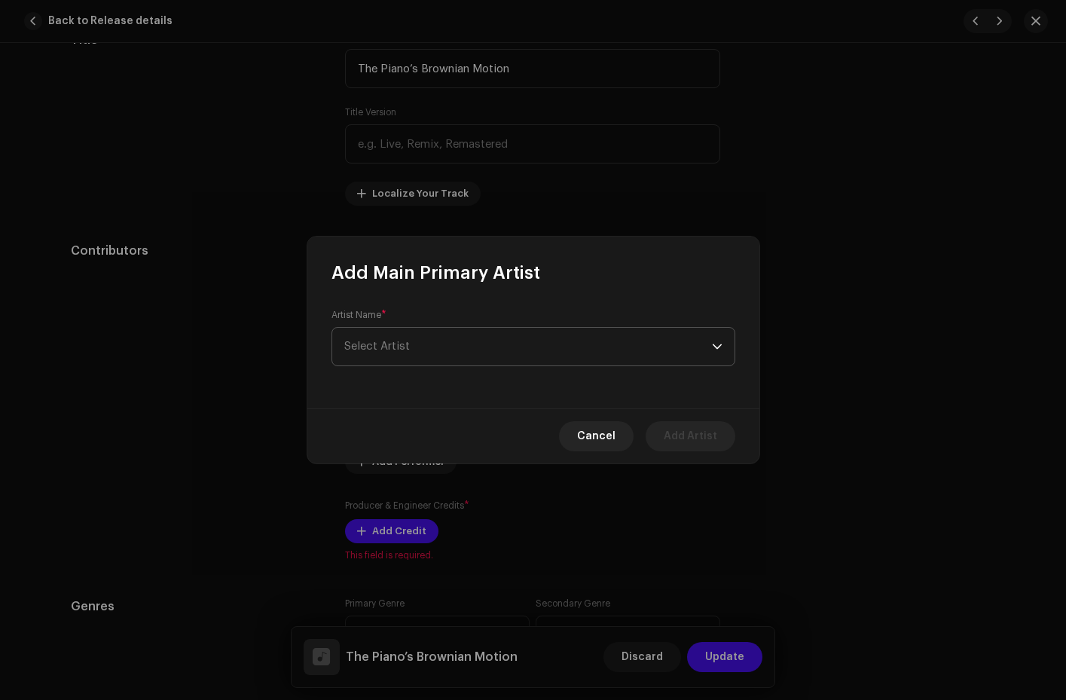
click at [410, 333] on span "Select Artist" at bounding box center [528, 347] width 368 height 38
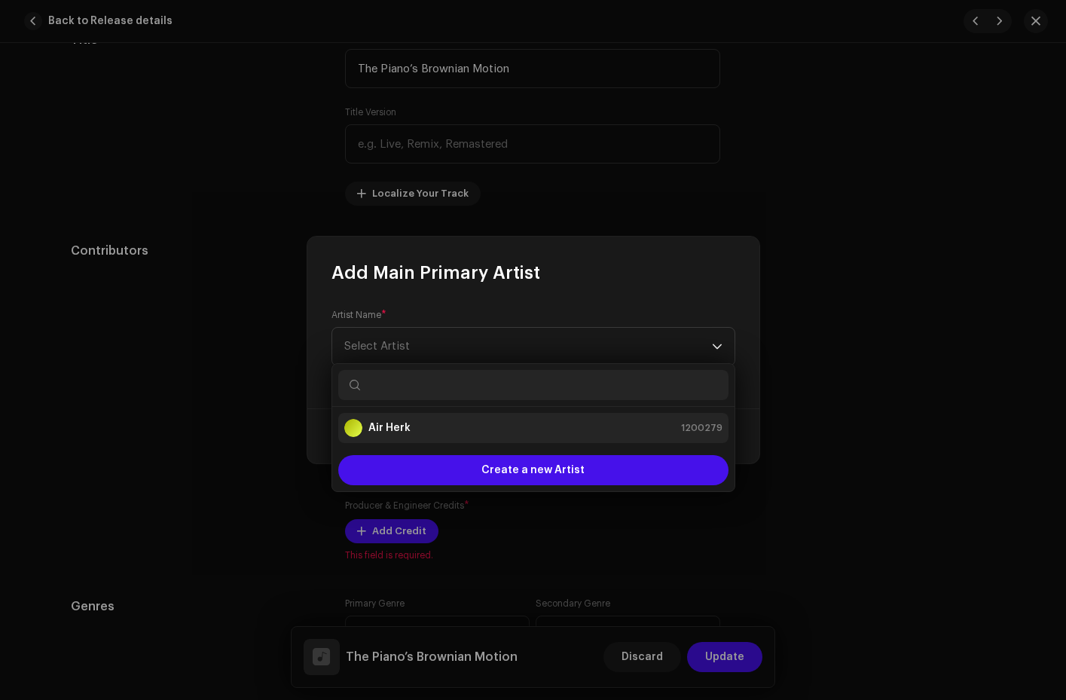
click at [407, 425] on strong "Air Herk" at bounding box center [390, 428] width 42 height 15
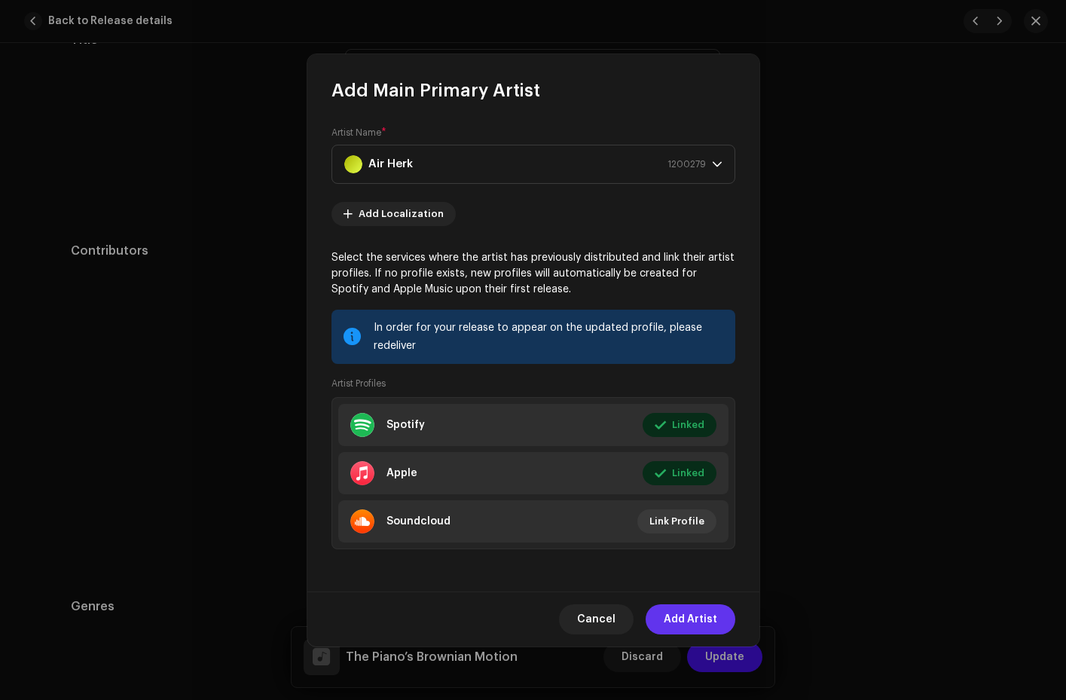
click at [695, 619] on span "Add Artist" at bounding box center [691, 619] width 54 height 30
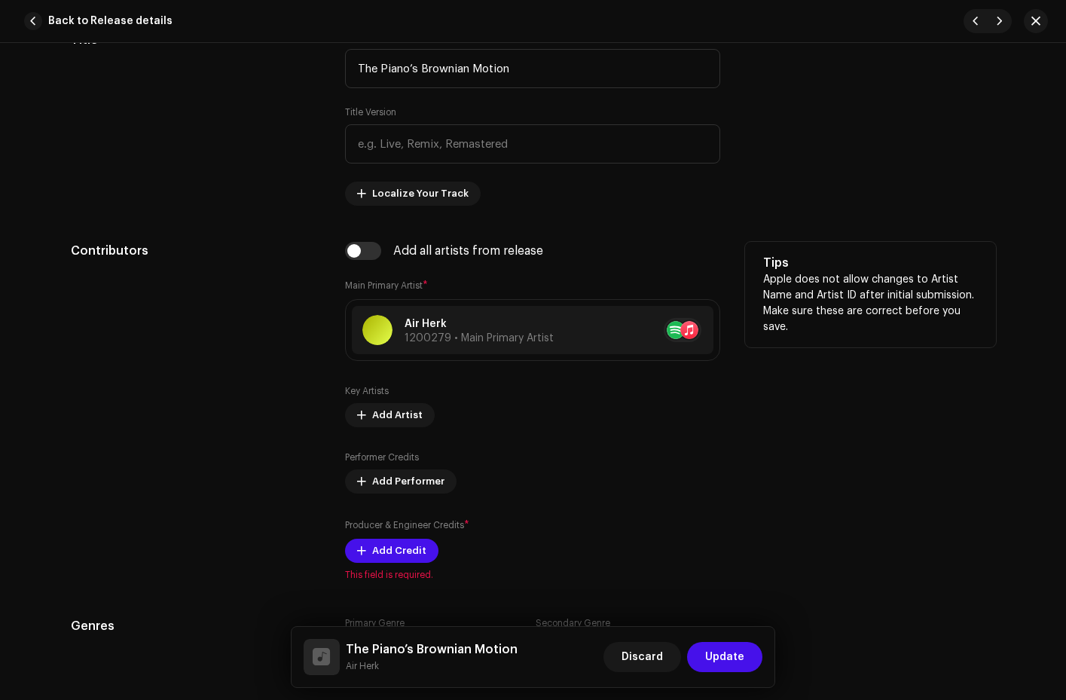
scroll to position [1023, 0]
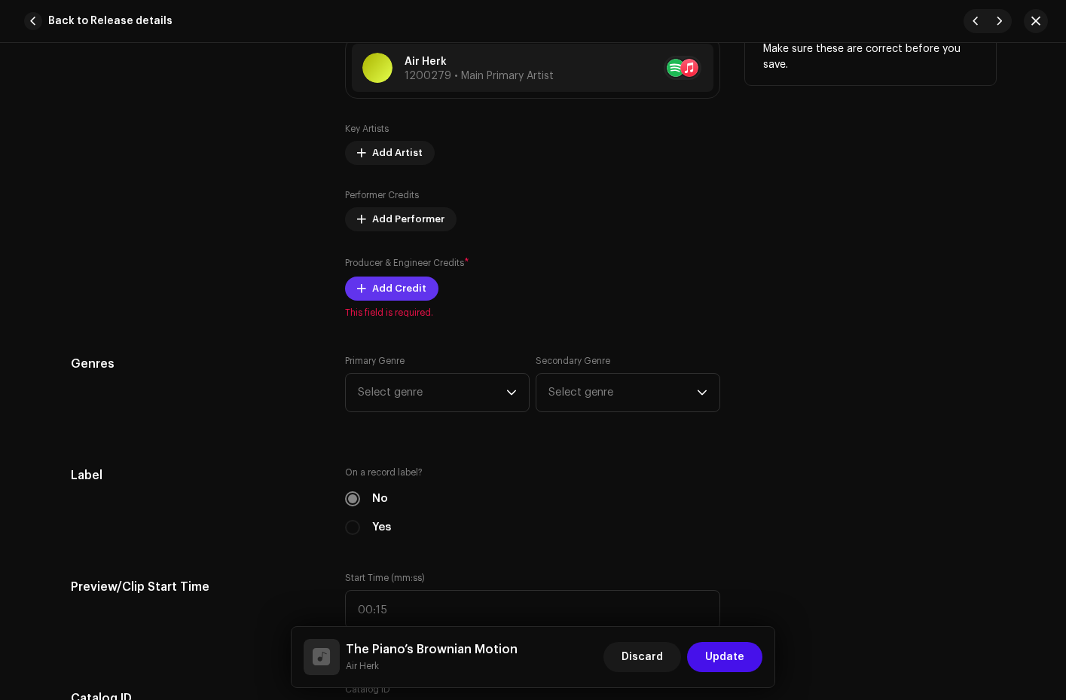
click at [407, 291] on span "Add Credit" at bounding box center [399, 289] width 54 height 30
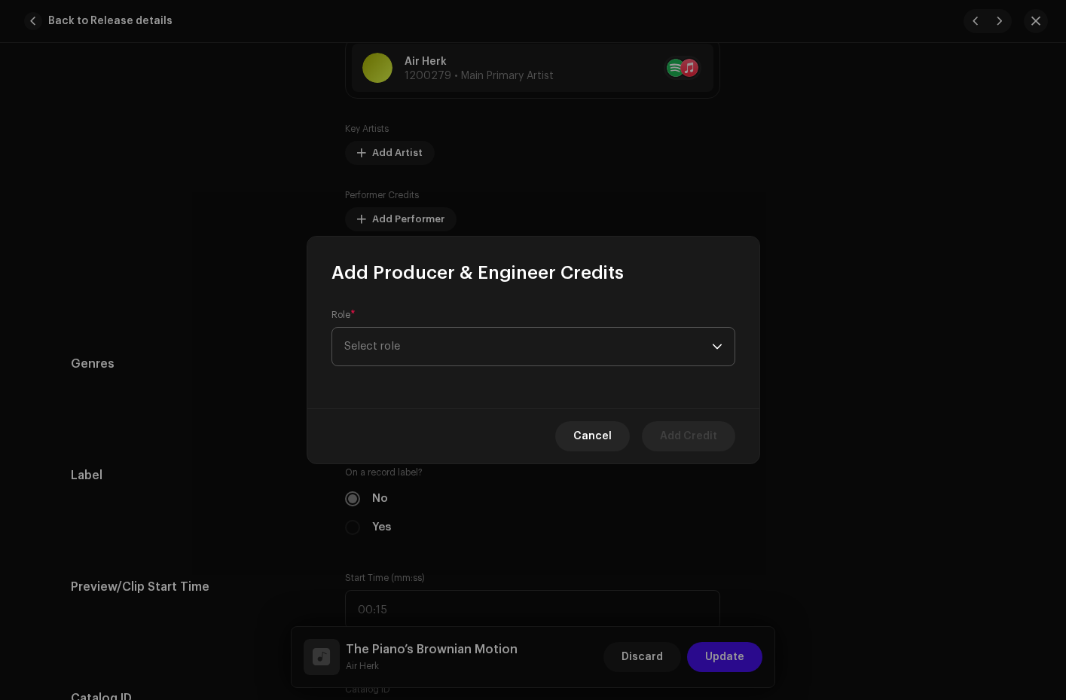
click at [421, 347] on span "Select role" at bounding box center [528, 347] width 368 height 38
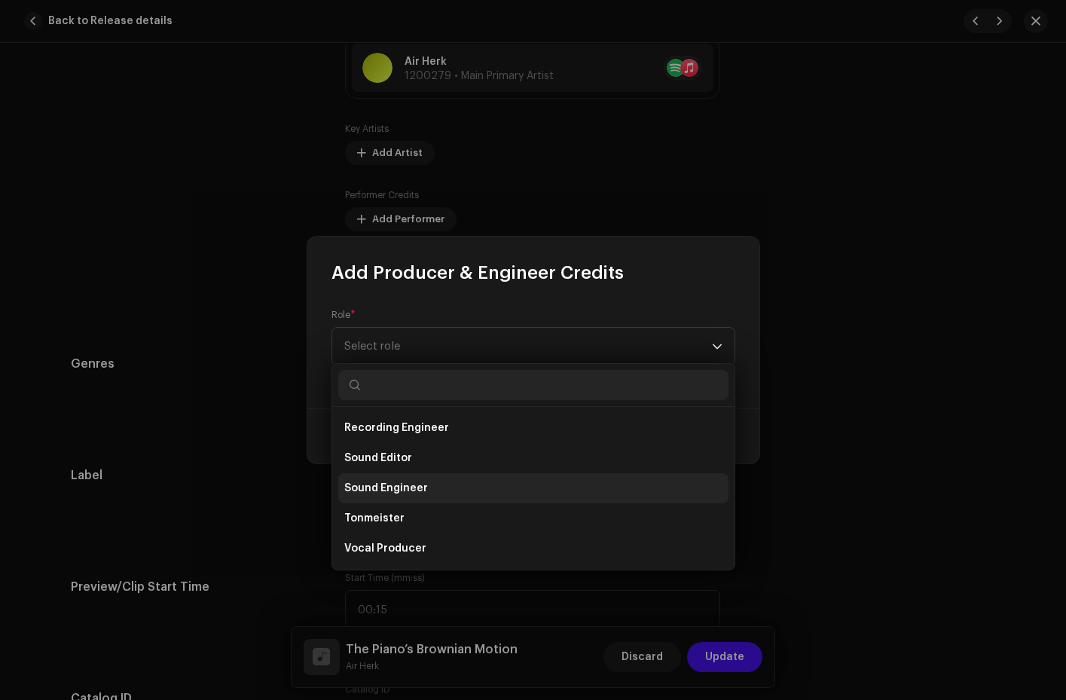
scroll to position [493, 0]
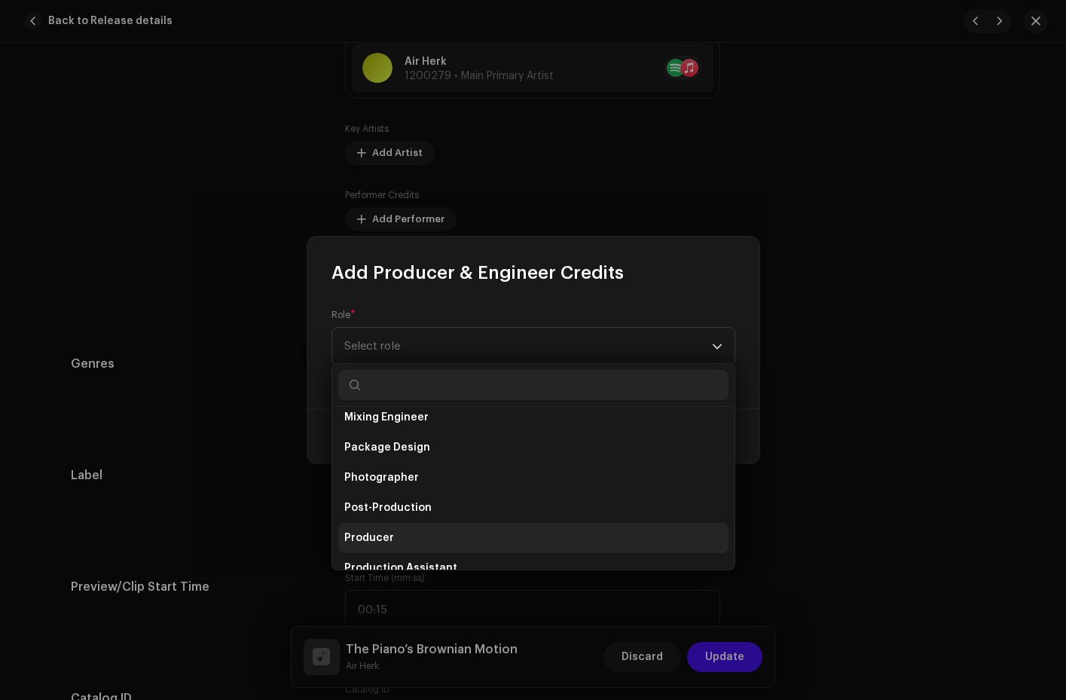
click at [396, 535] on li "Producer" at bounding box center [533, 538] width 390 height 30
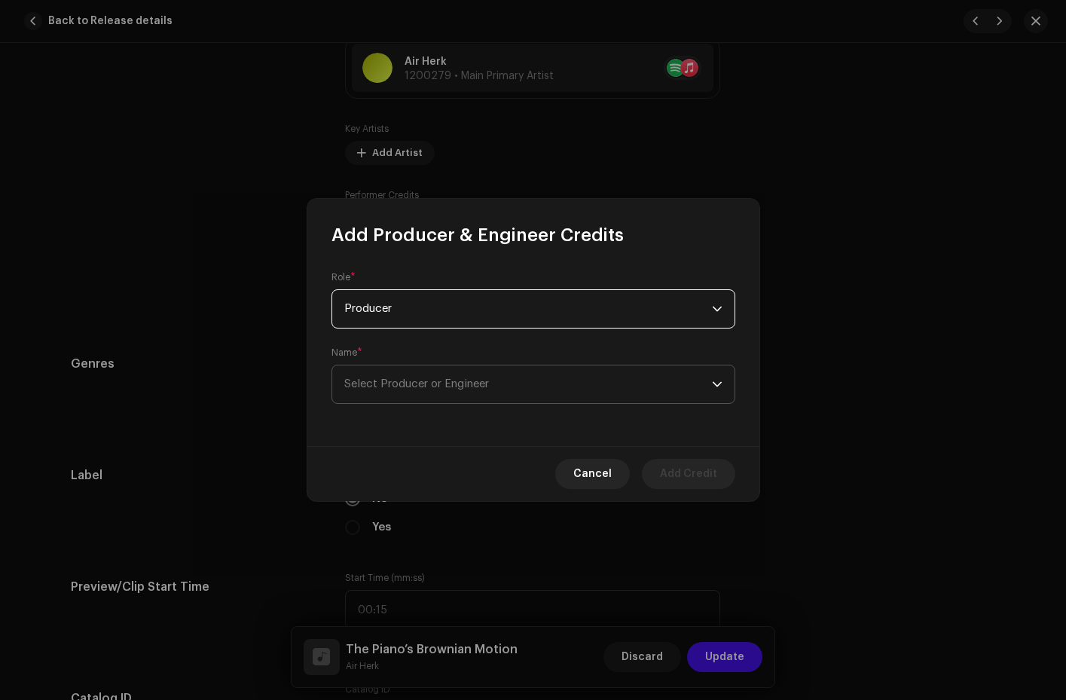
click at [625, 382] on span "Select Producer or Engineer" at bounding box center [528, 385] width 368 height 38
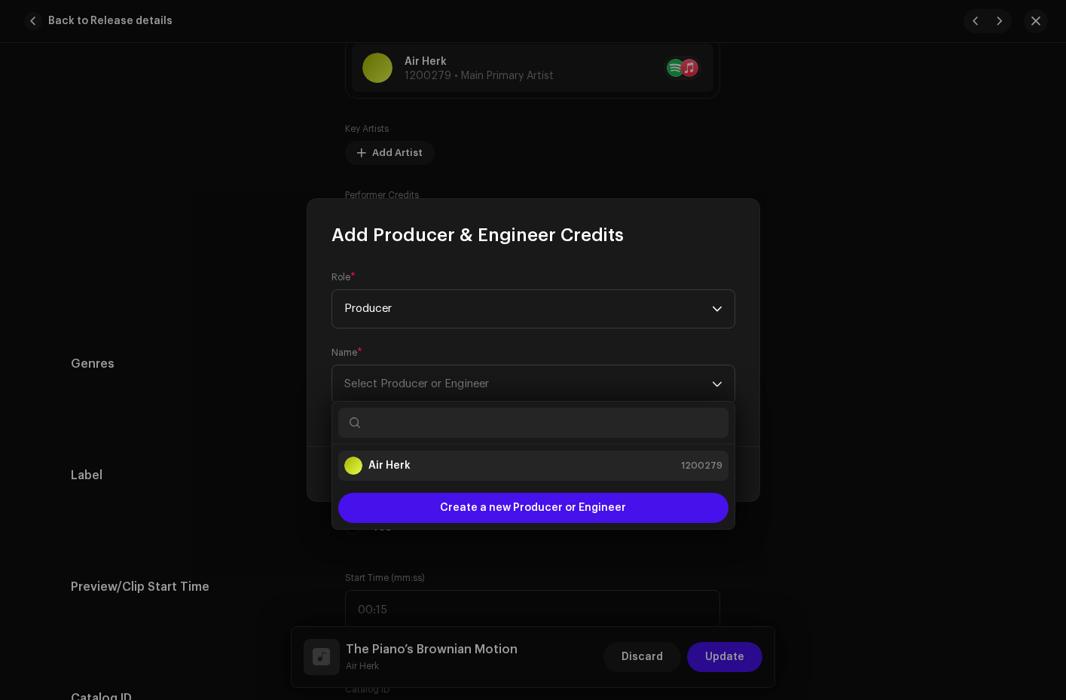
click at [466, 468] on div "Air Herk 1200279" at bounding box center [533, 466] width 378 height 18
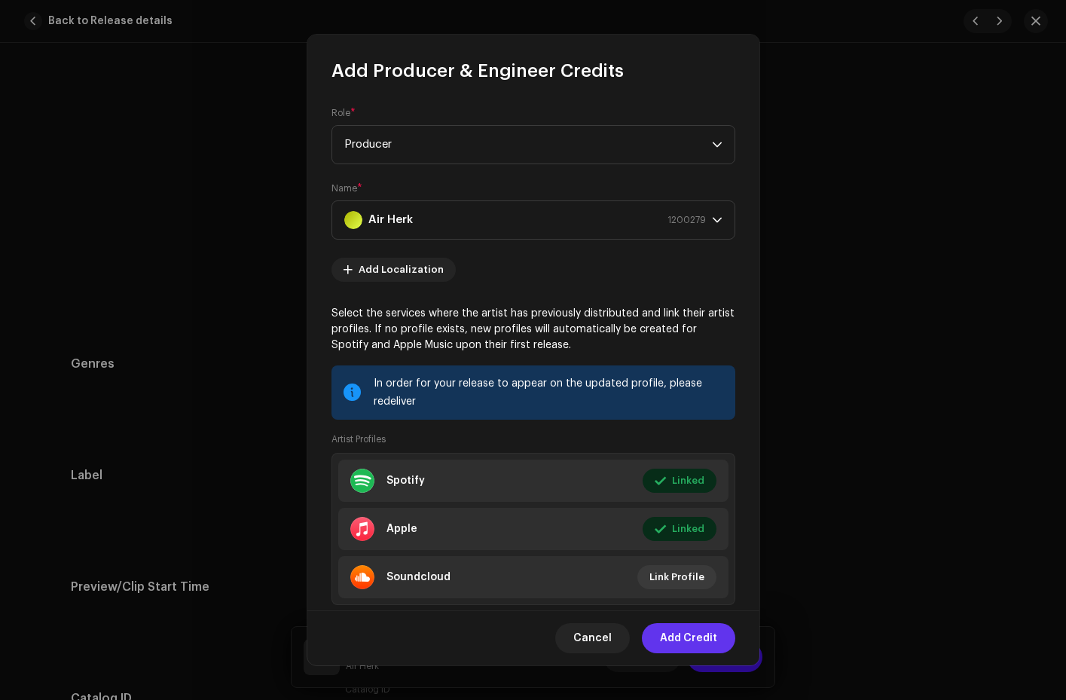
click at [697, 644] on span "Add Credit" at bounding box center [688, 638] width 57 height 30
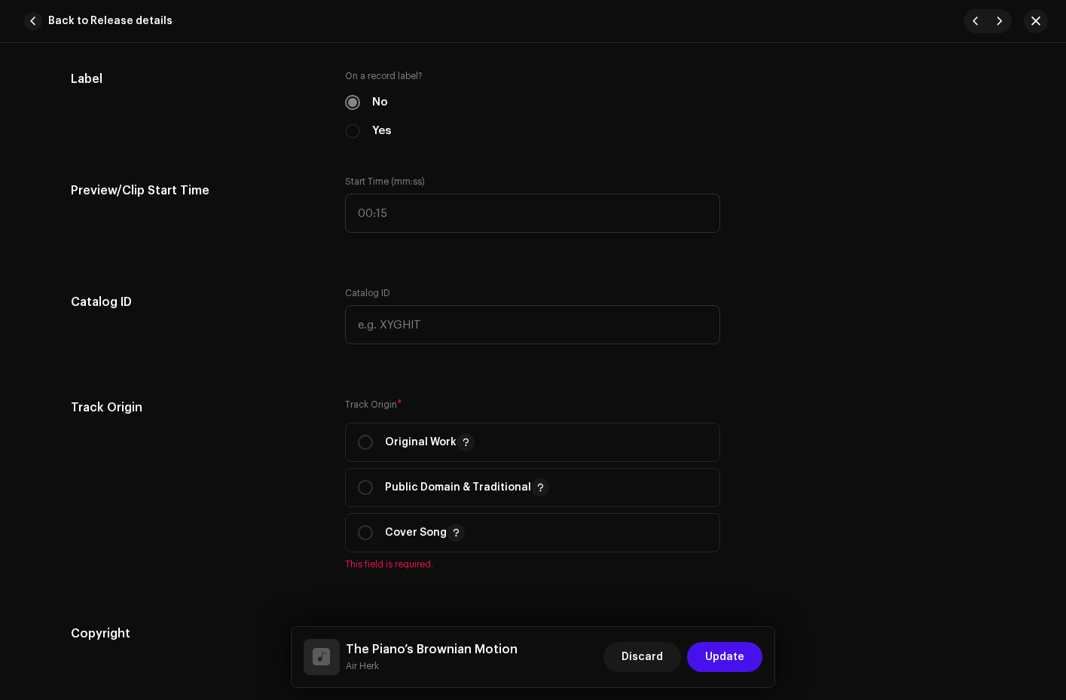
scroll to position [1561, 0]
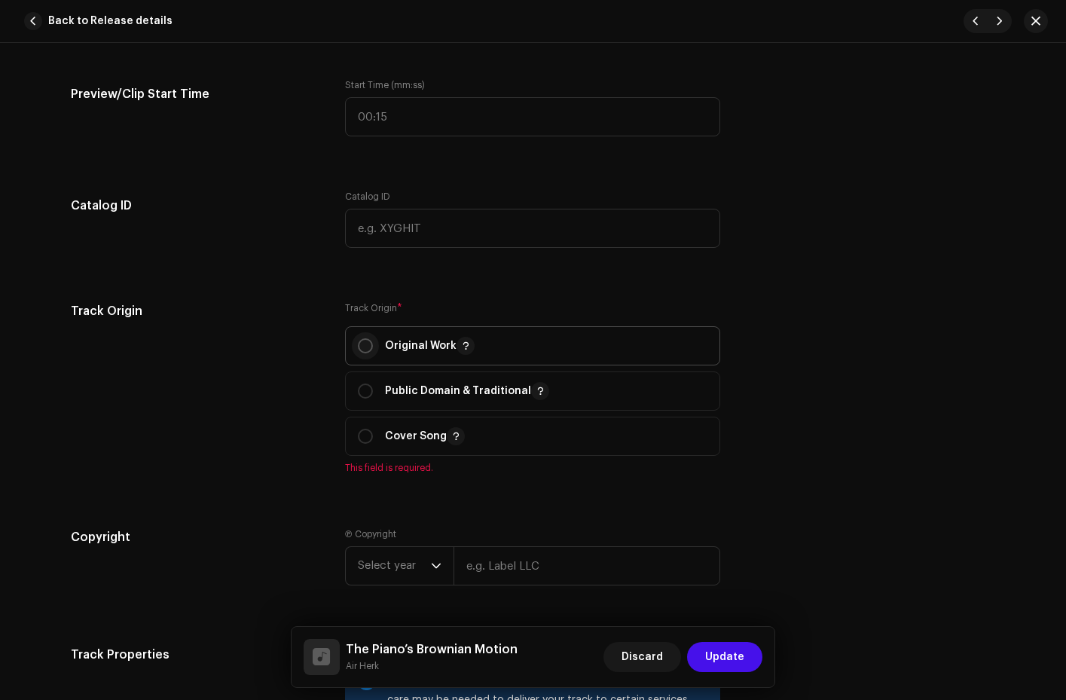
click at [360, 352] on input "radio" at bounding box center [365, 345] width 15 height 15
radio input "true"
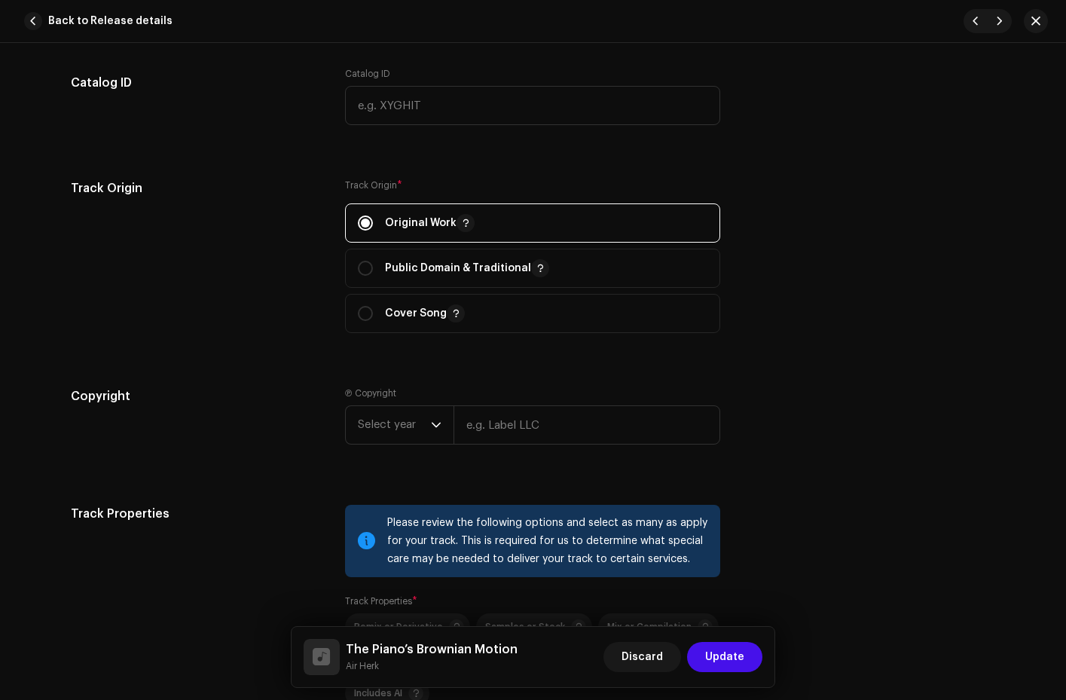
scroll to position [1969, 0]
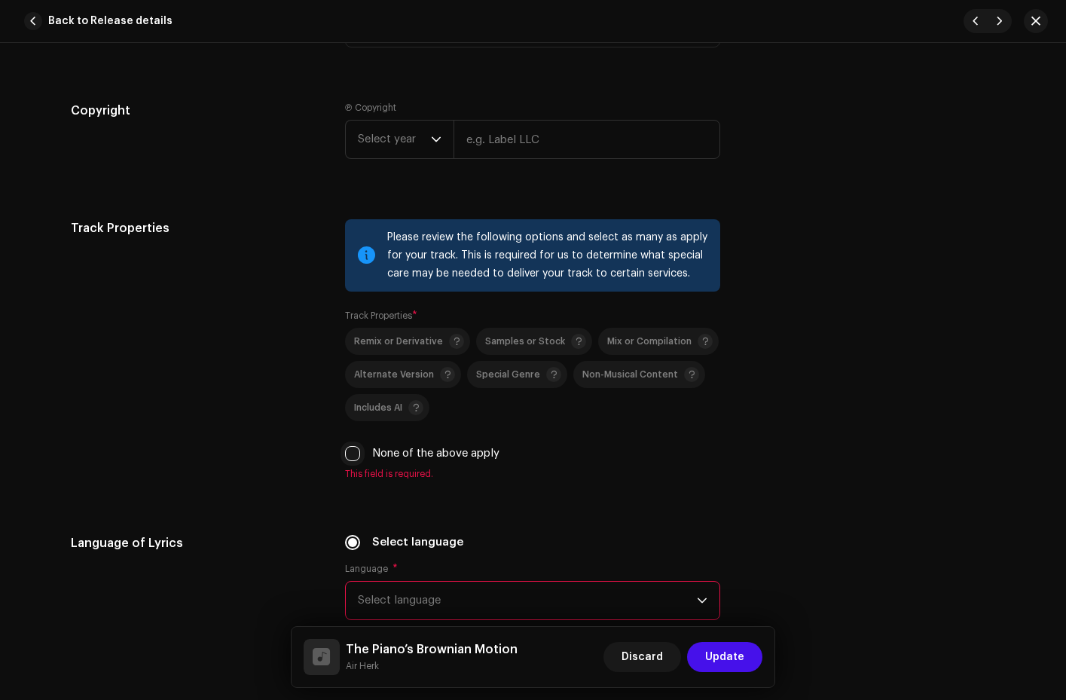
click at [345, 454] on input "None of the above apply" at bounding box center [352, 453] width 15 height 15
checkbox input "true"
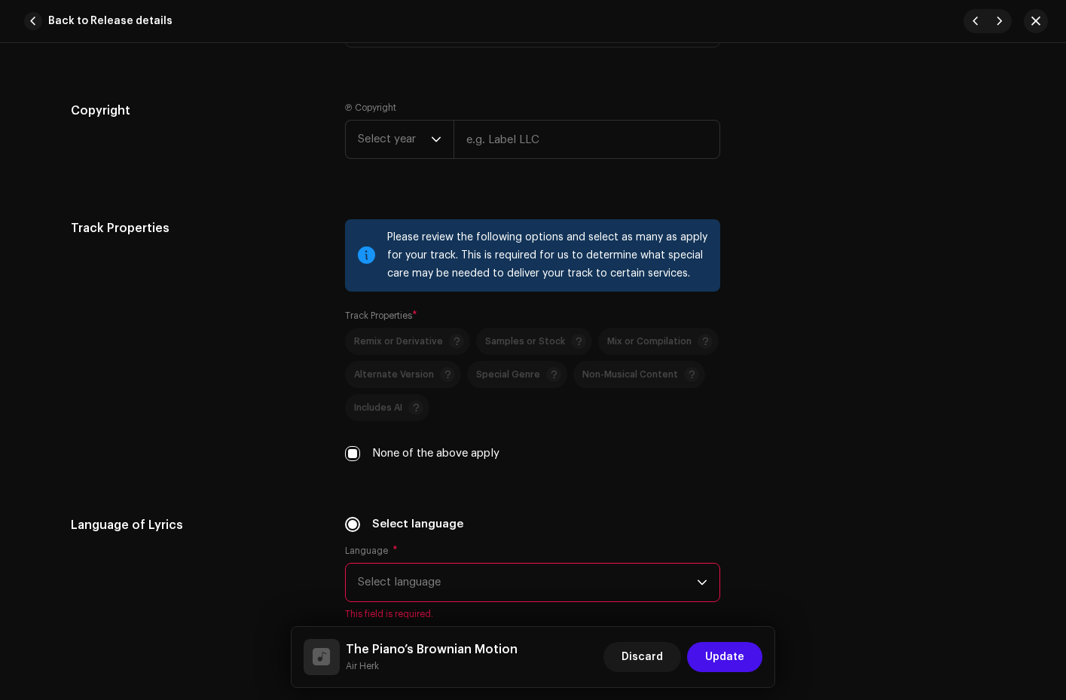
scroll to position [2228, 0]
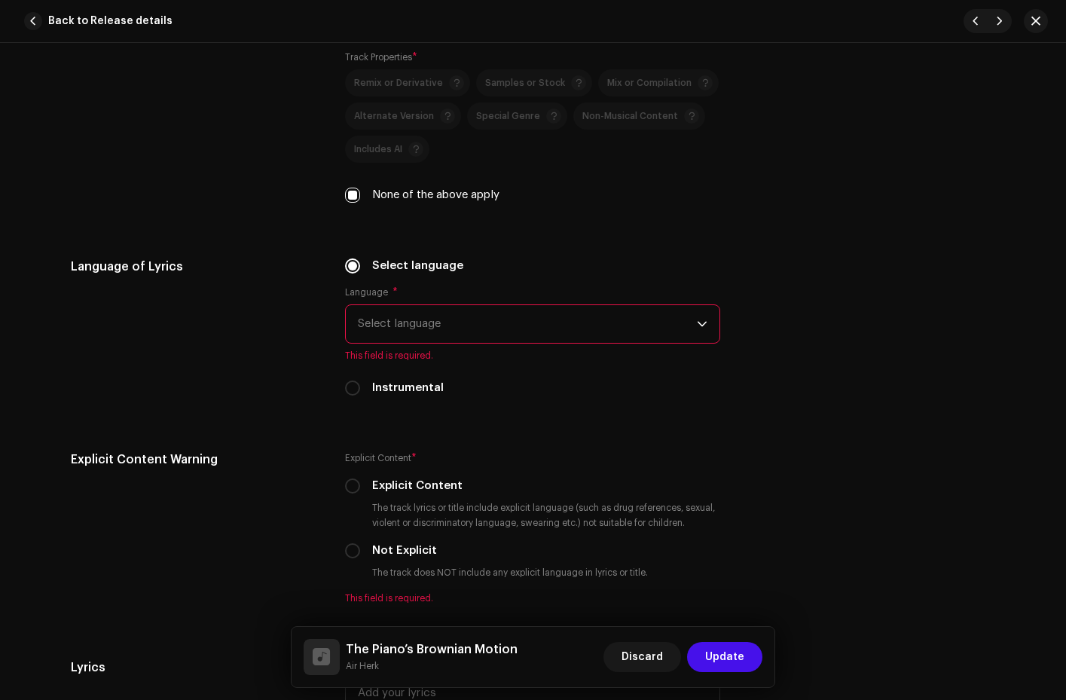
click at [347, 380] on div "Instrumental" at bounding box center [532, 388] width 375 height 17
click at [347, 381] on input "Instrumental" at bounding box center [352, 388] width 15 height 15
radio input "true"
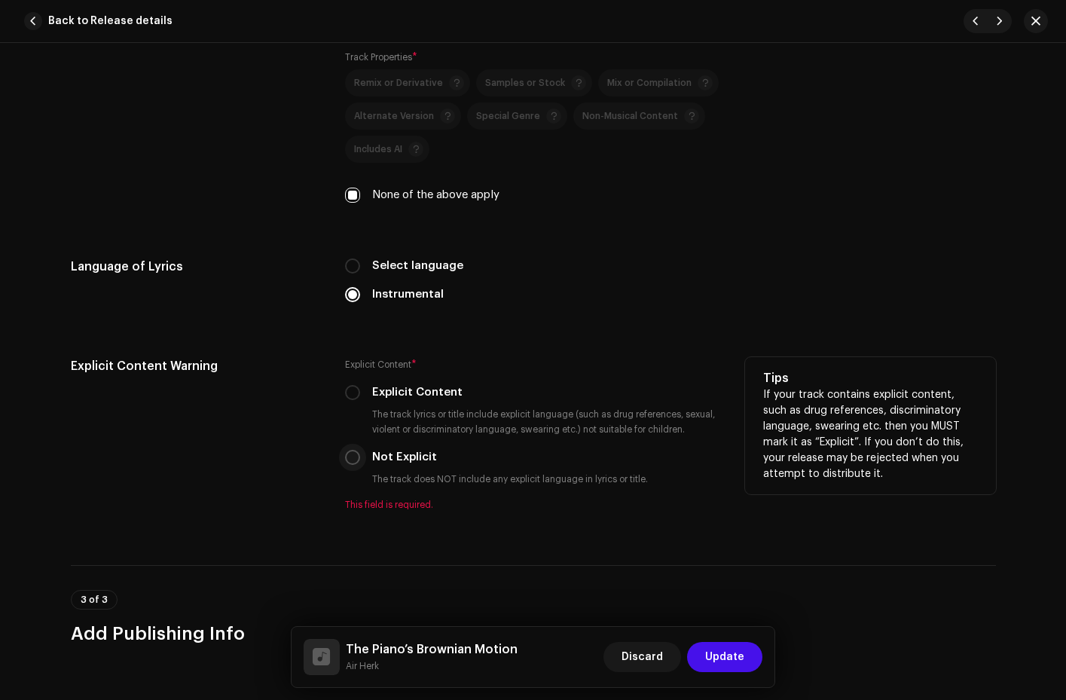
click at [350, 457] on input "Not Explicit" at bounding box center [352, 457] width 15 height 15
radio input "true"
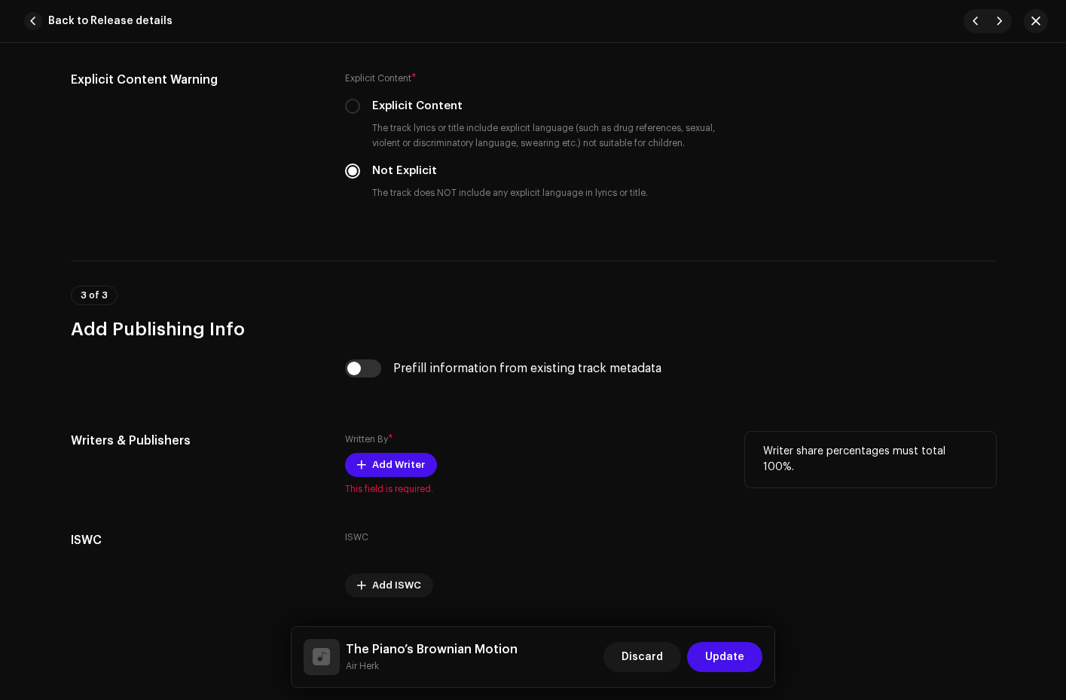
scroll to position [2556, 0]
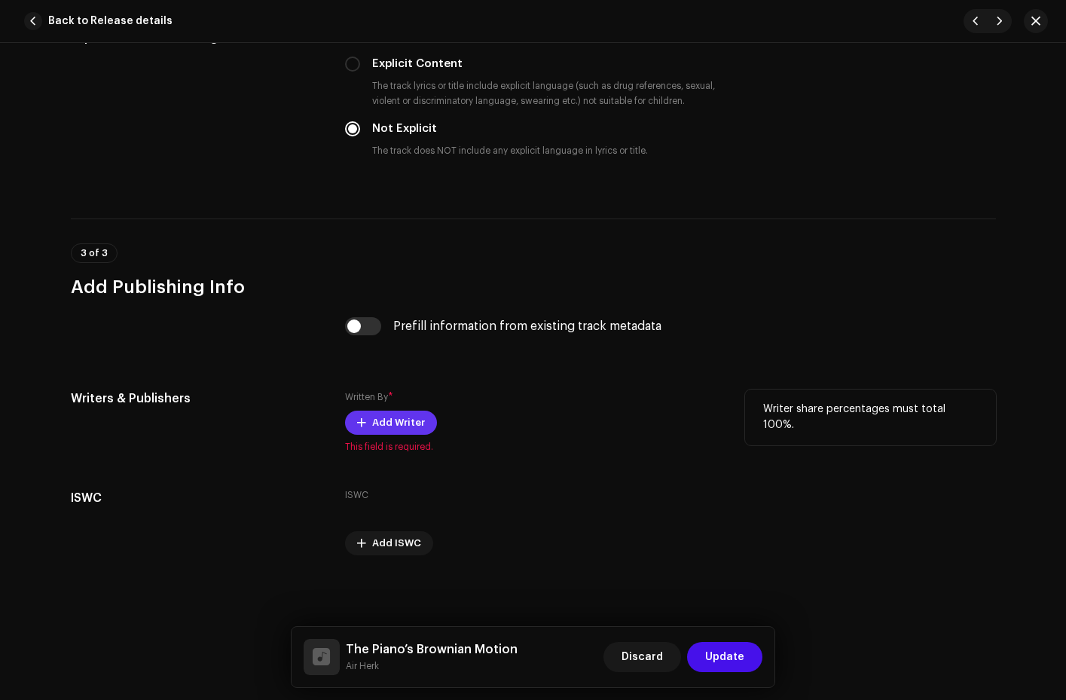
click at [397, 425] on span "Add Writer" at bounding box center [398, 423] width 53 height 30
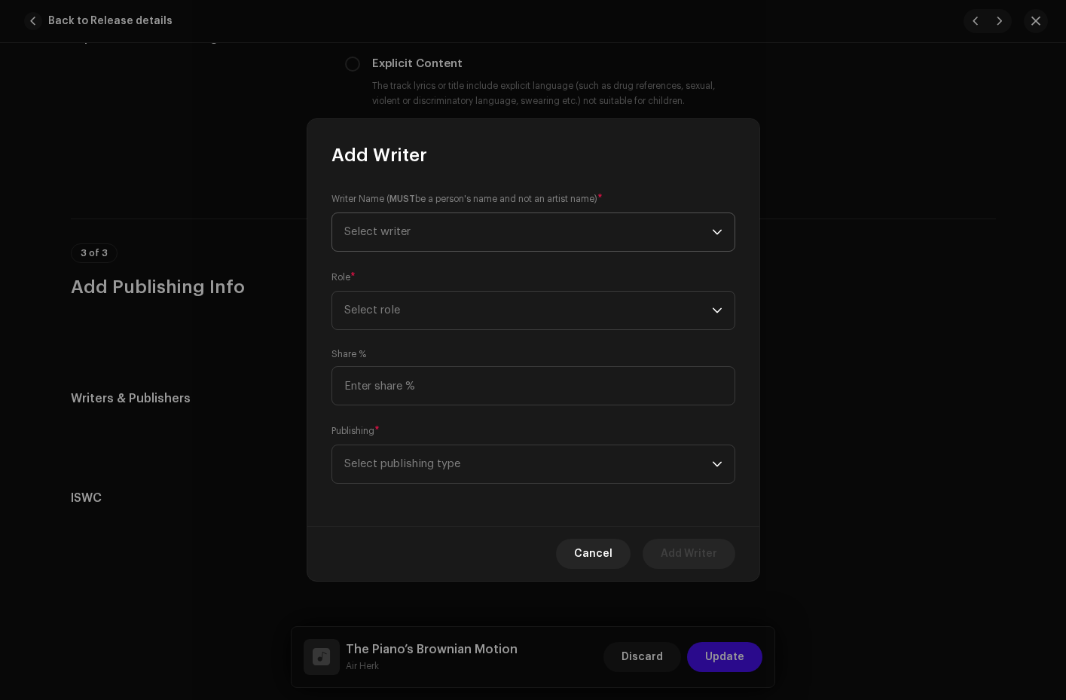
click at [682, 222] on span "Select writer" at bounding box center [528, 232] width 368 height 38
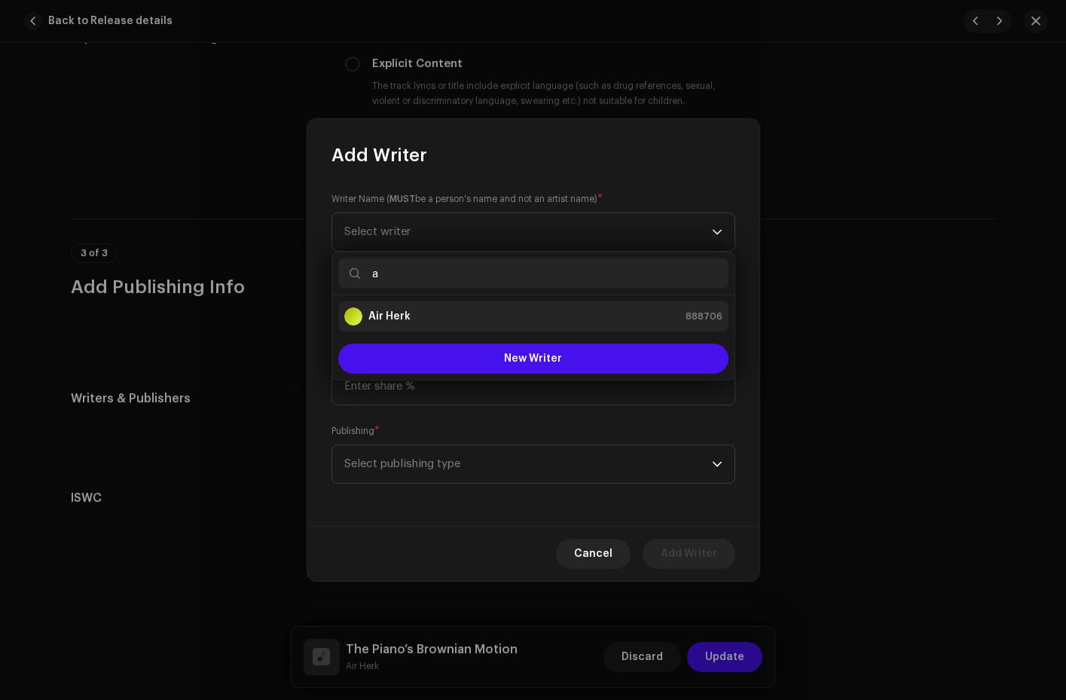
type input "a"
click at [427, 320] on div "Air Herk 888706" at bounding box center [533, 316] width 378 height 18
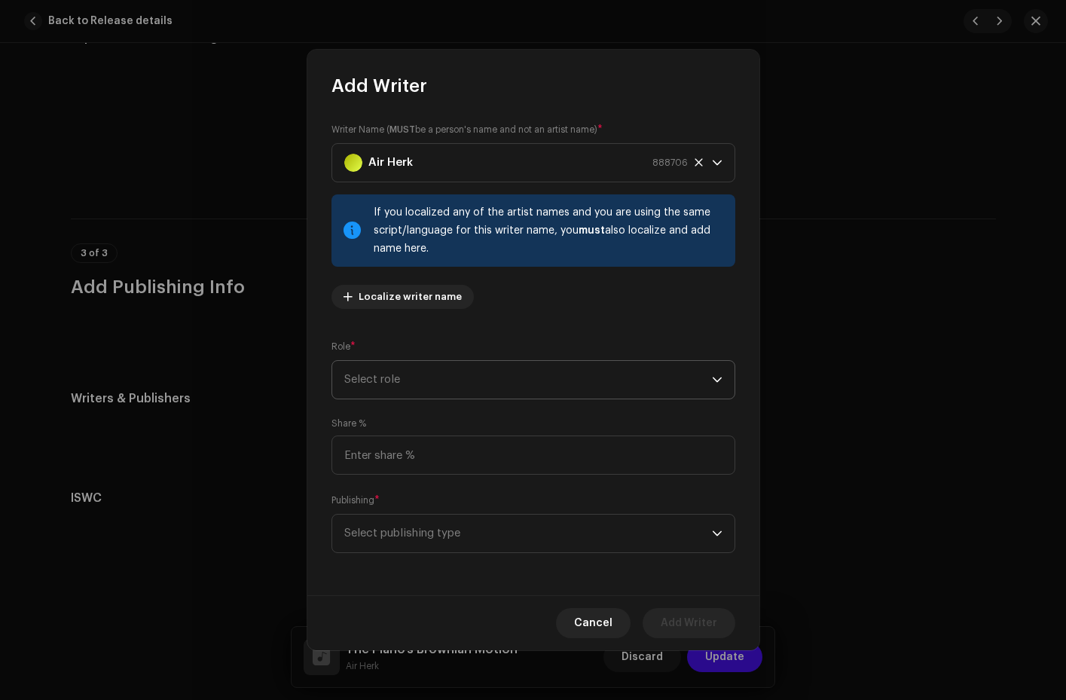
click at [422, 373] on span "Select role" at bounding box center [528, 380] width 368 height 38
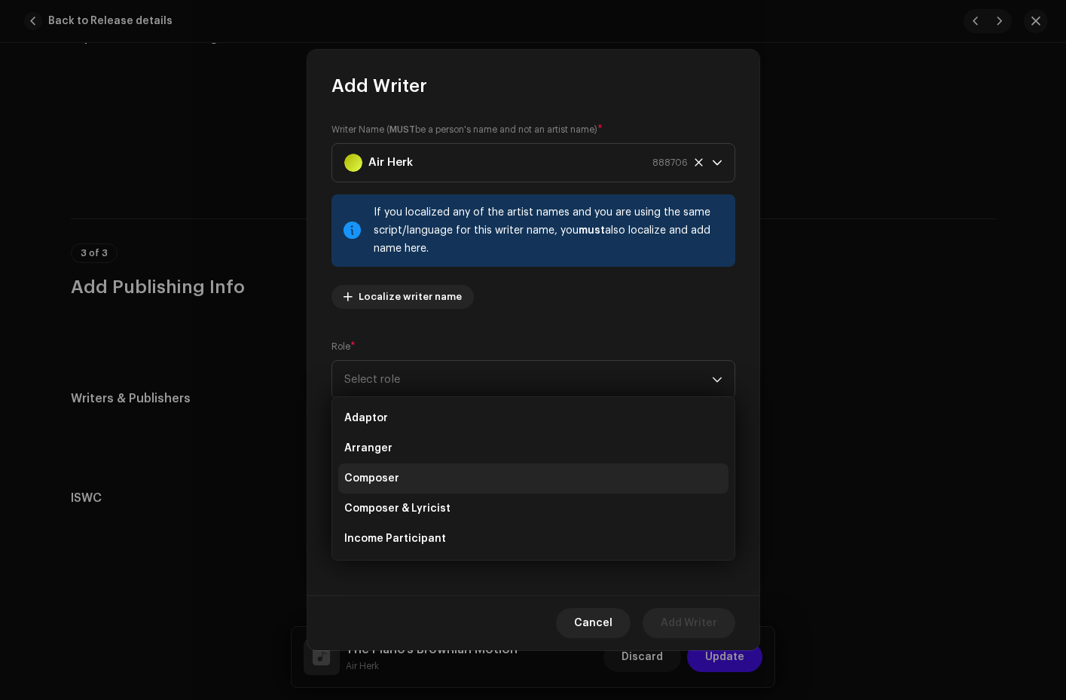
click at [416, 482] on li "Composer" at bounding box center [533, 478] width 390 height 30
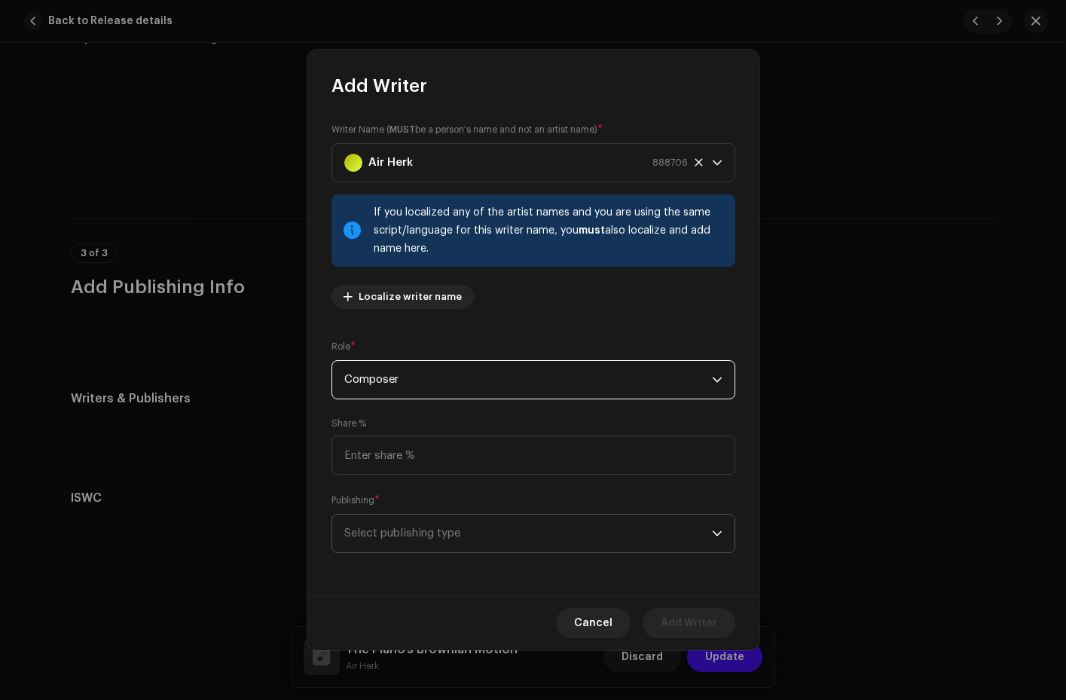
click at [408, 530] on span "Select publishing type" at bounding box center [528, 534] width 368 height 38
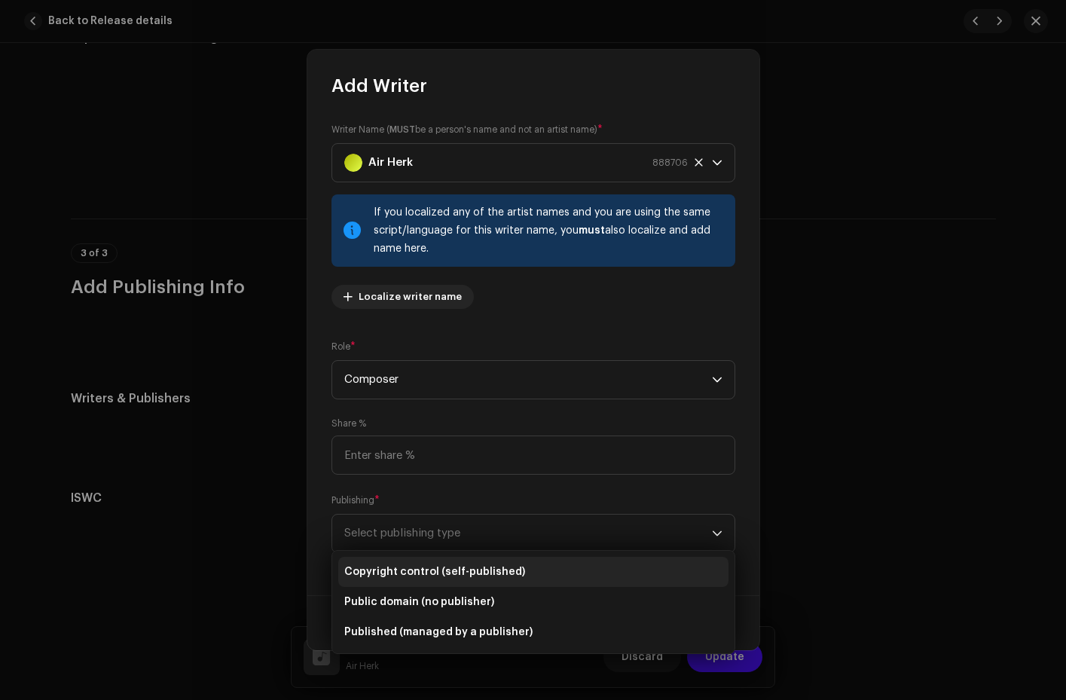
click at [405, 572] on span "Copyright control (self-published)" at bounding box center [434, 571] width 181 height 15
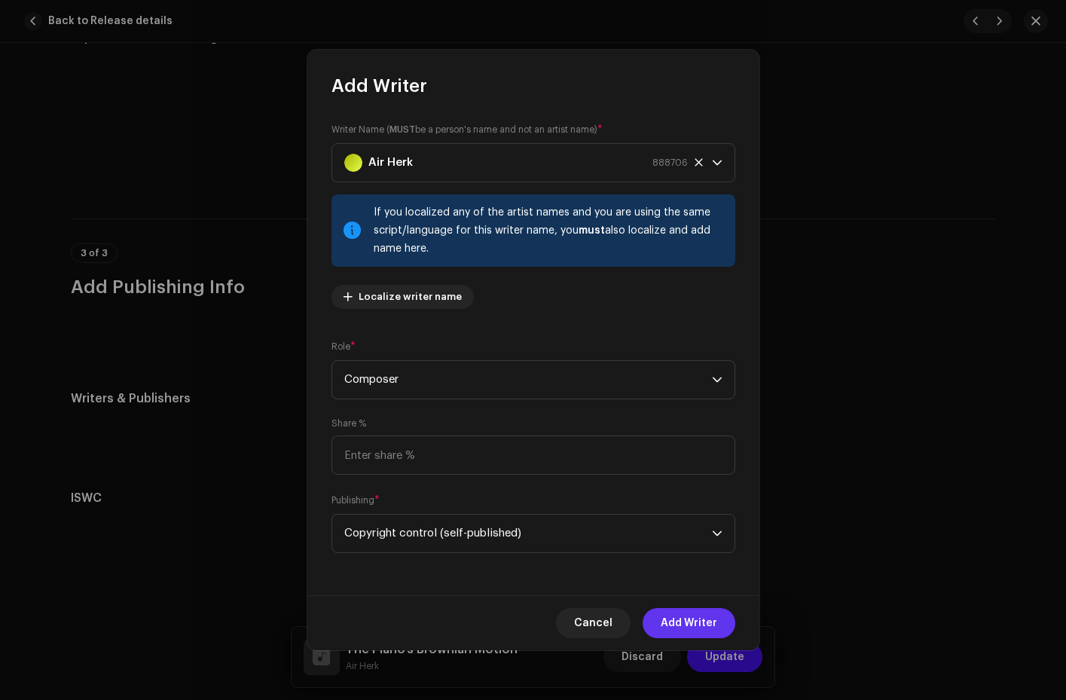
click at [666, 623] on span "Add Writer" at bounding box center [689, 623] width 57 height 30
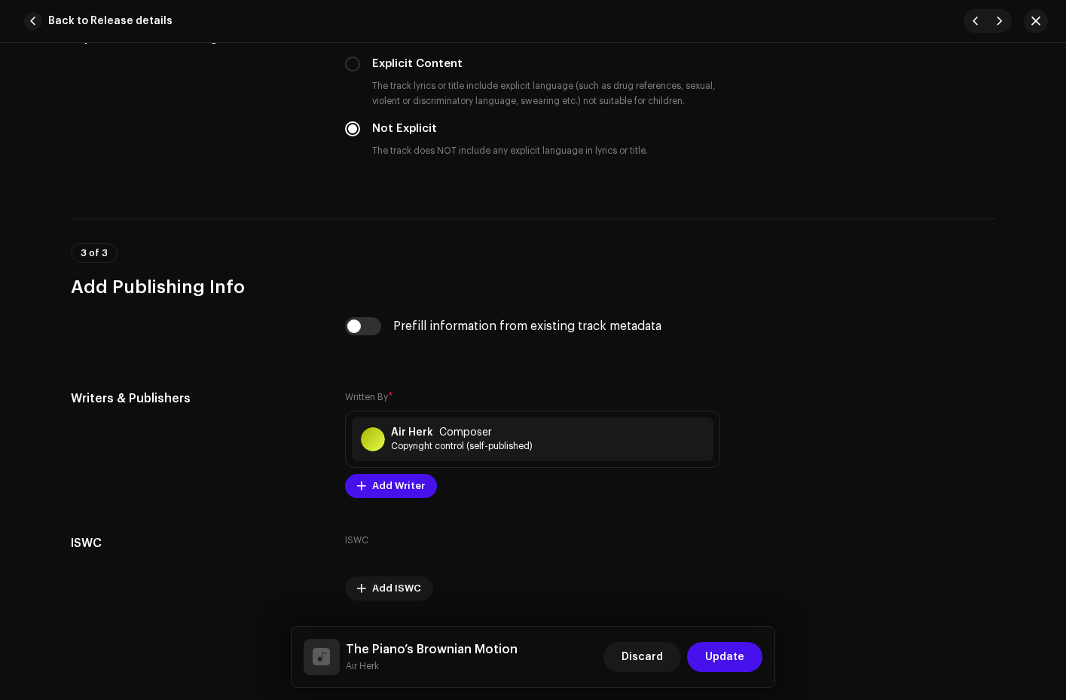
scroll to position [2602, 0]
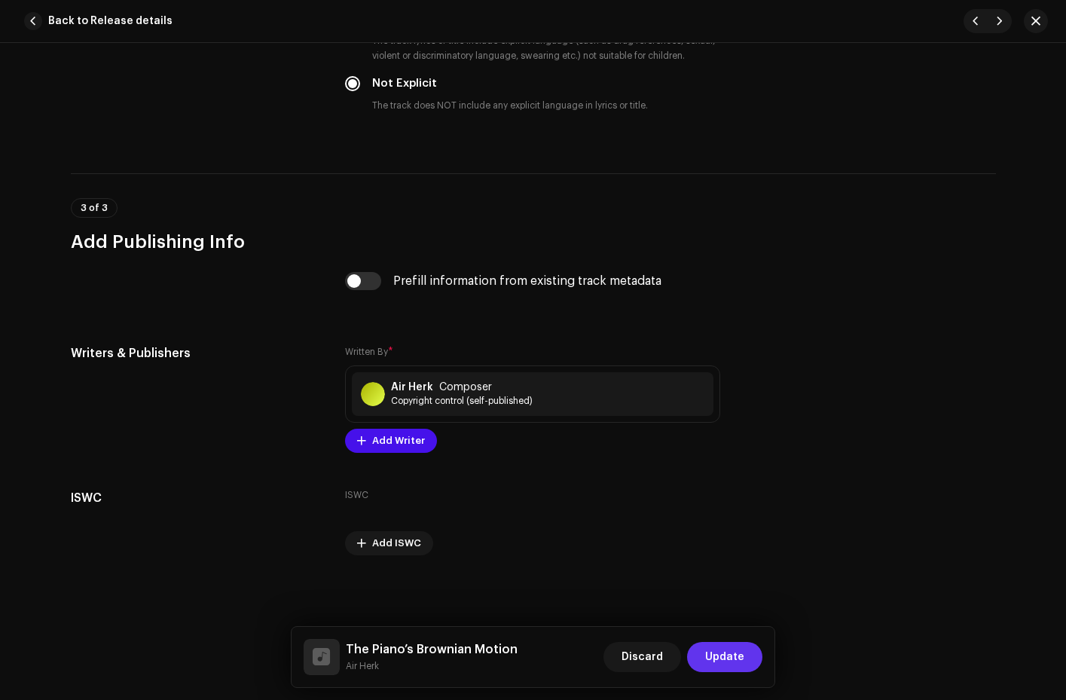
click at [692, 653] on button "Update" at bounding box center [724, 657] width 75 height 30
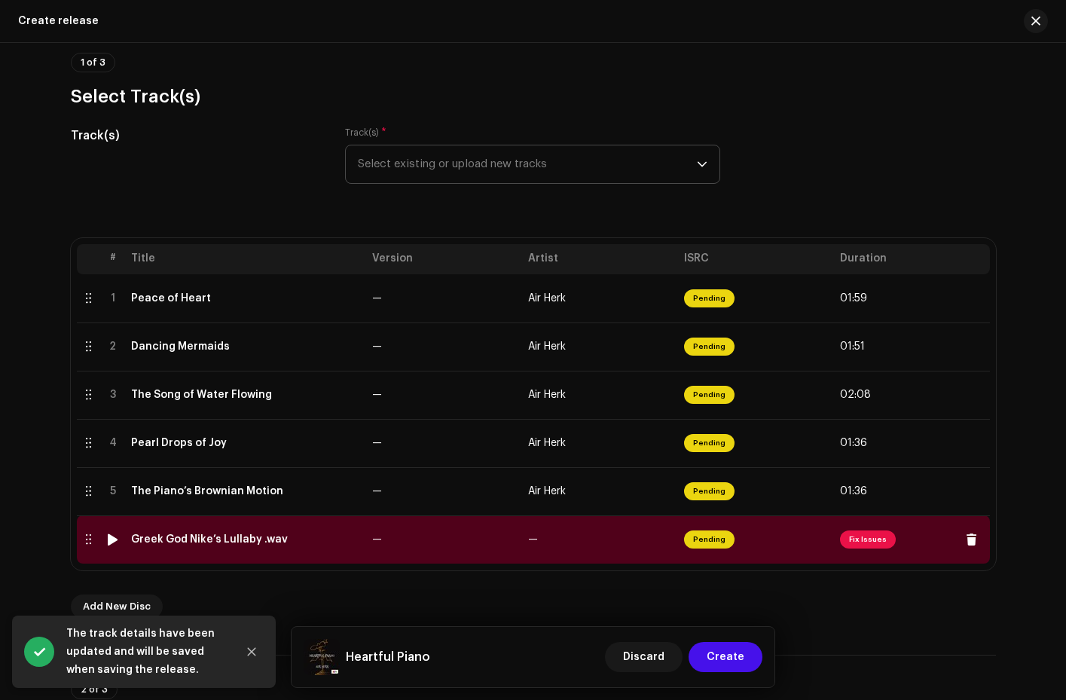
click at [862, 543] on span "Fix Issues" at bounding box center [868, 540] width 56 height 18
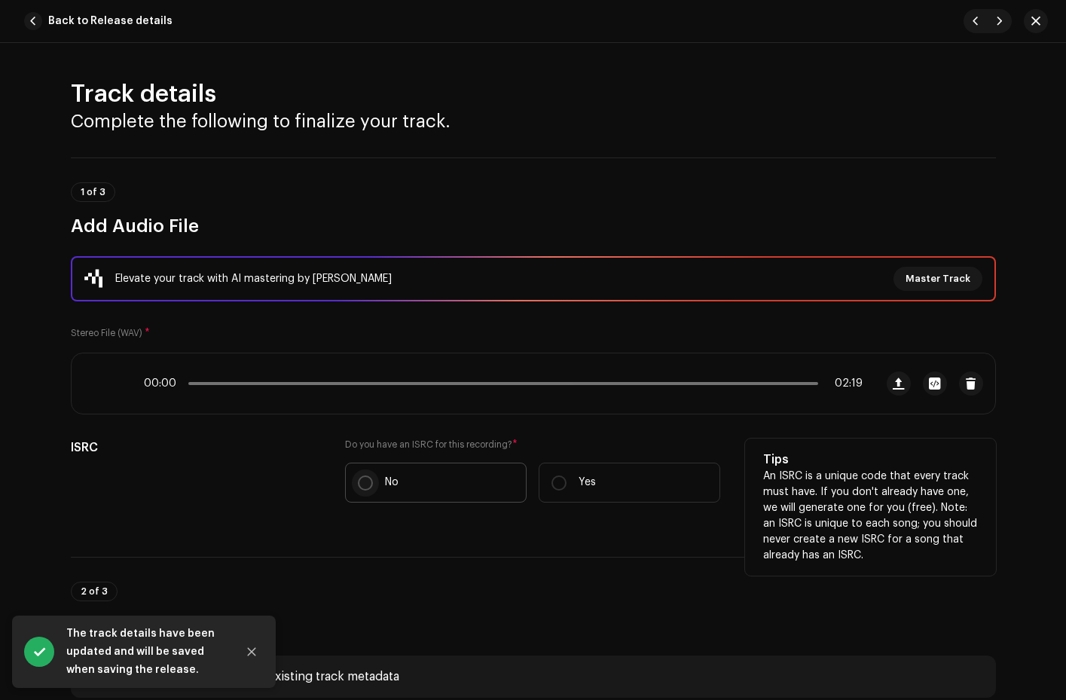
click at [368, 485] on input "No" at bounding box center [365, 483] width 15 height 15
radio input "true"
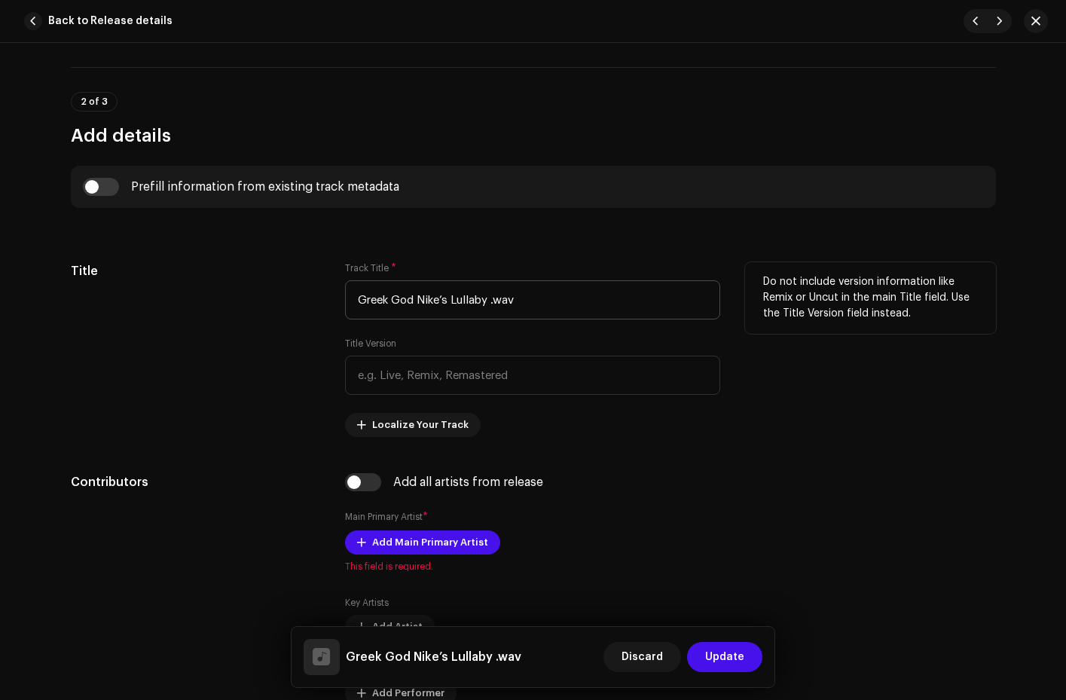
scroll to position [628, 0]
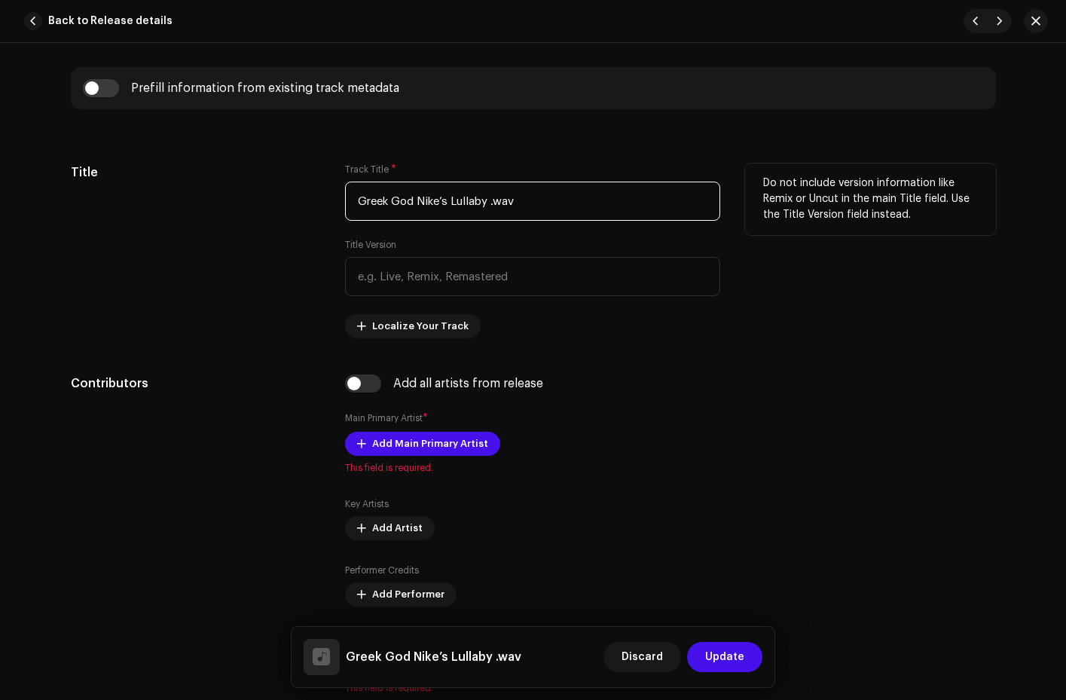
drag, startPoint x: 519, startPoint y: 197, endPoint x: 487, endPoint y: 200, distance: 32.5
click at [487, 200] on input "Greek God Nike’s Lullaby .wav" at bounding box center [532, 201] width 375 height 39
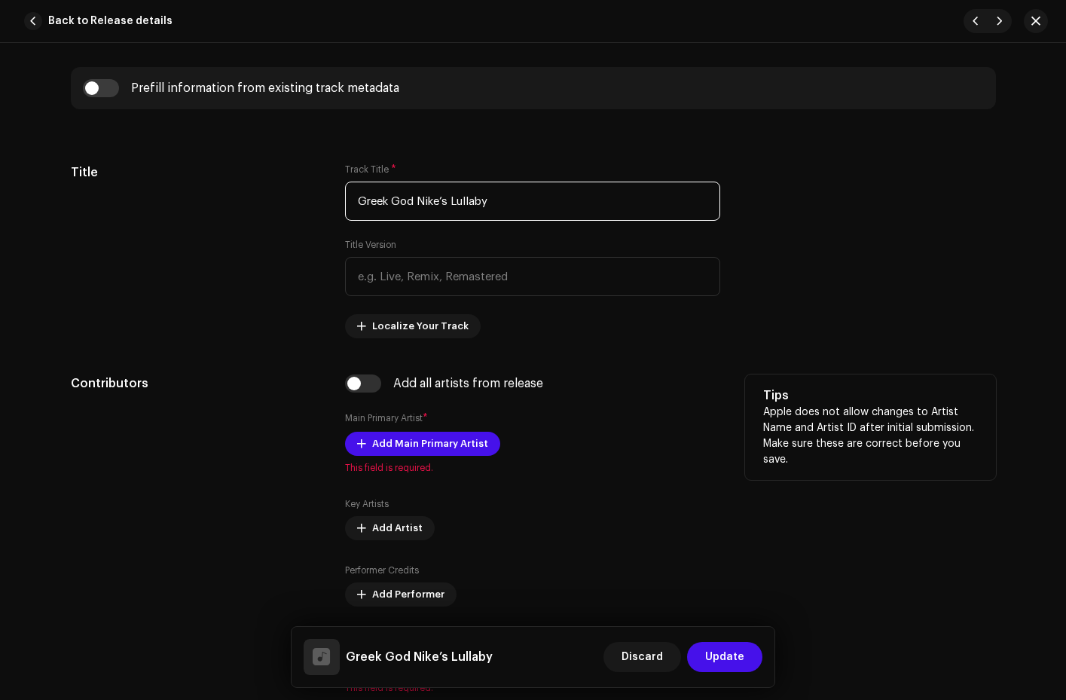
scroll to position [665, 0]
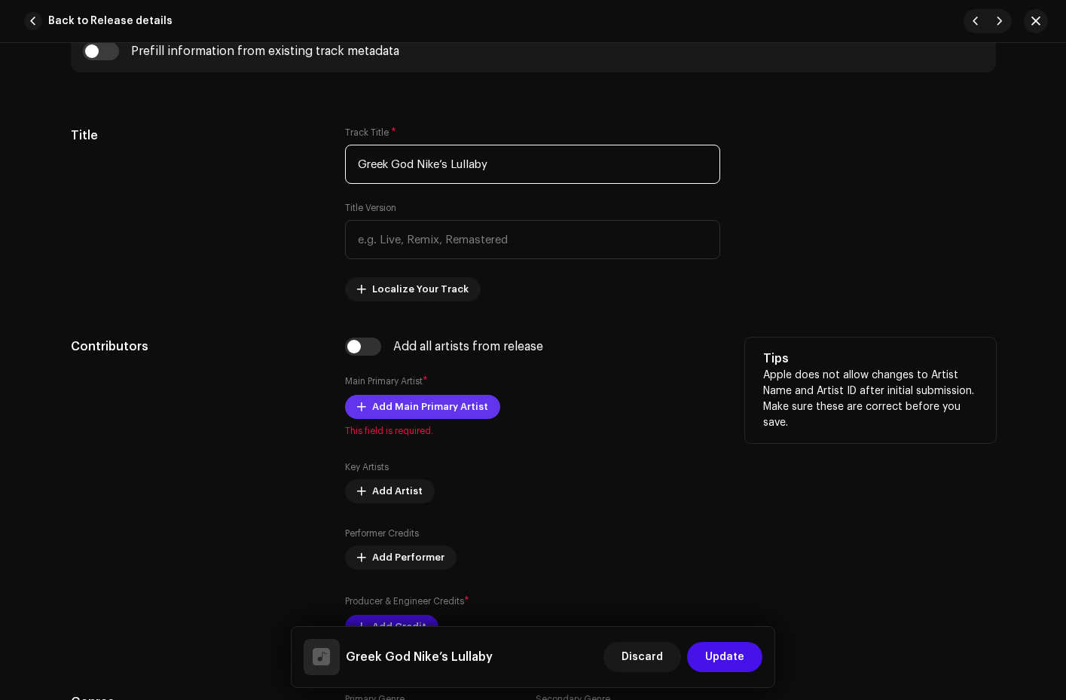
type input "Greek God Nike’s Lullaby"
click at [403, 404] on span "Add Main Primary Artist" at bounding box center [430, 407] width 116 height 30
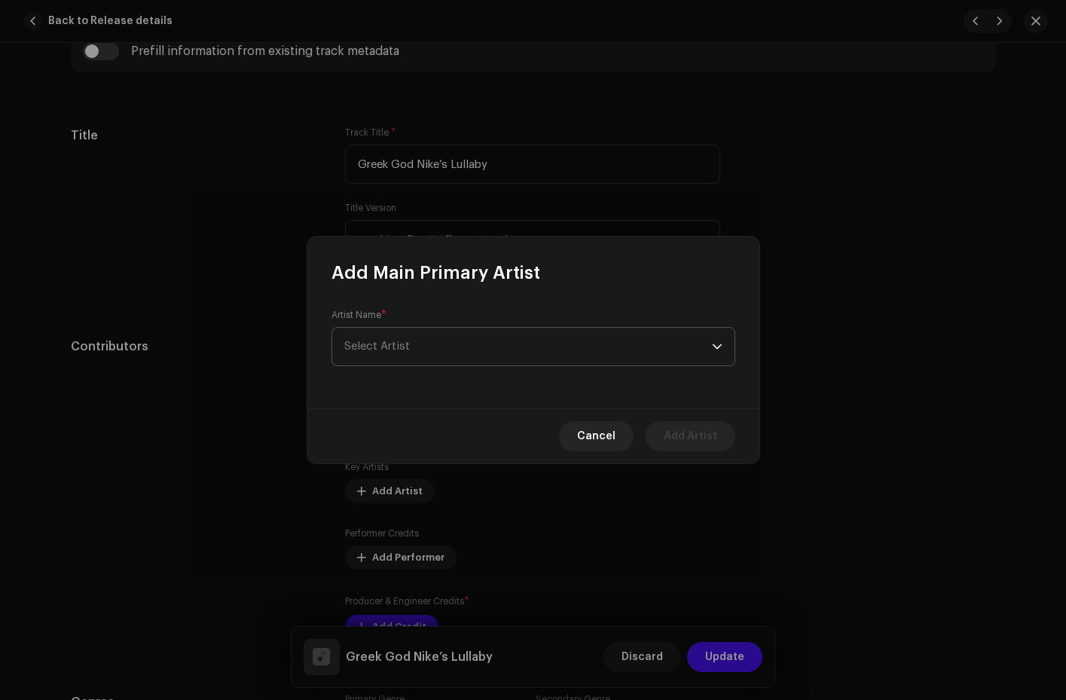
click at [423, 353] on span "Select Artist" at bounding box center [528, 347] width 368 height 38
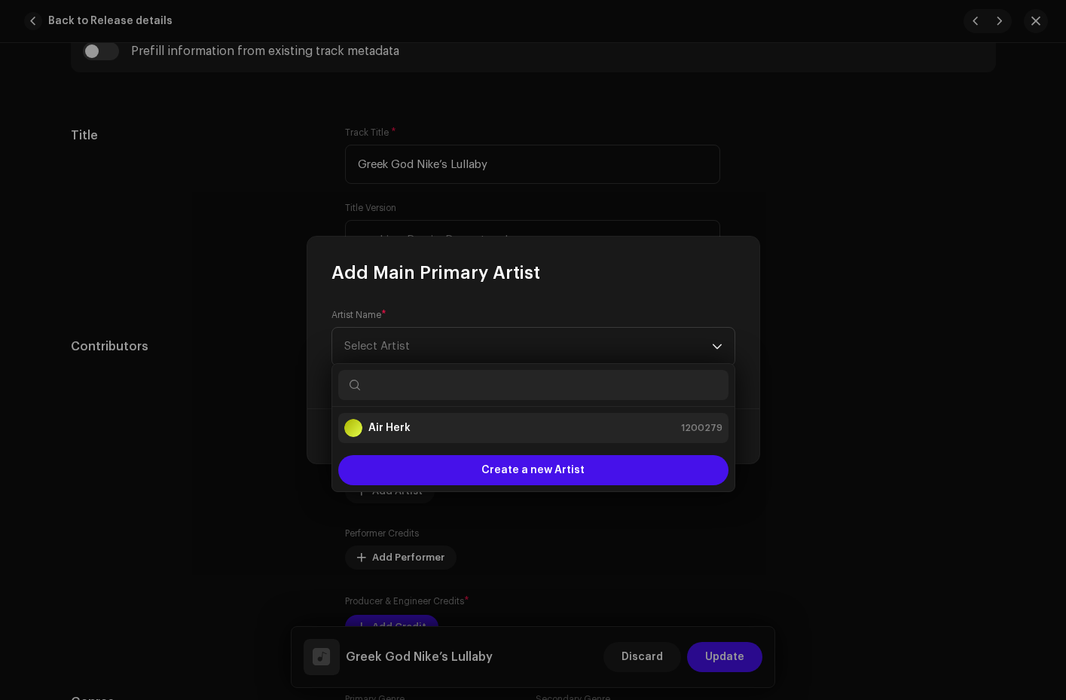
click at [411, 427] on div "Air Herk 1200279" at bounding box center [533, 428] width 378 height 18
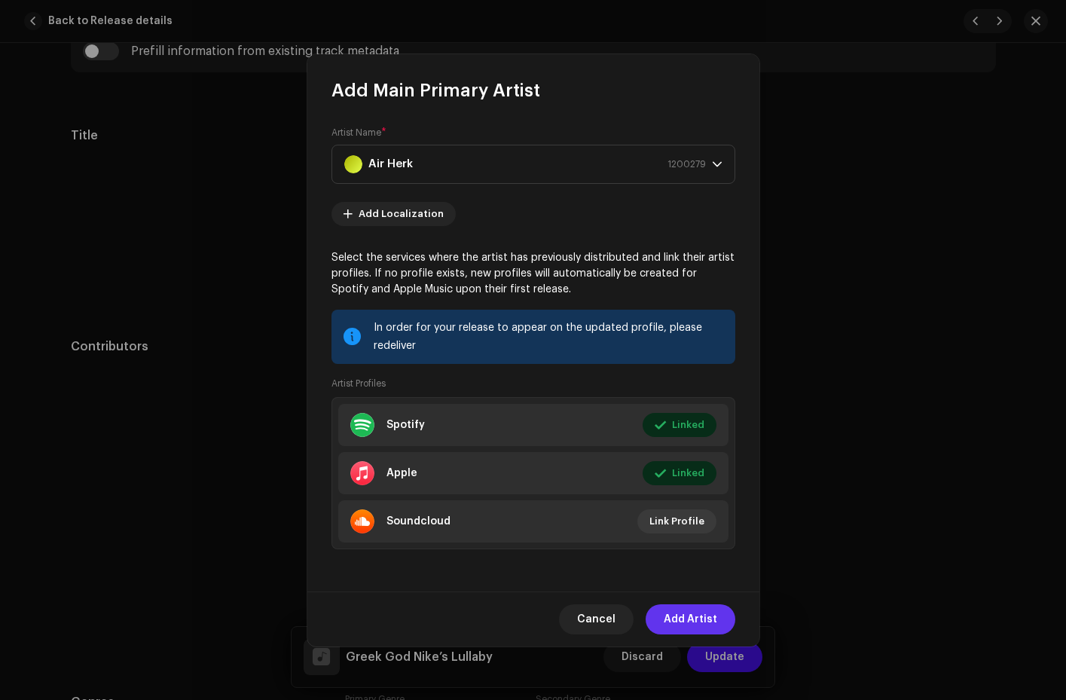
click at [691, 626] on span "Add Artist" at bounding box center [691, 619] width 54 height 30
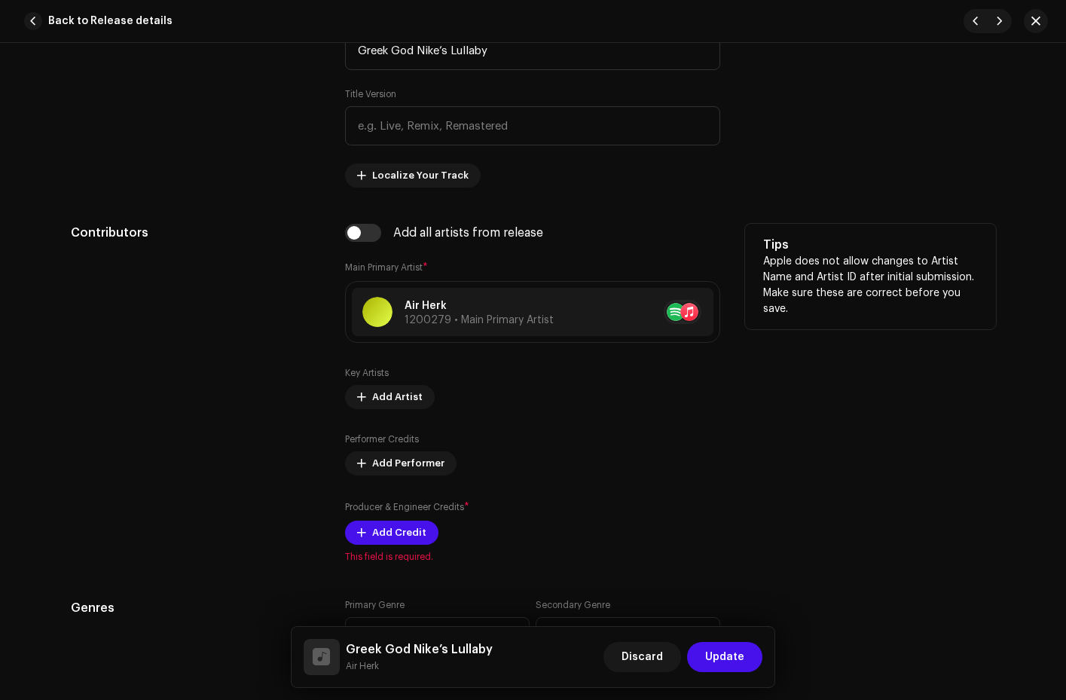
scroll to position [910, 0]
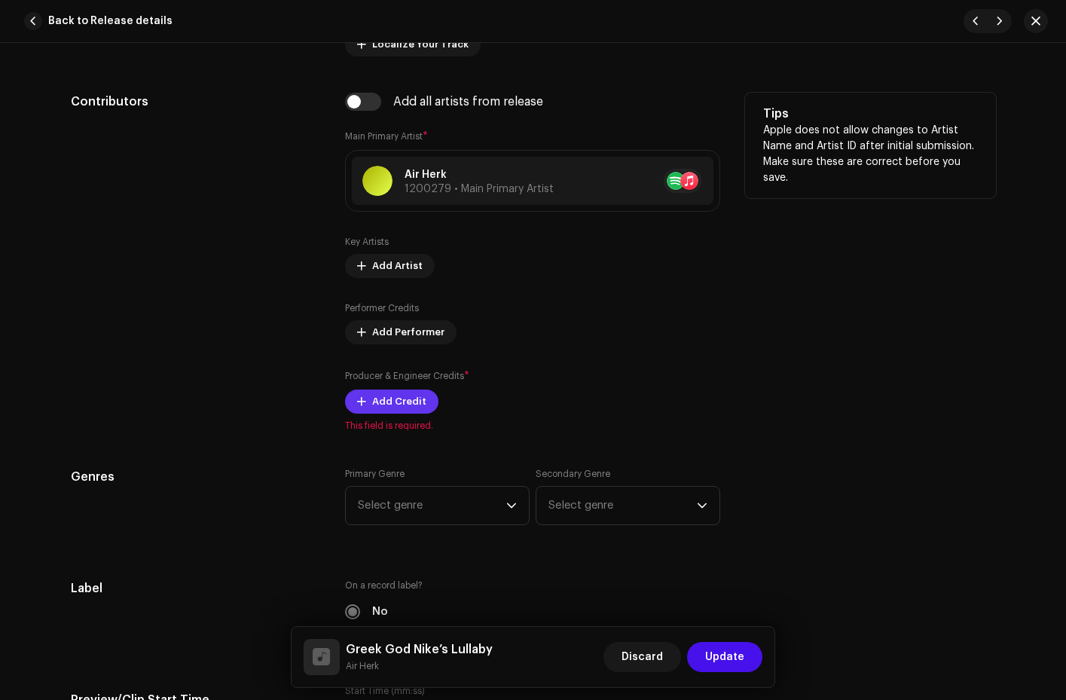
click at [402, 405] on span "Add Credit" at bounding box center [399, 402] width 54 height 30
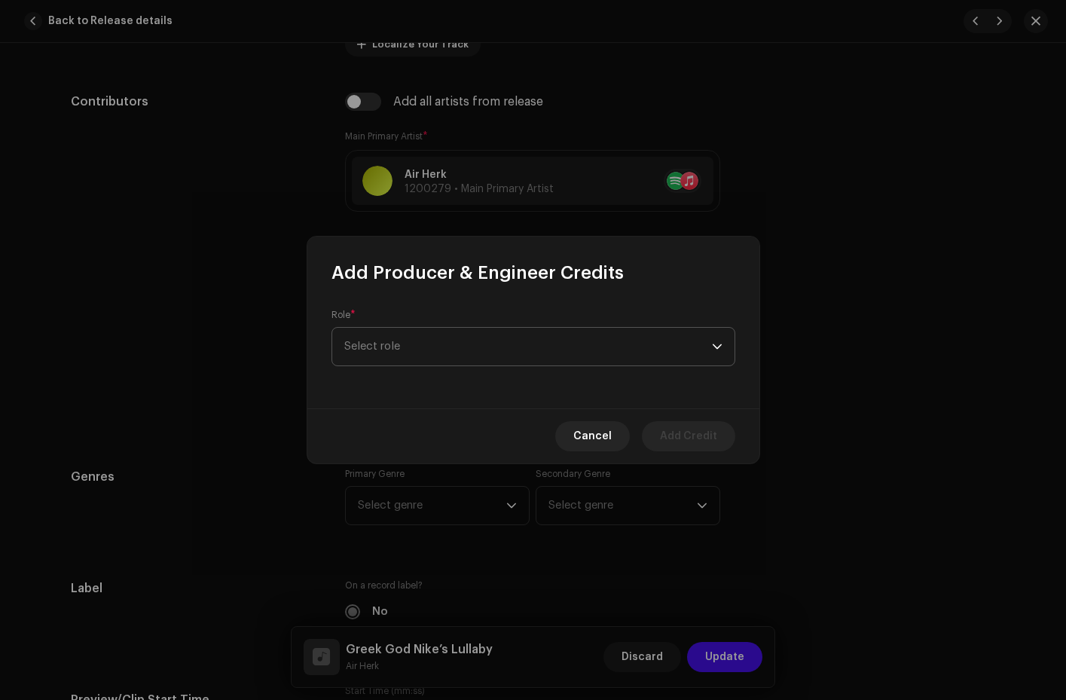
click at [466, 340] on span "Select role" at bounding box center [528, 347] width 368 height 38
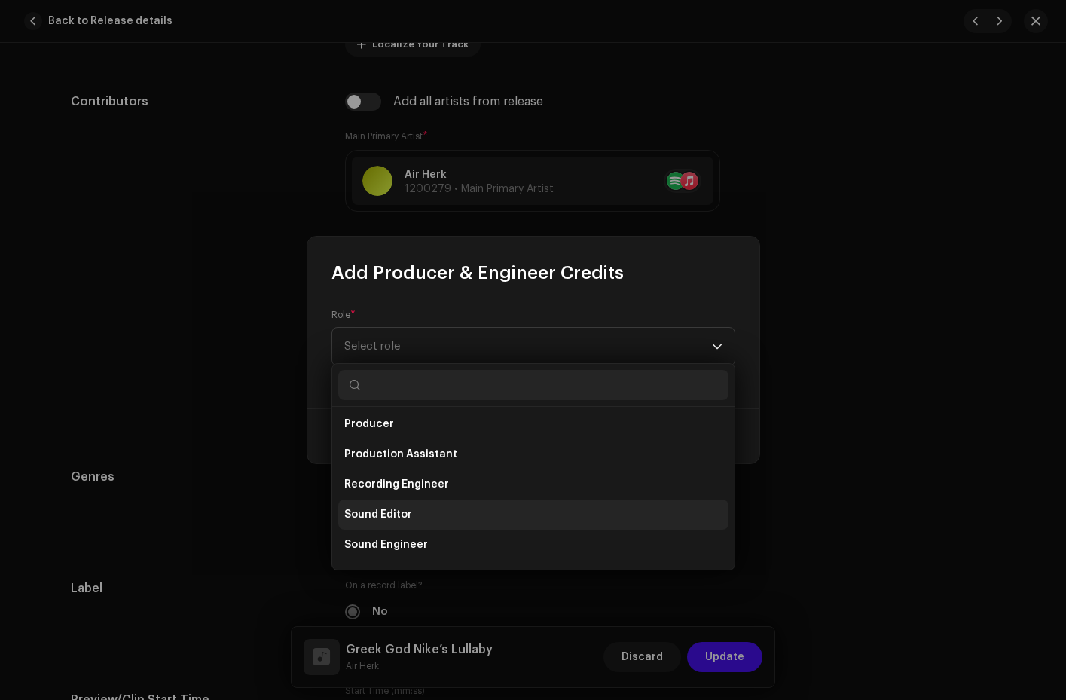
scroll to position [581, 0]
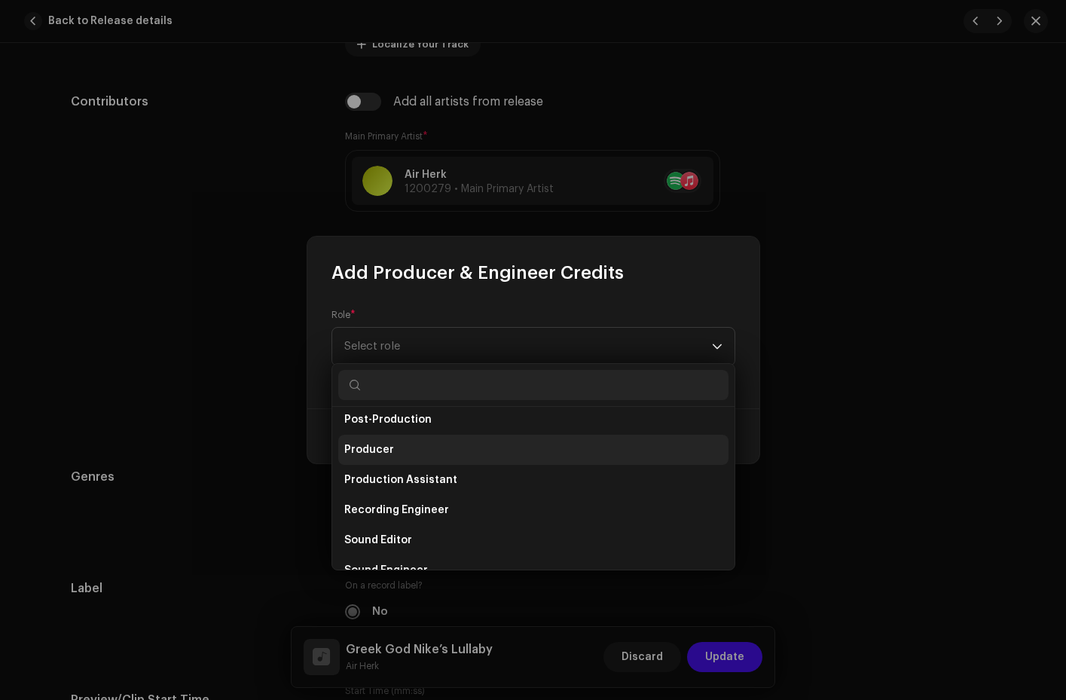
click at [414, 448] on li "Producer" at bounding box center [533, 450] width 390 height 30
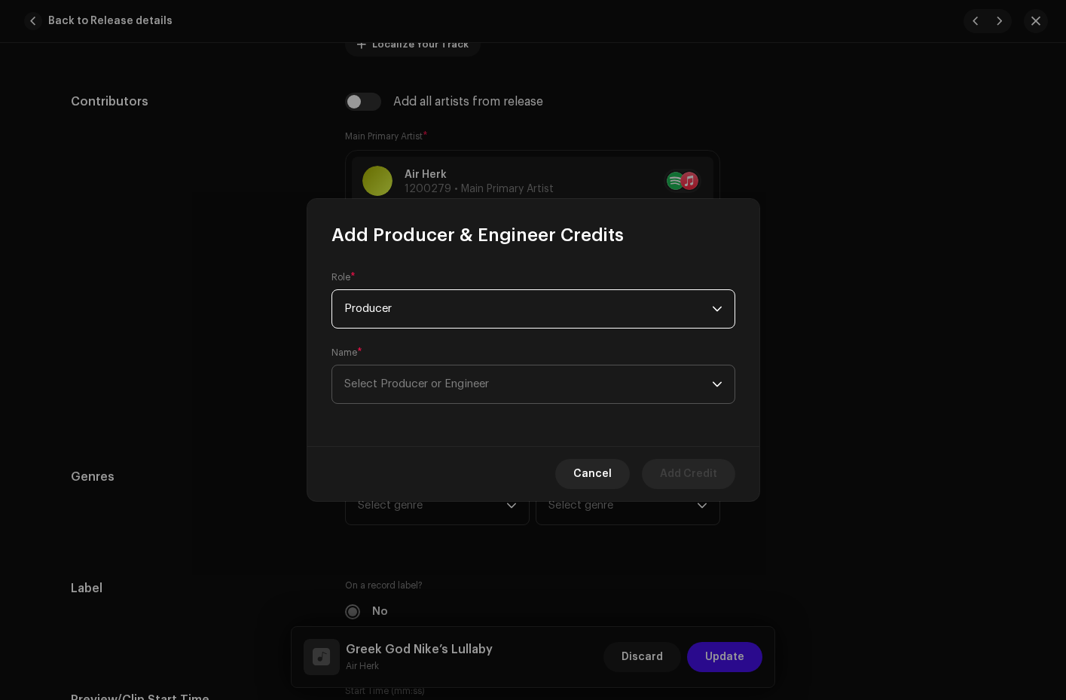
click at [499, 381] on span "Select Producer or Engineer" at bounding box center [528, 385] width 368 height 38
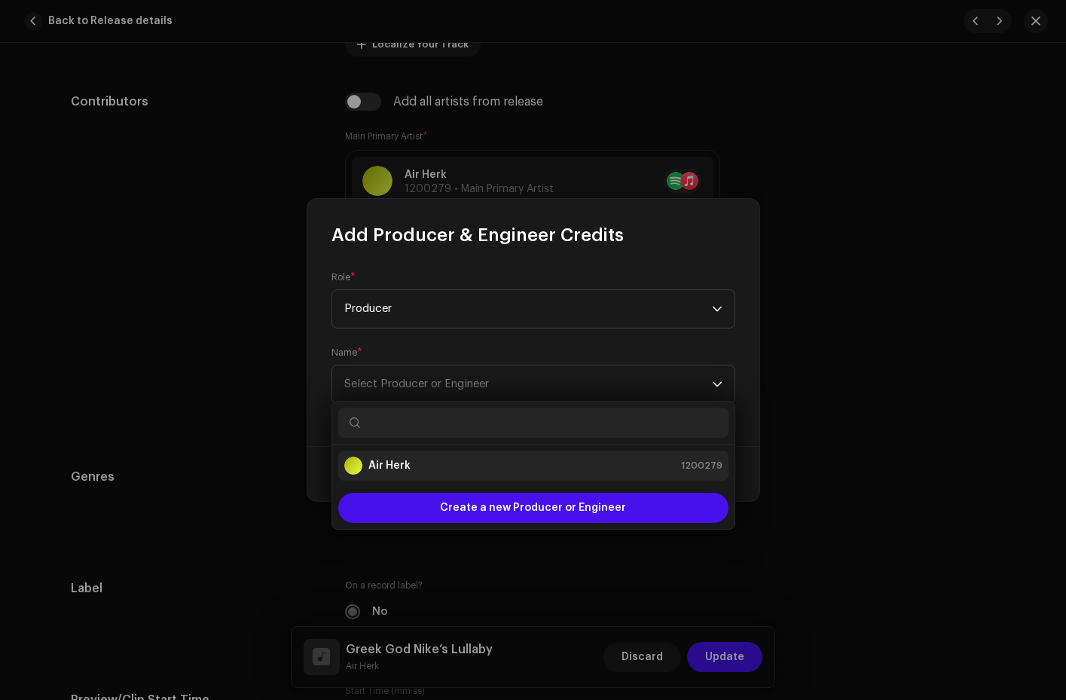
click at [457, 463] on div "Air Herk 1200279" at bounding box center [533, 466] width 378 height 18
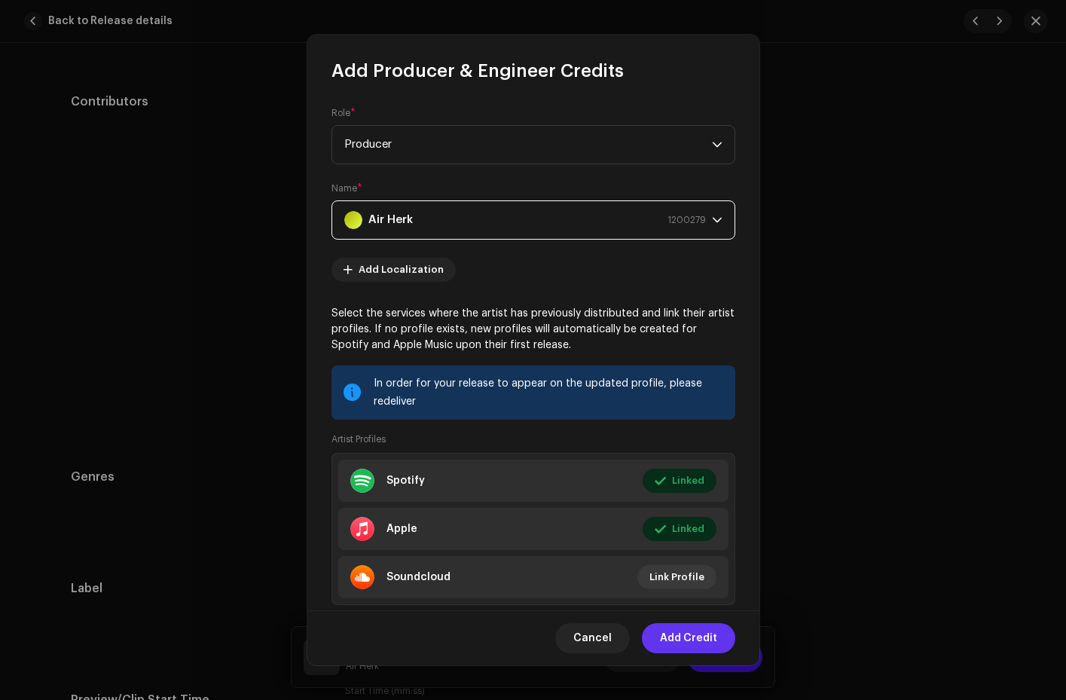
click at [690, 636] on span "Add Credit" at bounding box center [688, 638] width 57 height 30
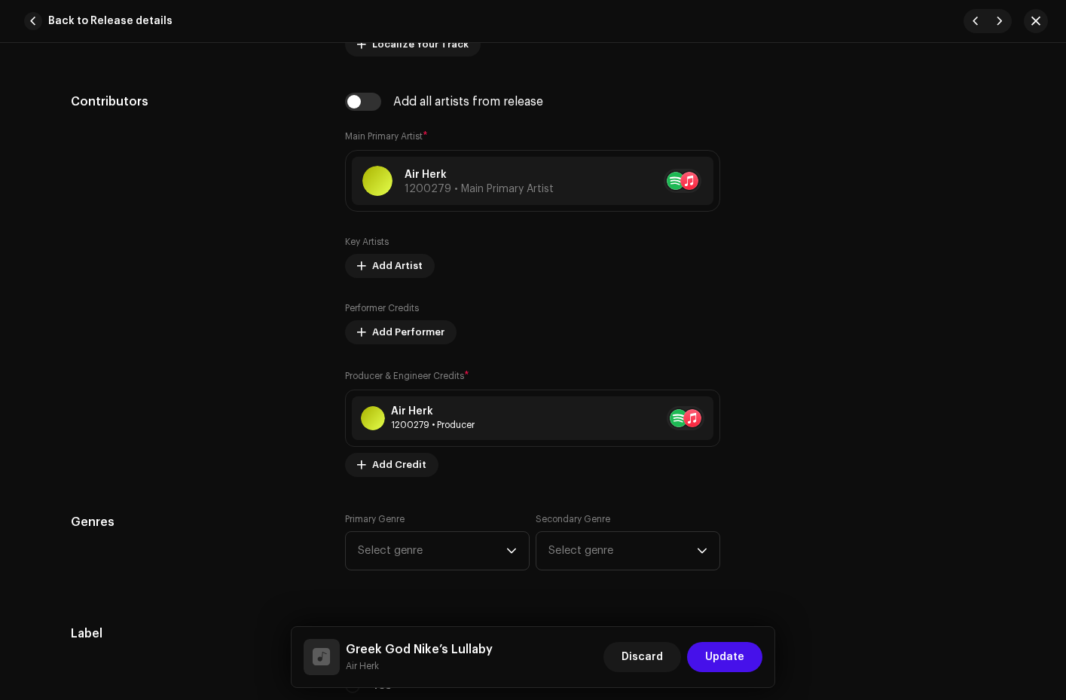
scroll to position [1144, 0]
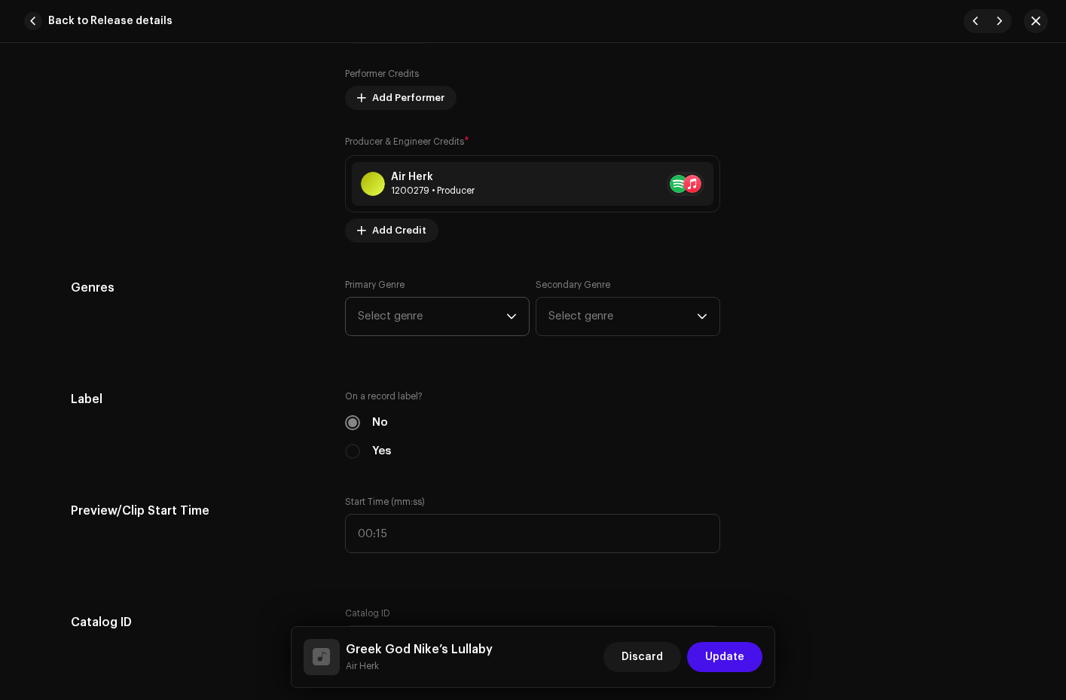
click at [500, 315] on span "Select genre" at bounding box center [432, 317] width 148 height 38
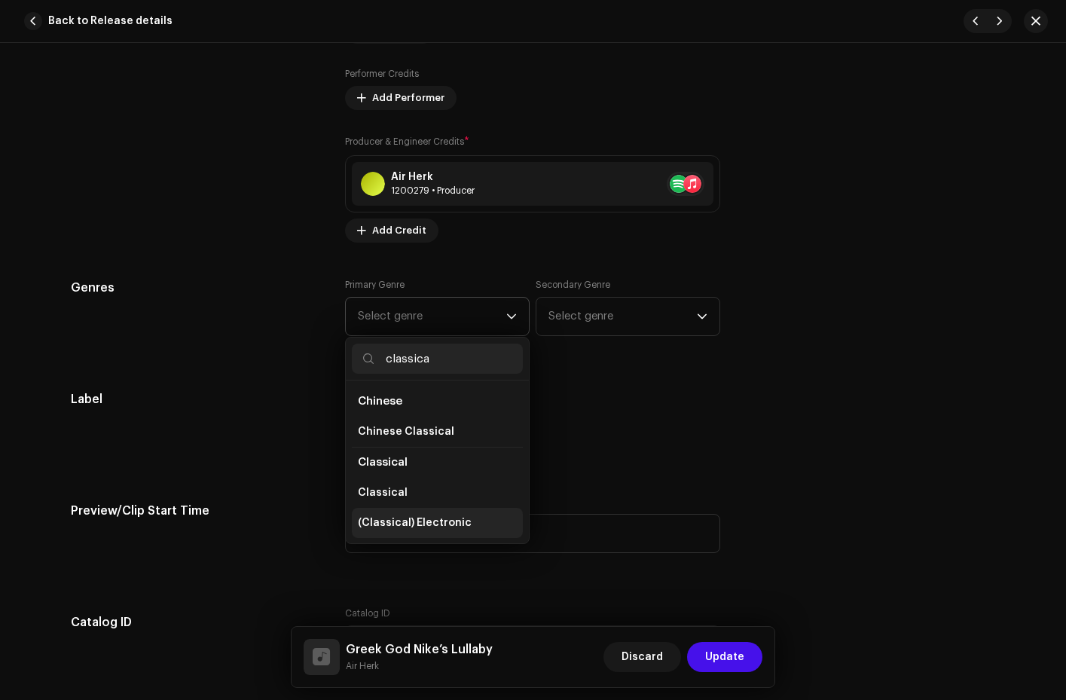
type input "classica"
click at [466, 518] on li "(Classical) Electronic" at bounding box center [437, 523] width 171 height 30
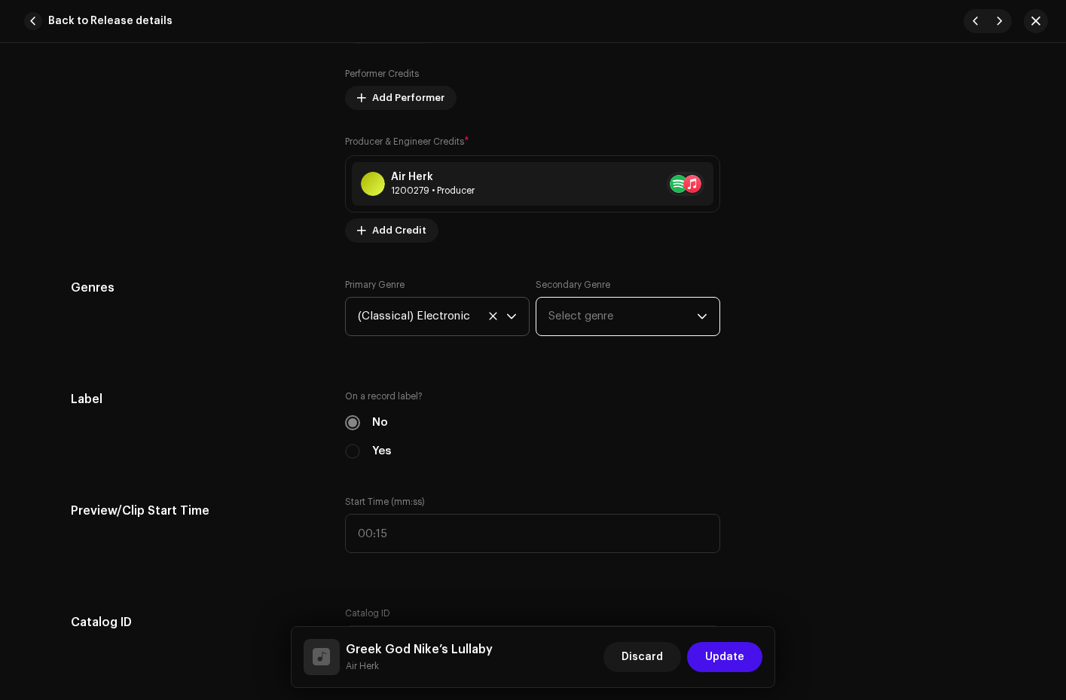
click at [626, 315] on span "Select genre" at bounding box center [623, 317] width 148 height 38
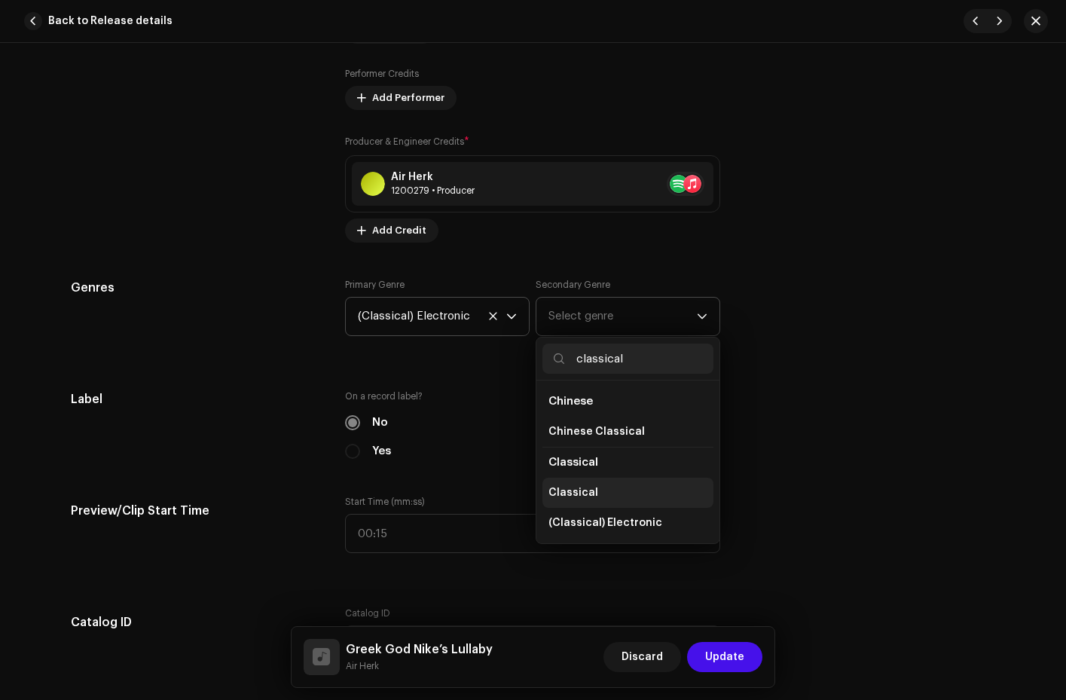
type input "classical"
click at [593, 494] on li "Classical" at bounding box center [628, 493] width 171 height 30
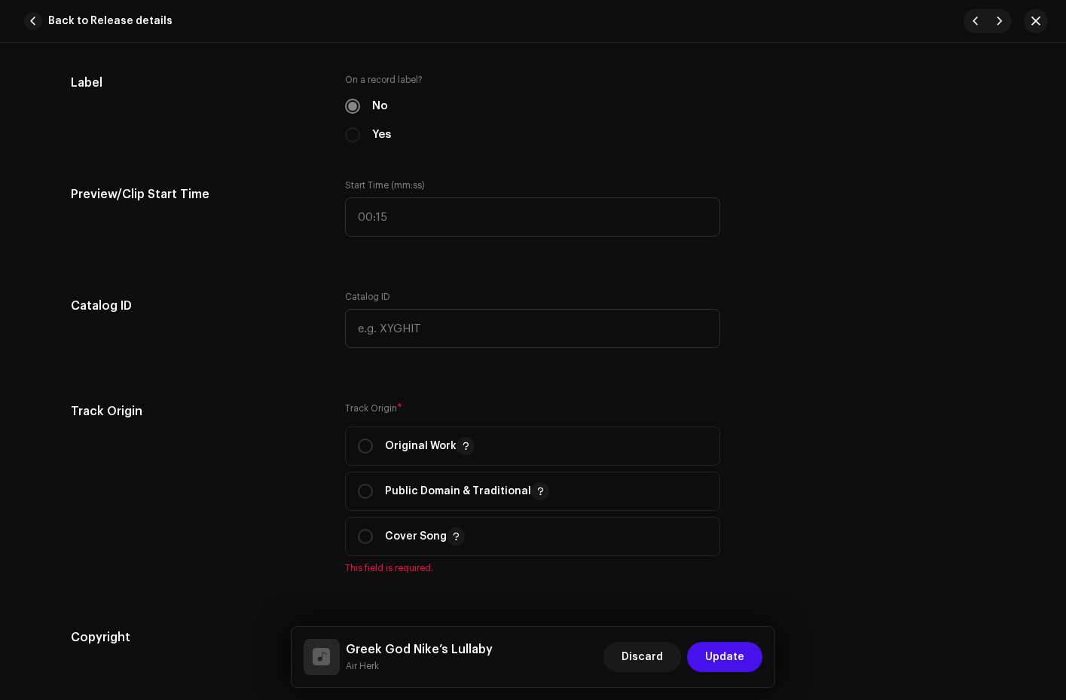
scroll to position [1536, 0]
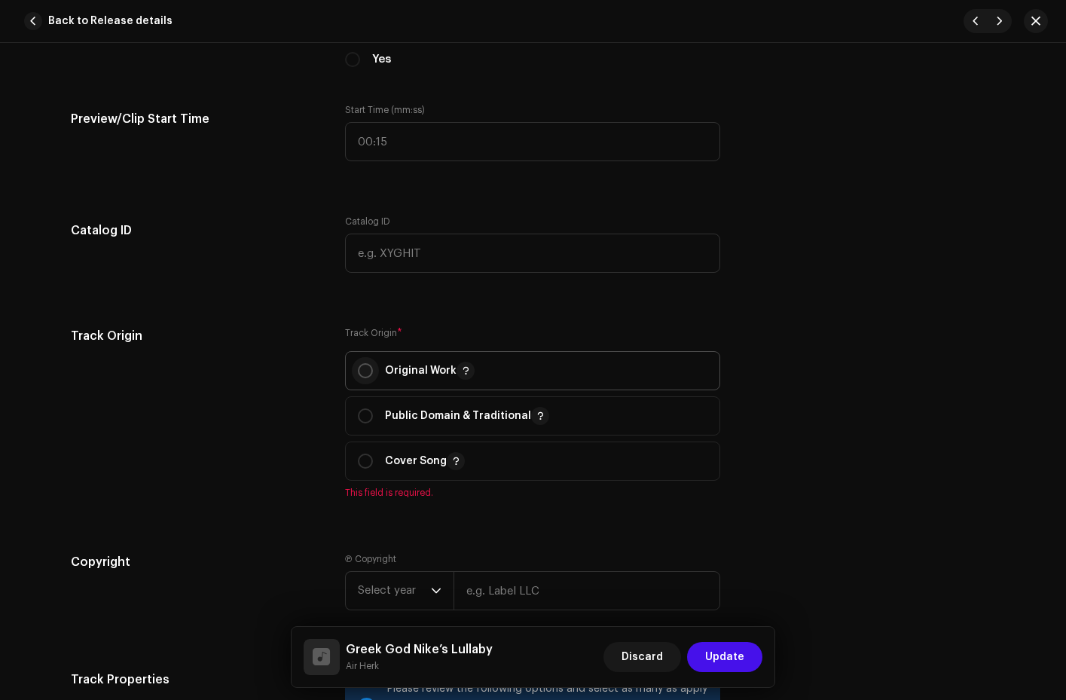
click at [366, 375] on input "radio" at bounding box center [365, 370] width 15 height 15
radio input "true"
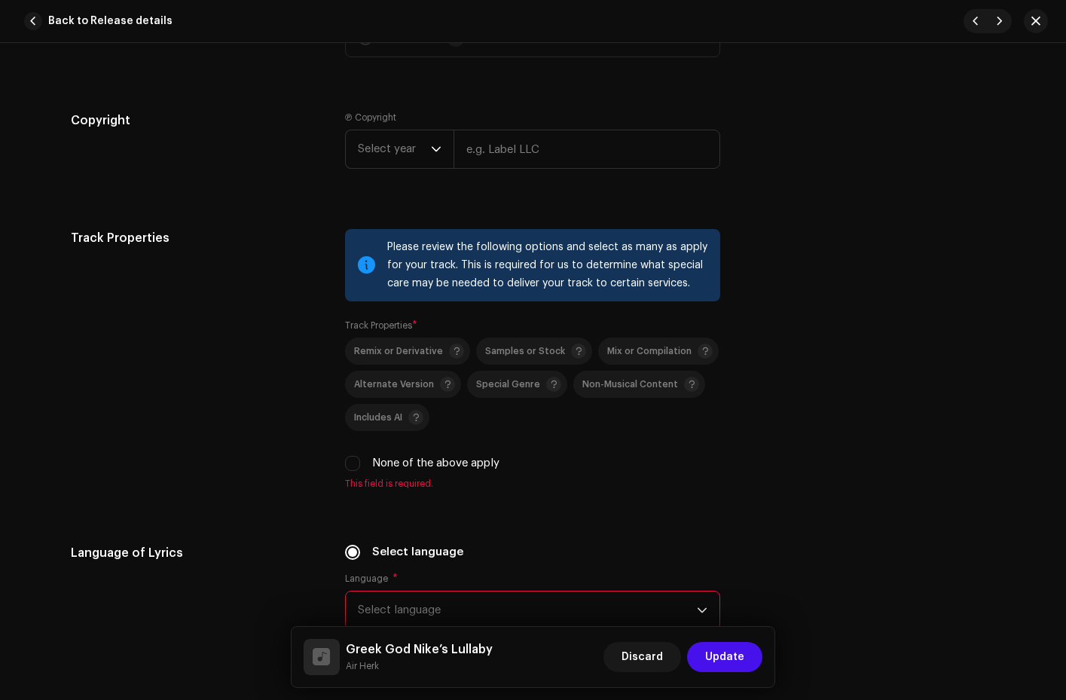
scroll to position [2040, 0]
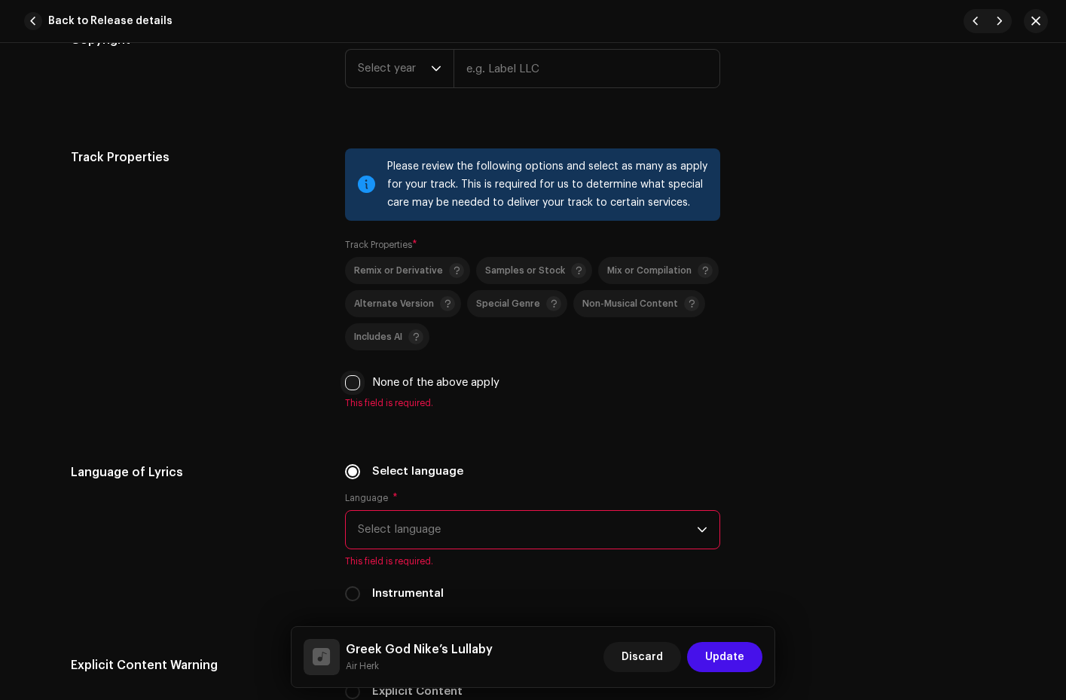
click at [348, 390] on input "None of the above apply" at bounding box center [352, 382] width 15 height 15
checkbox input "true"
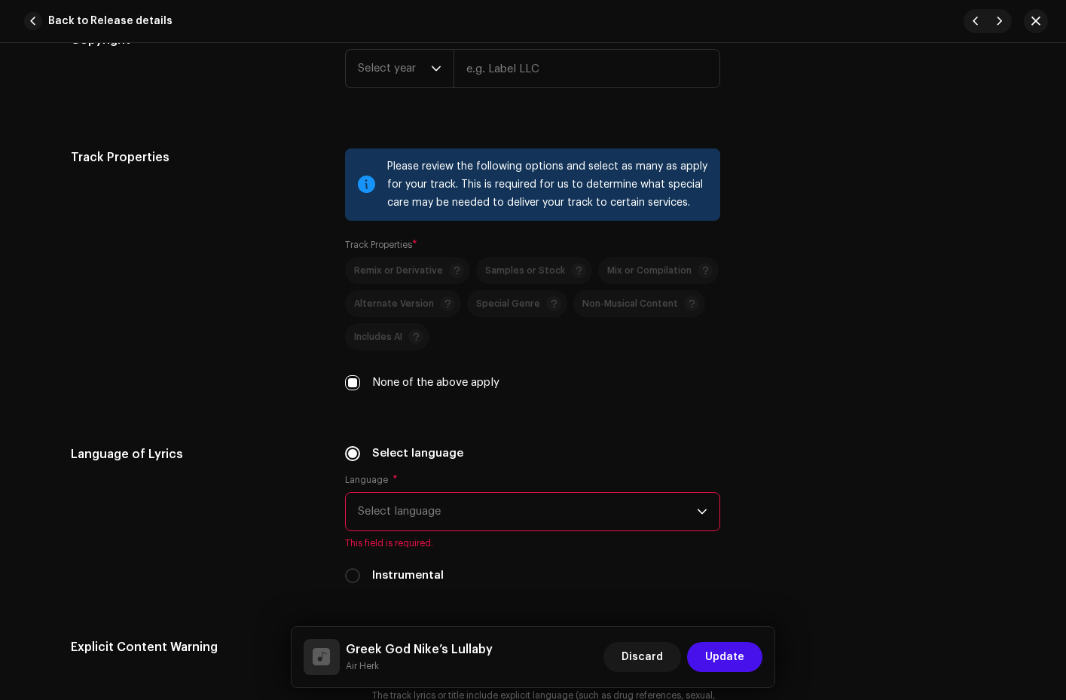
scroll to position [2153, 0]
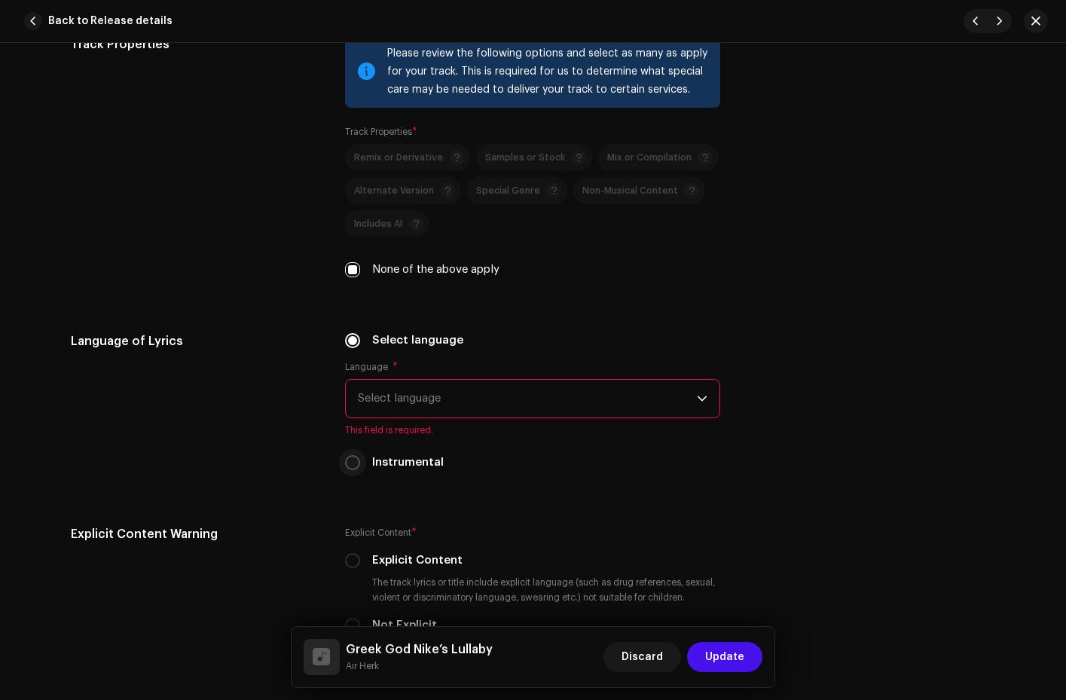
click at [355, 468] on input "Instrumental" at bounding box center [352, 462] width 15 height 15
radio input "true"
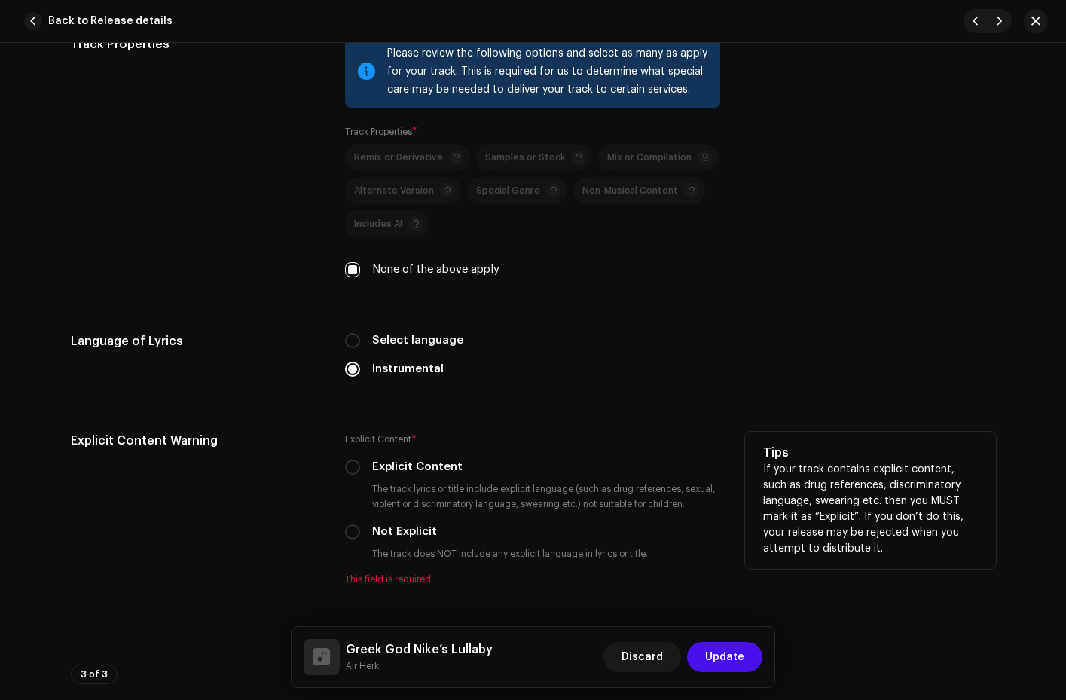
scroll to position [2256, 0]
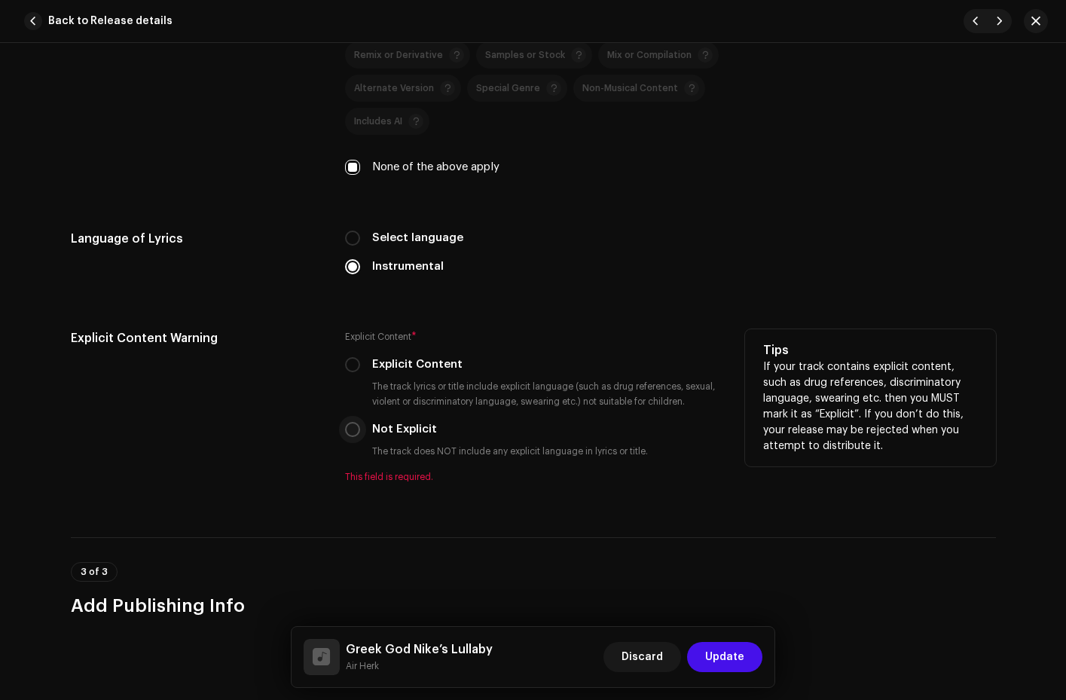
click at [350, 433] on input "Not Explicit" at bounding box center [352, 429] width 15 height 15
radio input "true"
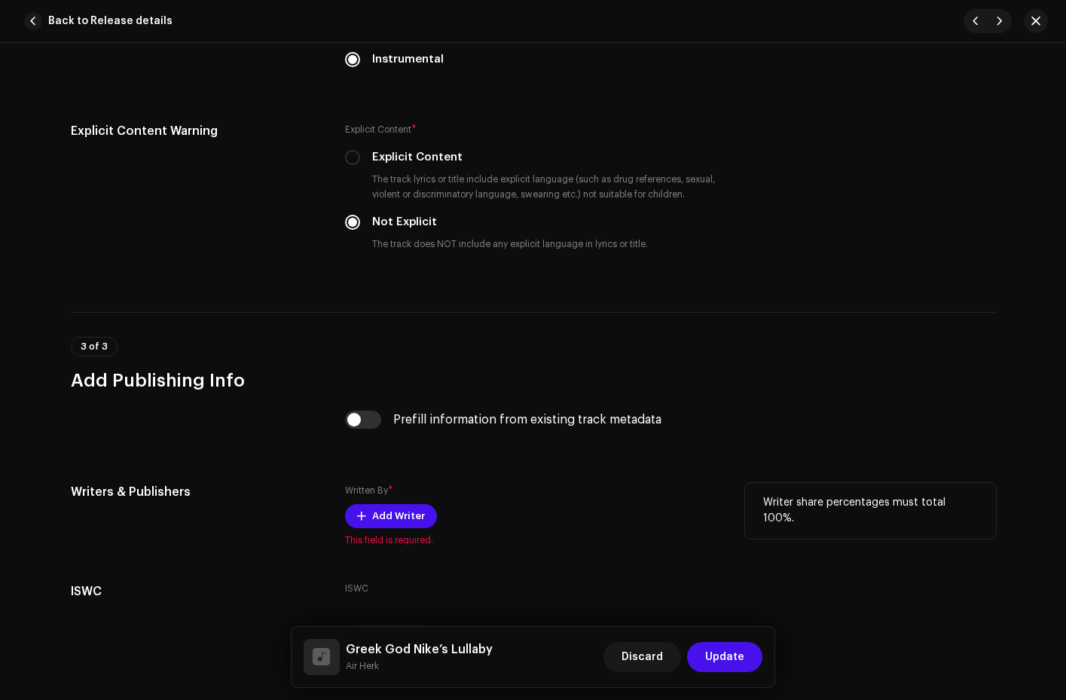
scroll to position [2525, 0]
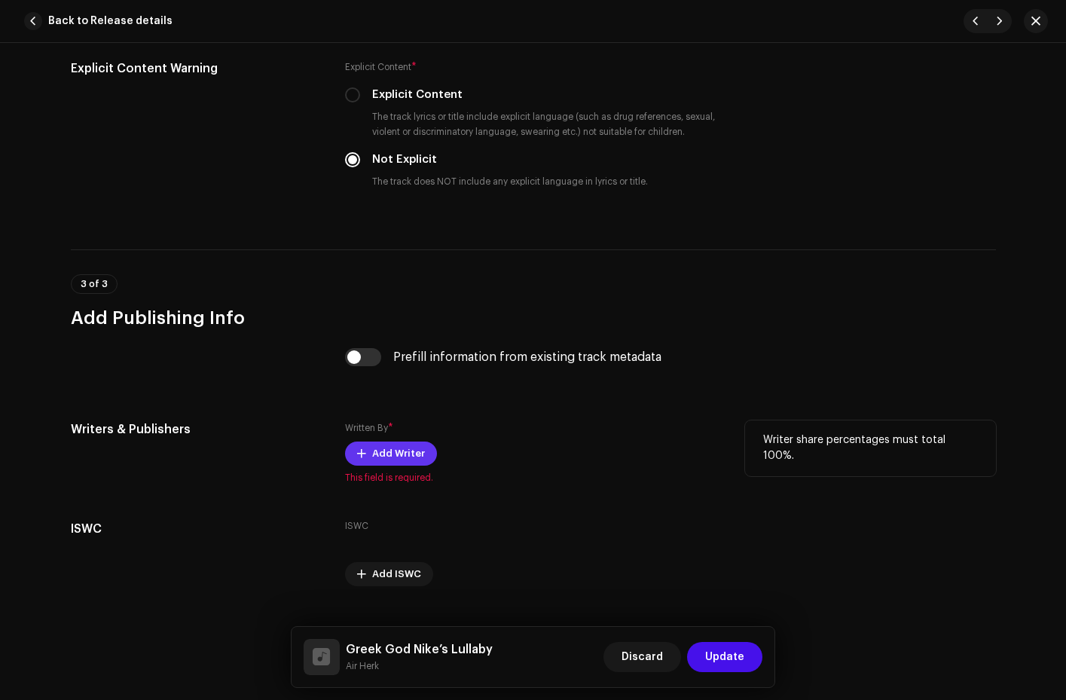
click at [363, 452] on span at bounding box center [361, 454] width 9 height 12
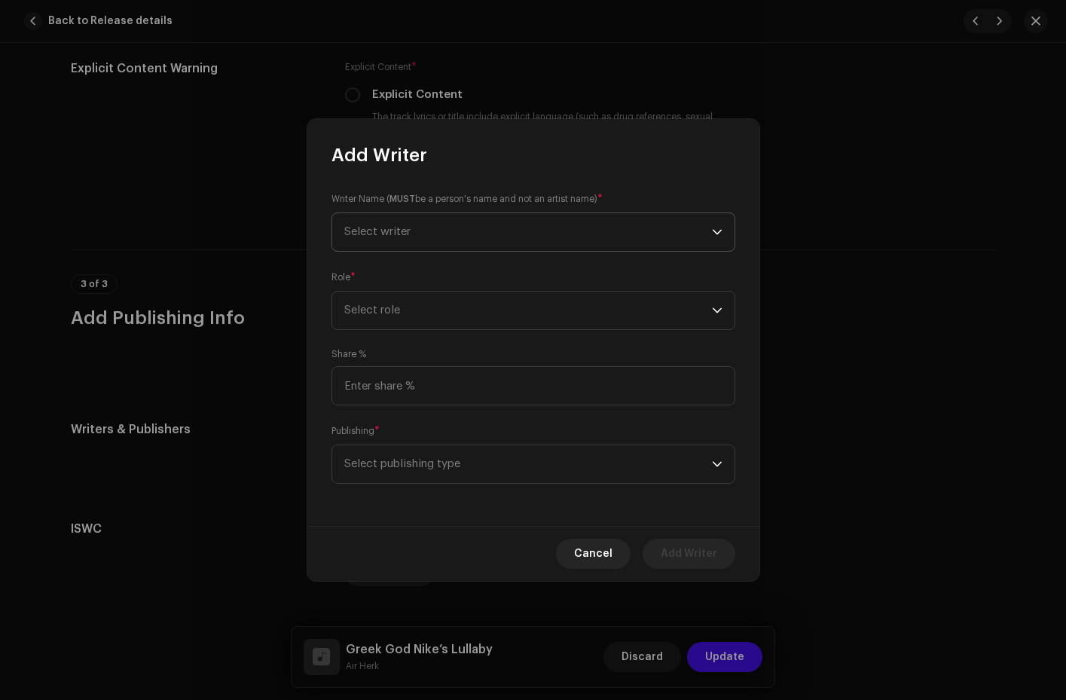
click at [473, 232] on span "Select writer" at bounding box center [528, 232] width 368 height 38
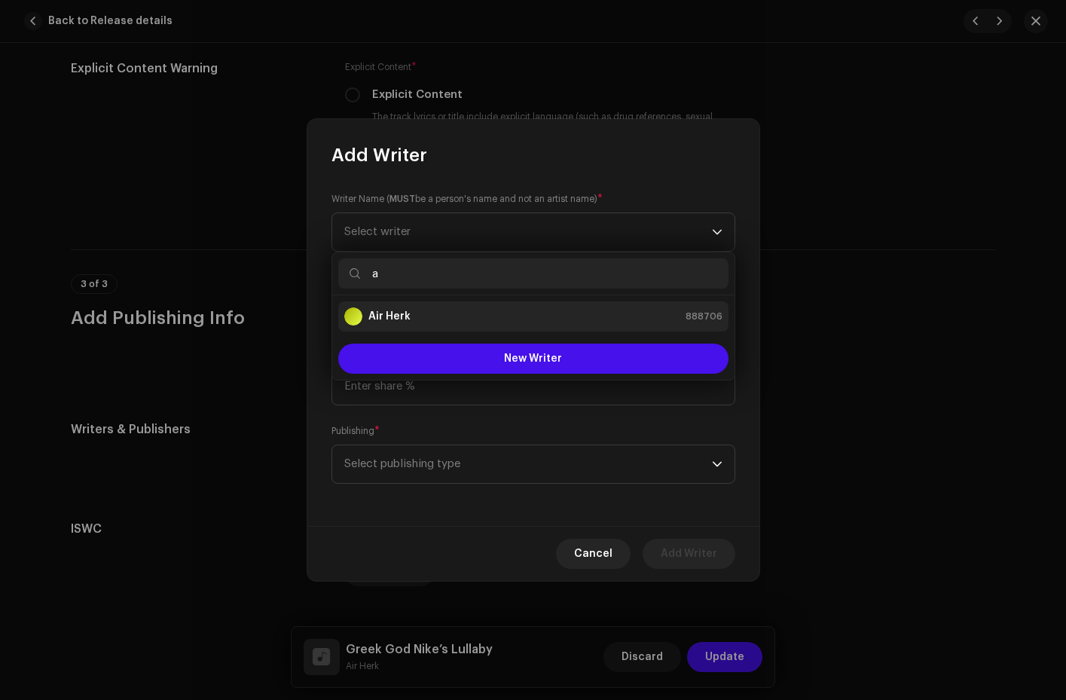
type input "a"
click at [393, 314] on strong "Air Herk" at bounding box center [390, 316] width 42 height 15
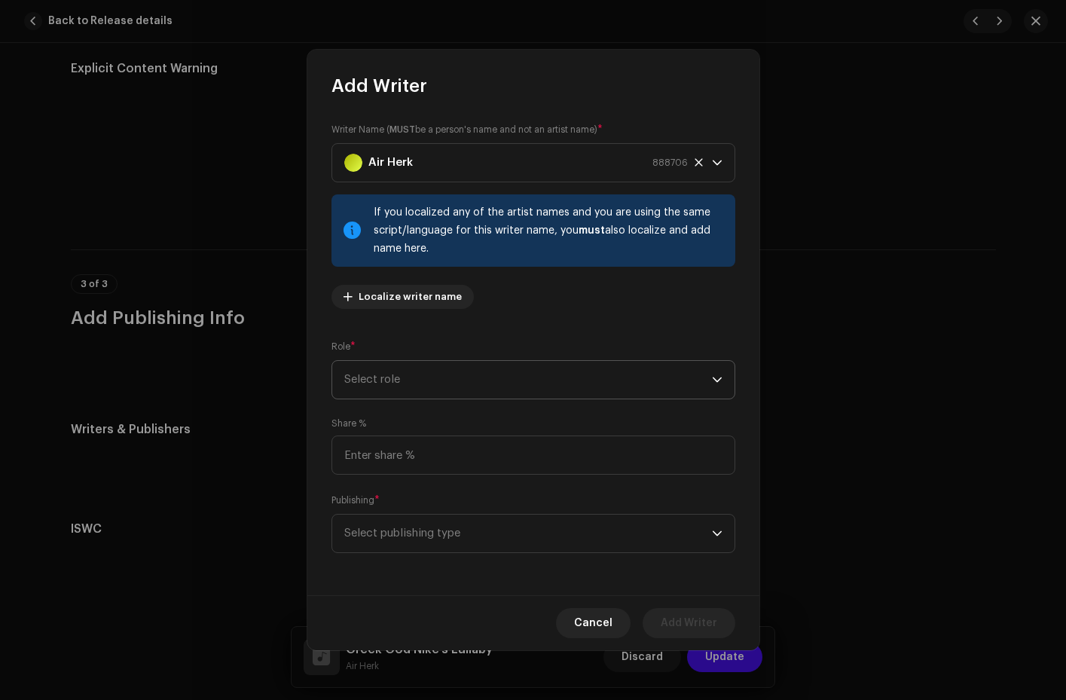
click at [394, 372] on span "Select role" at bounding box center [528, 380] width 368 height 38
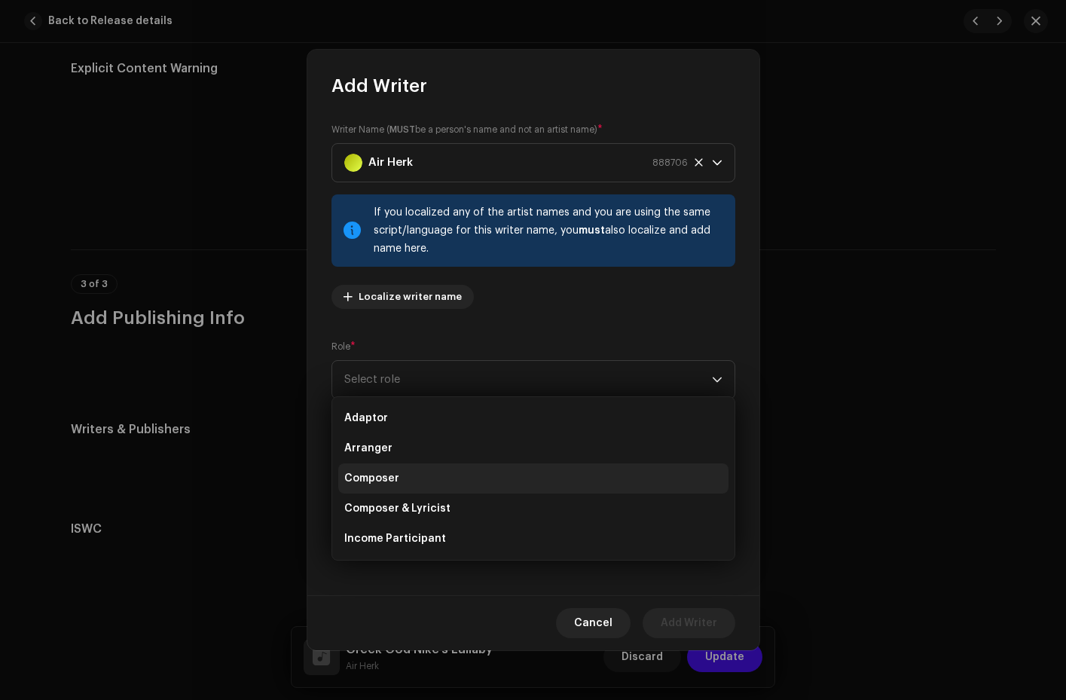
click at [393, 480] on span "Composer" at bounding box center [371, 478] width 55 height 15
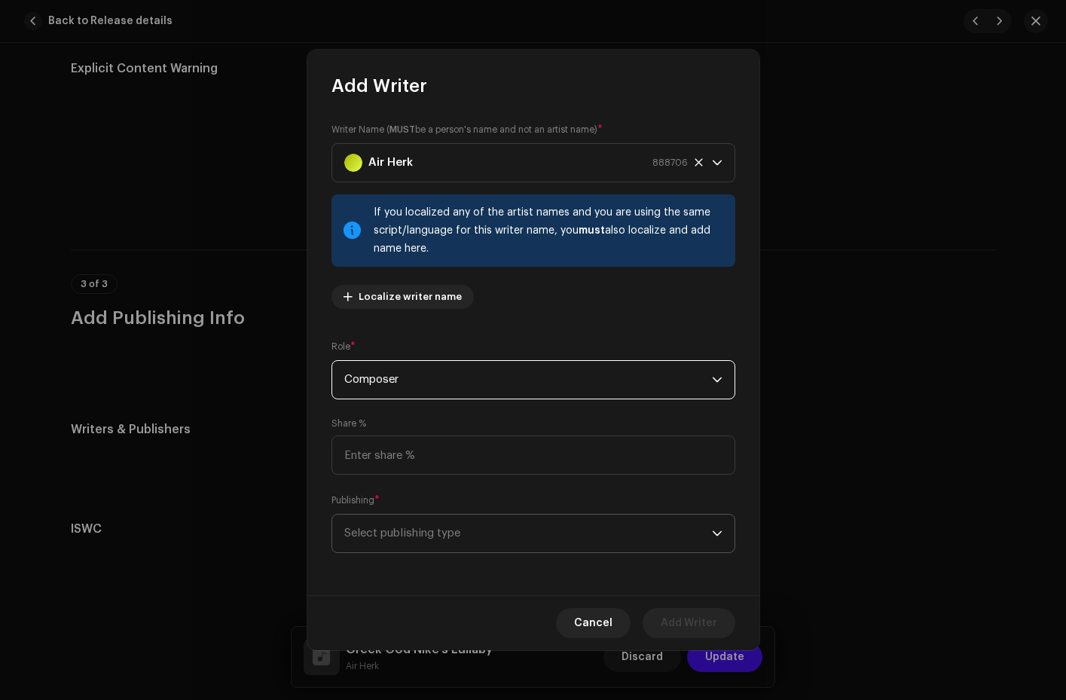
click at [388, 531] on span "Select publishing type" at bounding box center [528, 534] width 368 height 38
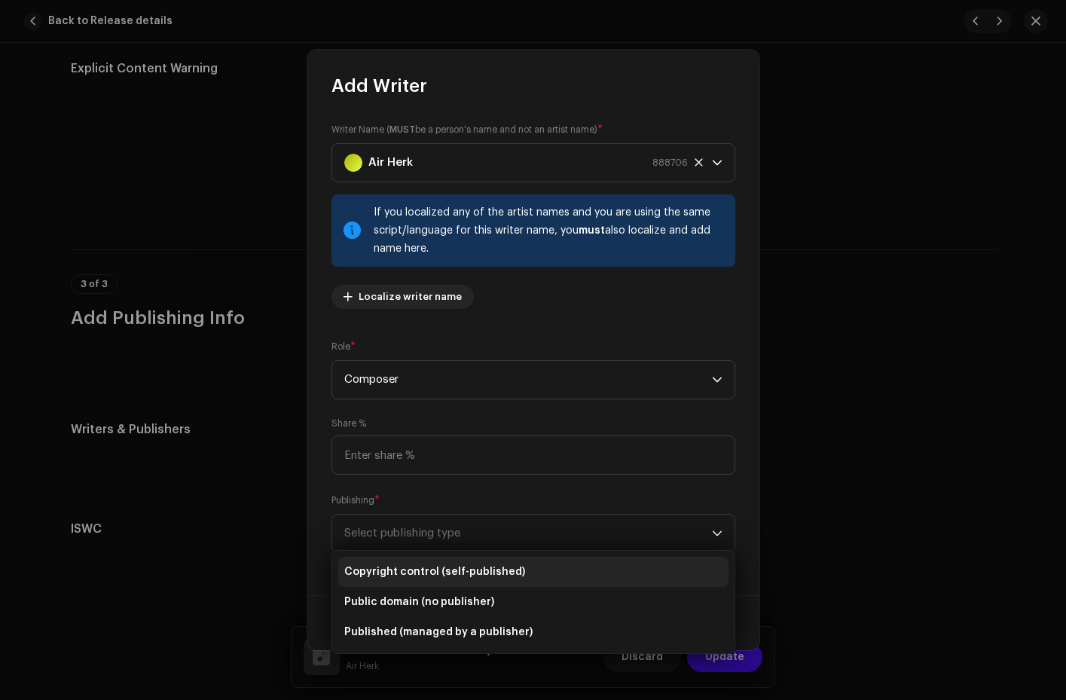
click at [386, 574] on span "Copyright control (self-published)" at bounding box center [434, 571] width 181 height 15
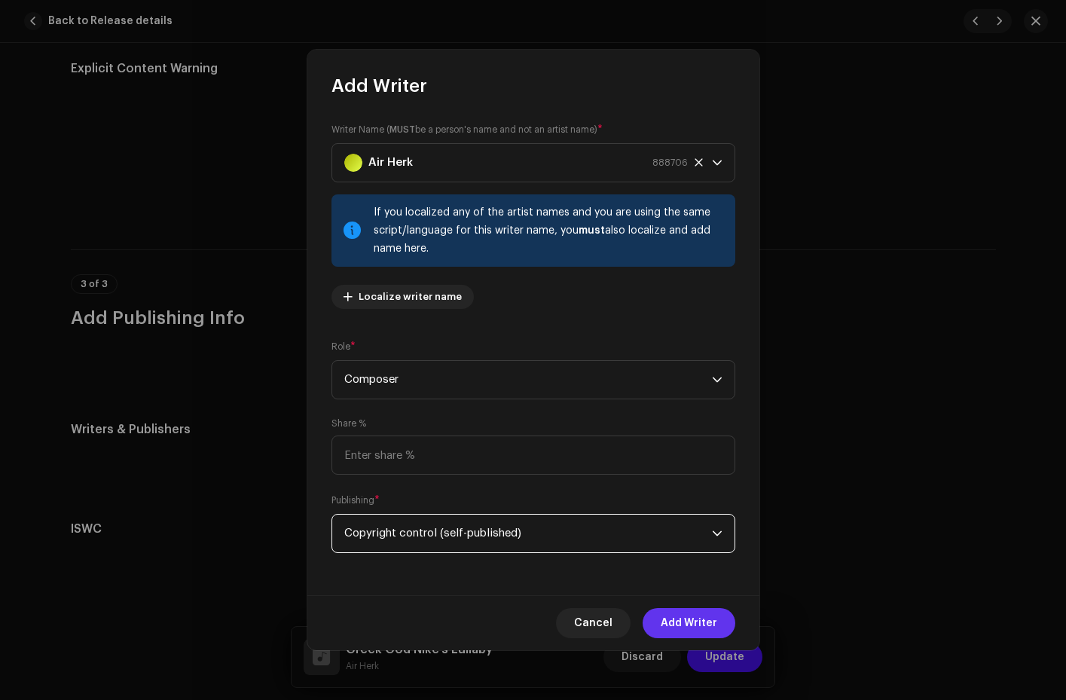
click at [696, 630] on span "Add Writer" at bounding box center [689, 623] width 57 height 30
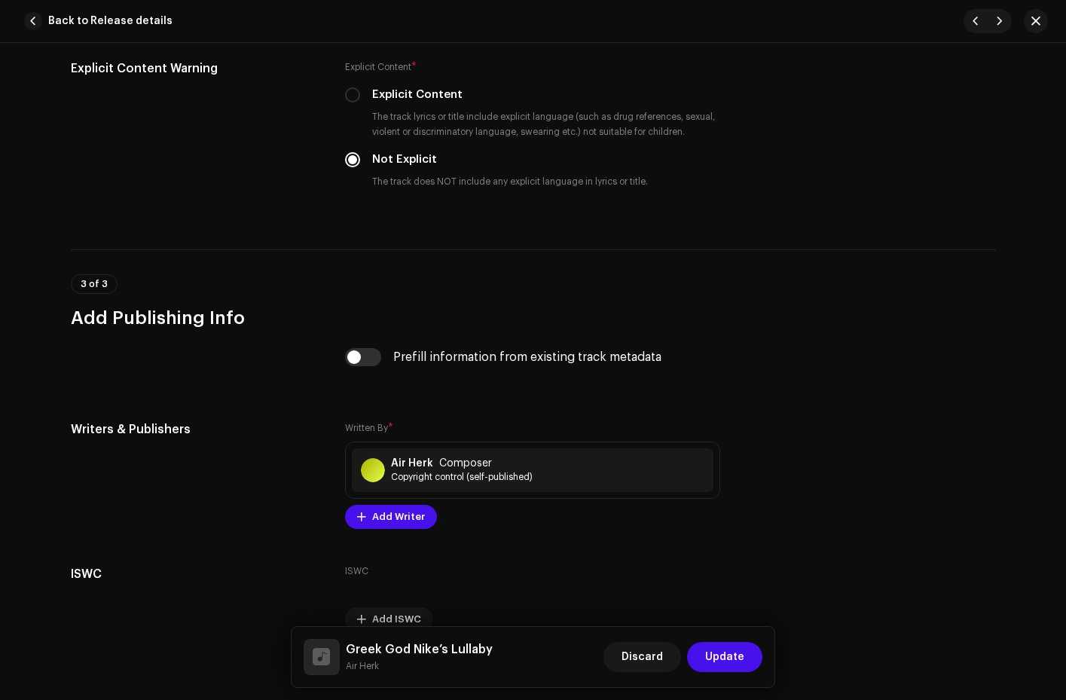
scroll to position [2602, 0]
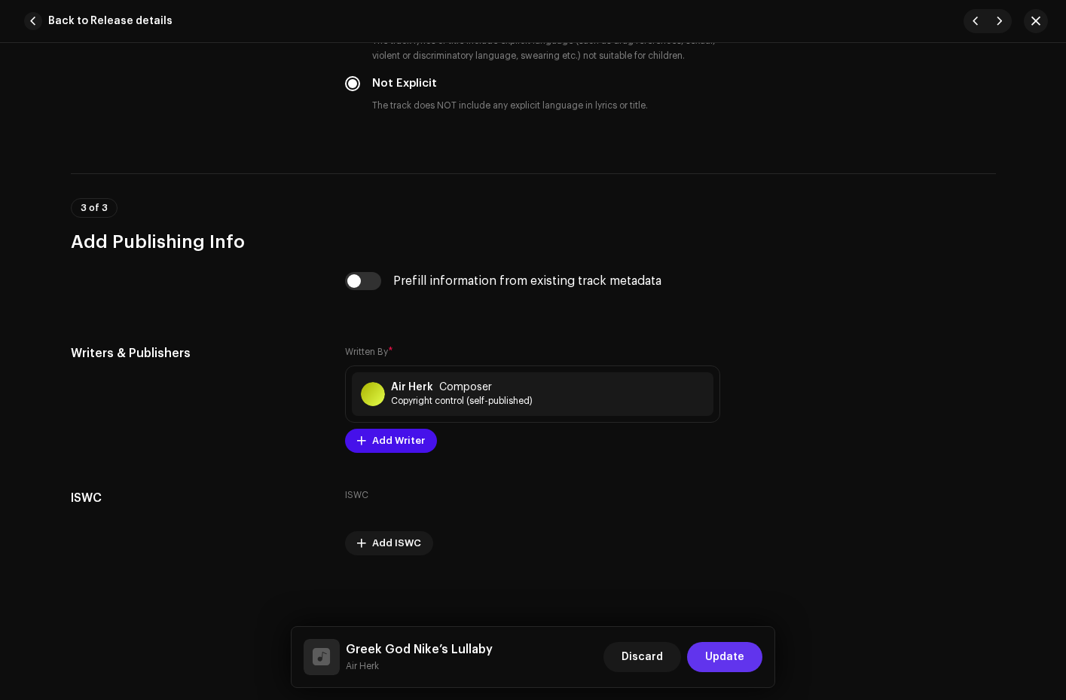
click at [731, 657] on span "Update" at bounding box center [724, 657] width 39 height 30
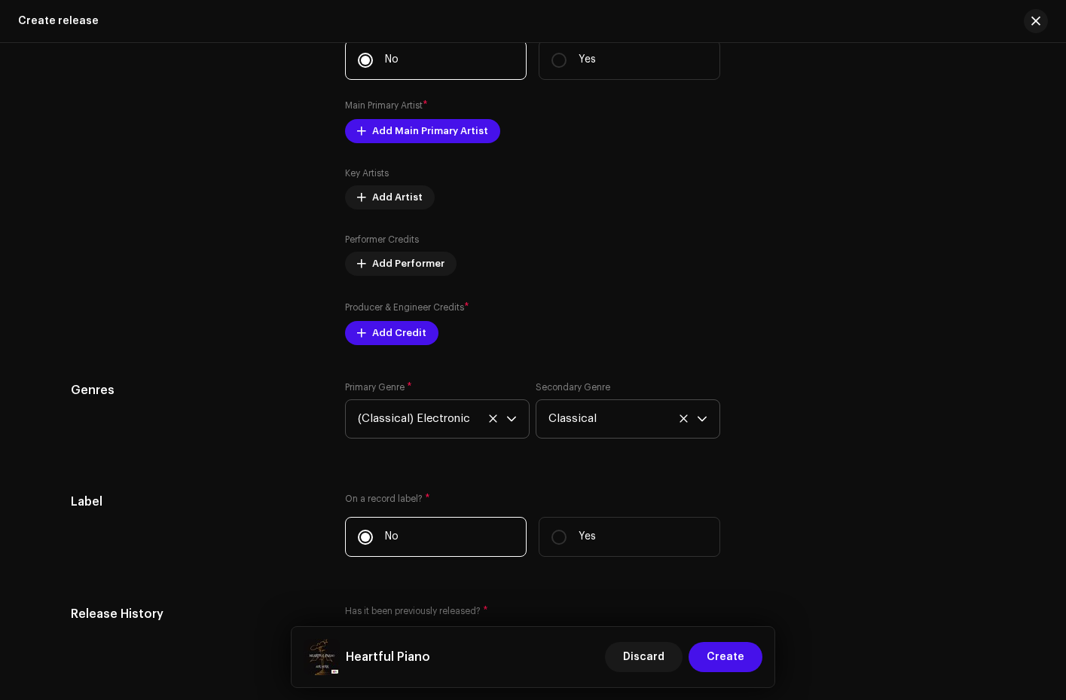
scroll to position [1929, 0]
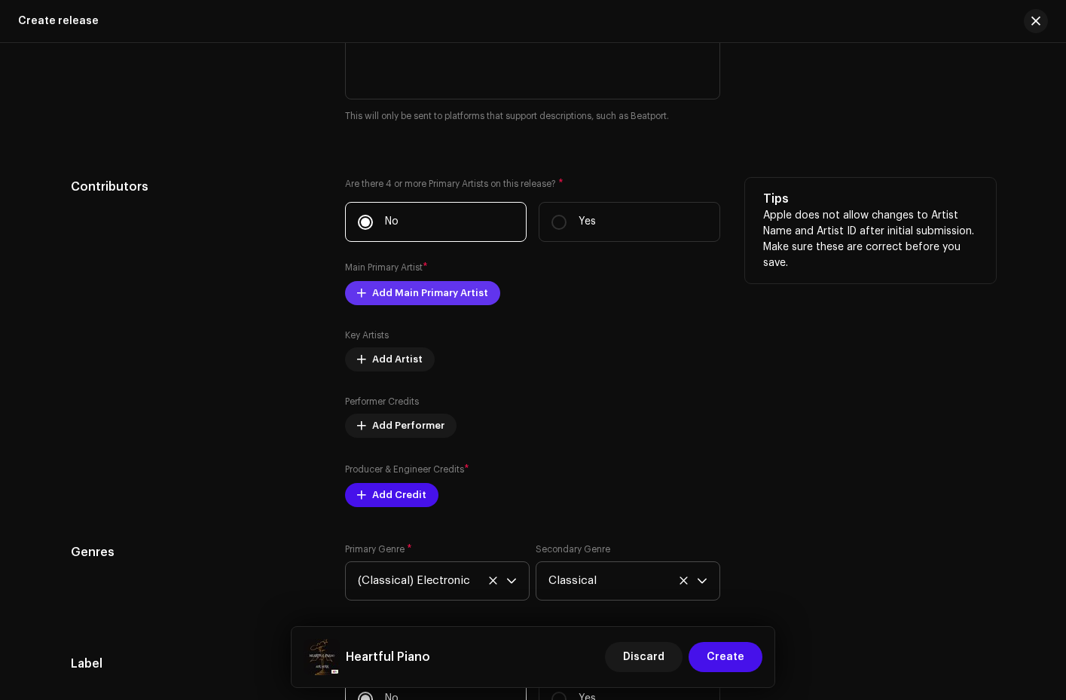
click at [390, 291] on span "Add Main Primary Artist" at bounding box center [430, 293] width 116 height 30
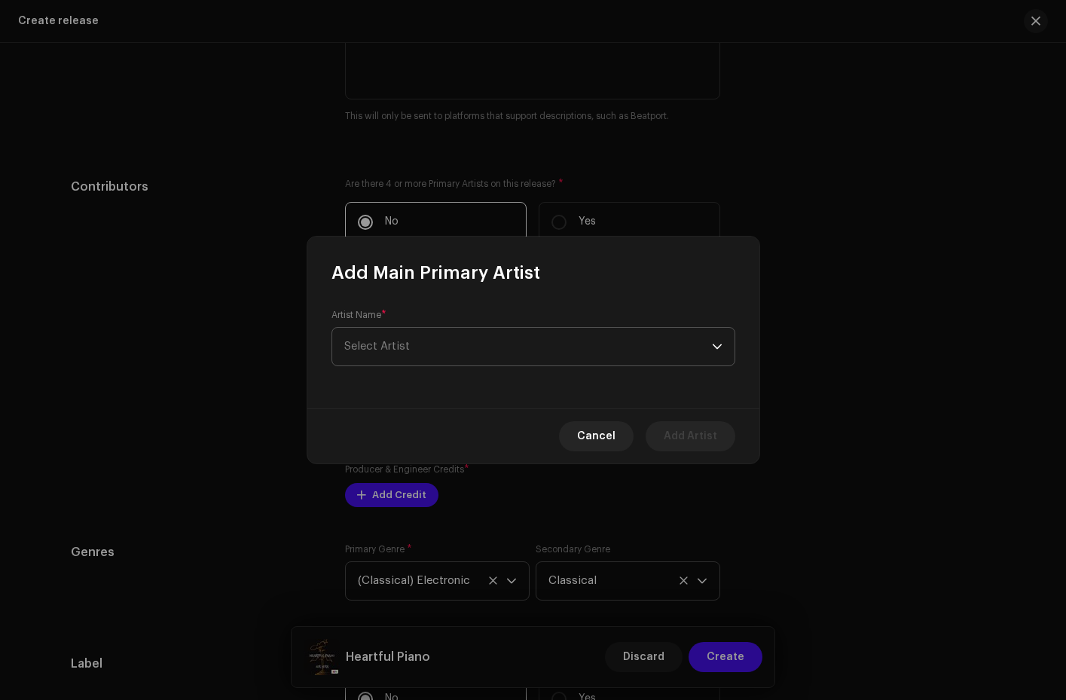
click at [392, 346] on span "Select Artist" at bounding box center [377, 346] width 66 height 11
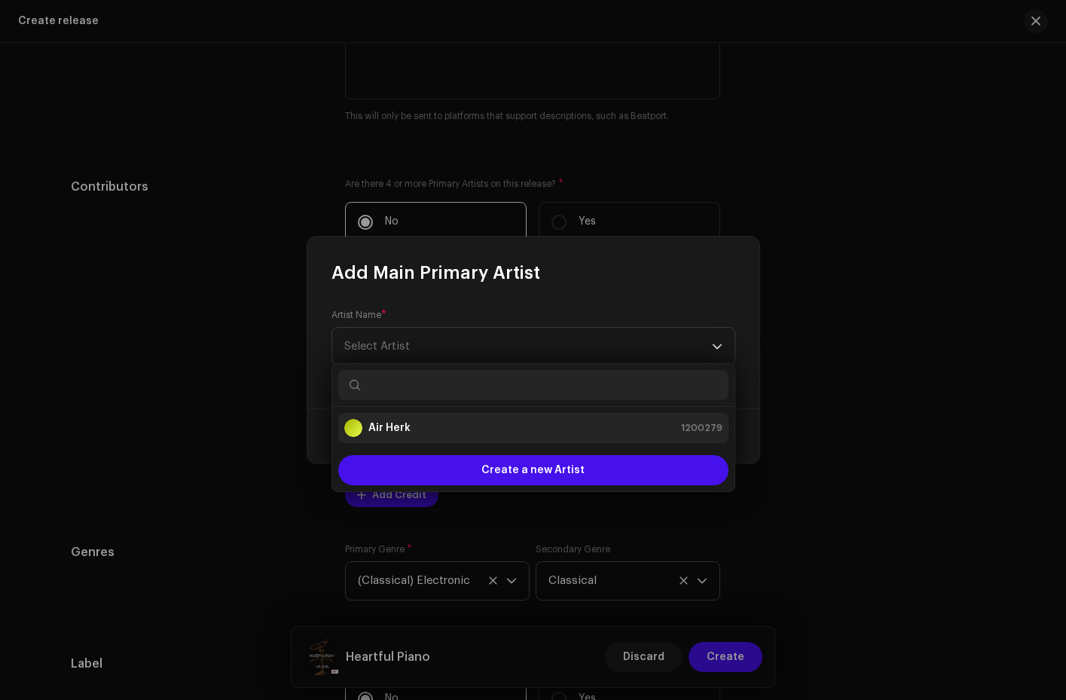
click at [393, 432] on strong "Air Herk" at bounding box center [390, 428] width 42 height 15
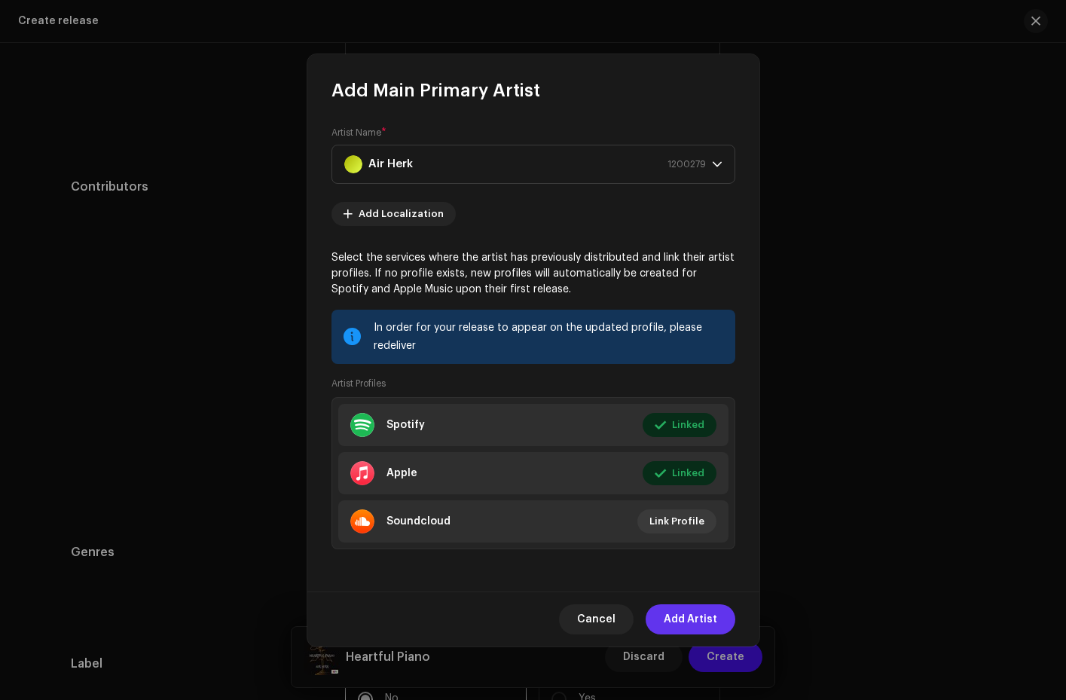
click at [684, 619] on span "Add Artist" at bounding box center [691, 619] width 54 height 30
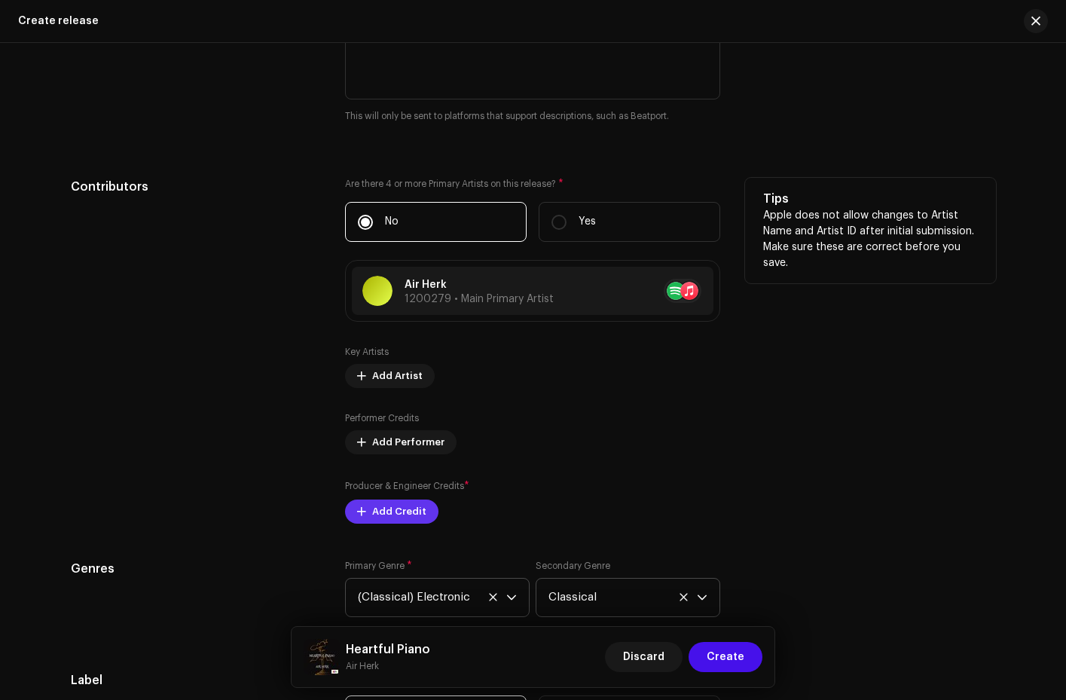
click at [390, 517] on span "Add Credit" at bounding box center [399, 512] width 54 height 30
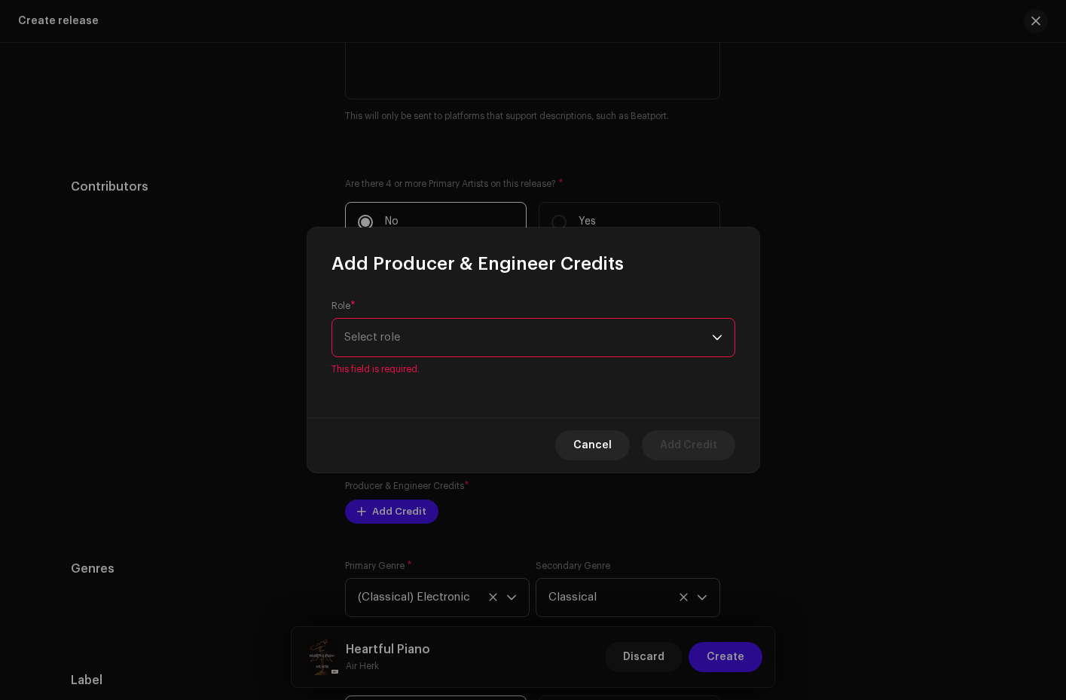
click at [717, 352] on div "dropdown trigger" at bounding box center [717, 338] width 11 height 38
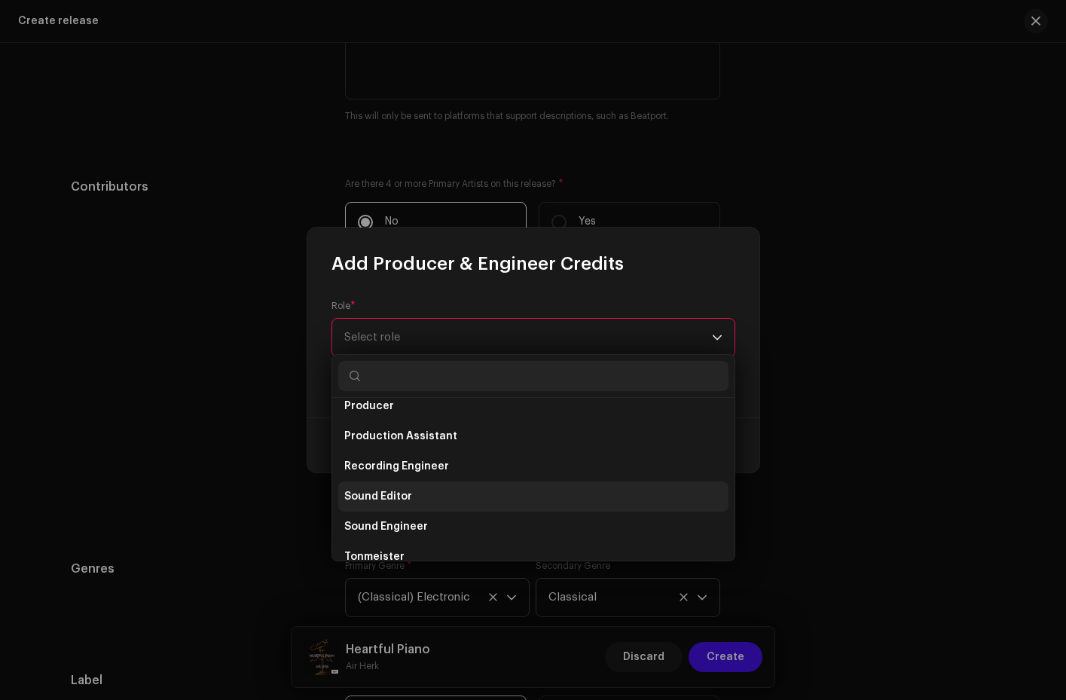
scroll to position [591, 0]
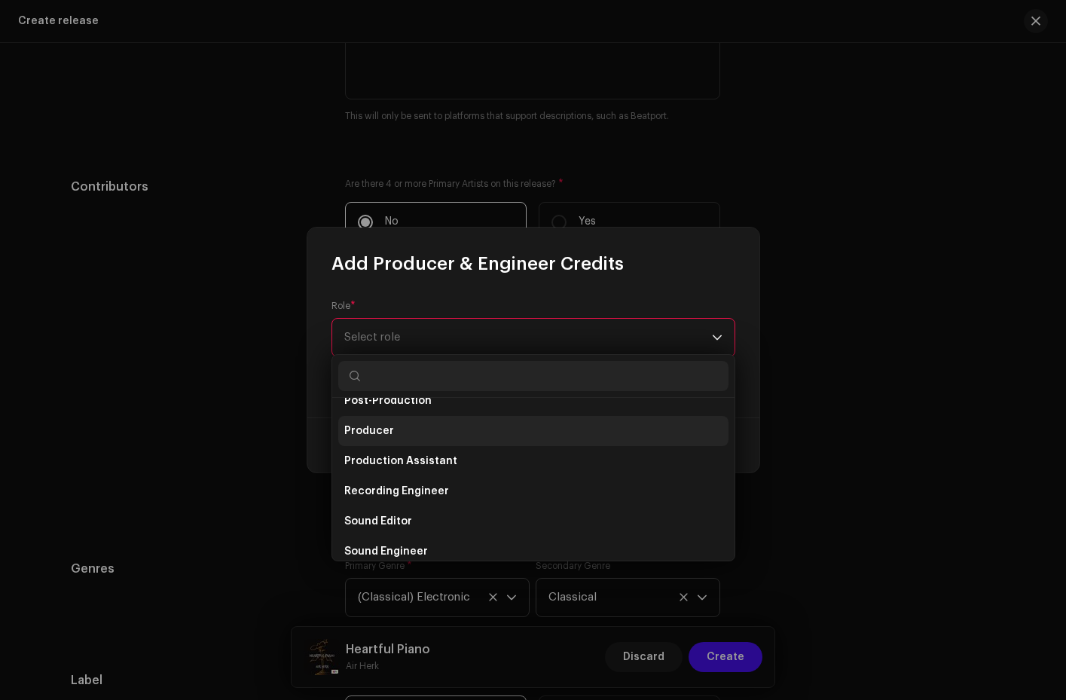
click at [488, 431] on li "Producer" at bounding box center [533, 431] width 390 height 30
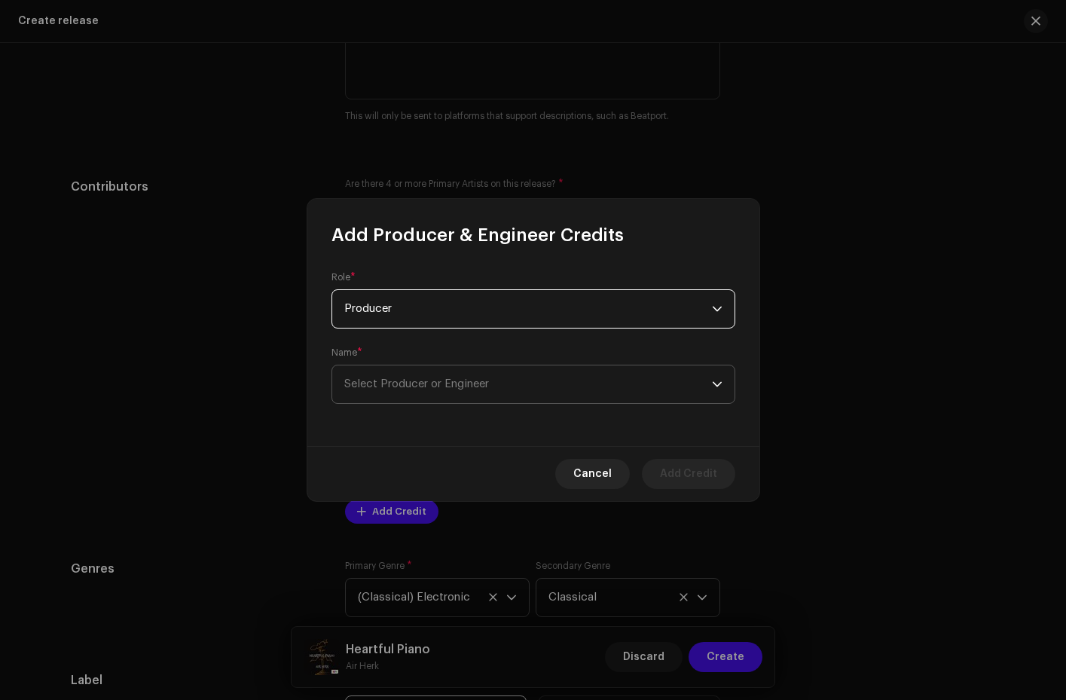
click at [602, 383] on span "Select Producer or Engineer" at bounding box center [528, 385] width 368 height 38
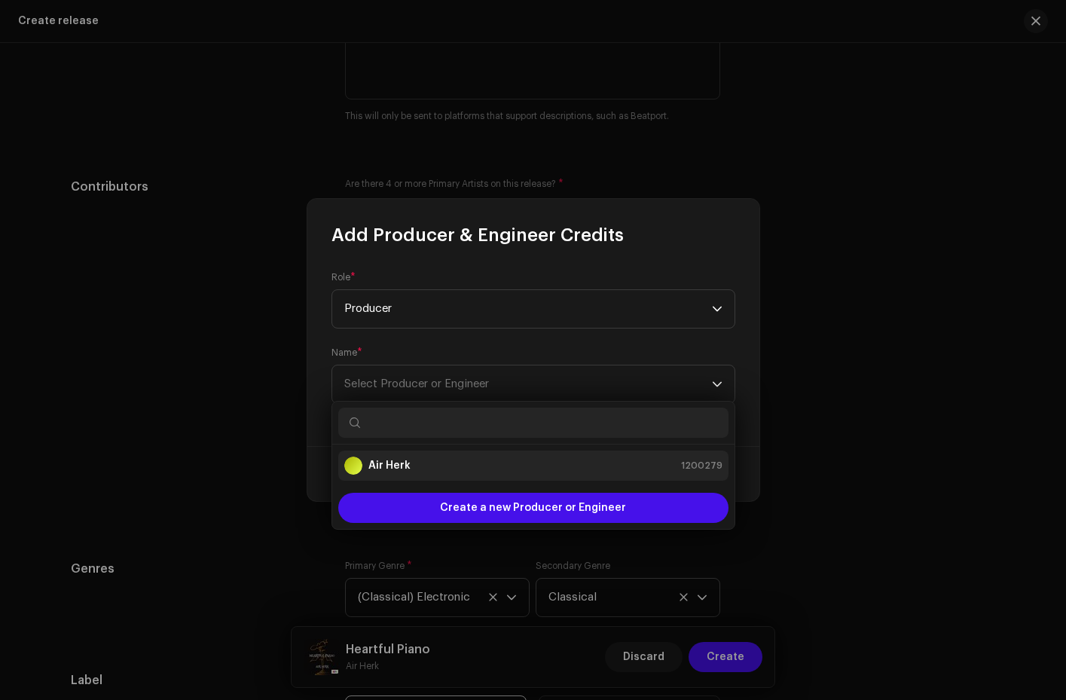
click at [427, 463] on div "Air Herk 1200279" at bounding box center [533, 466] width 378 height 18
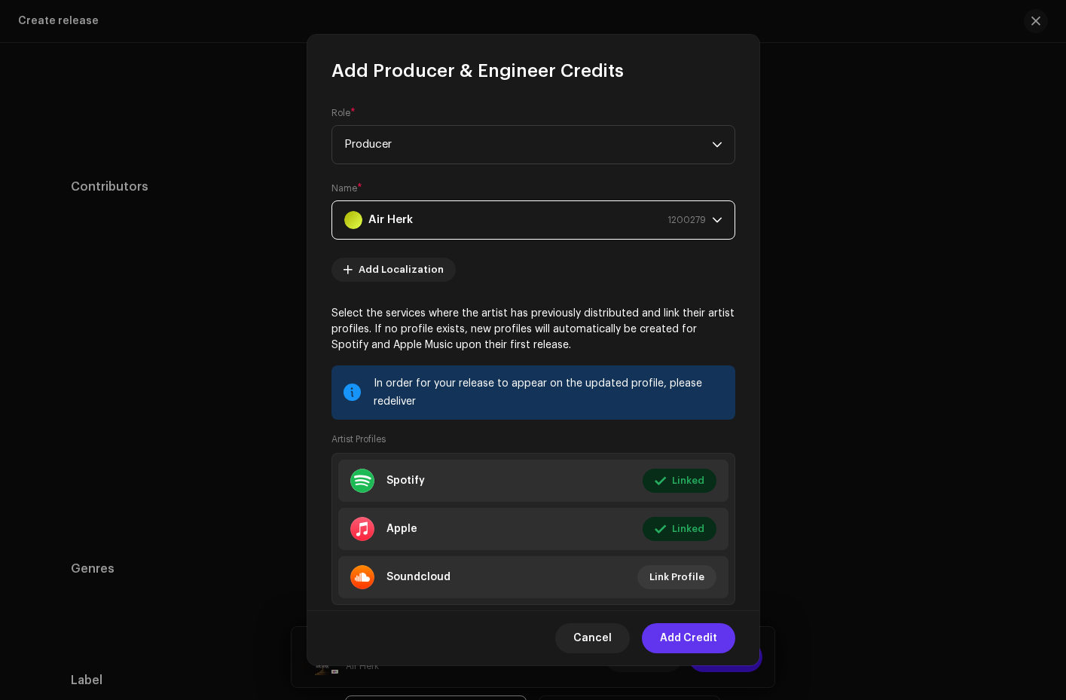
click at [678, 639] on span "Add Credit" at bounding box center [688, 638] width 57 height 30
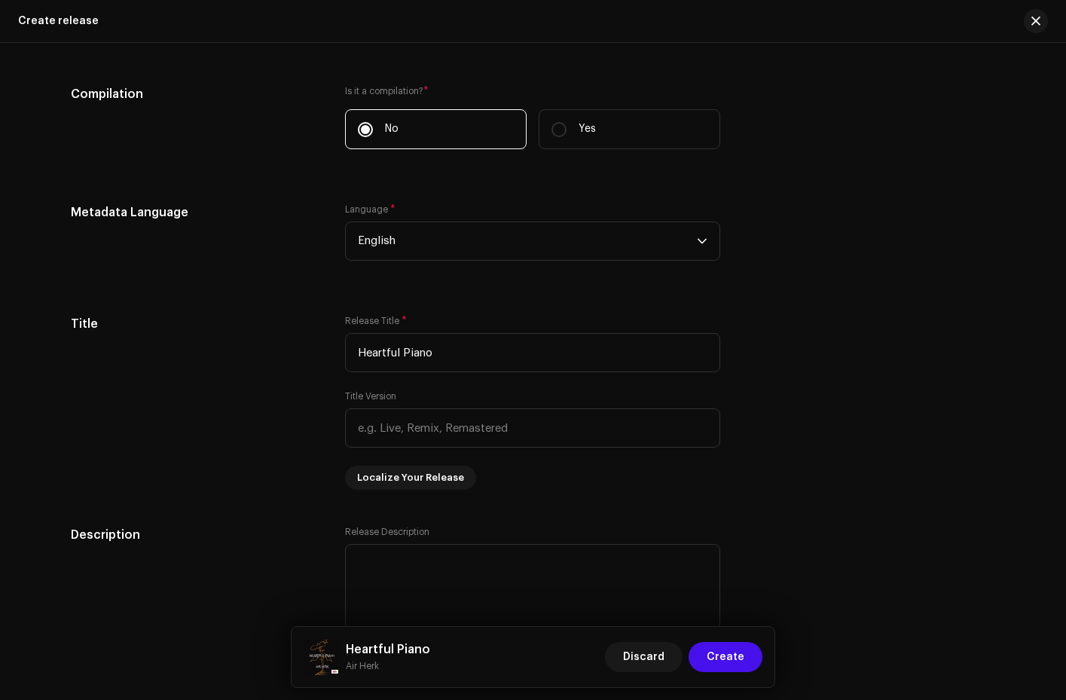
scroll to position [1562, 0]
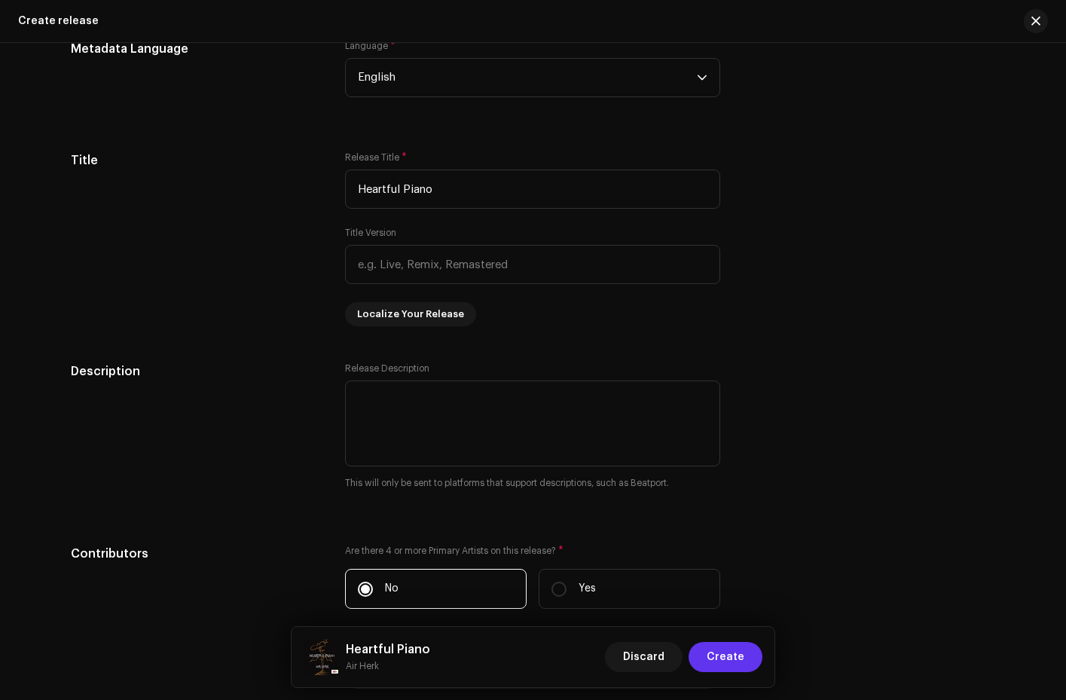
click at [723, 668] on span "Create" at bounding box center [726, 657] width 38 height 30
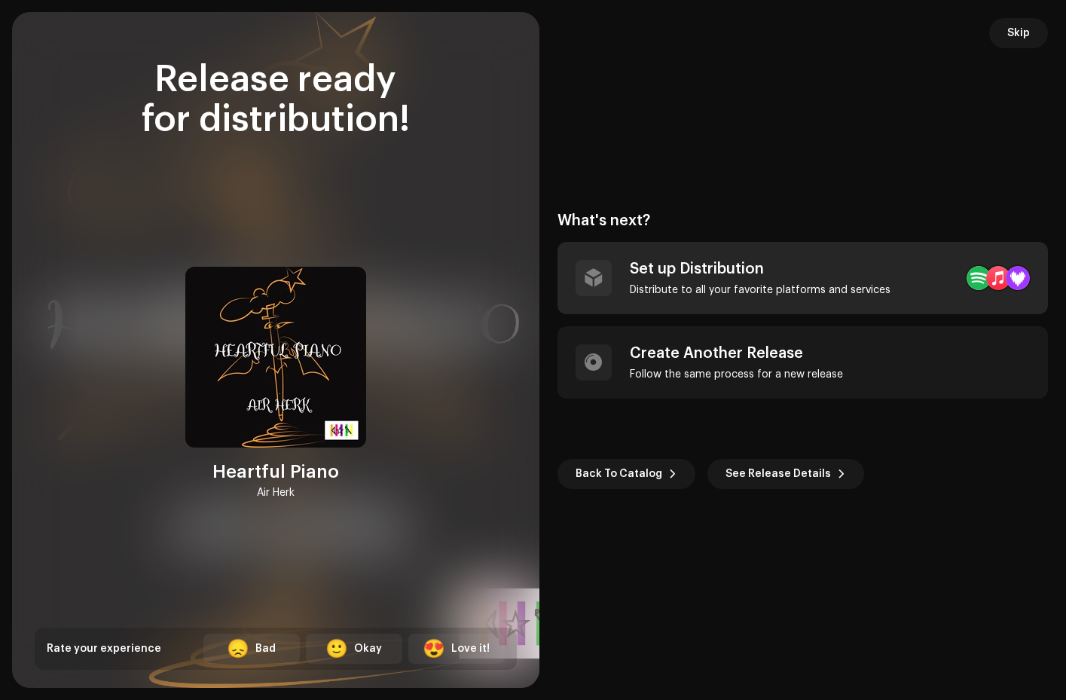
click at [723, 272] on div "Set up Distribution" at bounding box center [760, 269] width 261 height 18
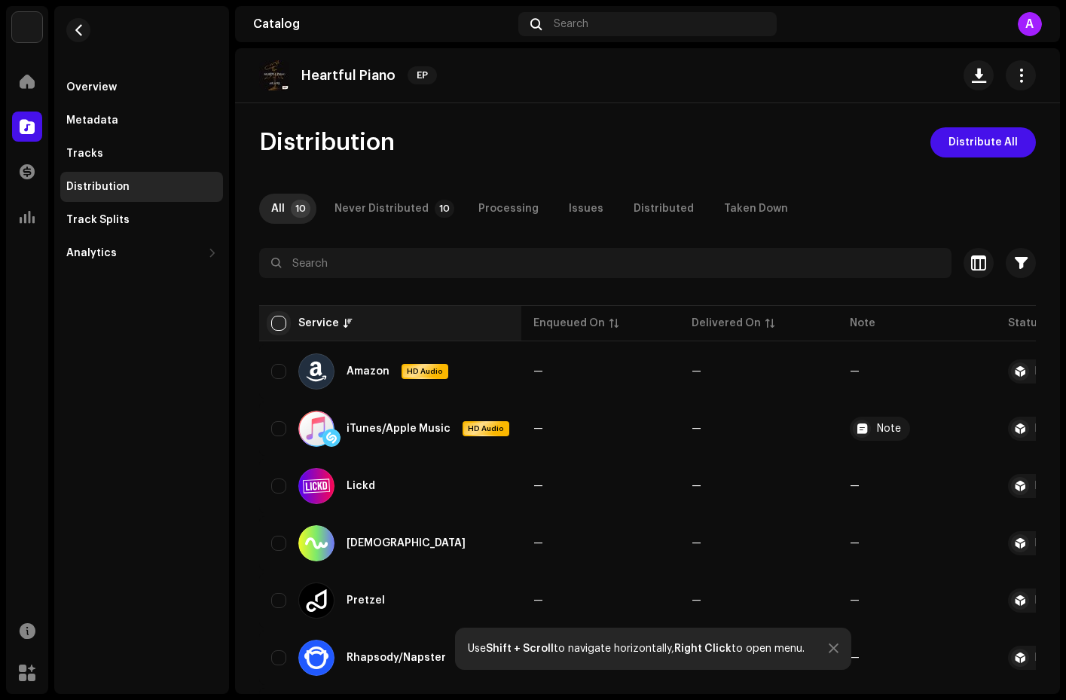
click at [278, 326] on input "checkbox" at bounding box center [278, 323] width 15 height 15
checkbox input "true"
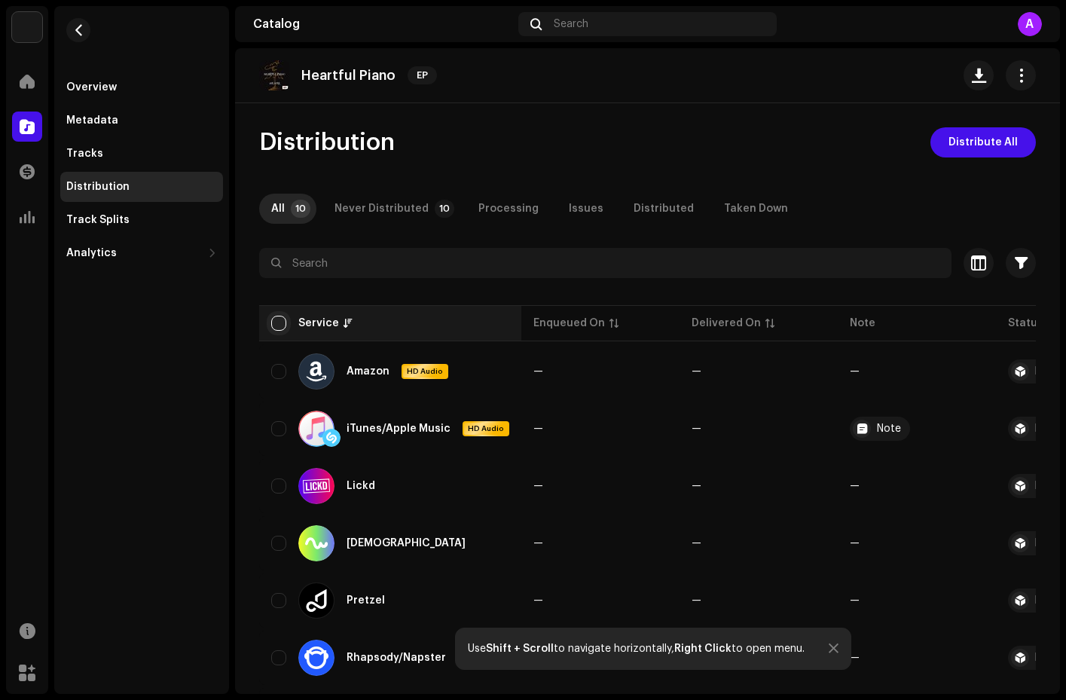
checkbox input "true"
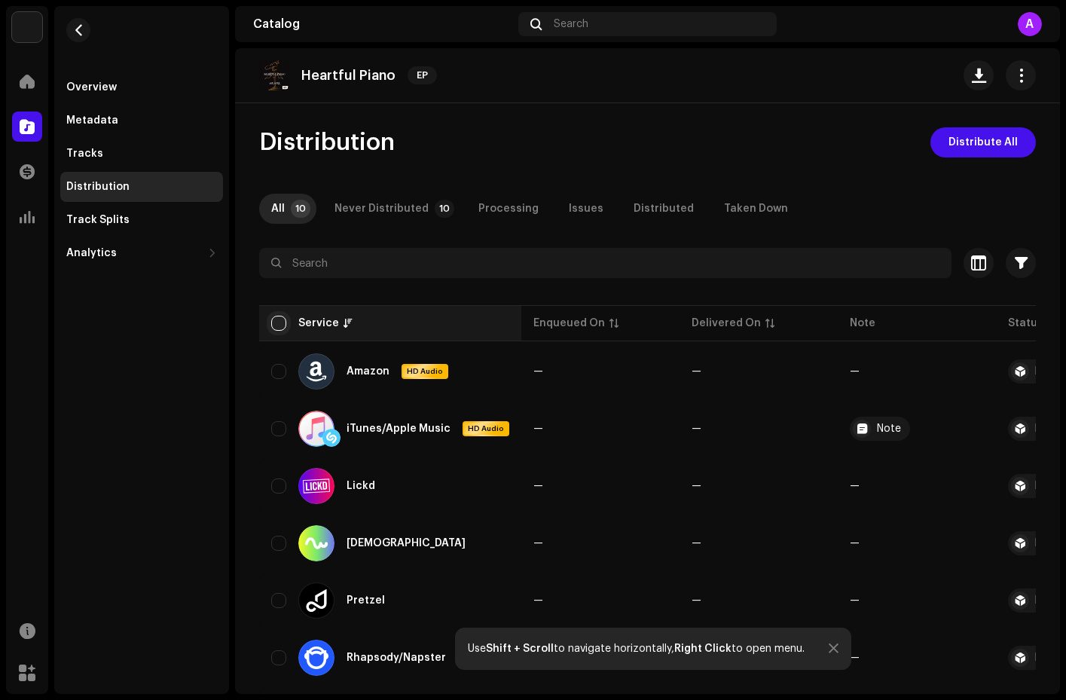
checkbox input "true"
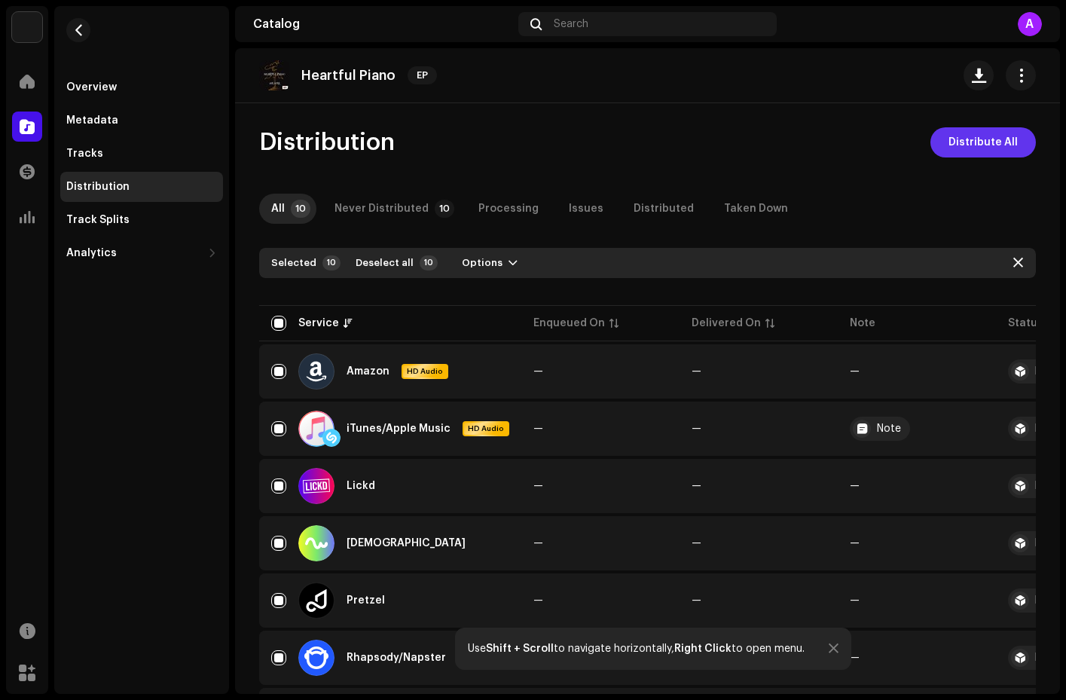
click at [972, 137] on span "Distribute All" at bounding box center [983, 142] width 69 height 30
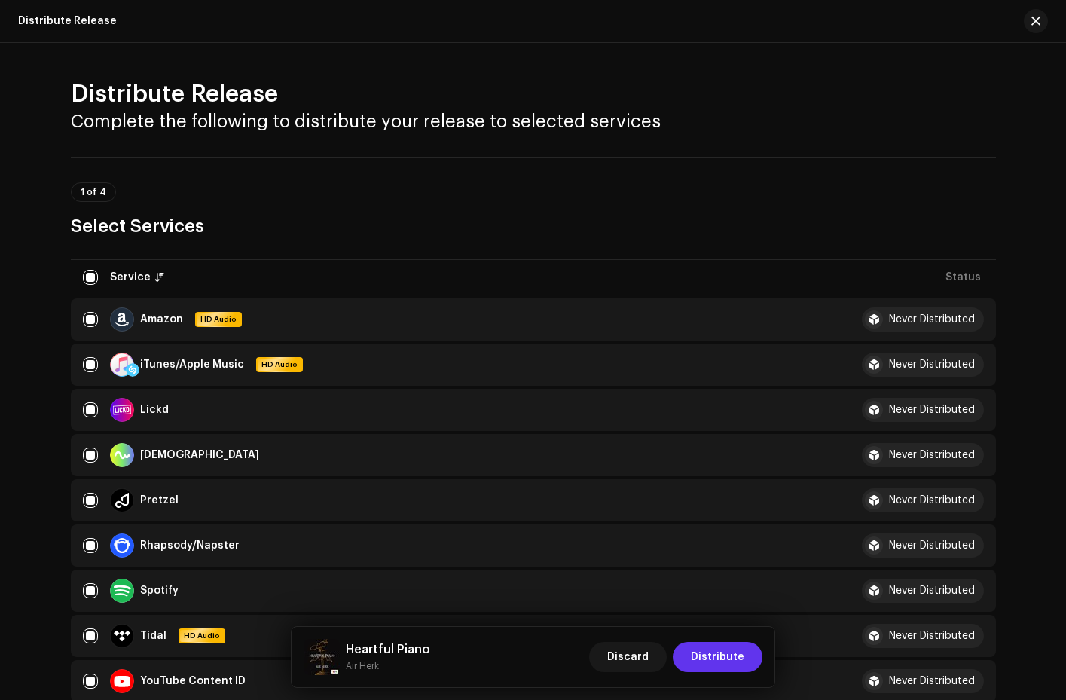
click at [715, 657] on span "Distribute" at bounding box center [718, 657] width 54 height 30
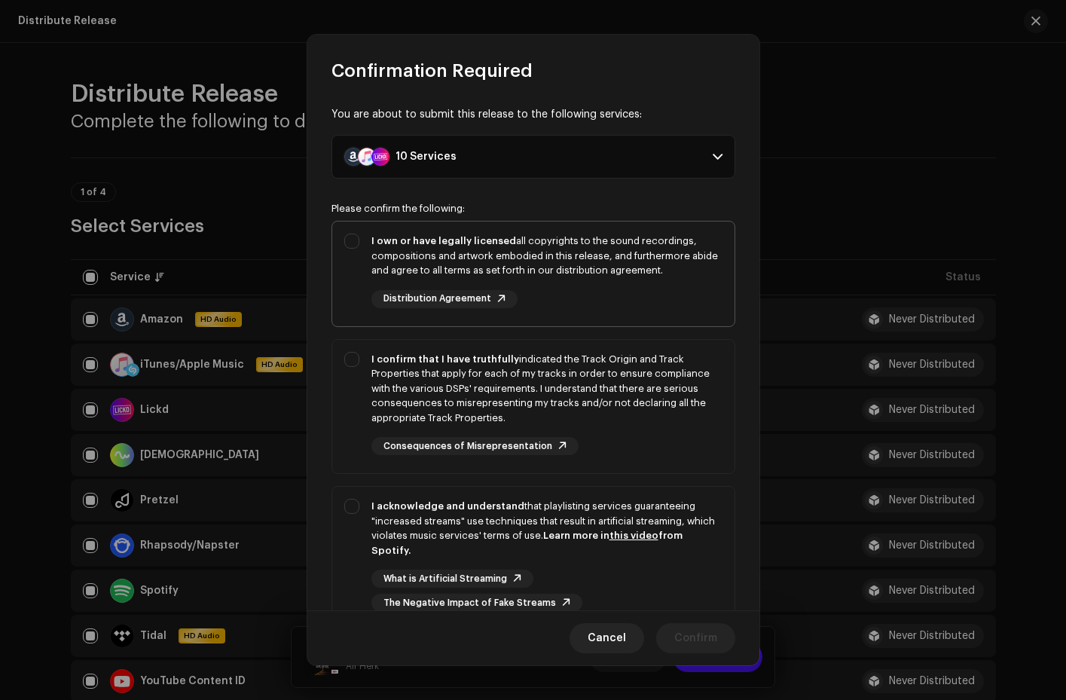
click at [350, 242] on div "I own or have legally licensed all copyrights to the sound recordings, composit…" at bounding box center [533, 271] width 402 height 99
checkbox input "true"
click at [348, 356] on div "I confirm that I have truthfully indicated the Track Origin and Track Propertie…" at bounding box center [533, 404] width 402 height 128
checkbox input "true"
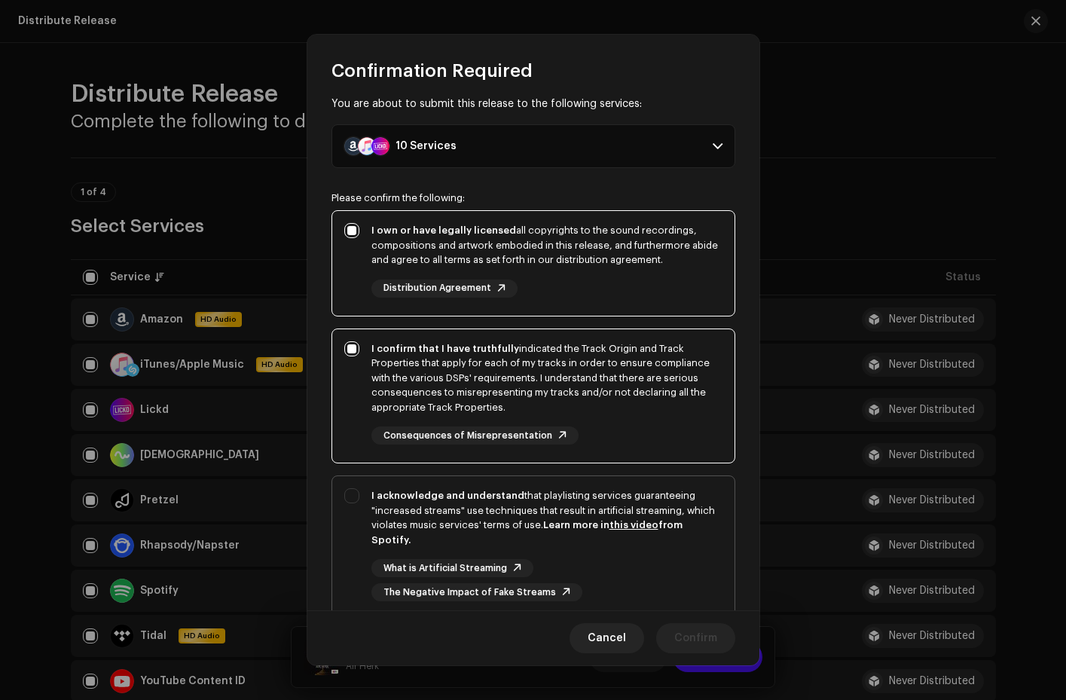
scroll to position [41, 0]
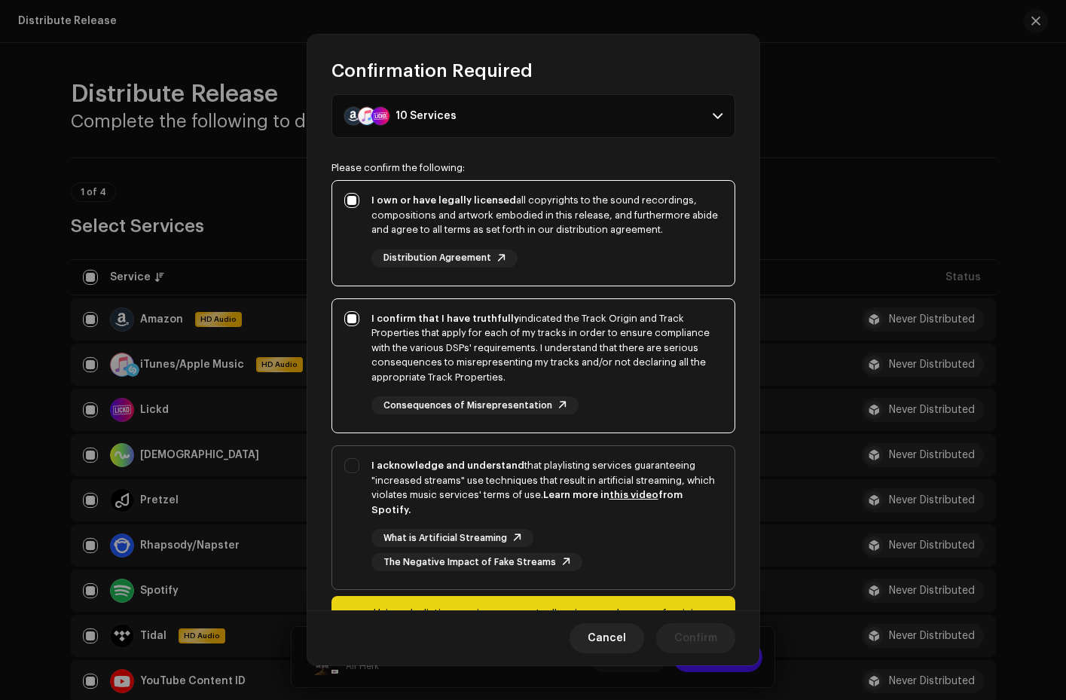
click at [350, 462] on div "I acknowledge and understand that playlisting services guaranteeing "increased …" at bounding box center [533, 514] width 402 height 137
checkbox input "true"
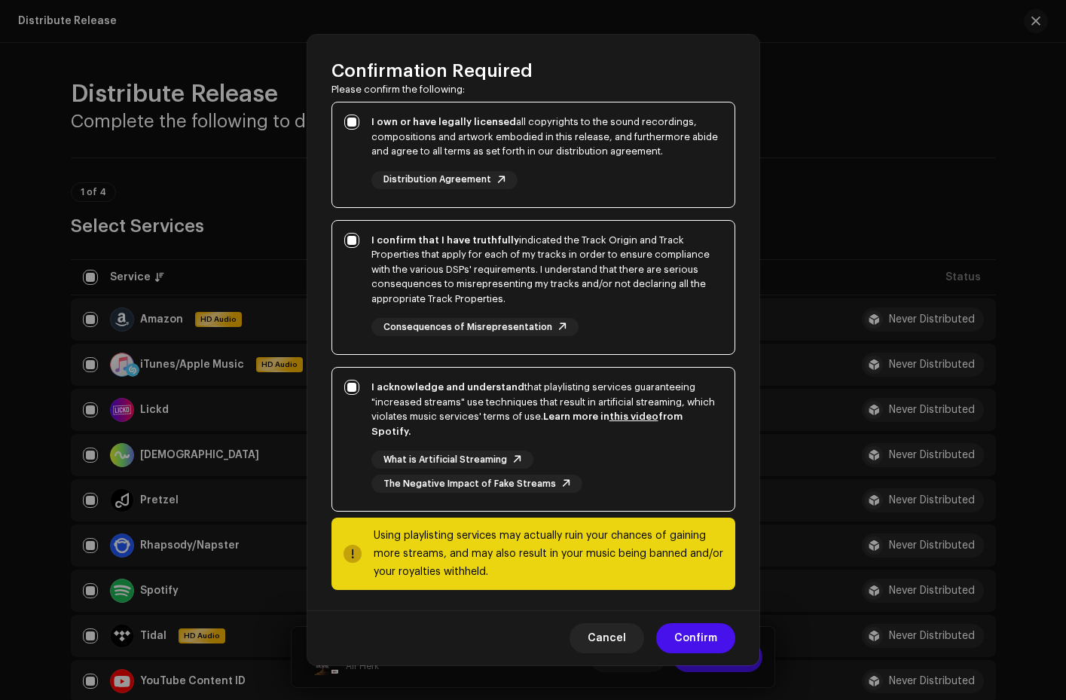
scroll to position [119, 0]
click at [688, 638] on span "Confirm" at bounding box center [696, 638] width 43 height 30
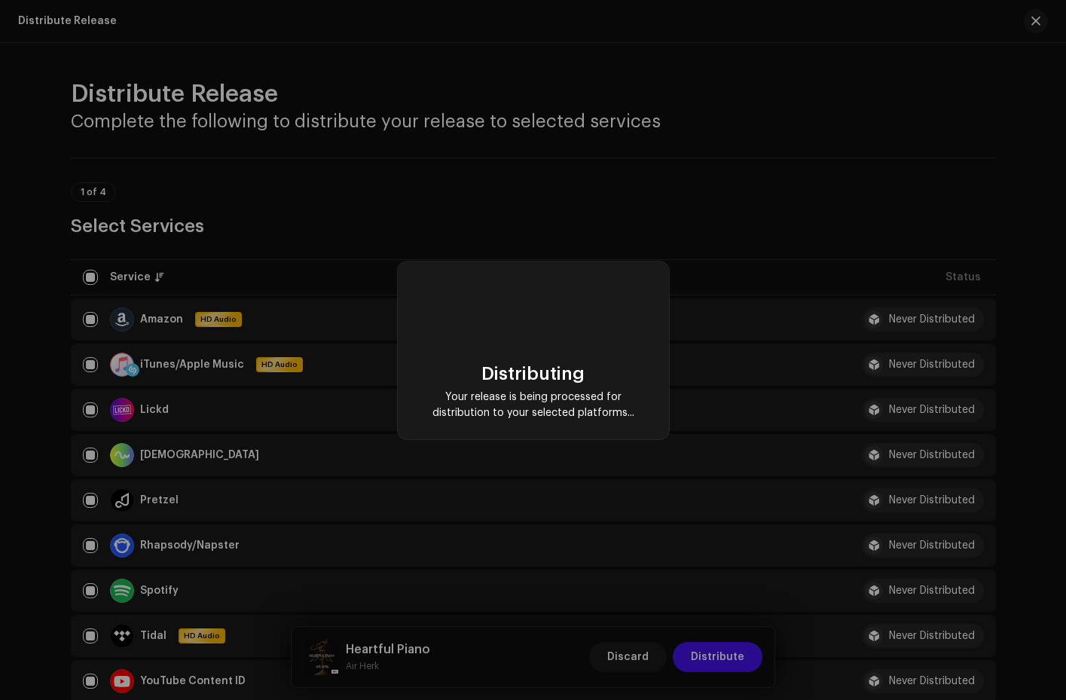
checkbox input "false"
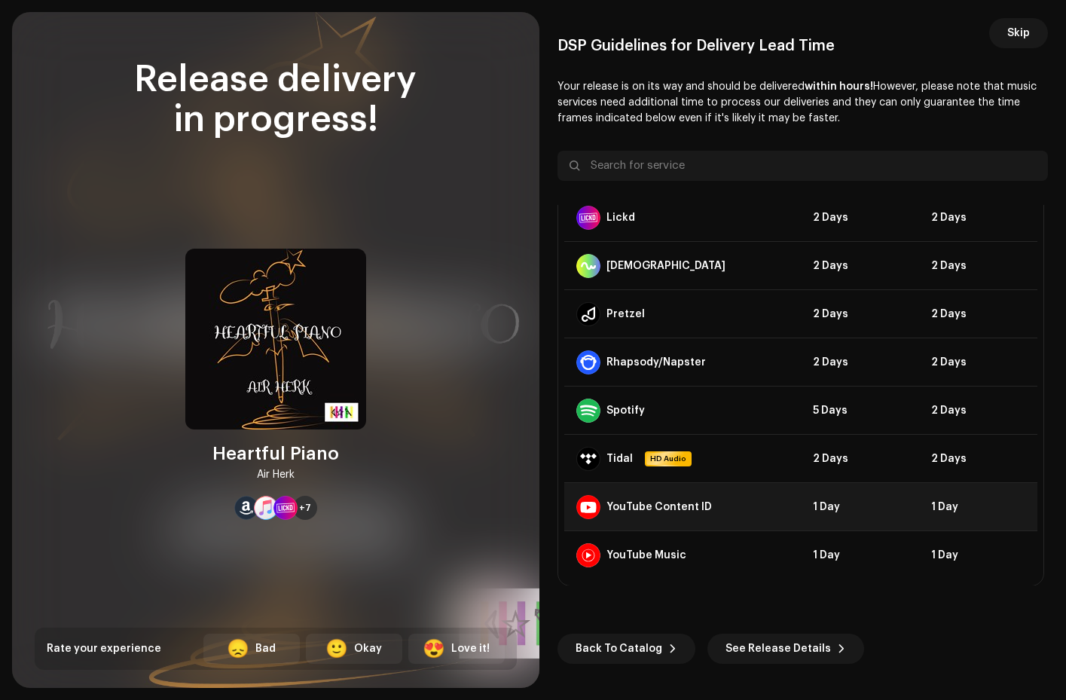
scroll to position [0, 0]
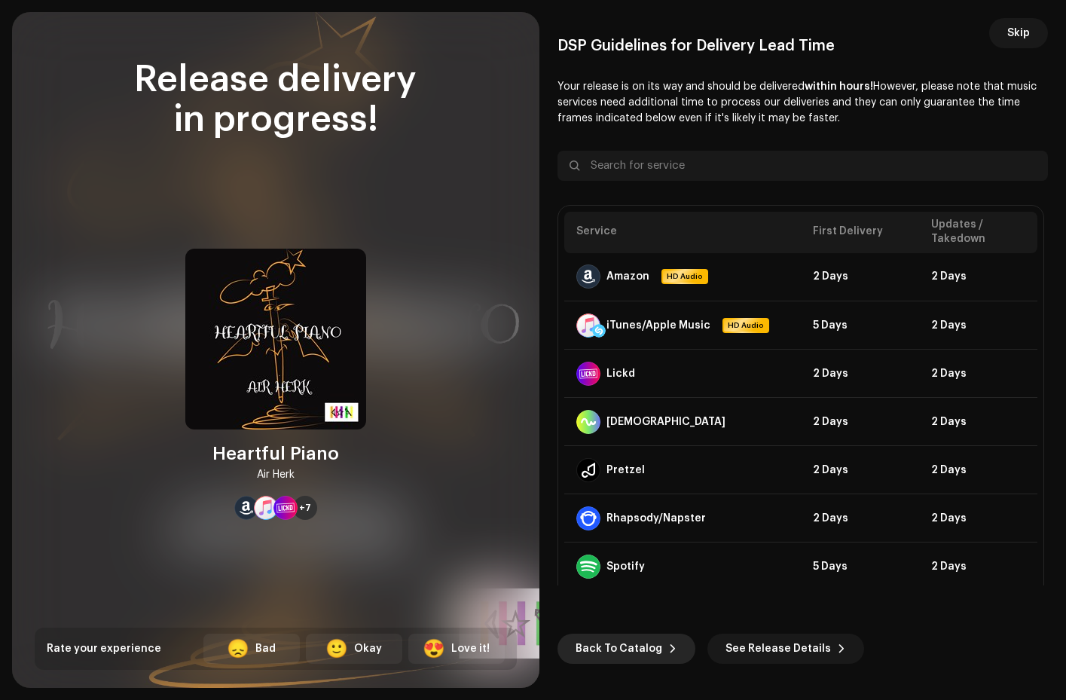
click at [619, 650] on span "Back To Catalog" at bounding box center [619, 649] width 87 height 30
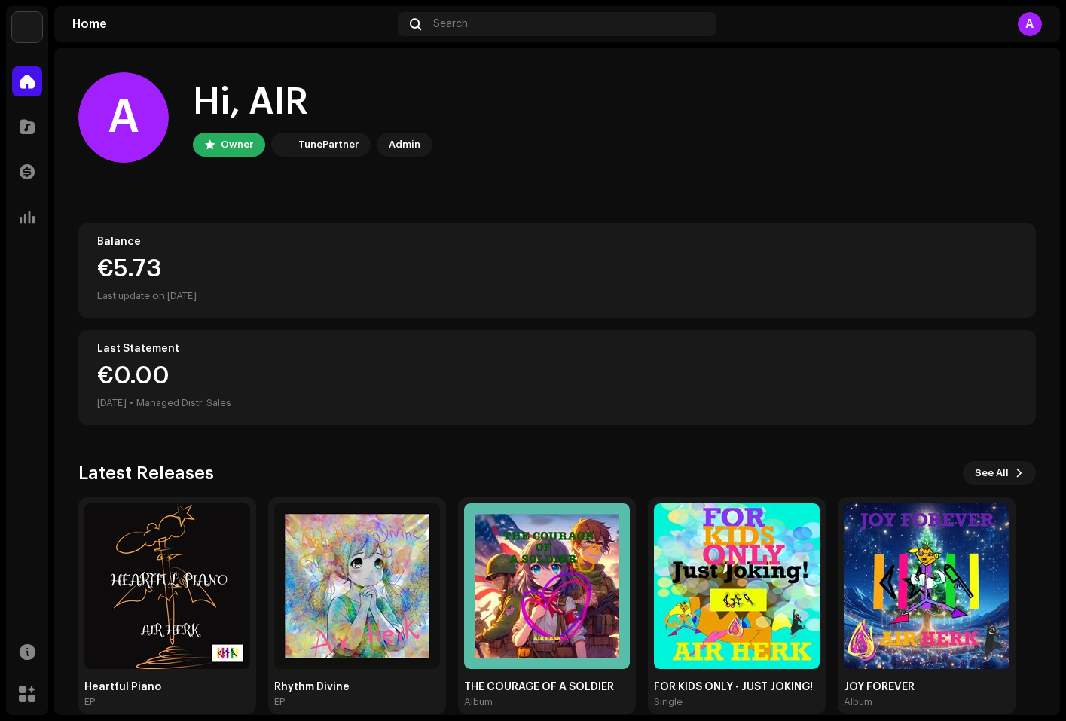
scroll to position [23, 0]
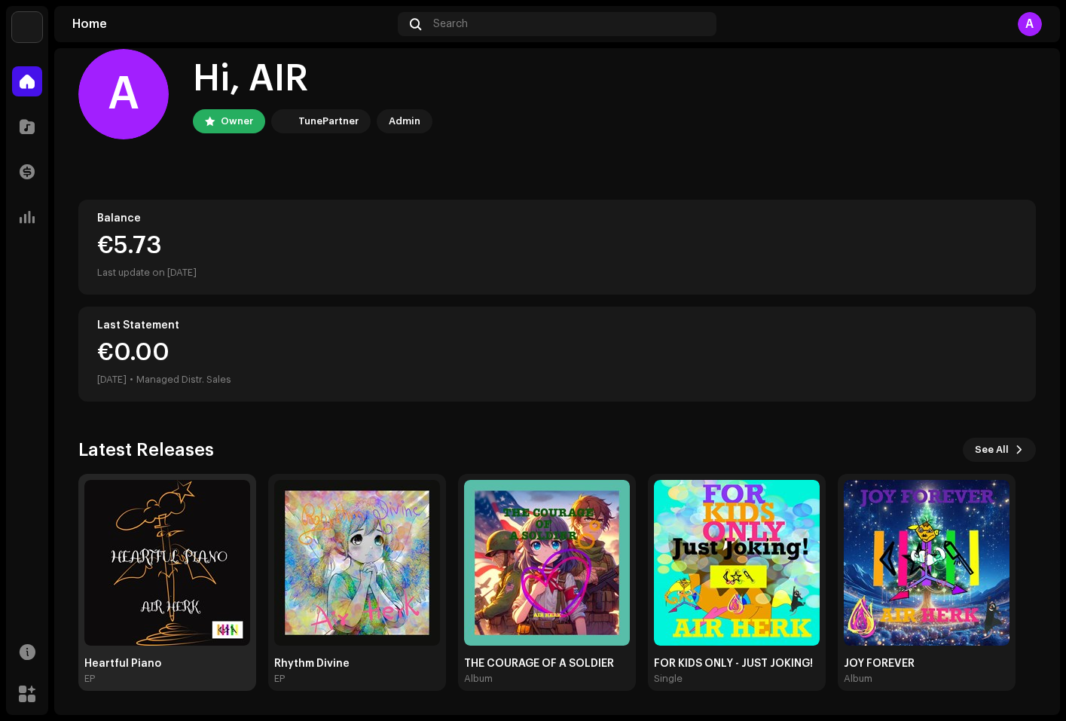
click at [170, 561] on img at bounding box center [167, 563] width 166 height 166
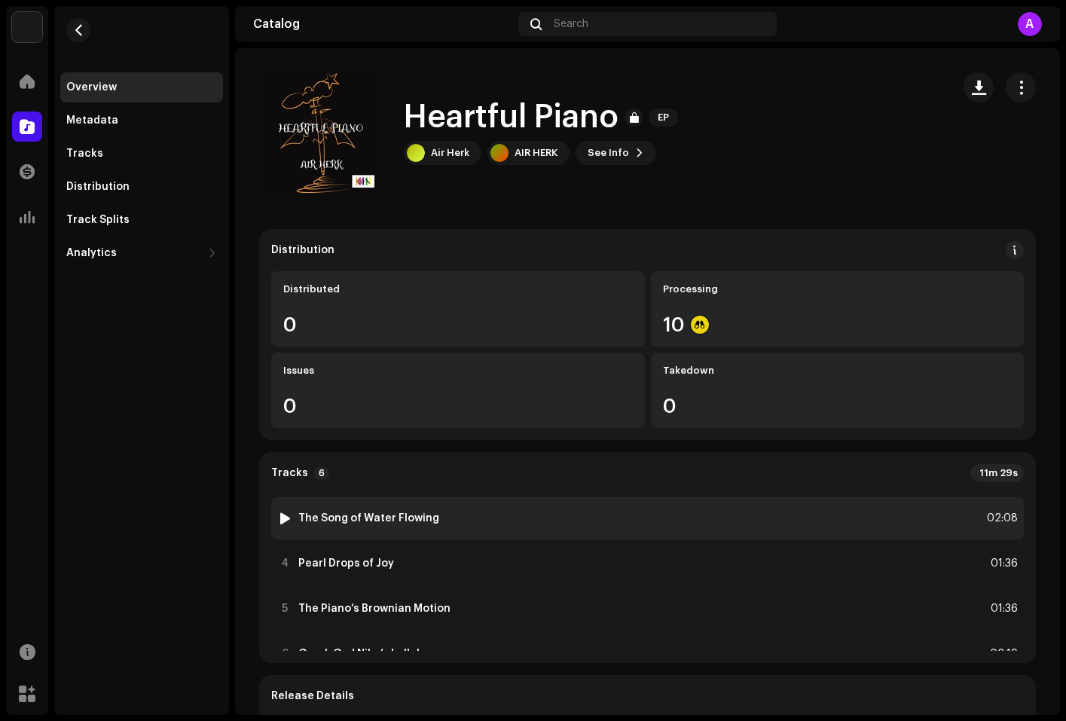
scroll to position [124, 0]
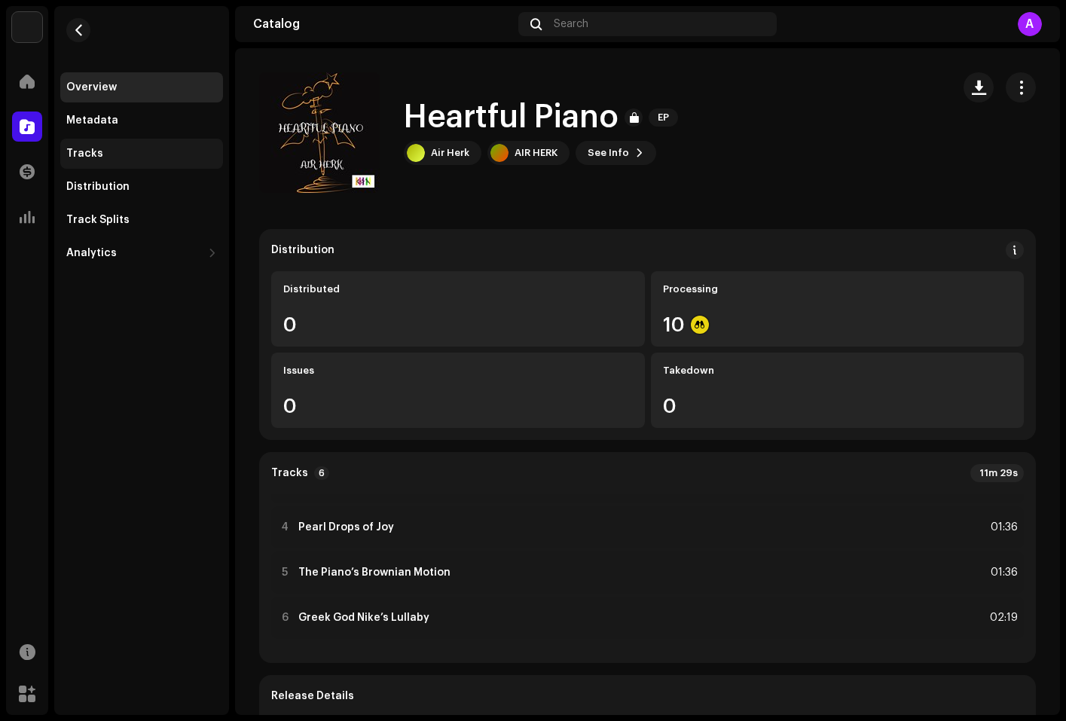
click at [113, 151] on div "Tracks" at bounding box center [141, 154] width 151 height 12
